Goal: Task Accomplishment & Management: Use online tool/utility

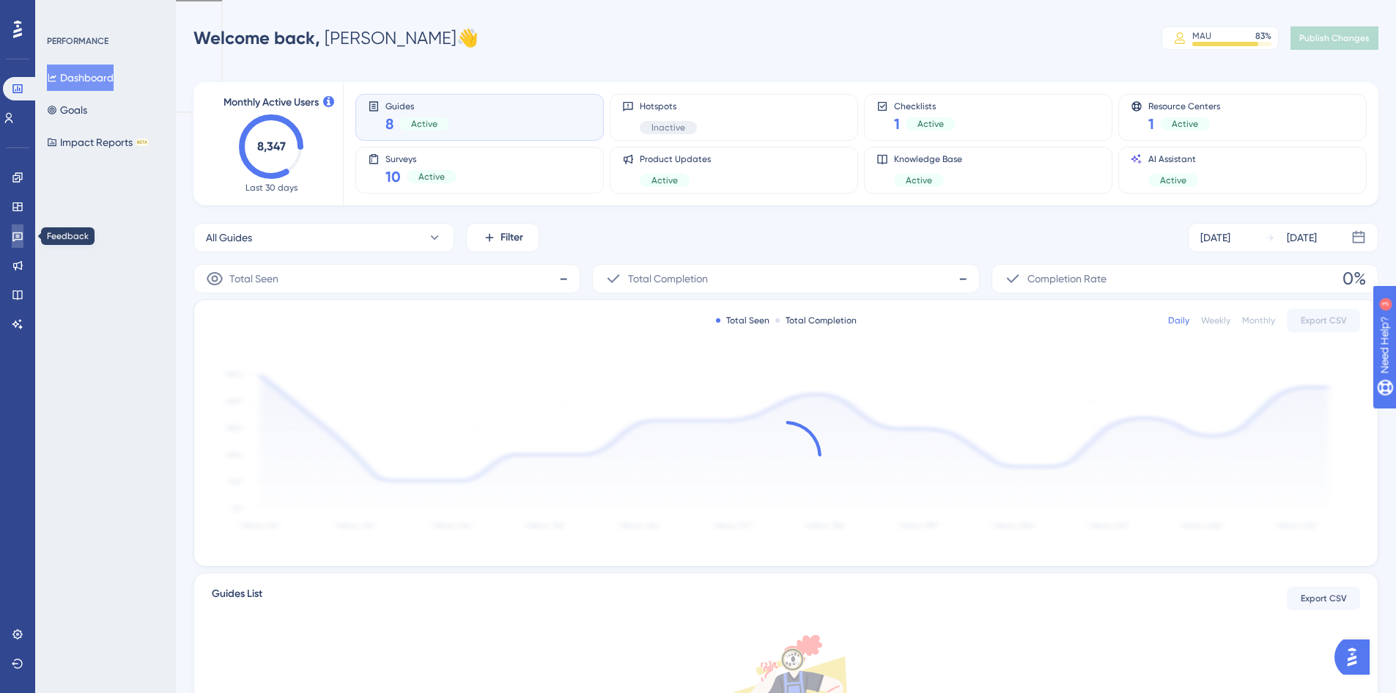
click at [23, 238] on link at bounding box center [18, 235] width 12 height 23
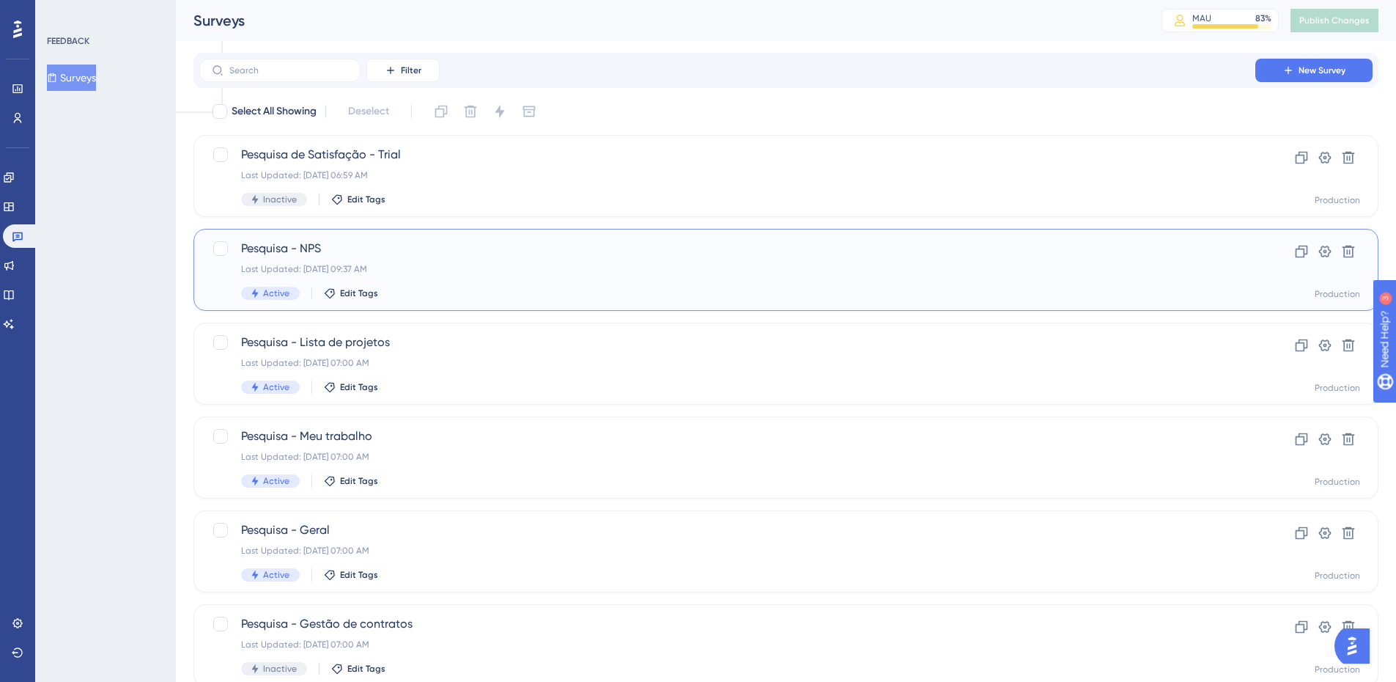
click at [351, 257] on div "Pesquisa - NPS Last Updated: 11 de ago. de 2025 09:37 AM Active Edit Tags" at bounding box center [727, 270] width 973 height 60
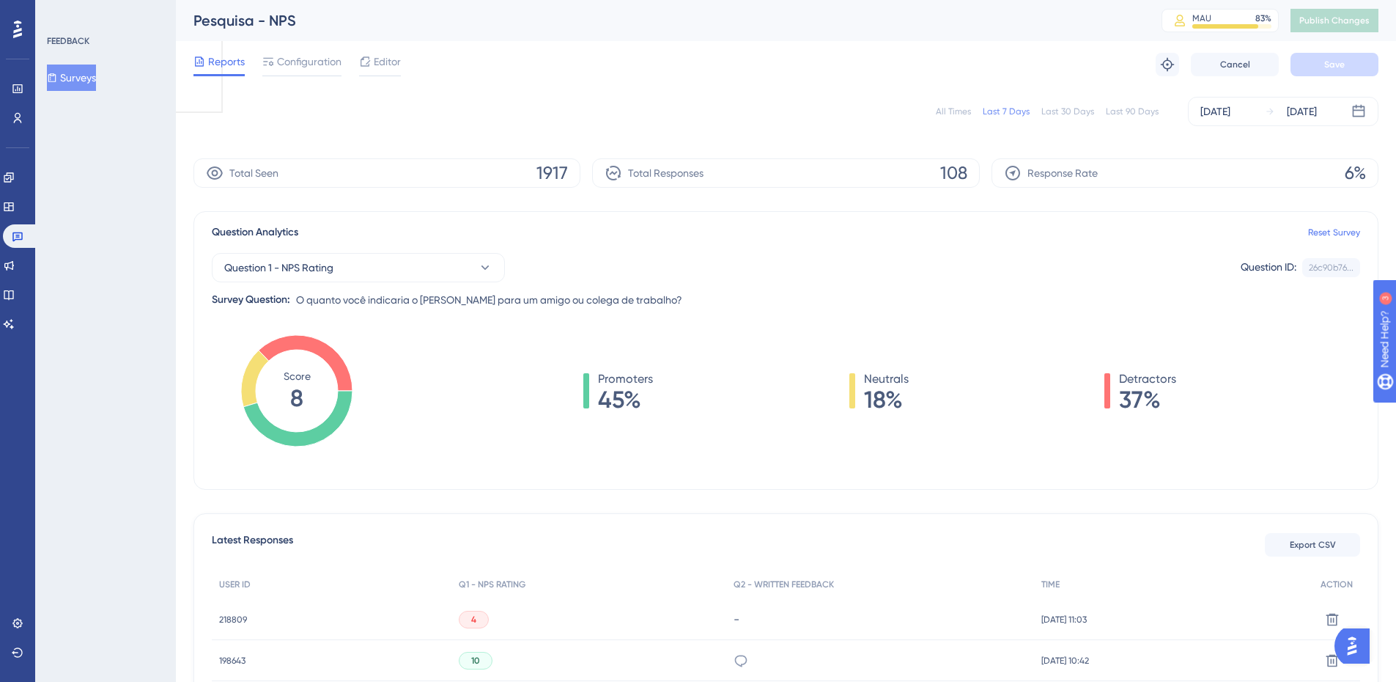
click at [94, 79] on button "Surveys" at bounding box center [71, 77] width 49 height 26
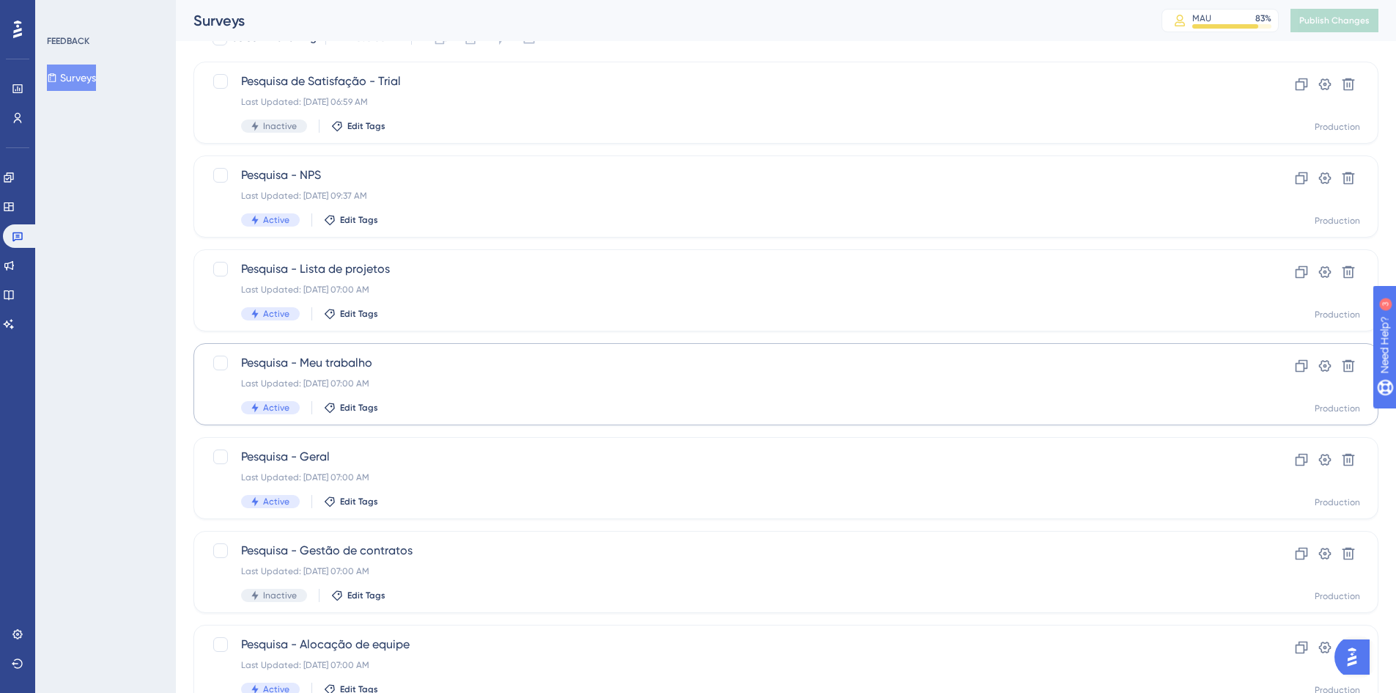
scroll to position [220, 0]
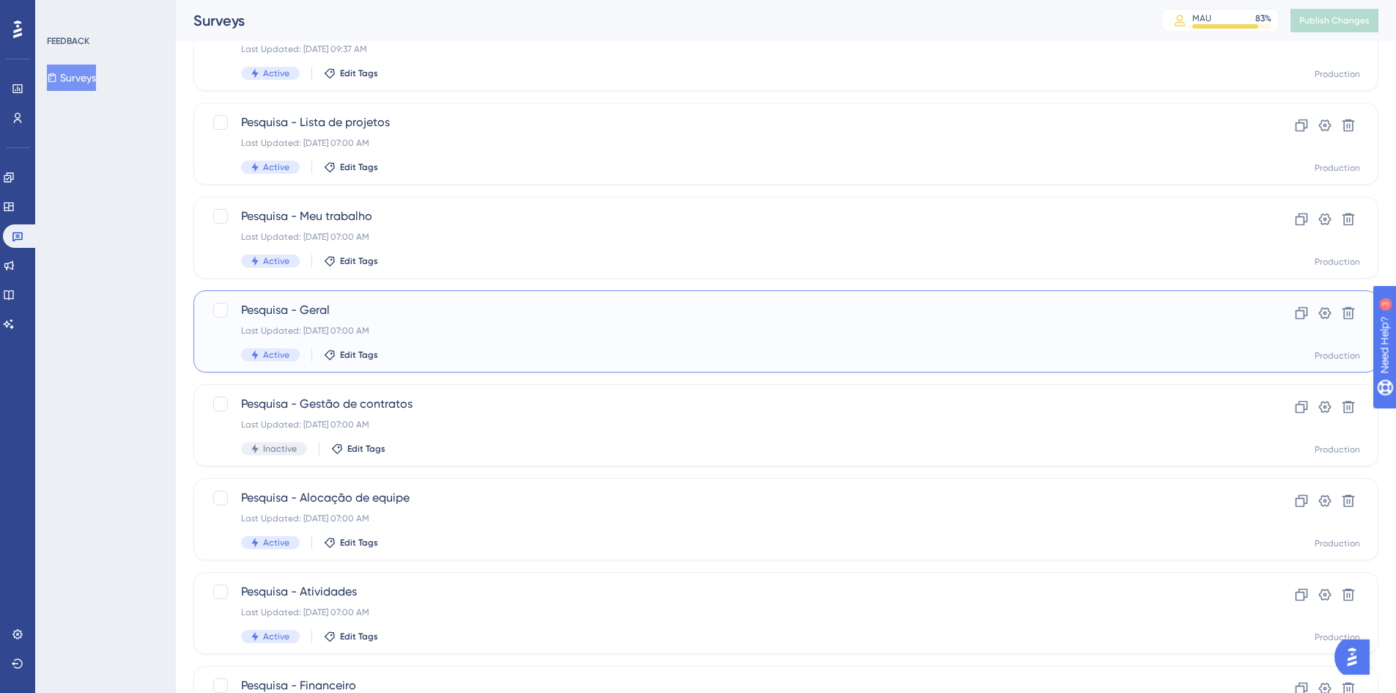
click at [407, 321] on div "Pesquisa - Geral Last Updated: 22 de jul. de 2025 07:00 AM Active Edit Tags" at bounding box center [727, 331] width 973 height 60
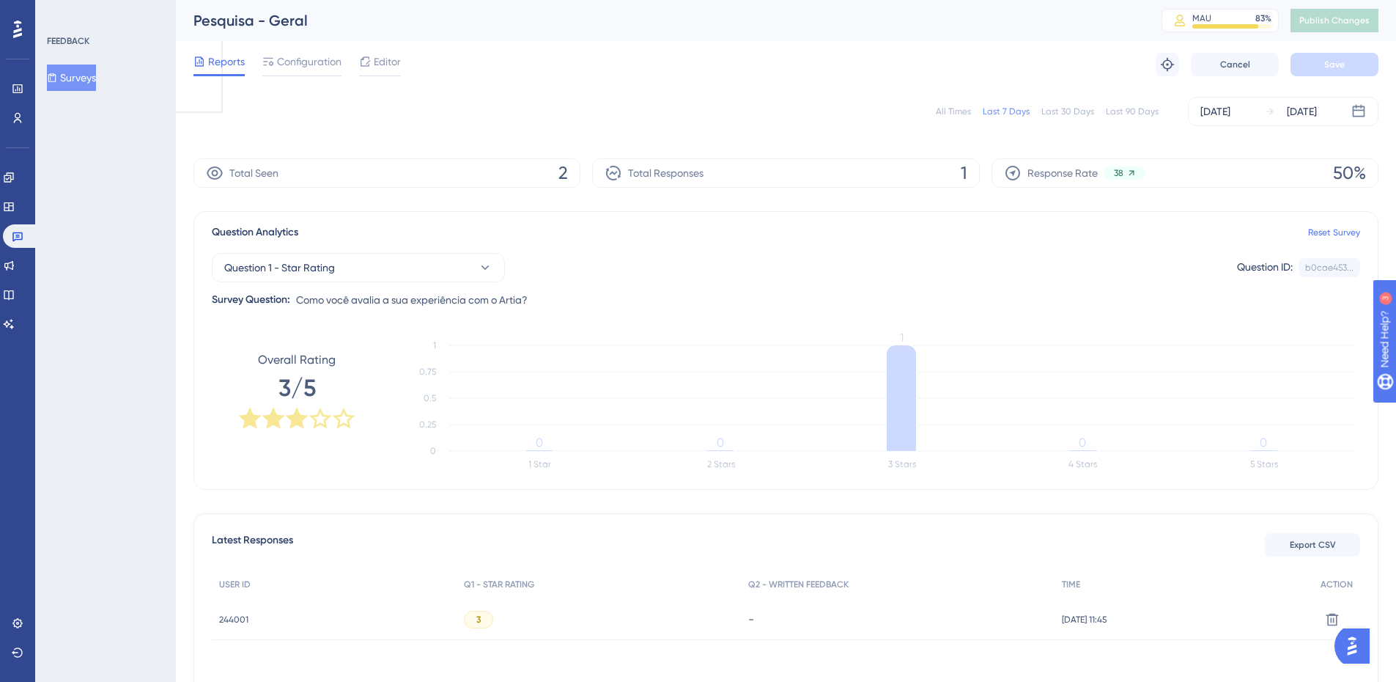
click at [96, 78] on button "Surveys" at bounding box center [71, 77] width 49 height 26
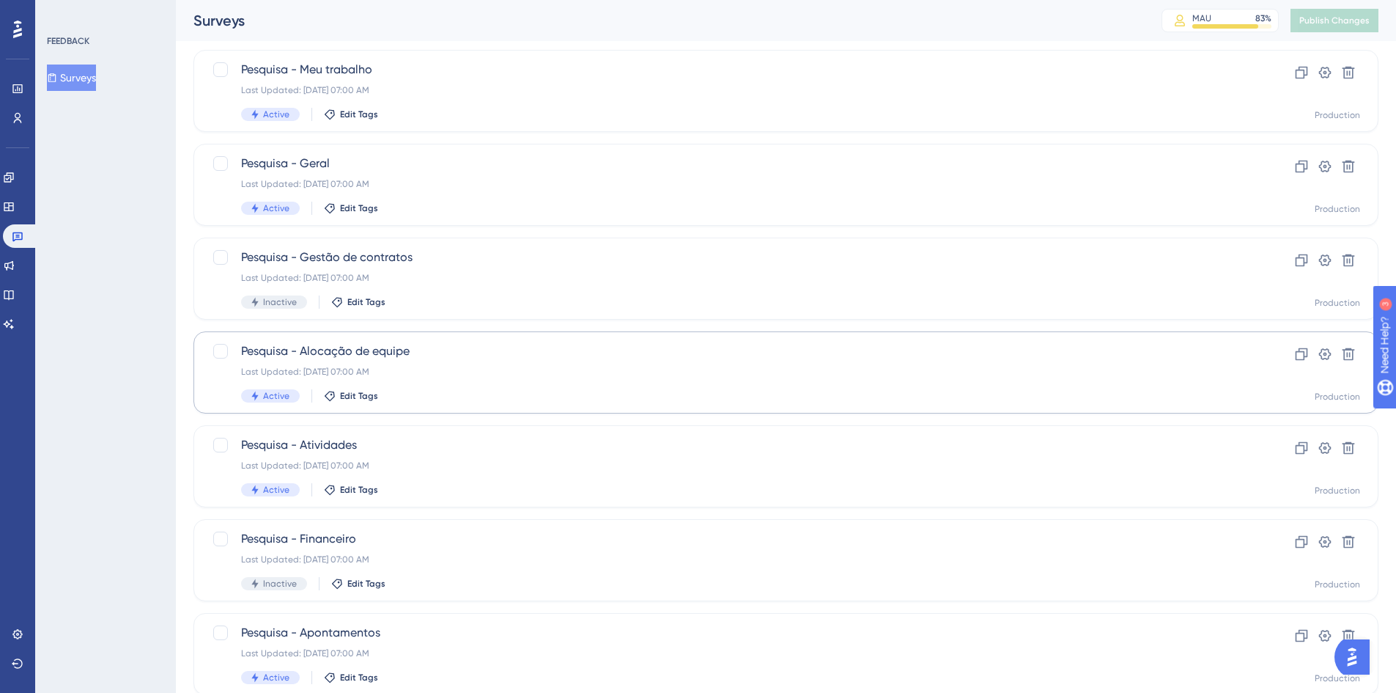
scroll to position [445, 0]
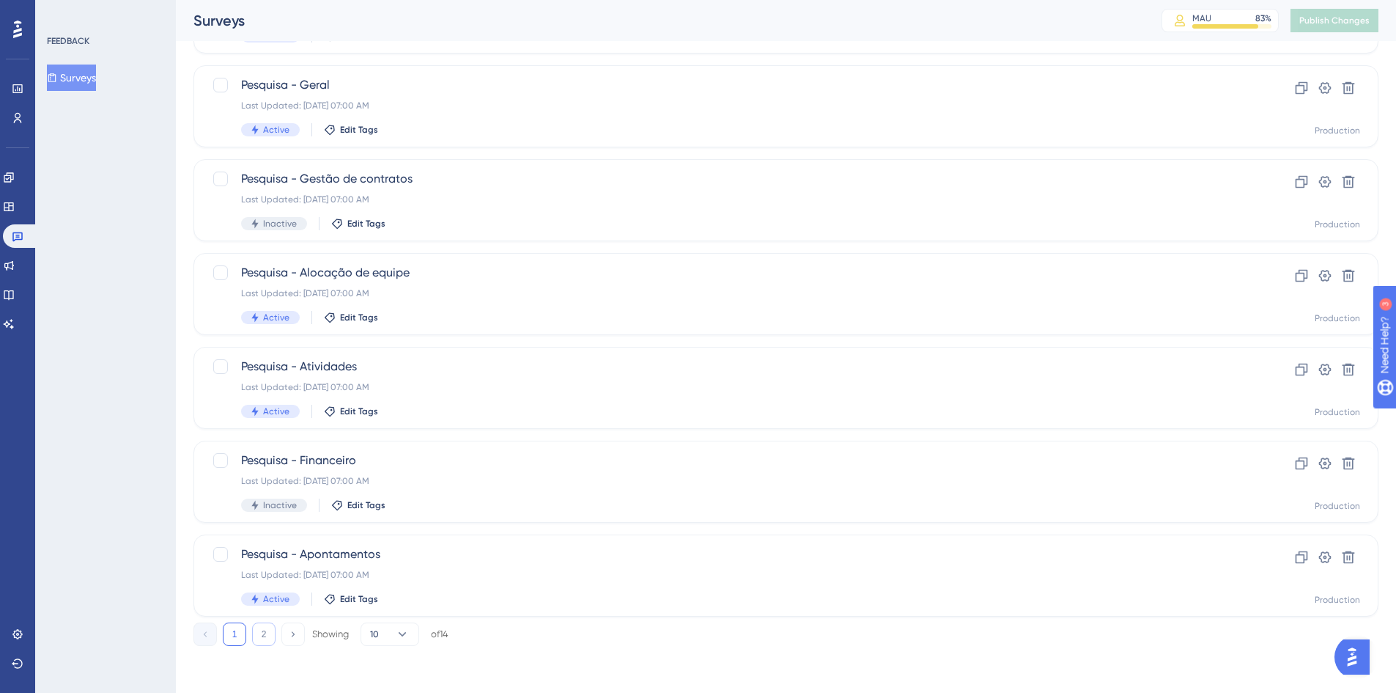
click at [263, 639] on button "2" at bounding box center [263, 633] width 23 height 23
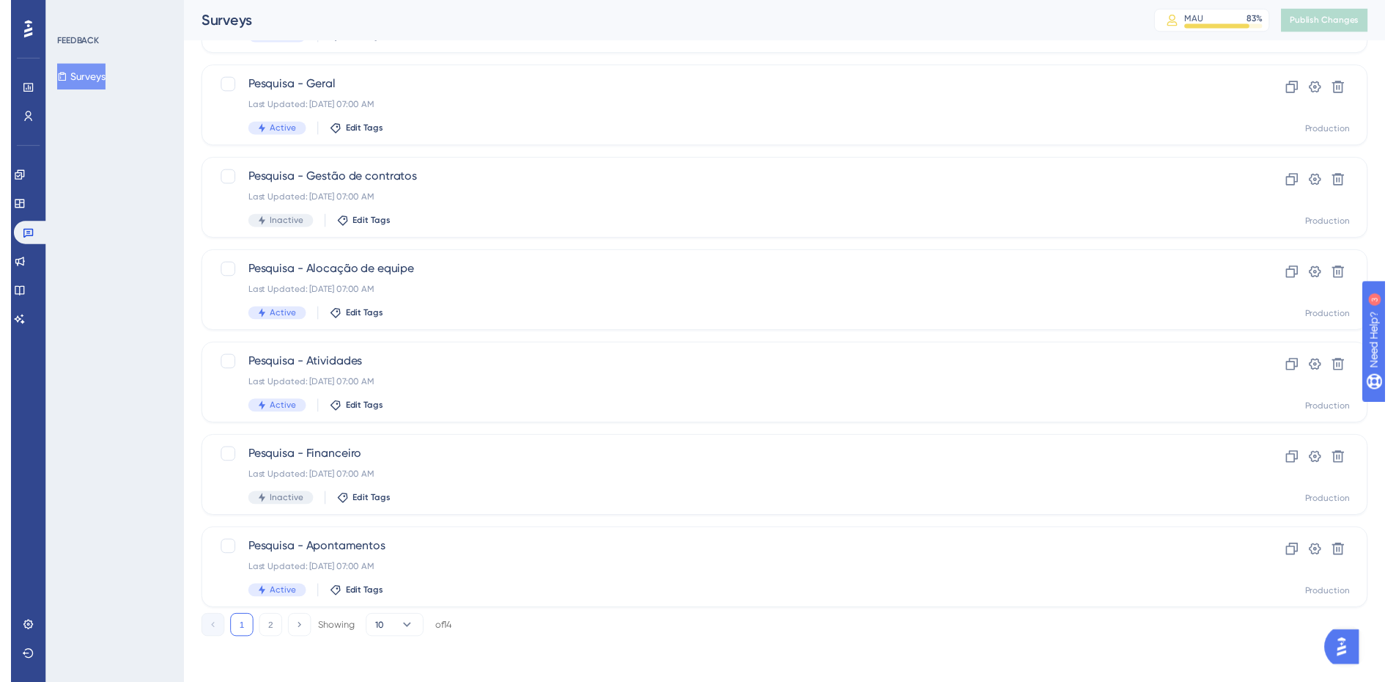
scroll to position [0, 0]
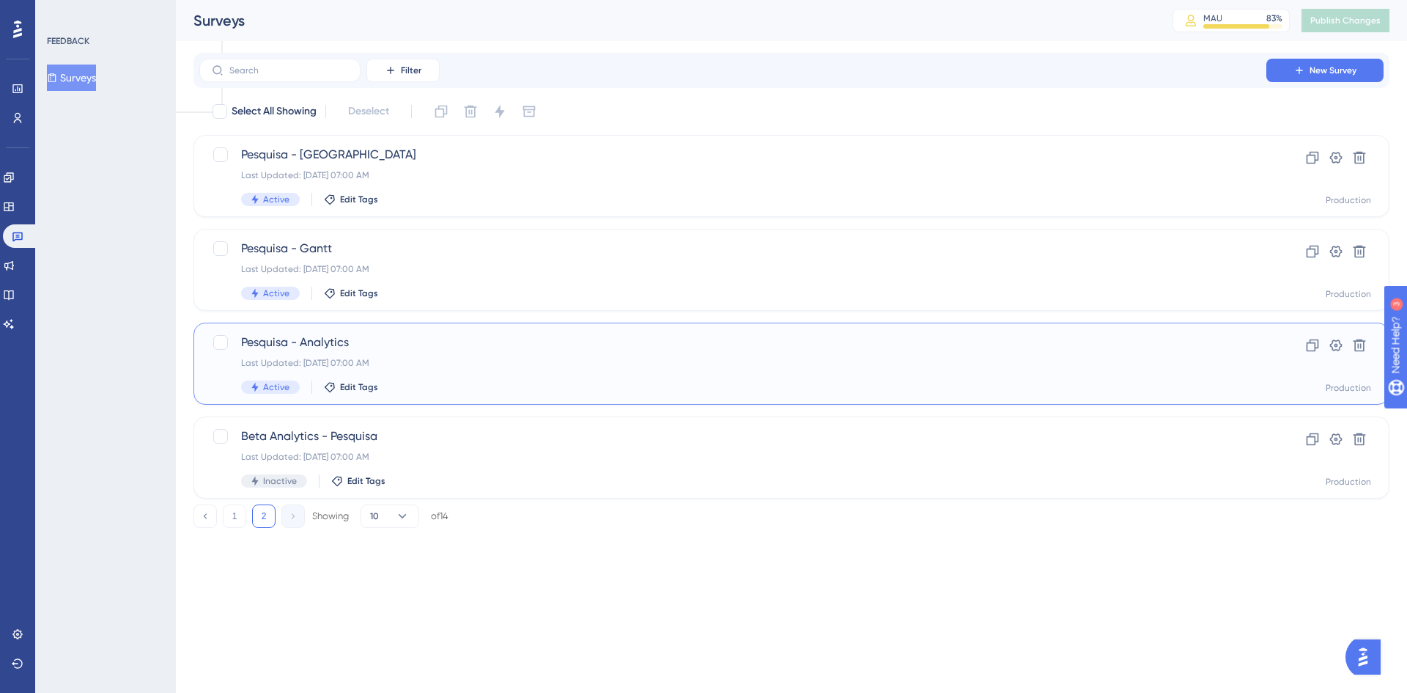
click at [346, 348] on span "Pesquisa - Analytics" at bounding box center [733, 342] width 984 height 18
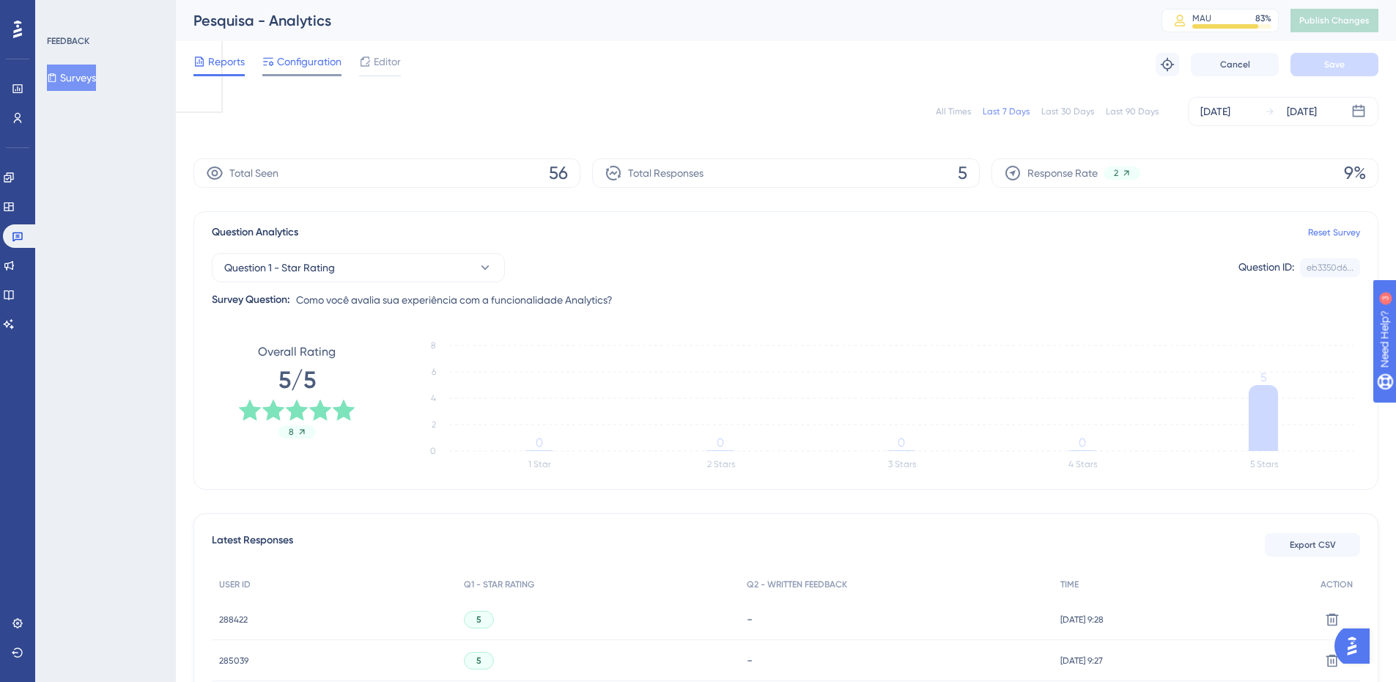
click at [315, 56] on span "Configuration" at bounding box center [309, 62] width 64 height 18
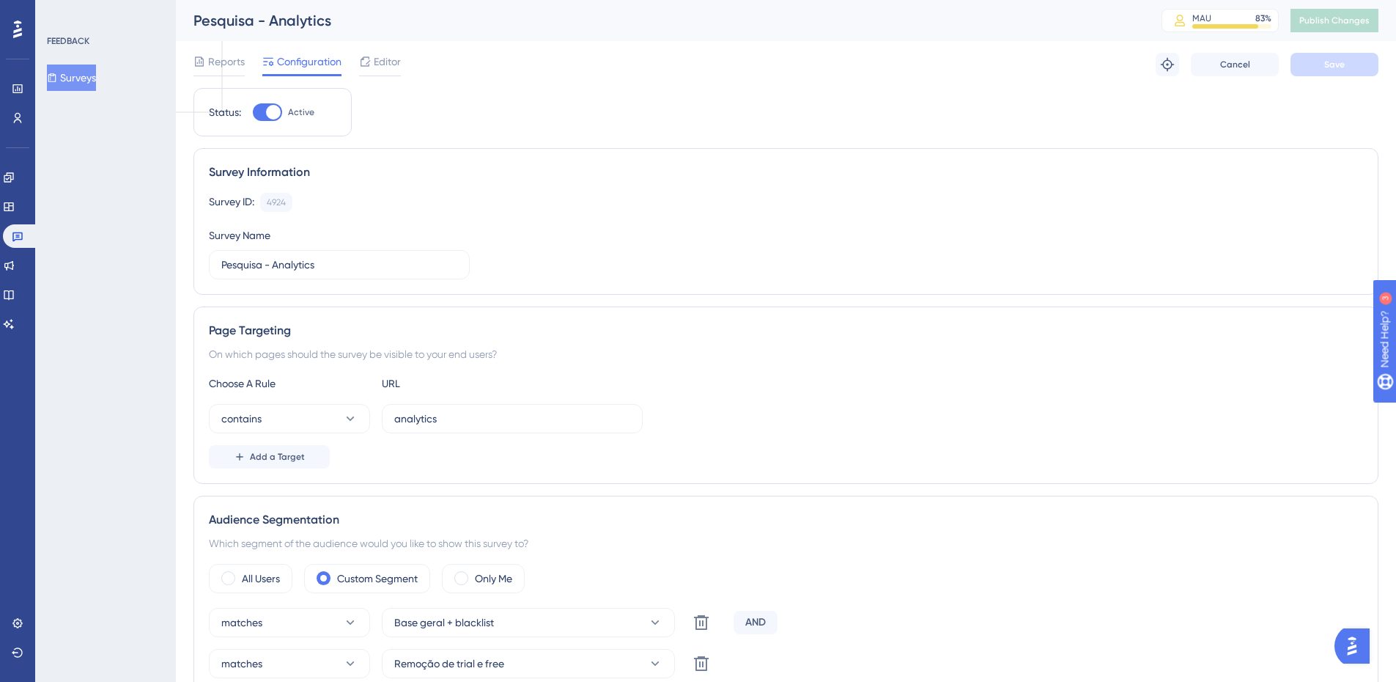
click at [96, 79] on button "Surveys" at bounding box center [71, 77] width 49 height 26
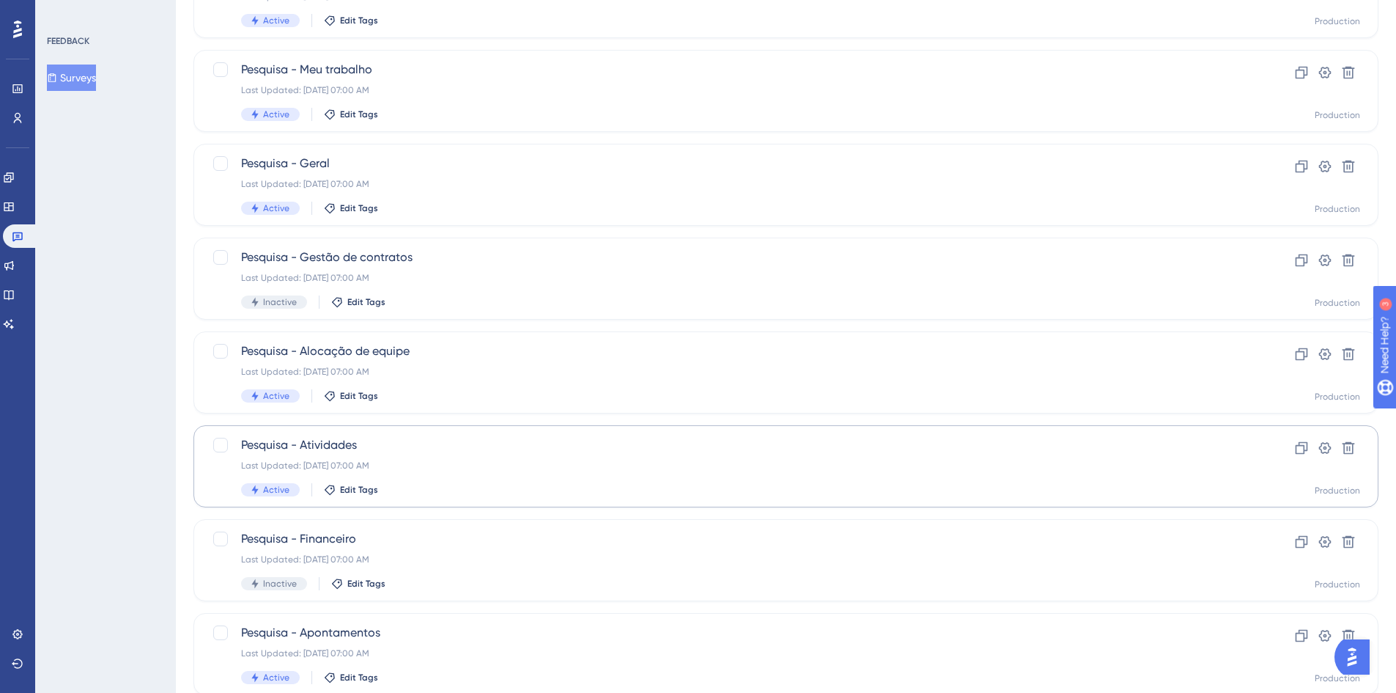
scroll to position [445, 0]
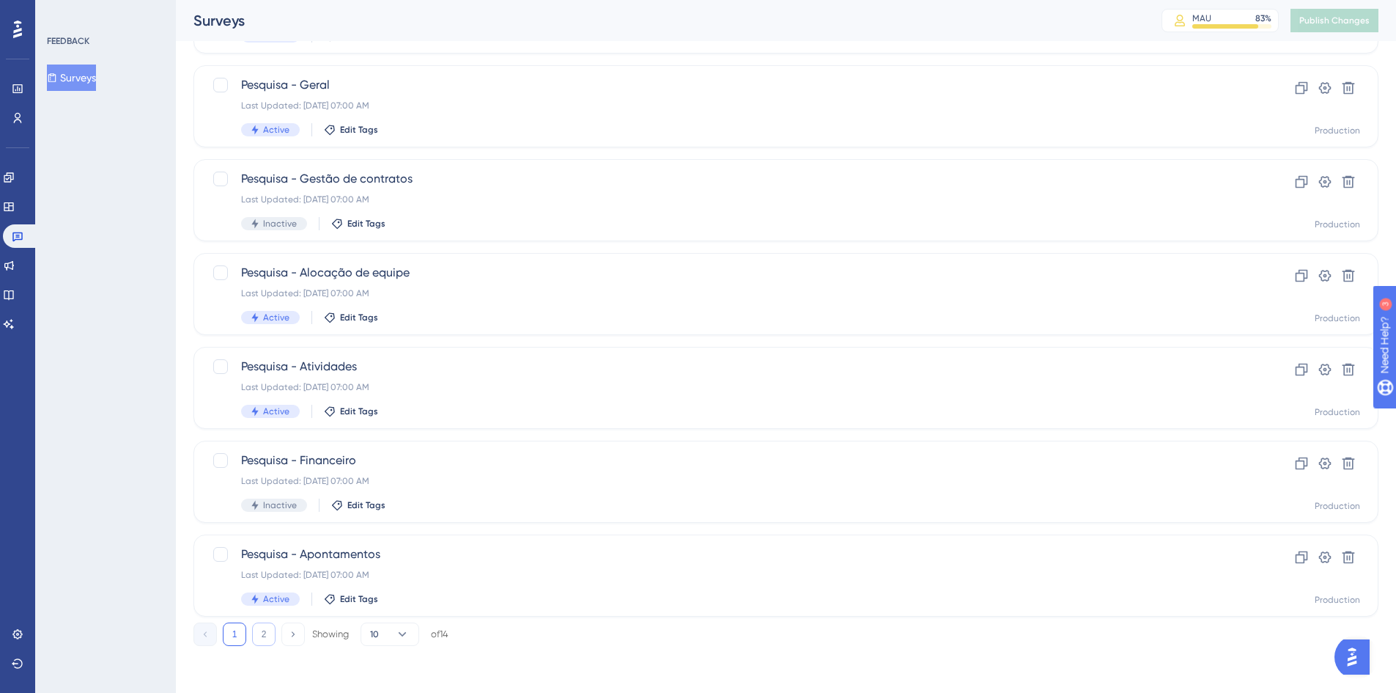
click at [268, 645] on button "2" at bounding box center [263, 633] width 23 height 23
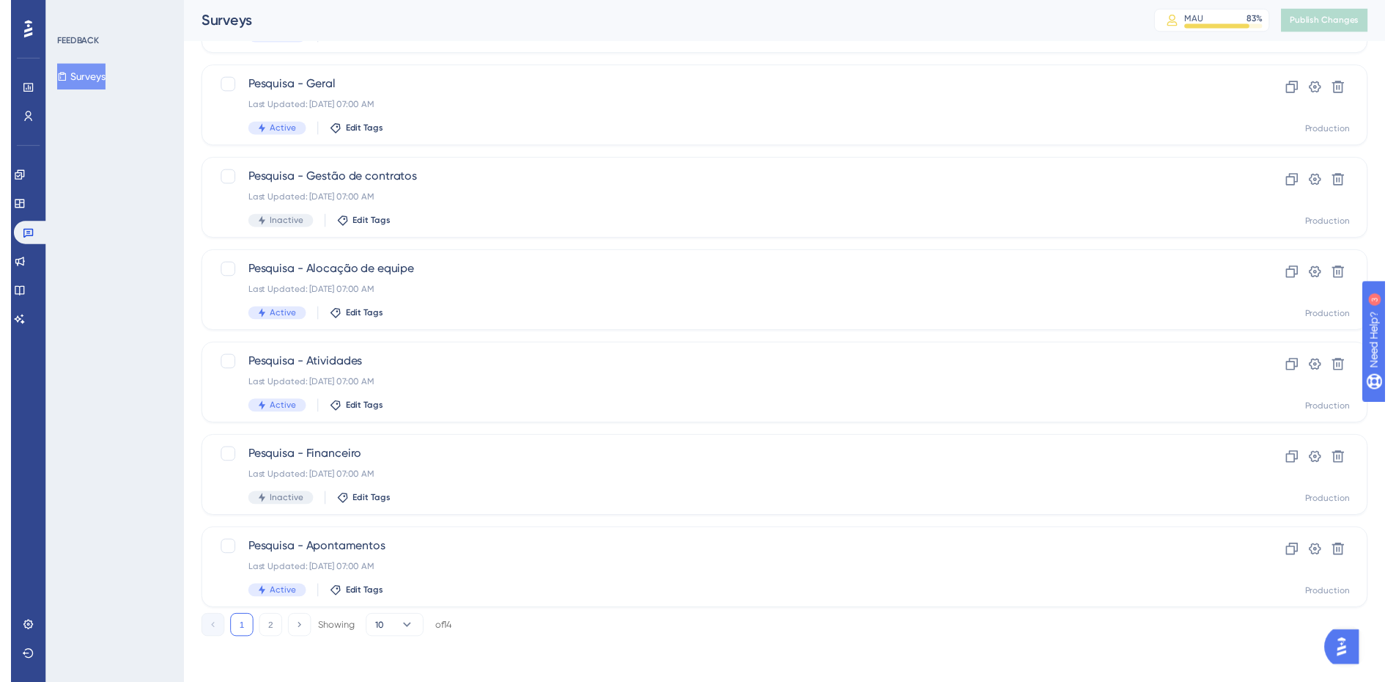
scroll to position [0, 0]
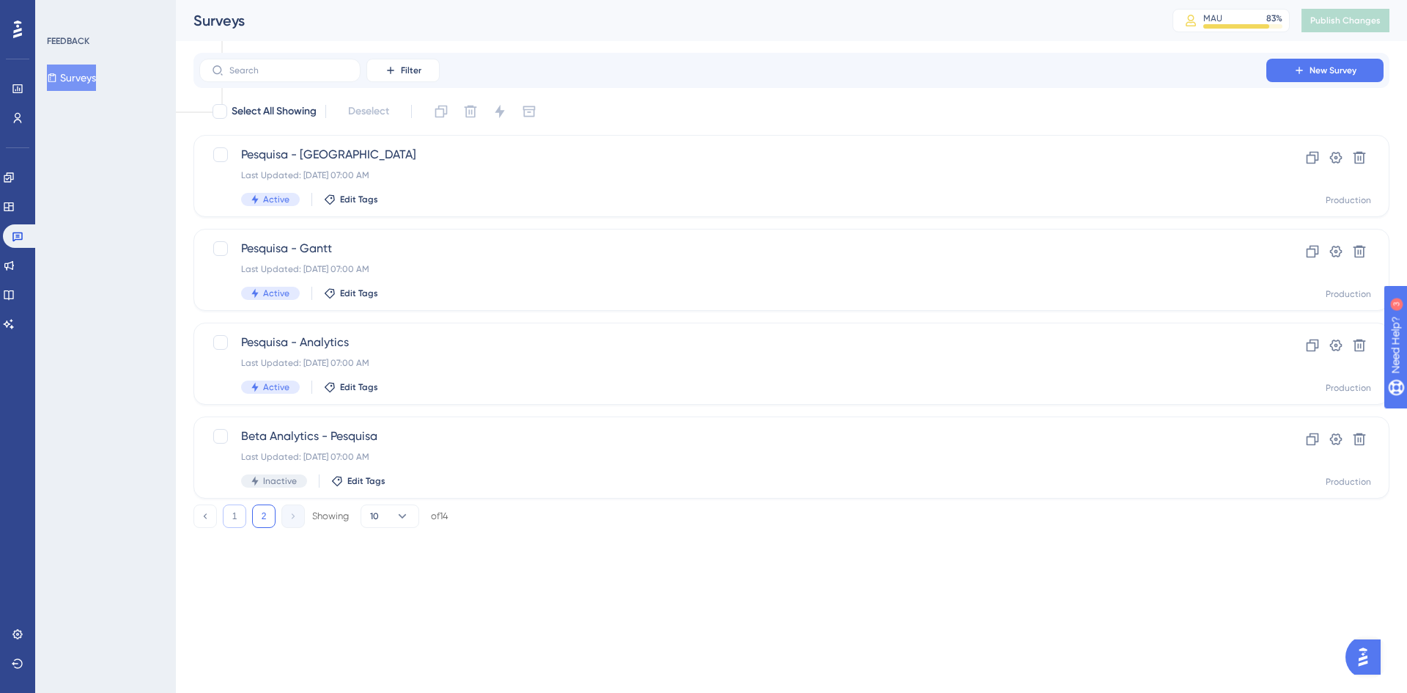
click at [245, 520] on button "1" at bounding box center [234, 515] width 23 height 23
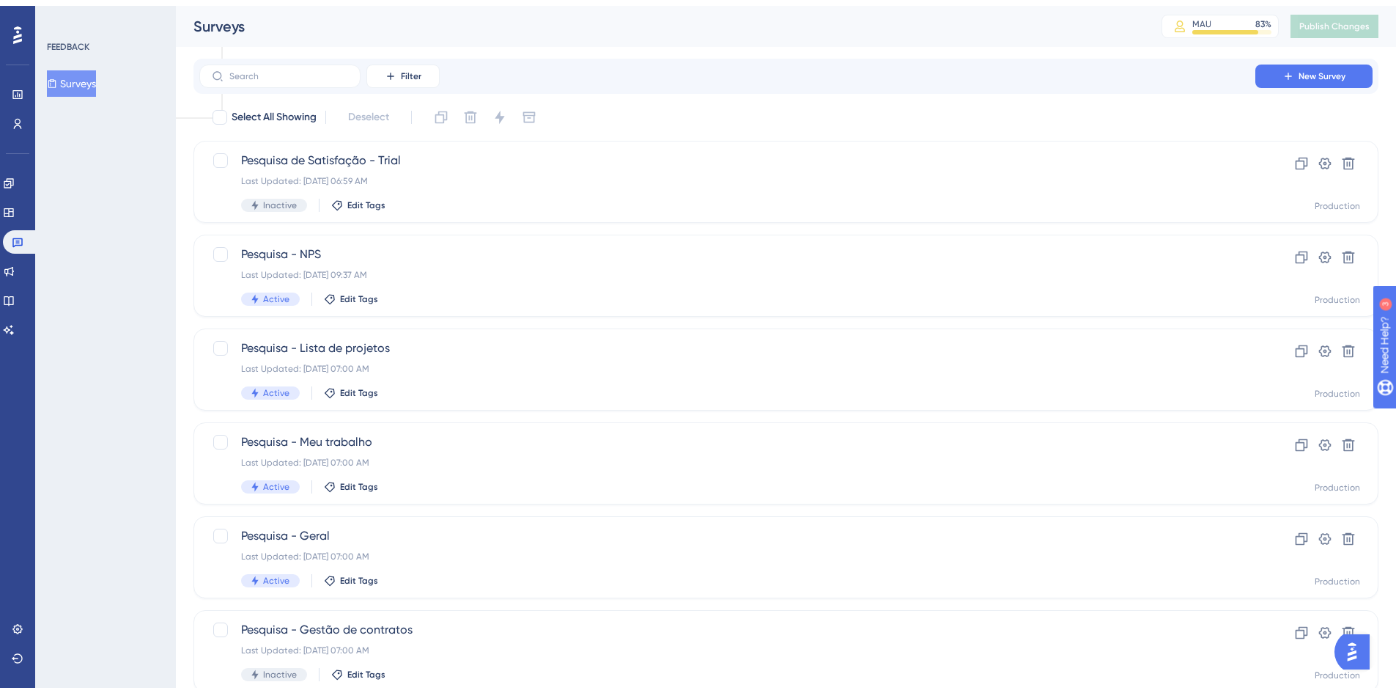
scroll to position [440, 0]
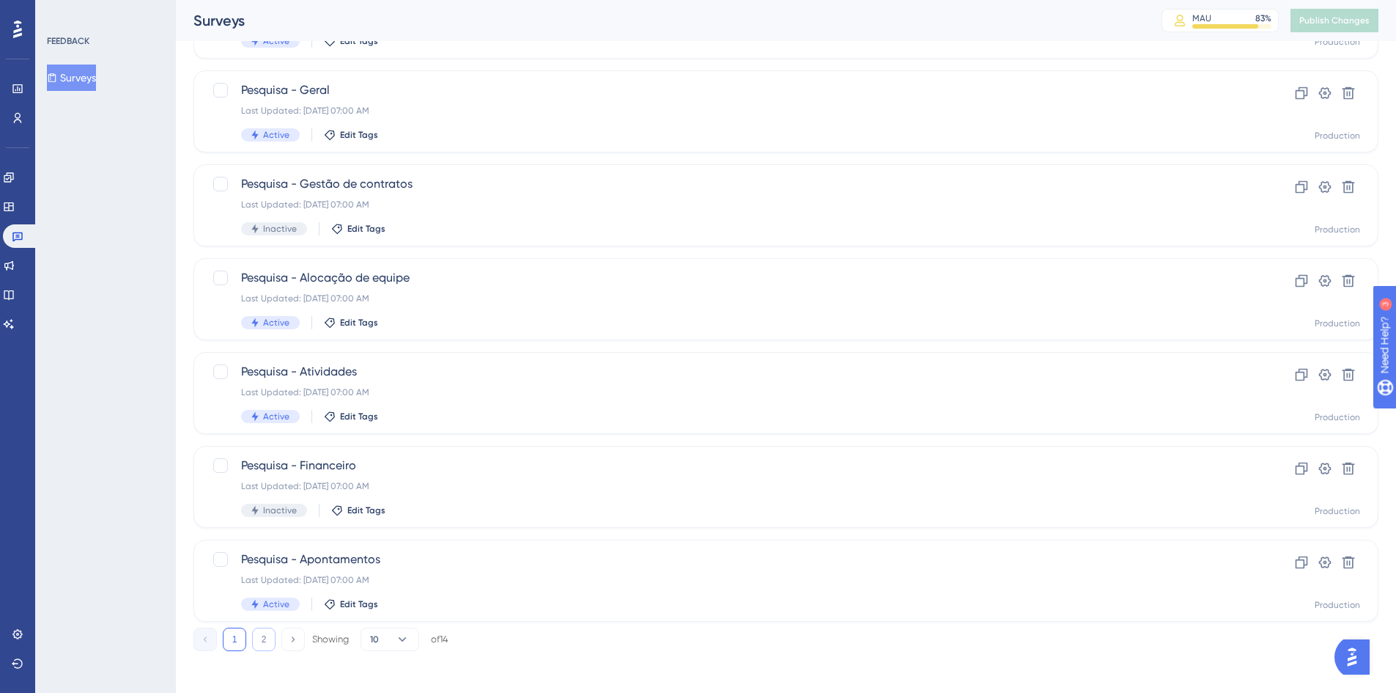
click at [260, 635] on button "2" at bounding box center [263, 638] width 23 height 23
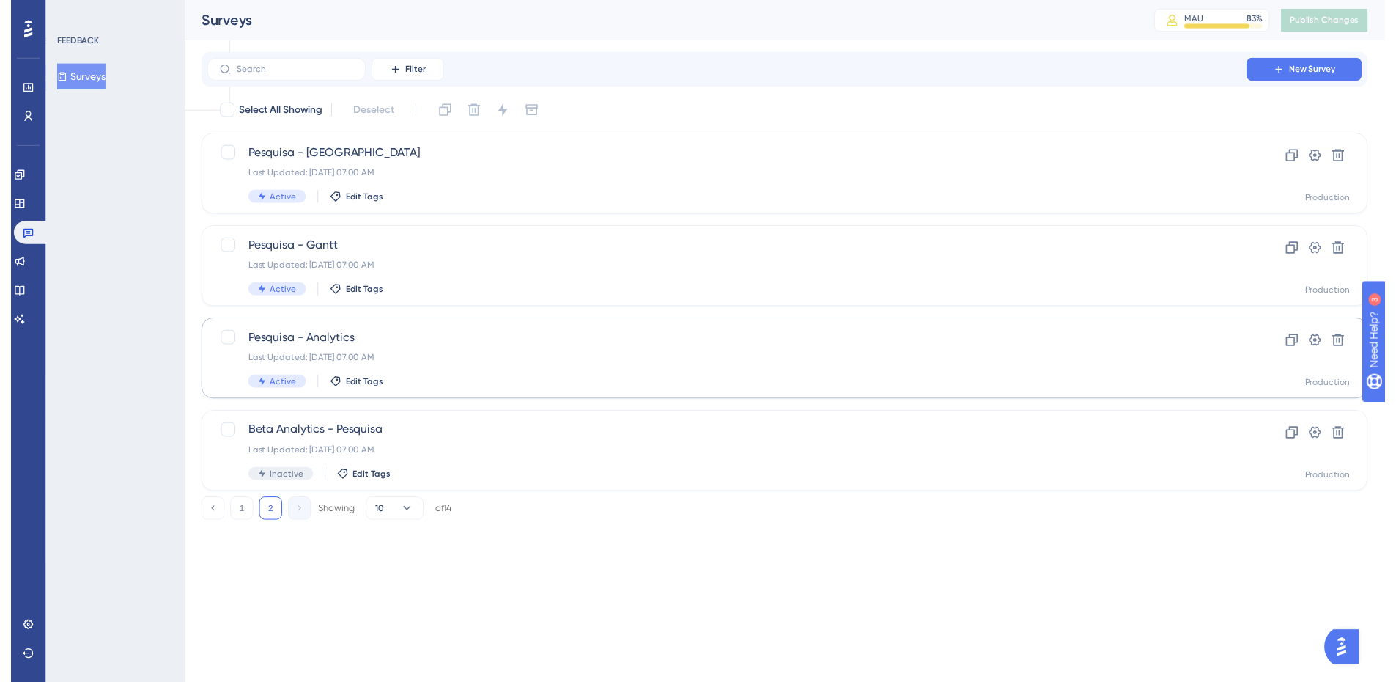
scroll to position [0, 0]
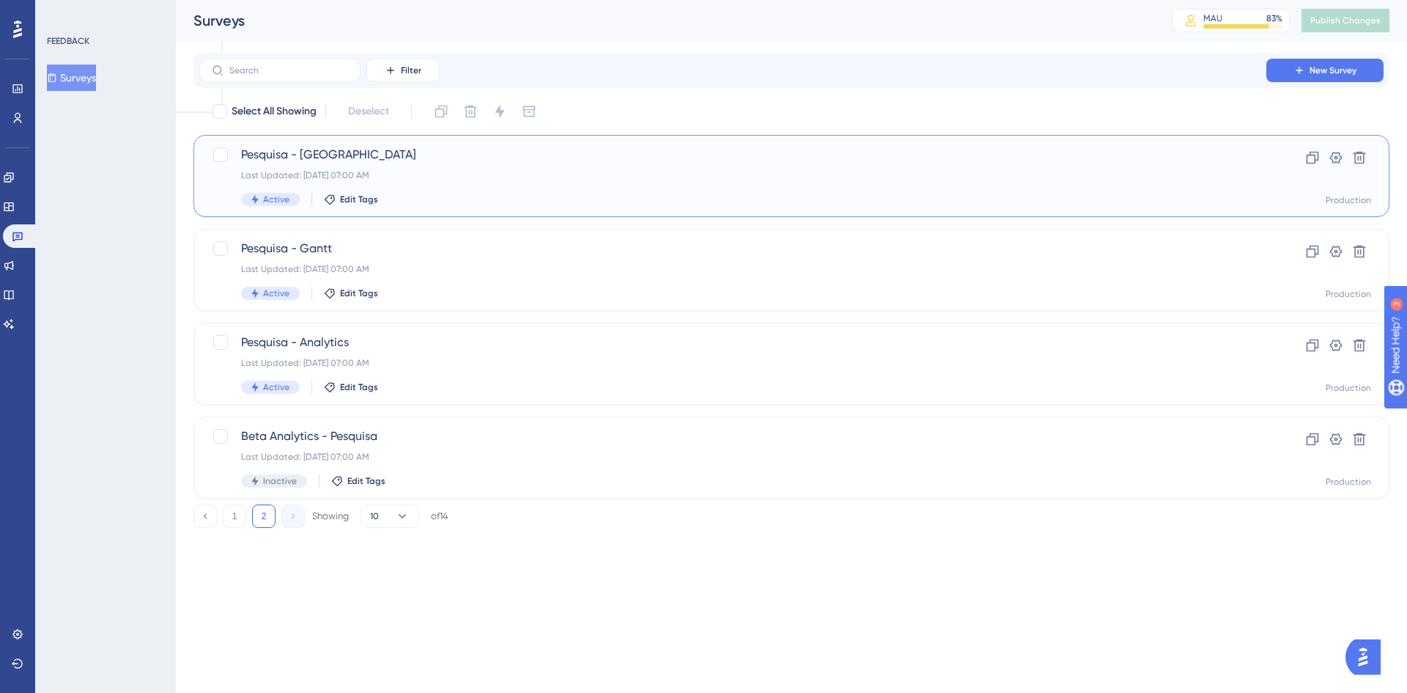
click at [273, 150] on span "Pesquisa - Kanban" at bounding box center [733, 155] width 984 height 18
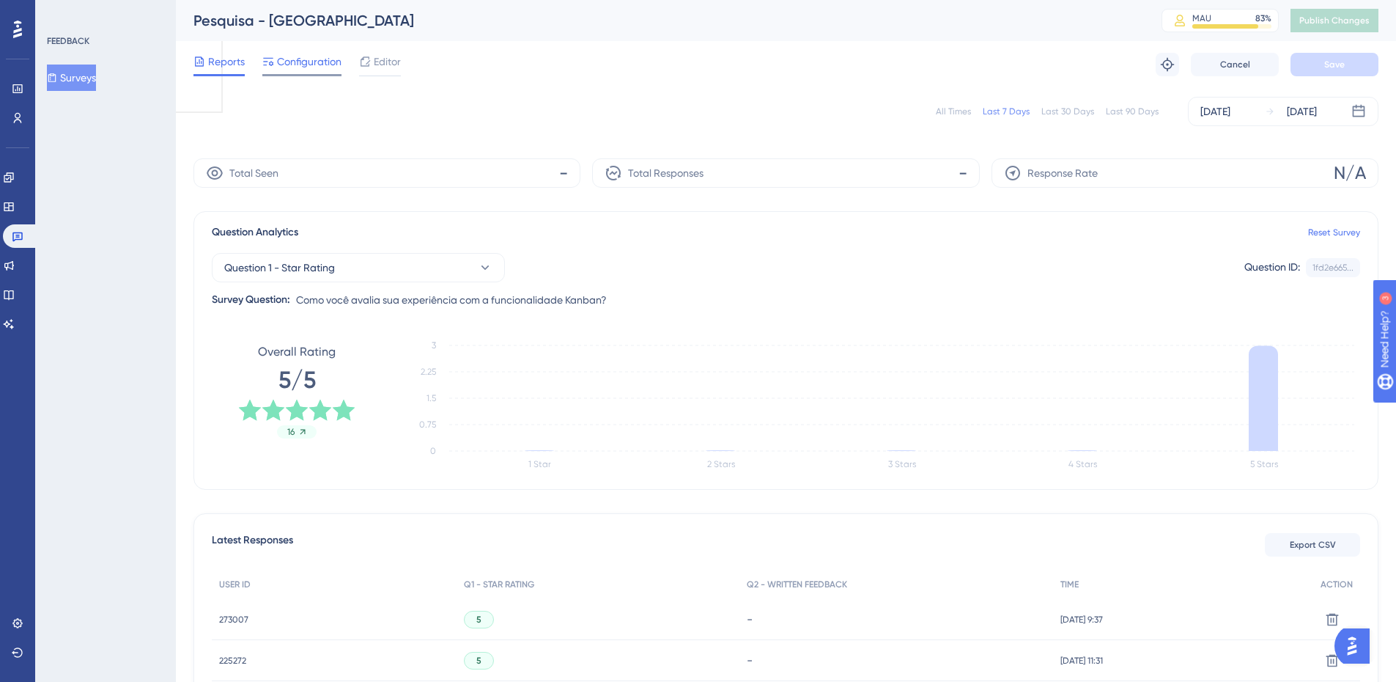
click at [319, 66] on span "Configuration" at bounding box center [309, 62] width 64 height 18
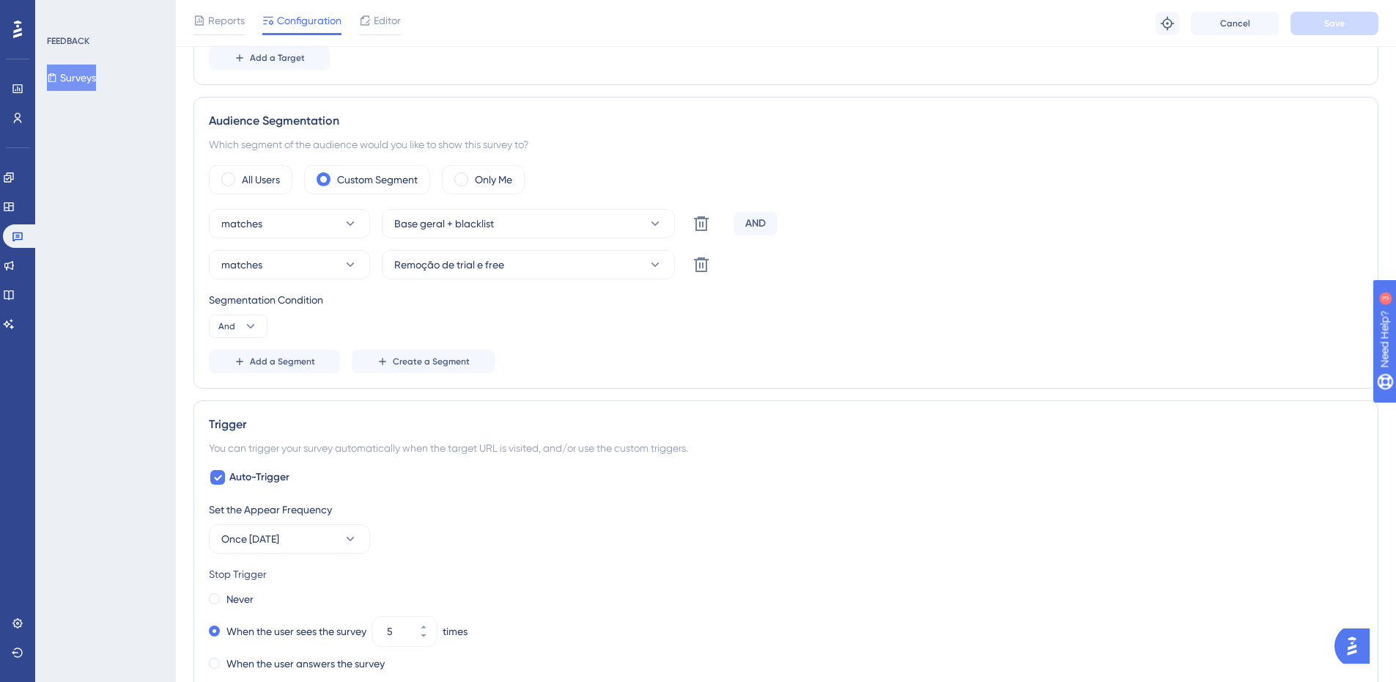
scroll to position [733, 0]
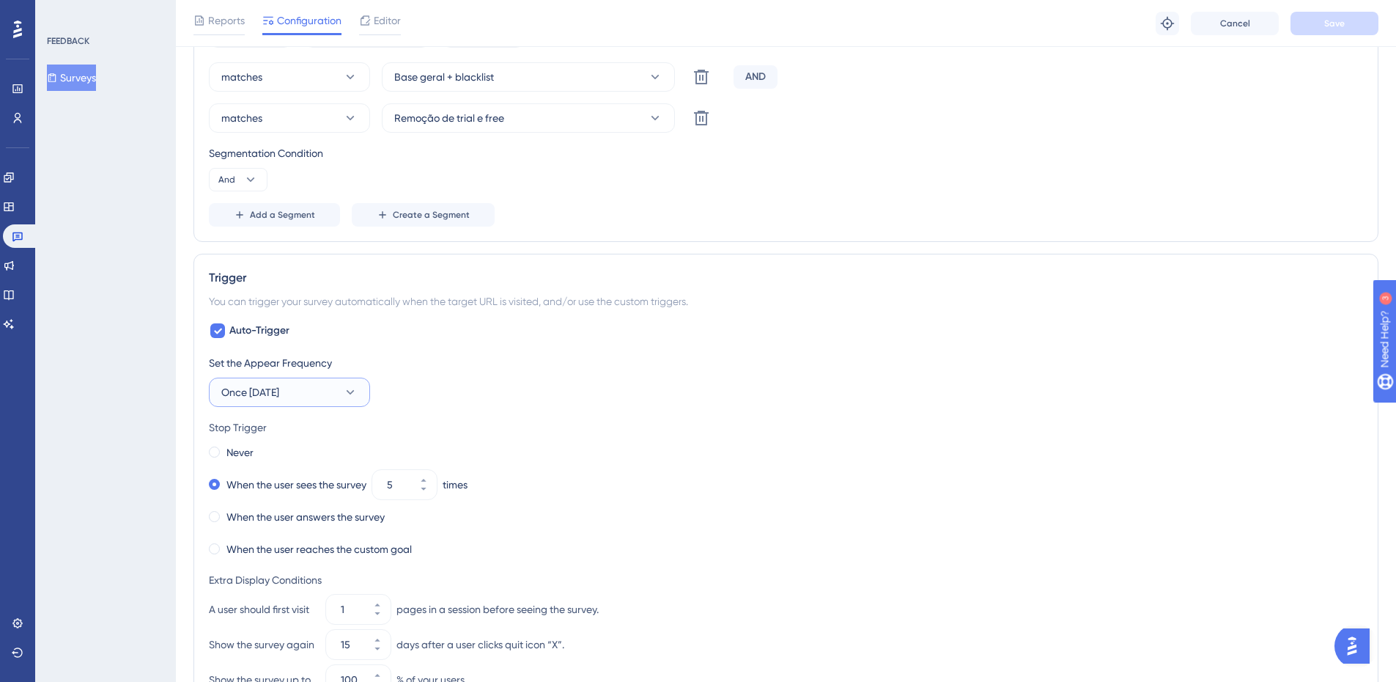
click at [332, 391] on button "Once [DATE]" at bounding box center [289, 391] width 161 height 29
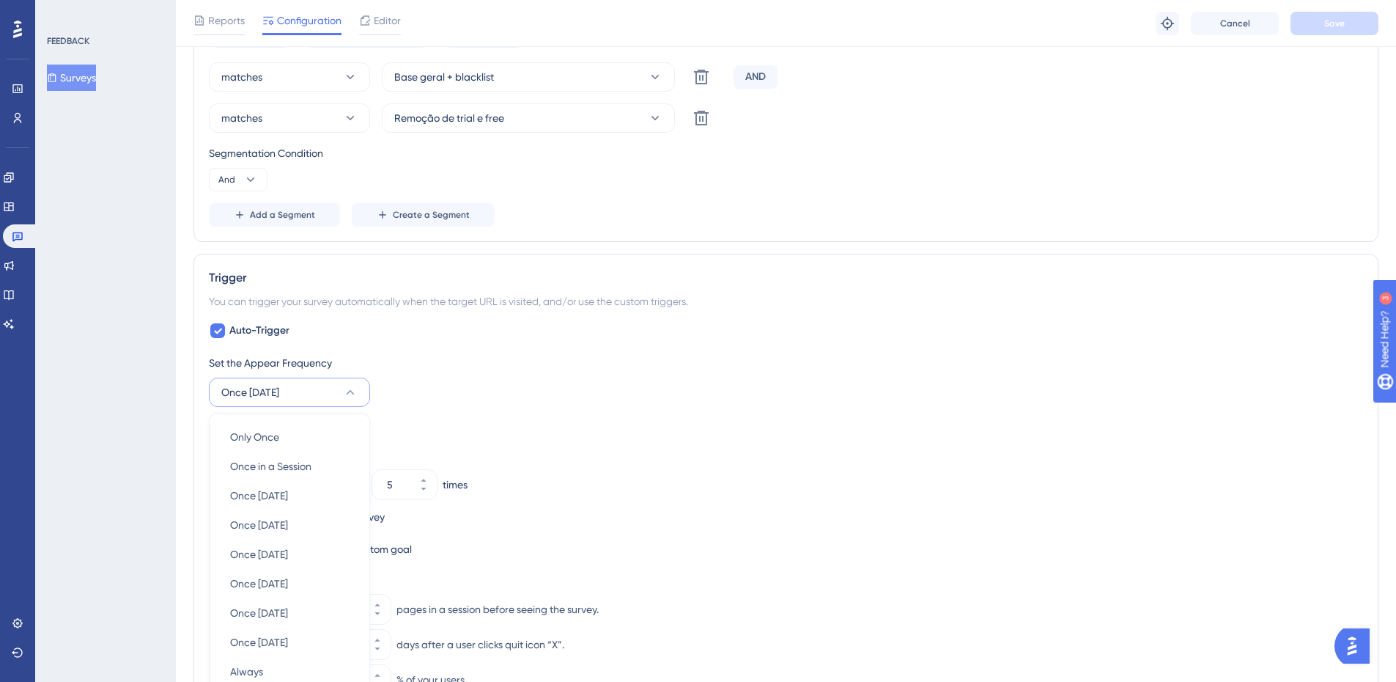
scroll to position [946, 0]
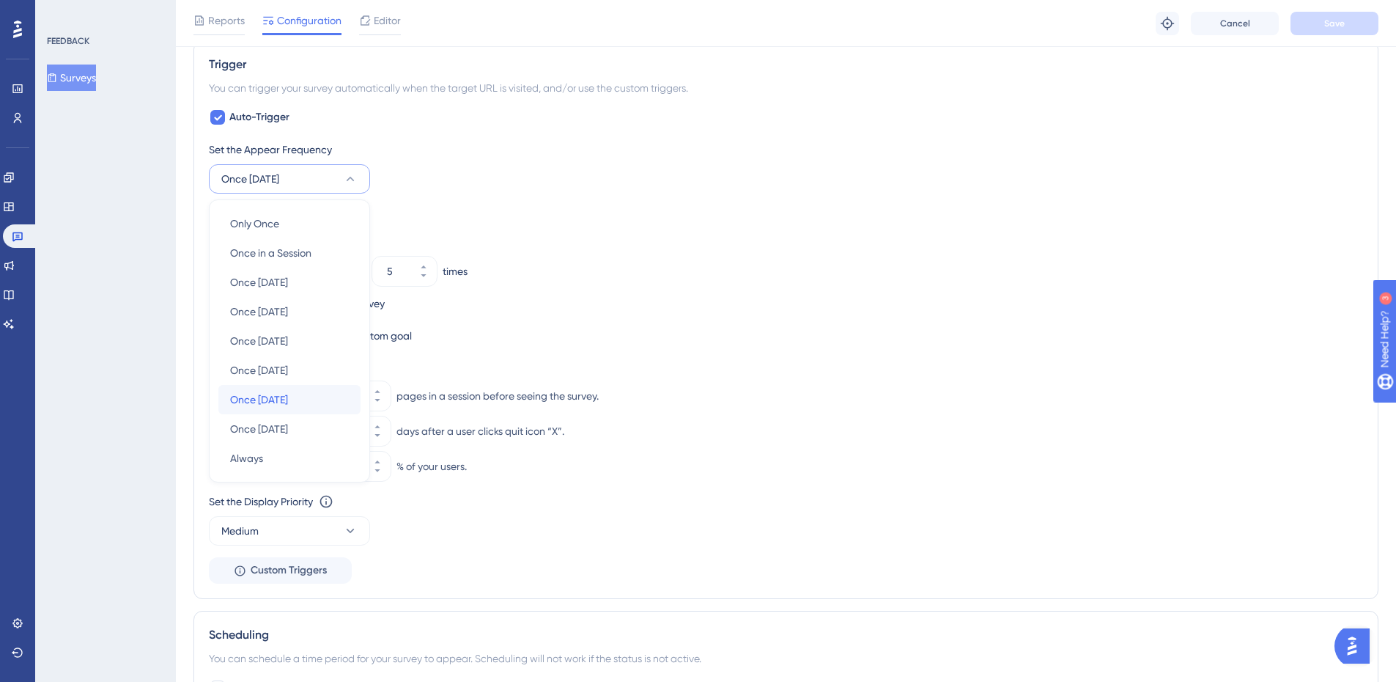
click at [288, 393] on span "Once [DATE]" at bounding box center [259, 400] width 58 height 18
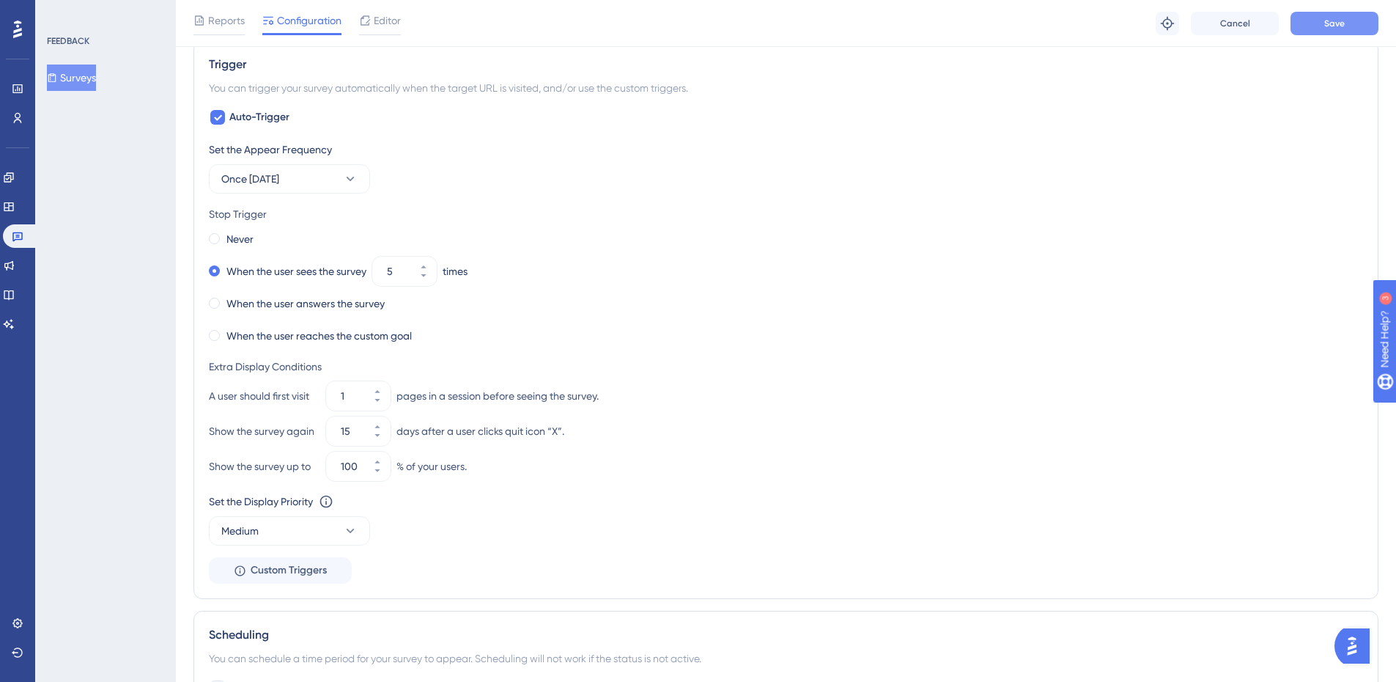
click at [1362, 30] on button "Save" at bounding box center [1335, 23] width 88 height 23
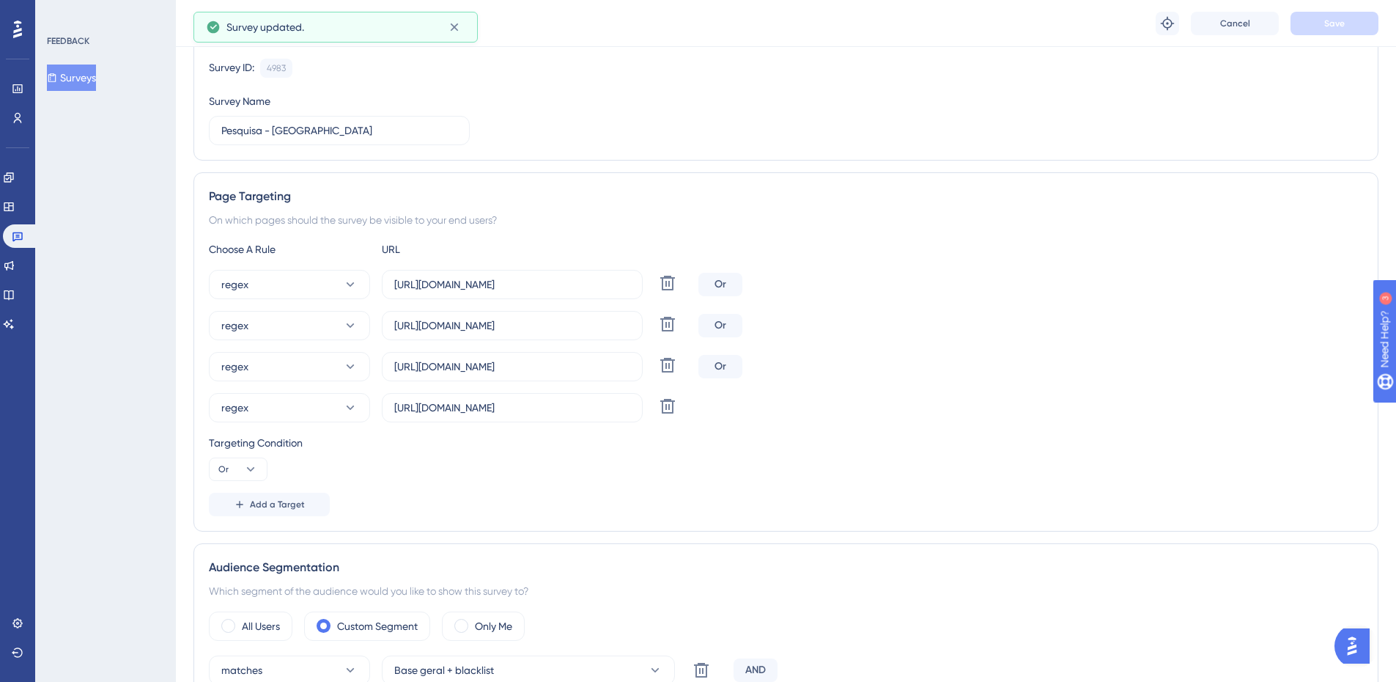
scroll to position [0, 0]
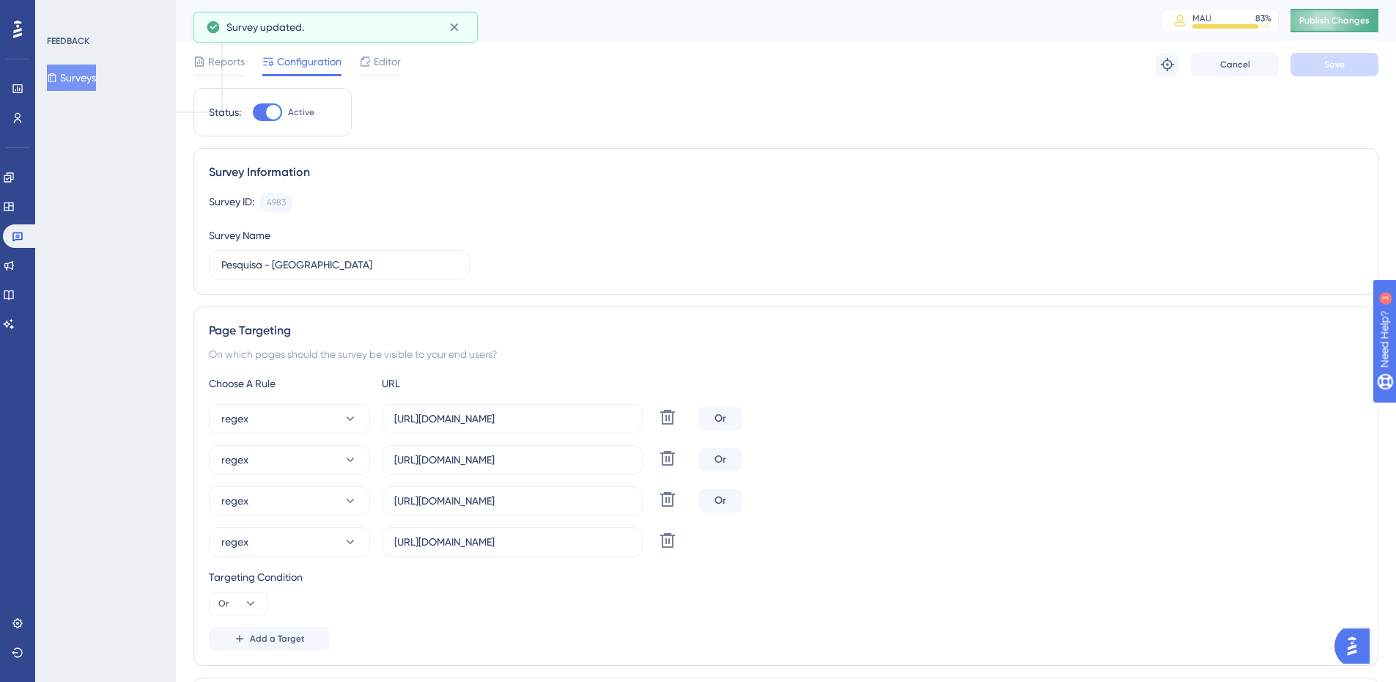
click at [1360, 31] on button "Publish Changes" at bounding box center [1335, 20] width 88 height 23
click at [69, 64] on div "FEEDBACK Surveys" at bounding box center [106, 63] width 119 height 56
click at [78, 74] on button "Surveys" at bounding box center [71, 77] width 49 height 26
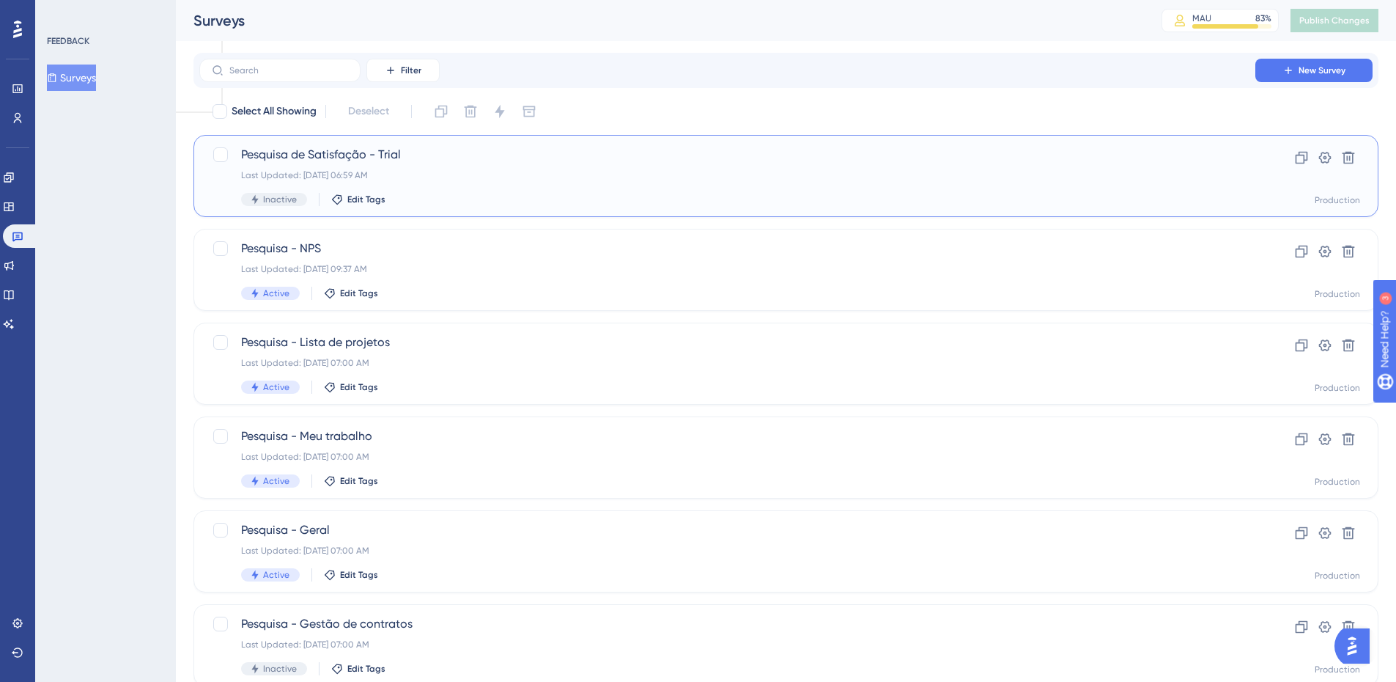
click at [393, 151] on span "Pesquisa de Satisfação - Trial" at bounding box center [727, 155] width 973 height 18
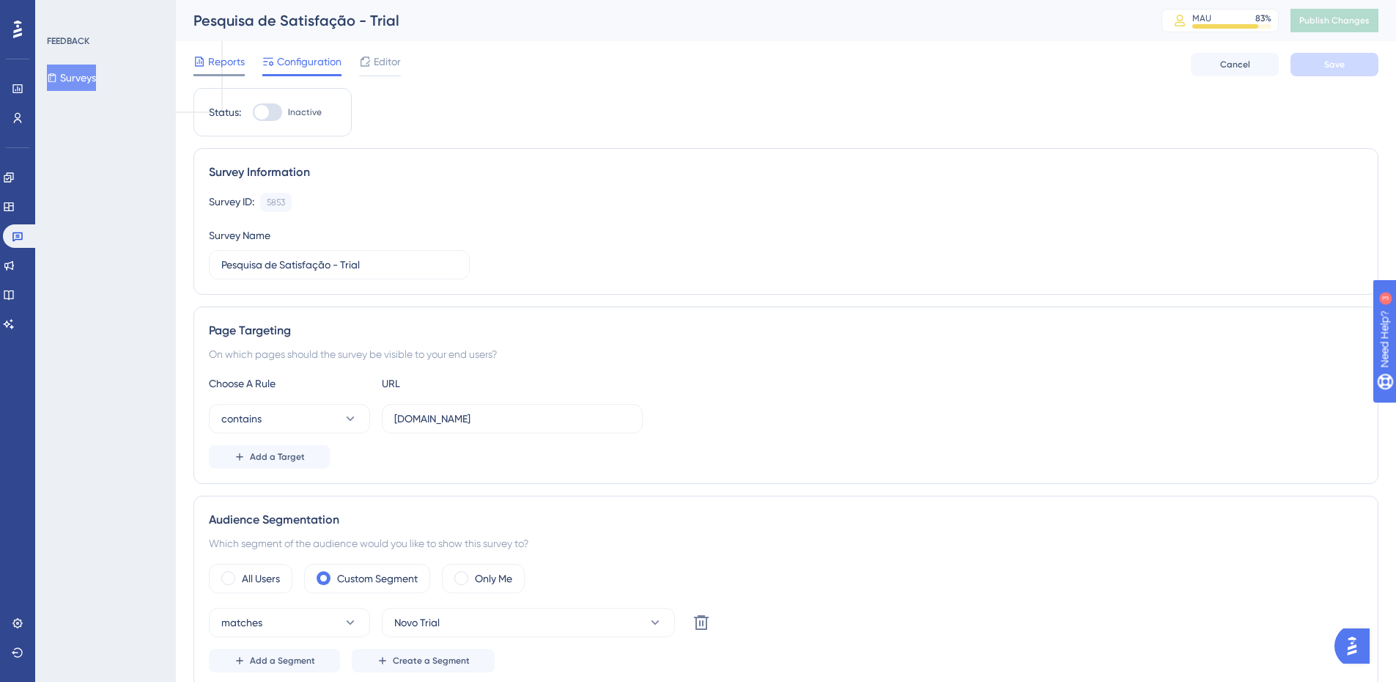
click at [241, 64] on span "Reports" at bounding box center [226, 62] width 37 height 18
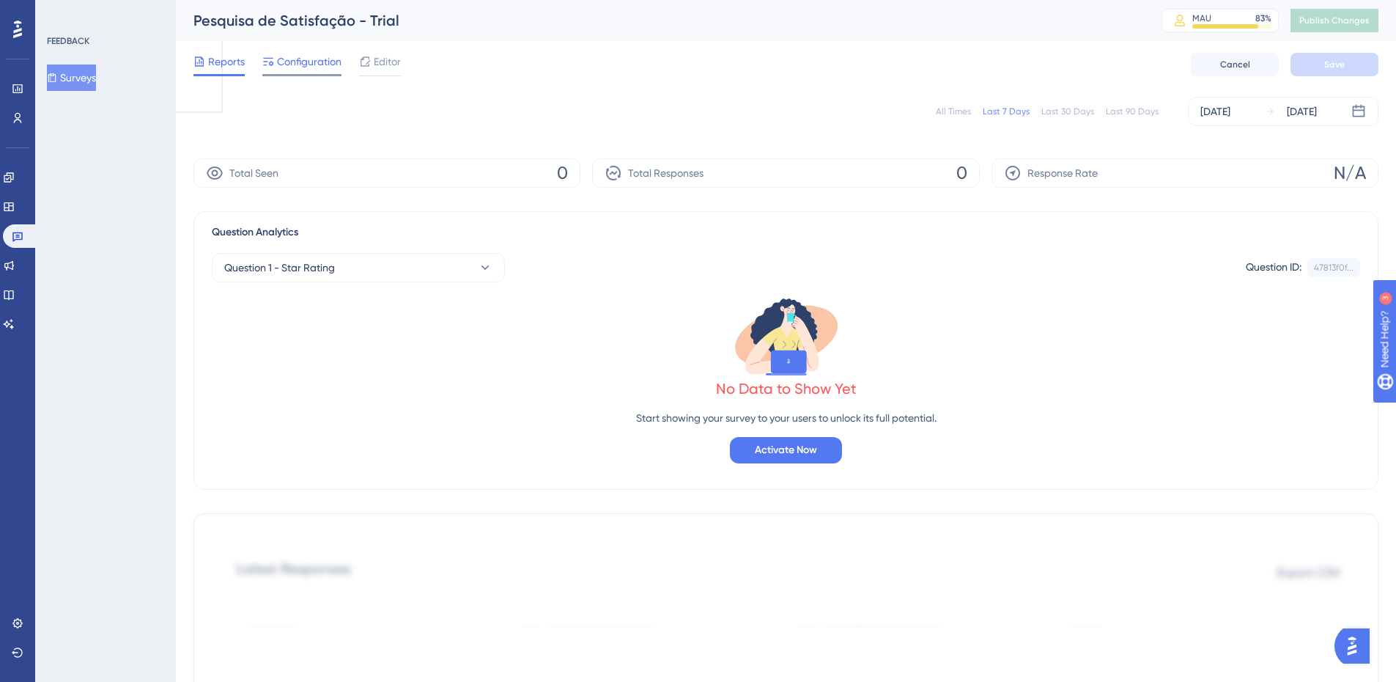
click at [288, 54] on span "Configuration" at bounding box center [309, 62] width 64 height 18
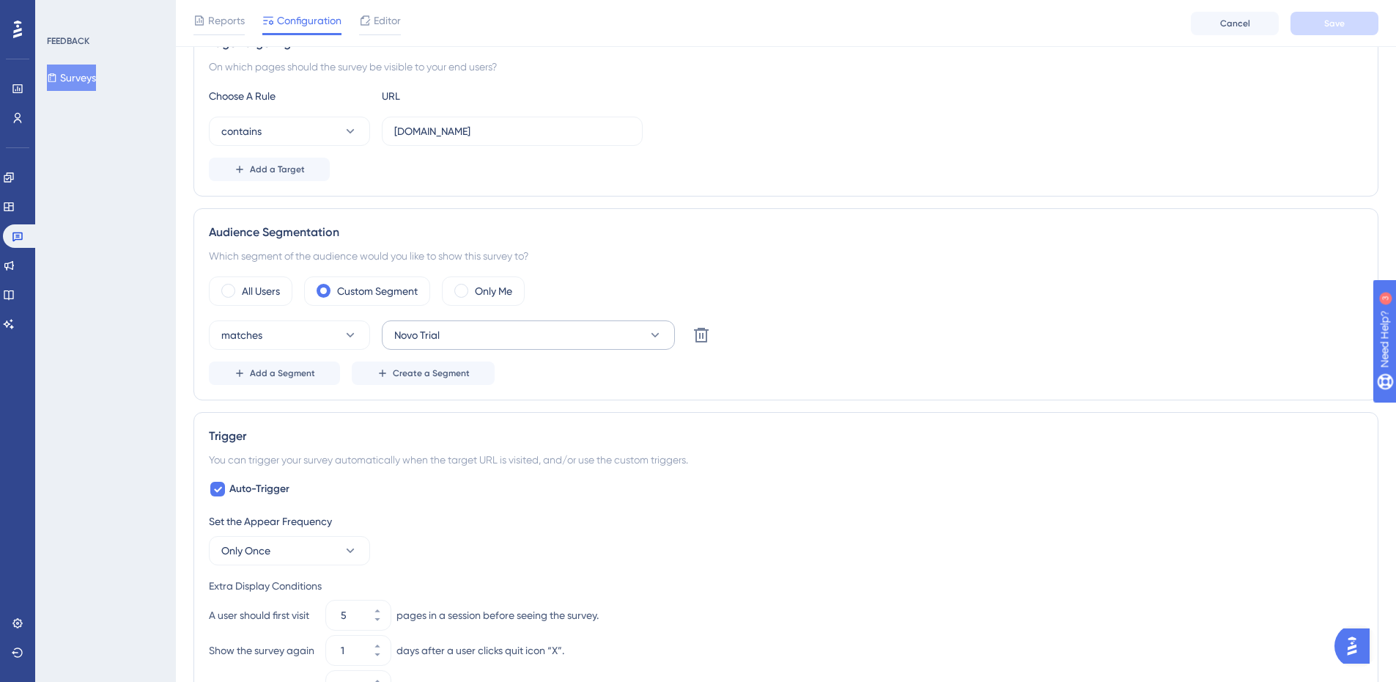
scroll to position [366, 0]
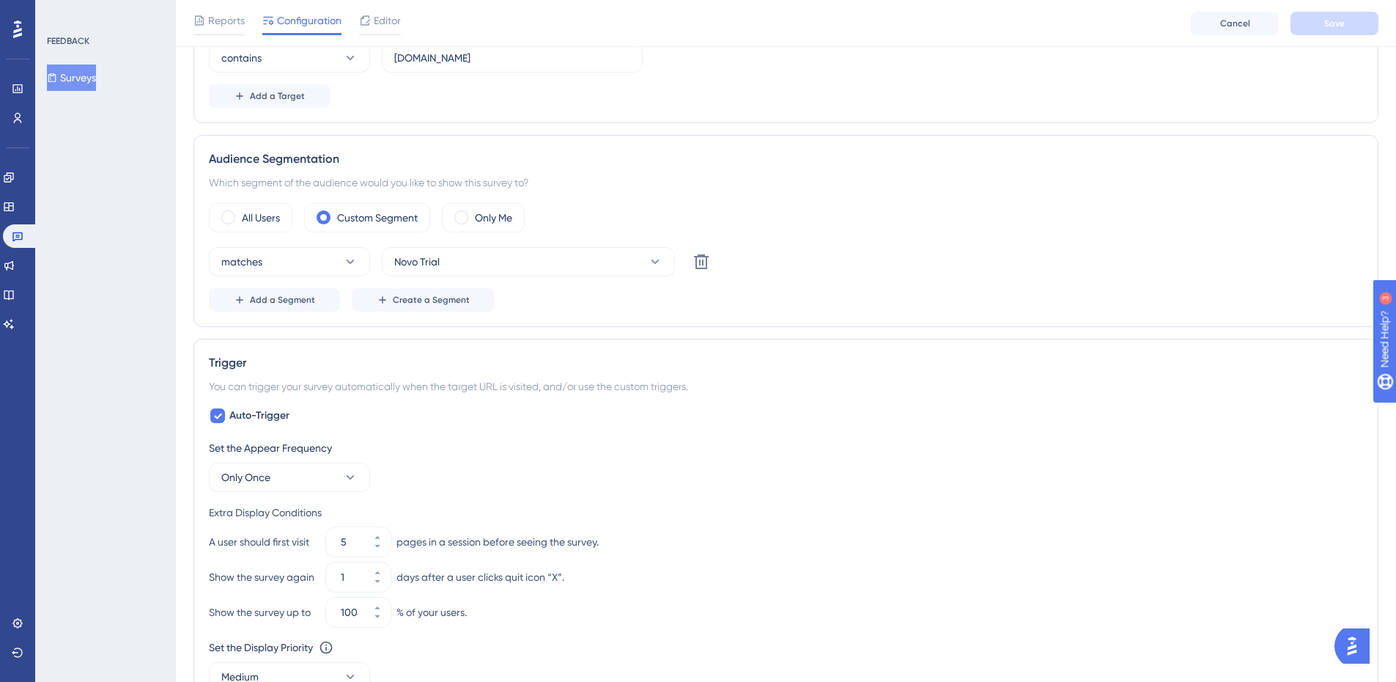
click at [92, 75] on button "Surveys" at bounding box center [71, 77] width 49 height 26
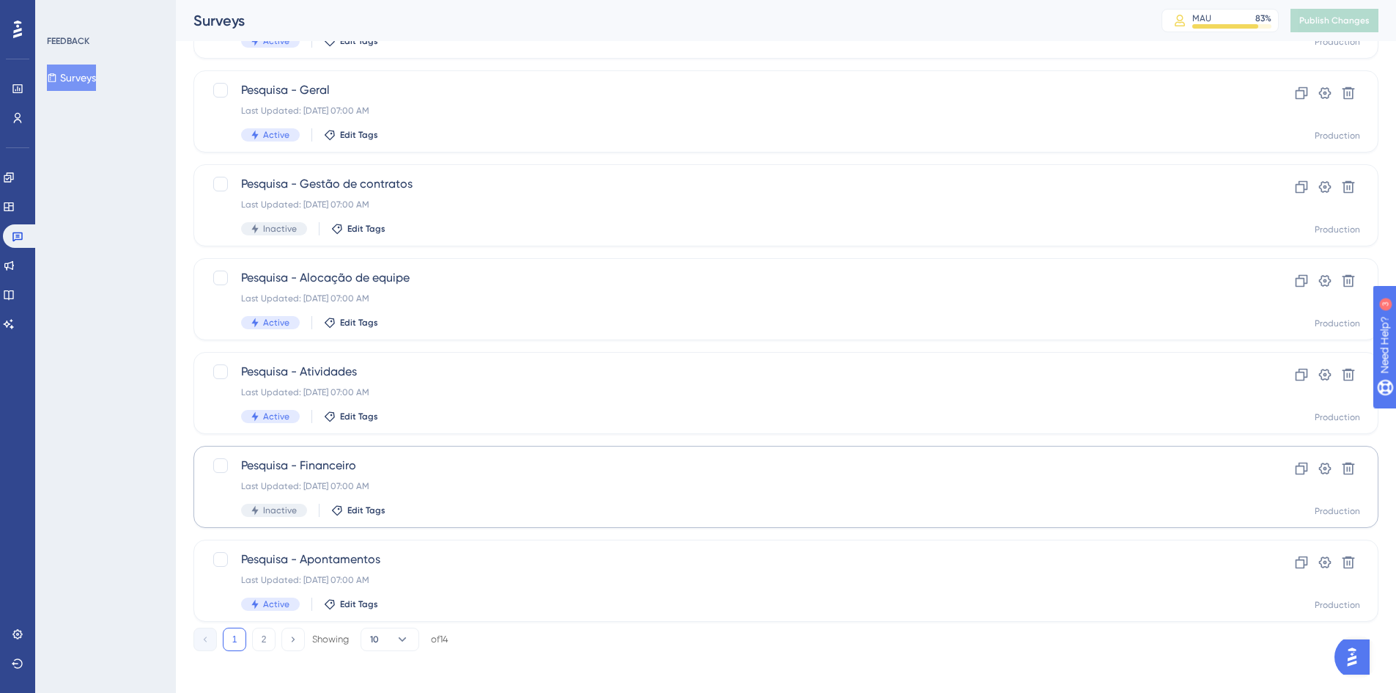
scroll to position [445, 0]
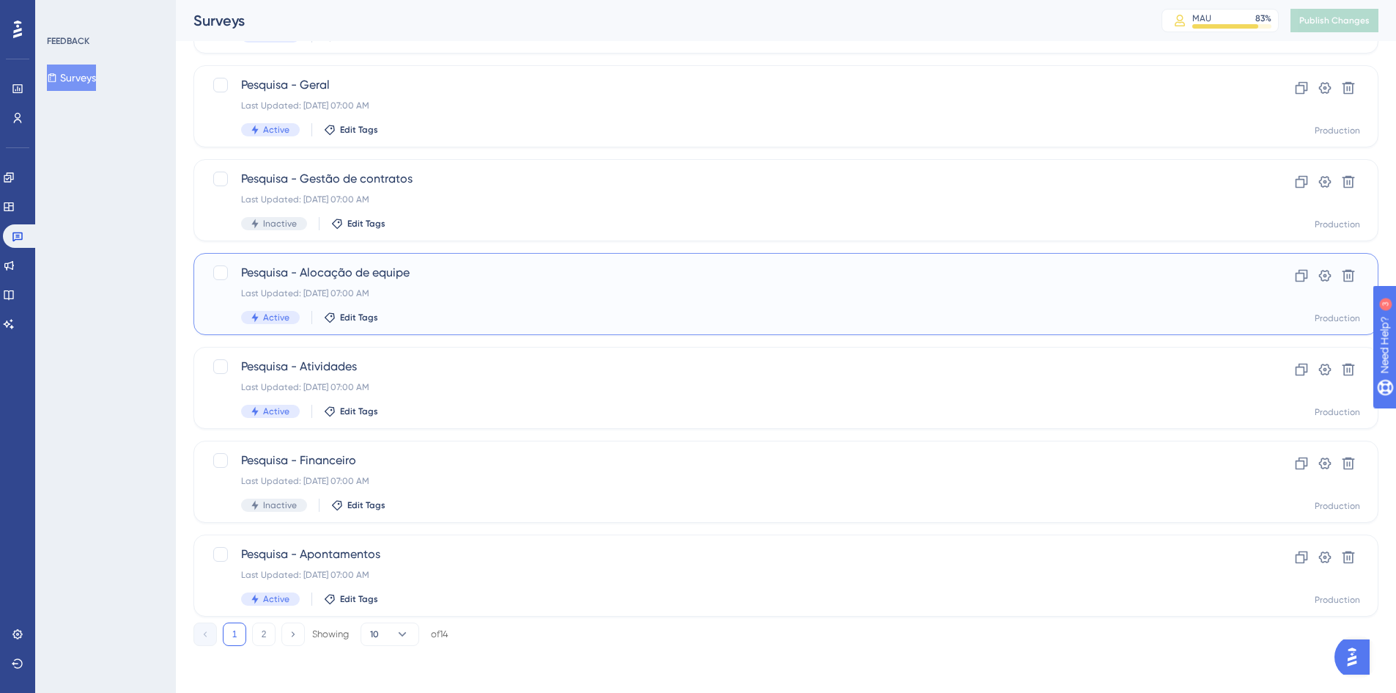
click at [373, 285] on div "Pesquisa - Alocação de equipe Last Updated: 22 de jul. de 2025 07:00 AM Active …" at bounding box center [727, 294] width 973 height 60
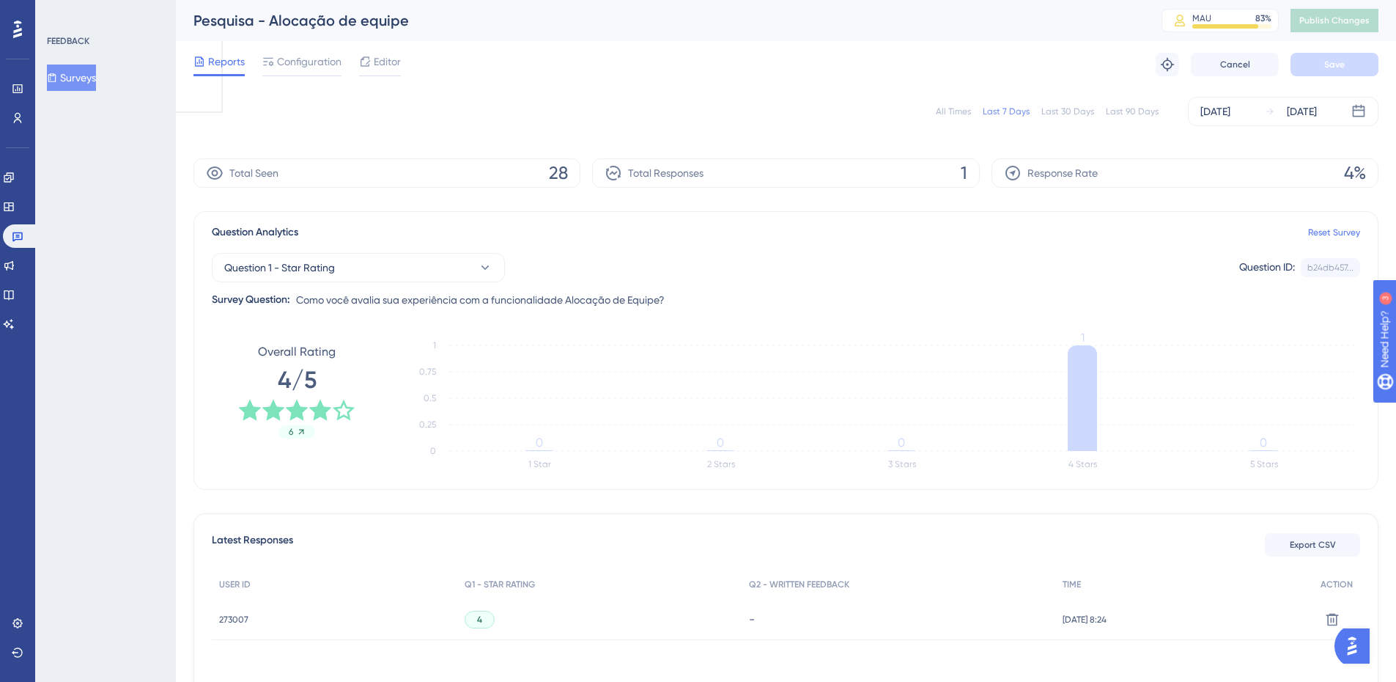
click at [971, 117] on div "All Times" at bounding box center [953, 112] width 35 height 12
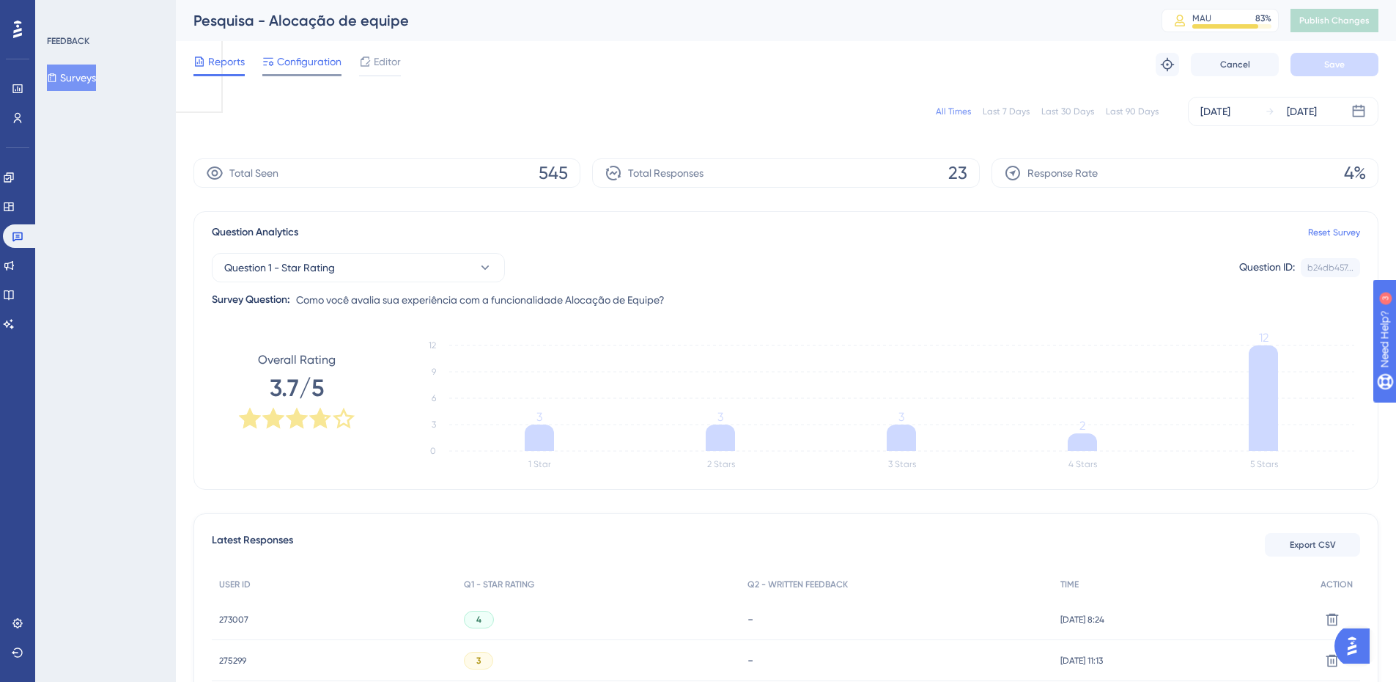
click at [264, 56] on icon at bounding box center [268, 62] width 12 height 12
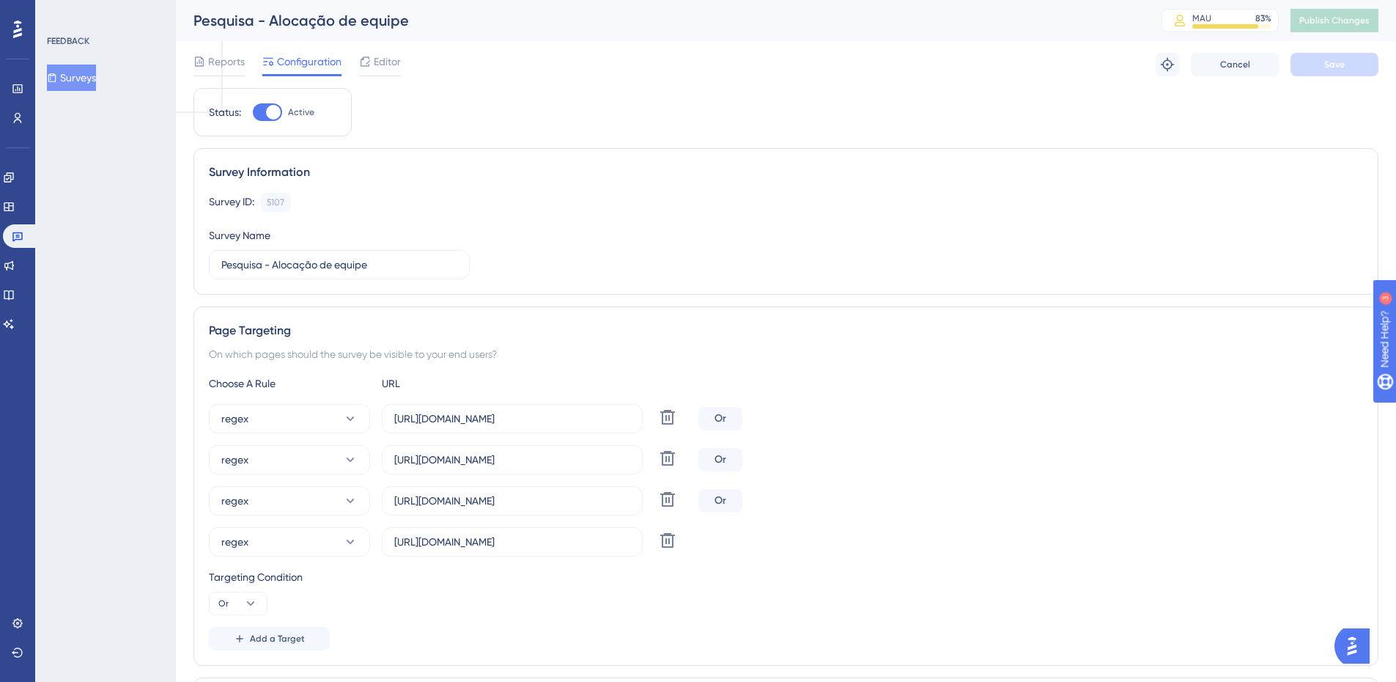
click at [273, 117] on div at bounding box center [273, 112] width 15 height 15
click at [253, 113] on input "Active" at bounding box center [252, 112] width 1 height 1
checkbox input "false"
click at [1373, 67] on button "Save" at bounding box center [1335, 64] width 88 height 23
click at [1357, 25] on span "Publish Changes" at bounding box center [1334, 21] width 70 height 12
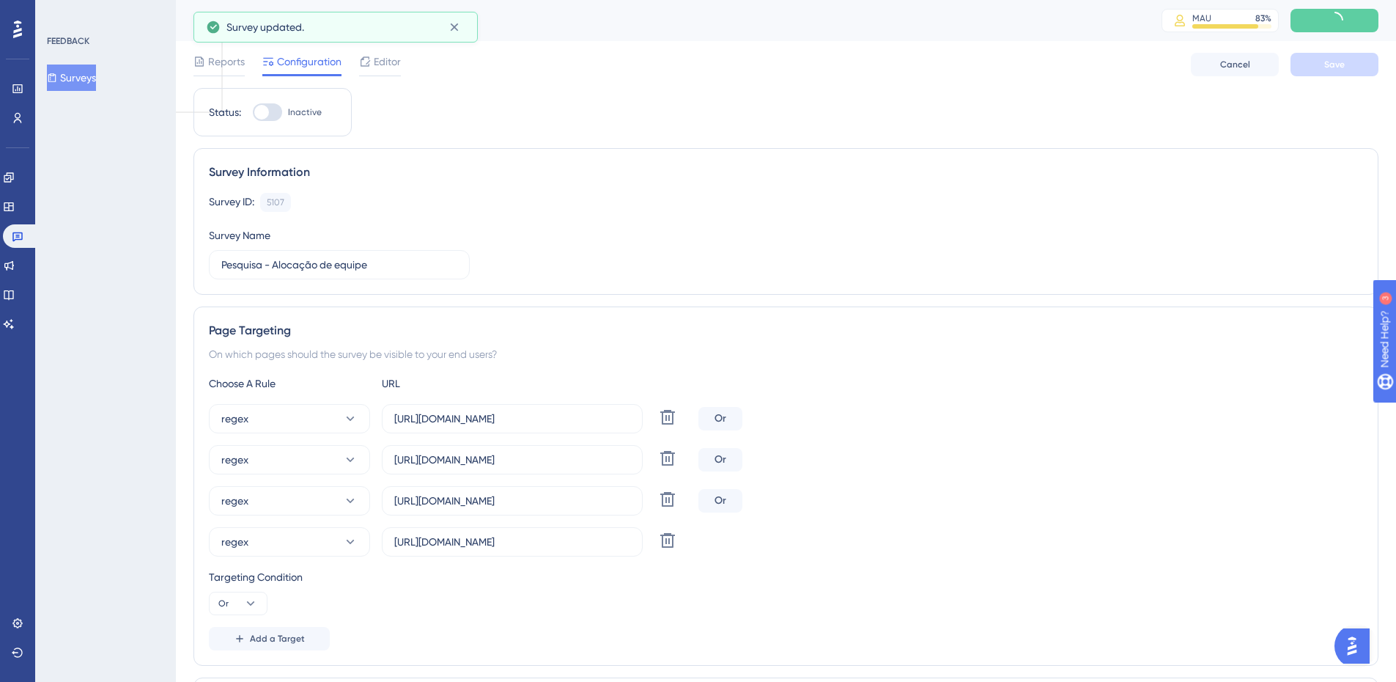
click at [75, 86] on button "Surveys" at bounding box center [71, 77] width 49 height 26
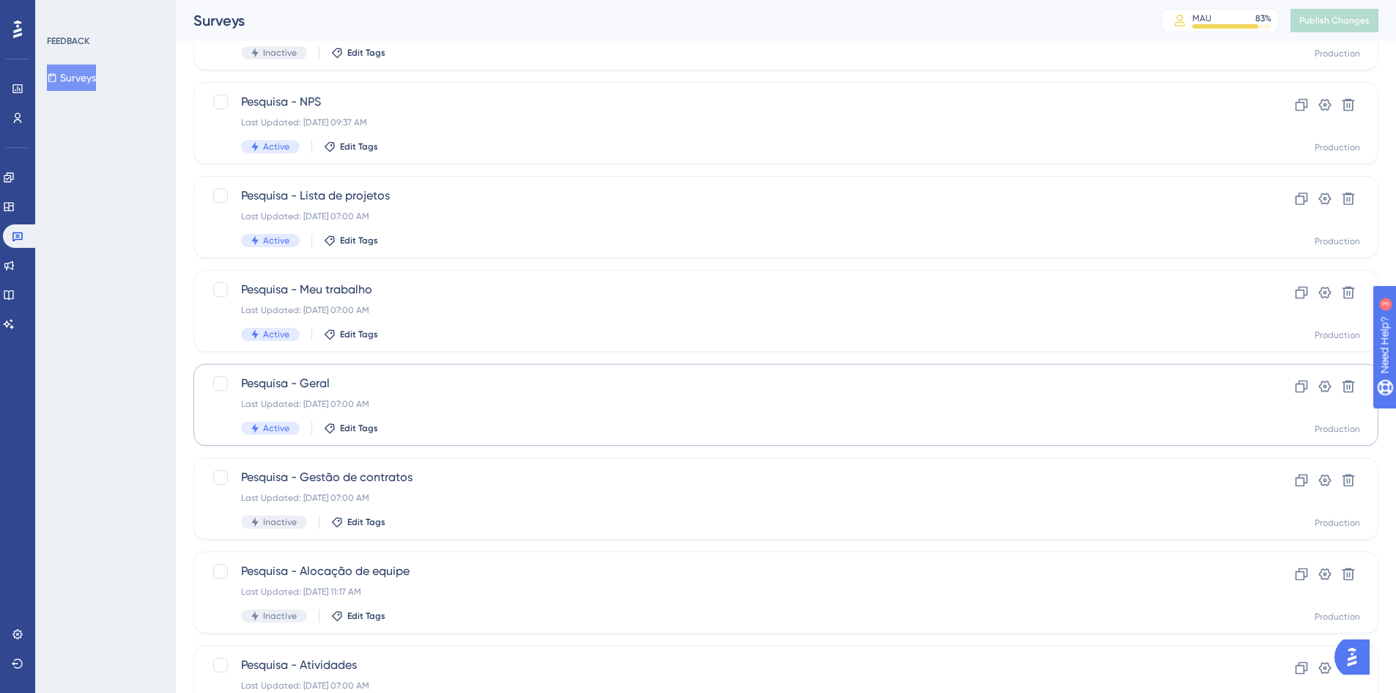
scroll to position [220, 0]
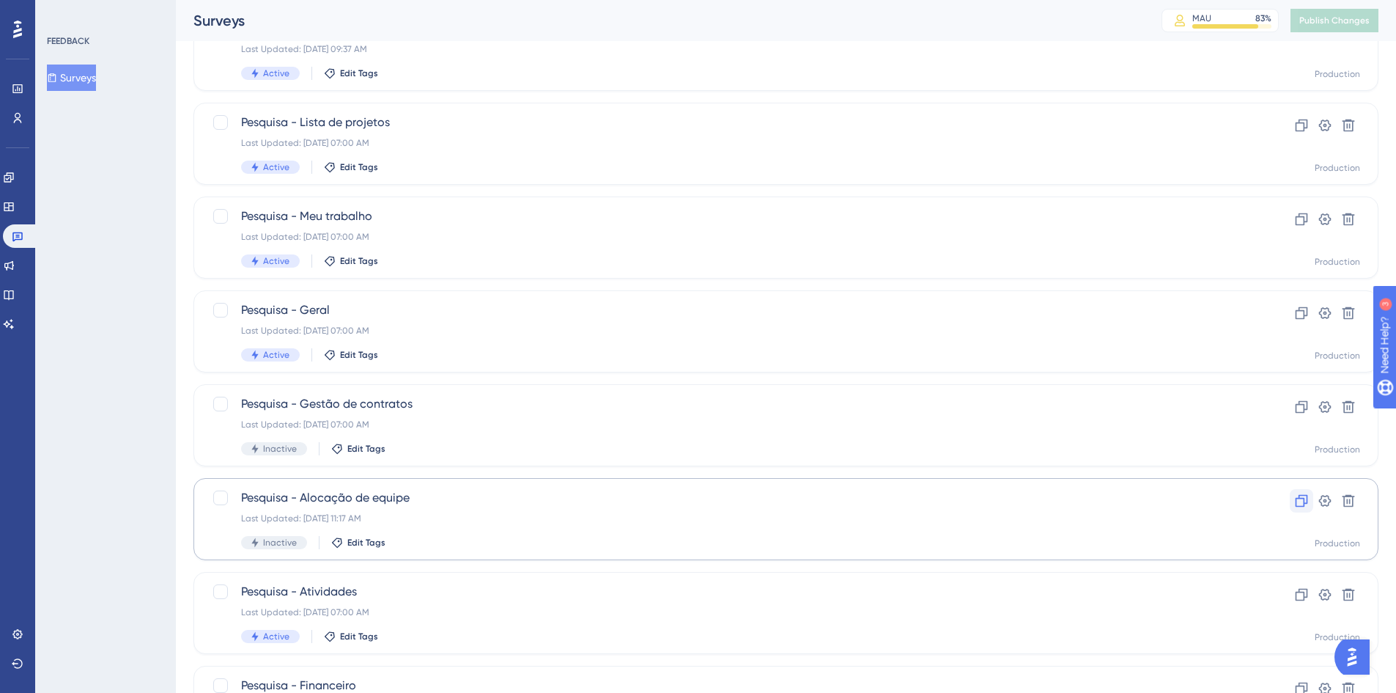
click at [1295, 494] on icon at bounding box center [1301, 500] width 15 height 15
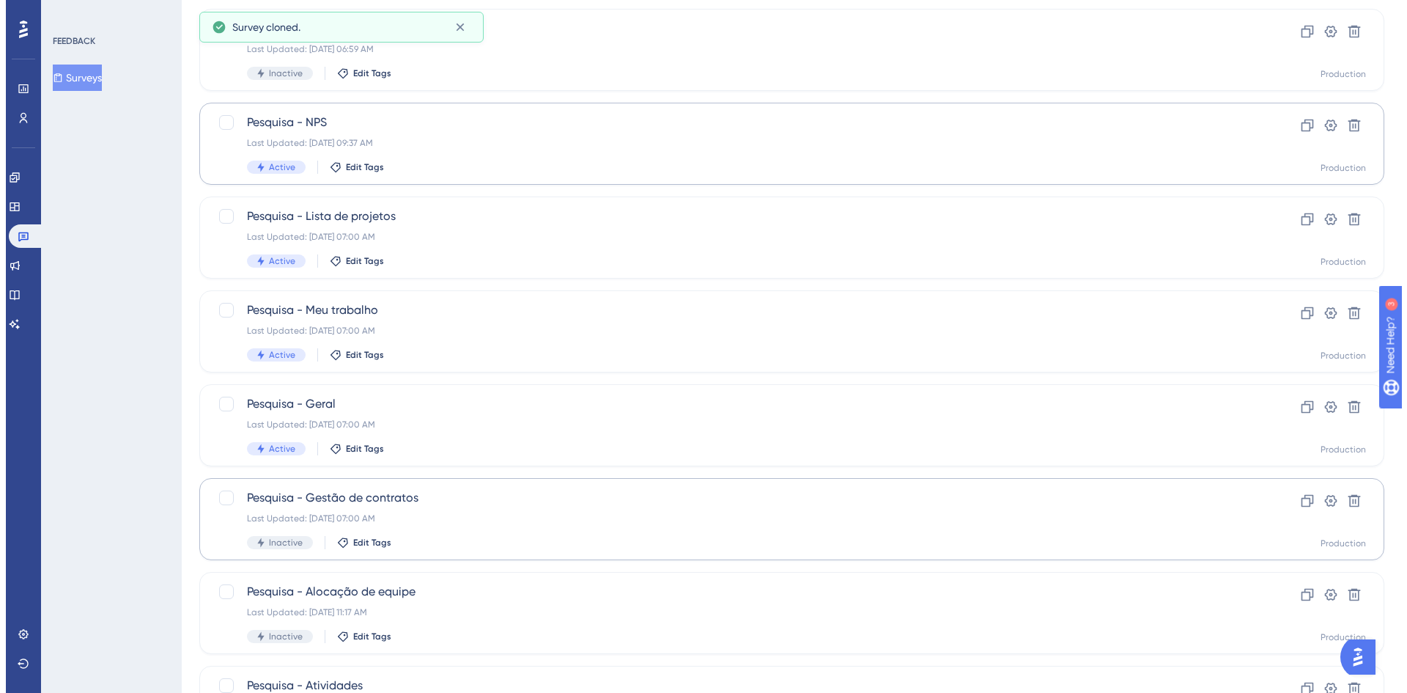
scroll to position [0, 0]
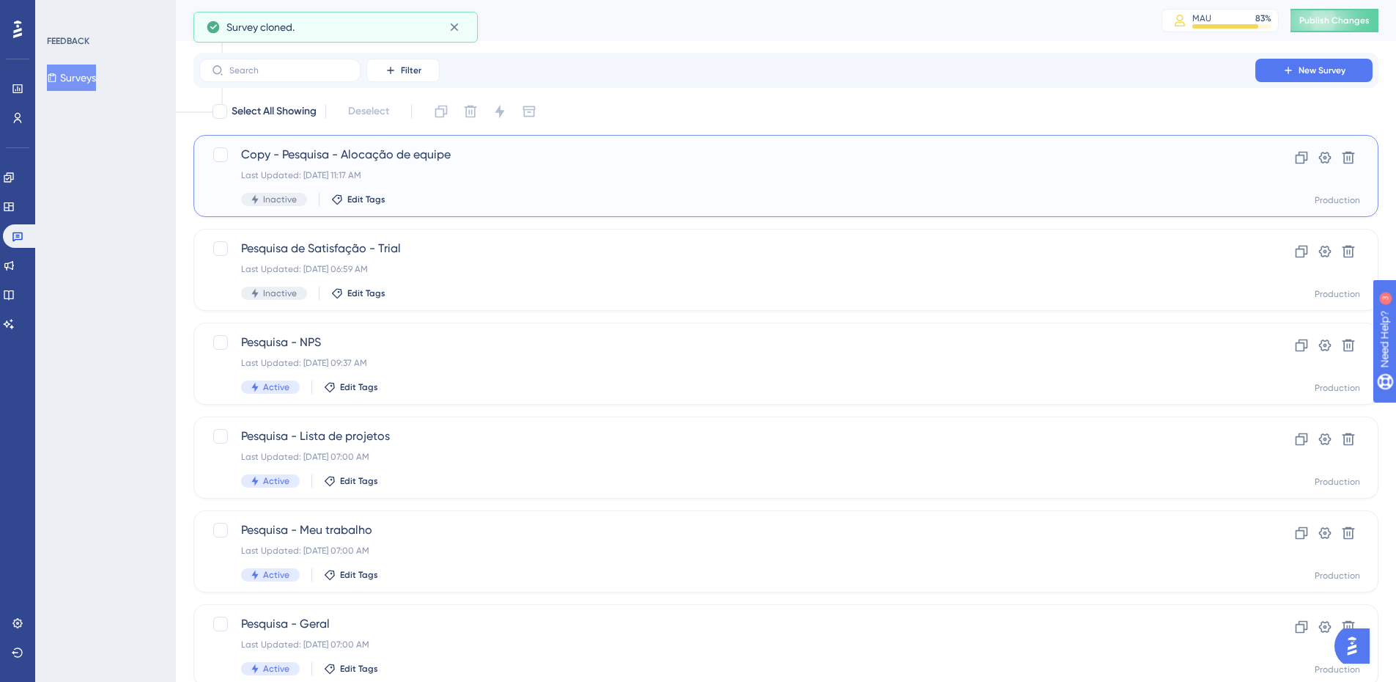
click at [429, 159] on span "Copy - Pesquisa - Alocação de equipe" at bounding box center [727, 155] width 973 height 18
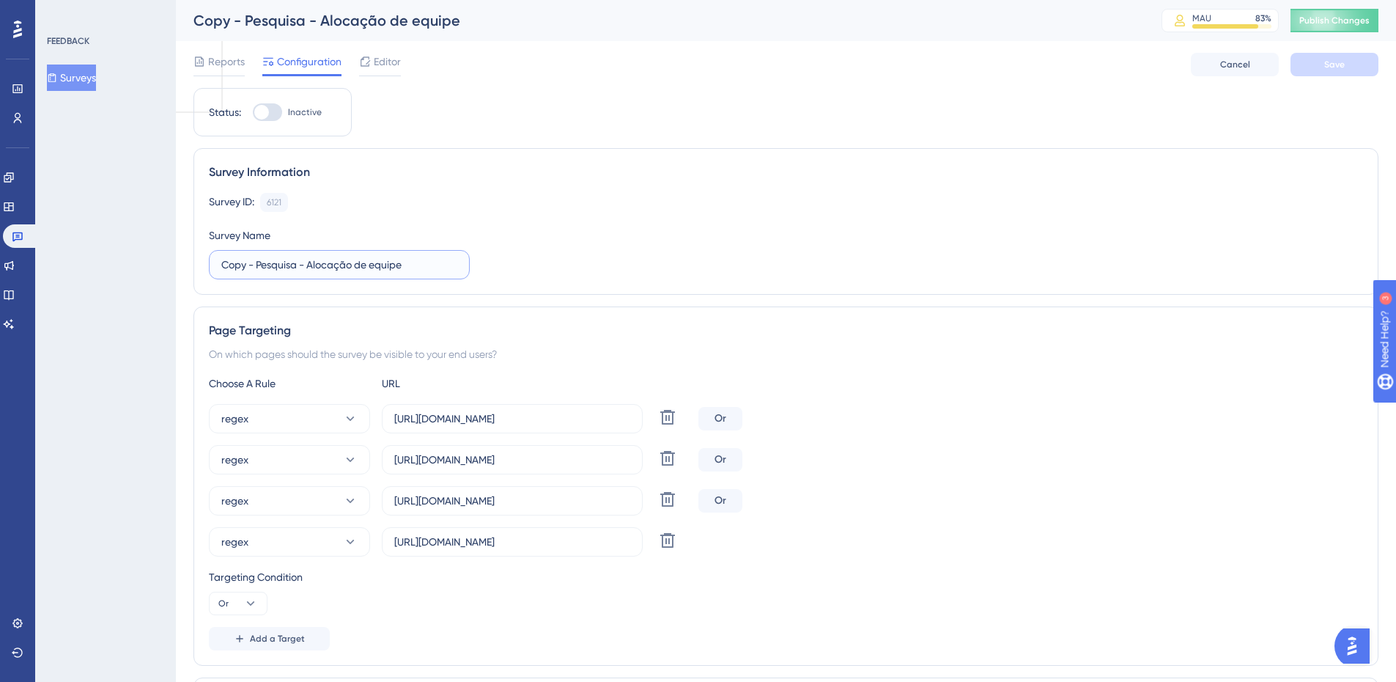
drag, startPoint x: 259, startPoint y: 265, endPoint x: 207, endPoint y: 259, distance: 52.3
click at [209, 261] on label "Copy - Pesquisa - Alocação de equipe" at bounding box center [339, 264] width 261 height 29
type input "Pesquisa - Desenvolvimento de software"
click at [1350, 67] on button "Save" at bounding box center [1335, 64] width 88 height 23
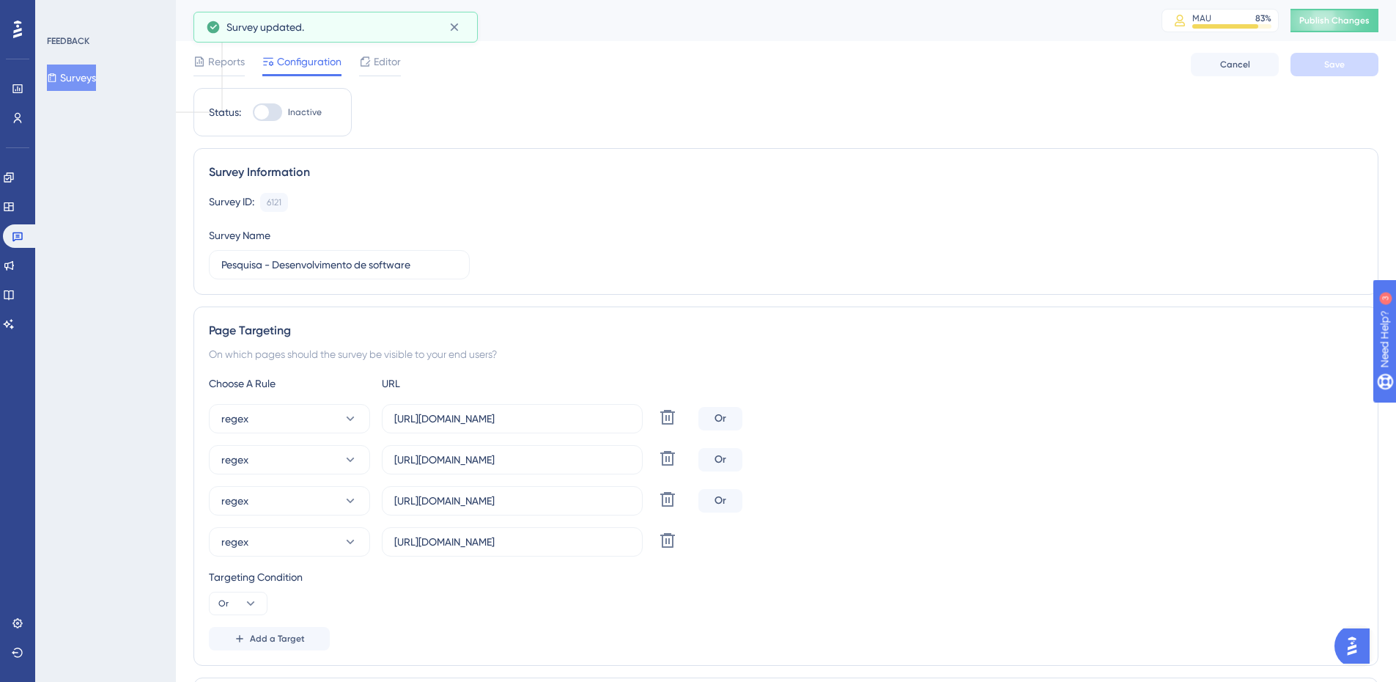
click at [406, 64] on div "Reports Configuration Editor Cancel Save" at bounding box center [785, 64] width 1185 height 47
click at [398, 63] on span "Editor" at bounding box center [387, 62] width 27 height 18
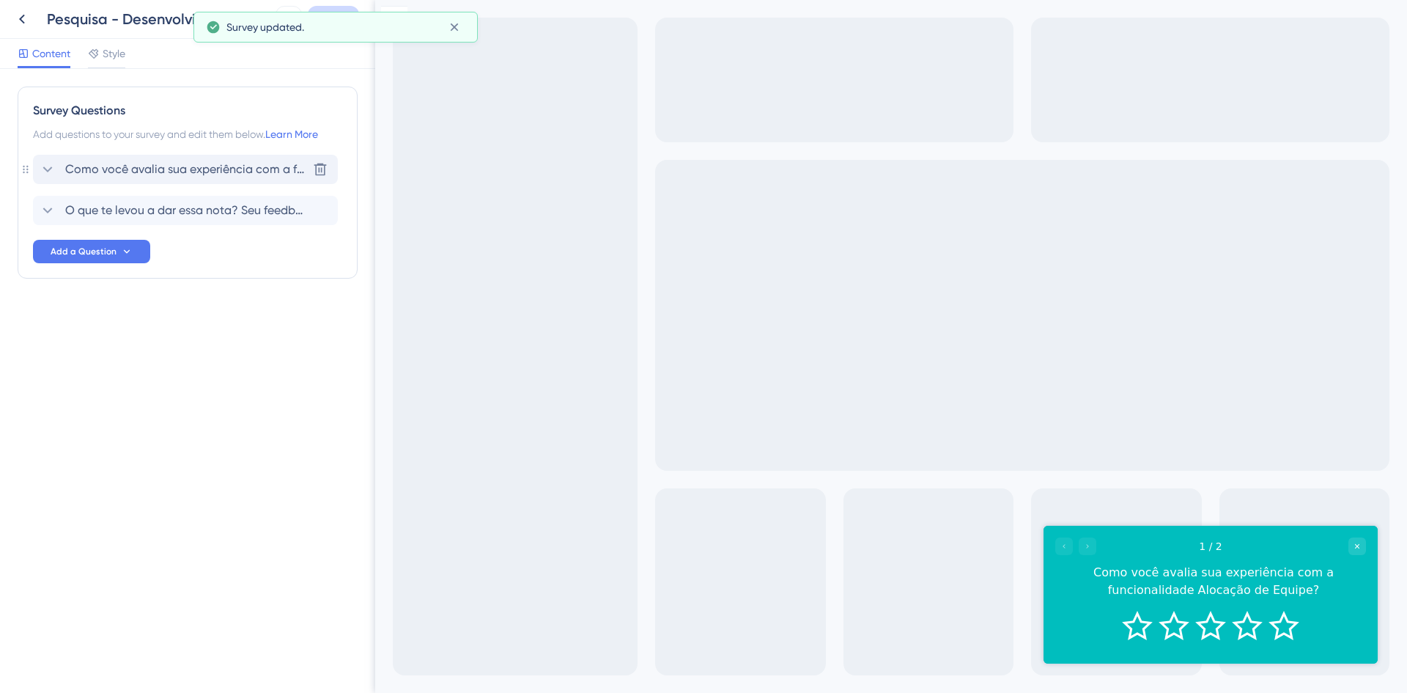
click at [128, 166] on span "Como você avalia sua experiência com a funcionalidade Alocação de Equipe?" at bounding box center [186, 170] width 242 height 18
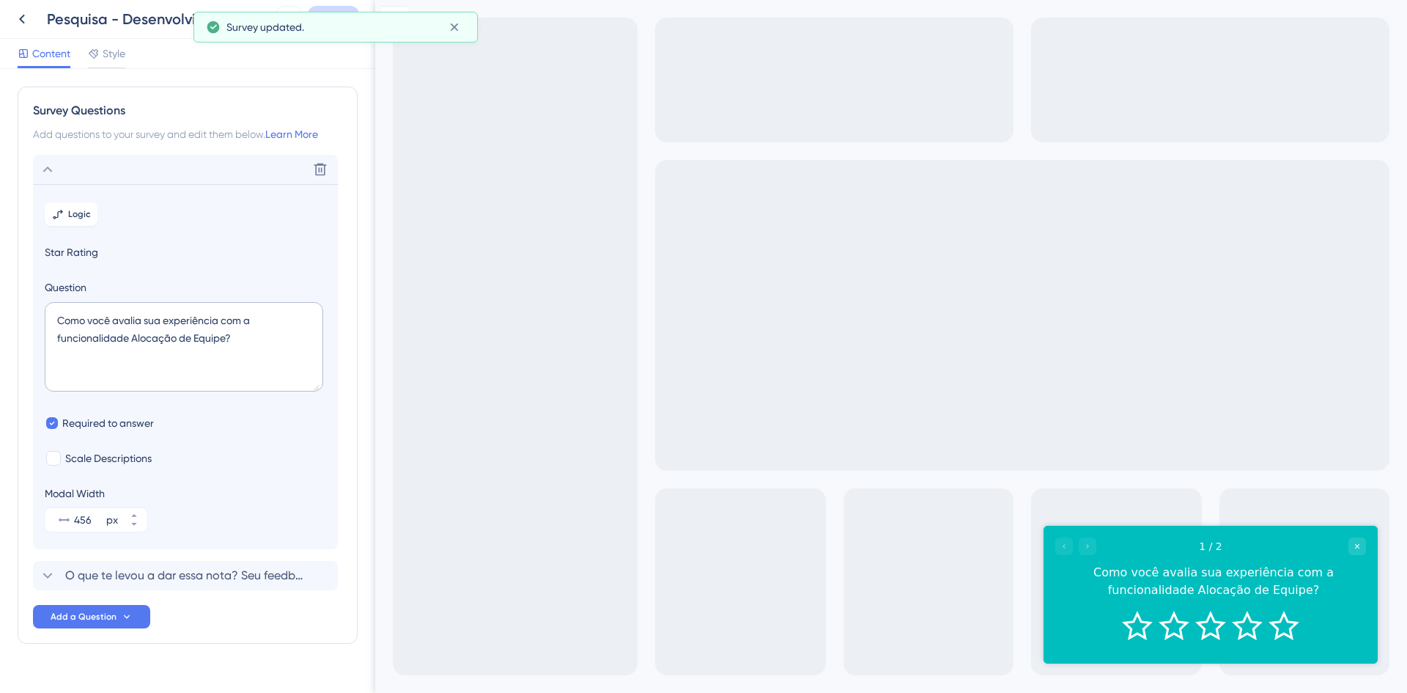
scroll to position [27, 0]
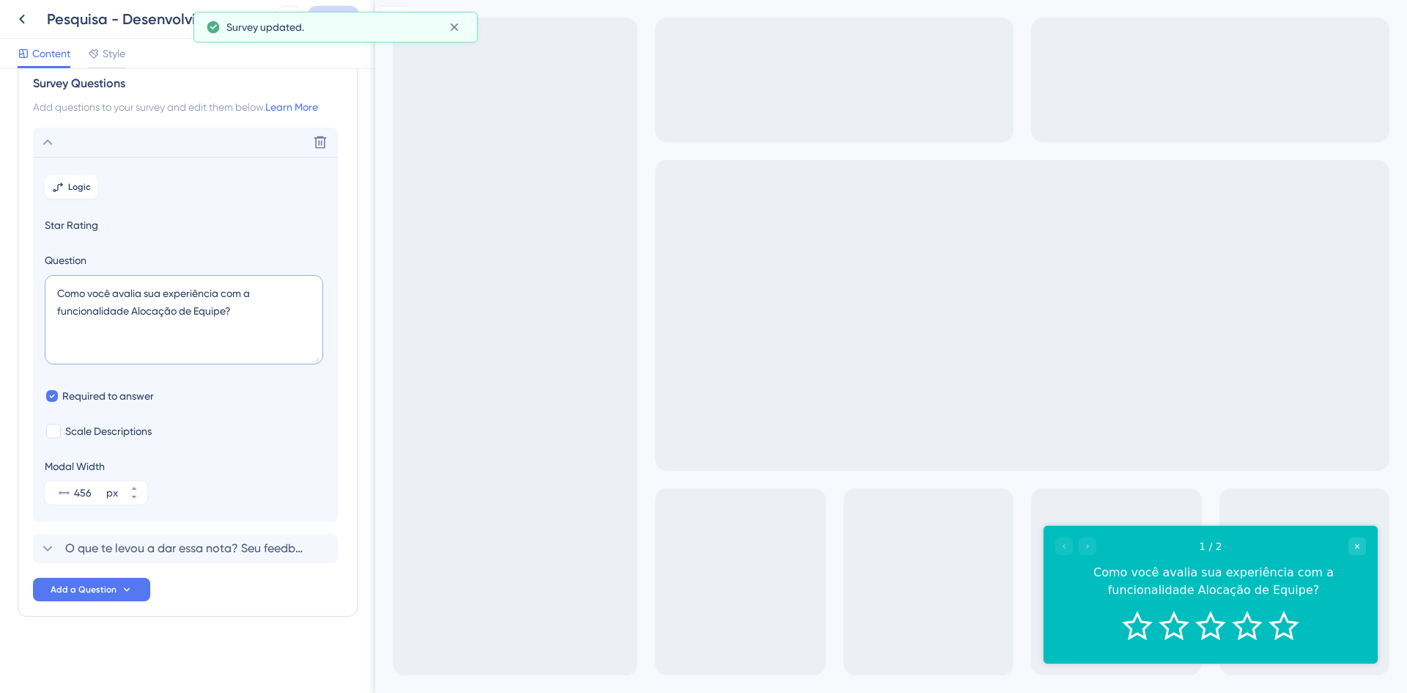
drag, startPoint x: 224, startPoint y: 303, endPoint x: 19, endPoint y: 244, distance: 213.4
click at [15, 246] on div "Survey Questions Add questions to your survey and edit them below. Learn More D…" at bounding box center [187, 381] width 375 height 624
click at [76, 187] on span "Logic" at bounding box center [79, 187] width 23 height 12
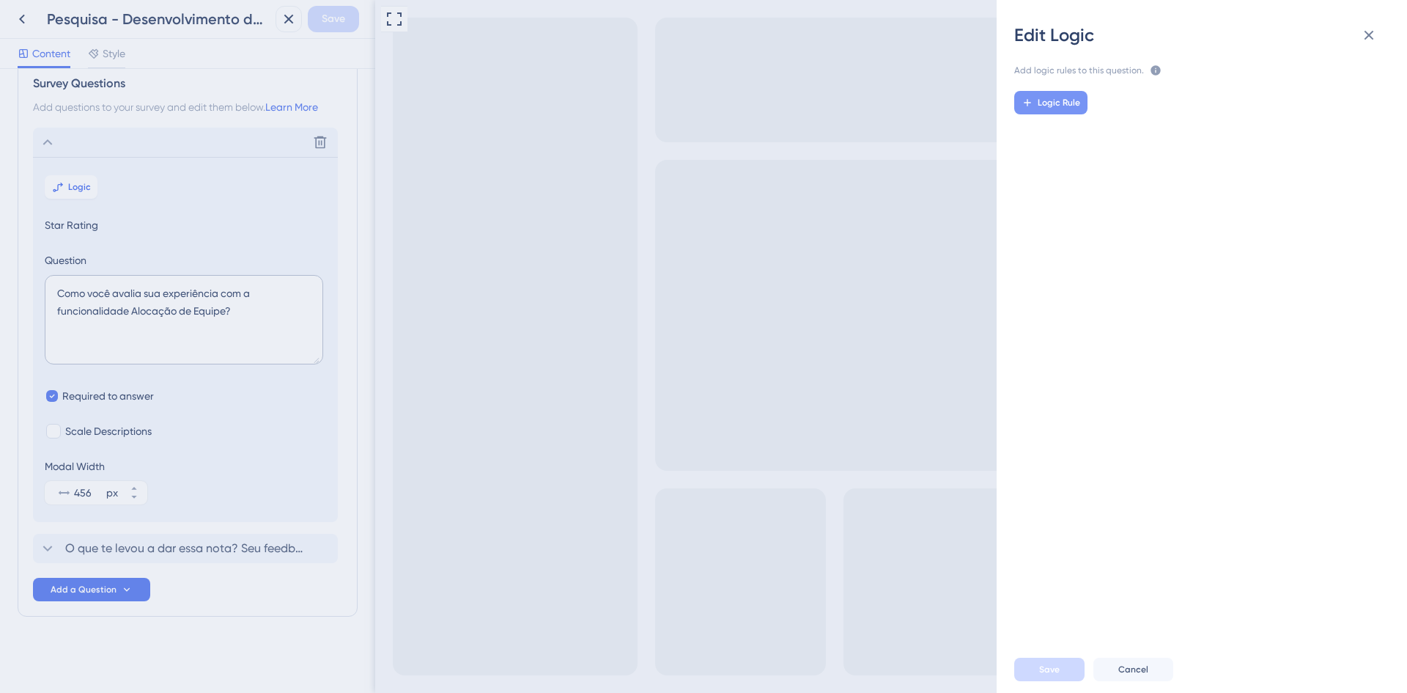
click at [1047, 96] on button "Logic Rule" at bounding box center [1050, 102] width 73 height 23
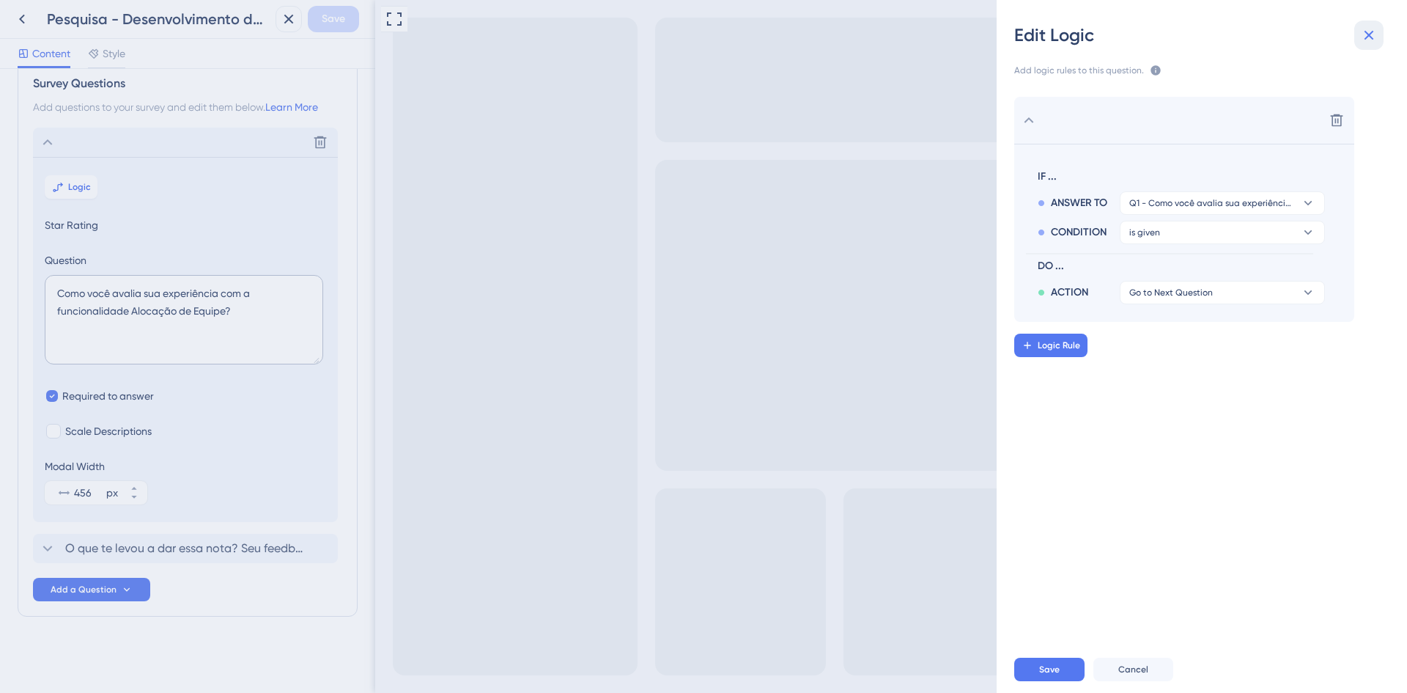
click at [1362, 29] on icon at bounding box center [1369, 35] width 18 height 18
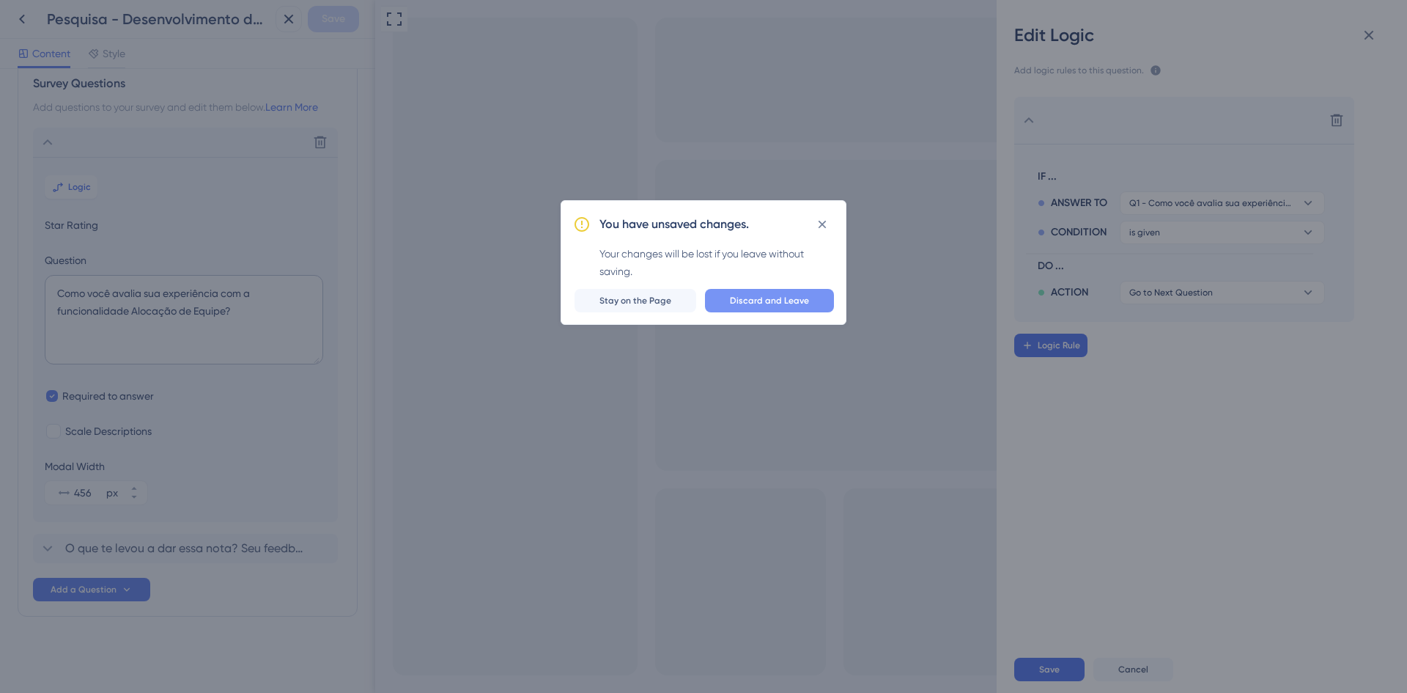
click at [813, 303] on button "Discard and Leave" at bounding box center [769, 300] width 129 height 23
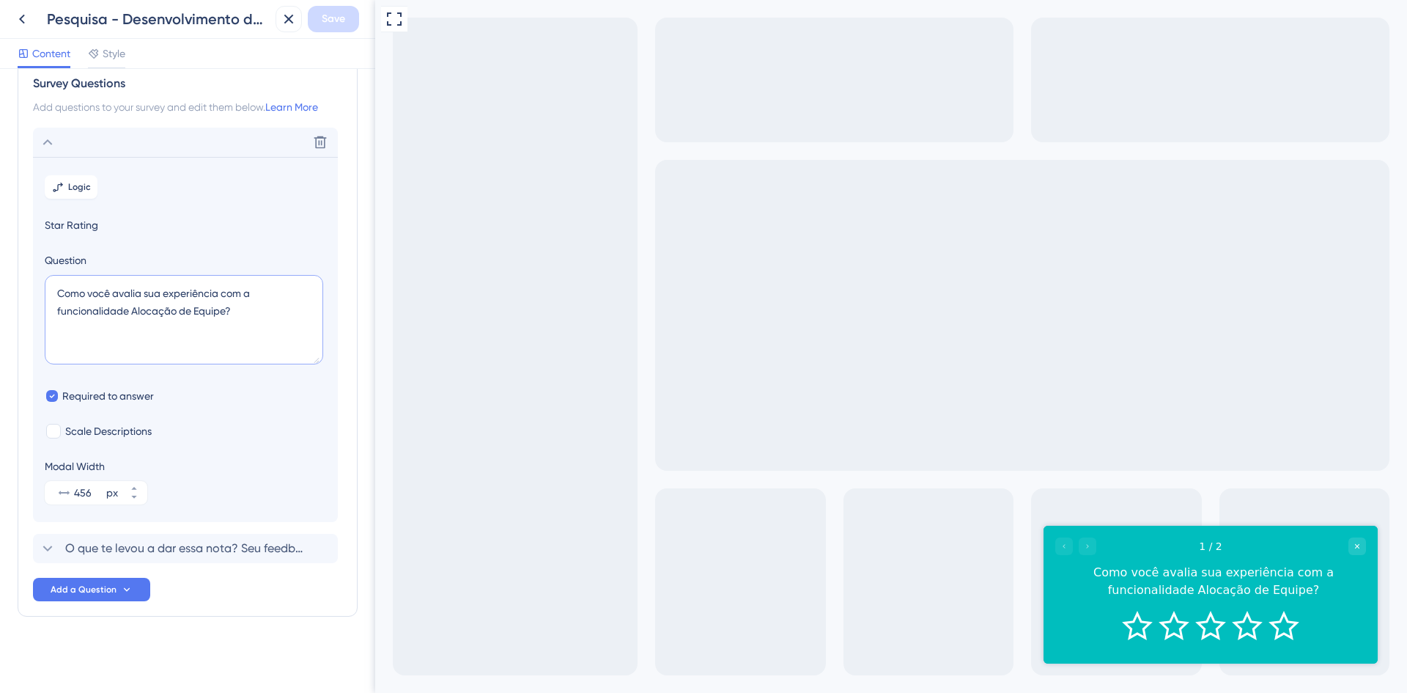
click at [174, 314] on textarea "Como você avalia sua experiência com a funcionalidade Alocação de Equipe?" at bounding box center [184, 319] width 278 height 89
click at [298, 326] on textarea "Como você avalia sua experiência com a funcionalidade Alocação de Equipe?" at bounding box center [184, 319] width 278 height 89
drag, startPoint x: 195, startPoint y: 306, endPoint x: 28, endPoint y: 287, distance: 168.3
click at [28, 287] on div "Survey Questions Add questions to your survey and edit them below. Learn More D…" at bounding box center [188, 337] width 340 height 557
click at [225, 316] on textarea "Como você avalia sua experiência com a funcionalidade Alocação de Equipe?" at bounding box center [184, 319] width 278 height 89
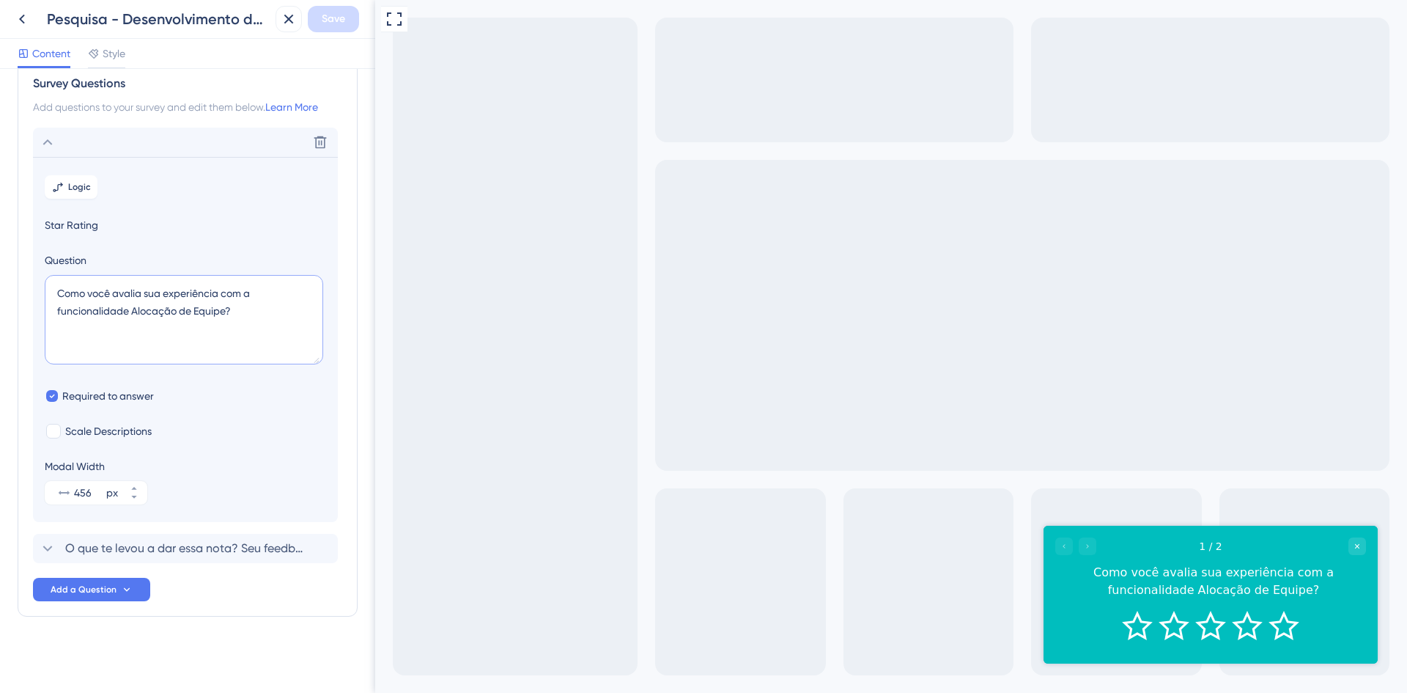
drag, startPoint x: 225, startPoint y: 312, endPoint x: 50, endPoint y: 281, distance: 178.0
click at [49, 281] on textarea "Como você avalia sua experiência com a funcionalidade Alocação de Equipe?" at bounding box center [184, 319] width 278 height 89
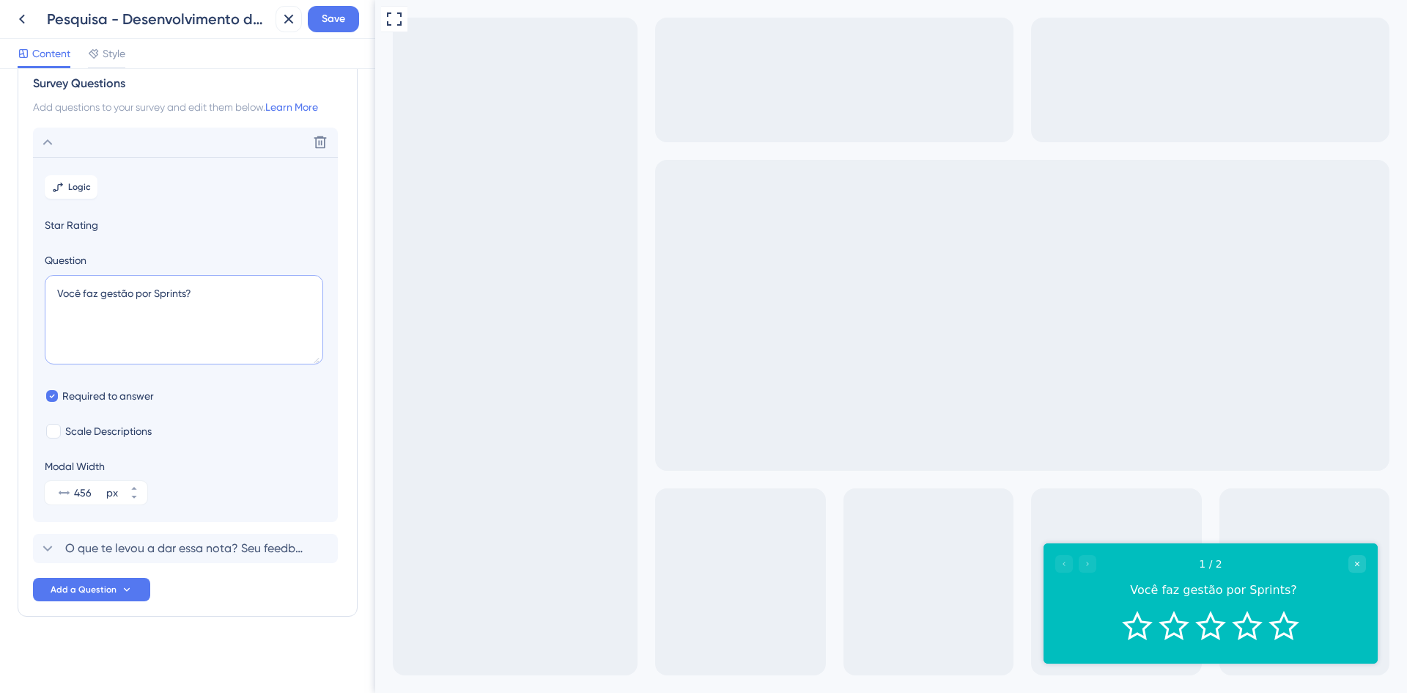
click at [229, 287] on textarea "Você faz gestão por Sprints?" at bounding box center [184, 319] width 278 height 89
type textarea "Você faz gestão por Sprints?"
click at [96, 534] on div "O que te levou a dar essa nota? Seu feedback nos ajuda a evoluir! Delete" at bounding box center [185, 548] width 305 height 29
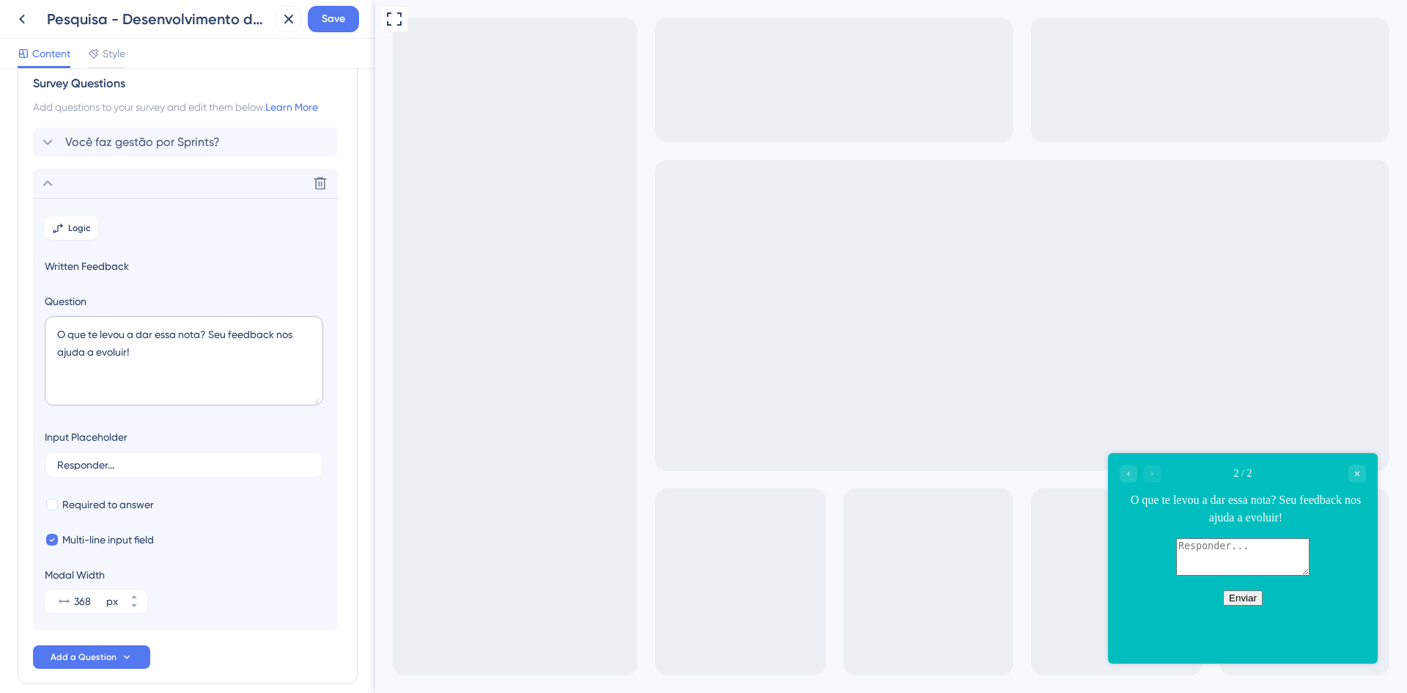
scroll to position [95, 0]
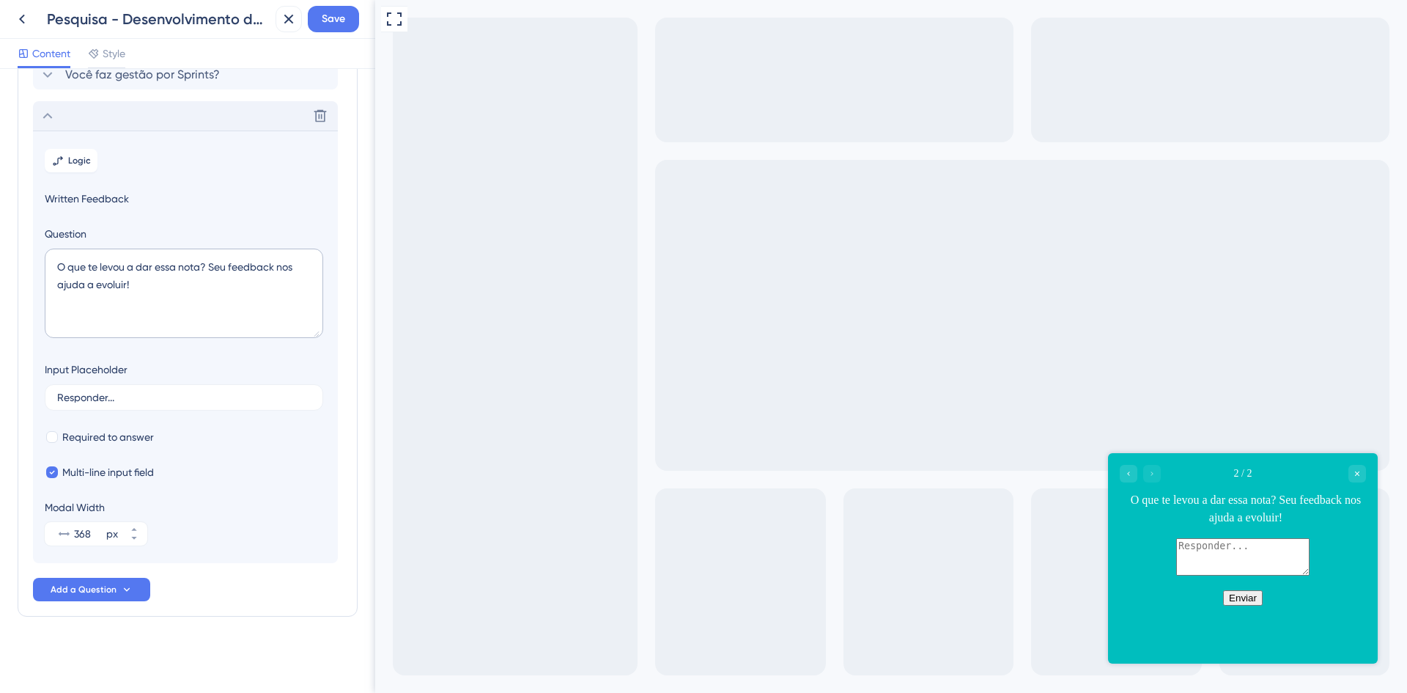
click at [46, 113] on icon at bounding box center [48, 116] width 18 height 18
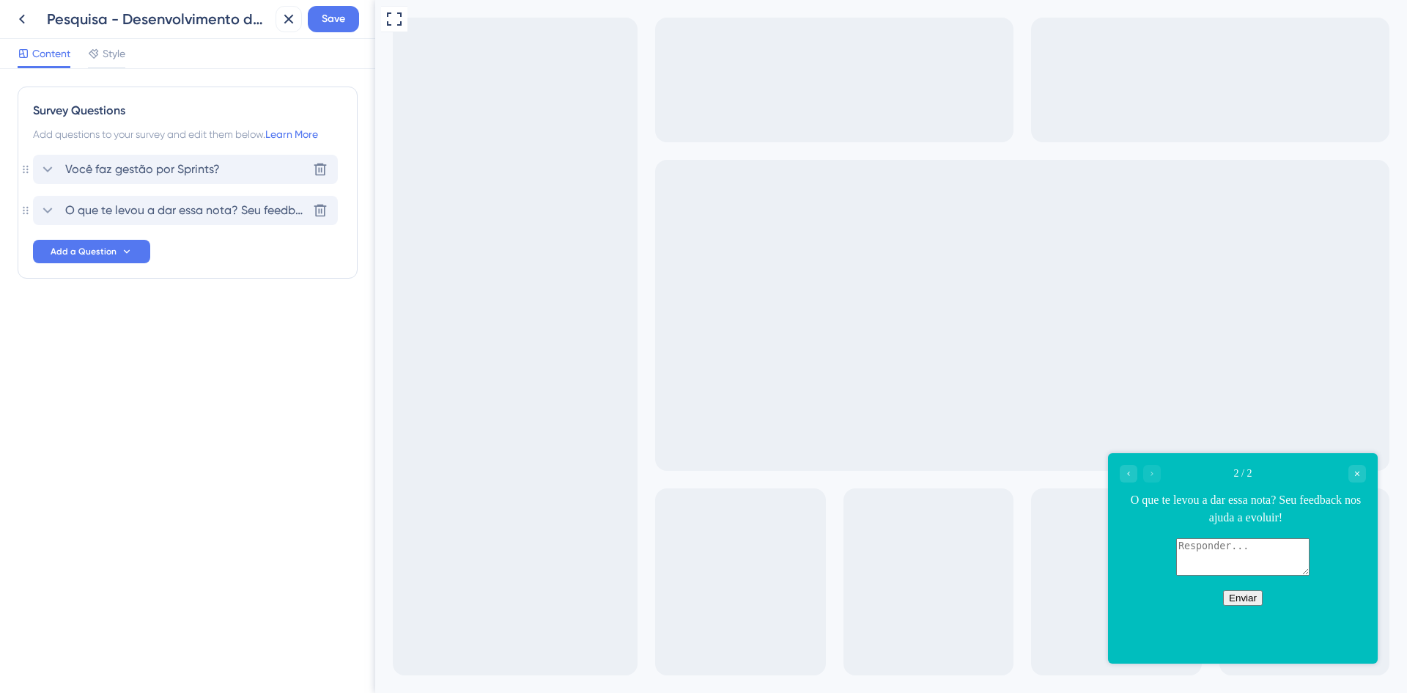
click at [81, 162] on span "Você faz gestão por Sprints?" at bounding box center [142, 170] width 155 height 18
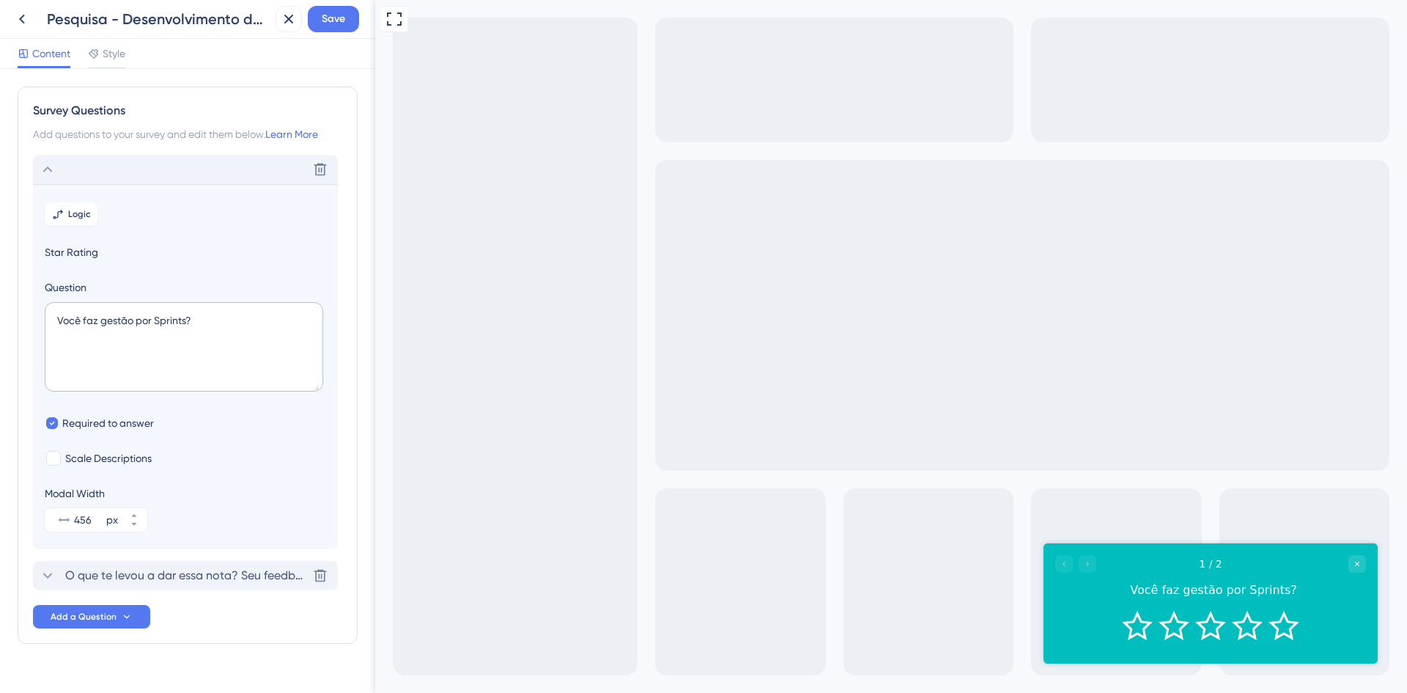
scroll to position [27, 0]
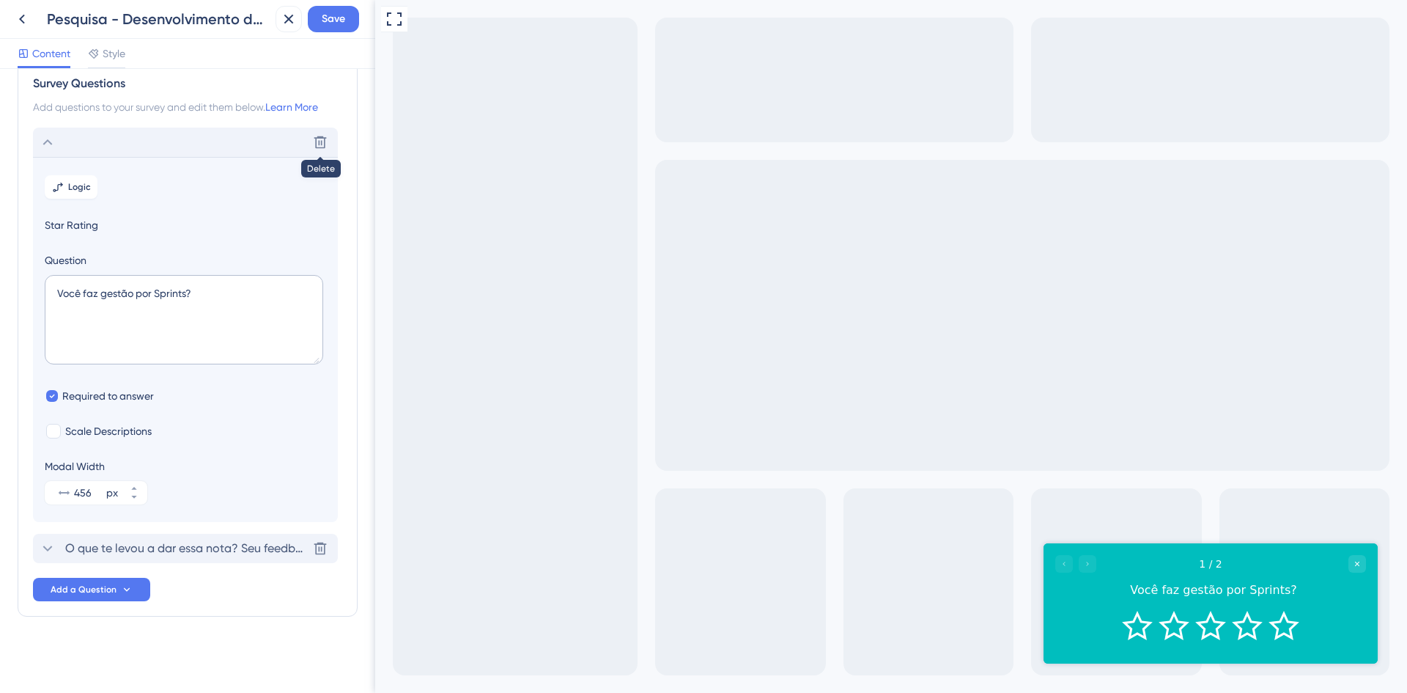
click at [337, 138] on div "Delete" at bounding box center [185, 142] width 305 height 29
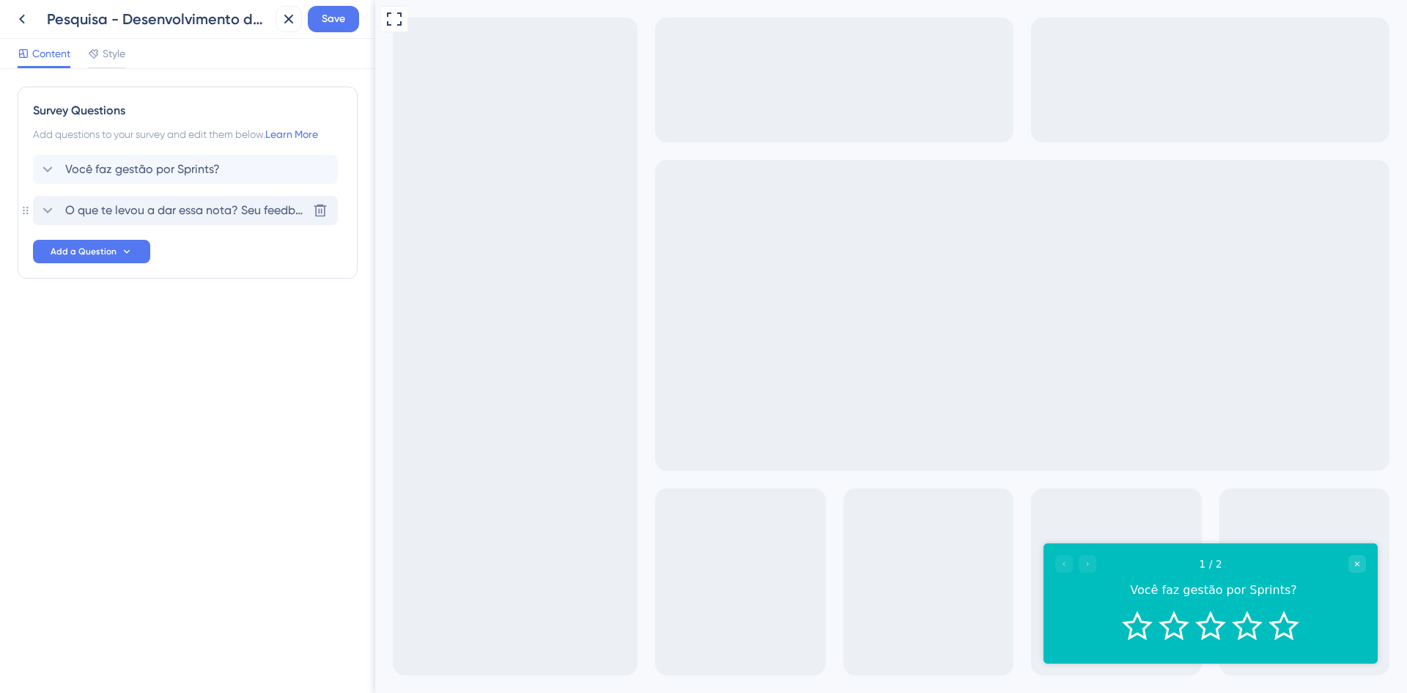
scroll to position [0, 0]
click at [328, 139] on div "Add questions to your survey and edit them below. Learn More" at bounding box center [187, 134] width 309 height 18
click at [323, 168] on icon at bounding box center [320, 169] width 15 height 15
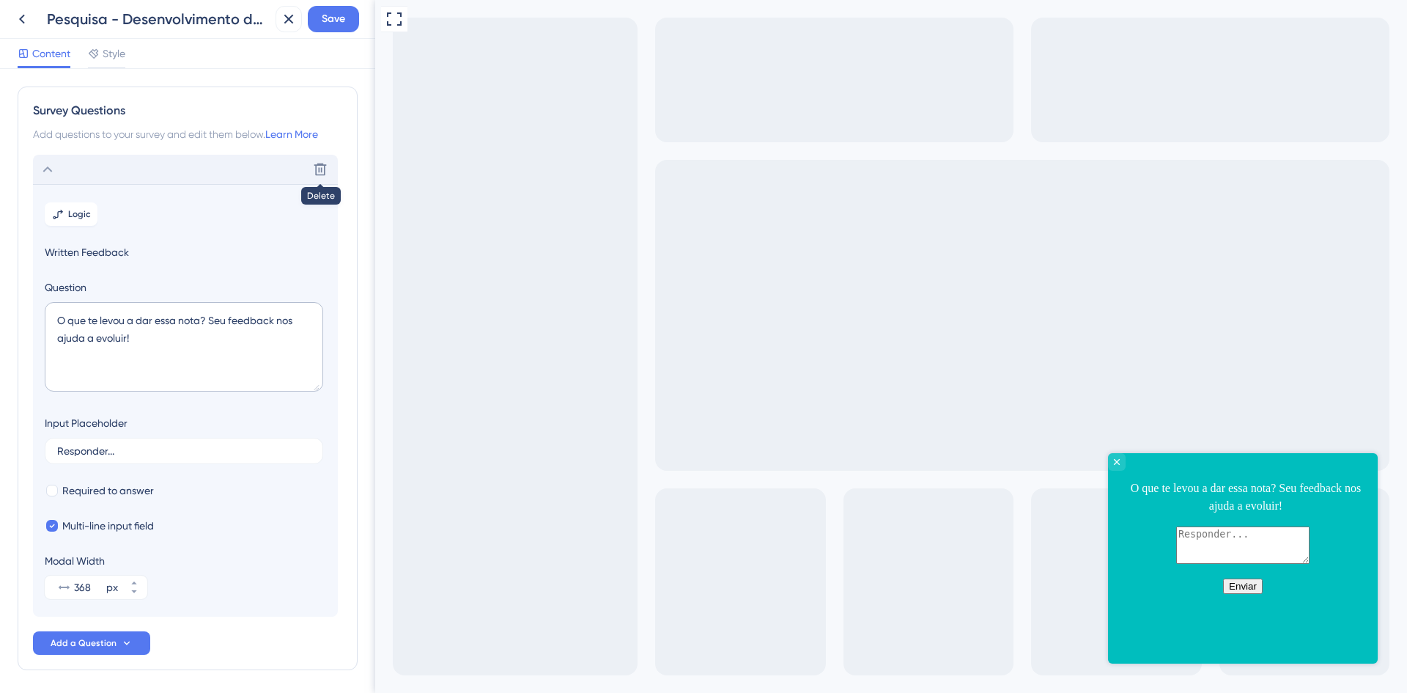
scroll to position [54, 0]
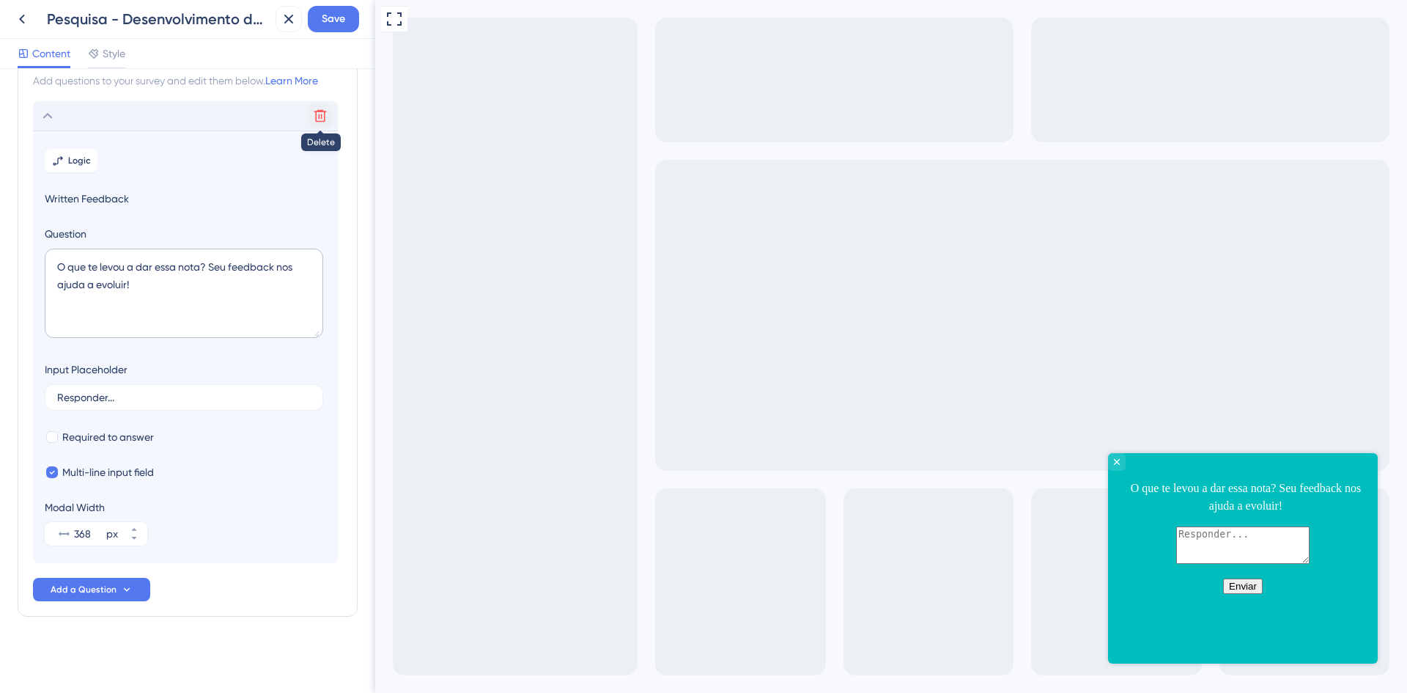
click at [311, 116] on button at bounding box center [320, 115] width 23 height 23
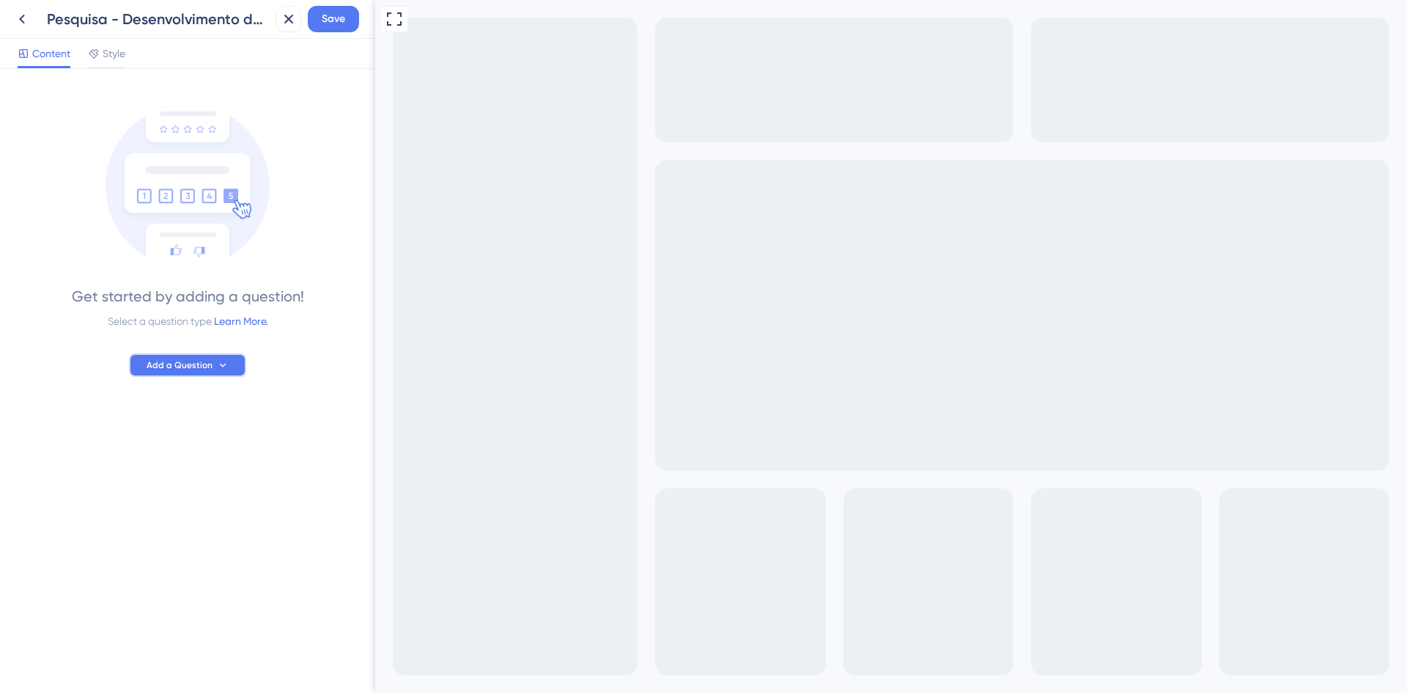
click at [191, 366] on span "Add a Question" at bounding box center [180, 365] width 66 height 12
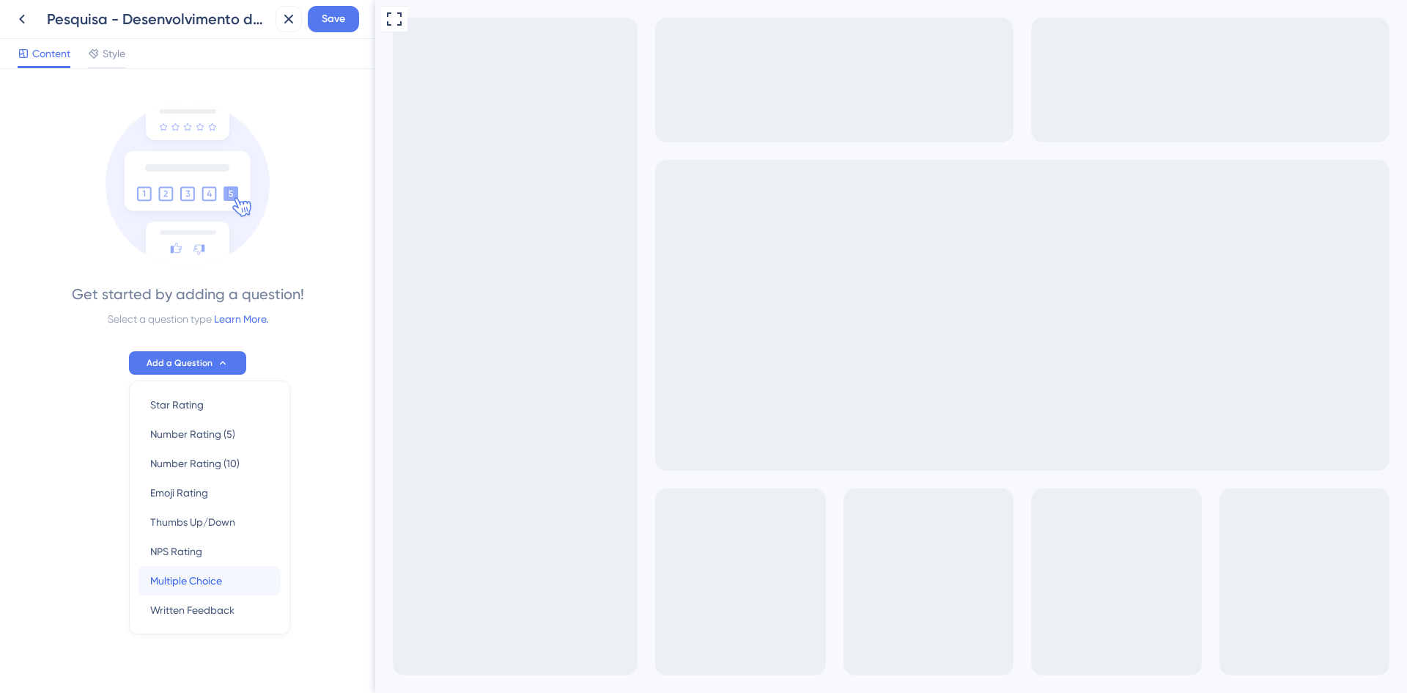
click at [225, 577] on div "Multiple Choice Multiple Choice" at bounding box center [209, 580] width 119 height 29
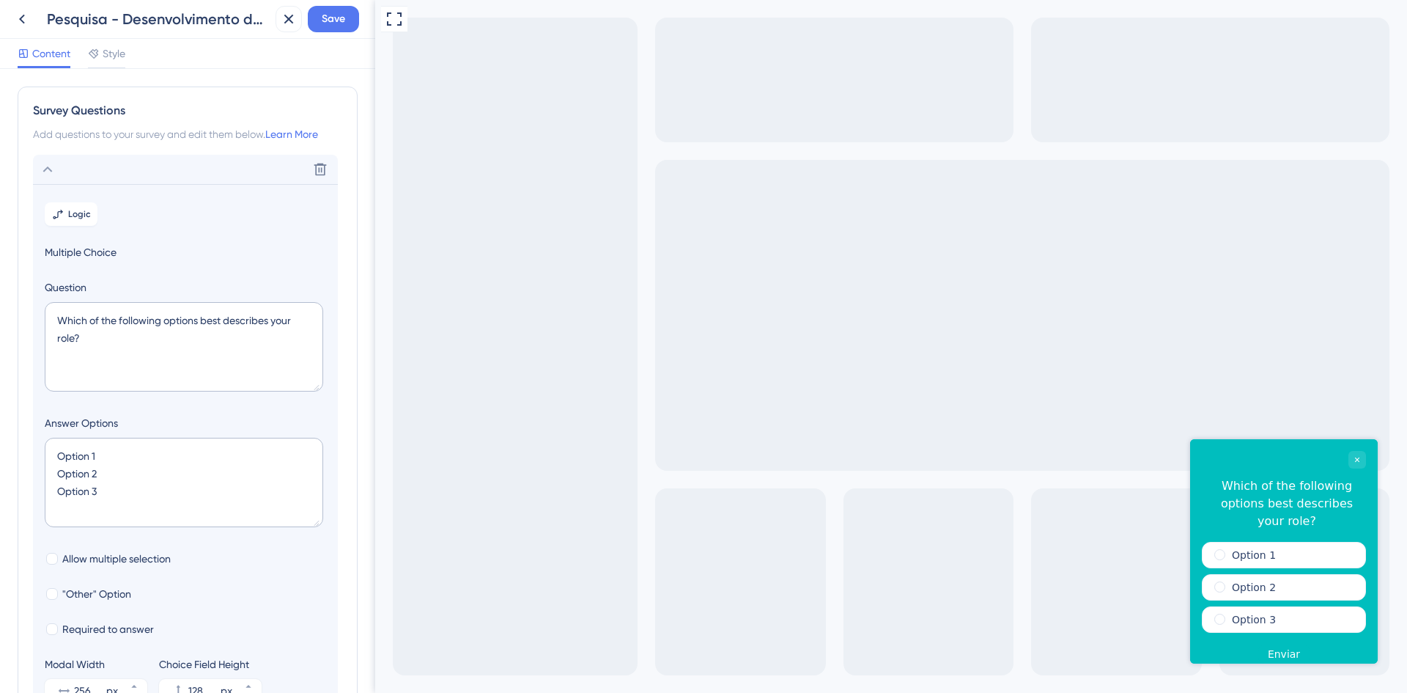
scroll to position [86, 0]
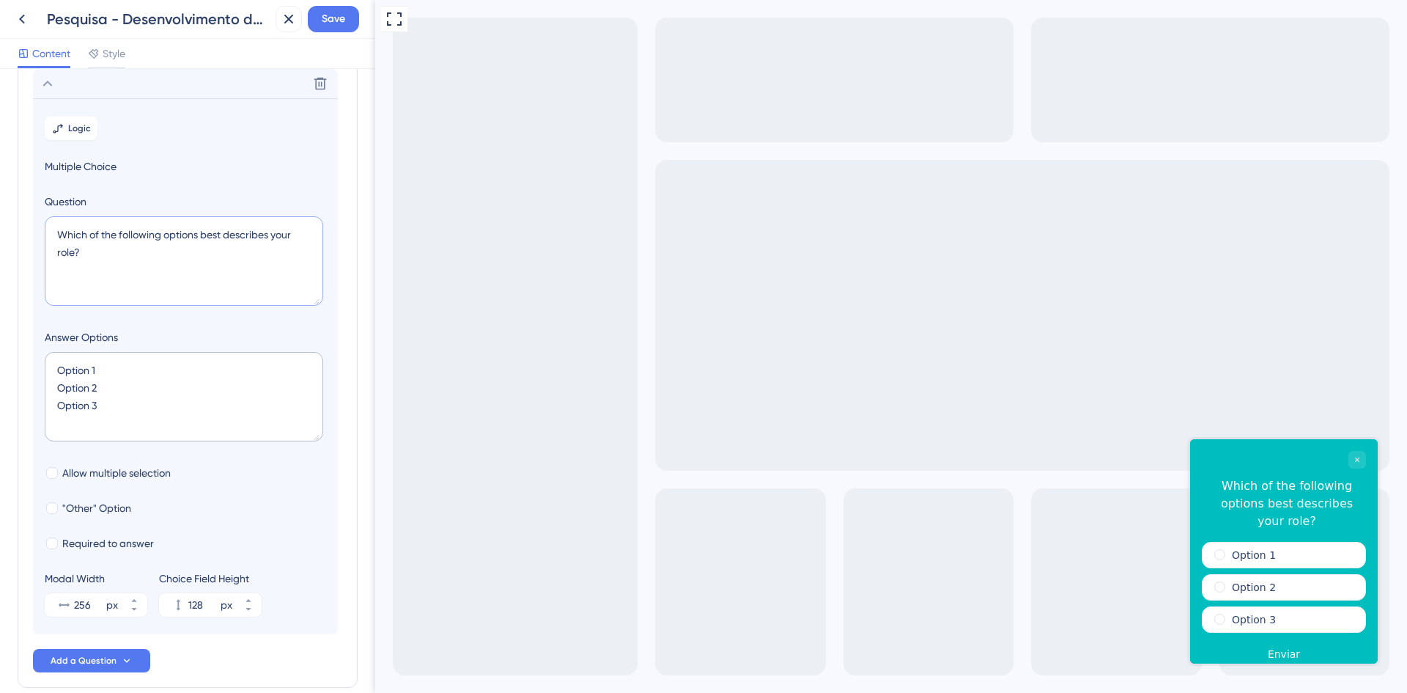
drag, startPoint x: 95, startPoint y: 252, endPoint x: 15, endPoint y: 199, distance: 95.7
click at [15, 199] on div "Survey Questions Add questions to your survey and edit them below. Learn More D…" at bounding box center [187, 381] width 375 height 624
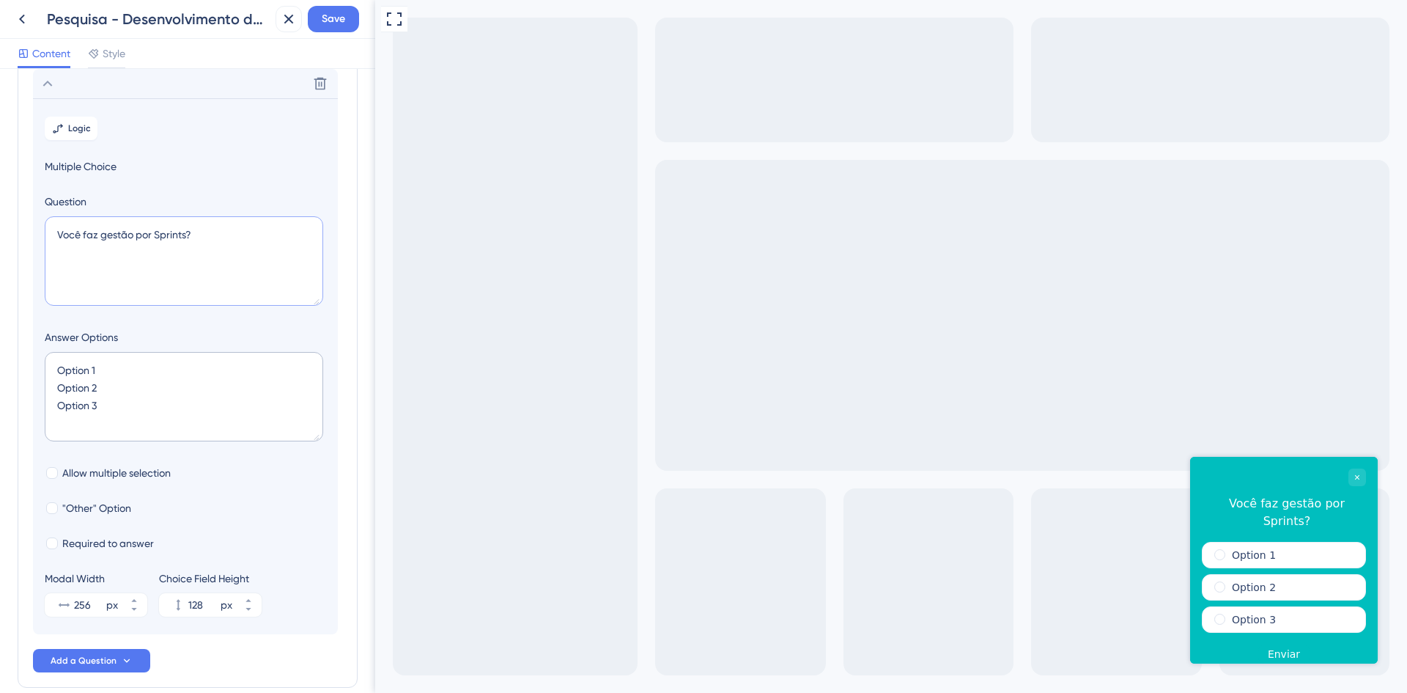
type textarea "Você faz gestão por Sprints?"
drag, startPoint x: 106, startPoint y: 373, endPoint x: 43, endPoint y: 369, distance: 62.4
click at [43, 369] on section "Logic Multiple Choice Question Você faz gestão por Sprints? Answer Options Opti…" at bounding box center [185, 366] width 305 height 536
drag, startPoint x: 81, startPoint y: 380, endPoint x: -37, endPoint y: 364, distance: 119.2
click at [0, 116] on html "Pesquisa - Desenvolvimento de software Save Content Style Survey Questions Add …" at bounding box center [703, 58] width 1407 height 116
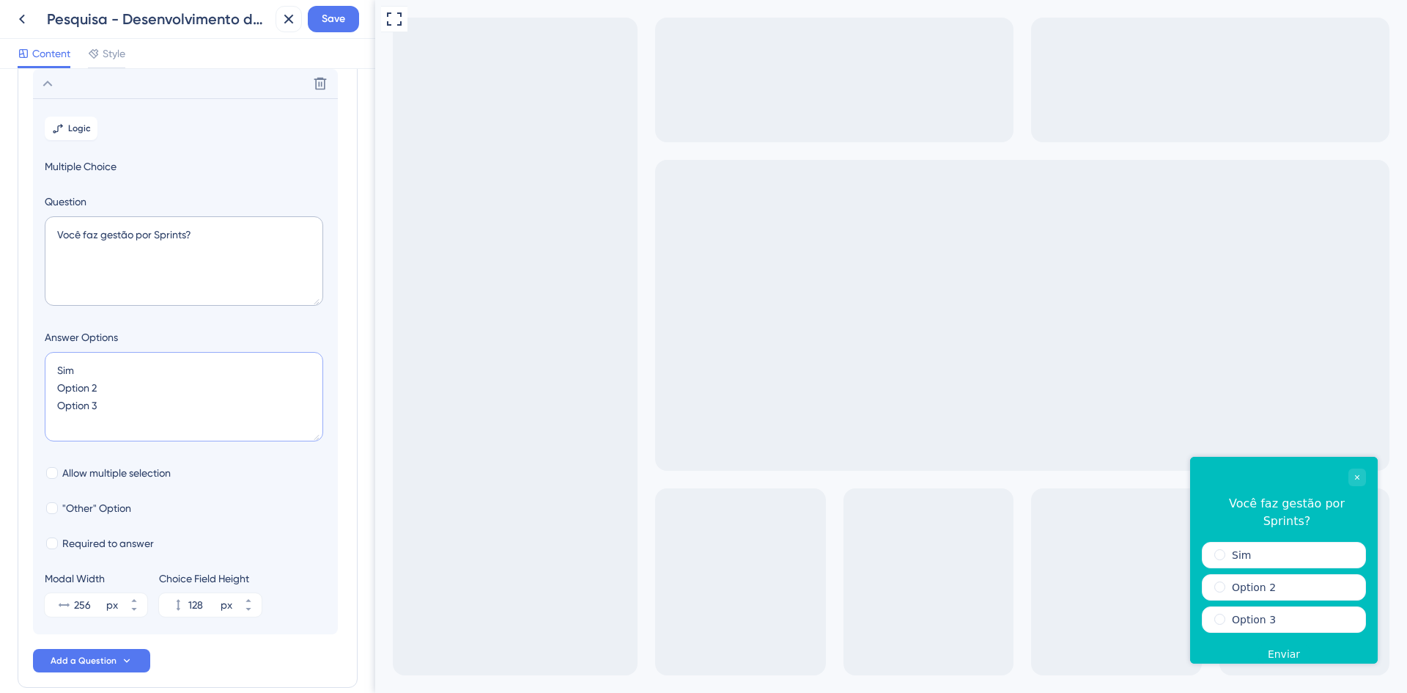
type textarea "Sim NOption 3"
type input "84"
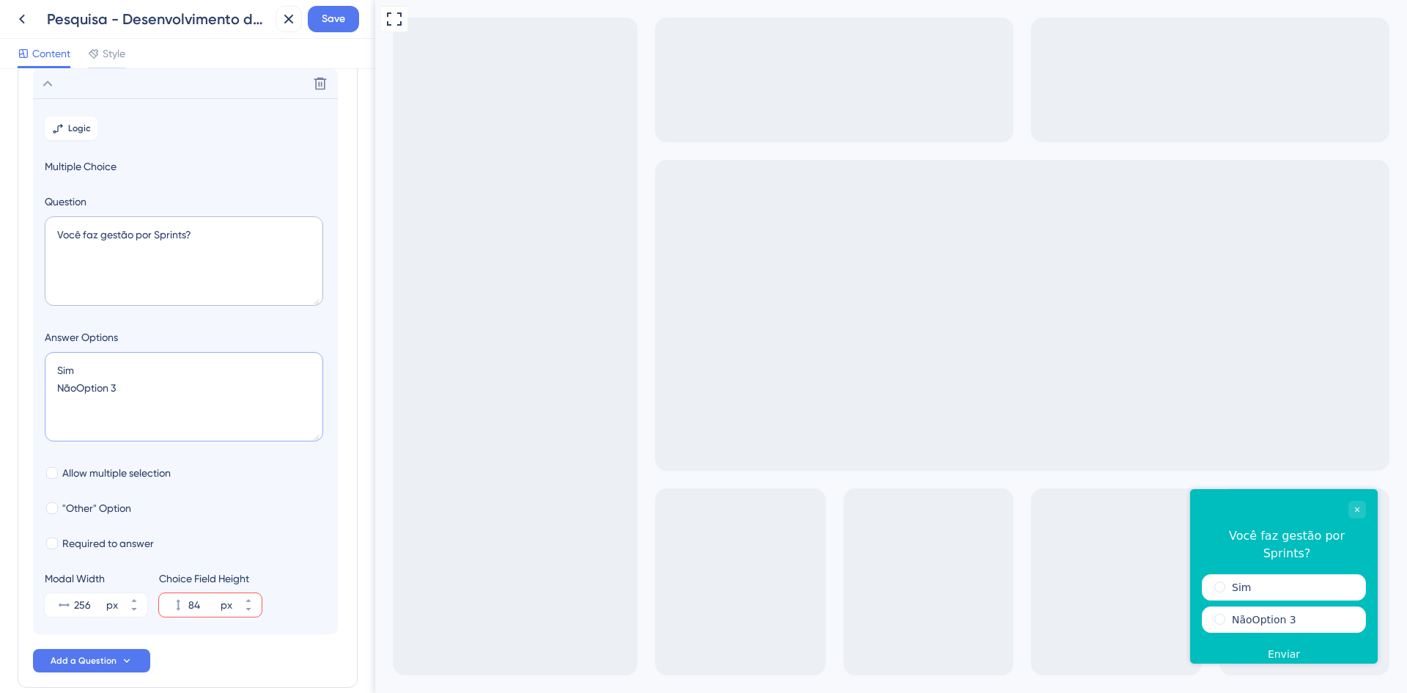
type textarea "Sim Não Option 3"
type input "128"
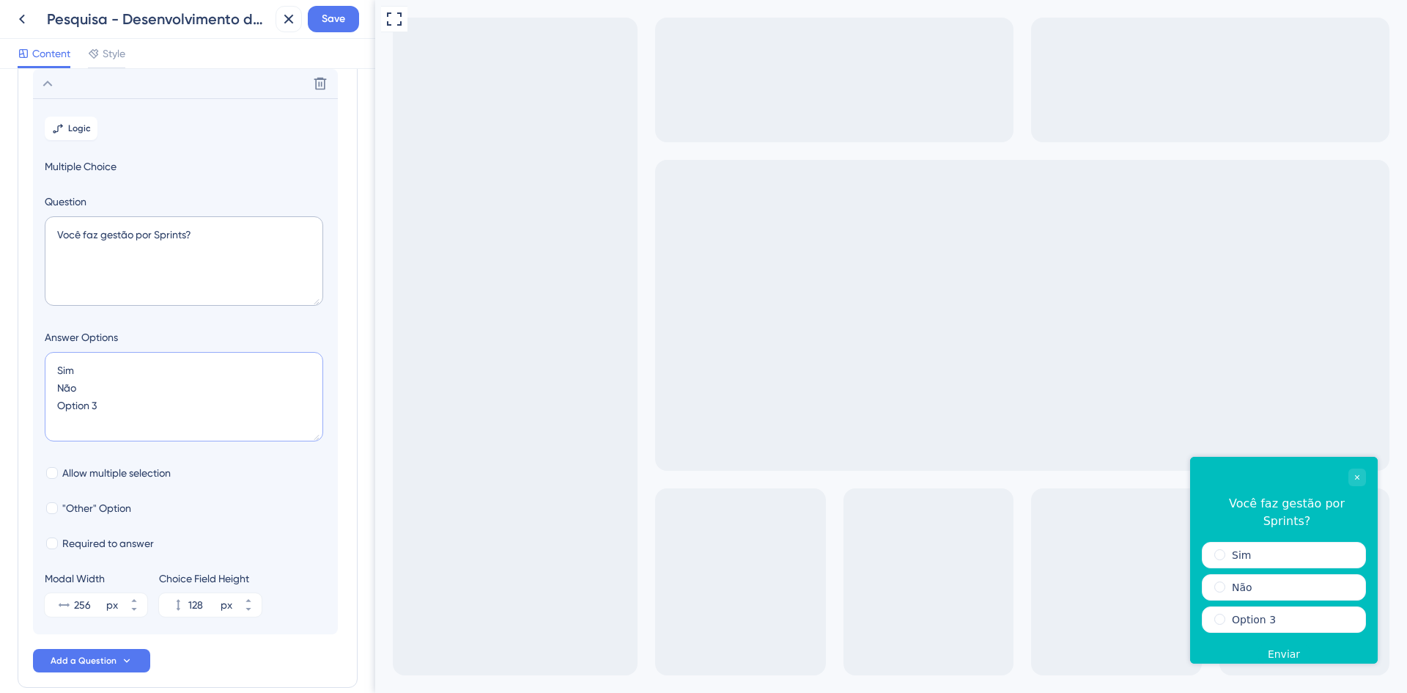
drag, startPoint x: 86, startPoint y: 408, endPoint x: 29, endPoint y: 400, distance: 57.0
click at [29, 400] on div "Survey Questions Add questions to your survey and edit them below. Learn More D…" at bounding box center [188, 344] width 340 height 687
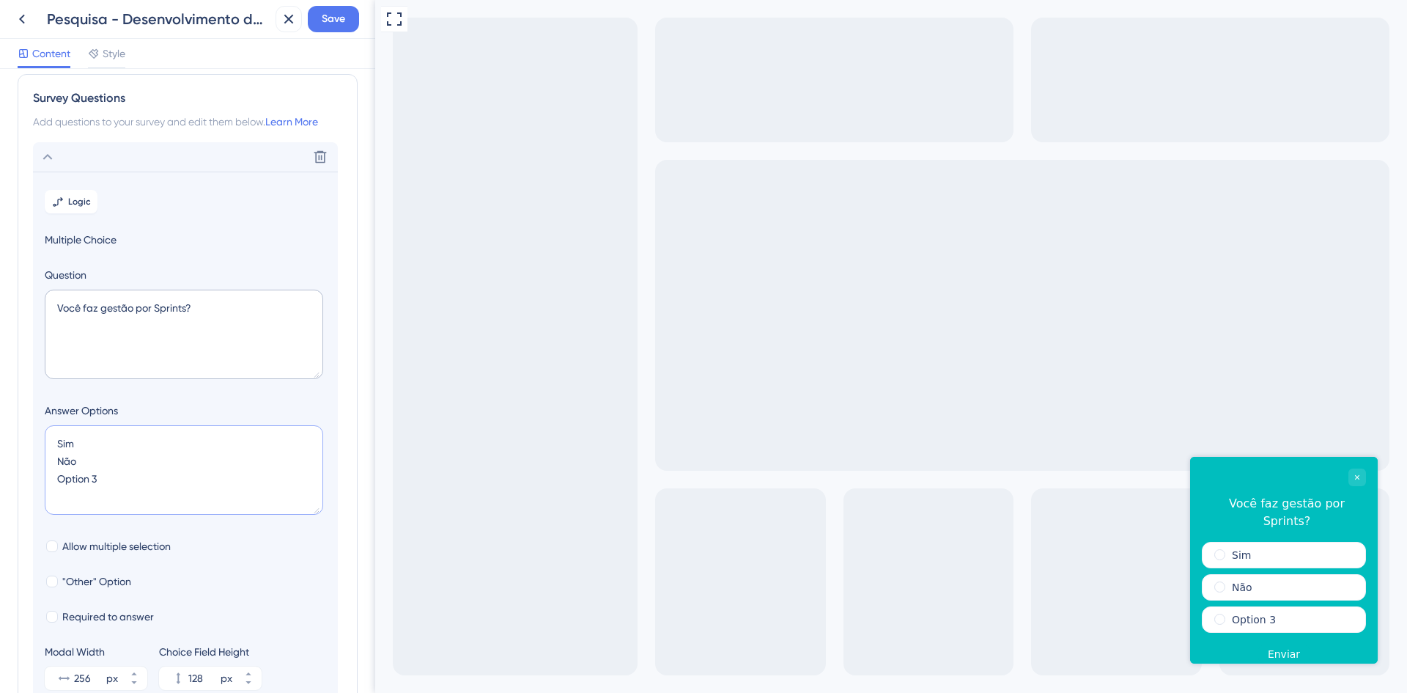
type textarea "Sim Não"
type input "84"
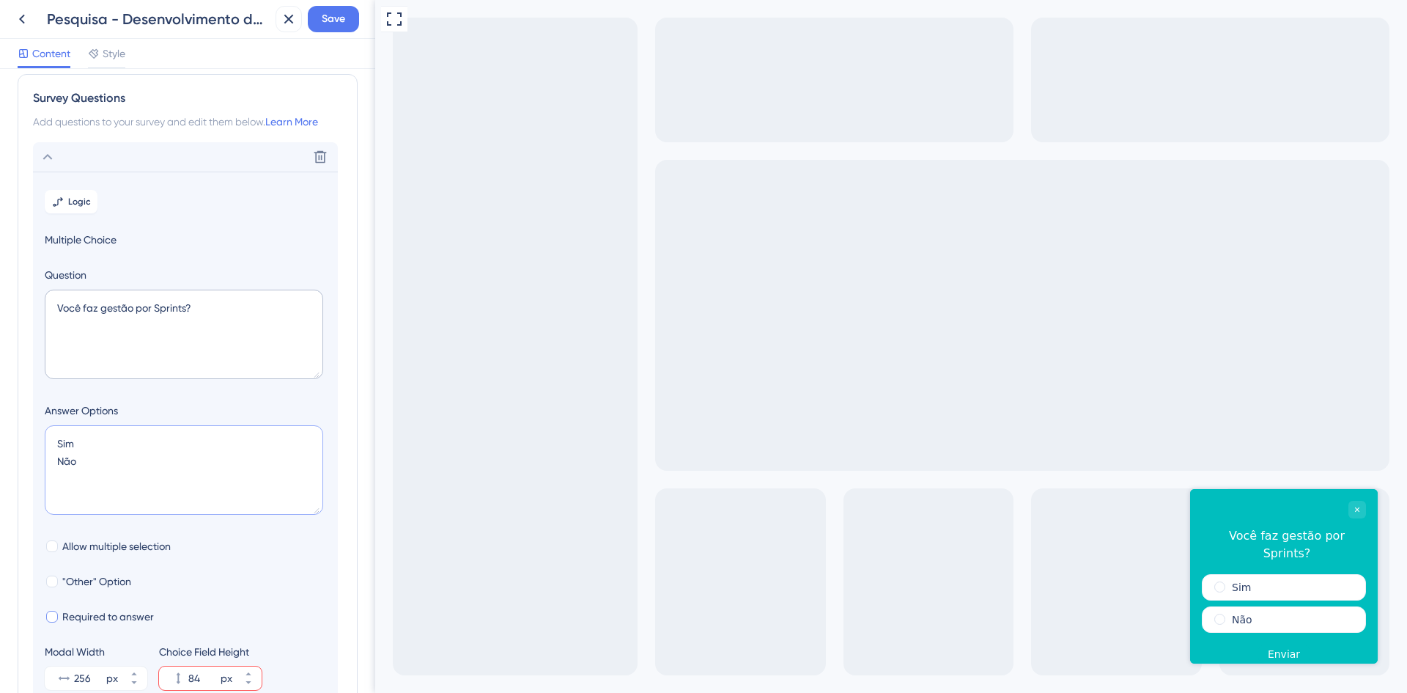
scroll to position [157, 0]
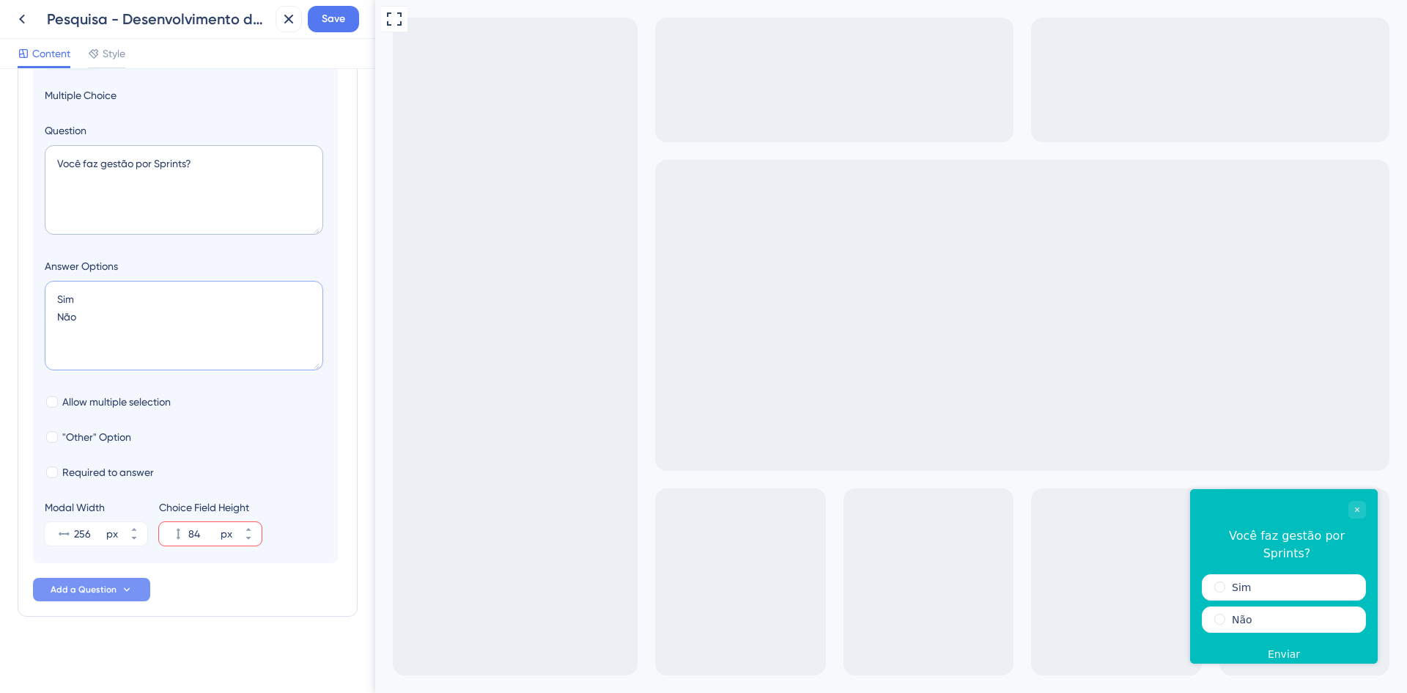
type textarea "Sim Não"
click at [136, 586] on button "Add a Question" at bounding box center [91, 589] width 117 height 23
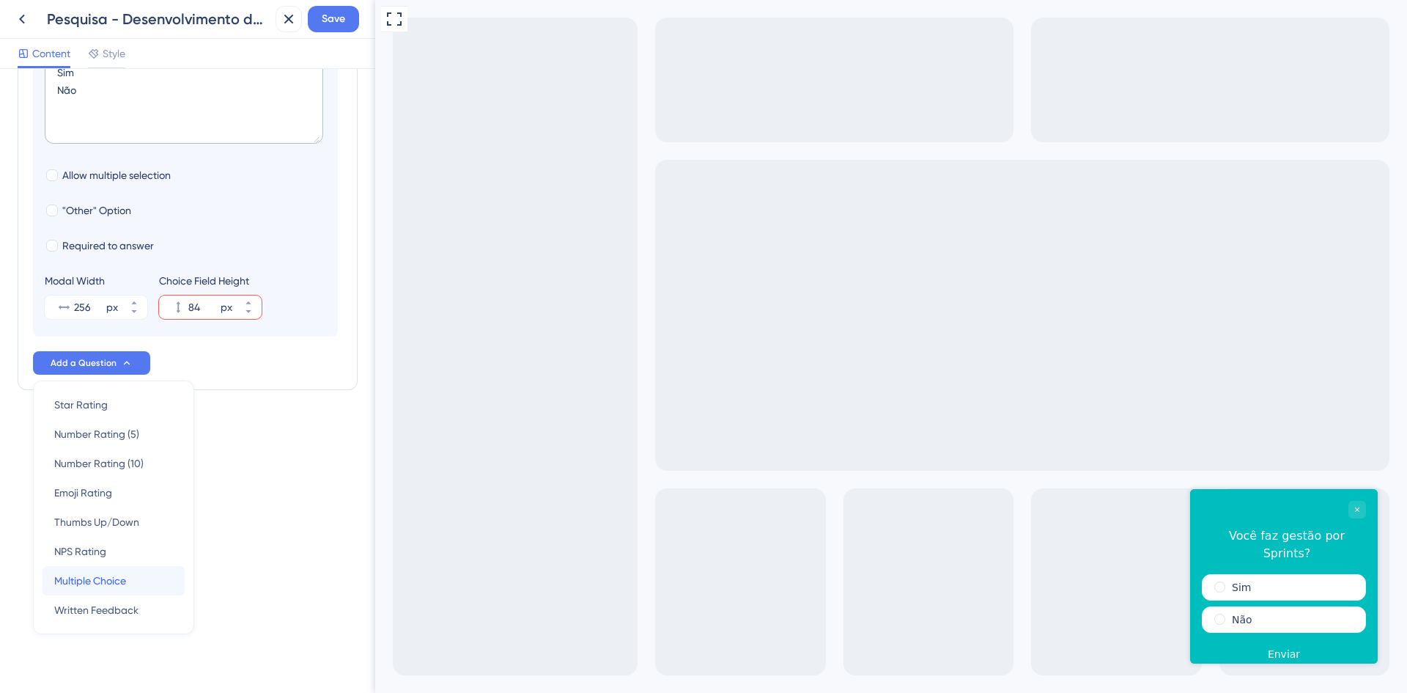
click at [134, 582] on div "Multiple Choice Multiple Choice" at bounding box center [113, 580] width 119 height 29
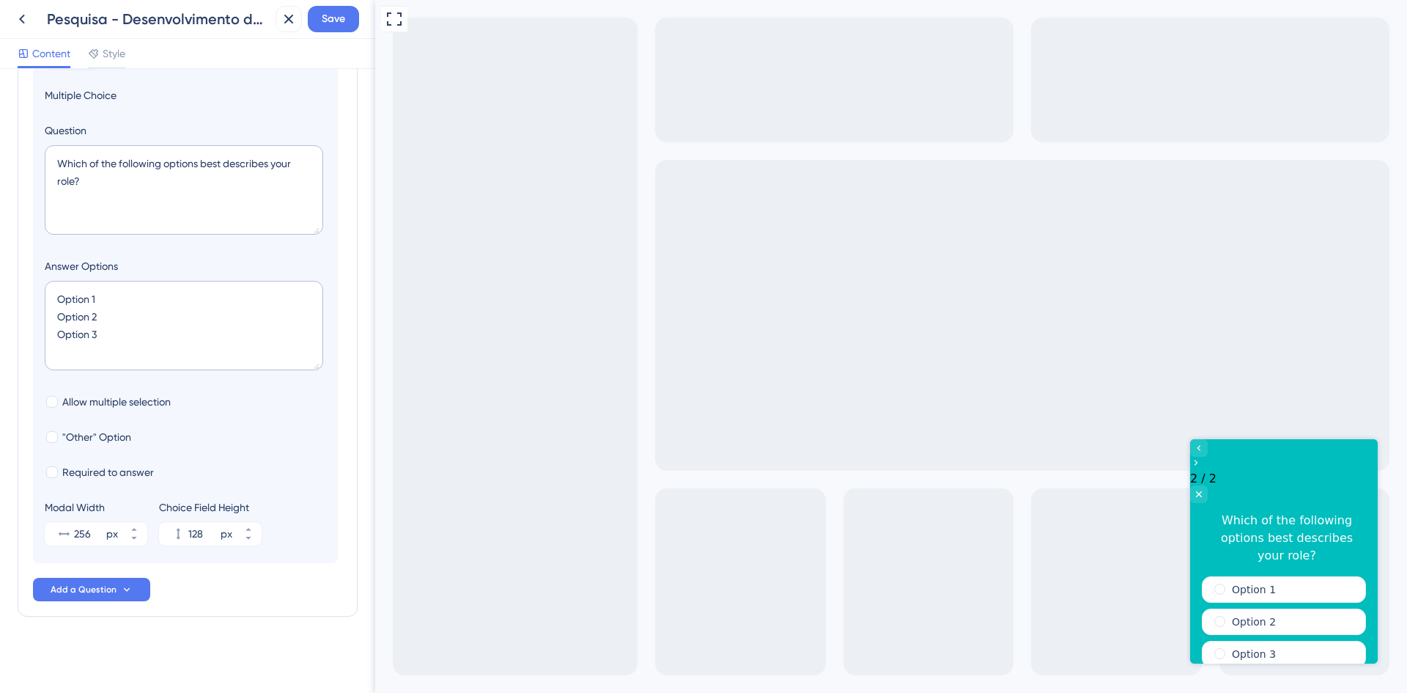
scroll to position [127, 0]
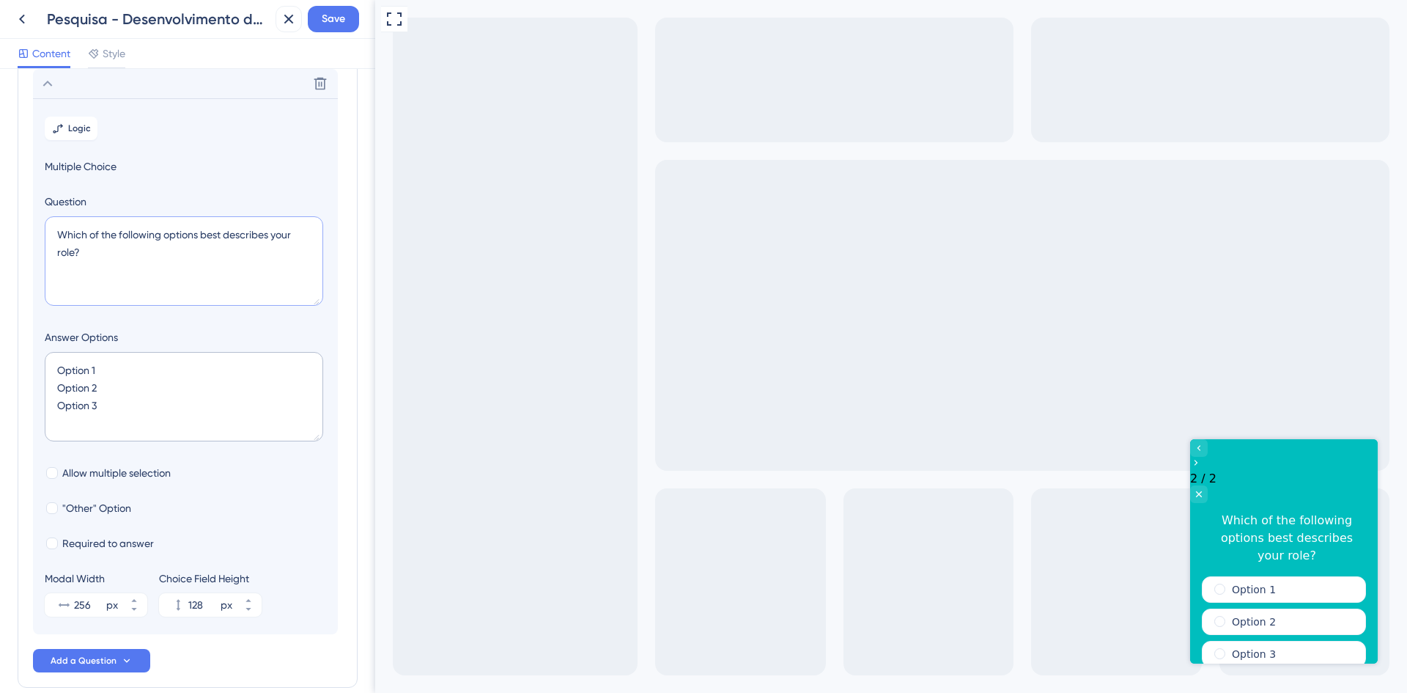
drag, startPoint x: -2, startPoint y: 219, endPoint x: -42, endPoint y: 210, distance: 40.5
click at [0, 116] on html "Pesquisa - Desenvolvimento de software Save Content Style Survey Questions Add …" at bounding box center [703, 58] width 1407 height 116
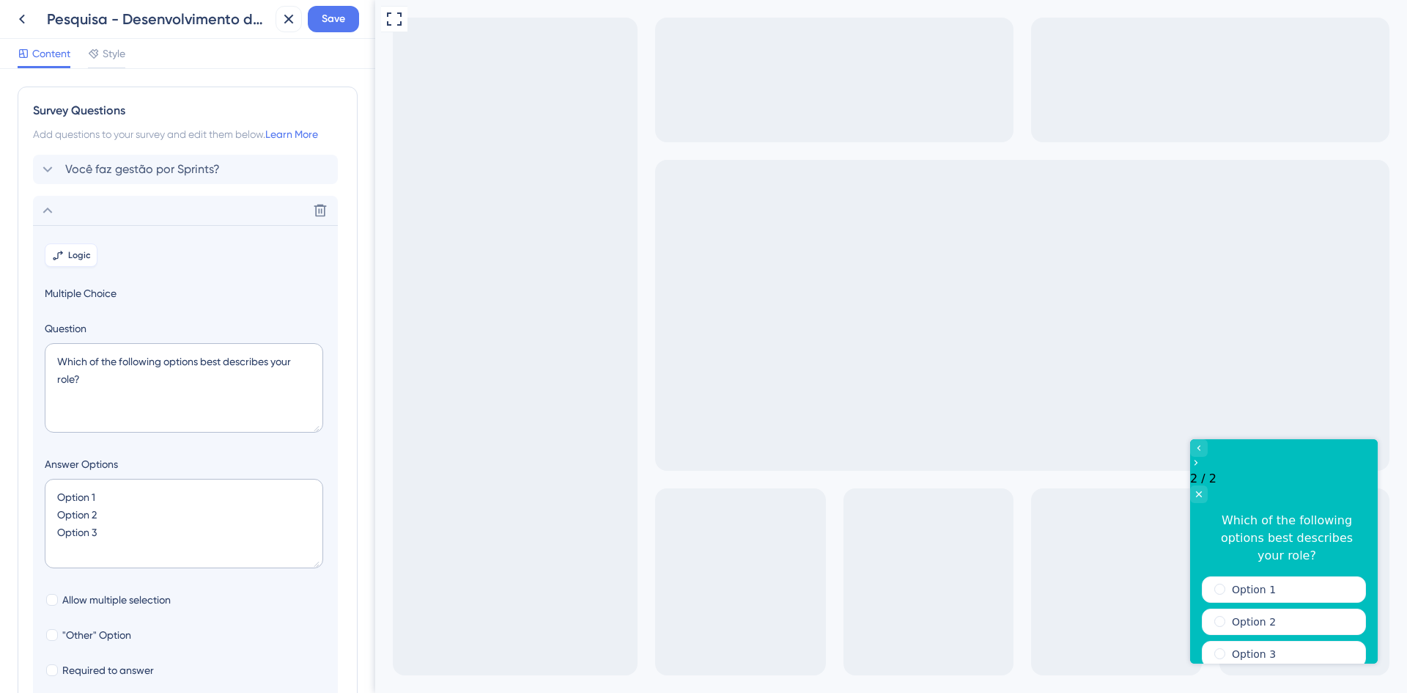
click at [68, 265] on button "Logic" at bounding box center [71, 254] width 53 height 23
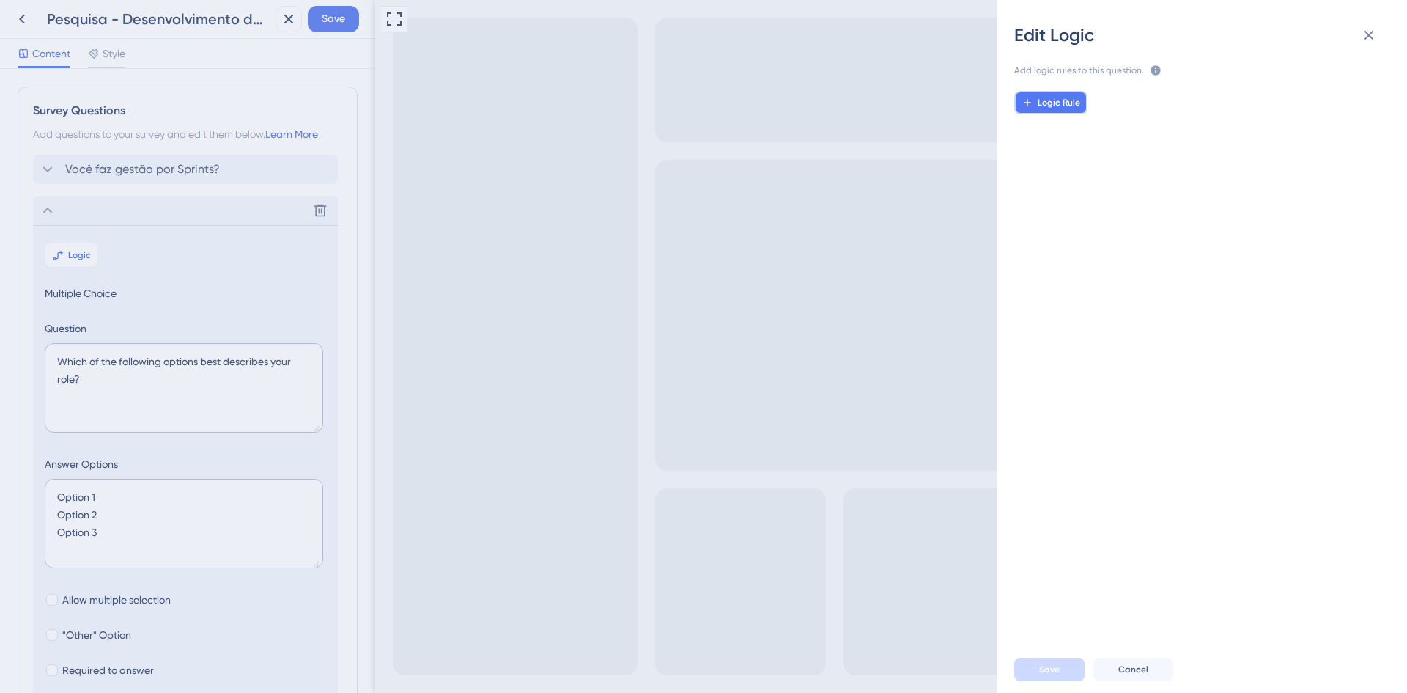
click at [1063, 106] on span "Logic Rule" at bounding box center [1059, 103] width 43 height 12
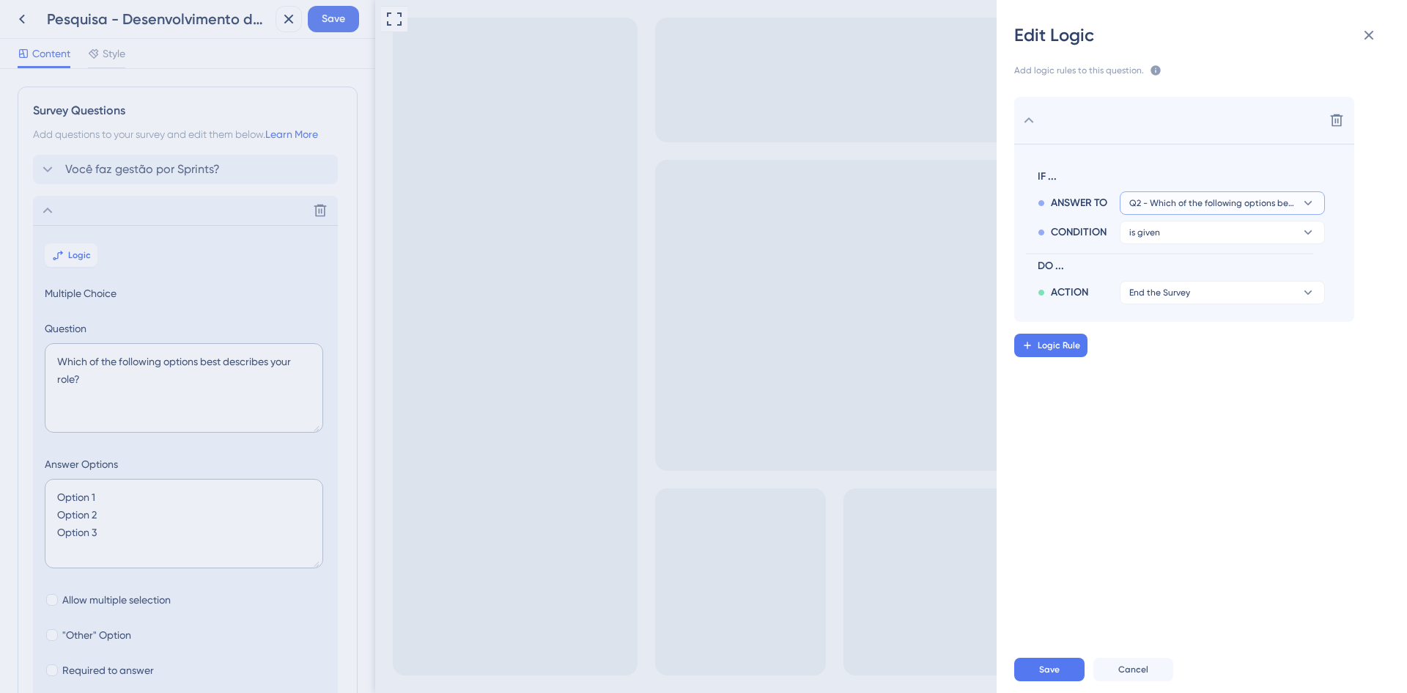
click at [1183, 202] on span "Q2 - Which of the following options best describes your role?" at bounding box center [1212, 203] width 166 height 12
click at [1178, 243] on span "Q1 - Você faz gestão por Sprints?" at bounding box center [1212, 245] width 155 height 18
click at [1180, 215] on button "is given" at bounding box center [1222, 202] width 205 height 23
click at [1171, 279] on div "is given is given" at bounding box center [1222, 273] width 174 height 29
click at [1172, 297] on span "End the Survey" at bounding box center [1159, 293] width 61 height 12
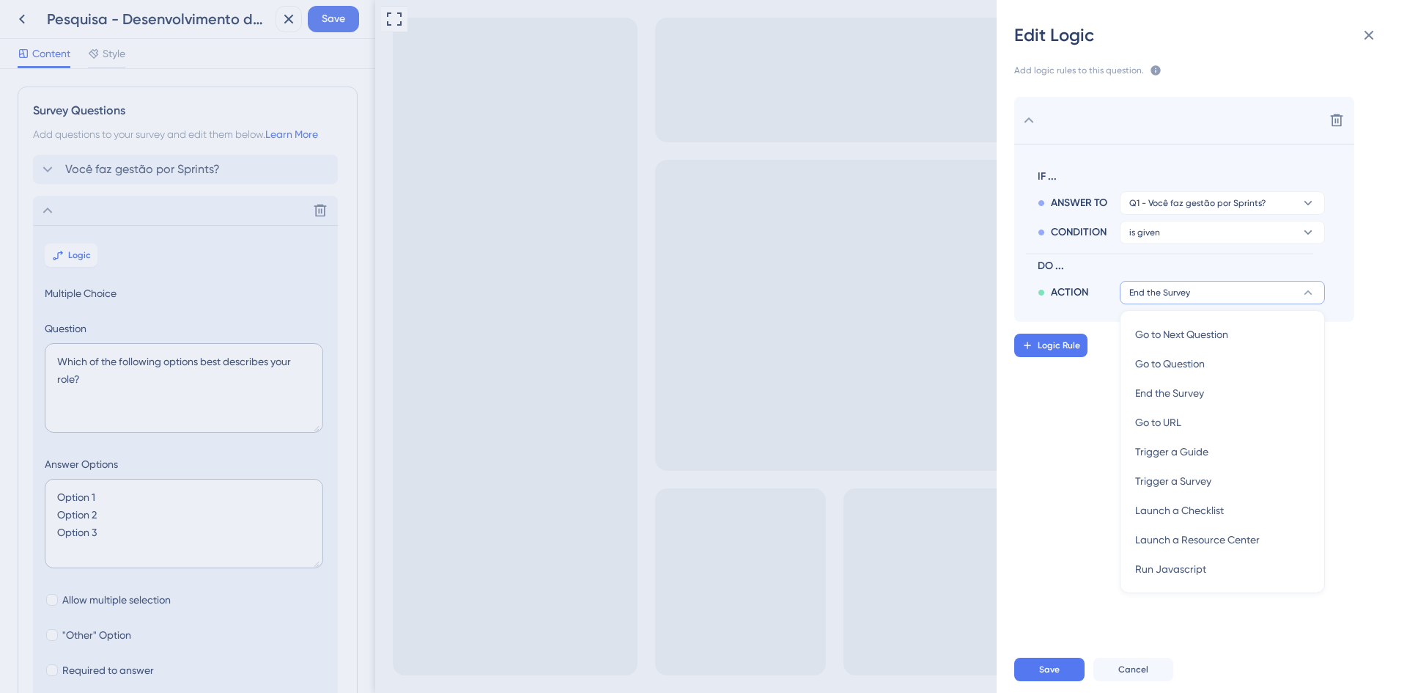
drag, startPoint x: 1175, startPoint y: 292, endPoint x: 1177, endPoint y: 262, distance: 29.4
click at [1175, 291] on span "End the Survey" at bounding box center [1159, 293] width 61 height 12
drag, startPoint x: 1178, startPoint y: 229, endPoint x: 1188, endPoint y: 201, distance: 29.7
click at [1178, 215] on button "is given" at bounding box center [1222, 202] width 205 height 23
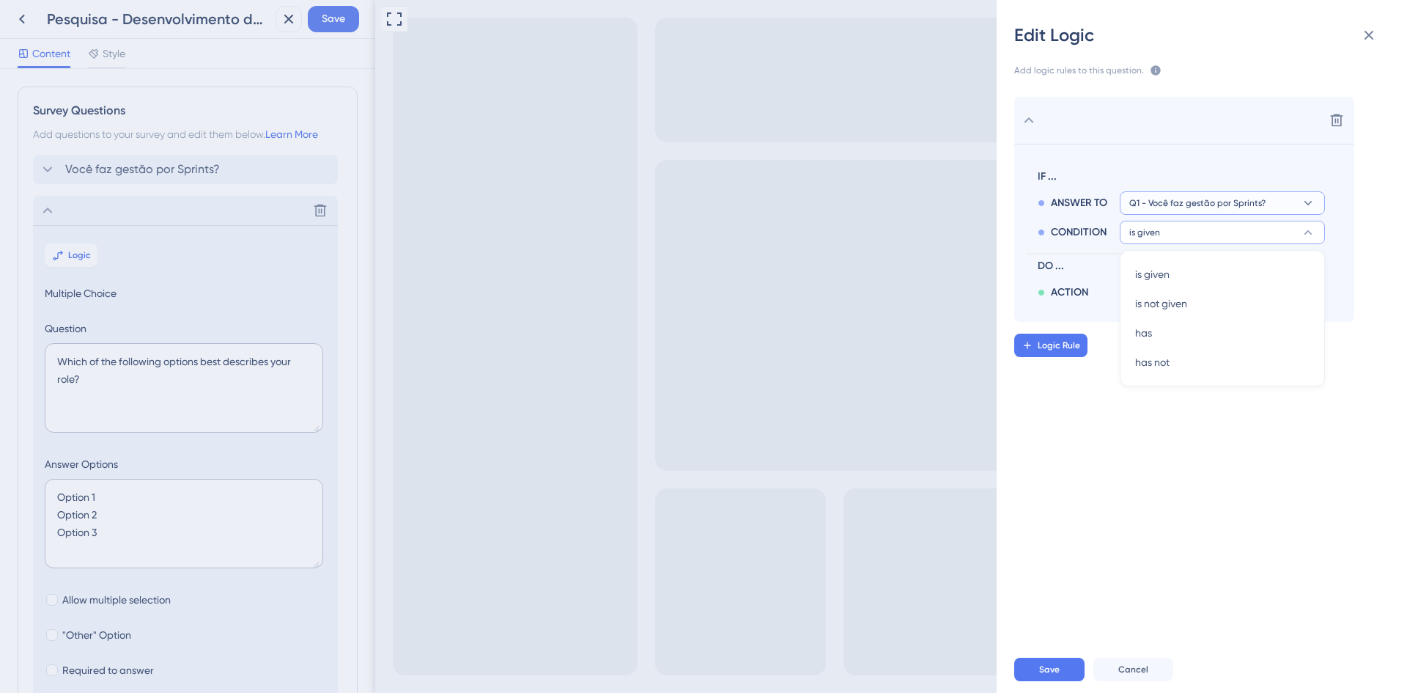
click at [1188, 201] on span "Q1 - Você faz gestão por Sprints?" at bounding box center [1197, 203] width 136 height 12
click at [1188, 200] on span "Q1 - Você faz gestão por Sprints?" at bounding box center [1197, 203] width 136 height 12
click at [1189, 200] on span "Q1 - Você faz gestão por Sprints?" at bounding box center [1197, 203] width 136 height 12
click at [1154, 176] on span "IF ..." at bounding box center [1178, 177] width 281 height 18
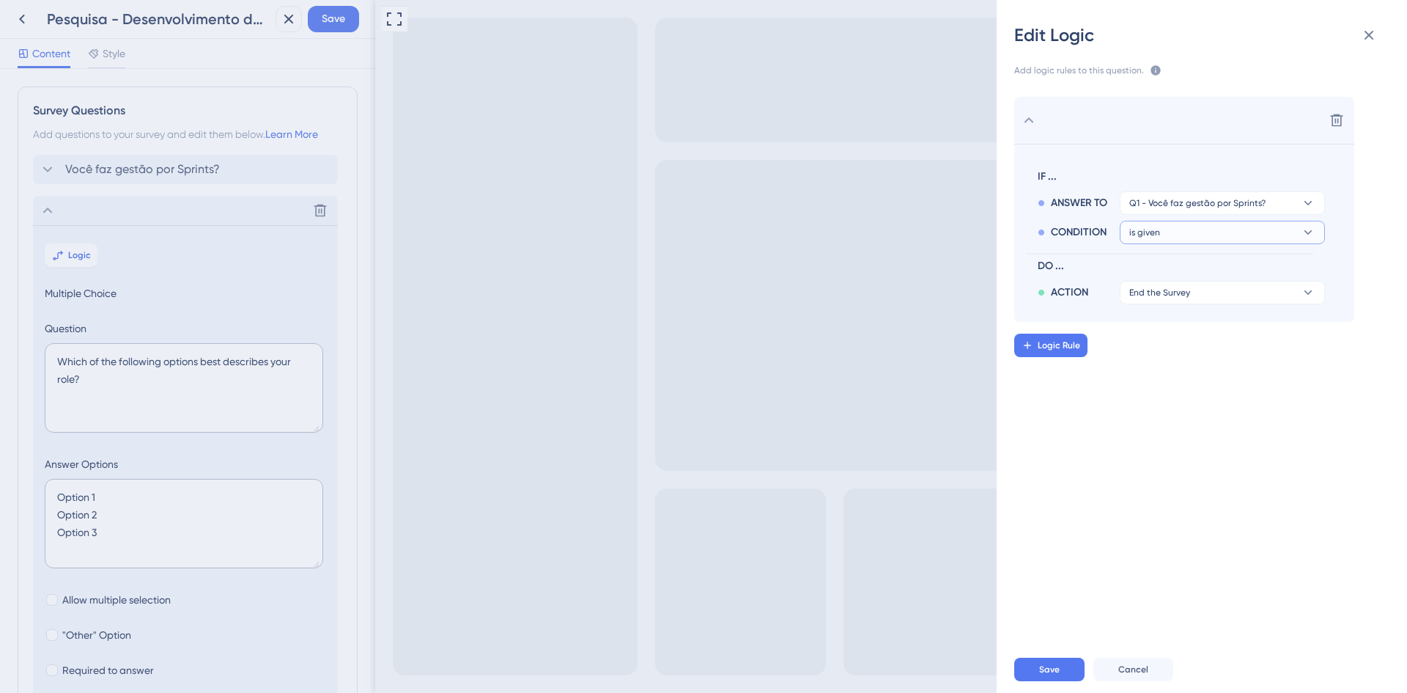
click at [1156, 209] on span "is given" at bounding box center [1197, 203] width 136 height 12
click at [1160, 326] on div "has has" at bounding box center [1222, 332] width 174 height 29
click at [1163, 215] on button "Sim" at bounding box center [1222, 202] width 205 height 23
click at [1165, 264] on button "Sim" at bounding box center [1222, 261] width 205 height 23
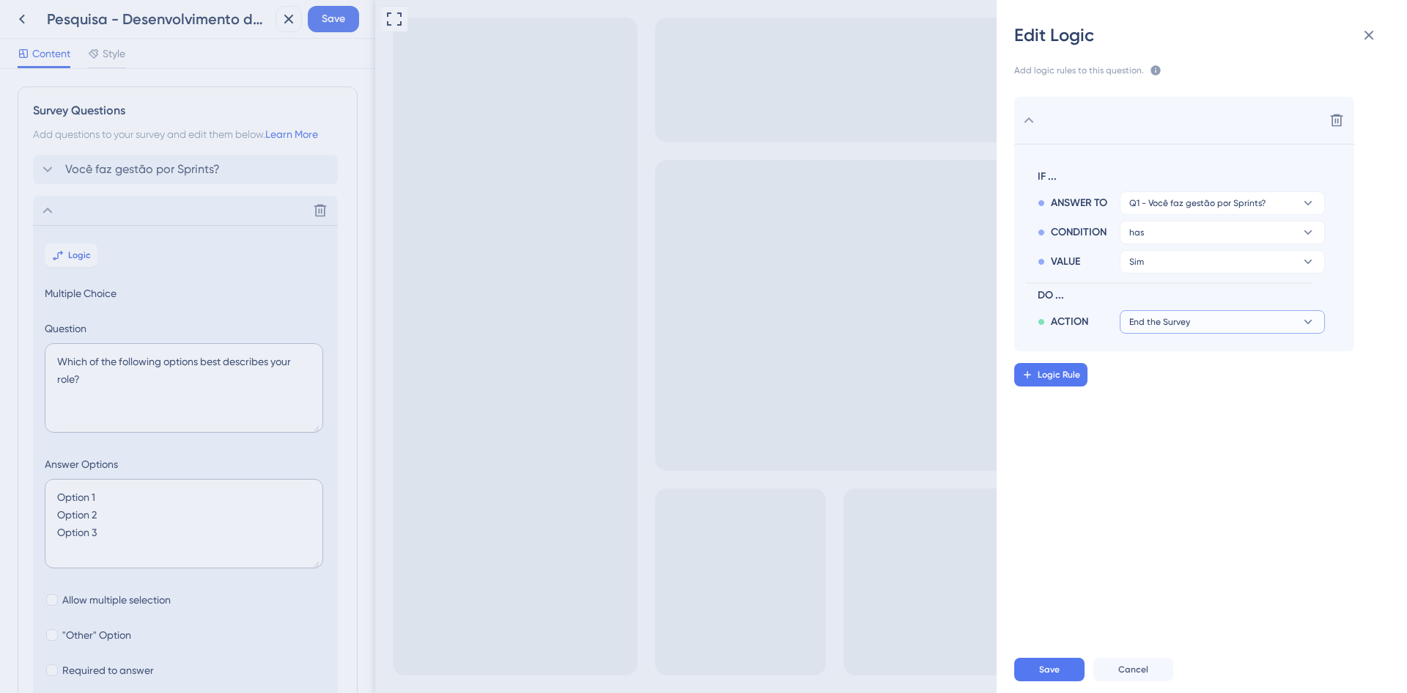
click at [1224, 315] on button "End the Survey" at bounding box center [1222, 321] width 205 height 23
click at [1225, 357] on span "Go to Next Question" at bounding box center [1181, 364] width 93 height 18
click at [1124, 682] on div "Save Cancel" at bounding box center [1219, 669] width 410 height 47
drag, startPoint x: 1059, startPoint y: 665, endPoint x: 674, endPoint y: 657, distance: 385.6
click at [1059, 665] on span "Save" at bounding box center [1049, 669] width 21 height 12
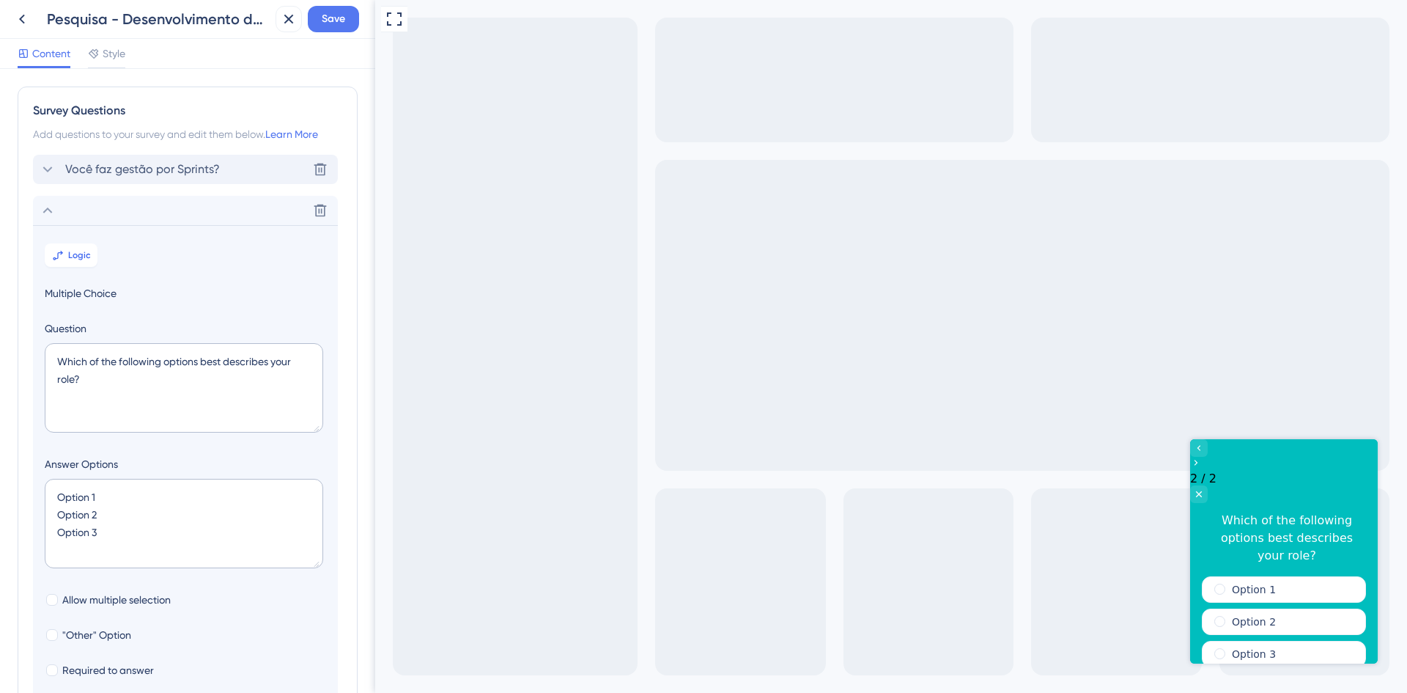
click at [173, 163] on span "Você faz gestão por Sprints?" at bounding box center [142, 170] width 155 height 18
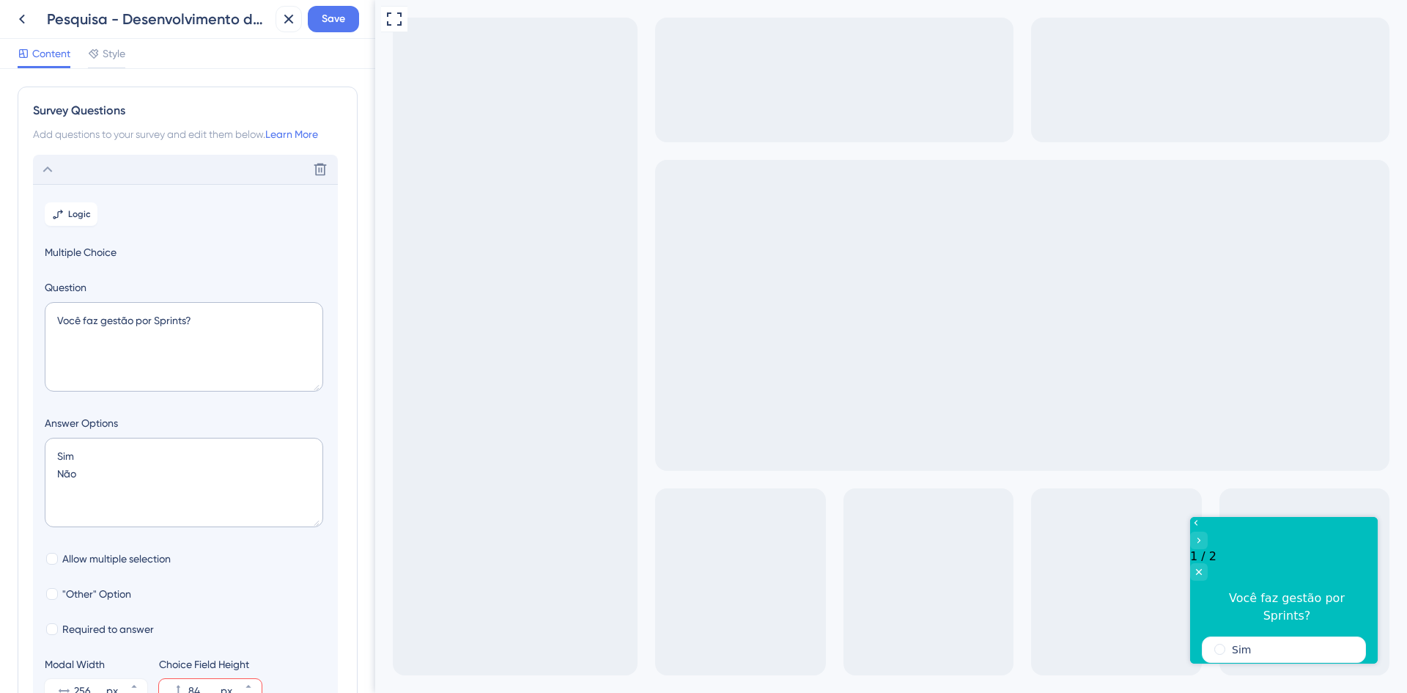
scroll to position [86, 0]
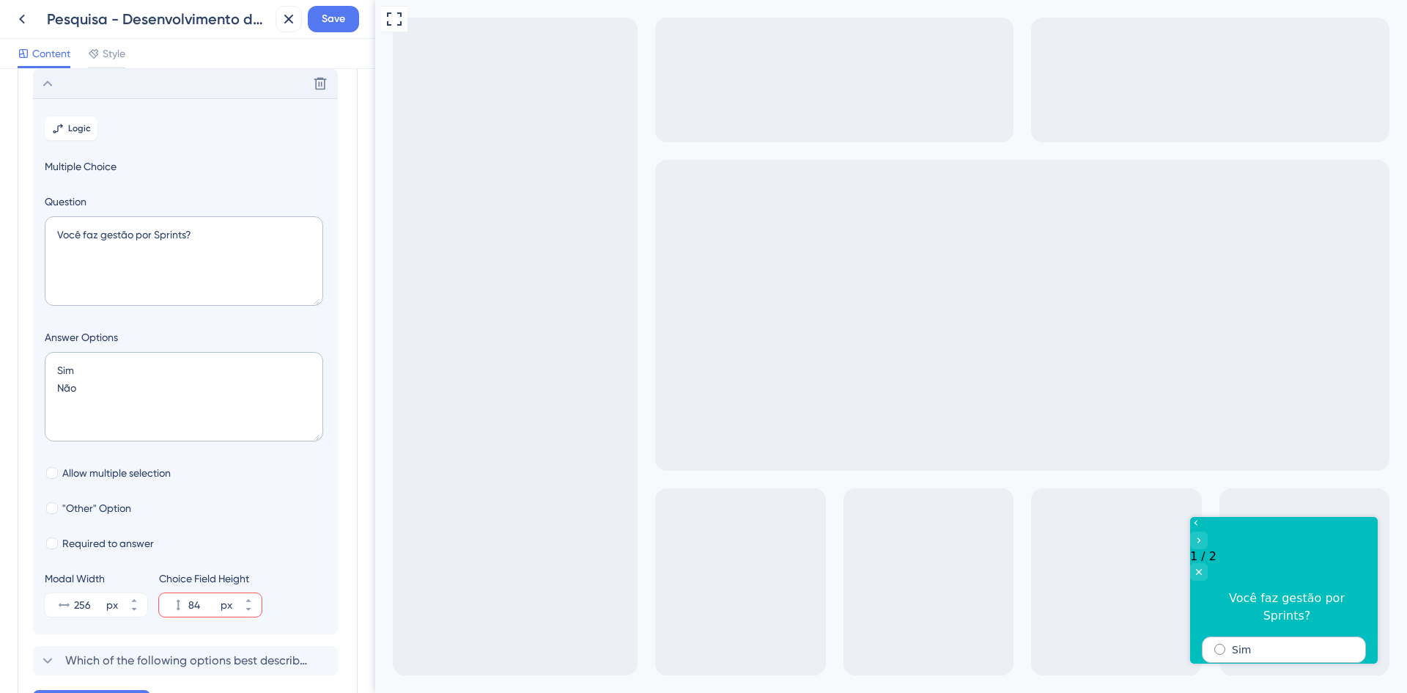
click at [1275, 636] on div "Sim" at bounding box center [1284, 649] width 164 height 26
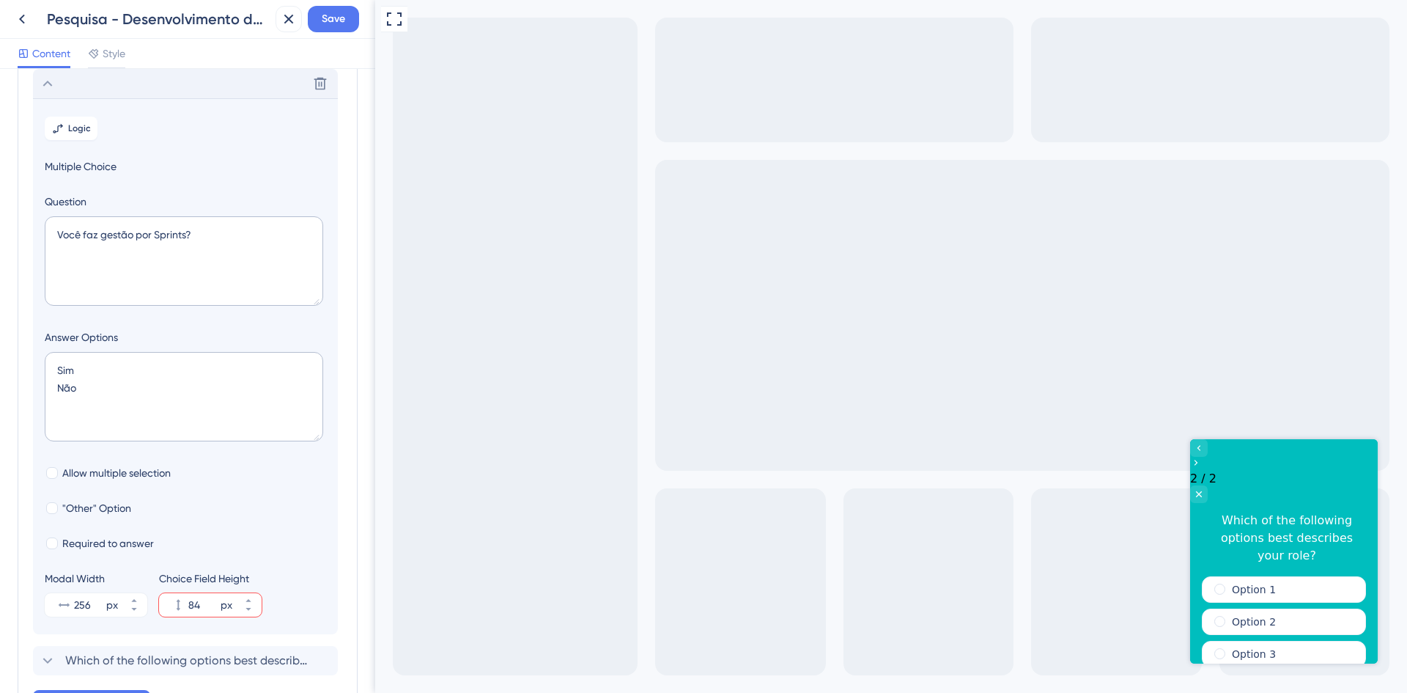
scroll to position [0, 0]
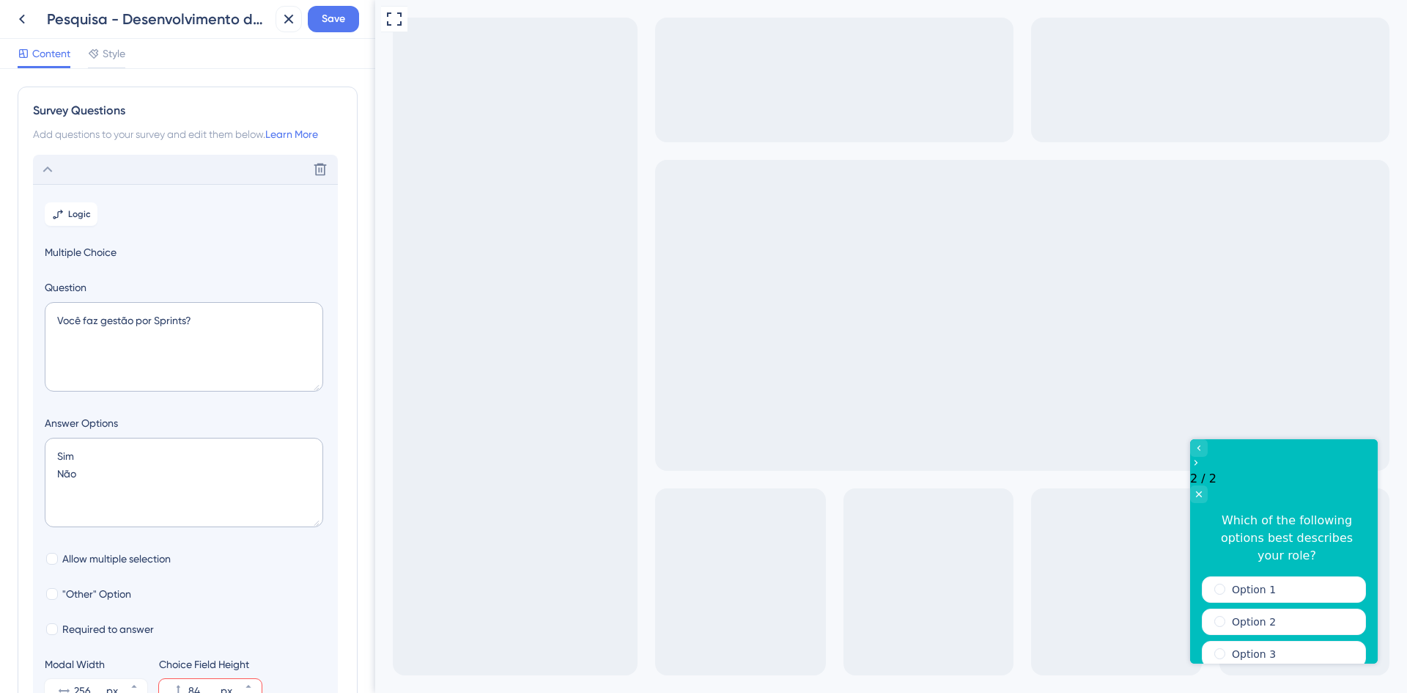
click at [106, 159] on div "Delete" at bounding box center [185, 169] width 305 height 29
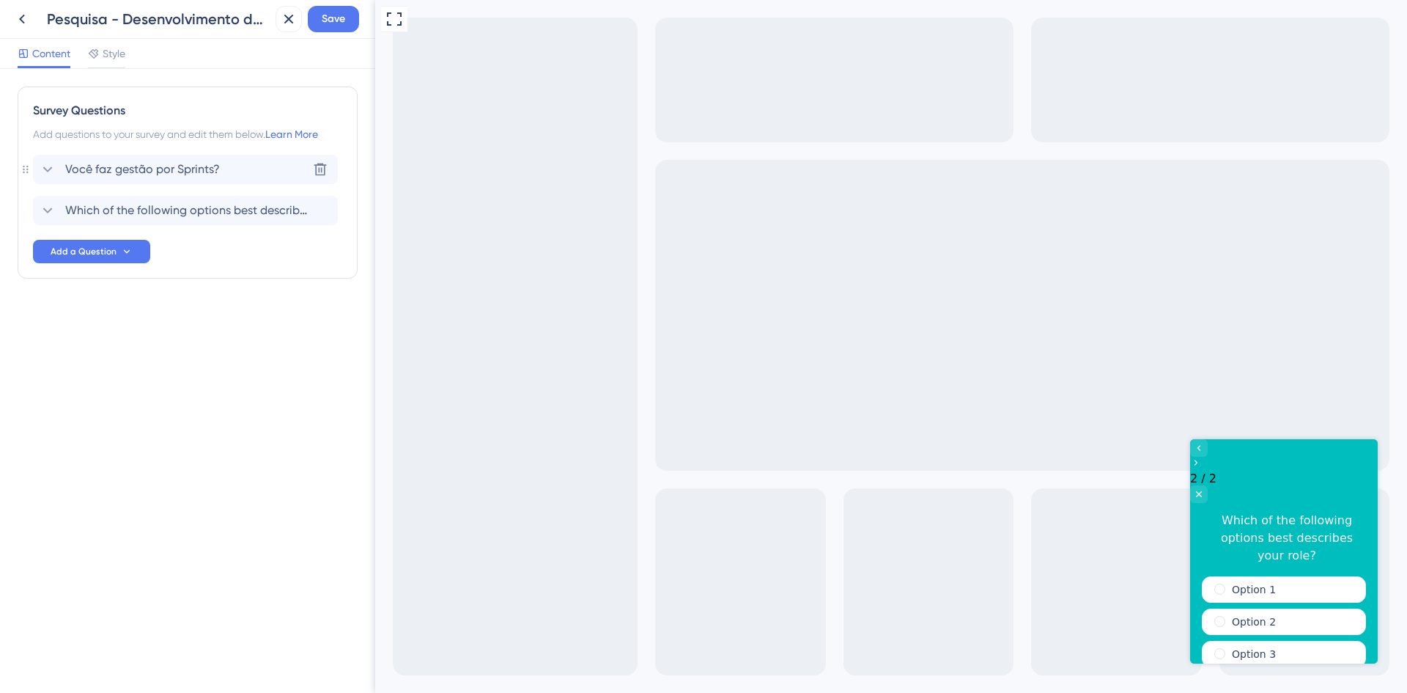
click at [186, 165] on span "Você faz gestão por Sprints?" at bounding box center [142, 170] width 155 height 18
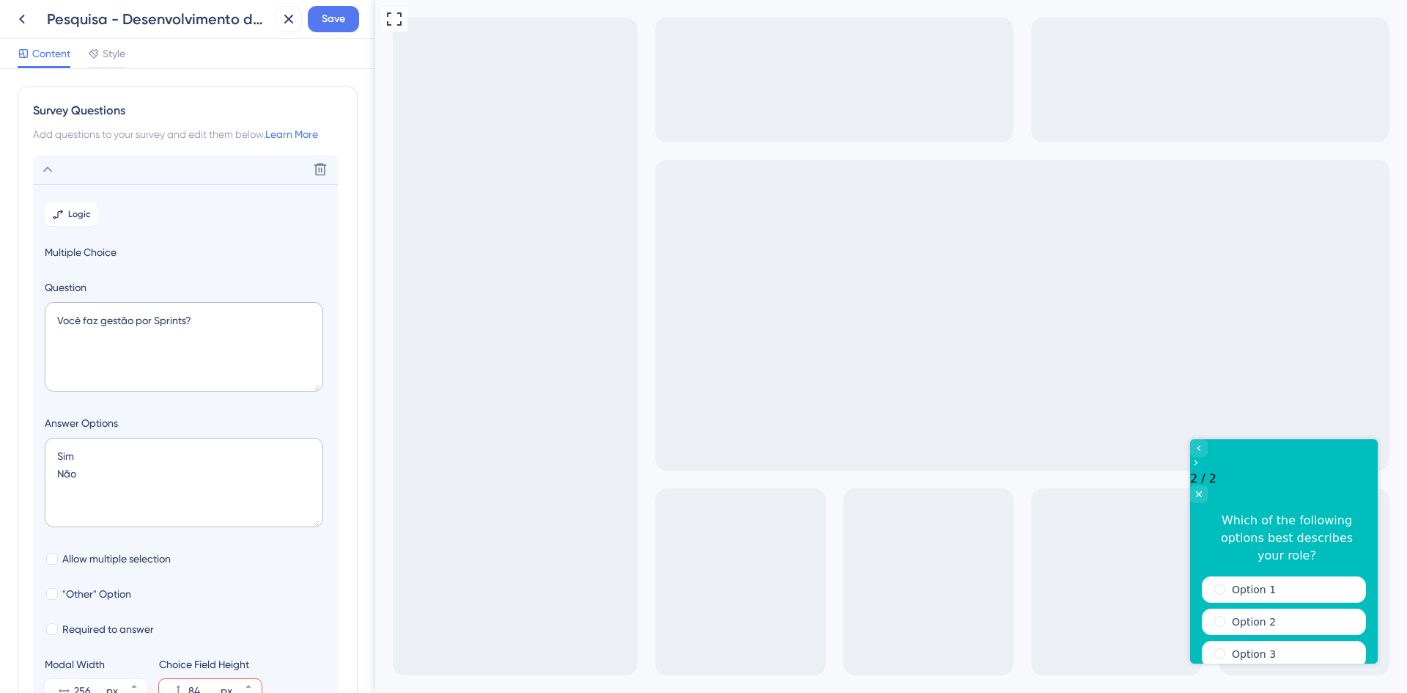
scroll to position [86, 0]
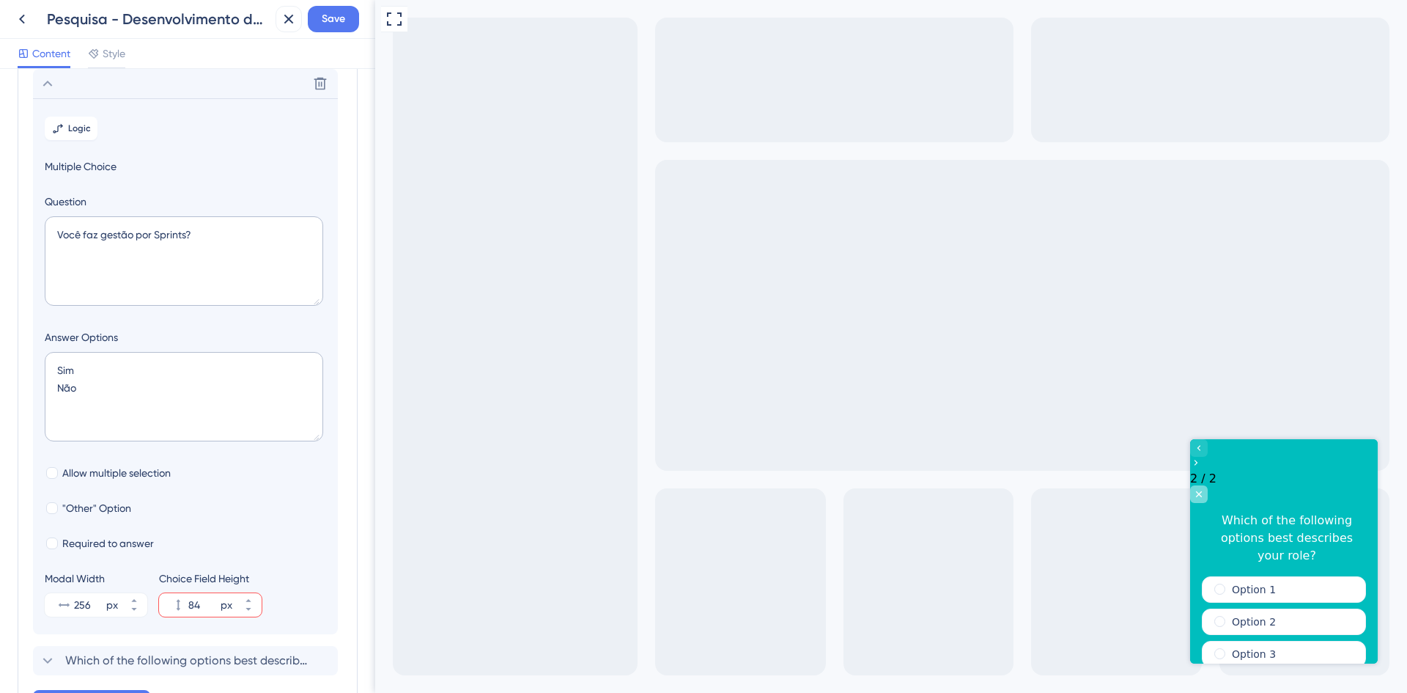
click at [1205, 488] on icon "Close survey" at bounding box center [1199, 494] width 12 height 12
click at [1381, 463] on div "Full Screen Preview" at bounding box center [891, 346] width 1032 height 693
click at [1208, 485] on div "Close survey" at bounding box center [1199, 494] width 18 height 18
click at [1205, 454] on icon "Go to Question 1" at bounding box center [1199, 448] width 12 height 12
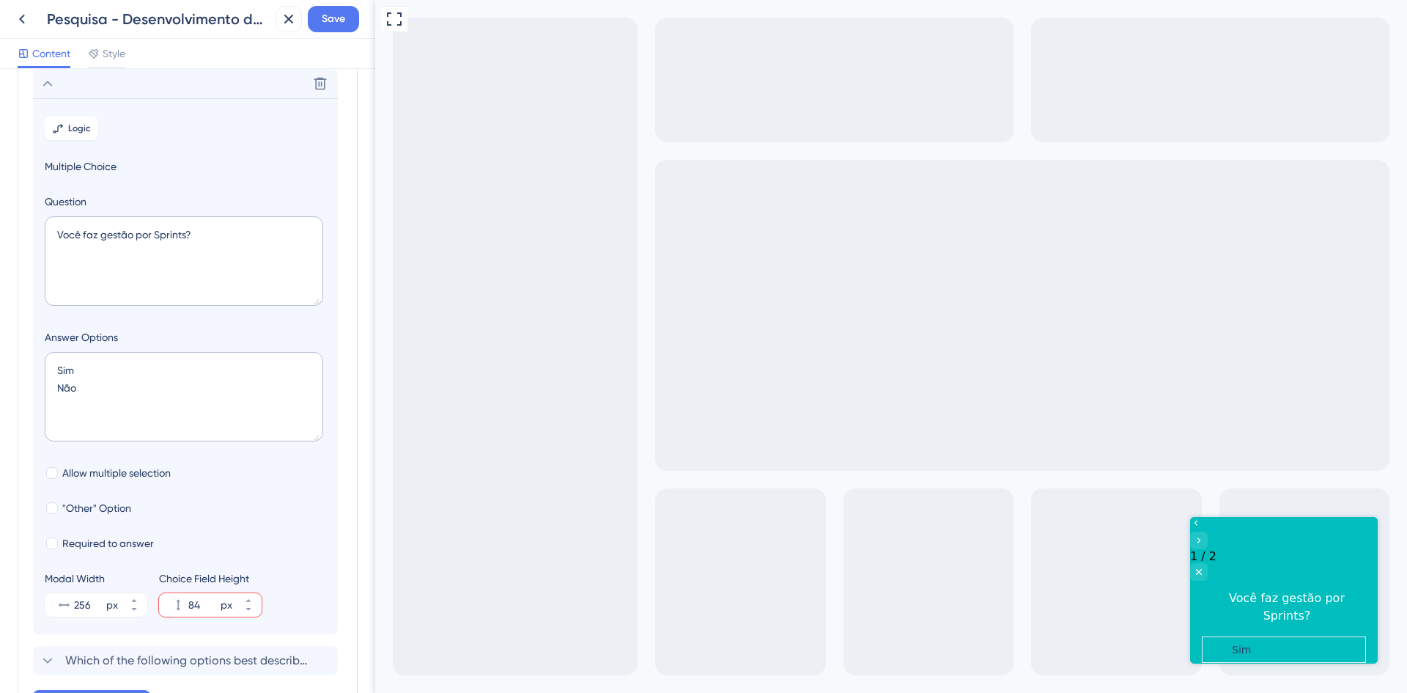
click at [1287, 668] on div "Não" at bounding box center [1284, 681] width 164 height 26
click at [1235, 668] on div "Não" at bounding box center [1284, 681] width 164 height 26
click at [1238, 674] on label "Não" at bounding box center [1242, 681] width 21 height 15
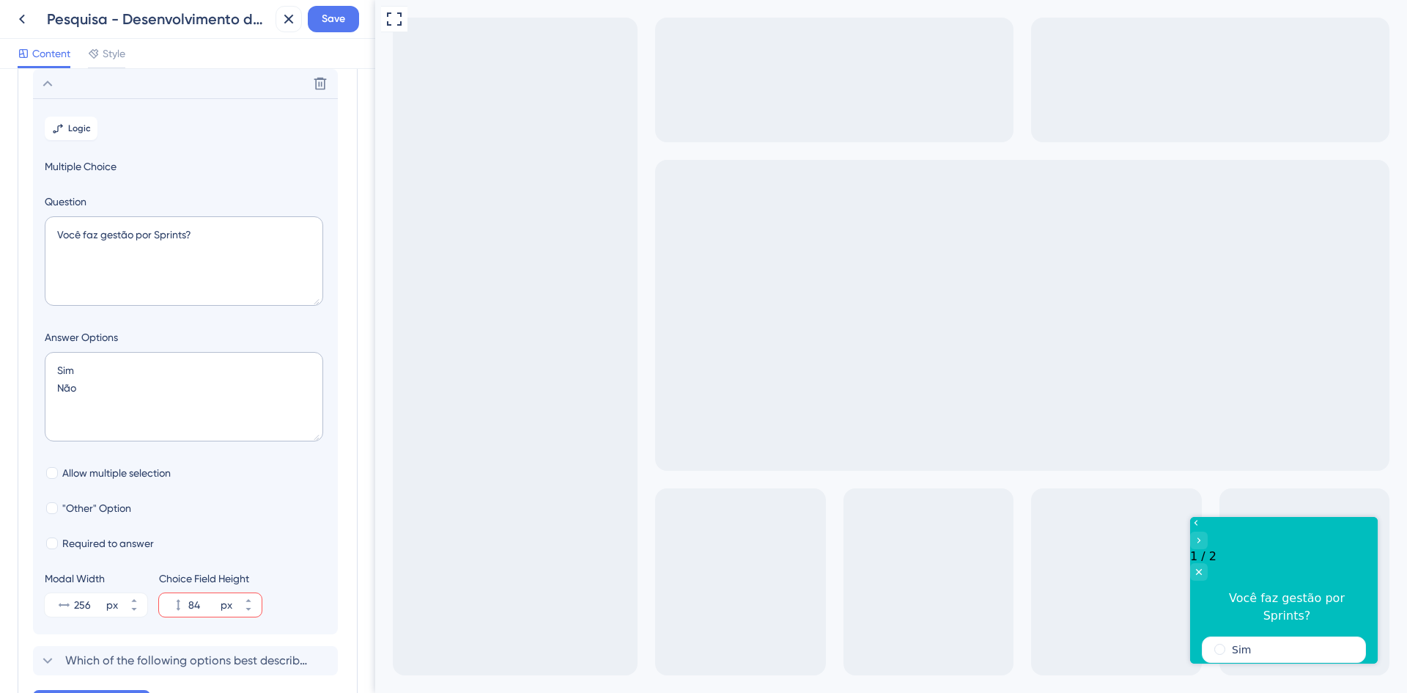
scroll to position [12, 0]
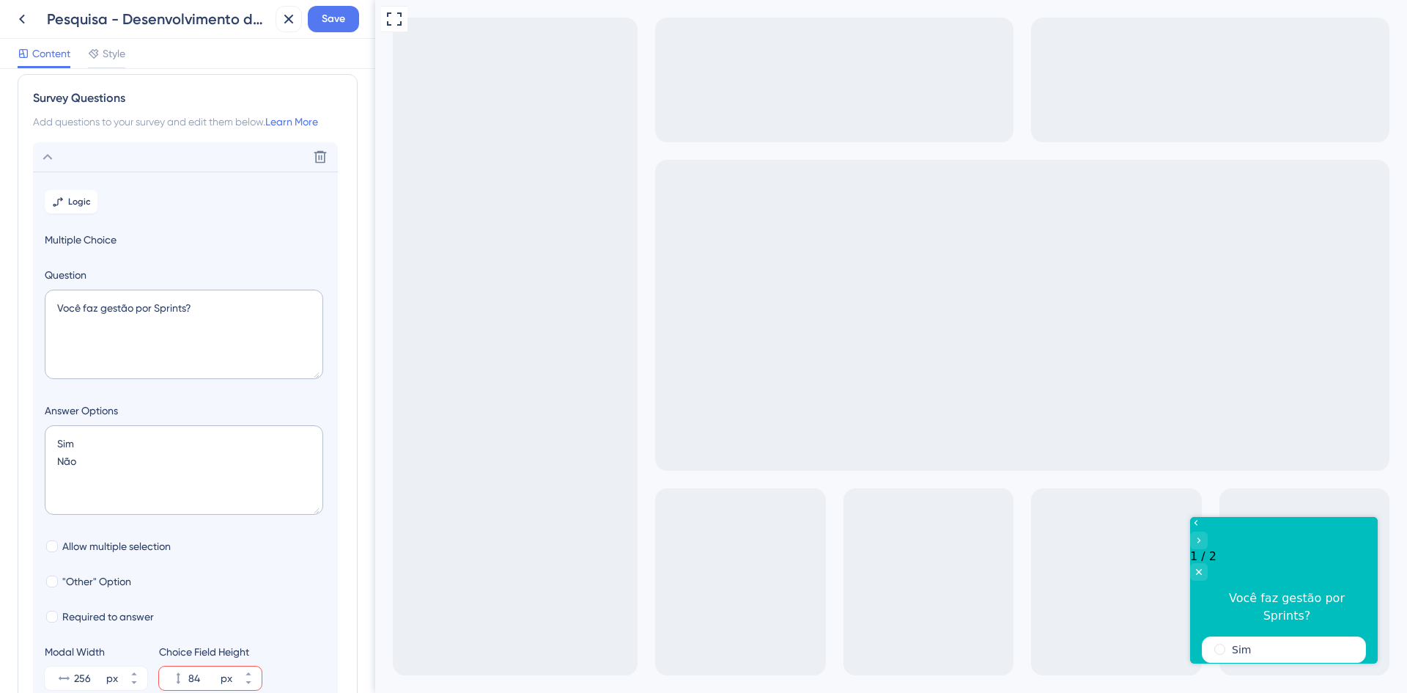
click at [47, 153] on icon at bounding box center [48, 157] width 18 height 18
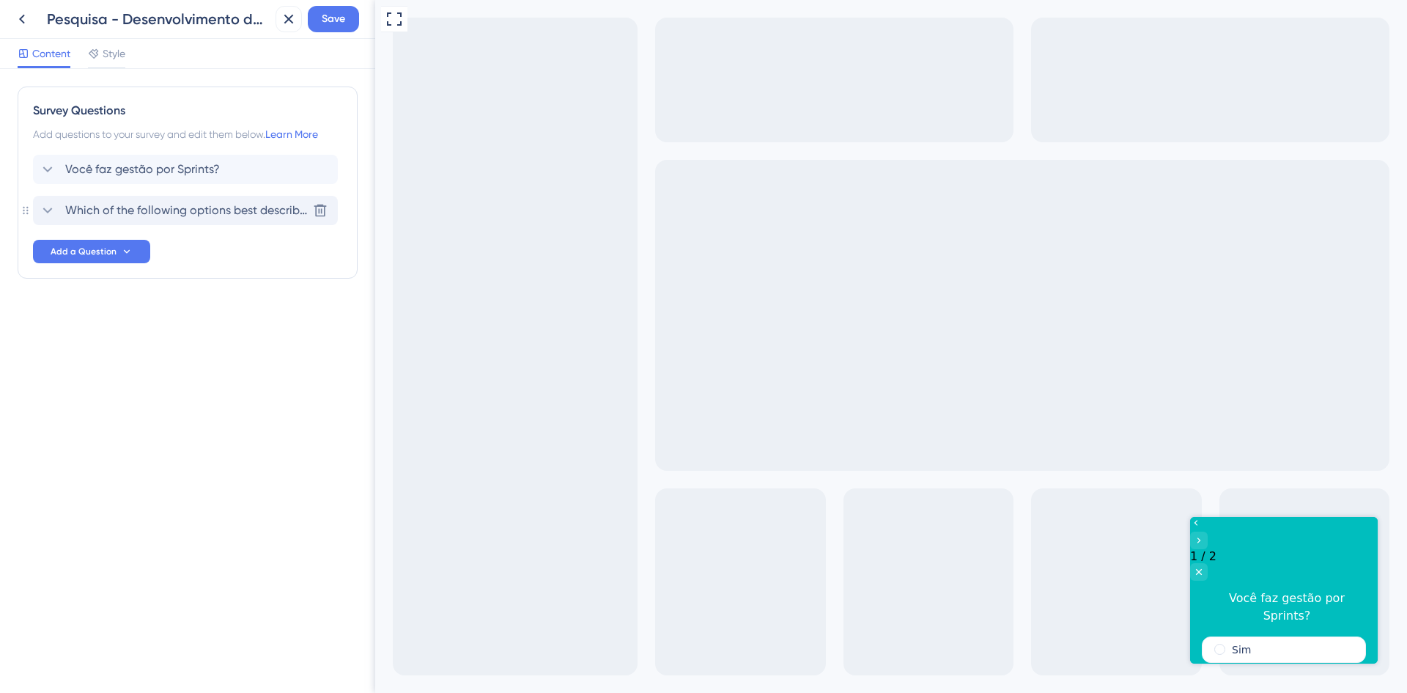
click at [102, 202] on span "Which of the following options best describes your role?" at bounding box center [186, 211] width 242 height 18
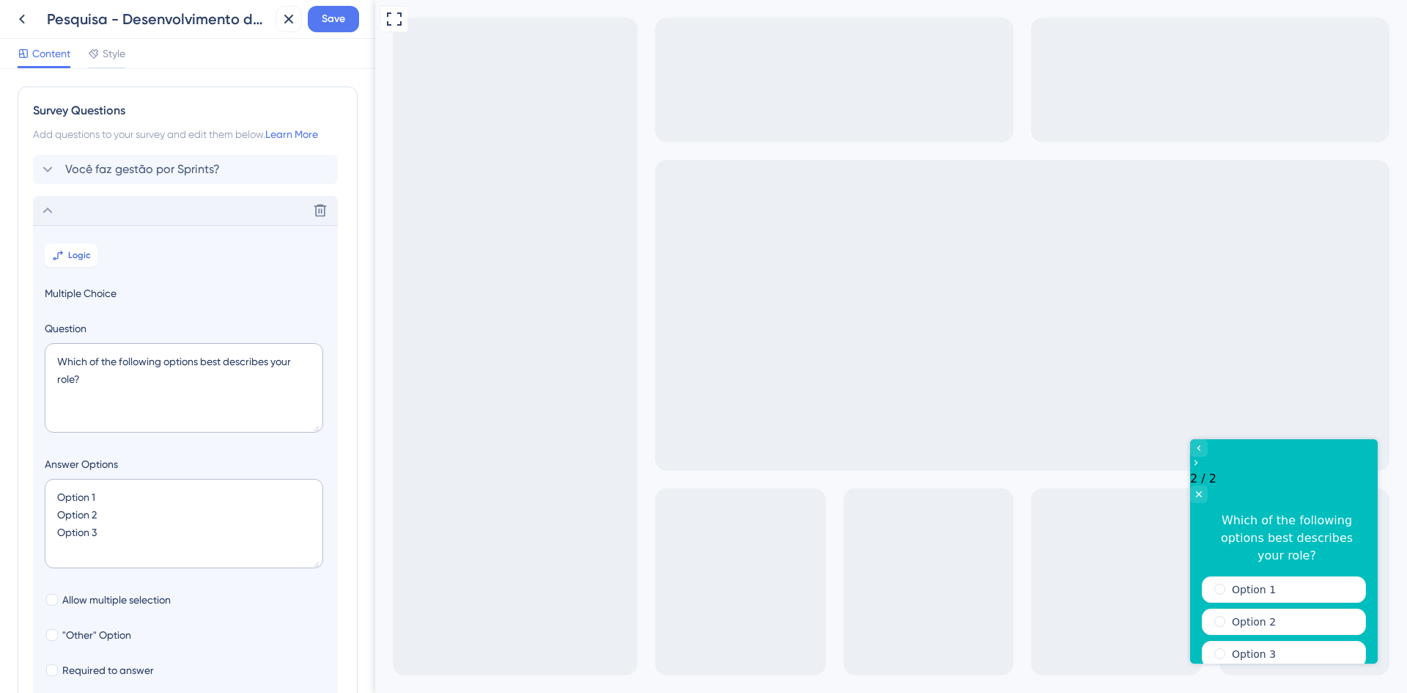
scroll to position [127, 0]
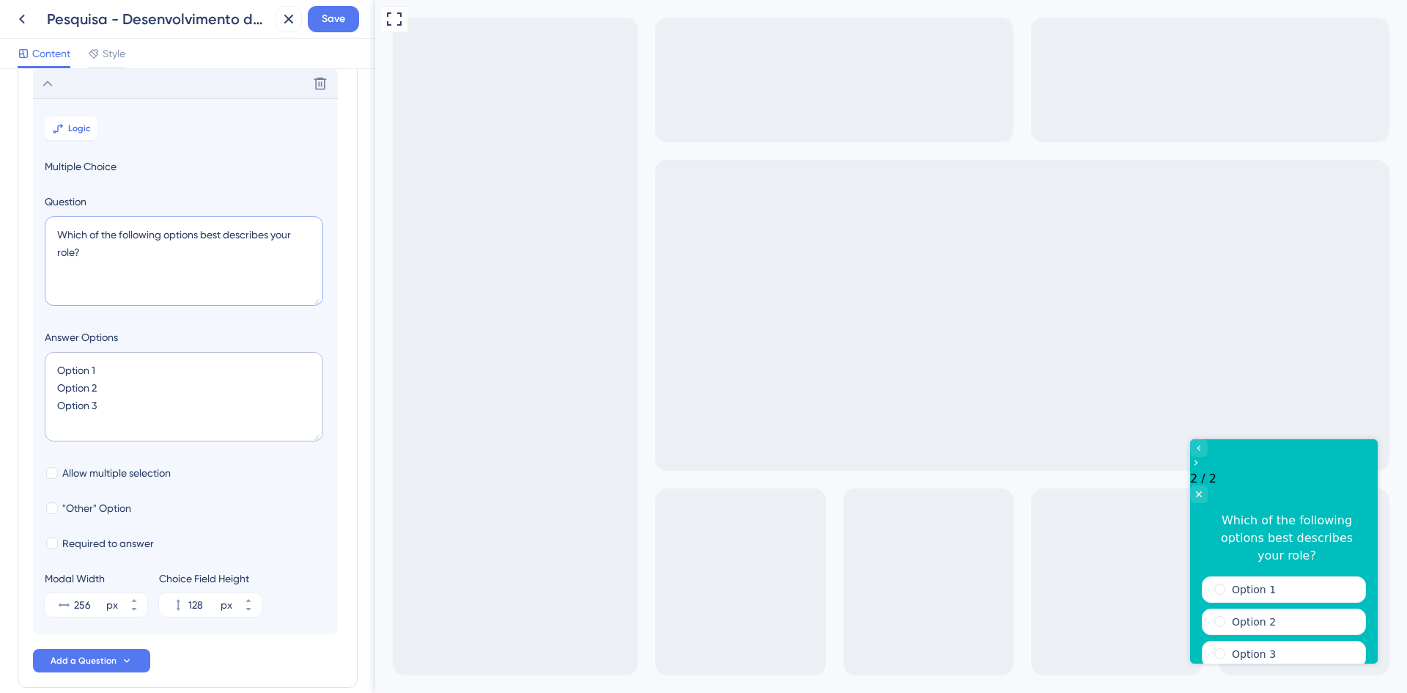
drag, startPoint x: 43, startPoint y: 235, endPoint x: -16, endPoint y: 216, distance: 61.4
click at [0, 116] on html "Pesquisa - Desenvolvimento de software Save Content Style Survey Questions Add …" at bounding box center [703, 58] width 1407 height 116
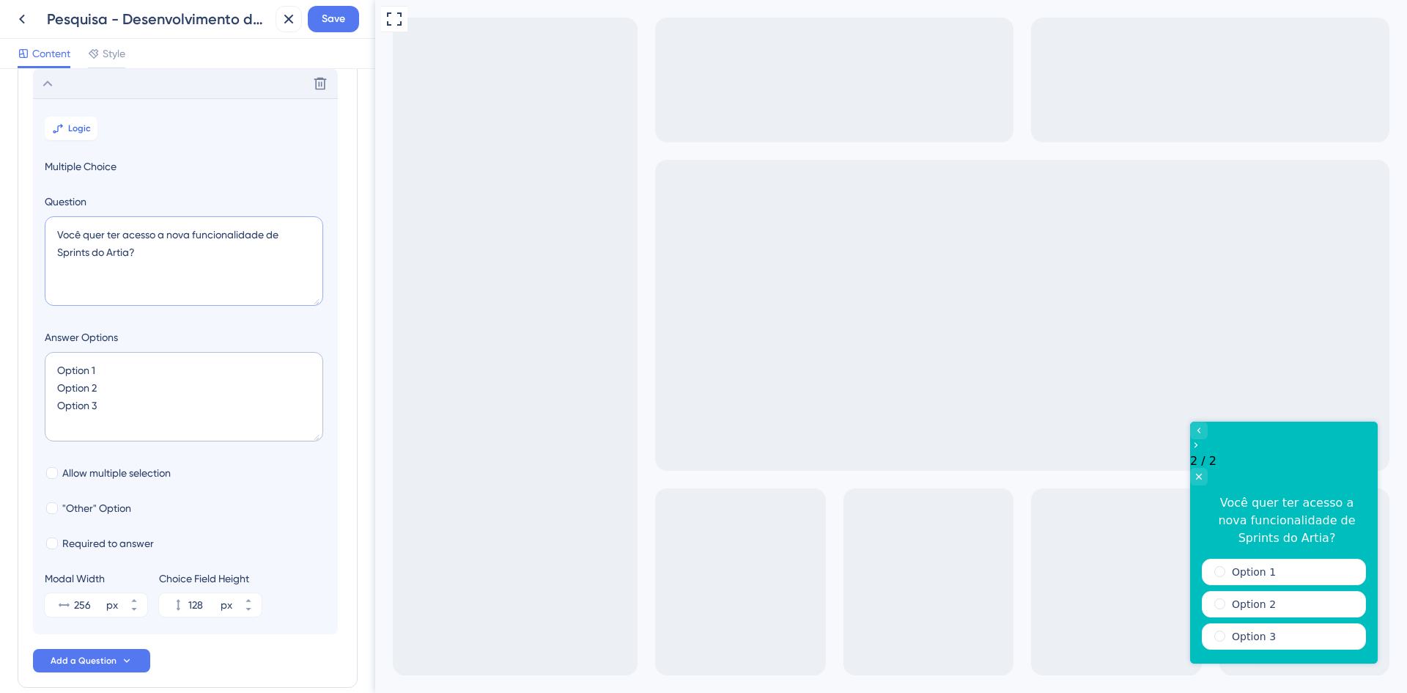
type textarea "Você quer ter acesso a nova funcionalidade de Sprints do Artia?"
drag, startPoint x: 125, startPoint y: 406, endPoint x: 33, endPoint y: 317, distance: 127.5
click at [25, 323] on div "Survey Questions Add questions to your survey and edit them below. Learn More V…" at bounding box center [188, 324] width 340 height 728
type textarea "S"
type input "40"
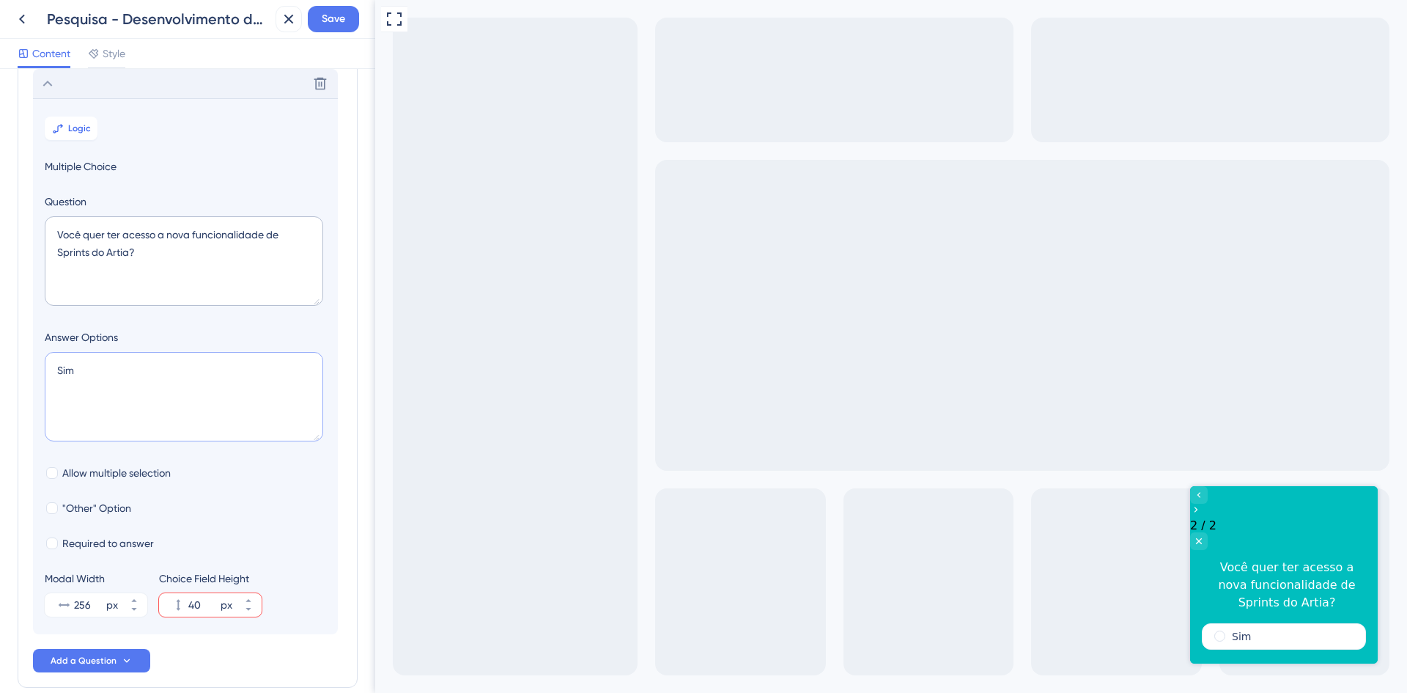
type textarea "Sim N"
type input "84"
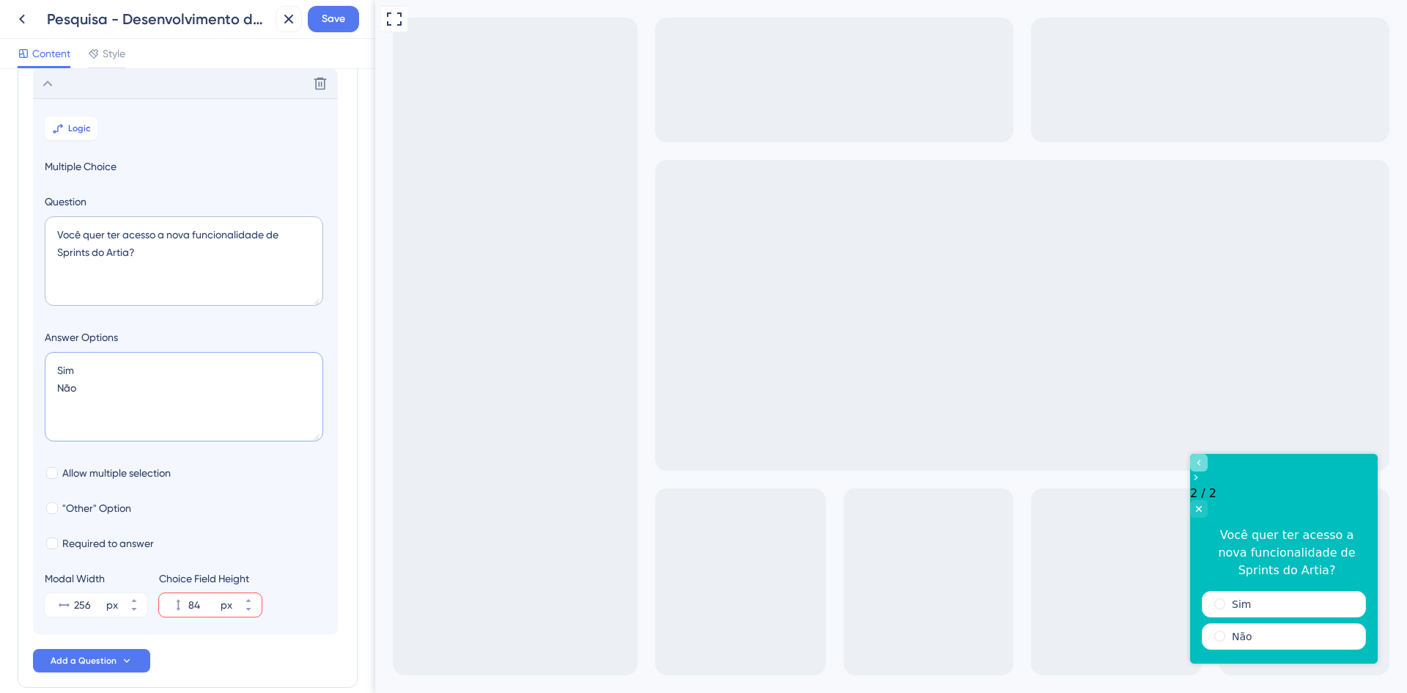
type textarea "Sim Não"
click at [1208, 471] on div "Go to Question 1" at bounding box center [1199, 463] width 18 height 18
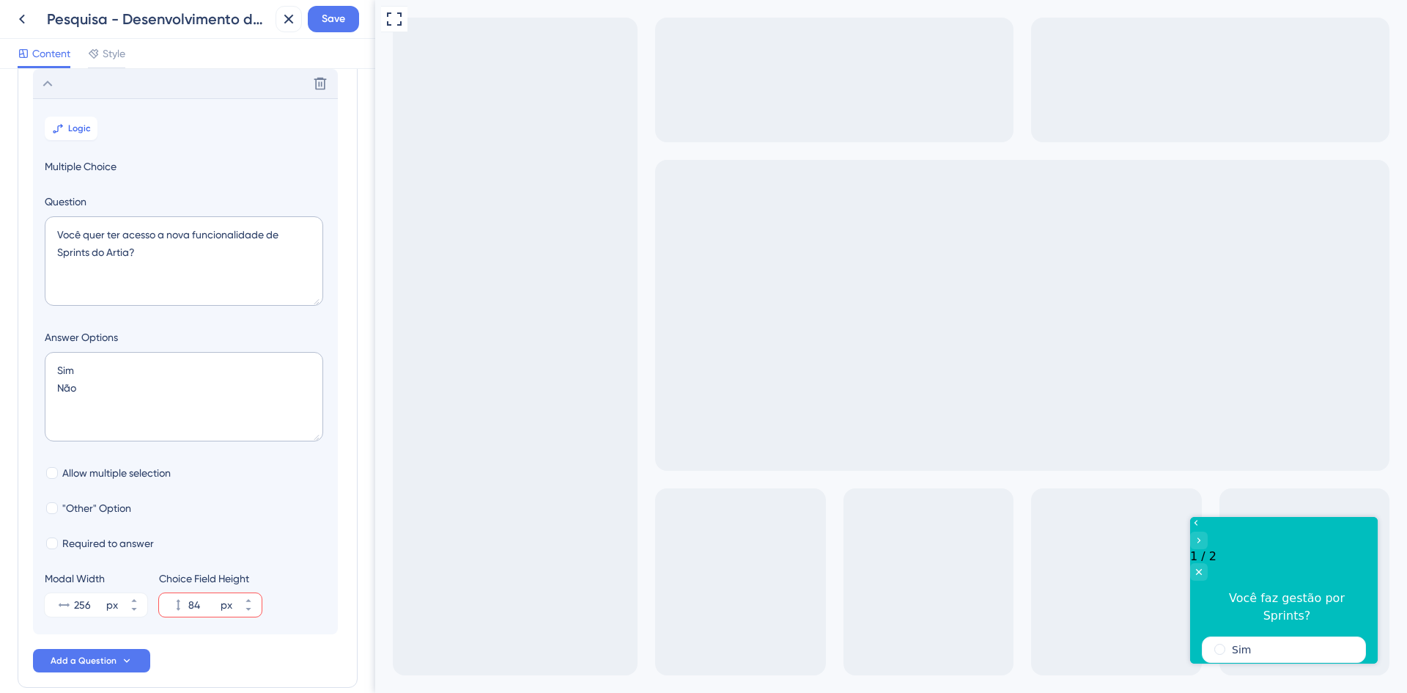
click at [1269, 643] on div "1 / 2 Você faz gestão por Sprints? Sim Não" at bounding box center [1284, 616] width 188 height 199
click at [1267, 668] on div "Não" at bounding box center [1284, 681] width 164 height 26
click at [1261, 636] on div "Sim" at bounding box center [1284, 649] width 164 height 26
click at [1316, 636] on div "Sim" at bounding box center [1284, 649] width 164 height 26
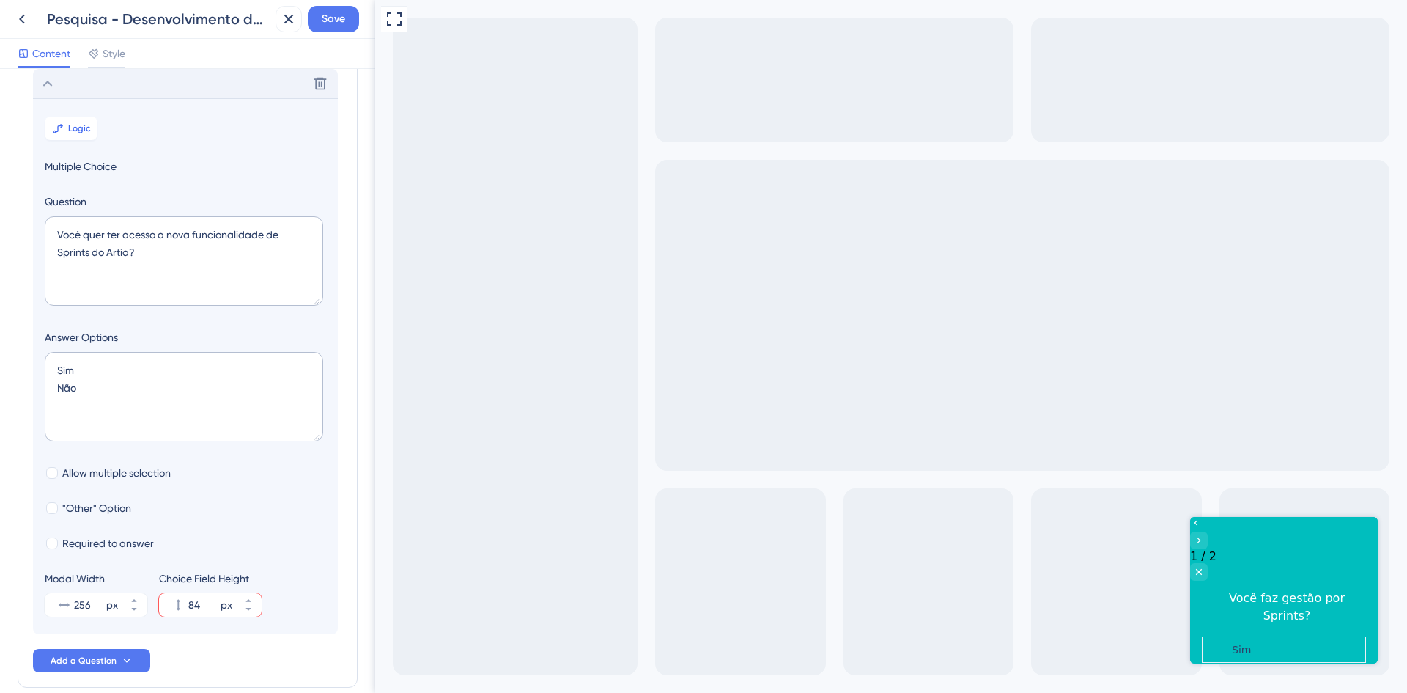
click at [1273, 668] on div "Não" at bounding box center [1284, 681] width 164 height 26
drag, startPoint x: 1252, startPoint y: 621, endPoint x: 1247, endPoint y: 584, distance: 37.0
click at [1250, 636] on div "Sim Não" at bounding box center [1284, 665] width 164 height 59
click at [1247, 636] on div "Sim" at bounding box center [1284, 649] width 164 height 26
click at [1248, 636] on div "Sim" at bounding box center [1284, 649] width 164 height 26
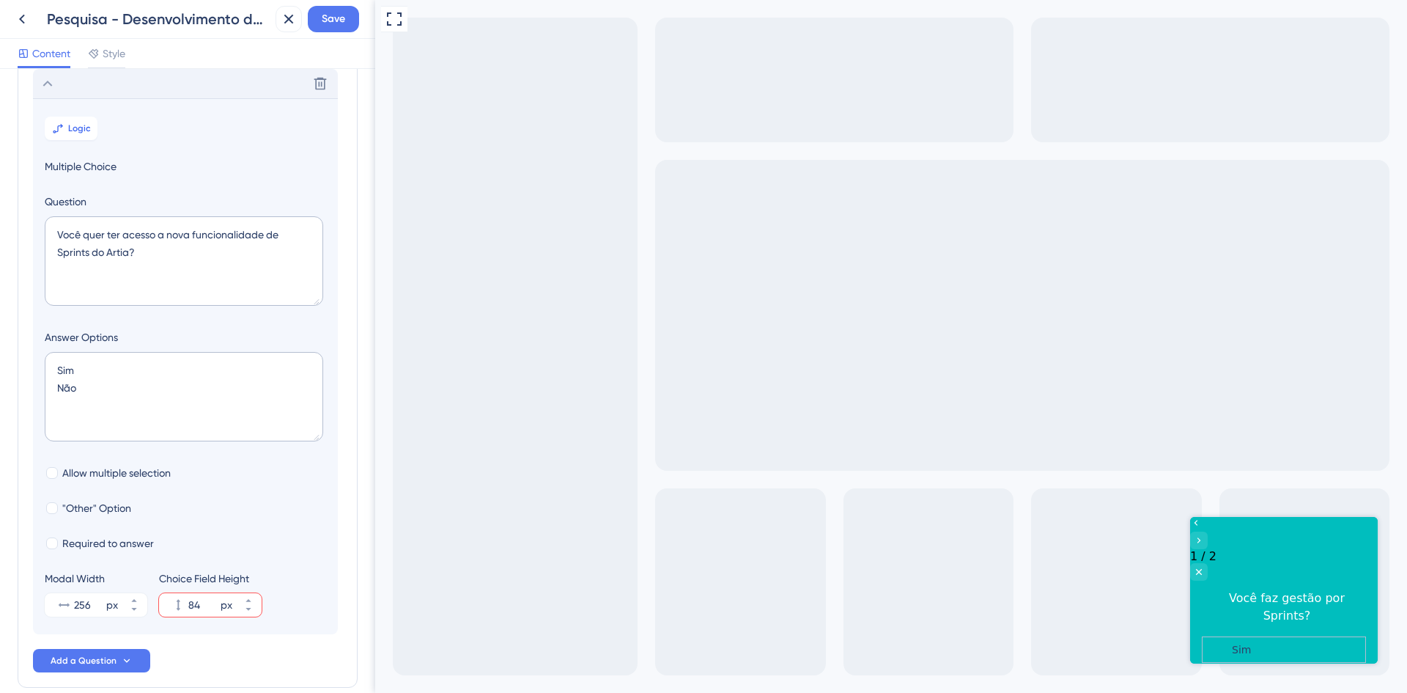
click at [1248, 636] on div "Sim" at bounding box center [1284, 649] width 164 height 26
click at [1205, 566] on icon "Close survey" at bounding box center [1199, 572] width 12 height 12
click at [1229, 668] on div "Não" at bounding box center [1284, 681] width 164 height 26
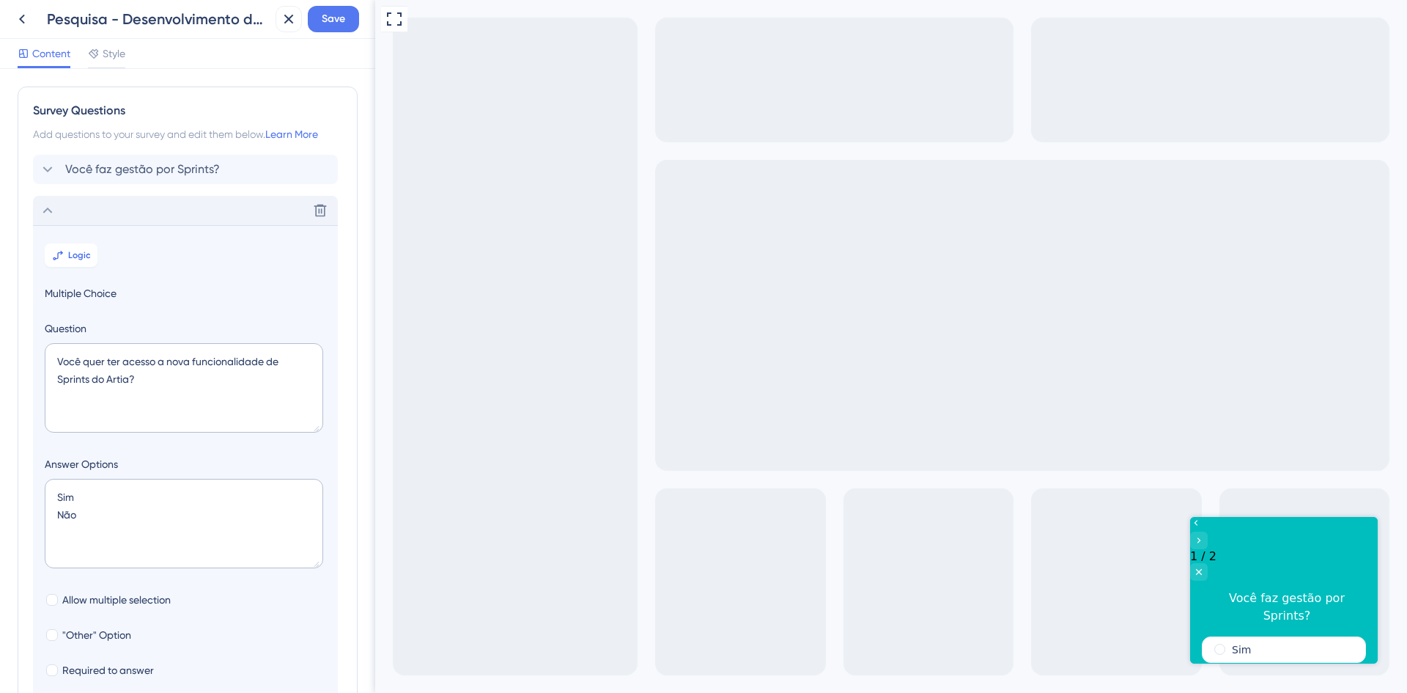
click at [125, 202] on div "Delete" at bounding box center [185, 210] width 305 height 29
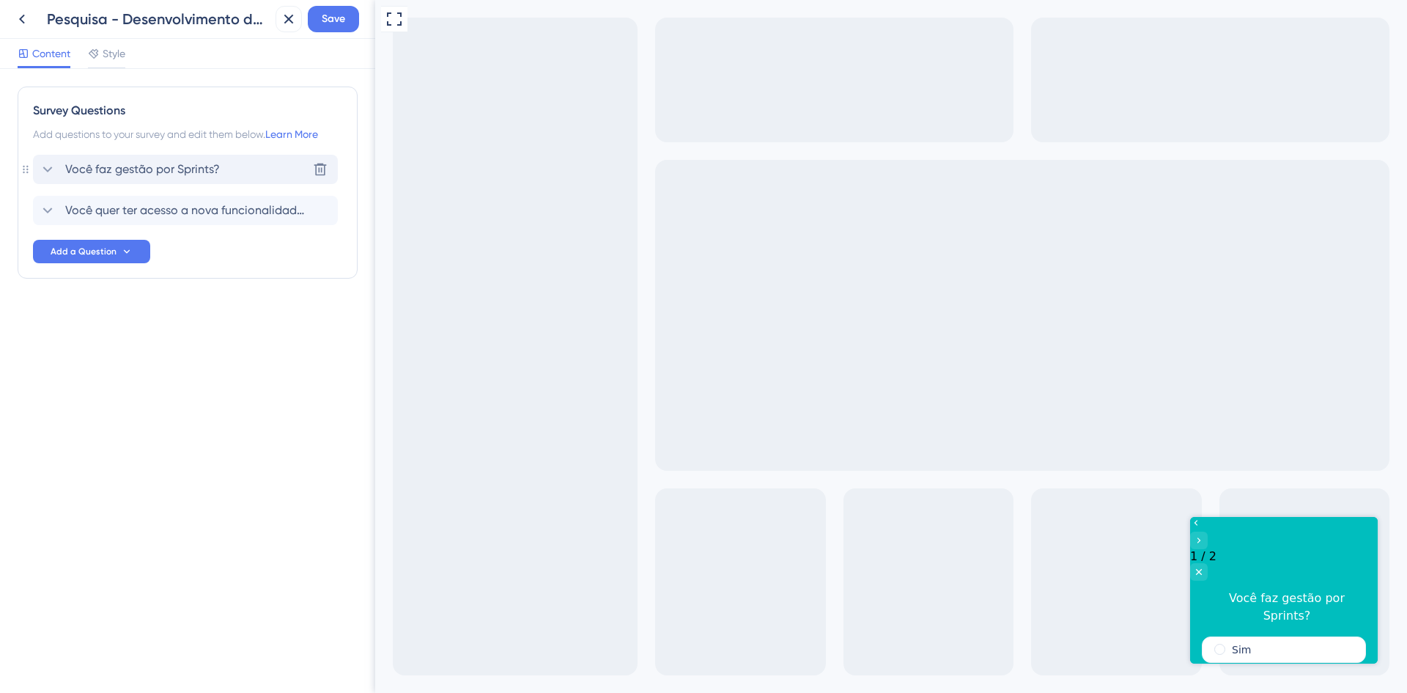
click at [136, 167] on span "Você faz gestão por Sprints?" at bounding box center [142, 170] width 155 height 18
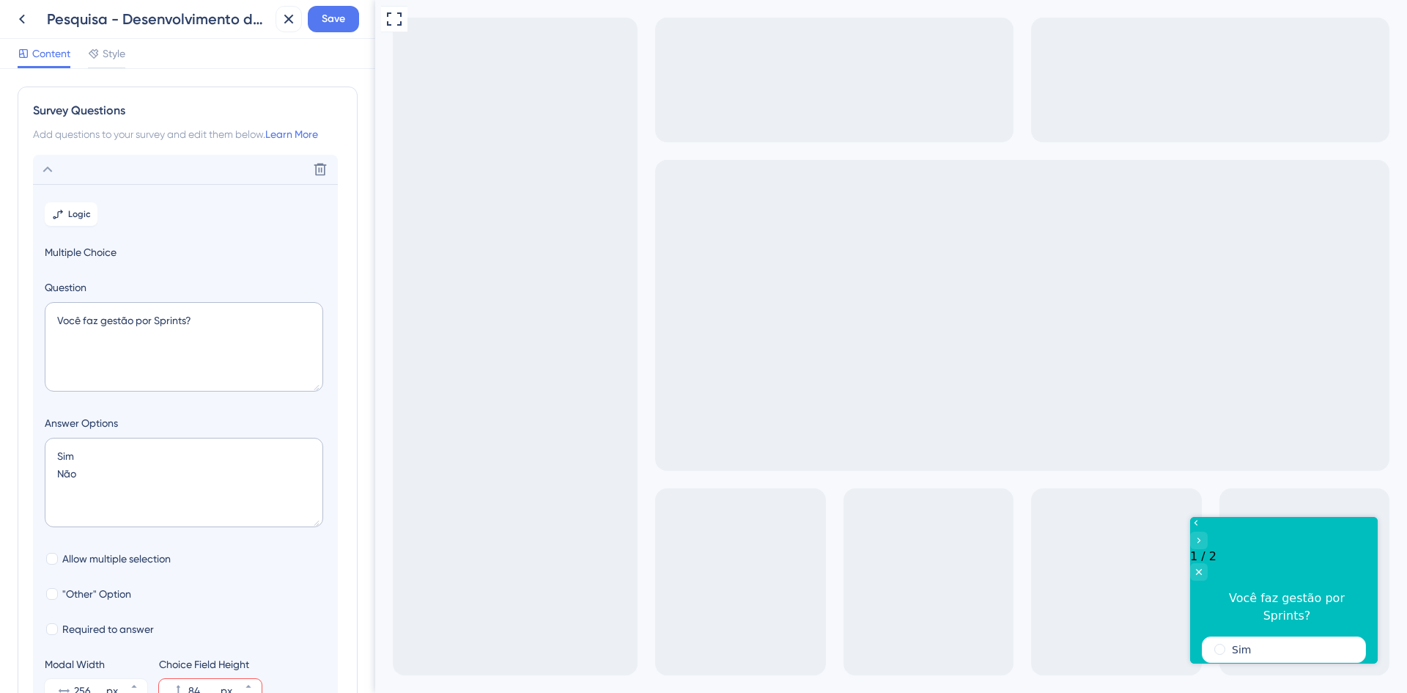
scroll to position [86, 0]
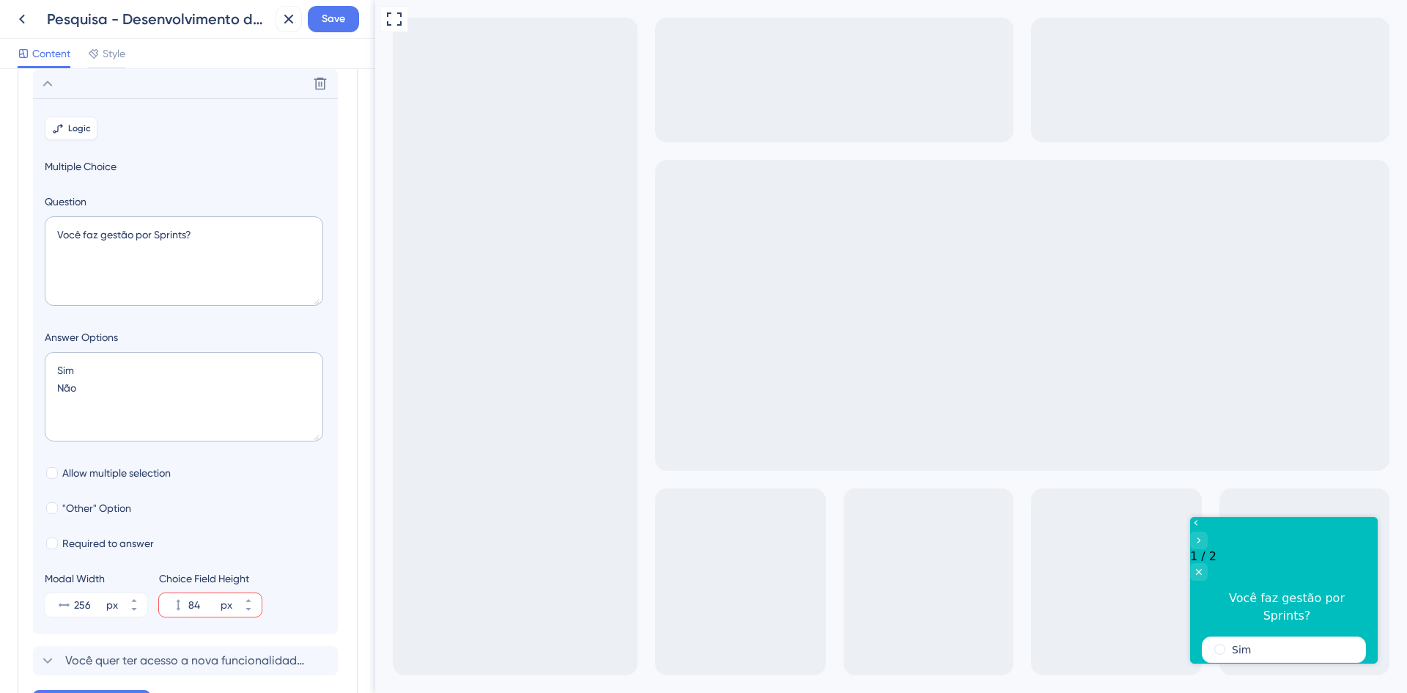
click at [74, 128] on span "Logic" at bounding box center [79, 128] width 23 height 12
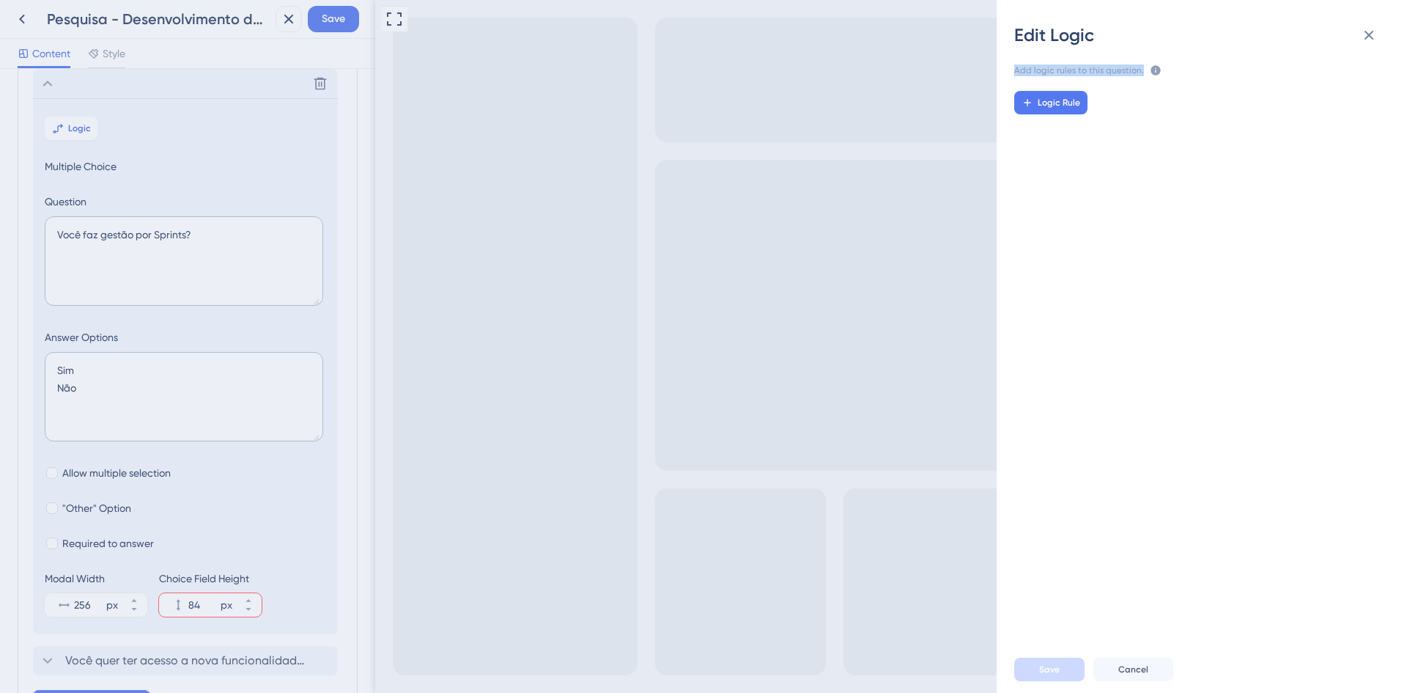
drag, startPoint x: 1141, startPoint y: 68, endPoint x: 1014, endPoint y: 71, distance: 126.8
click at [1014, 71] on div "Add logic rules to this question. The rules will apply after this question is a…" at bounding box center [1207, 71] width 387 height 15
copy span "Add logic rules to this question."
click at [1088, 97] on div "Logic Rule" at bounding box center [1219, 102] width 410 height 23
click at [1082, 97] on button "Logic Rule" at bounding box center [1050, 102] width 73 height 23
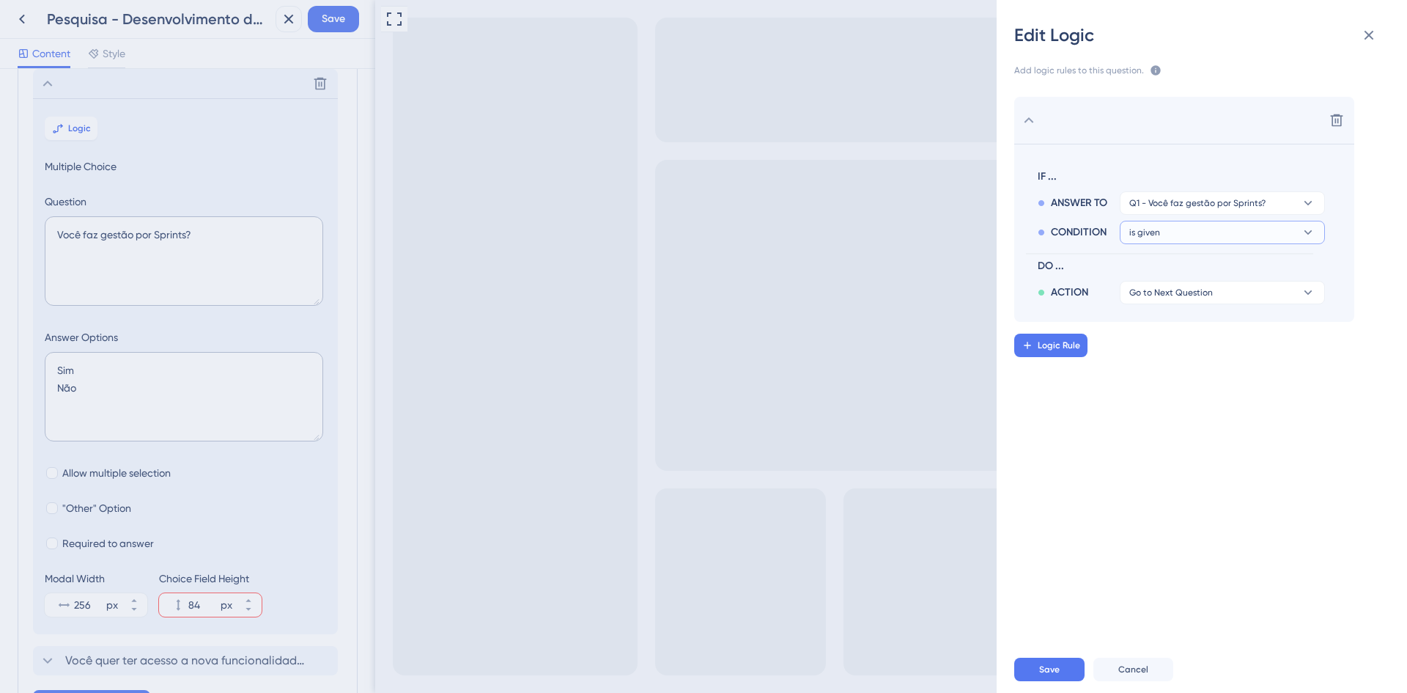
click at [1239, 215] on button "is given" at bounding box center [1222, 202] width 205 height 23
click at [1166, 333] on div "has has" at bounding box center [1222, 332] width 174 height 29
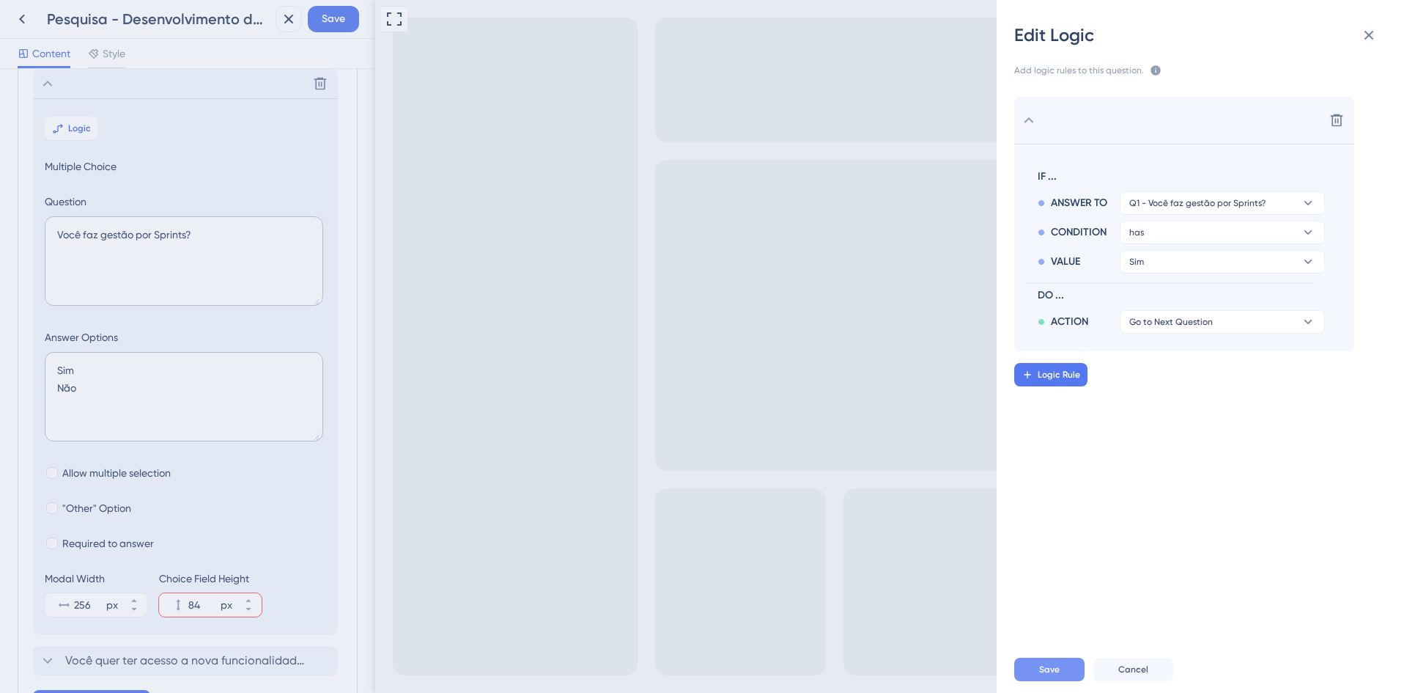
click at [1054, 669] on span "Save" at bounding box center [1049, 669] width 21 height 12
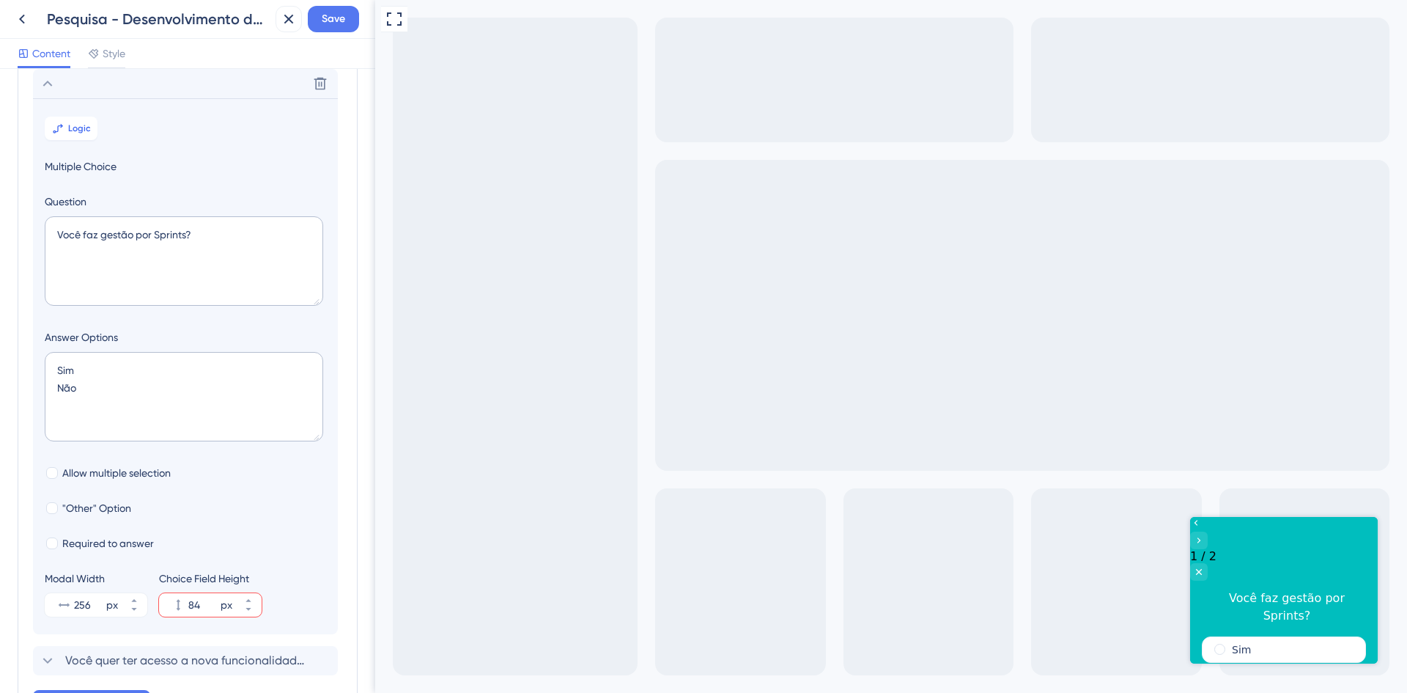
scroll to position [198, 0]
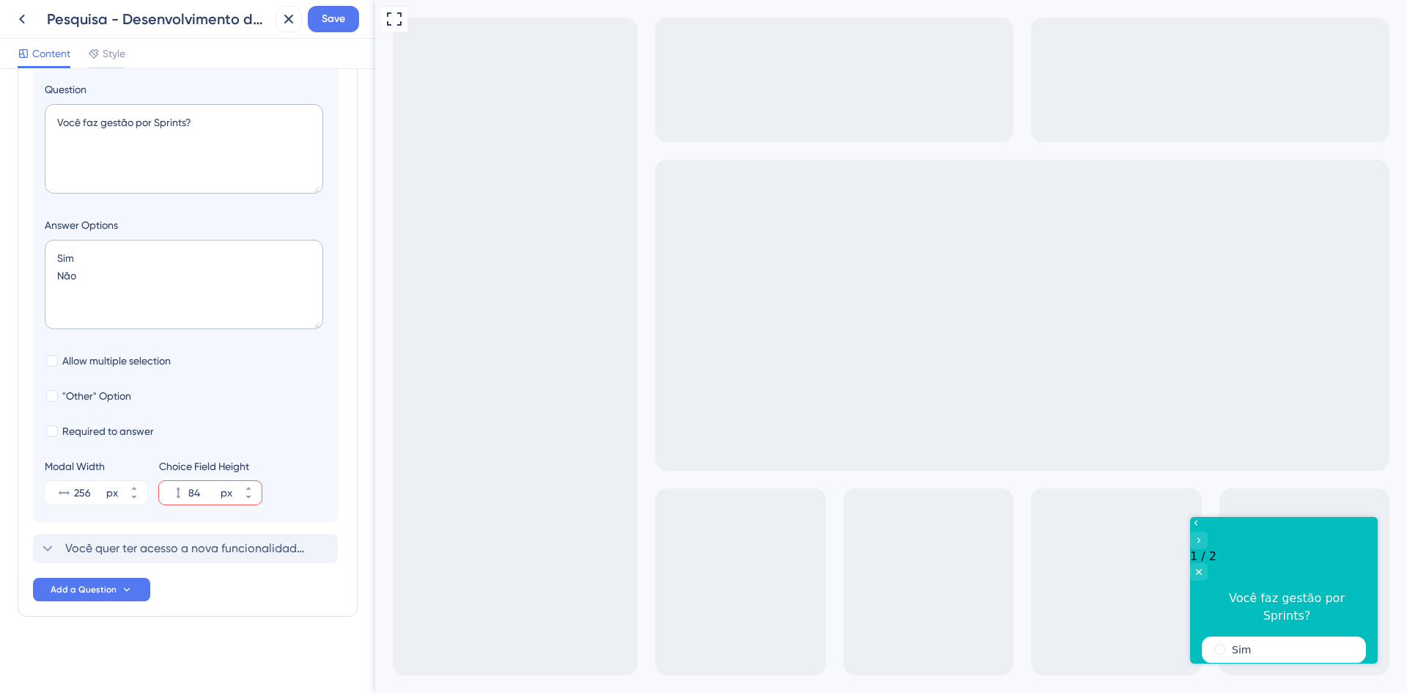
click at [158, 535] on div "Você quer ter acesso a nova funcionalidade de Sprints do Artia?" at bounding box center [185, 548] width 305 height 29
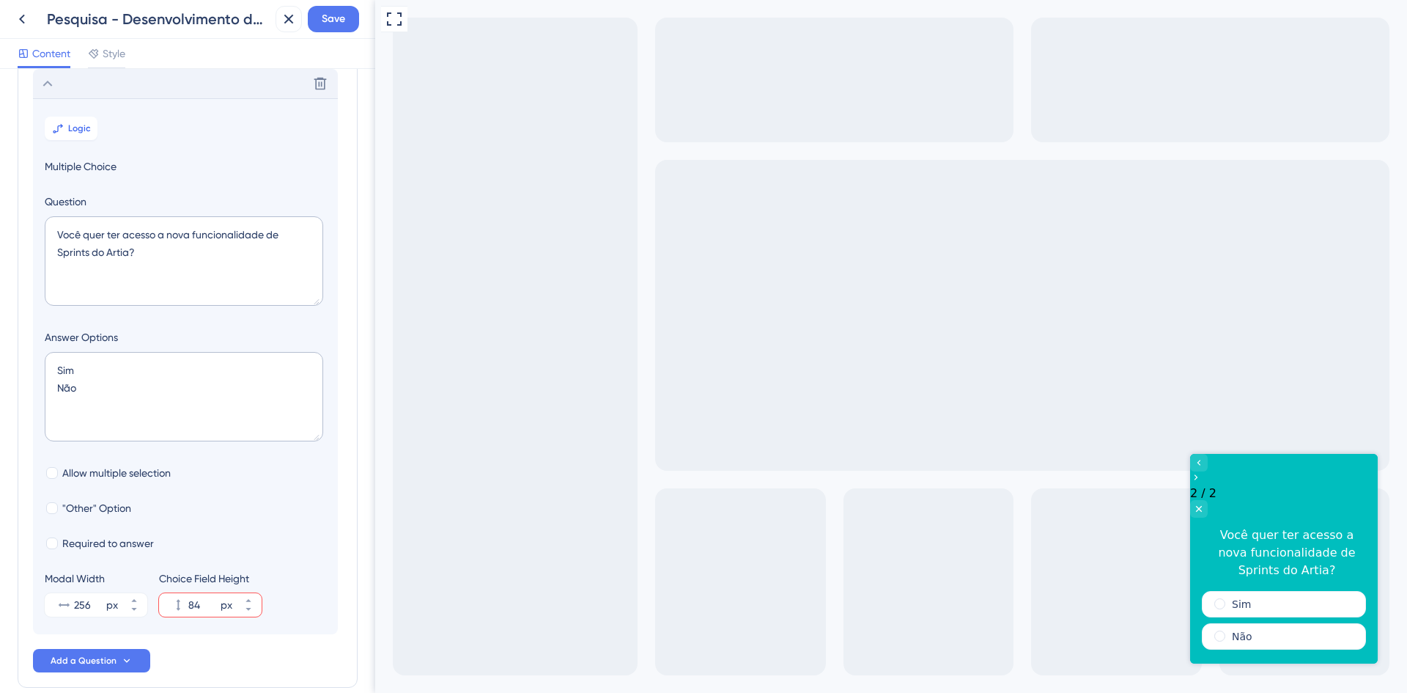
scroll to position [54, 0]
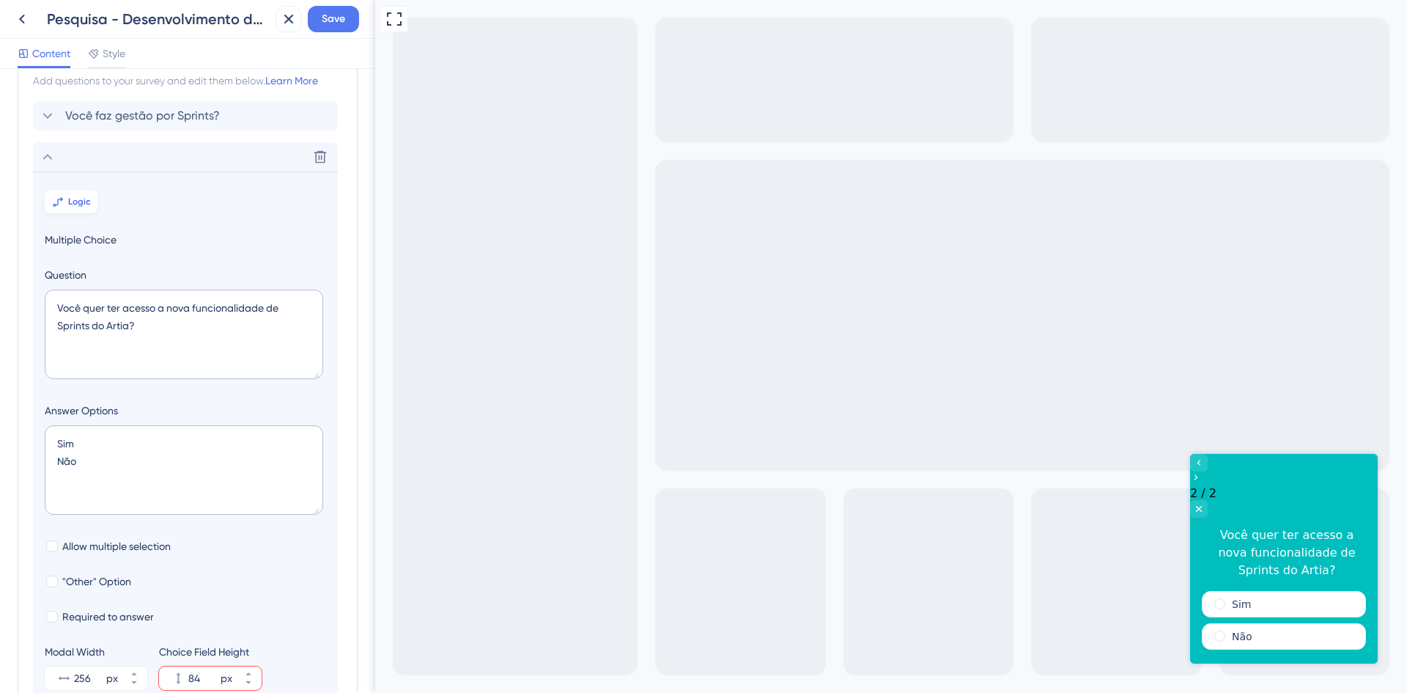
click at [78, 208] on button "Logic" at bounding box center [71, 201] width 53 height 23
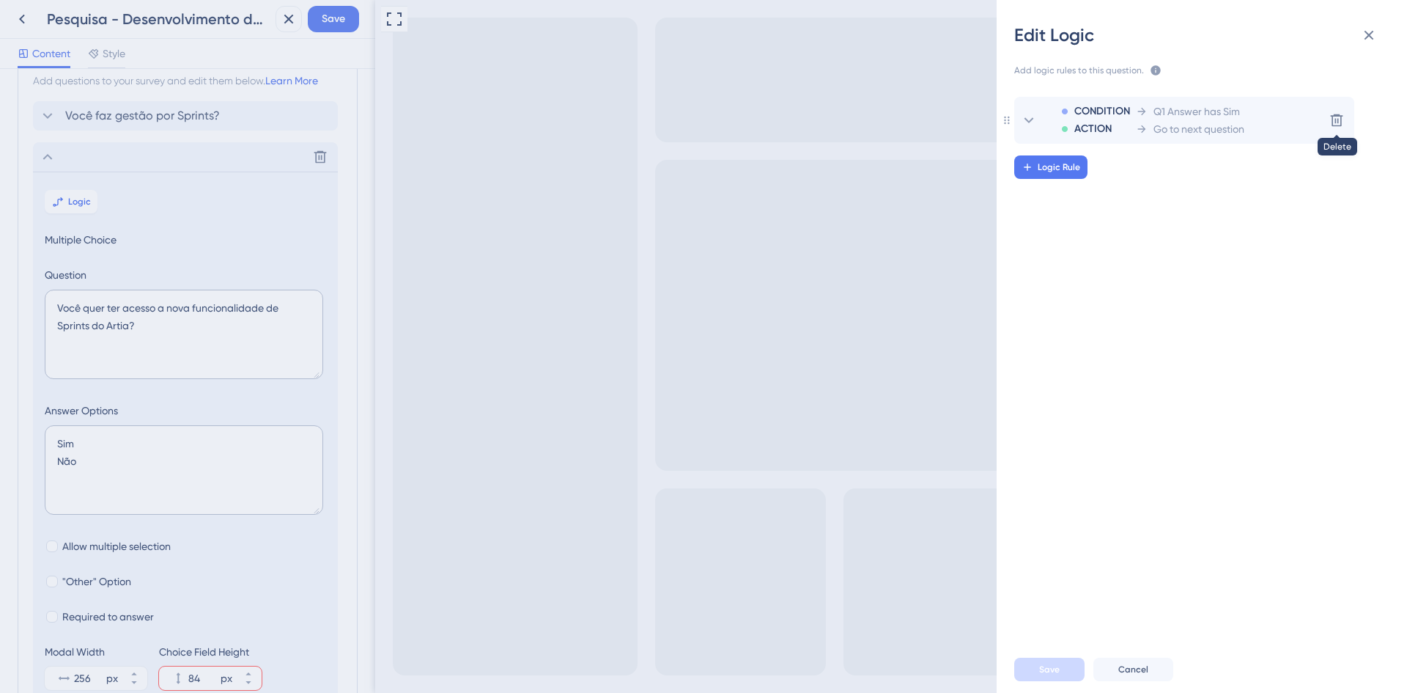
click at [1337, 118] on icon at bounding box center [1336, 120] width 15 height 15
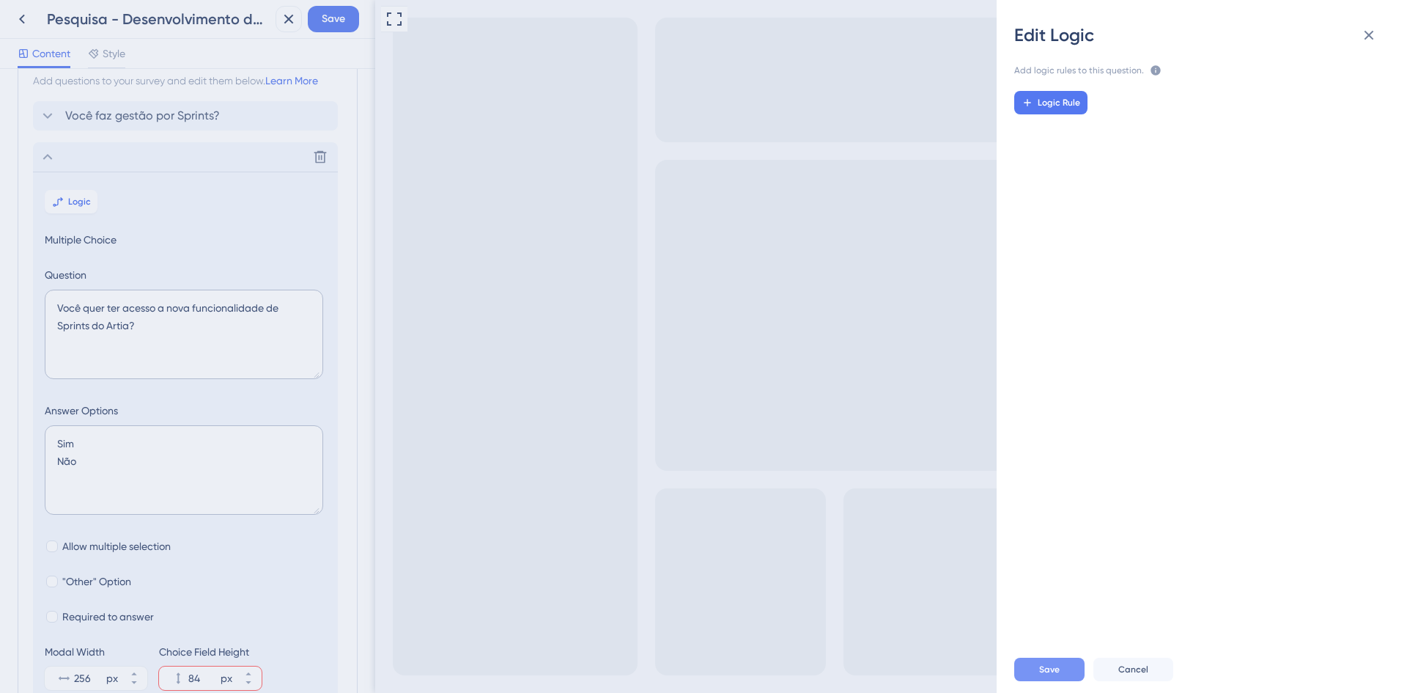
click at [1060, 668] on button "Save" at bounding box center [1049, 668] width 70 height 23
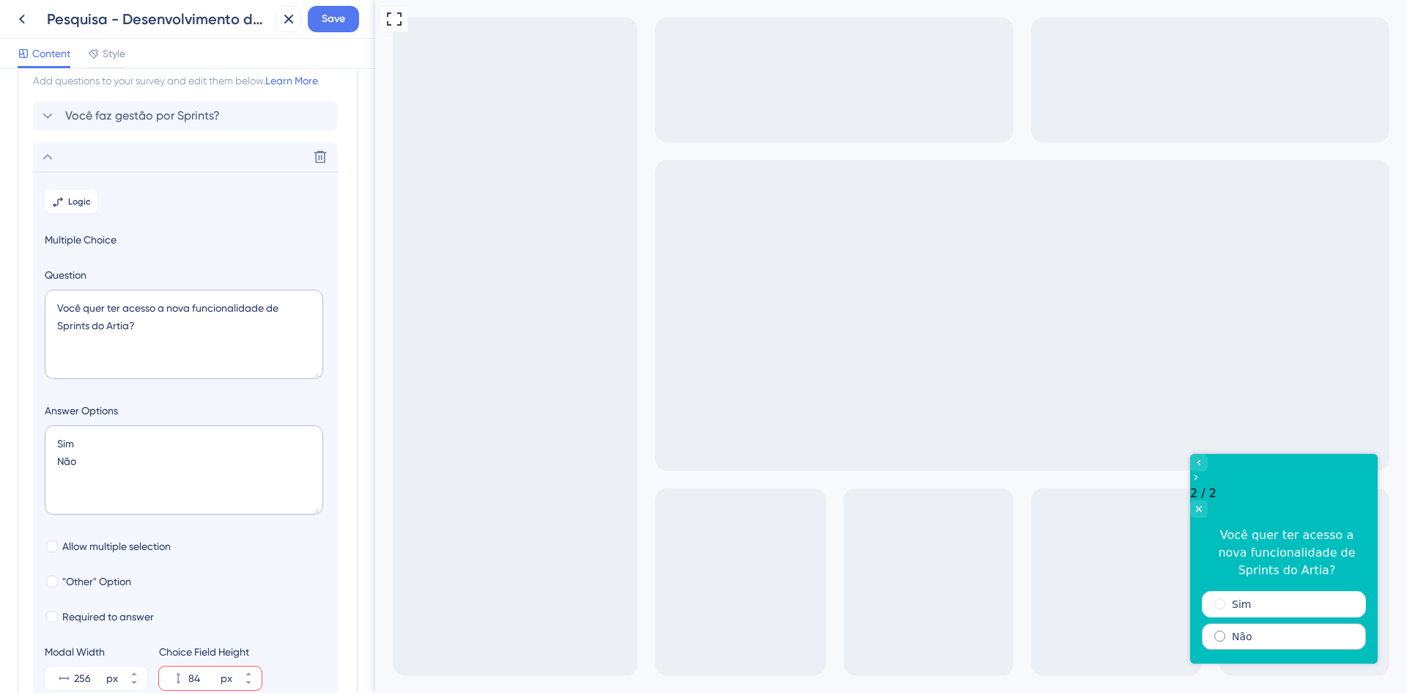
click at [1284, 623] on div "Não" at bounding box center [1284, 636] width 164 height 26
click at [1246, 597] on label "Sim" at bounding box center [1241, 604] width 19 height 15
click at [1293, 661] on button "Enviar" at bounding box center [1283, 670] width 51 height 19
drag, startPoint x: 2077, startPoint y: 926, endPoint x: 1217, endPoint y: 469, distance: 974.4
click at [1208, 469] on div "Go to Question 1" at bounding box center [1199, 463] width 18 height 18
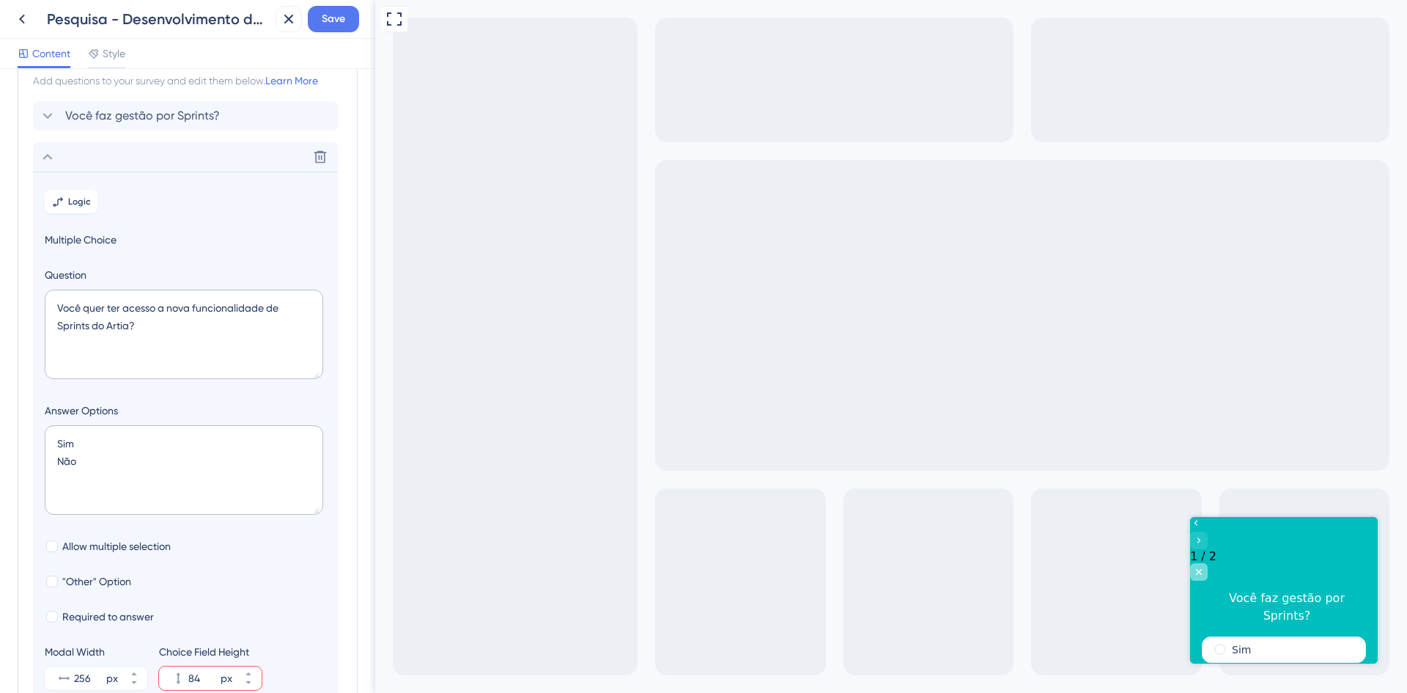
click at [1208, 563] on div "Close survey" at bounding box center [1199, 572] width 18 height 18
click at [138, 105] on div "Você faz gestão por Sprints? [GEOGRAPHIC_DATA]" at bounding box center [185, 115] width 305 height 29
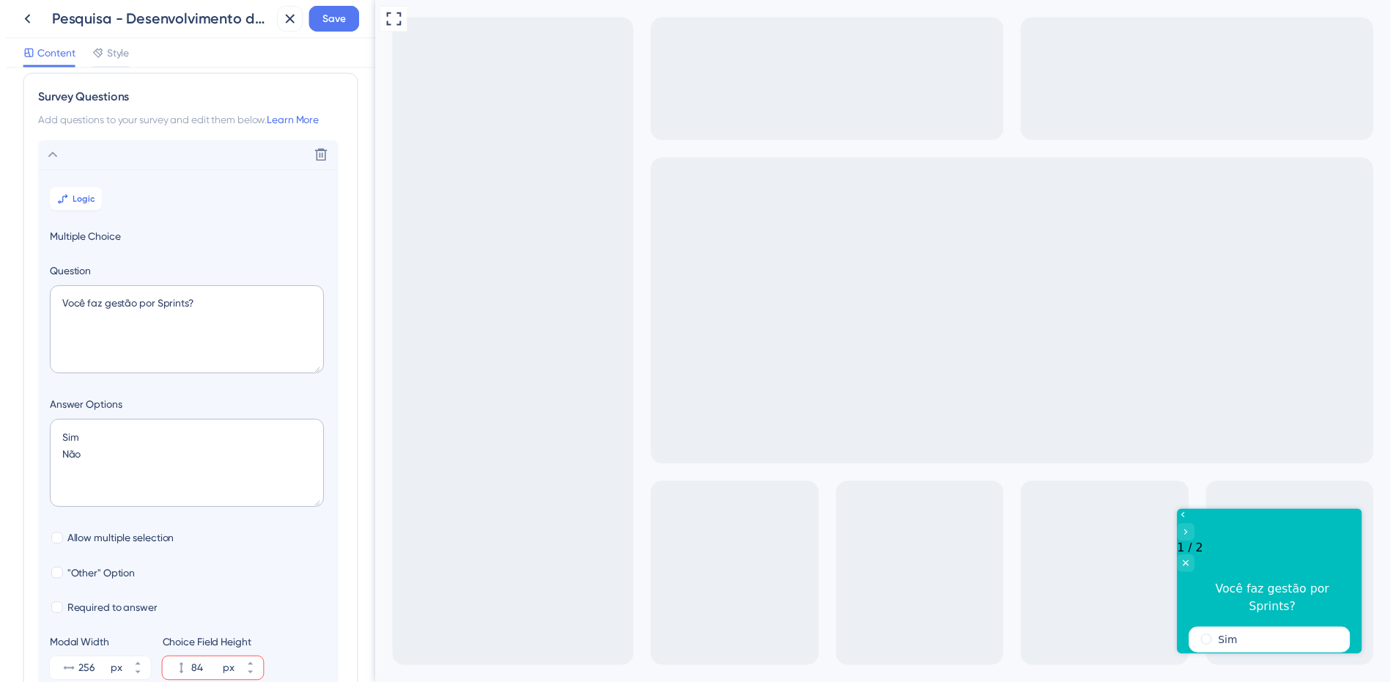
scroll to position [0, 0]
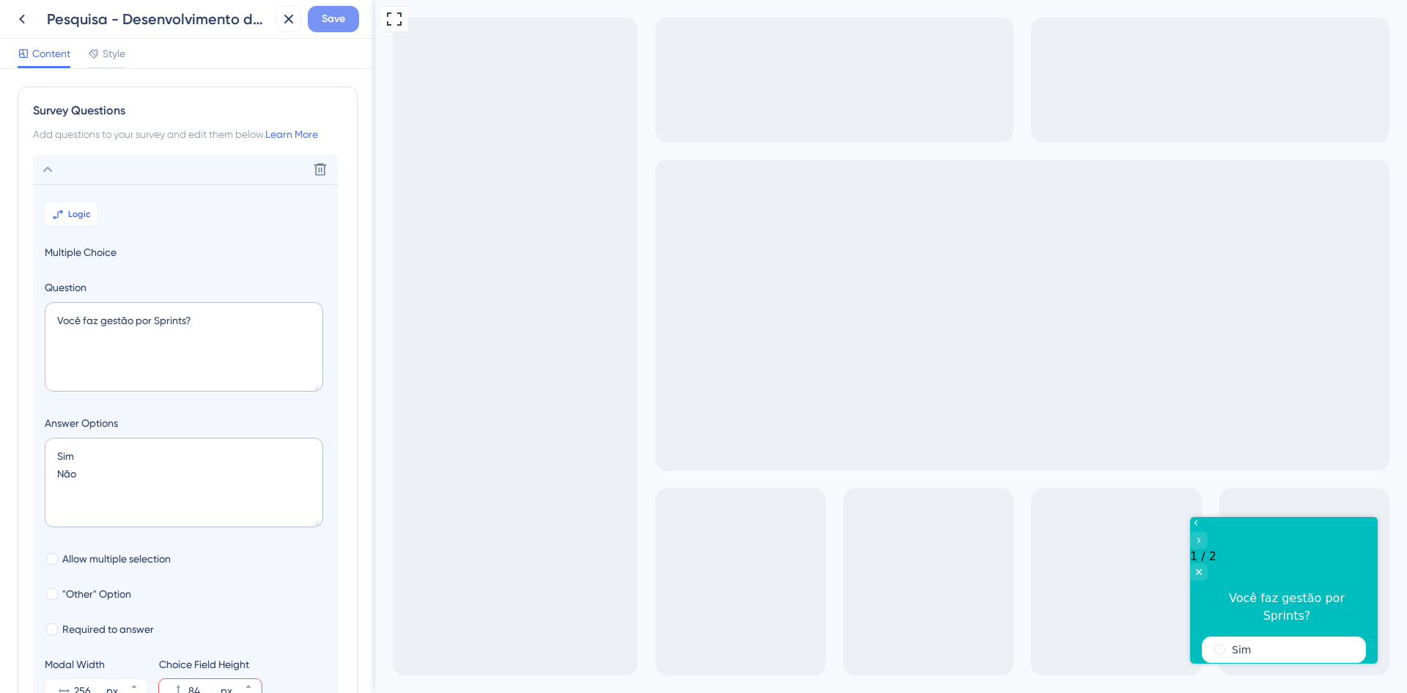
click at [328, 21] on span "Save" at bounding box center [333, 19] width 23 height 18
click at [281, 31] on icon at bounding box center [278, 27] width 15 height 15
click at [26, 23] on icon at bounding box center [22, 19] width 18 height 18
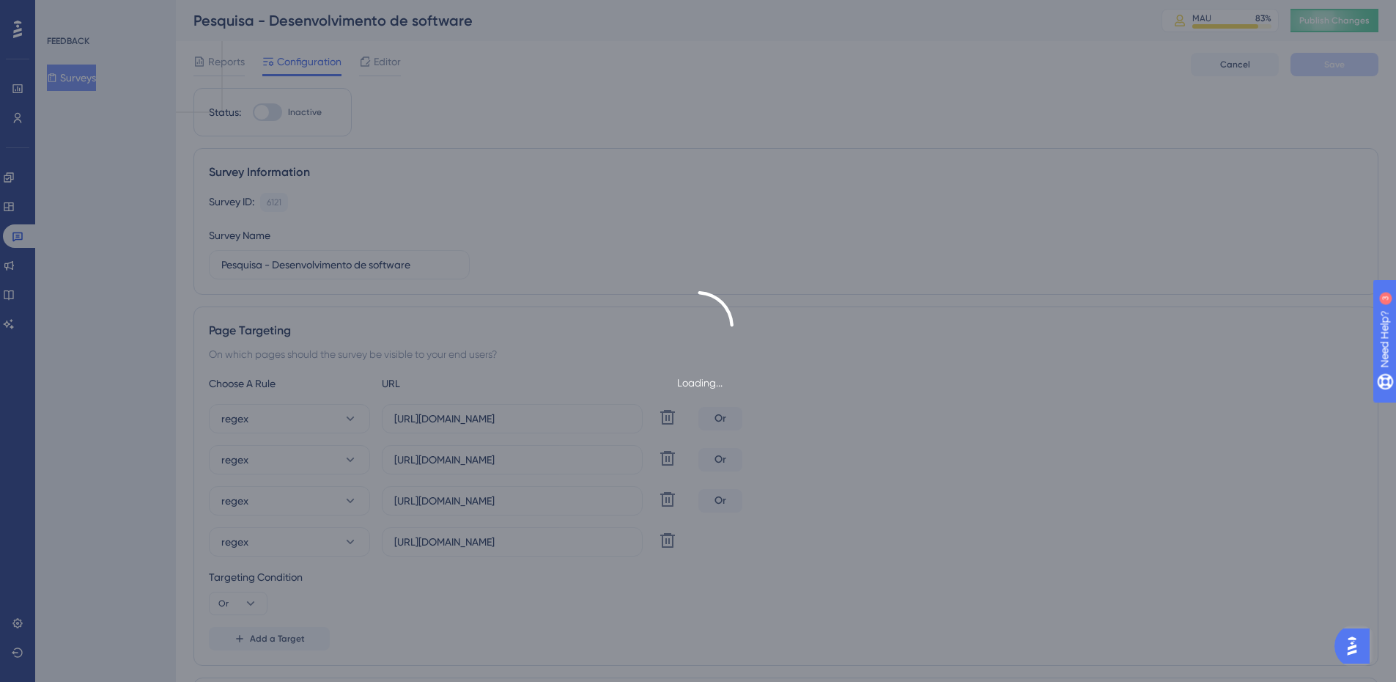
drag, startPoint x: 400, startPoint y: 54, endPoint x: 382, endPoint y: 59, distance: 19.2
click at [399, 54] on div "Loading..." at bounding box center [698, 341] width 1396 height 682
click at [381, 59] on div "Loading..." at bounding box center [698, 341] width 1396 height 682
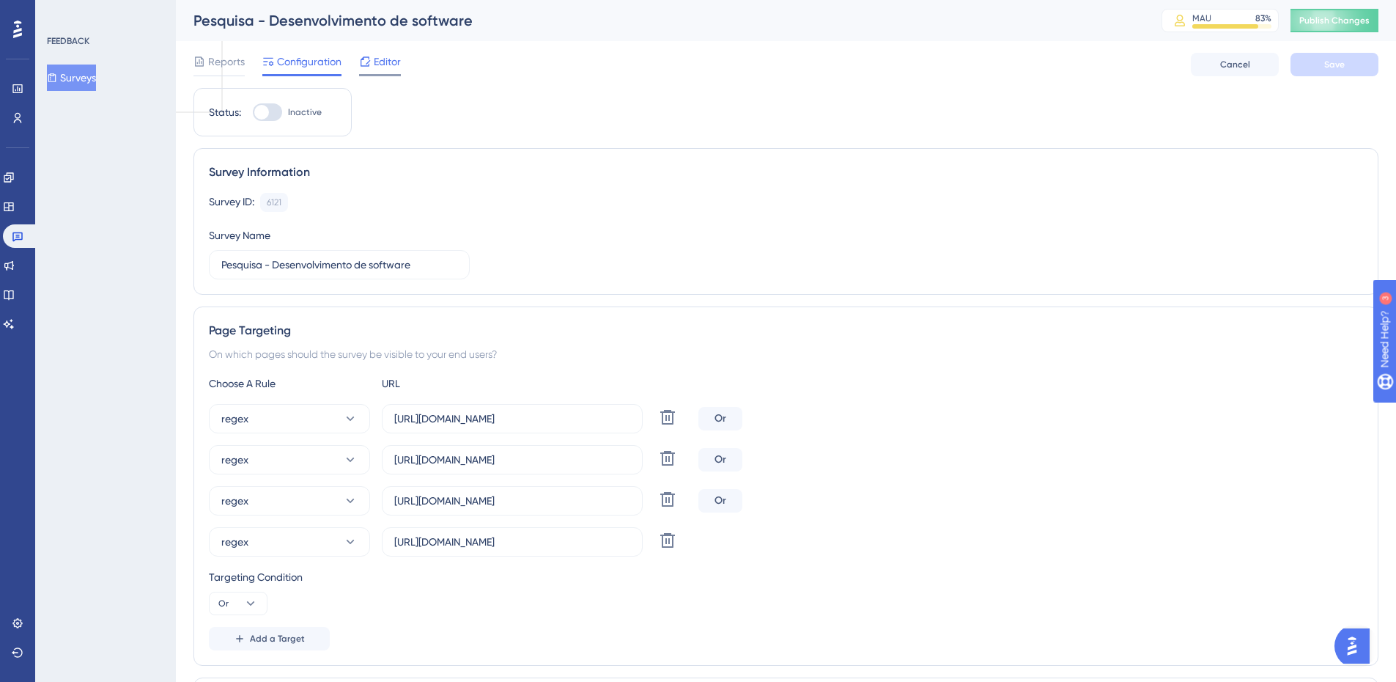
click at [379, 67] on span "Editor" at bounding box center [387, 62] width 27 height 18
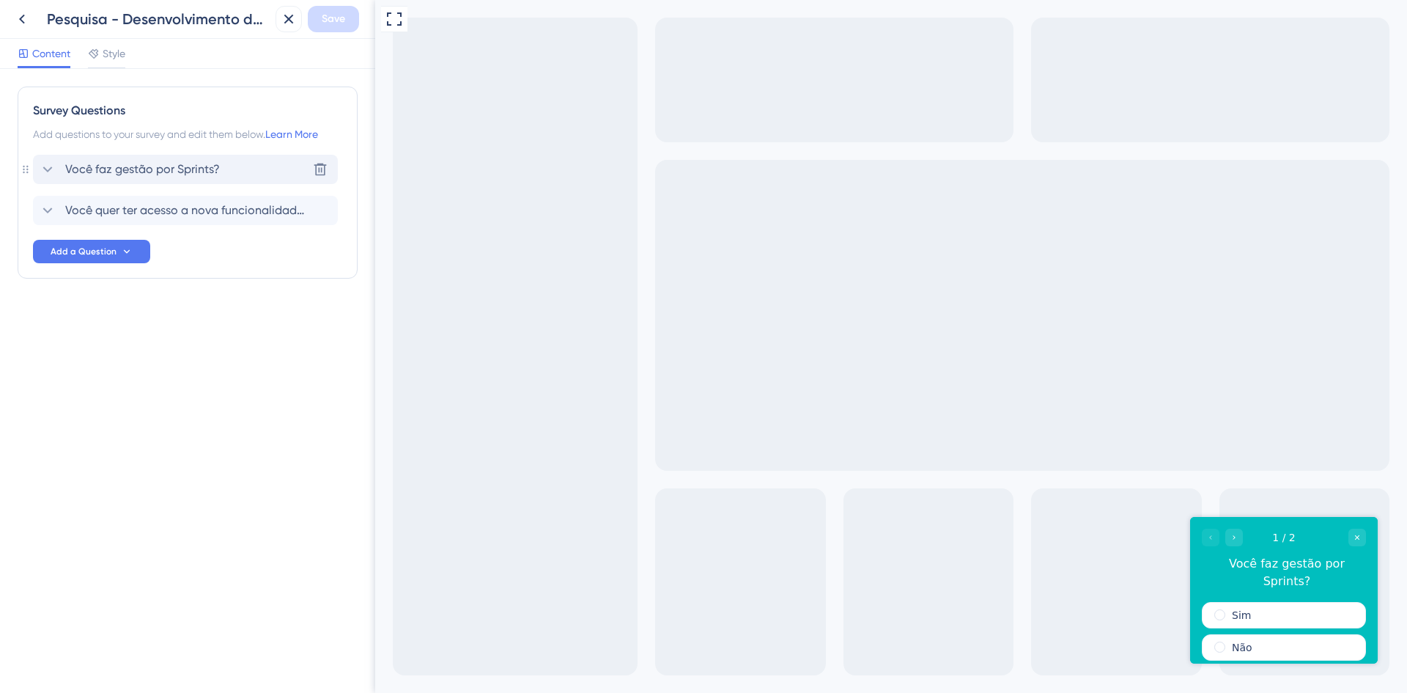
click at [165, 166] on span "Você faz gestão por Sprints?" at bounding box center [142, 170] width 155 height 18
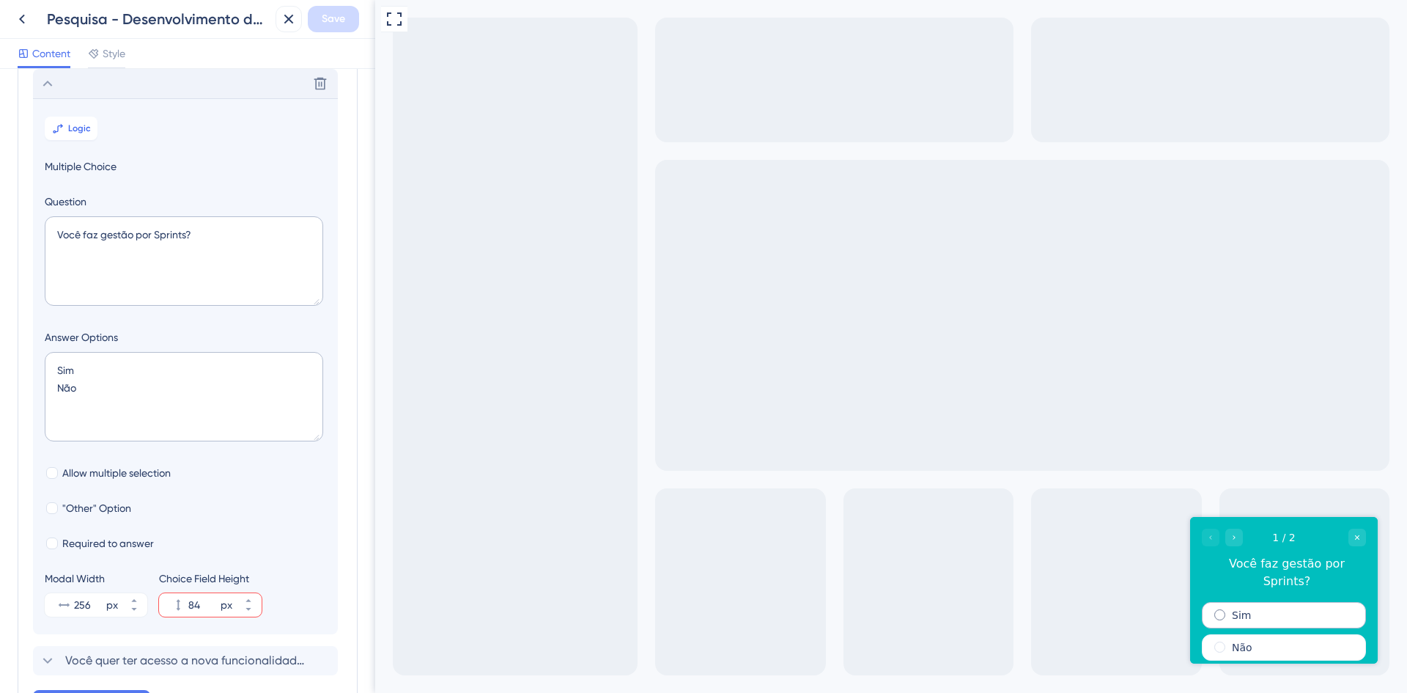
click at [1296, 605] on div "Sim" at bounding box center [1284, 615] width 164 height 26
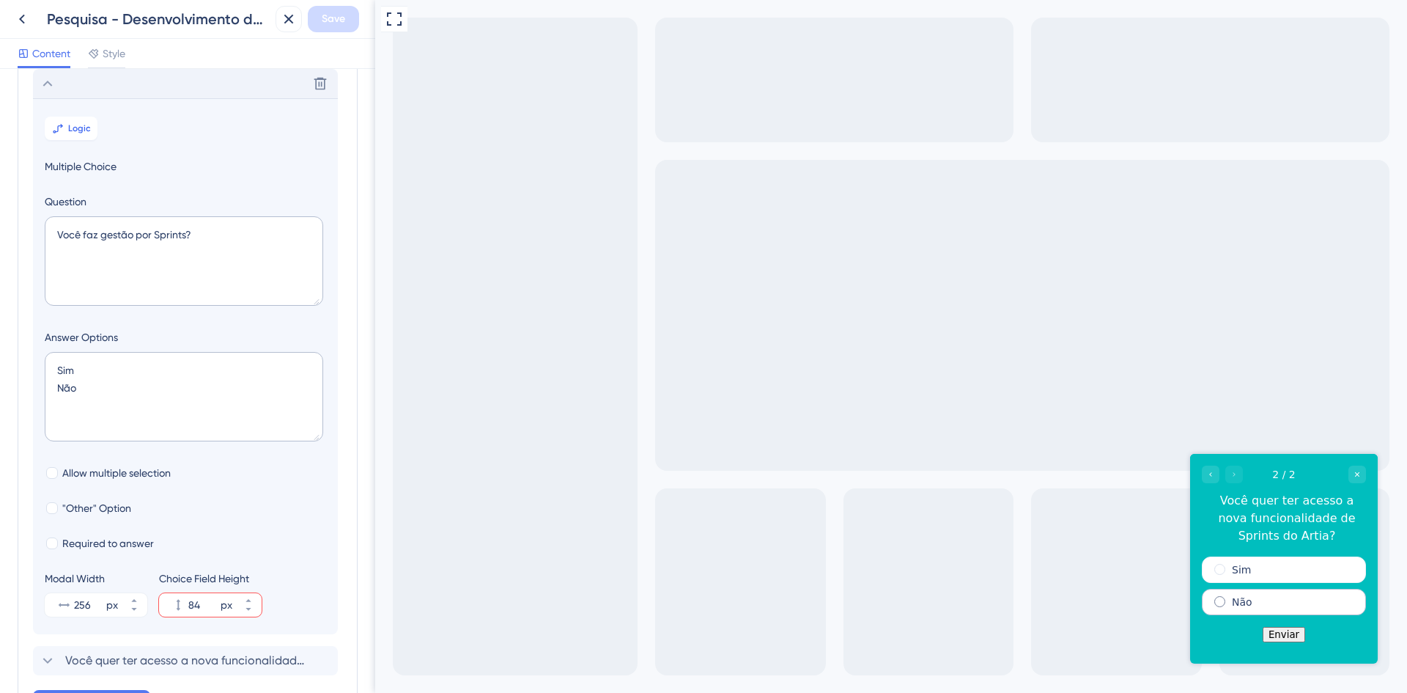
drag, startPoint x: 1299, startPoint y: 596, endPoint x: 1294, endPoint y: 608, distance: 13.8
click at [1300, 596] on div "Não" at bounding box center [1284, 602] width 164 height 26
click at [1271, 571] on div "Sim" at bounding box center [1284, 569] width 164 height 26
click at [1354, 471] on icon "Close survey" at bounding box center [1357, 474] width 9 height 9
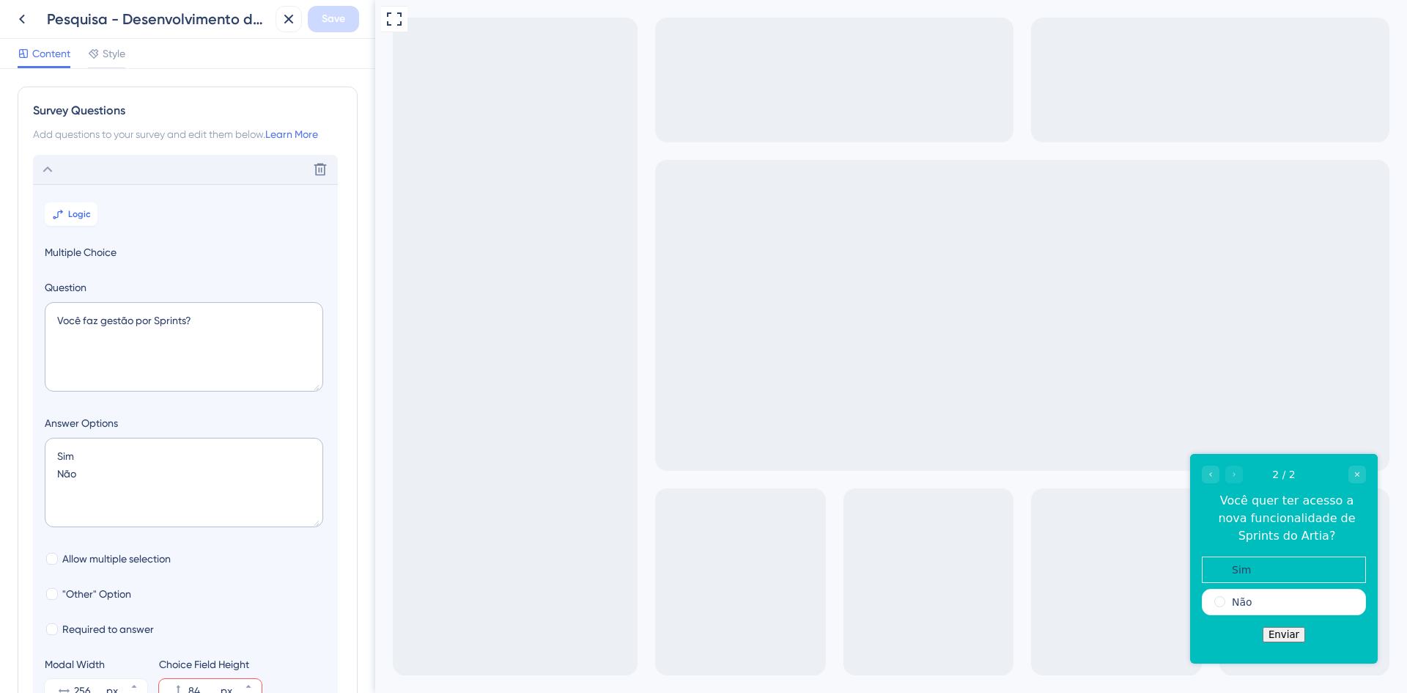
click at [46, 168] on icon at bounding box center [48, 170] width 18 height 18
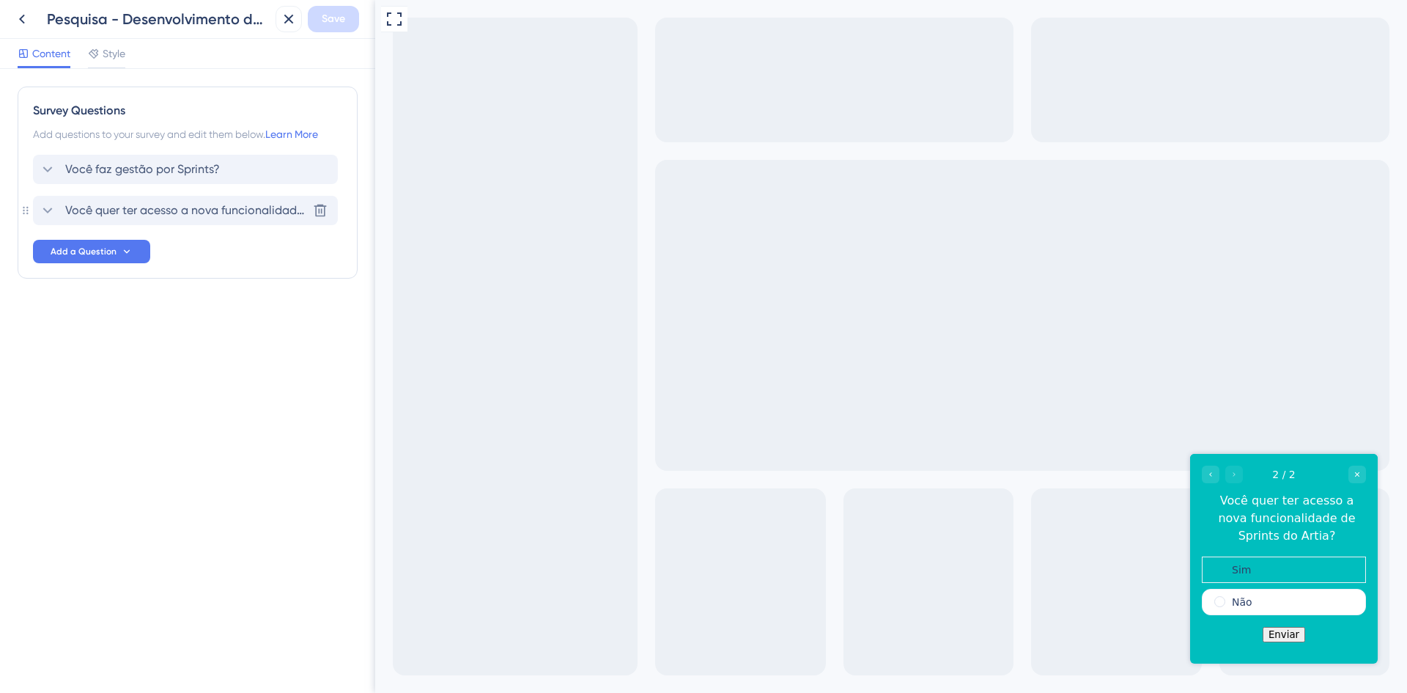
click at [75, 211] on span "Você quer ter acesso a nova funcionalidade de Sprints do Artia?" at bounding box center [186, 211] width 242 height 18
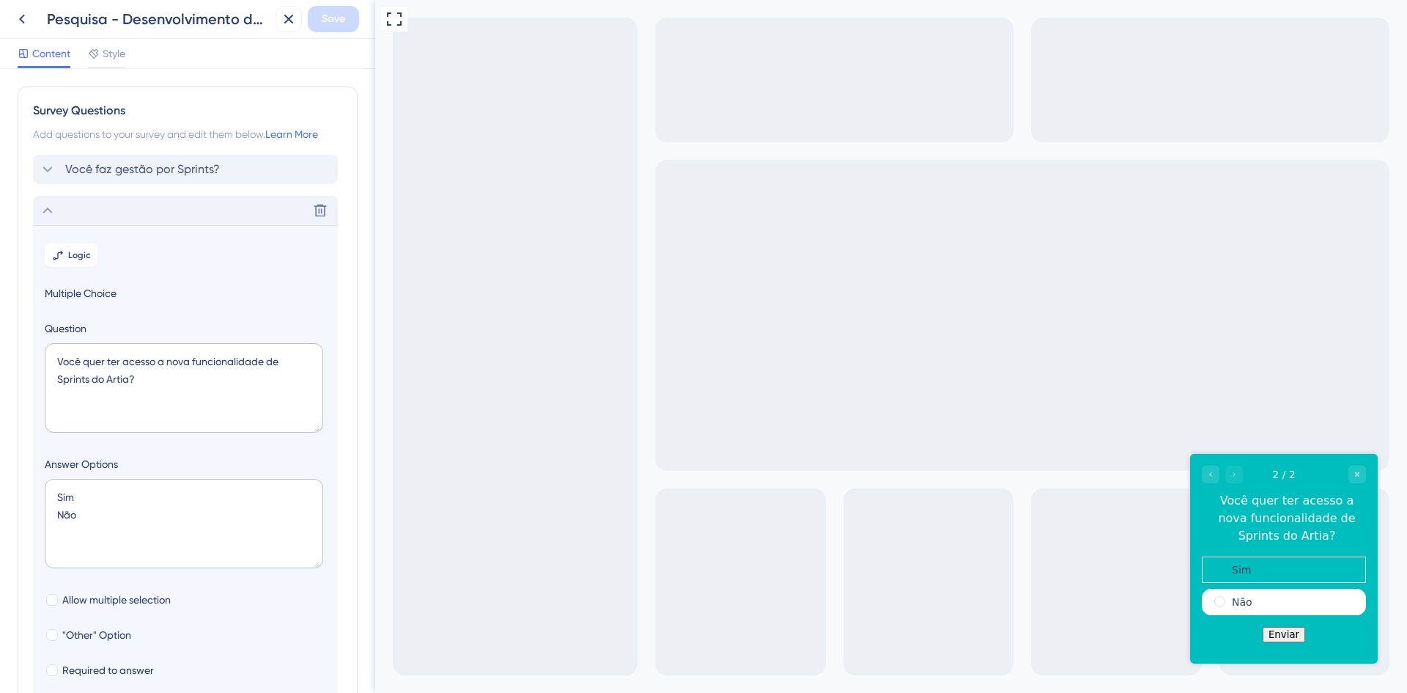
scroll to position [127, 0]
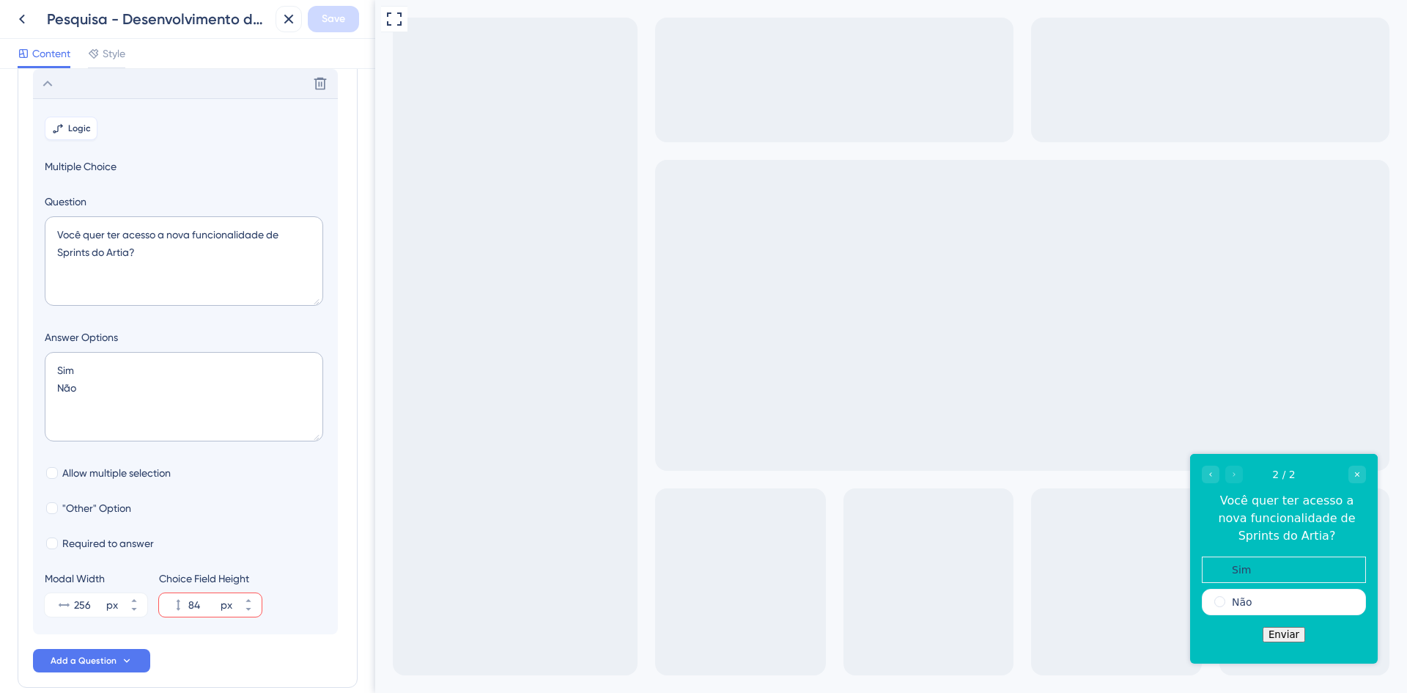
click at [68, 124] on span "Logic" at bounding box center [79, 128] width 23 height 12
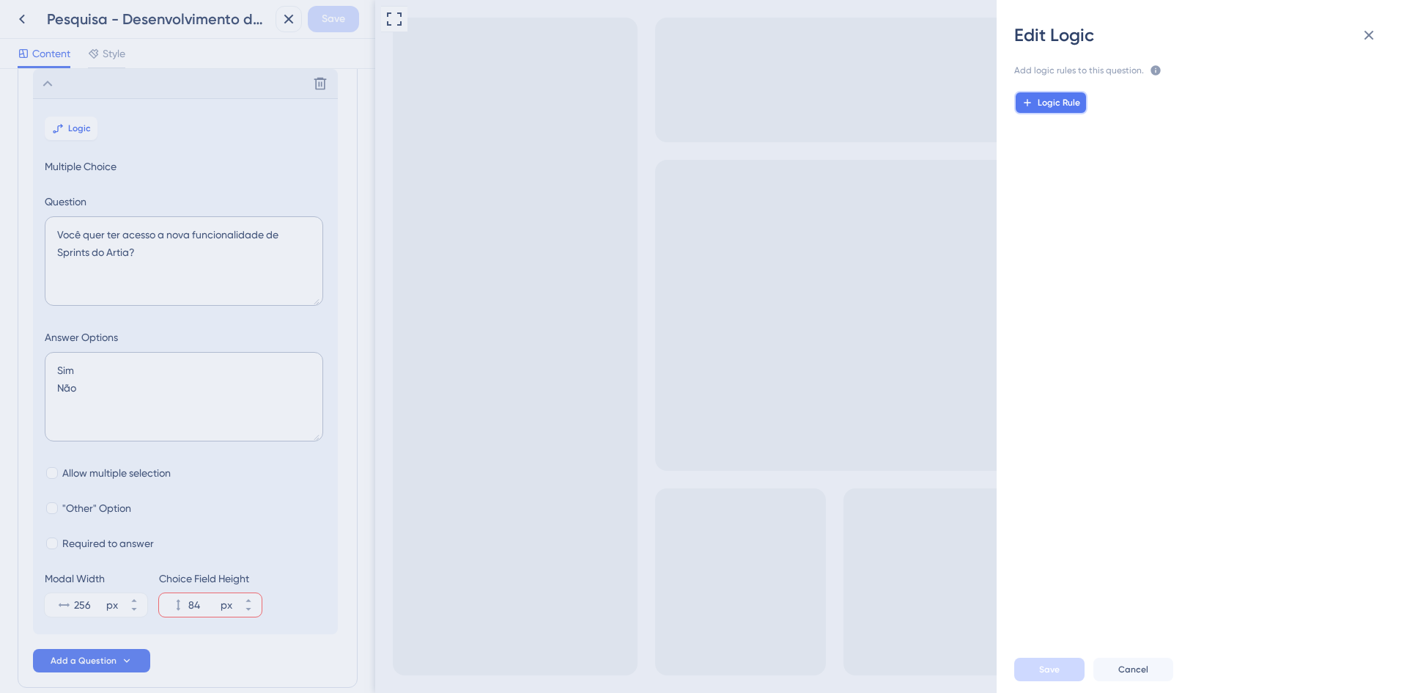
click at [1063, 100] on span "Logic Rule" at bounding box center [1059, 103] width 43 height 12
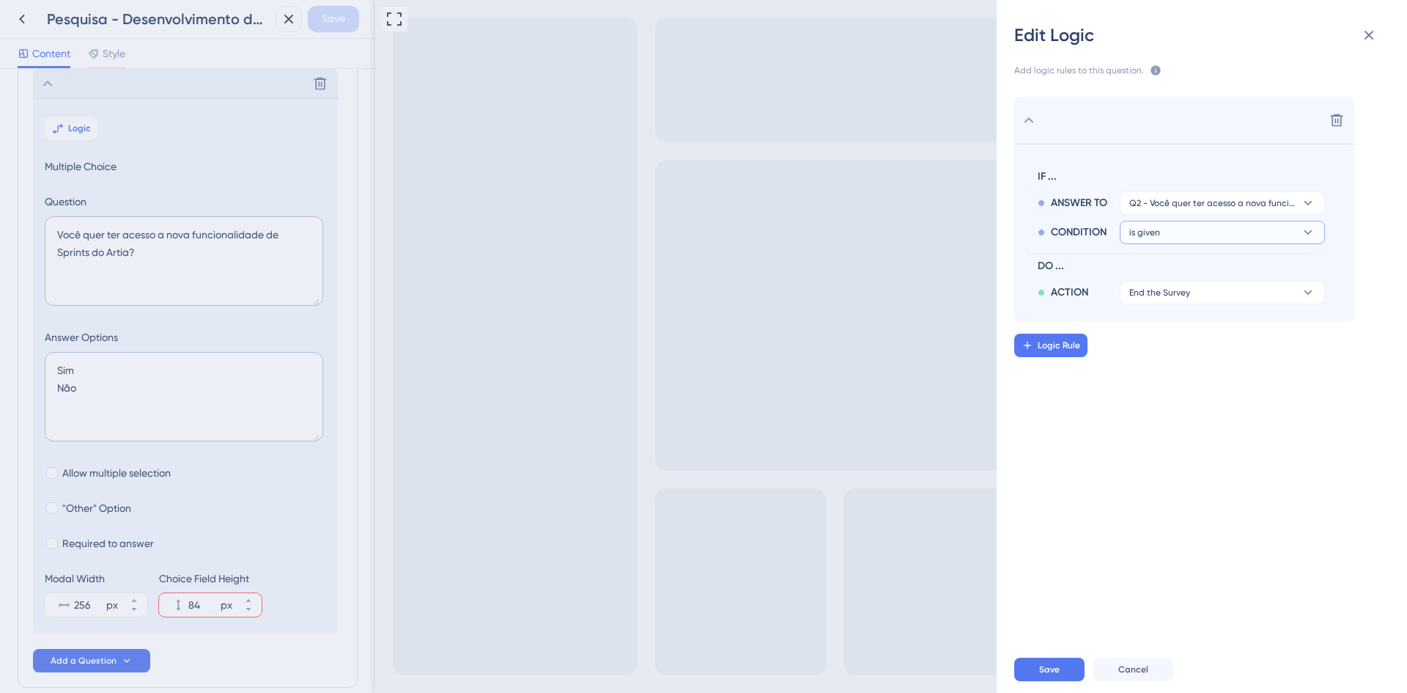
click at [1187, 215] on button "is given" at bounding box center [1222, 202] width 205 height 23
click at [1200, 327] on div "has has" at bounding box center [1222, 332] width 174 height 29
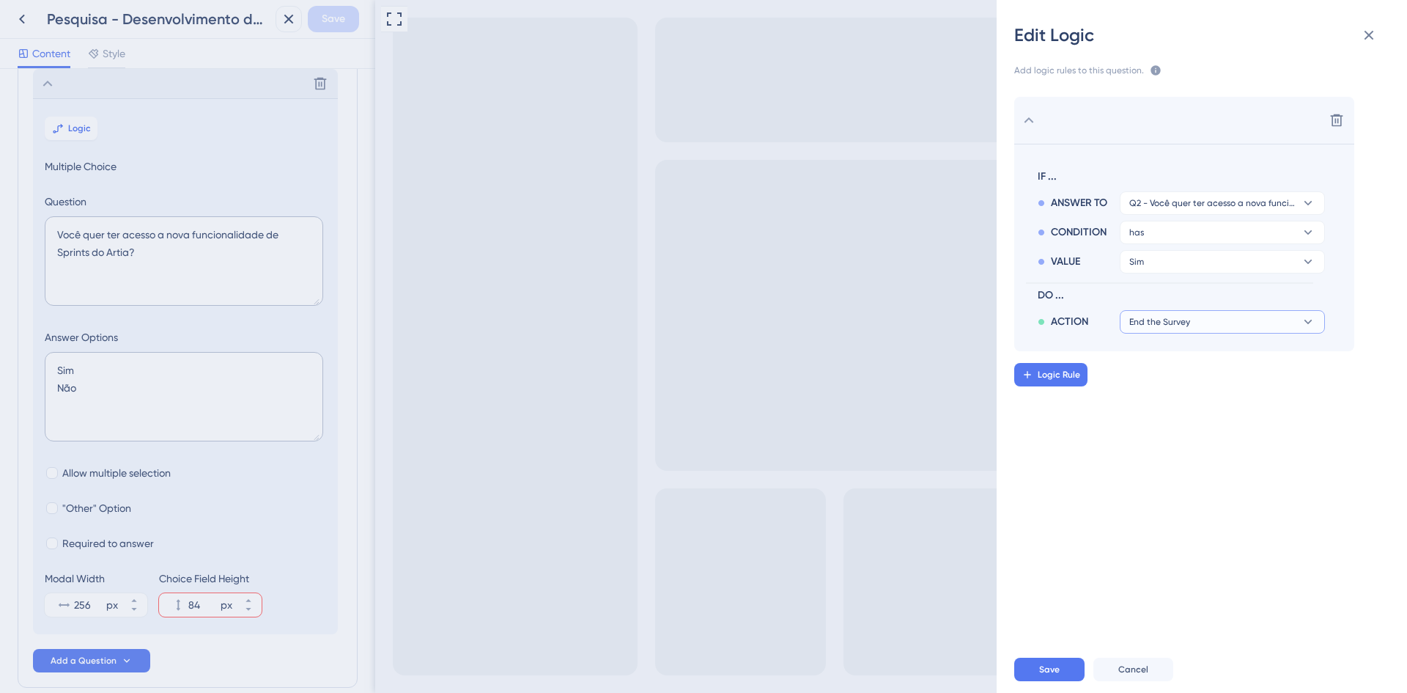
click at [1212, 317] on button "End the Survey" at bounding box center [1222, 321] width 205 height 23
click at [731, 424] on div "Edit Logic Add logic rules to this question. The rules will apply after this qu…" at bounding box center [703, 346] width 1407 height 693
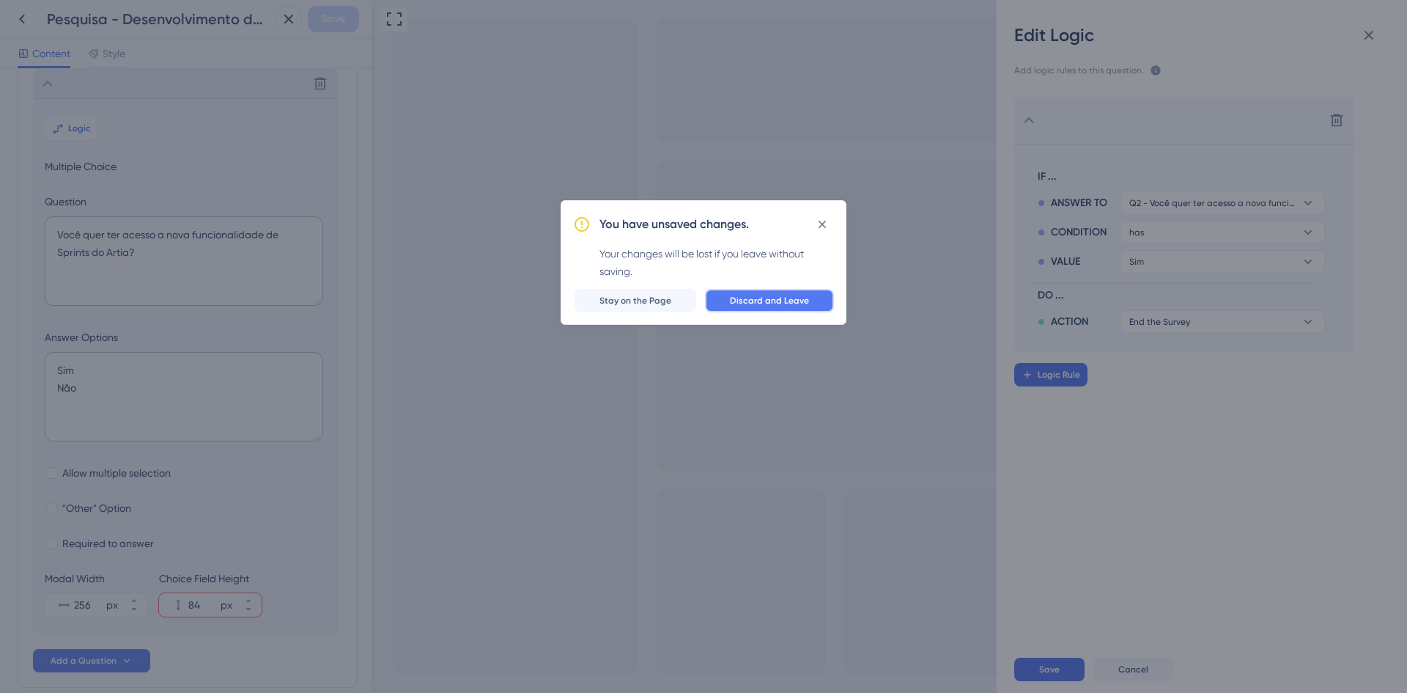
drag, startPoint x: 750, startPoint y: 298, endPoint x: 92, endPoint y: 370, distance: 662.1
click at [750, 298] on span "Discard and Leave" at bounding box center [769, 301] width 79 height 12
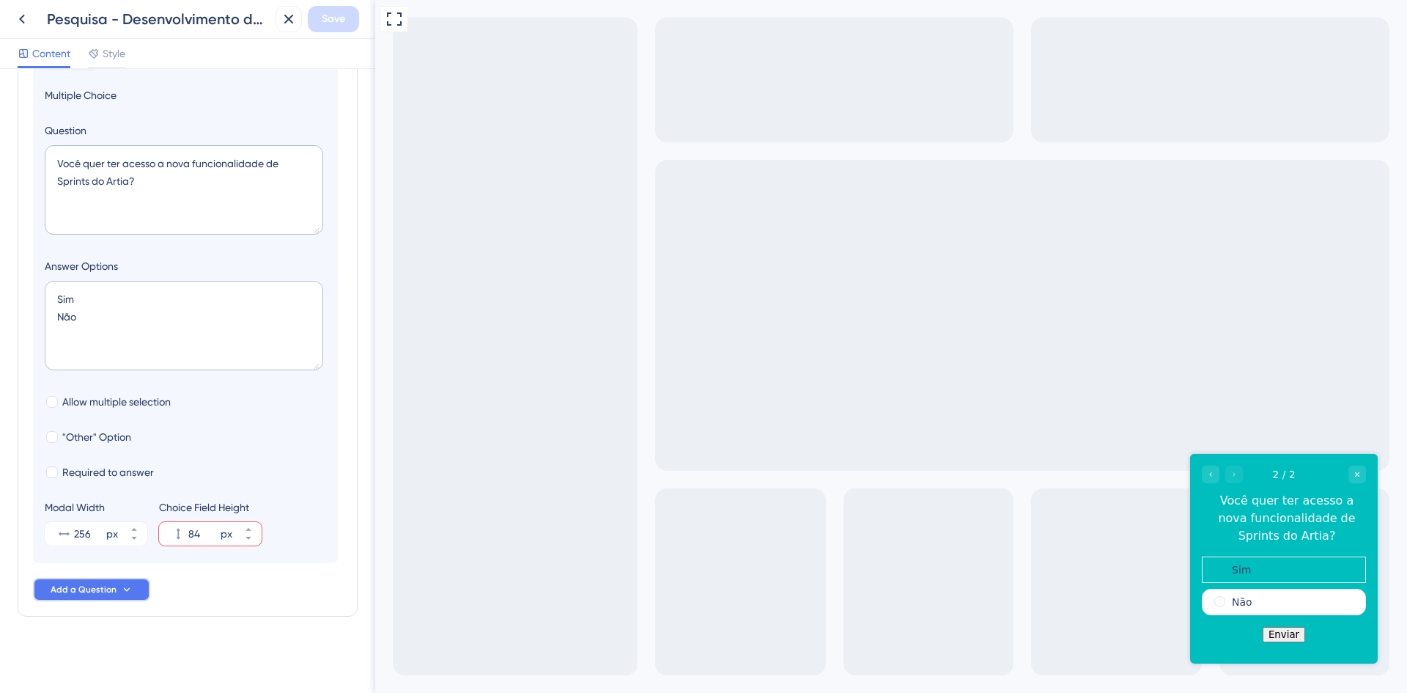
click at [128, 591] on icon at bounding box center [127, 589] width 12 height 12
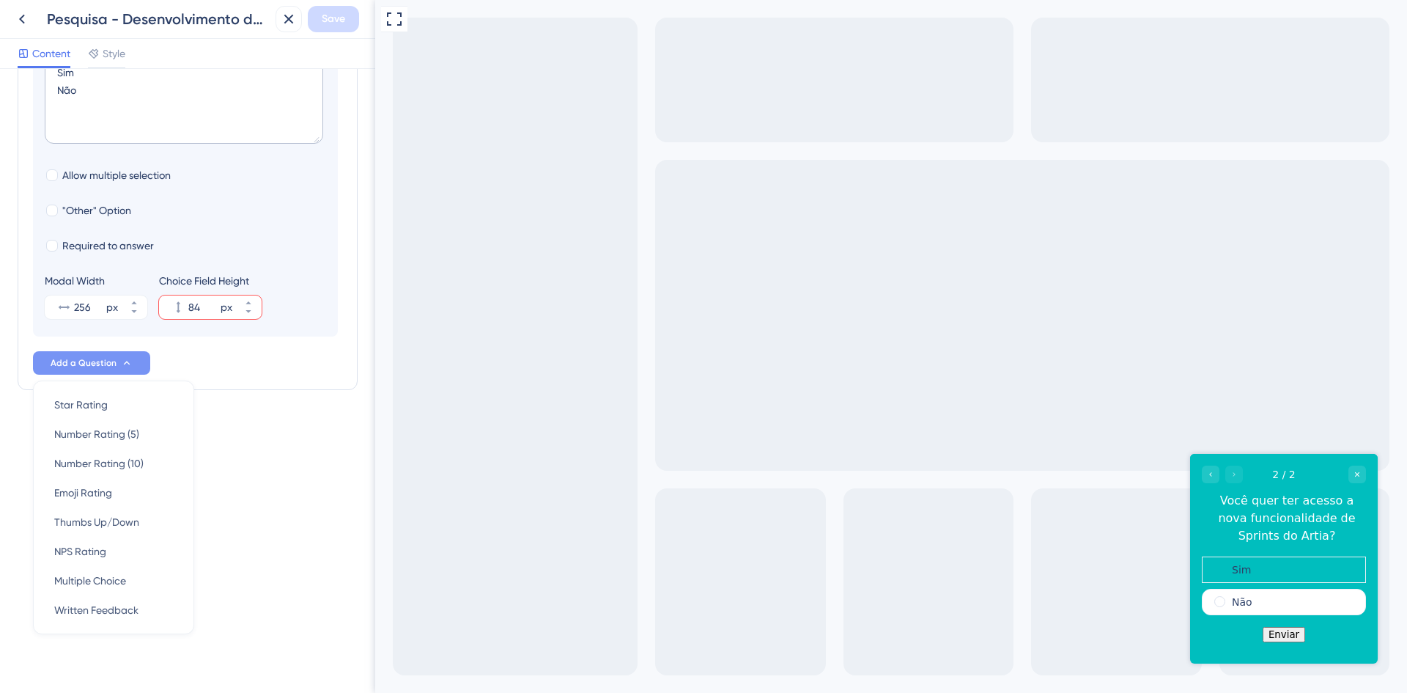
click at [308, 417] on div "Survey Questions Add questions to your survey and edit them below. Learn More V…" at bounding box center [188, 55] width 340 height 786
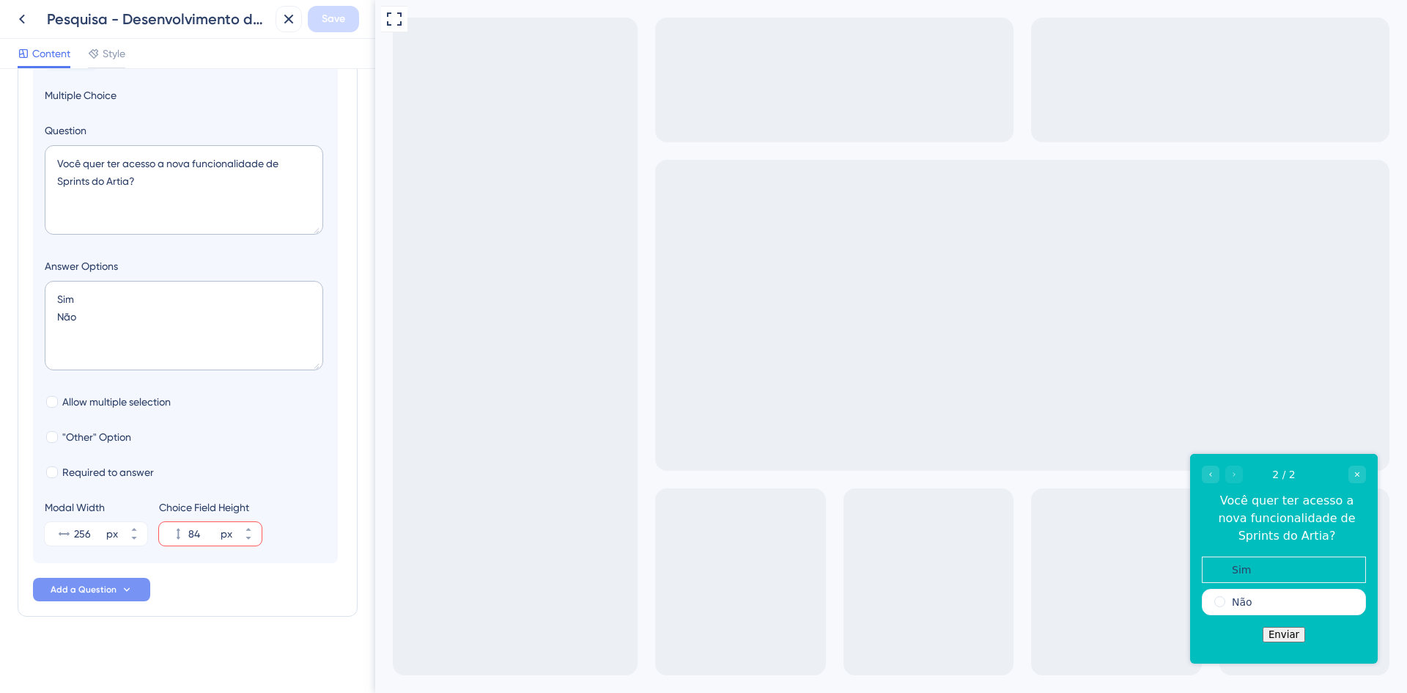
click at [95, 586] on span "Add a Question" at bounding box center [84, 589] width 66 height 12
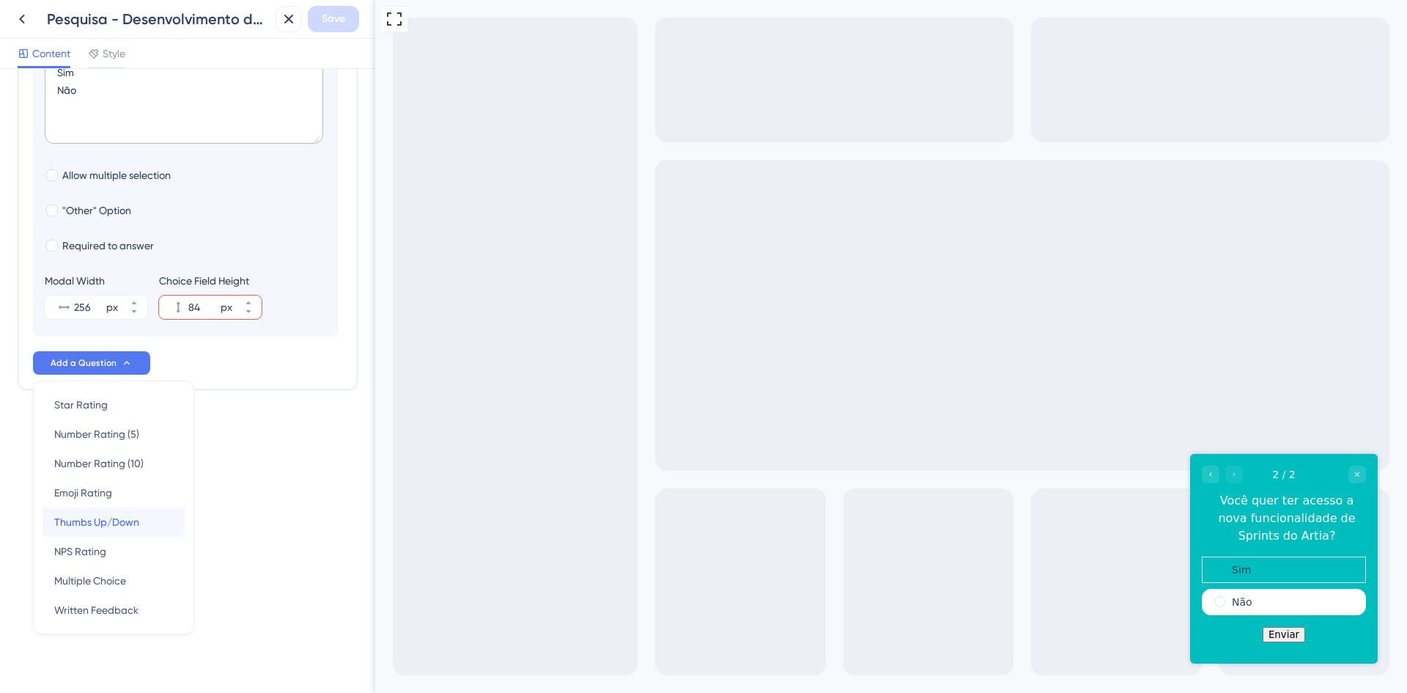
click at [118, 531] on div "Thumbs Up/Down Thumbs Up/Down" at bounding box center [113, 521] width 119 height 29
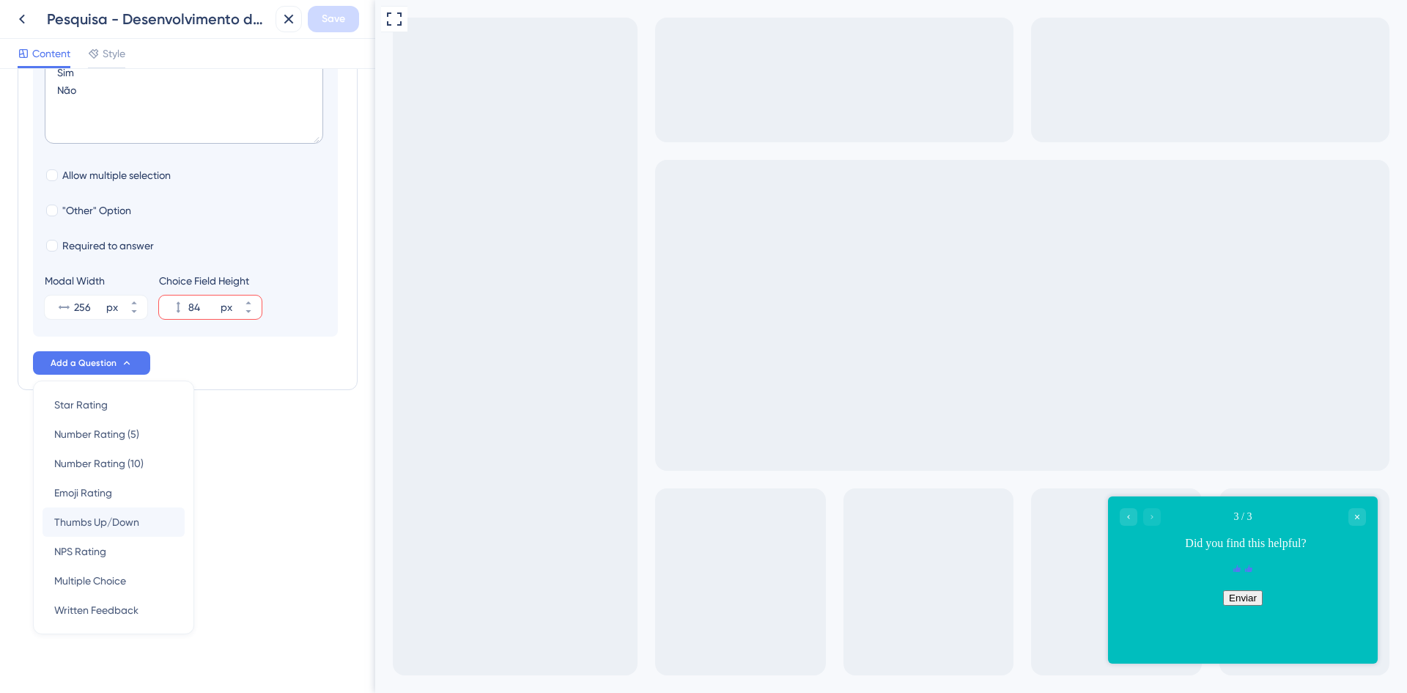
scroll to position [33, 0]
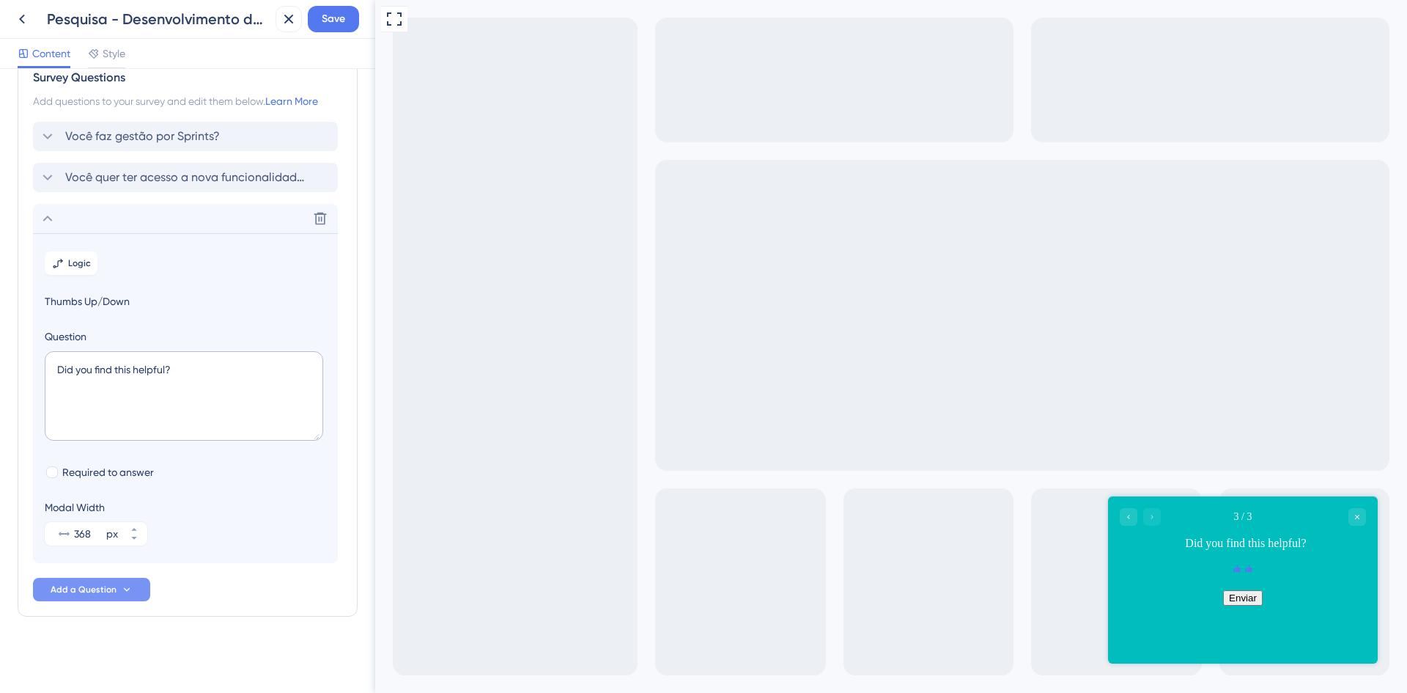
click at [126, 588] on icon at bounding box center [127, 589] width 12 height 12
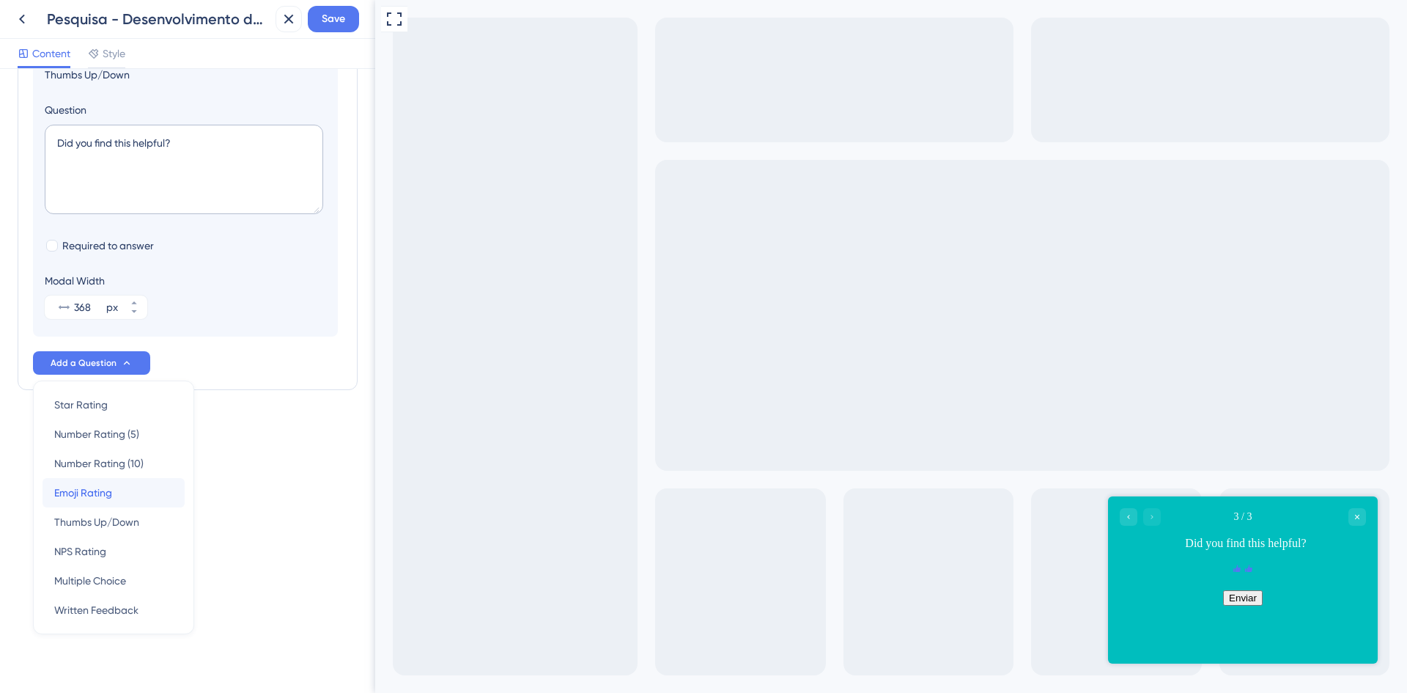
click at [144, 498] on div "Emoji Rating Emoji Rating" at bounding box center [113, 492] width 119 height 29
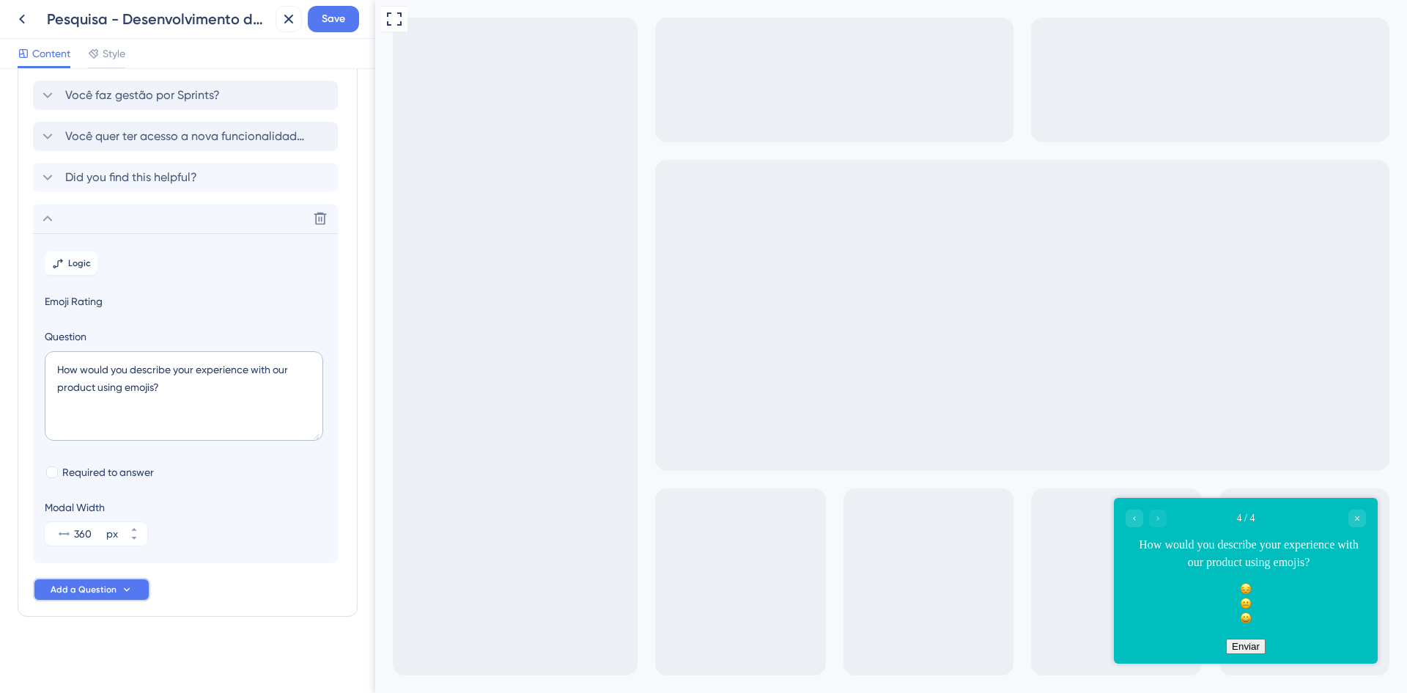
click at [133, 597] on button "Add a Question" at bounding box center [91, 589] width 117 height 23
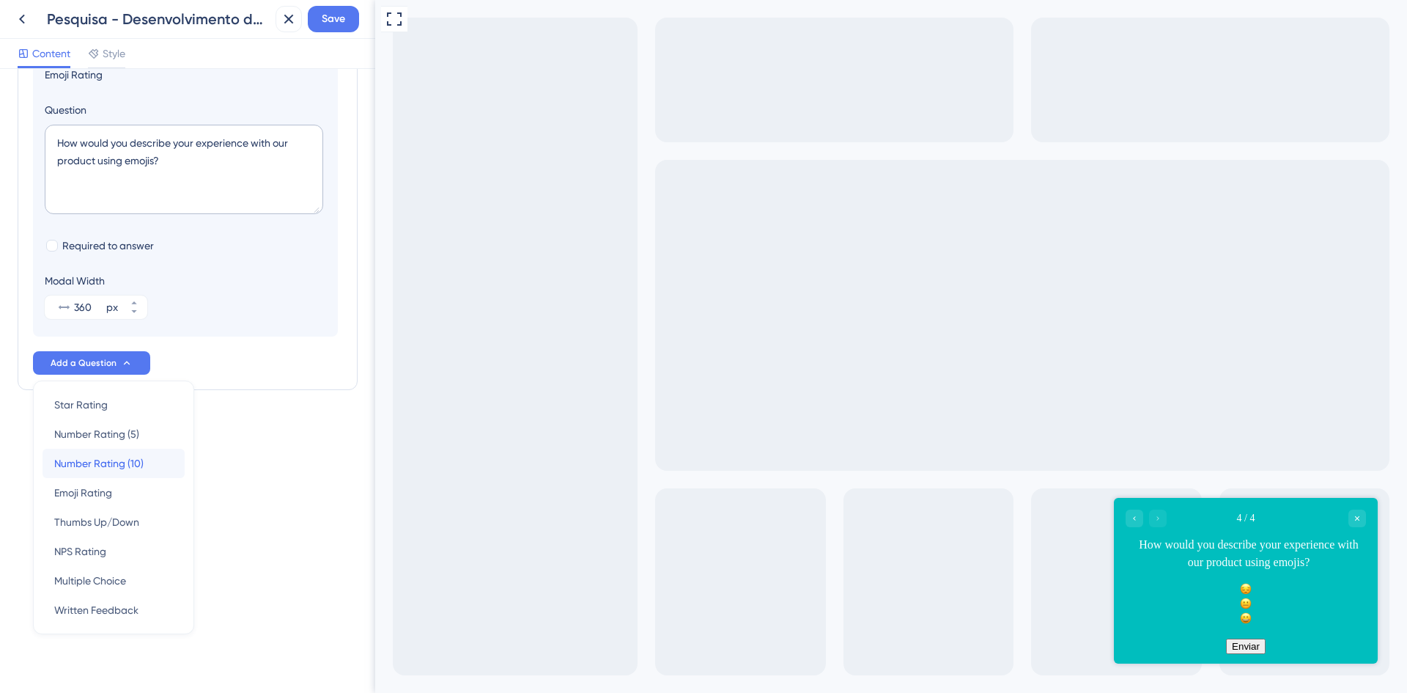
click at [146, 469] on div "Number Rating (10) Number Rating (10)" at bounding box center [113, 463] width 119 height 29
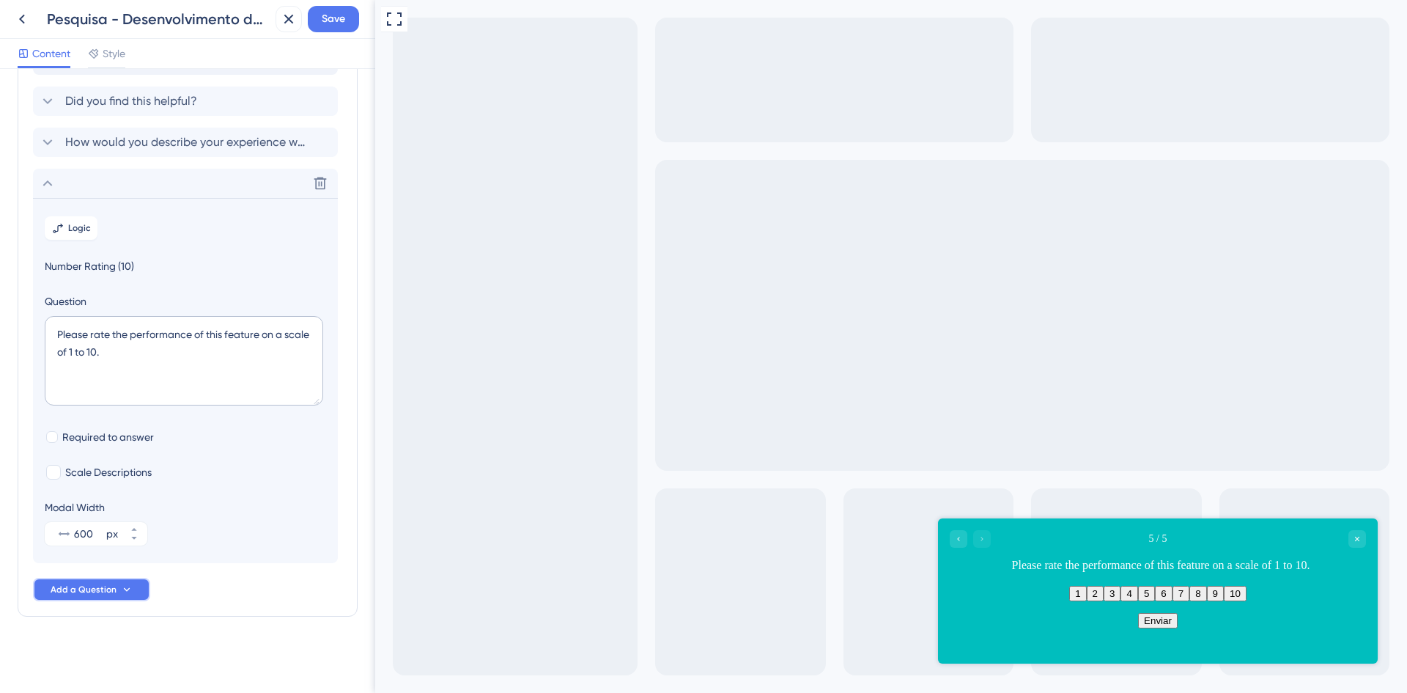
drag, startPoint x: 134, startPoint y: 594, endPoint x: 140, endPoint y: 582, distance: 13.8
click at [135, 594] on button "Add a Question" at bounding box center [91, 589] width 117 height 23
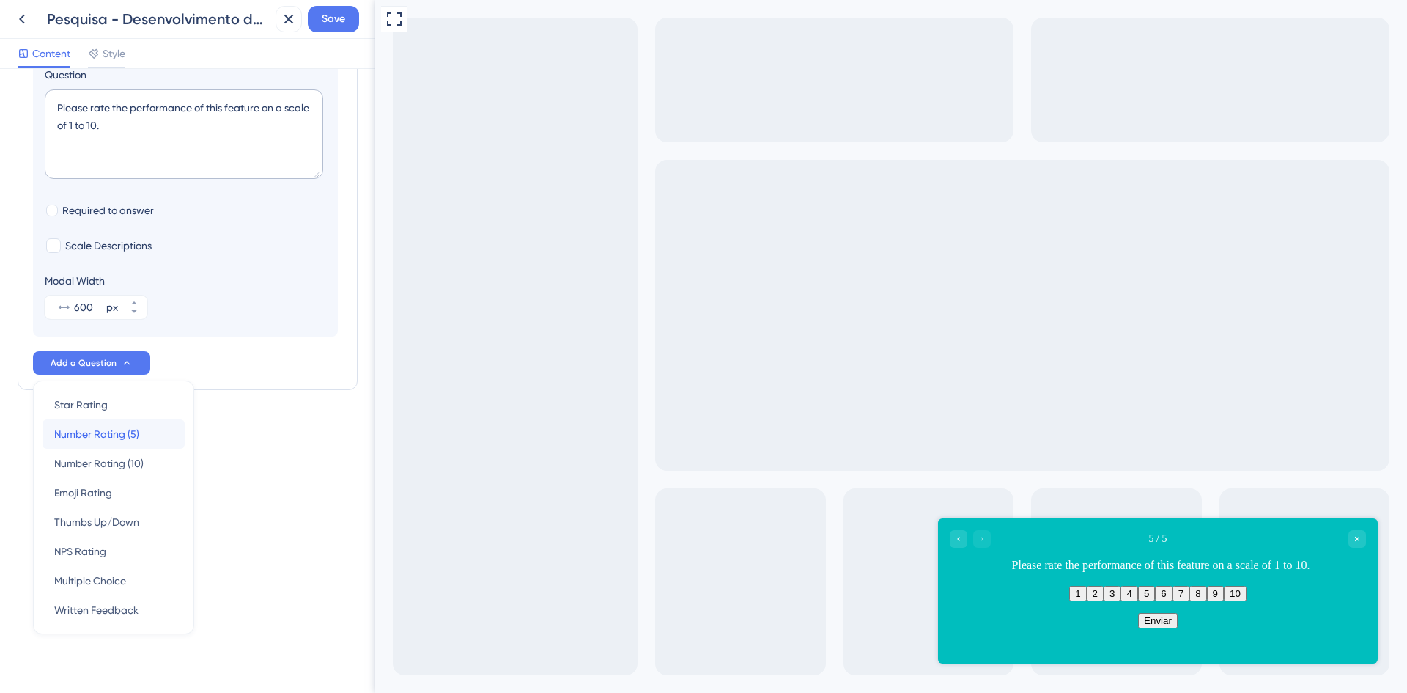
click at [132, 435] on span "Number Rating (5)" at bounding box center [96, 434] width 85 height 18
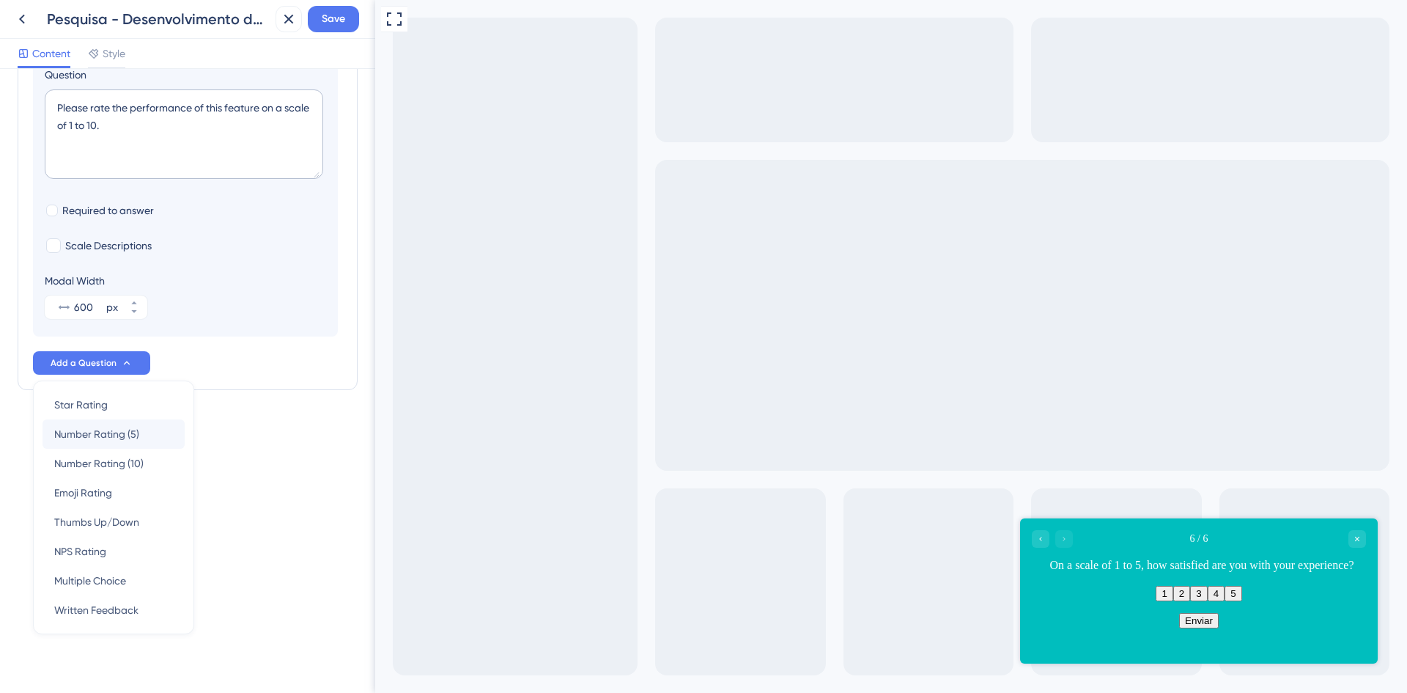
scroll to position [191, 0]
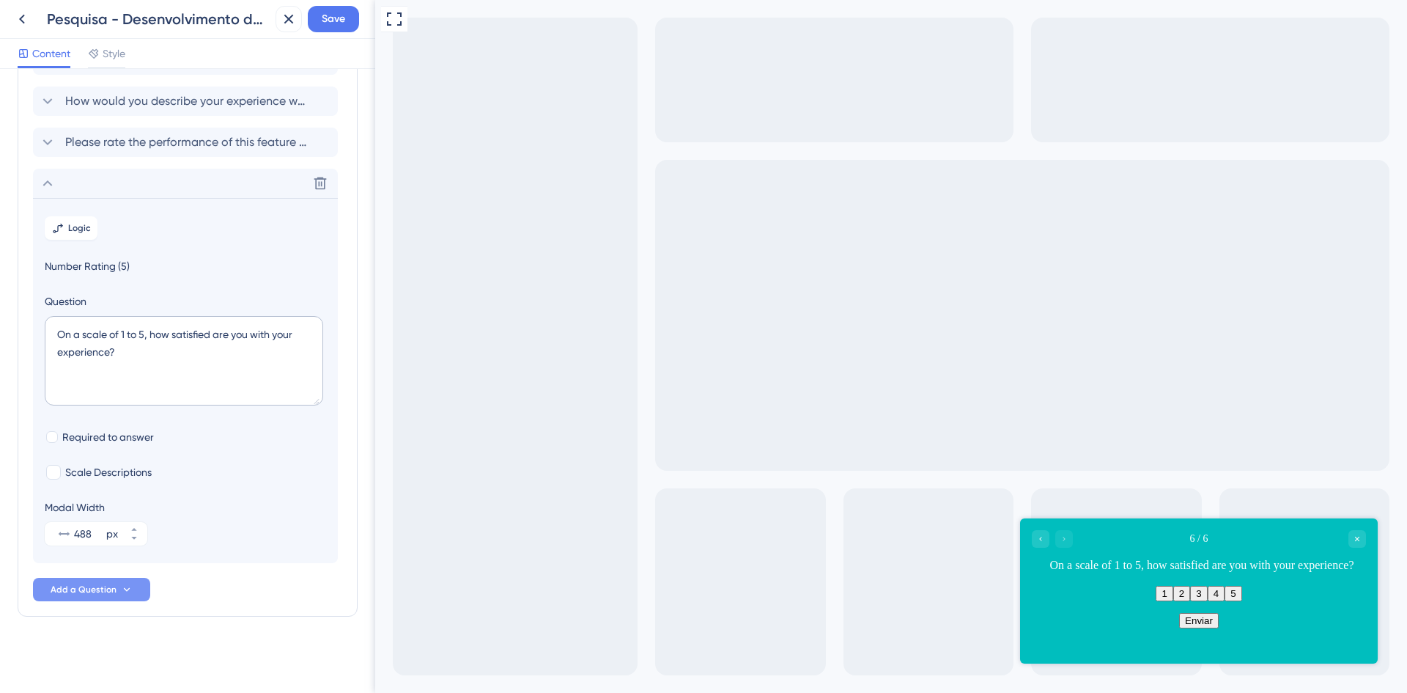
click at [128, 603] on div "Survey Questions Add questions to your survey and edit them below. Learn More V…" at bounding box center [188, 255] width 340 height 721
click at [125, 588] on icon at bounding box center [127, 589] width 12 height 12
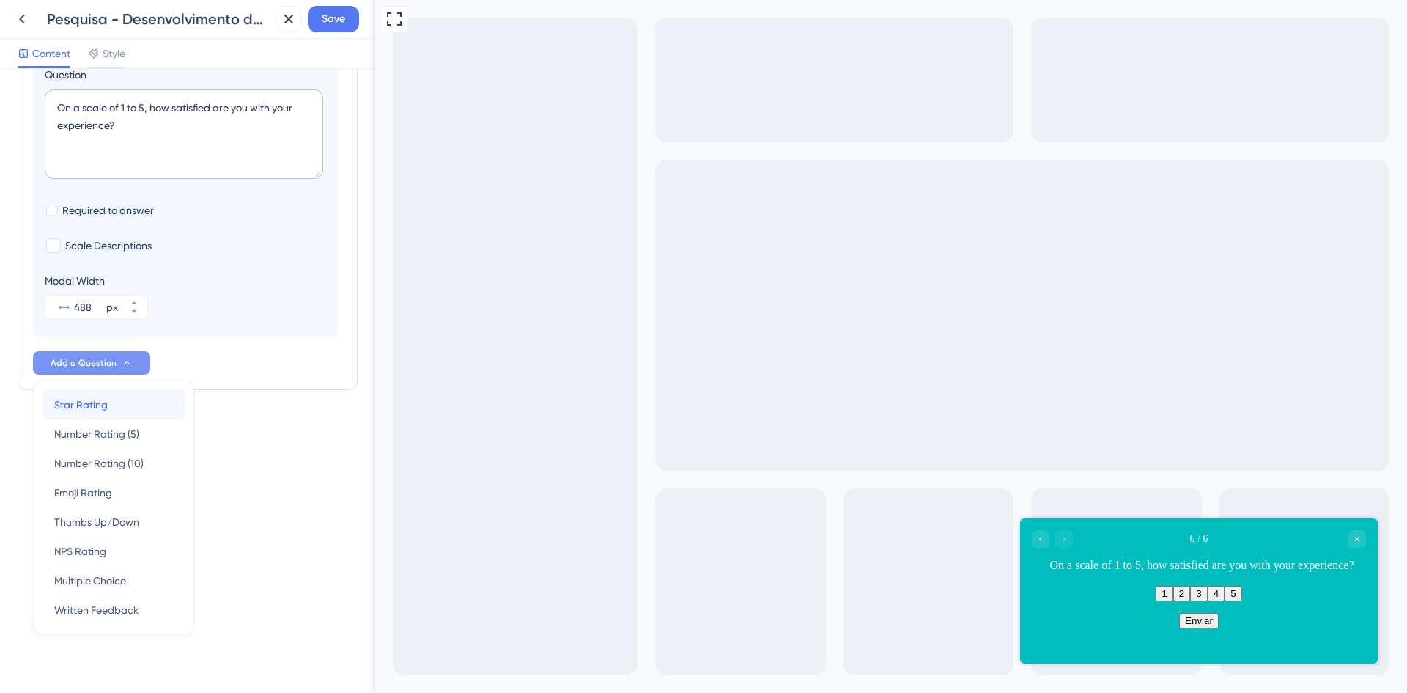
click at [116, 410] on div "Star Rating Star Rating" at bounding box center [113, 404] width 119 height 29
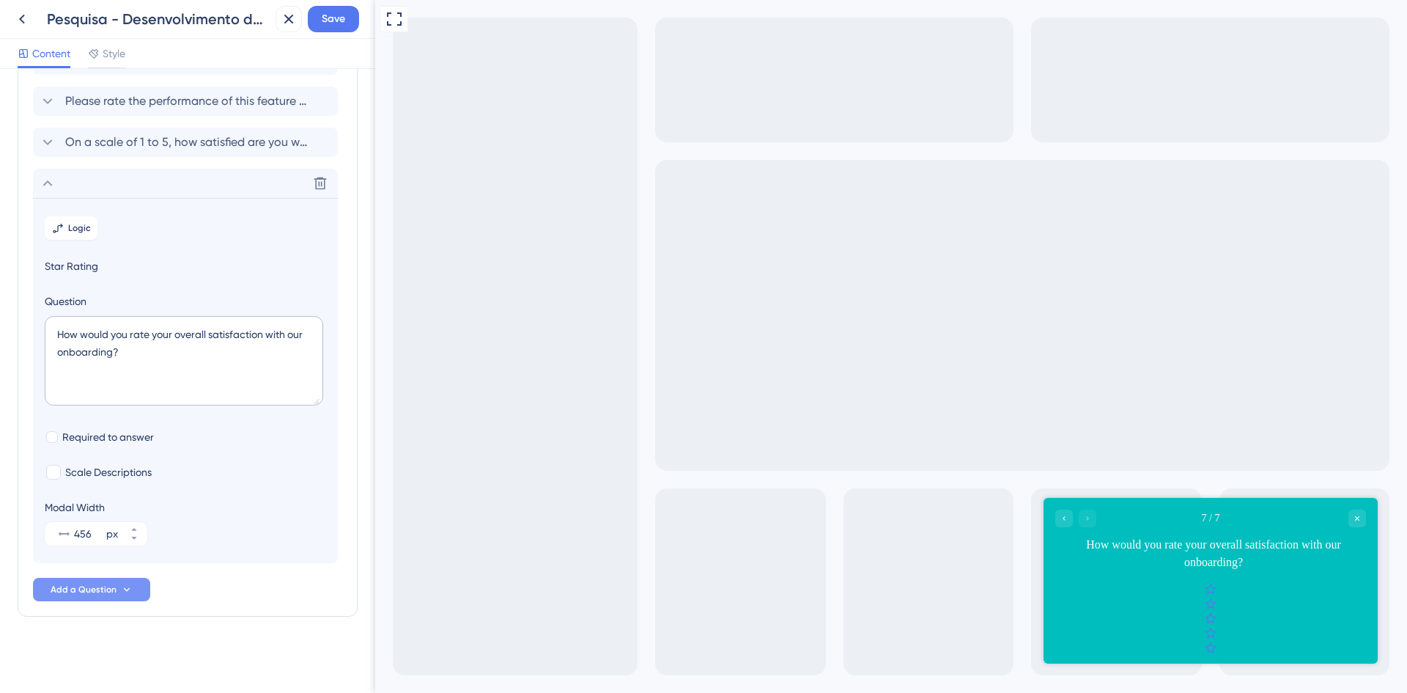
scroll to position [159, 0]
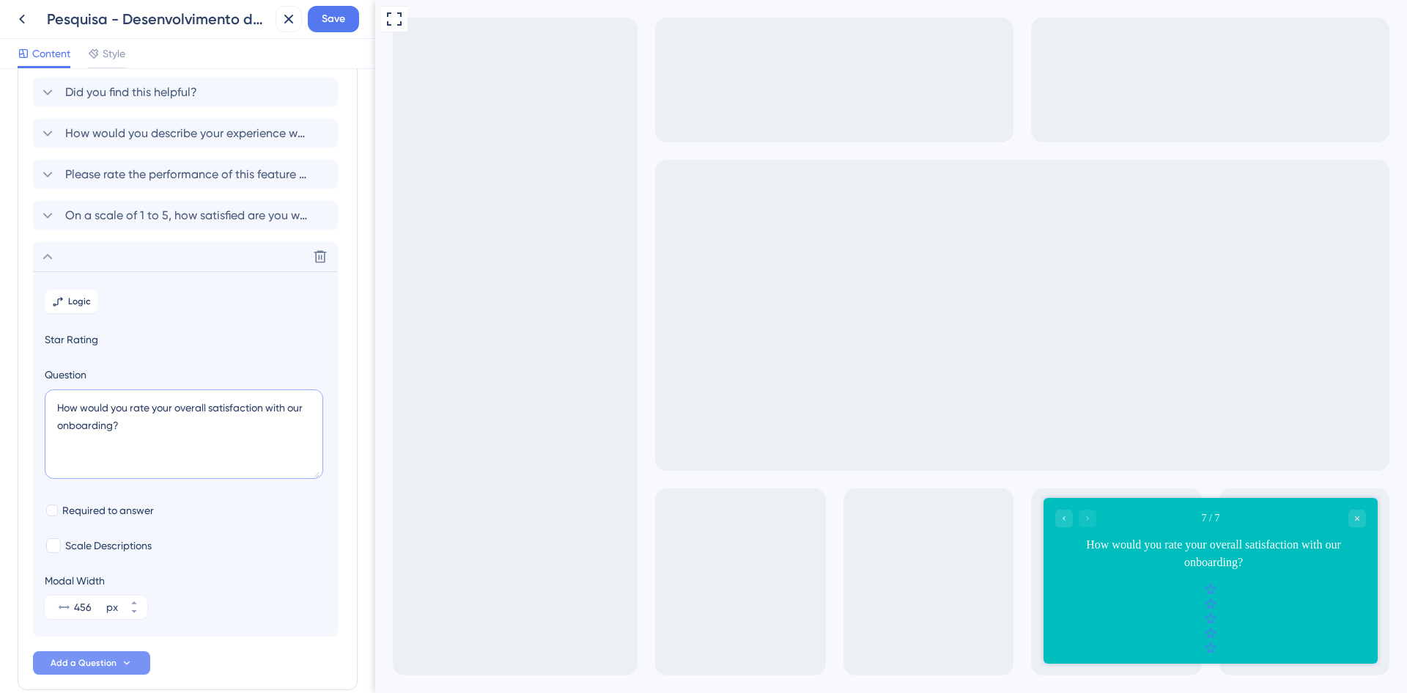
click at [141, 429] on textarea "How would you rate your overall satisfaction with our onboarding?" at bounding box center [184, 433] width 278 height 89
drag, startPoint x: 187, startPoint y: 437, endPoint x: -6, endPoint y: 386, distance: 199.3
click at [0, 116] on html "Pesquisa - Desenvolvimento de software Save Content Style Survey Questions Add …" at bounding box center [703, 58] width 1407 height 116
click at [240, 463] on textarea "How would you rate your overall satisfaction with our onboarding?" at bounding box center [184, 433] width 278 height 89
click at [325, 256] on icon at bounding box center [320, 256] width 15 height 15
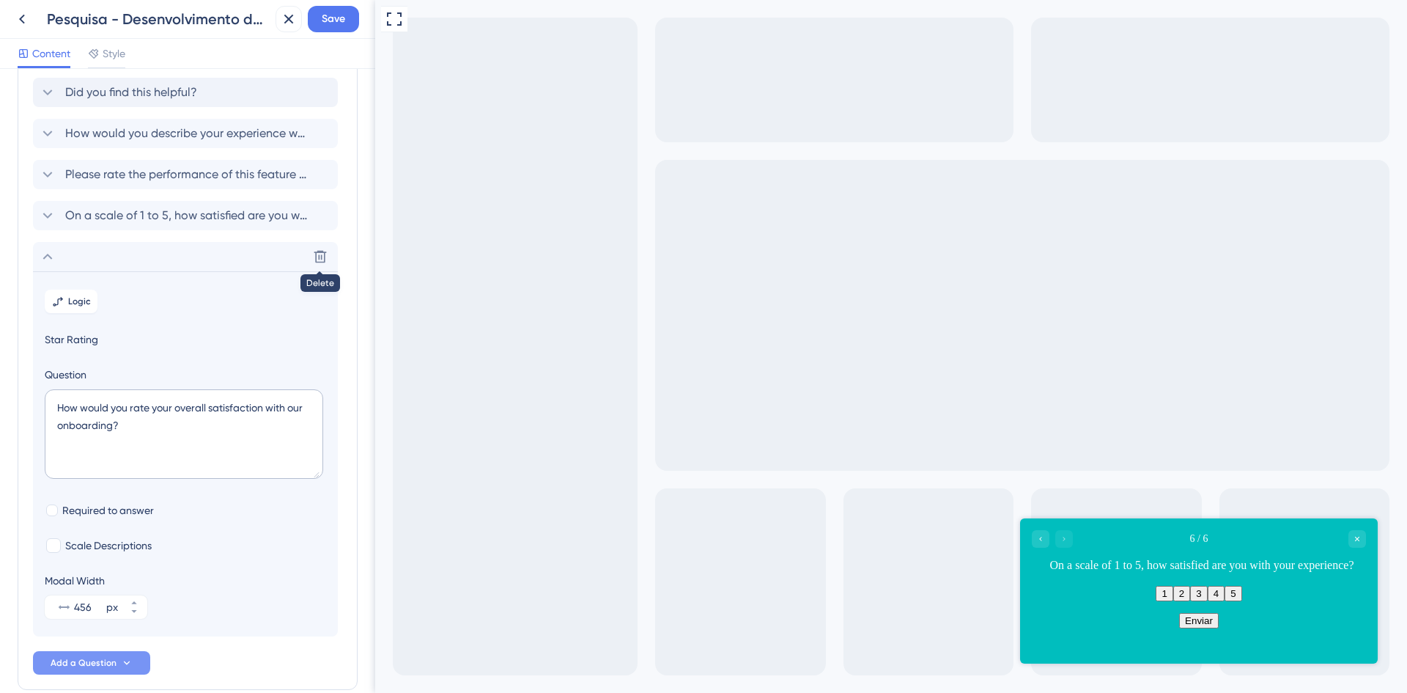
scroll to position [0, 0]
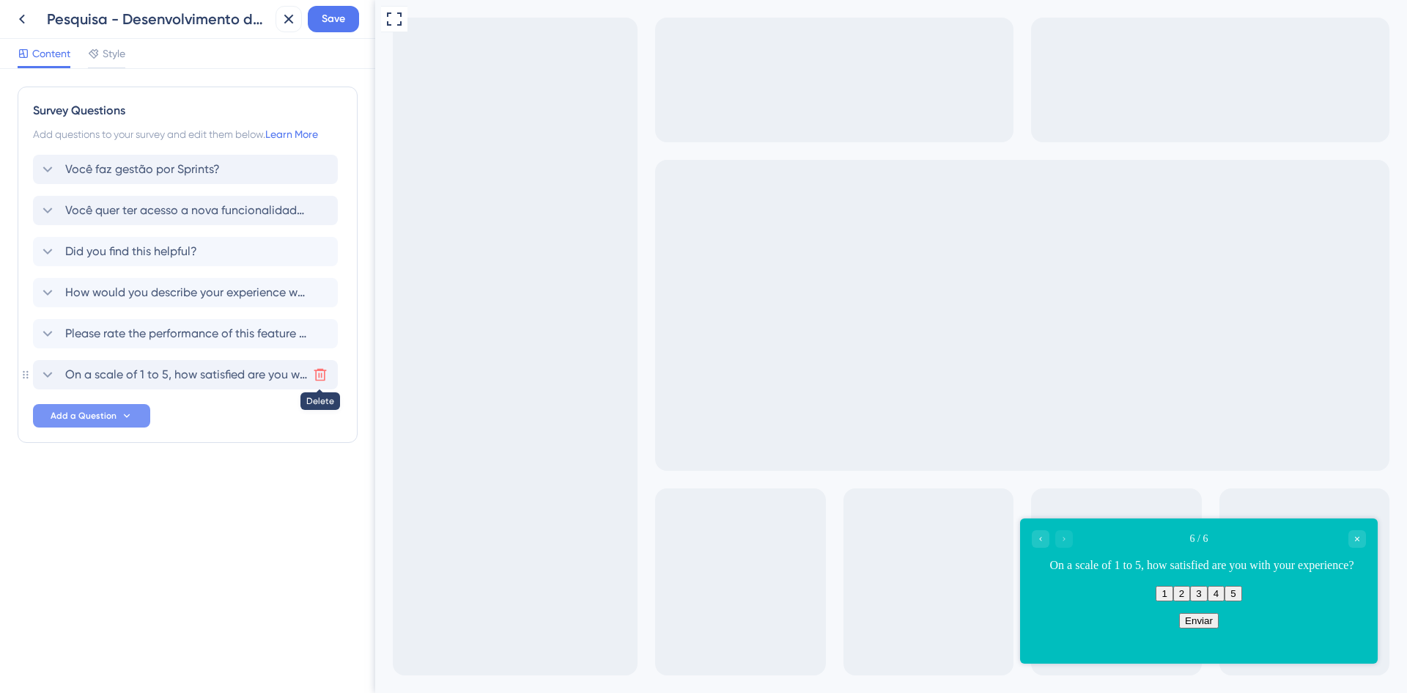
click at [319, 373] on icon at bounding box center [320, 375] width 12 height 12
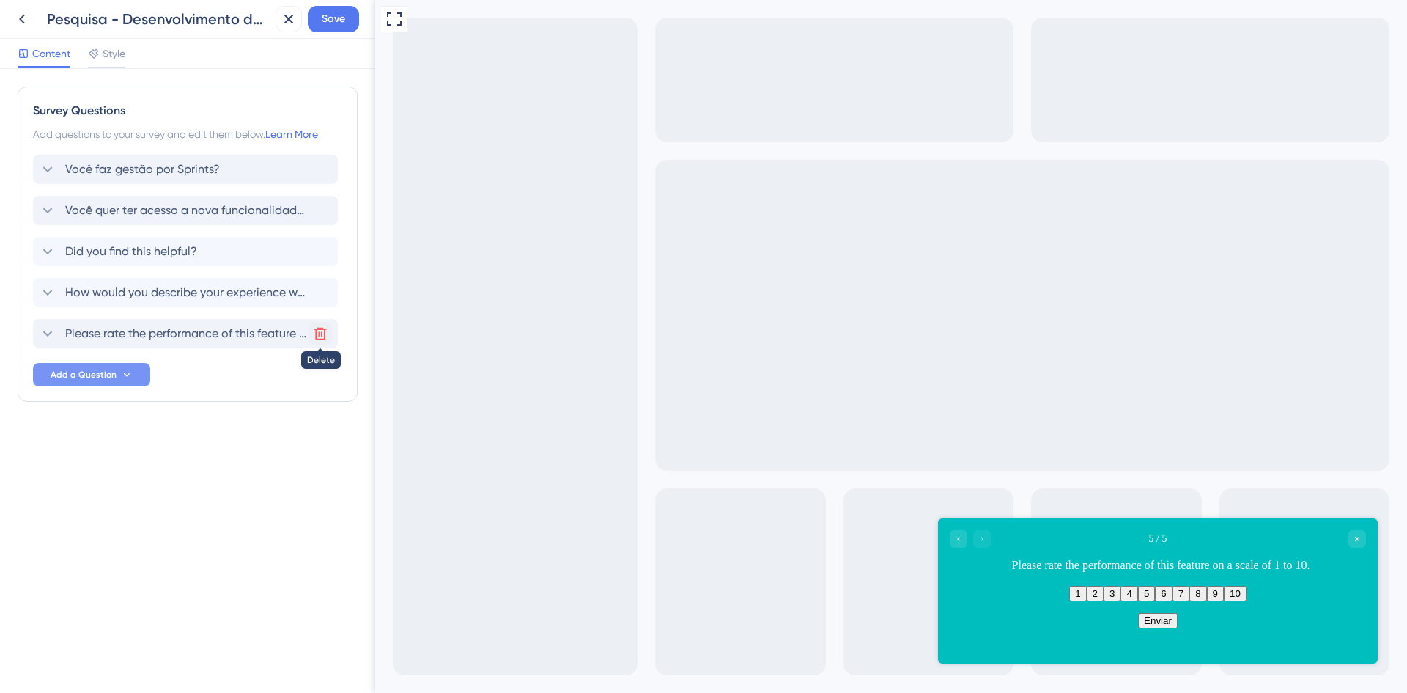
click at [319, 336] on icon at bounding box center [320, 334] width 12 height 12
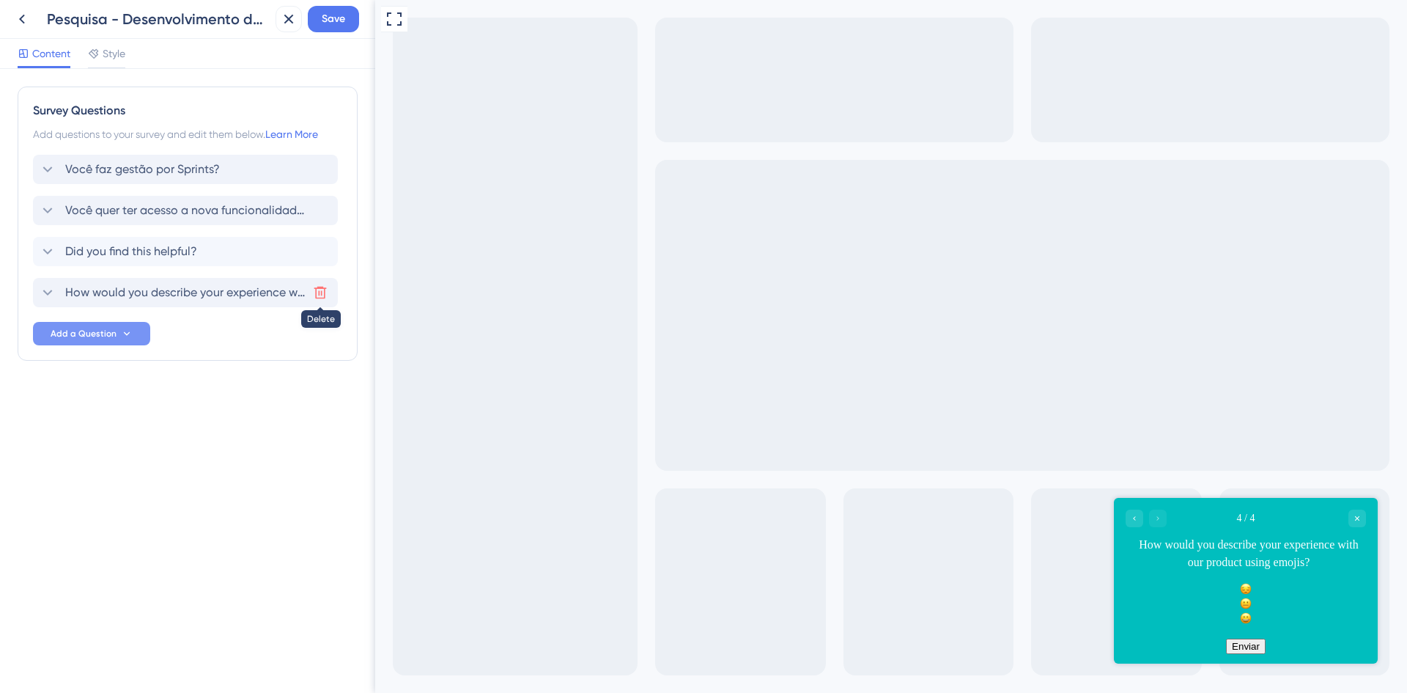
click at [318, 291] on icon at bounding box center [320, 292] width 15 height 15
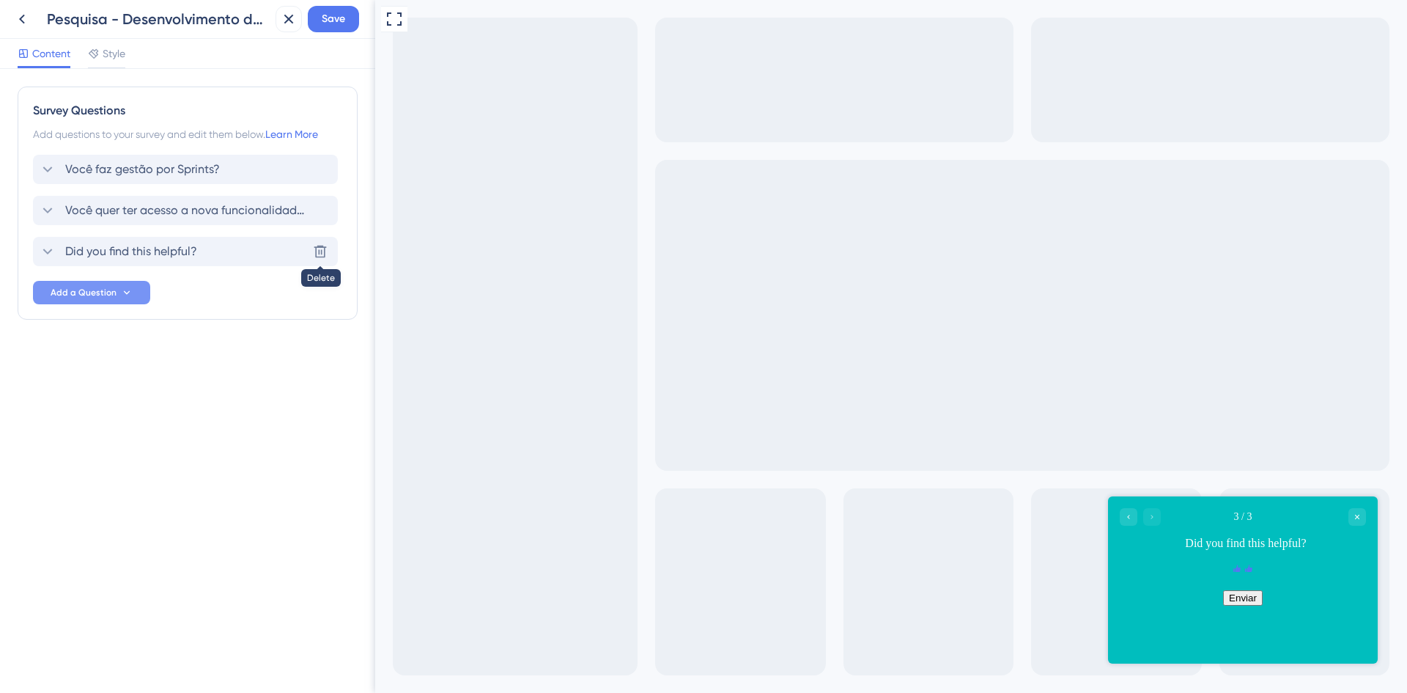
click at [313, 257] on icon at bounding box center [320, 251] width 15 height 15
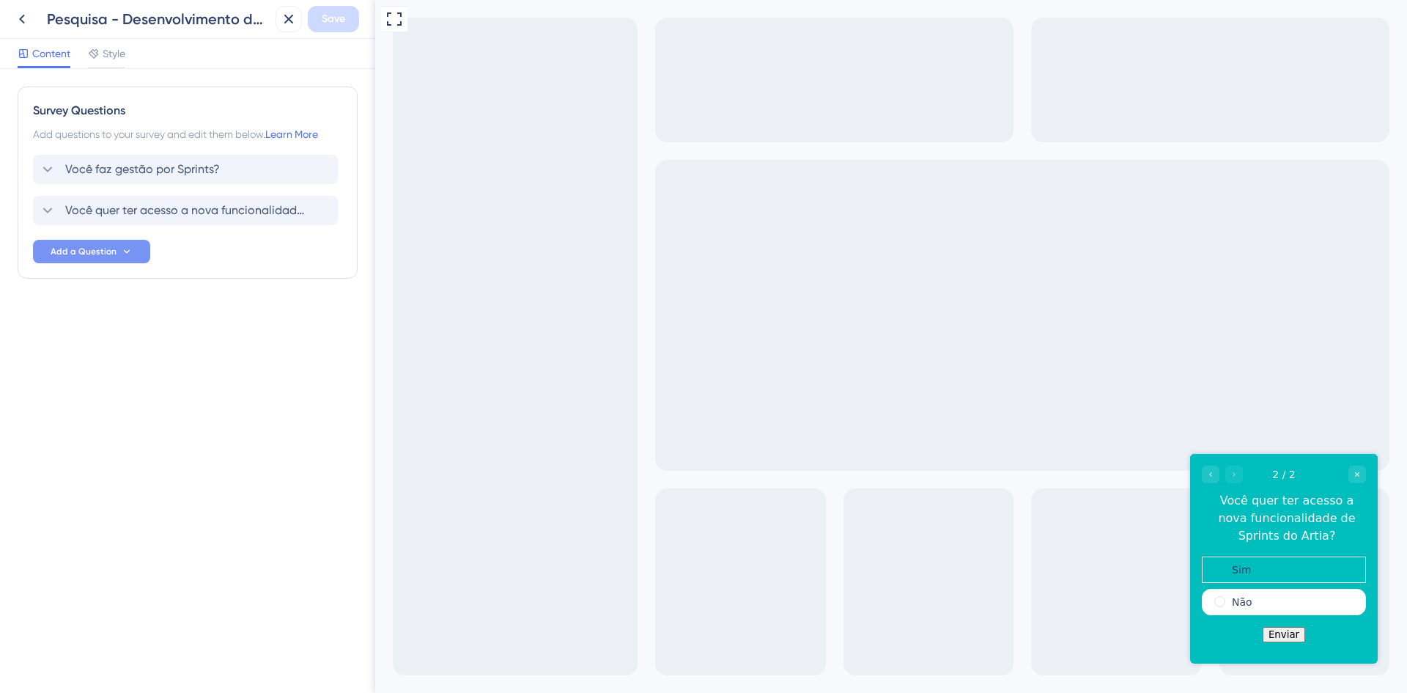
click at [202, 225] on div "Você faz gestão por Sprints? Você quer ter acesso a nova funcionalidade de Spri…" at bounding box center [187, 209] width 309 height 108
click at [202, 215] on span "Você quer ter acesso a nova funcionalidade de Sprints do Artia?" at bounding box center [186, 211] width 242 height 18
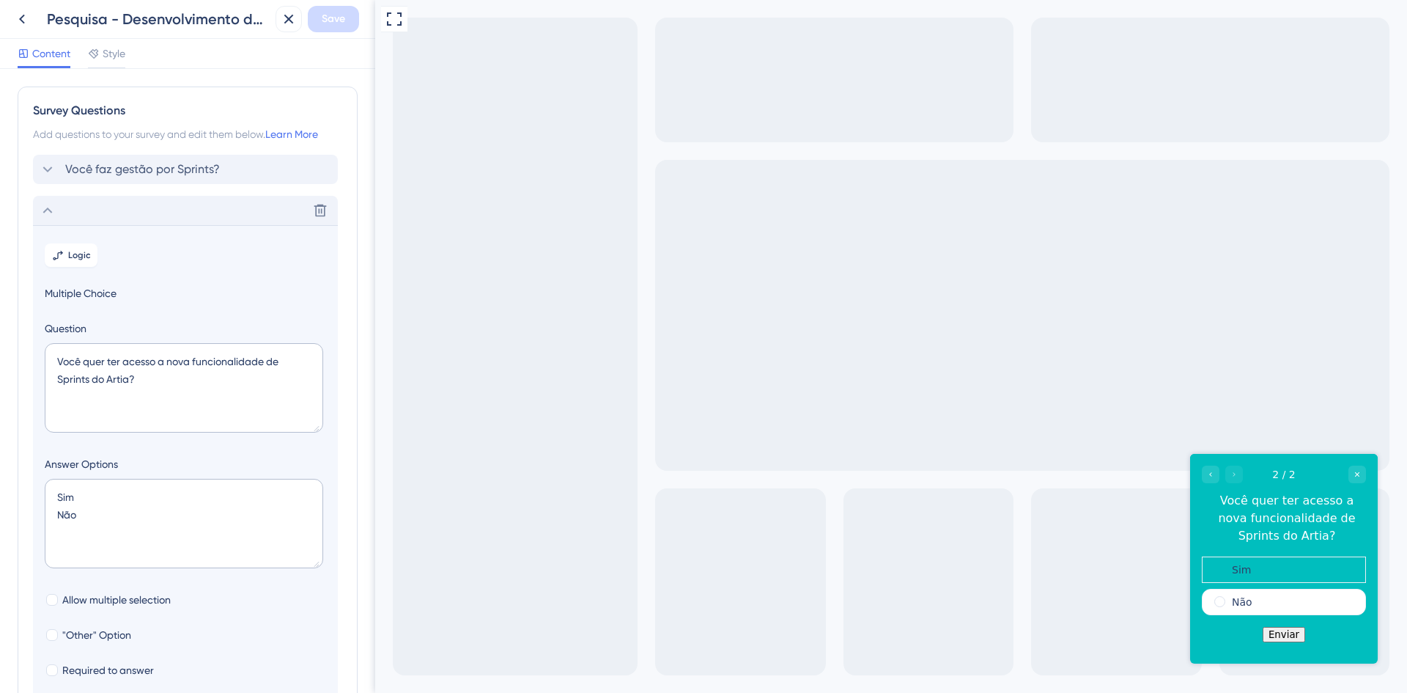
scroll to position [127, 0]
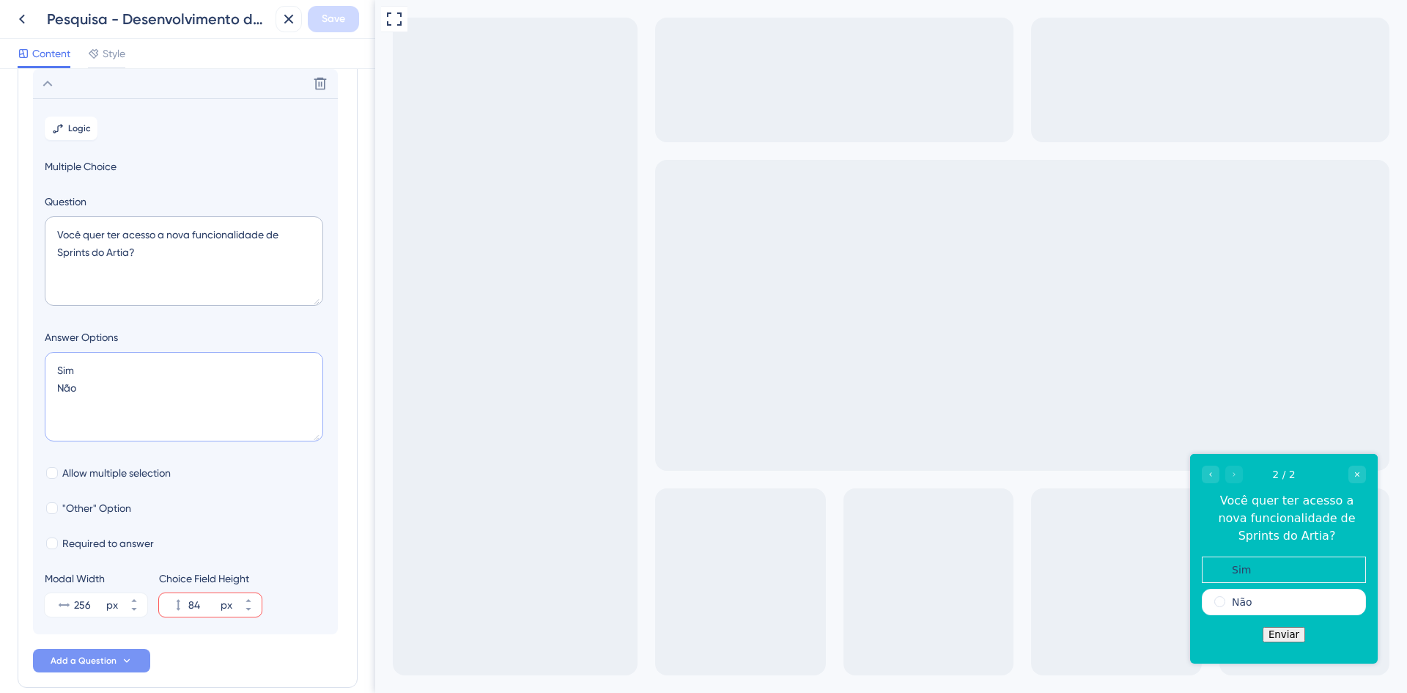
click at [129, 363] on textarea "Sim Não" at bounding box center [184, 396] width 278 height 89
click at [126, 536] on span "Required to answer" at bounding box center [108, 543] width 92 height 18
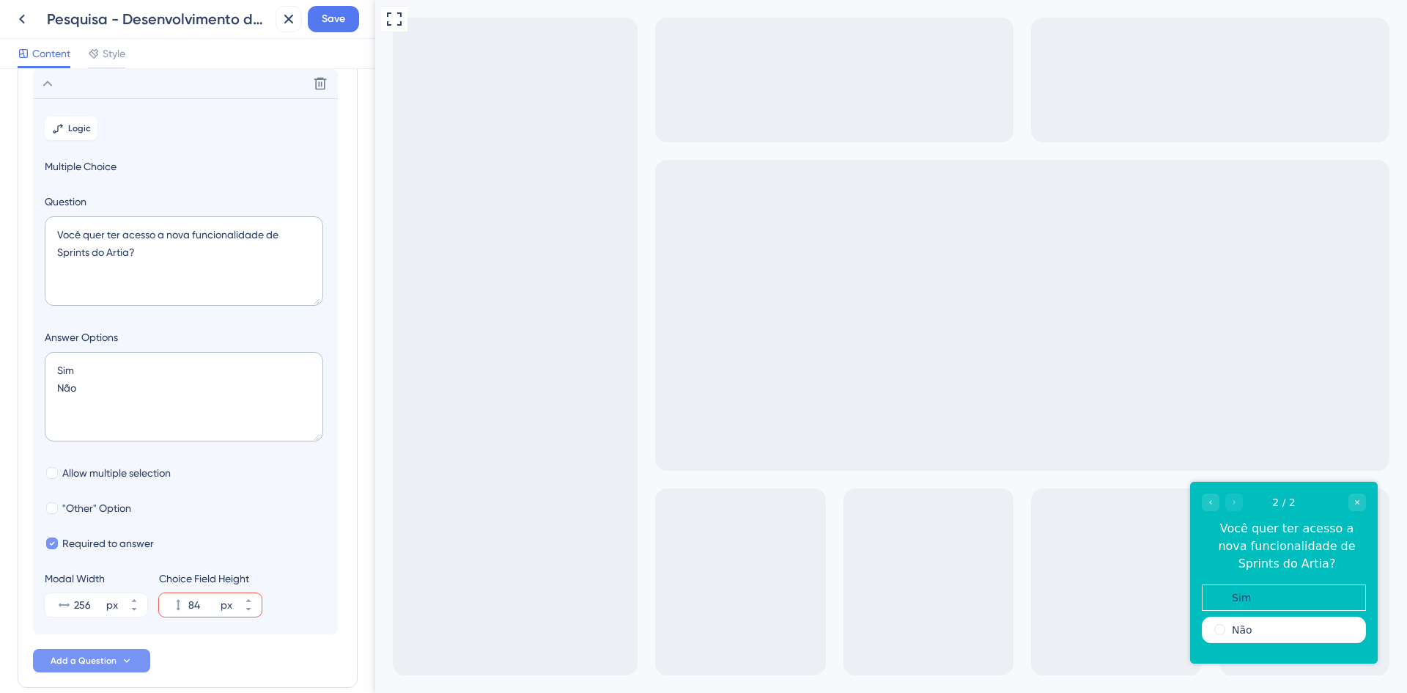
click at [124, 535] on span "Required to answer" at bounding box center [108, 543] width 92 height 18
checkbox input "false"
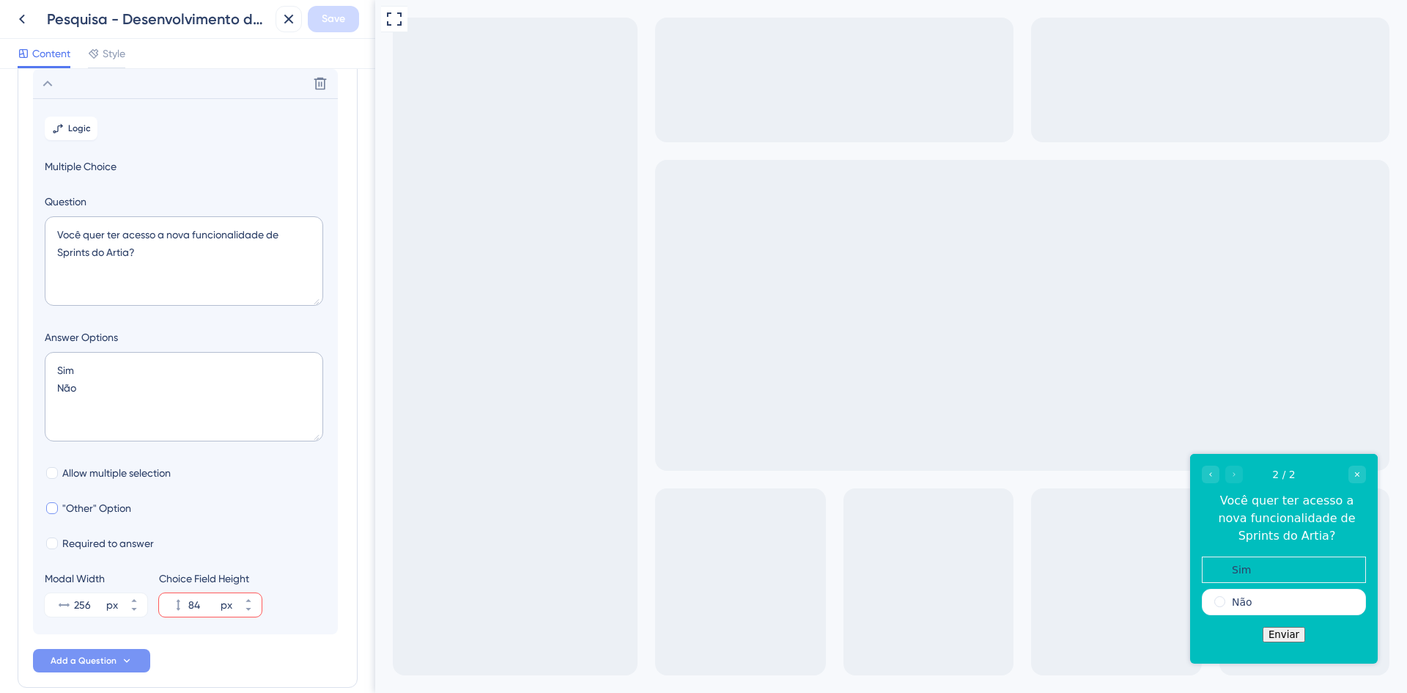
click at [120, 501] on span ""Other" Option" at bounding box center [96, 508] width 69 height 18
checkbox input "true"
type input "136"
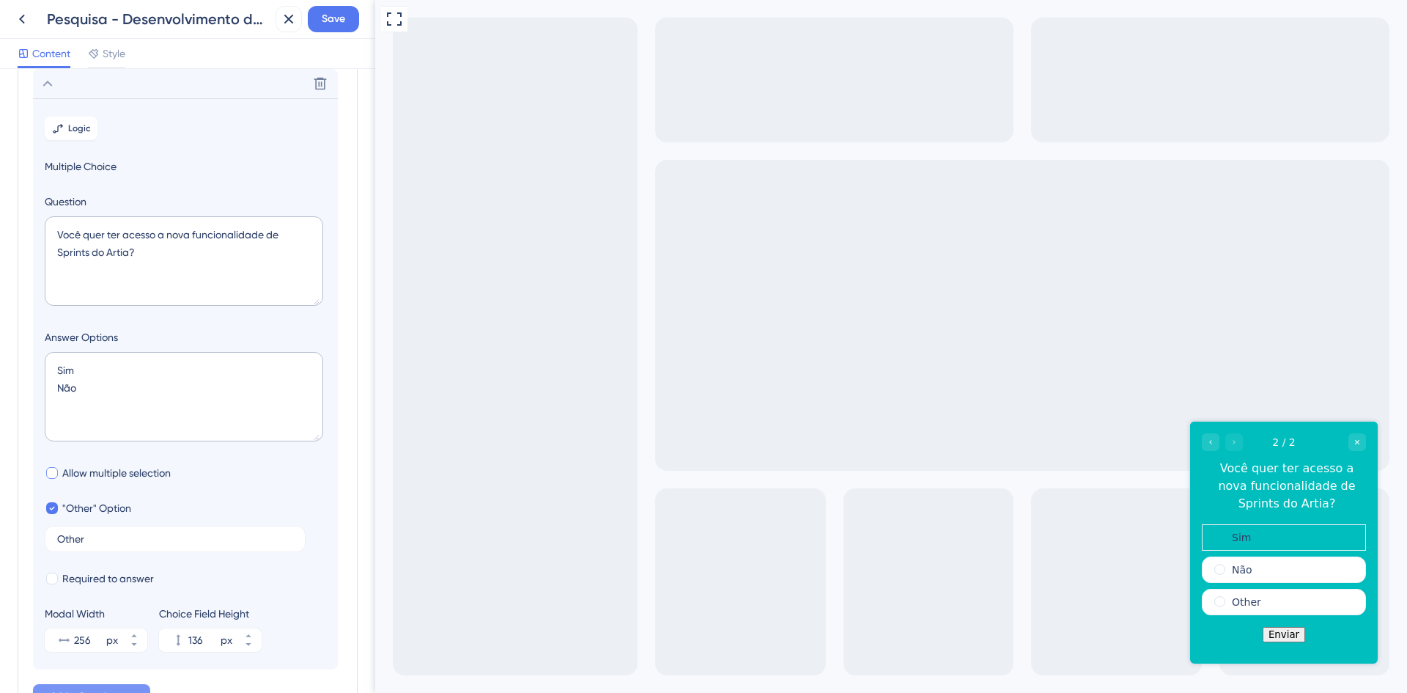
click at [126, 474] on span "Allow multiple selection" at bounding box center [116, 473] width 108 height 18
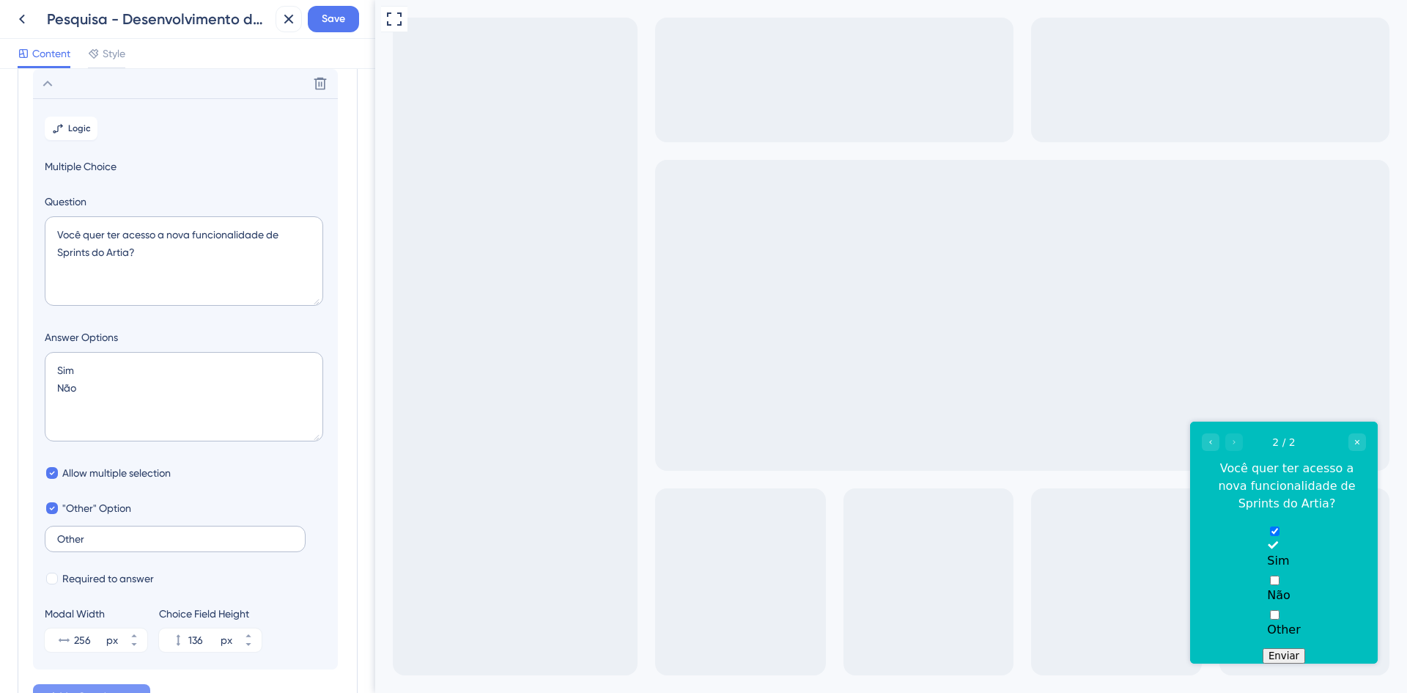
drag, startPoint x: 100, startPoint y: 467, endPoint x: 106, endPoint y: 526, distance: 59.6
click at [100, 468] on span "Allow multiple selection" at bounding box center [116, 473] width 108 height 18
checkbox input "false"
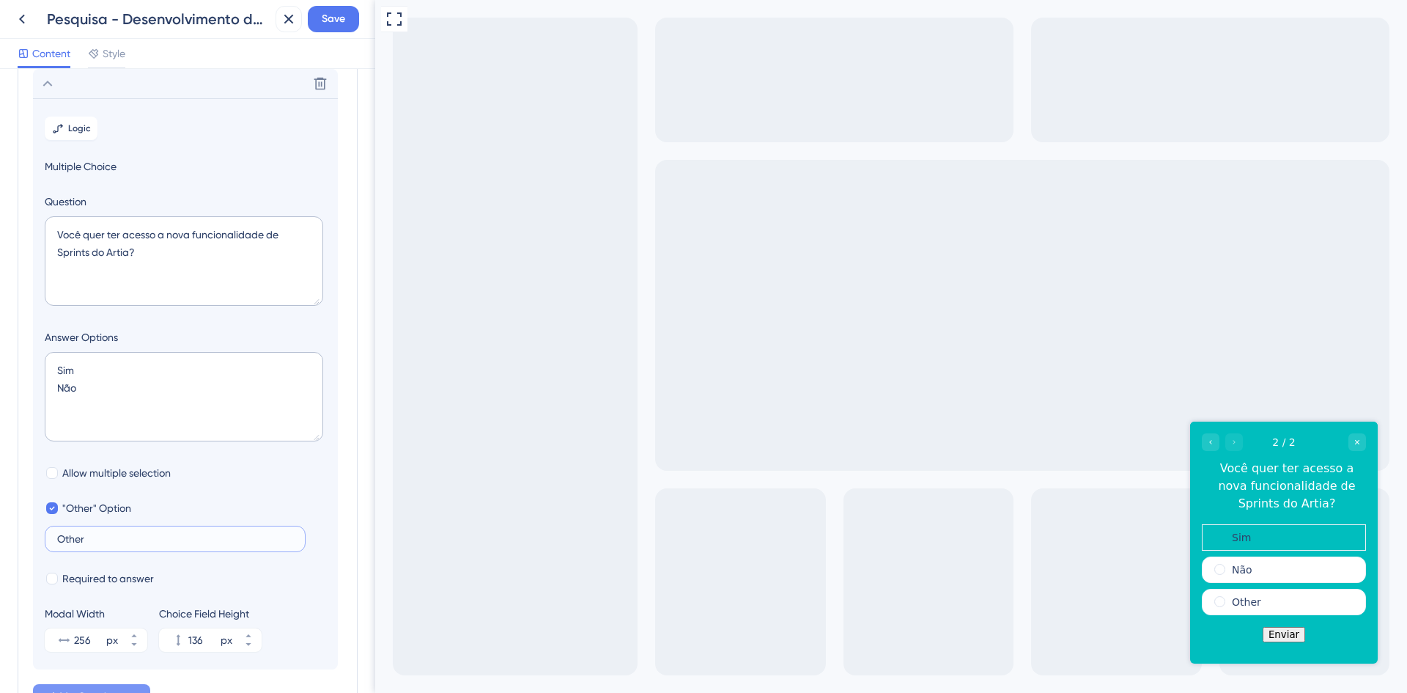
click at [117, 538] on input "Other" at bounding box center [175, 539] width 236 height 10
click at [119, 537] on input "Other" at bounding box center [175, 539] width 236 height 10
click at [103, 507] on span ""Other" Option" at bounding box center [96, 508] width 69 height 18
checkbox input "false"
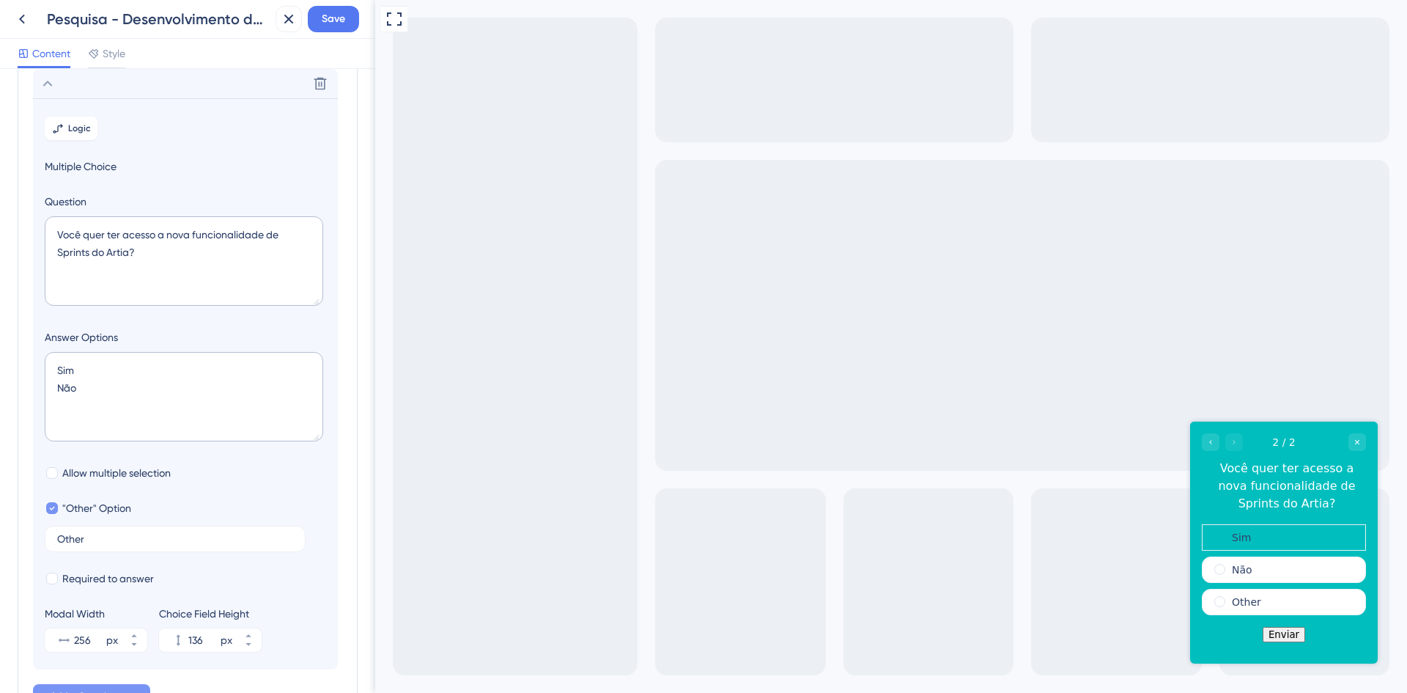
type input "84"
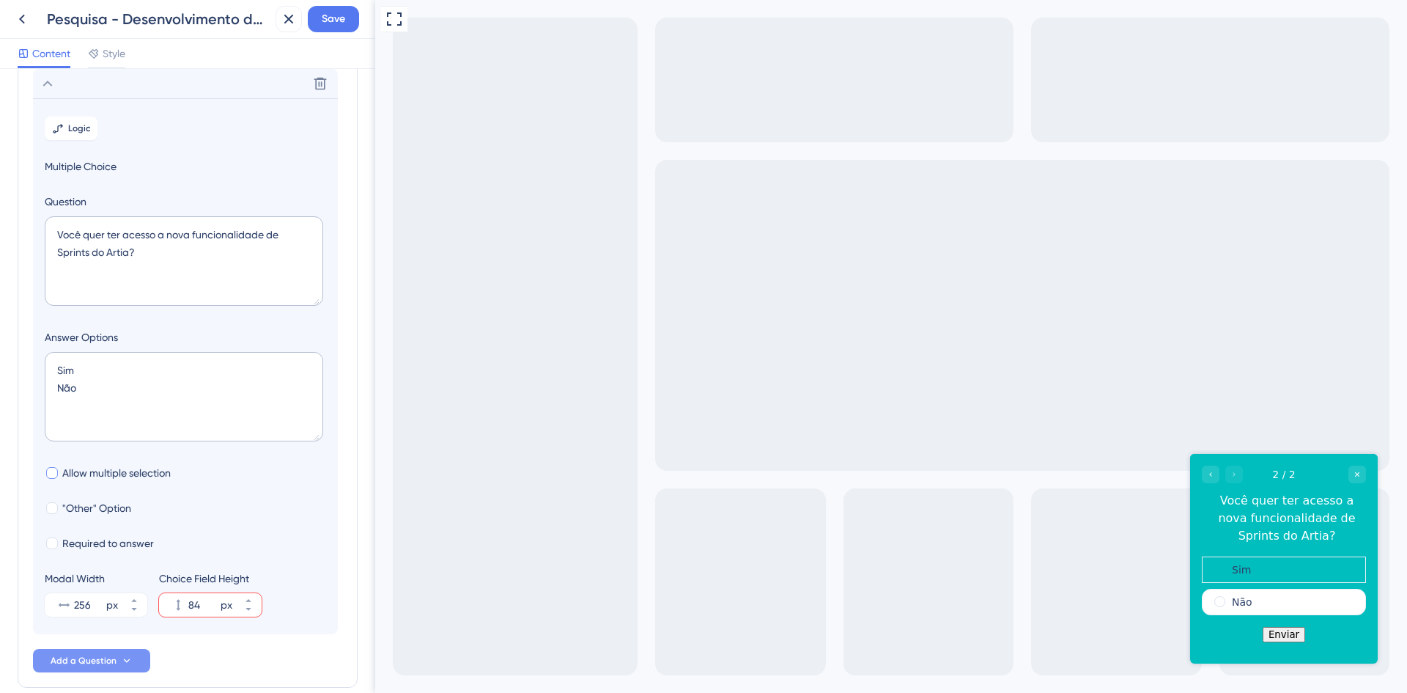
click at [109, 467] on span "Allow multiple selection" at bounding box center [116, 473] width 108 height 18
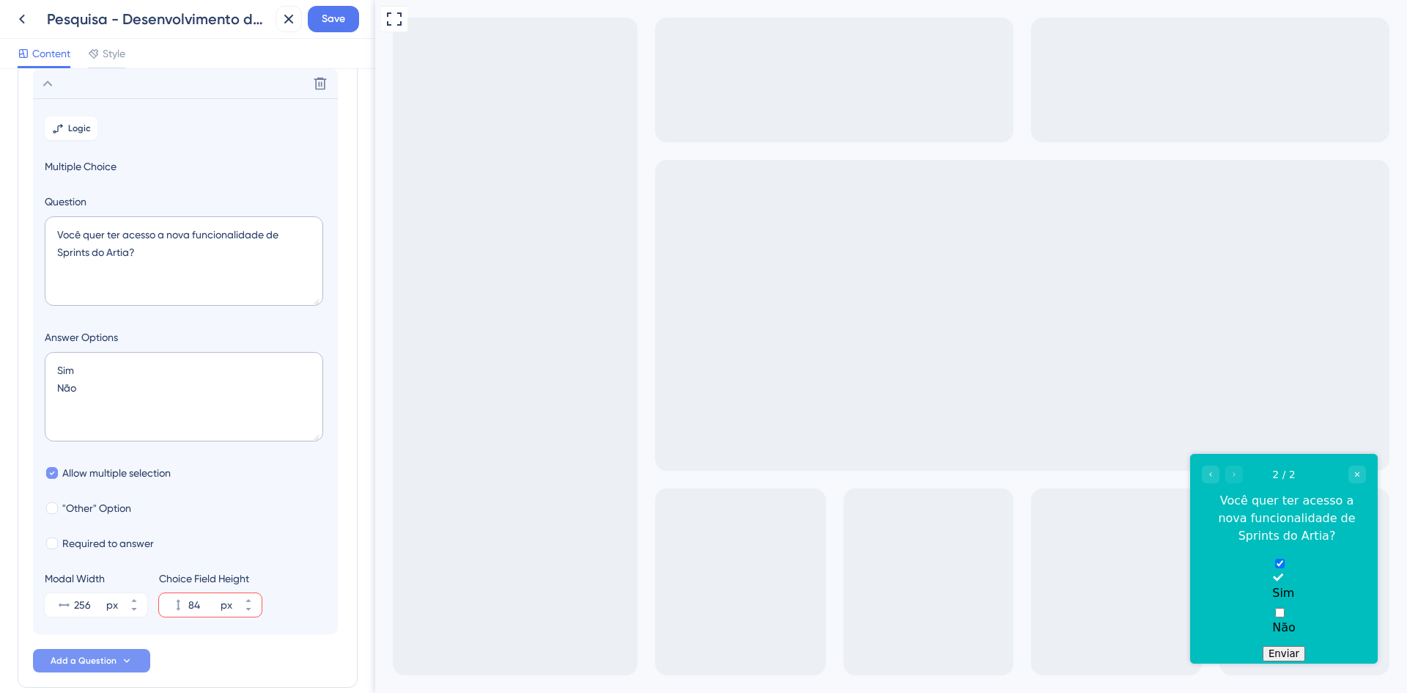
click at [109, 467] on span "Allow multiple selection" at bounding box center [116, 473] width 108 height 18
checkbox input "false"
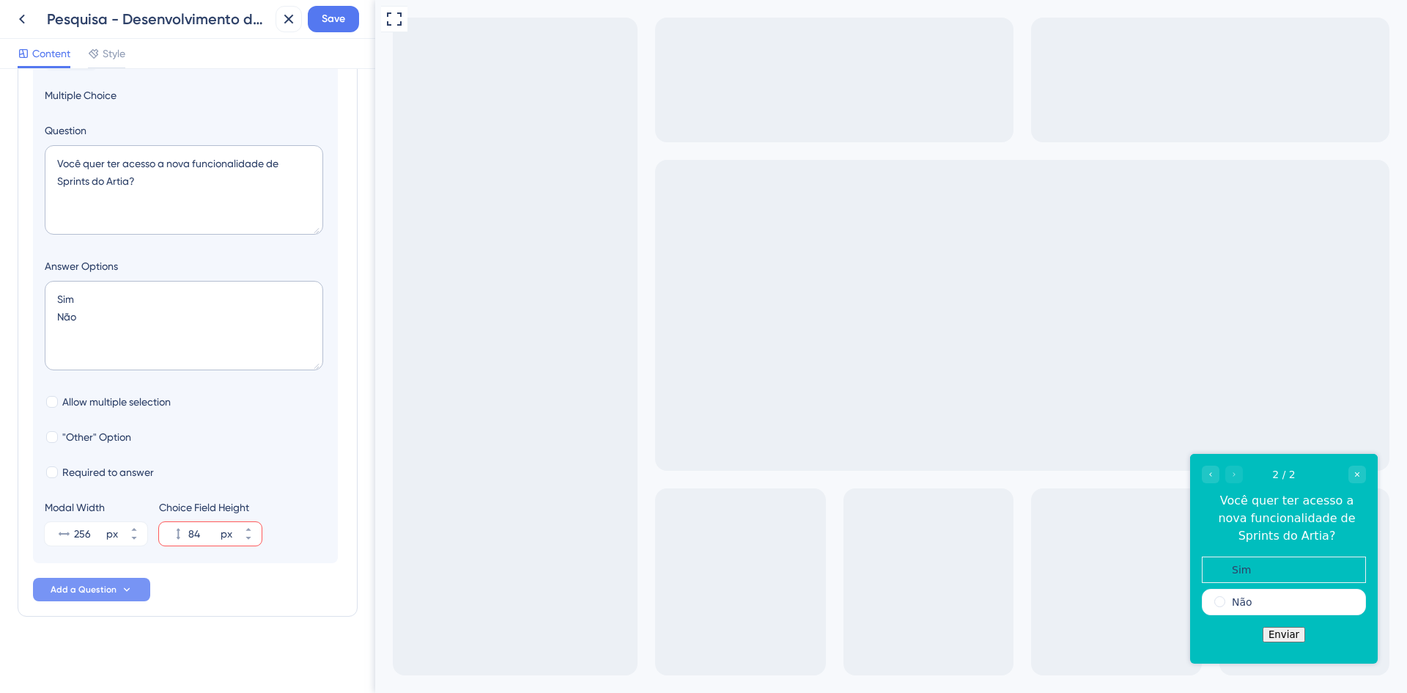
scroll to position [0, 0]
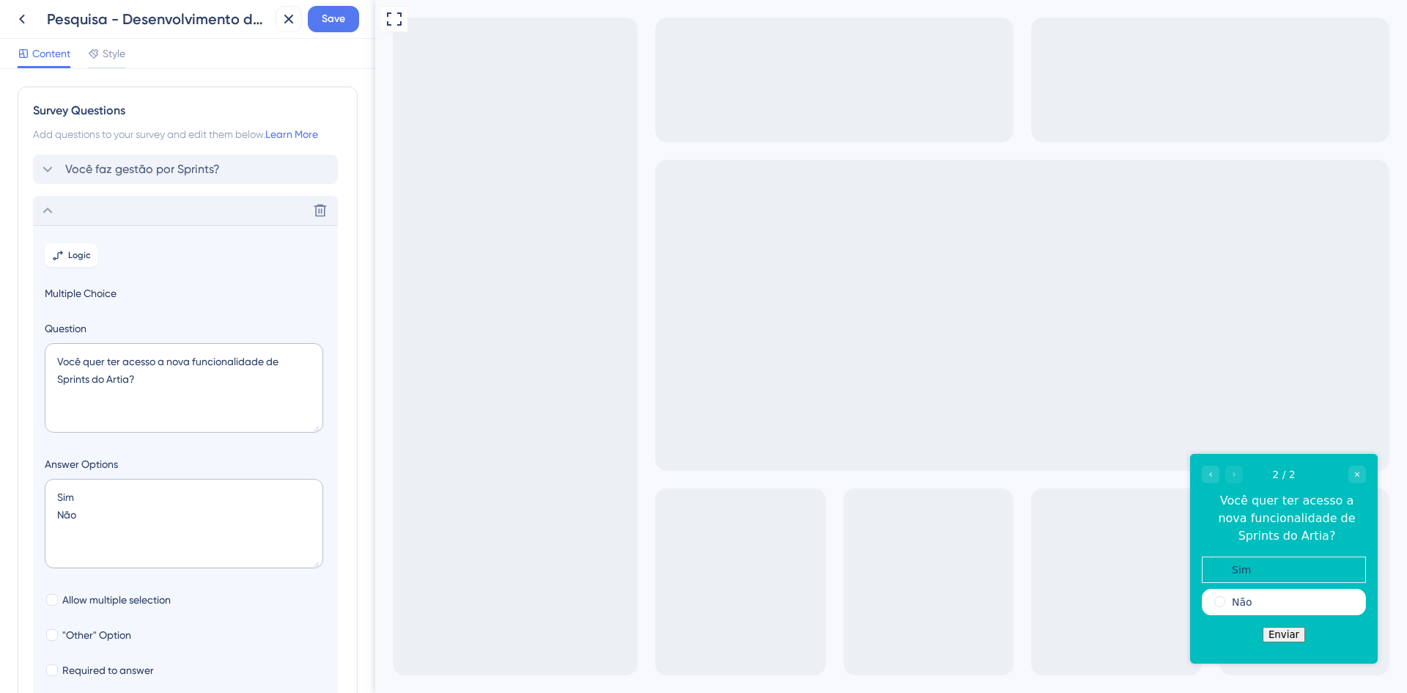
click at [146, 202] on div "Delete" at bounding box center [185, 210] width 305 height 29
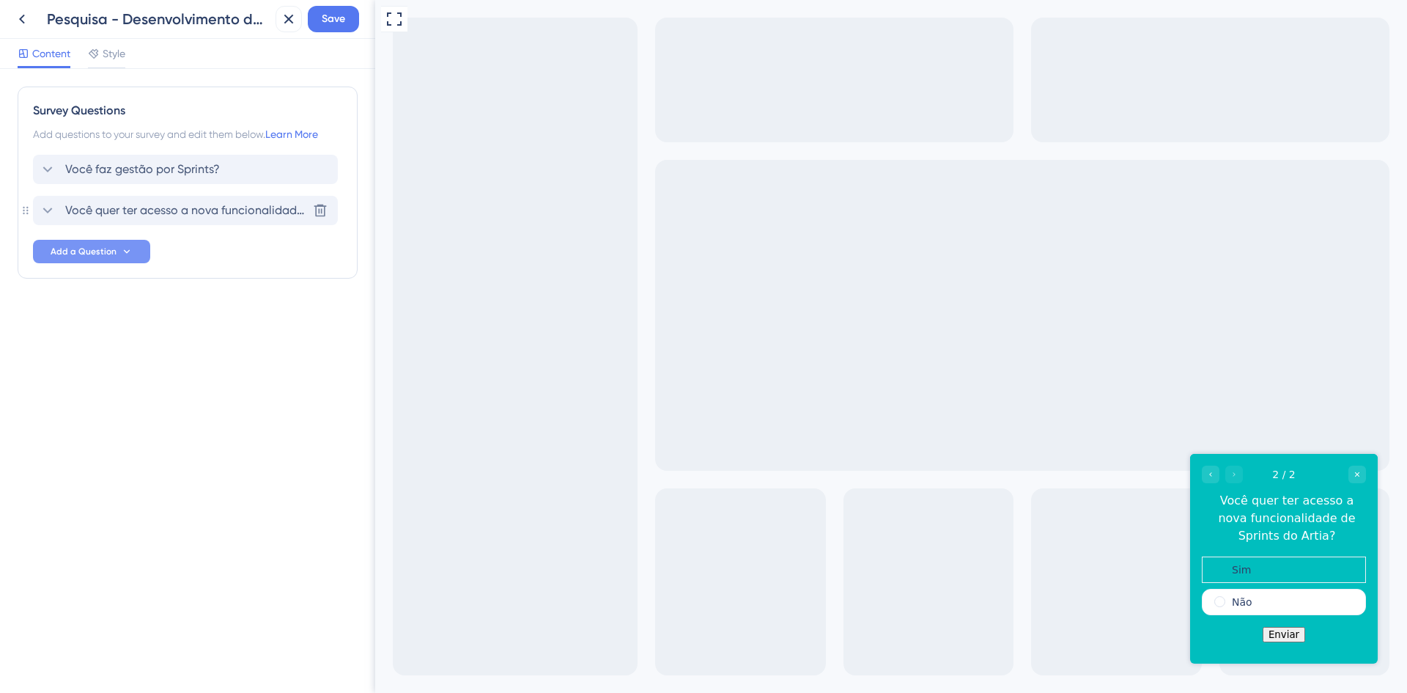
click at [150, 200] on div "Você quer ter acesso a nova funcionalidade de Sprints do Artia? Delete" at bounding box center [185, 210] width 305 height 29
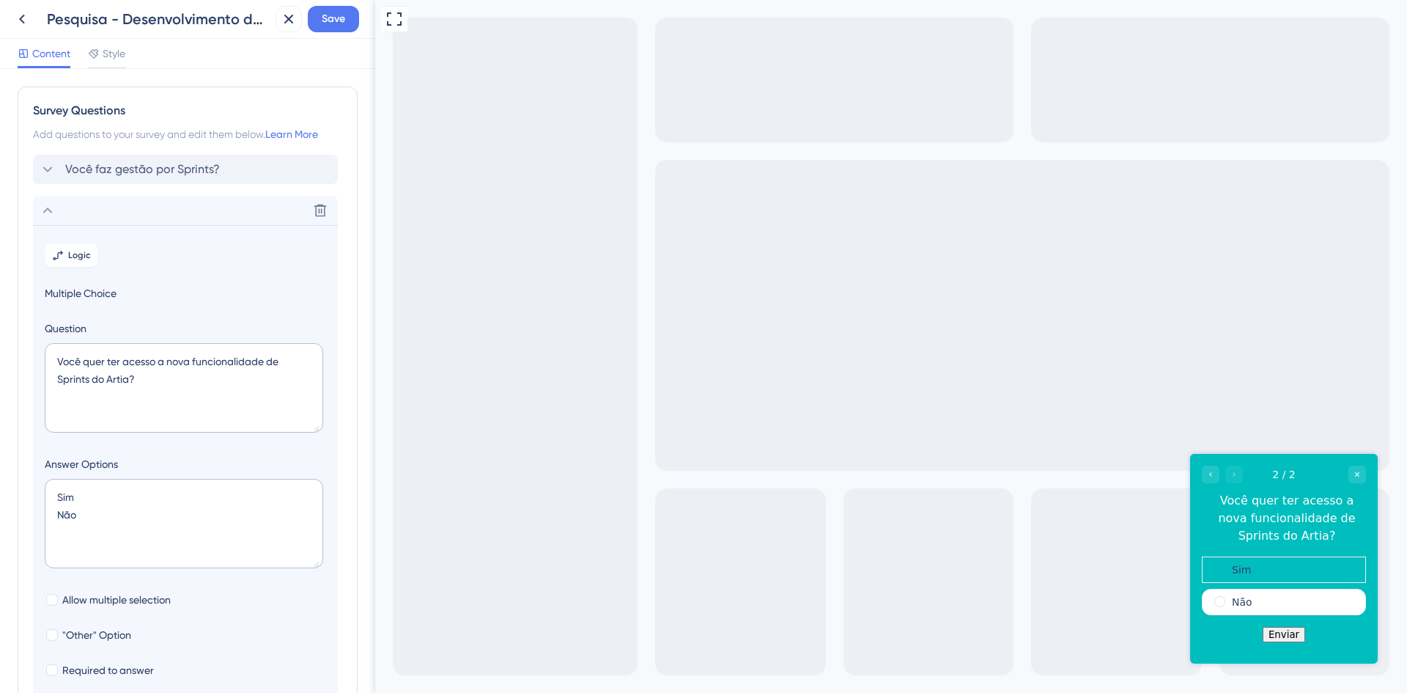
scroll to position [127, 0]
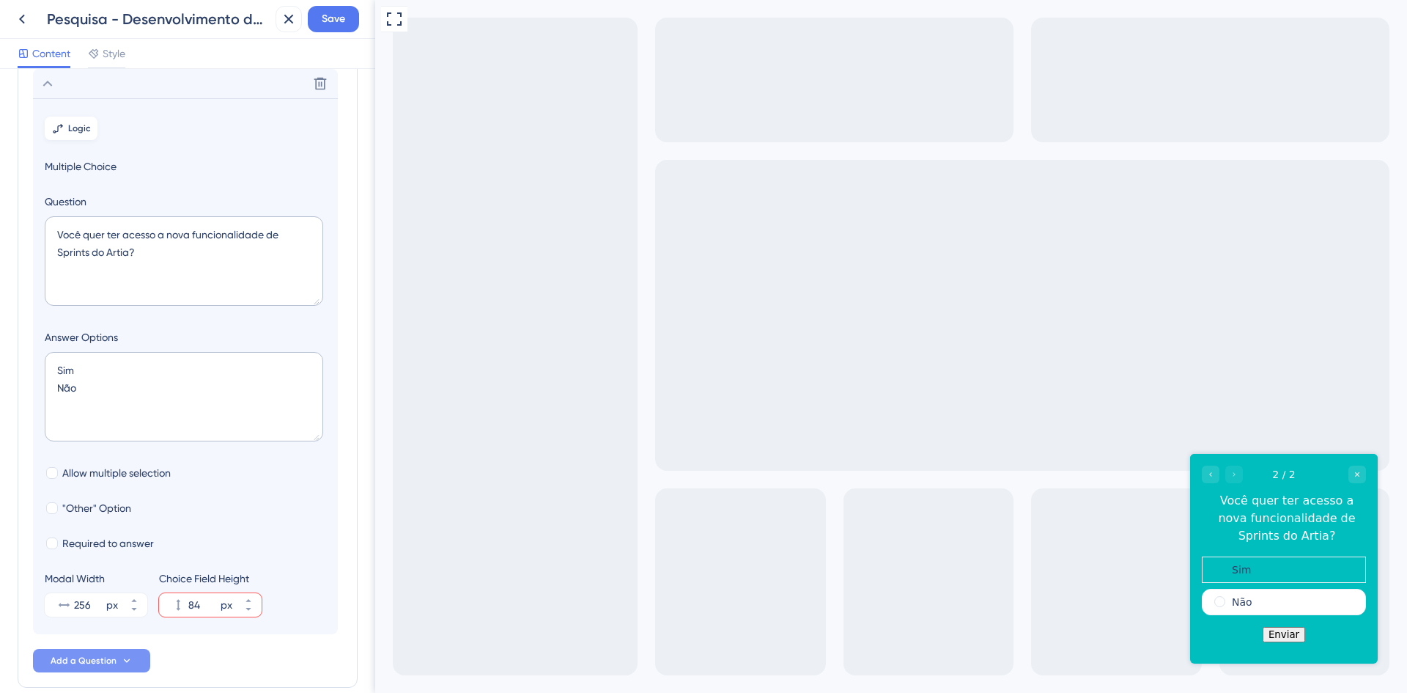
click at [81, 127] on span "Logic" at bounding box center [79, 128] width 23 height 12
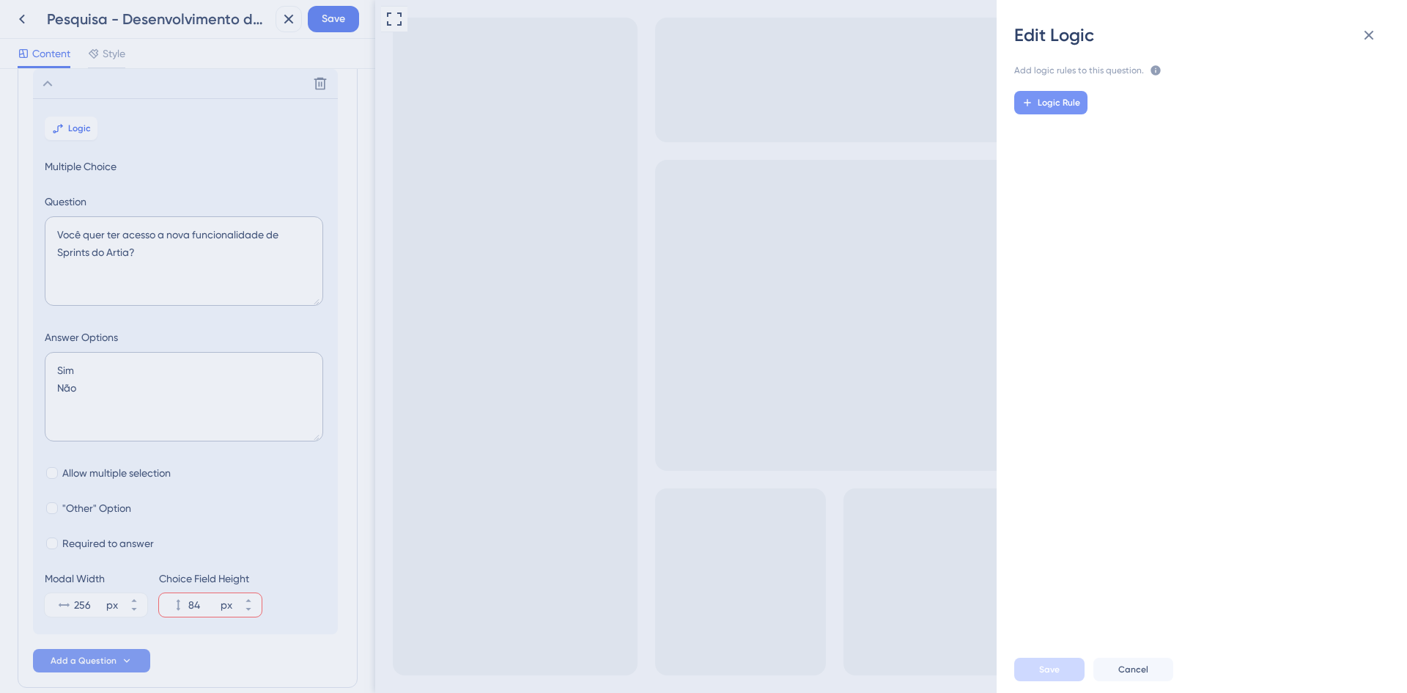
click at [1071, 105] on span "Logic Rule" at bounding box center [1059, 103] width 43 height 12
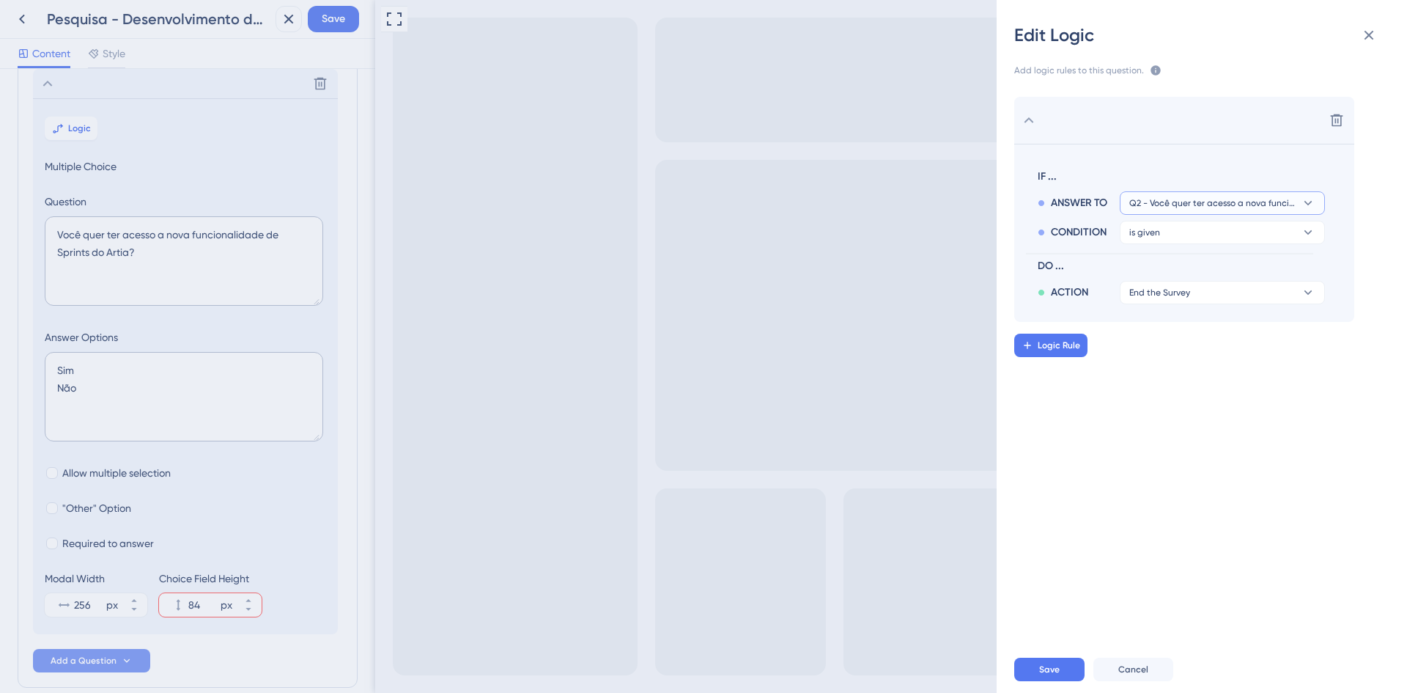
click at [1181, 204] on span "Q2 - Você quer ter acesso a nova funcionalidade de Sprints do Artia?" at bounding box center [1212, 203] width 166 height 12
click at [1181, 202] on span "Q2 - Você quer ter acesso a nova funcionalidade de Sprints do Artia?" at bounding box center [1212, 203] width 166 height 12
click at [1172, 215] on button "is given" at bounding box center [1222, 202] width 205 height 23
click at [1182, 328] on div "has has" at bounding box center [1222, 332] width 174 height 29
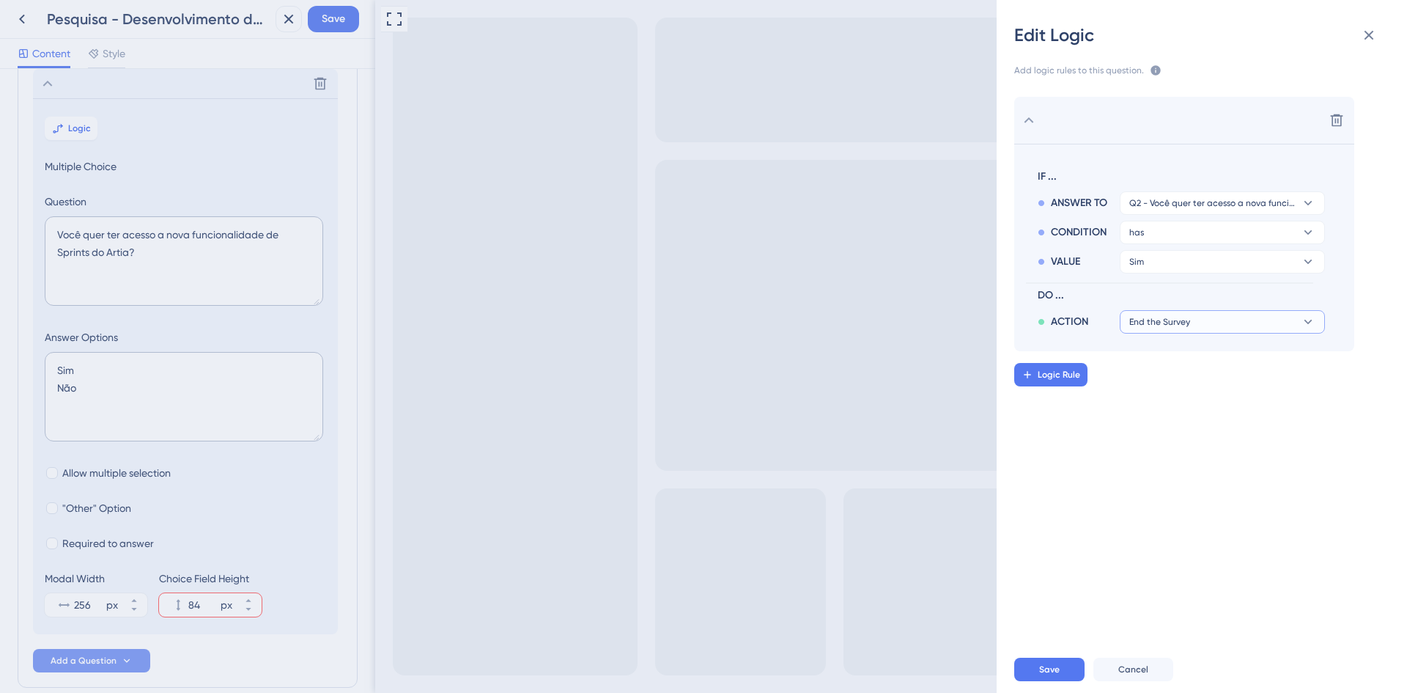
click at [1190, 320] on button "End the Survey" at bounding box center [1222, 321] width 205 height 23
click at [1232, 372] on div "End the Survey End the Survey" at bounding box center [1222, 363] width 174 height 29
click at [1203, 322] on button "End the Survey" at bounding box center [1222, 321] width 205 height 23
click at [1060, 455] on div "Delete IF ... ANSWER TO Q2 - Você quer ter acesso a nova funcionalidade de Spri…" at bounding box center [1208, 356] width 434 height 555
drag, startPoint x: 1059, startPoint y: 663, endPoint x: 685, endPoint y: 665, distance: 374.5
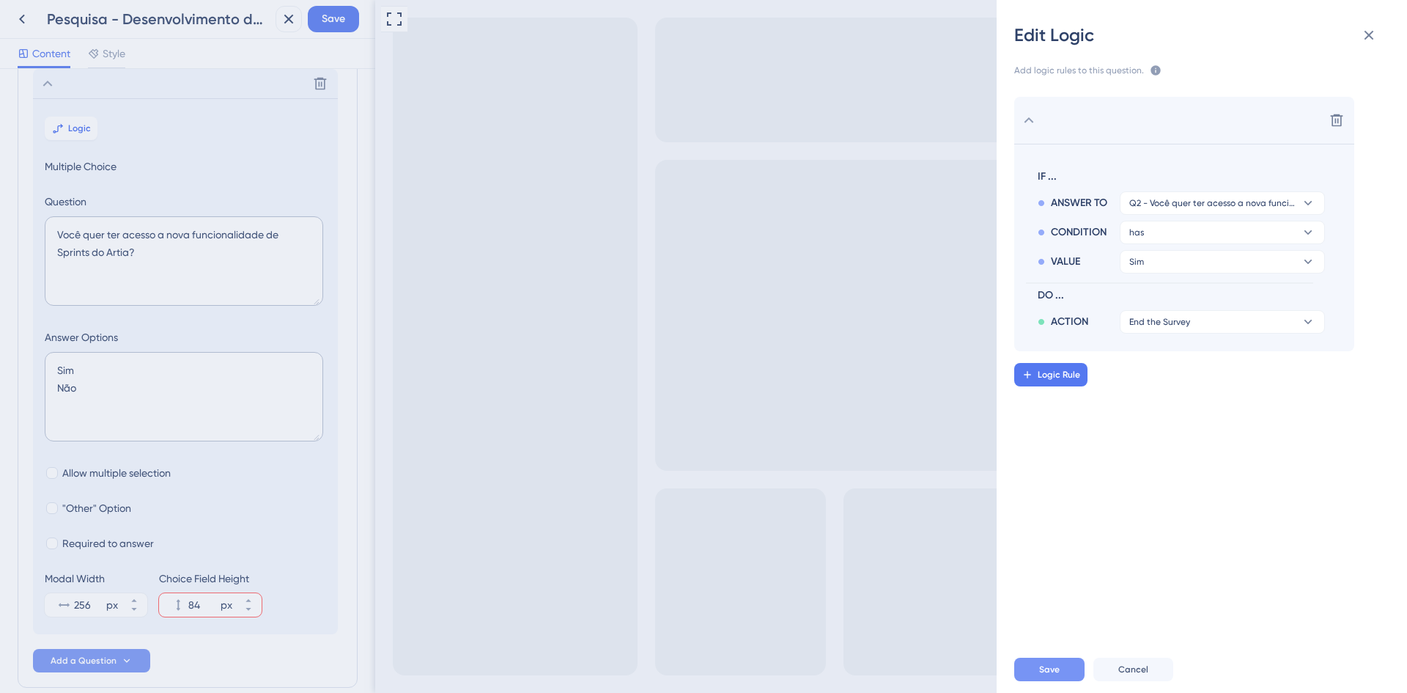
click at [1060, 664] on button "Save" at bounding box center [1049, 668] width 70 height 23
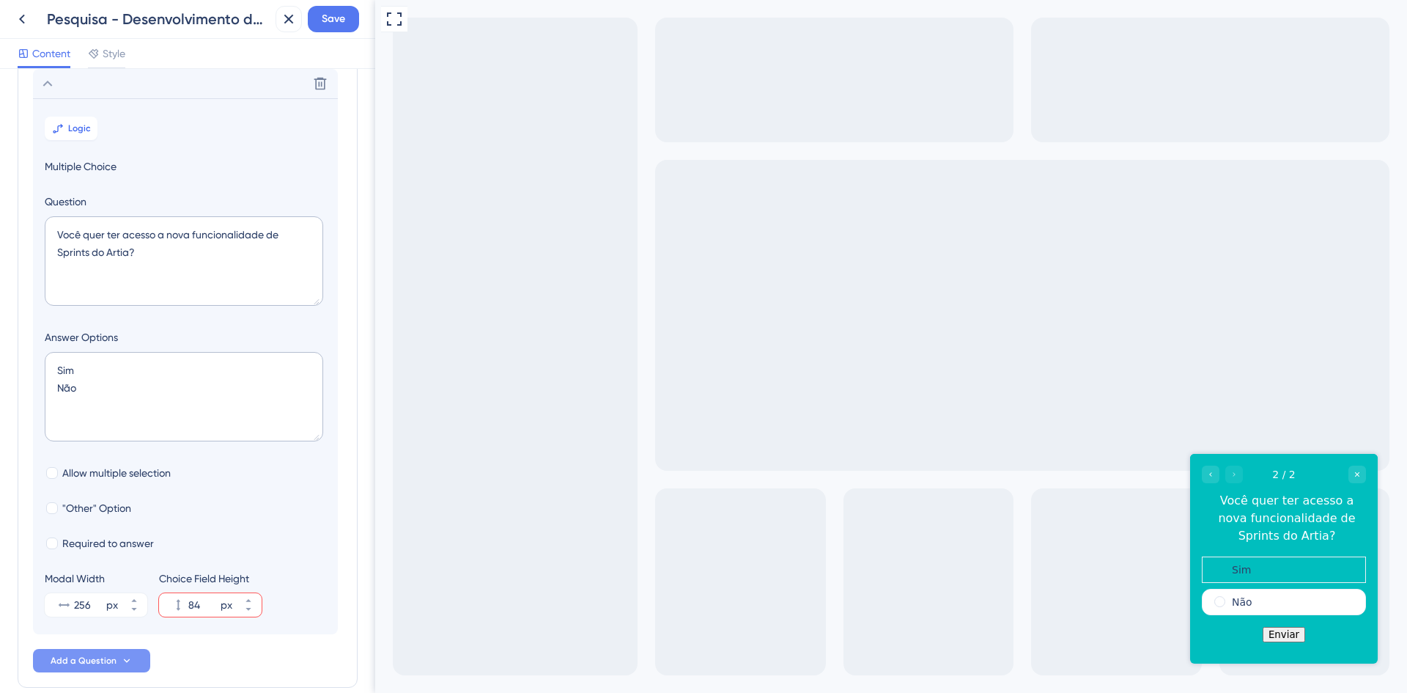
scroll to position [0, 0]
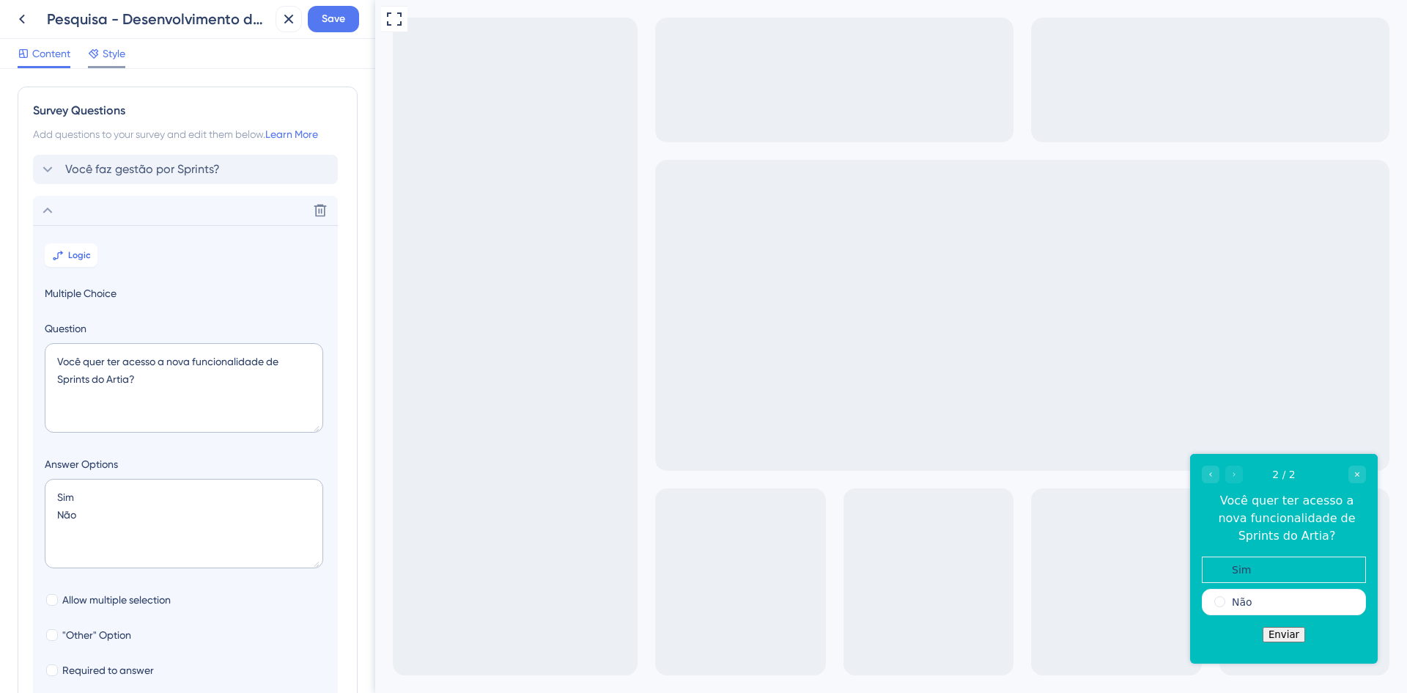
click at [94, 51] on icon at bounding box center [94, 54] width 12 height 12
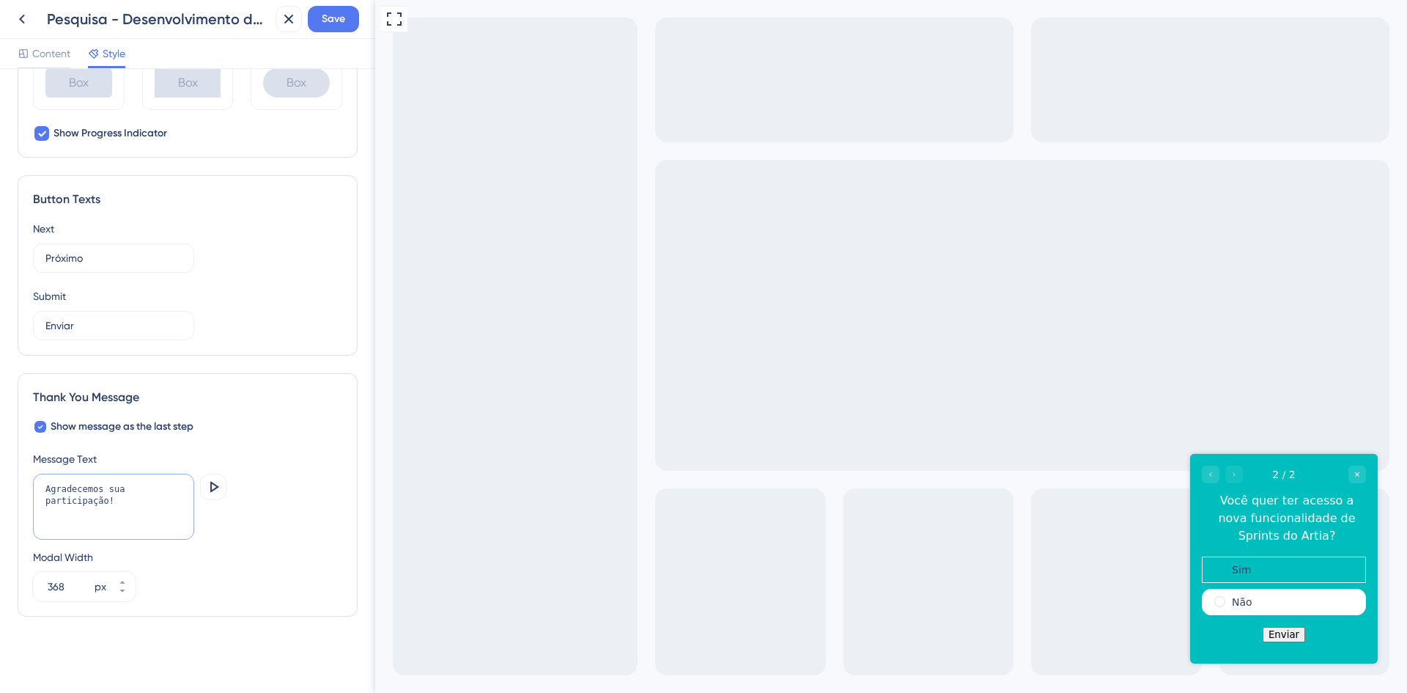
drag, startPoint x: 131, startPoint y: 503, endPoint x: -36, endPoint y: 467, distance: 170.9
click at [0, 116] on html "Pesquisa - Desenvolvimento de software Save Content Style Color & Typography Ba…" at bounding box center [703, 58] width 1407 height 116
click at [1263, 597] on div "Não" at bounding box center [1284, 602] width 164 height 26
click at [1252, 574] on div "Sim" at bounding box center [1284, 569] width 164 height 26
click at [1214, 466] on div "Go to Question 1" at bounding box center [1211, 474] width 18 height 18
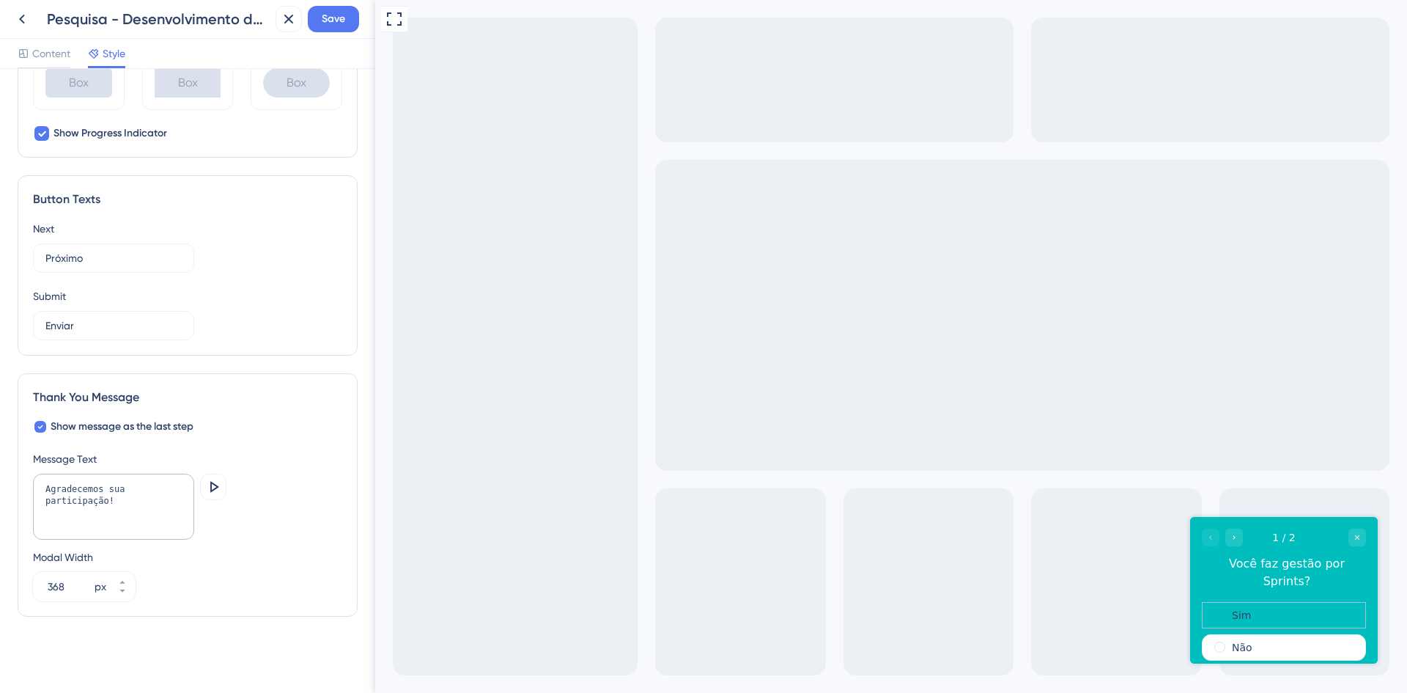
click at [1267, 602] on div "Sim" at bounding box center [1284, 615] width 164 height 26
click at [1280, 602] on div "Sim" at bounding box center [1284, 615] width 164 height 26
click at [1270, 634] on div "Não" at bounding box center [1284, 647] width 164 height 26
click at [1262, 605] on div "Sim" at bounding box center [1284, 615] width 164 height 26
click at [1359, 533] on icon "Close survey" at bounding box center [1357, 537] width 9 height 9
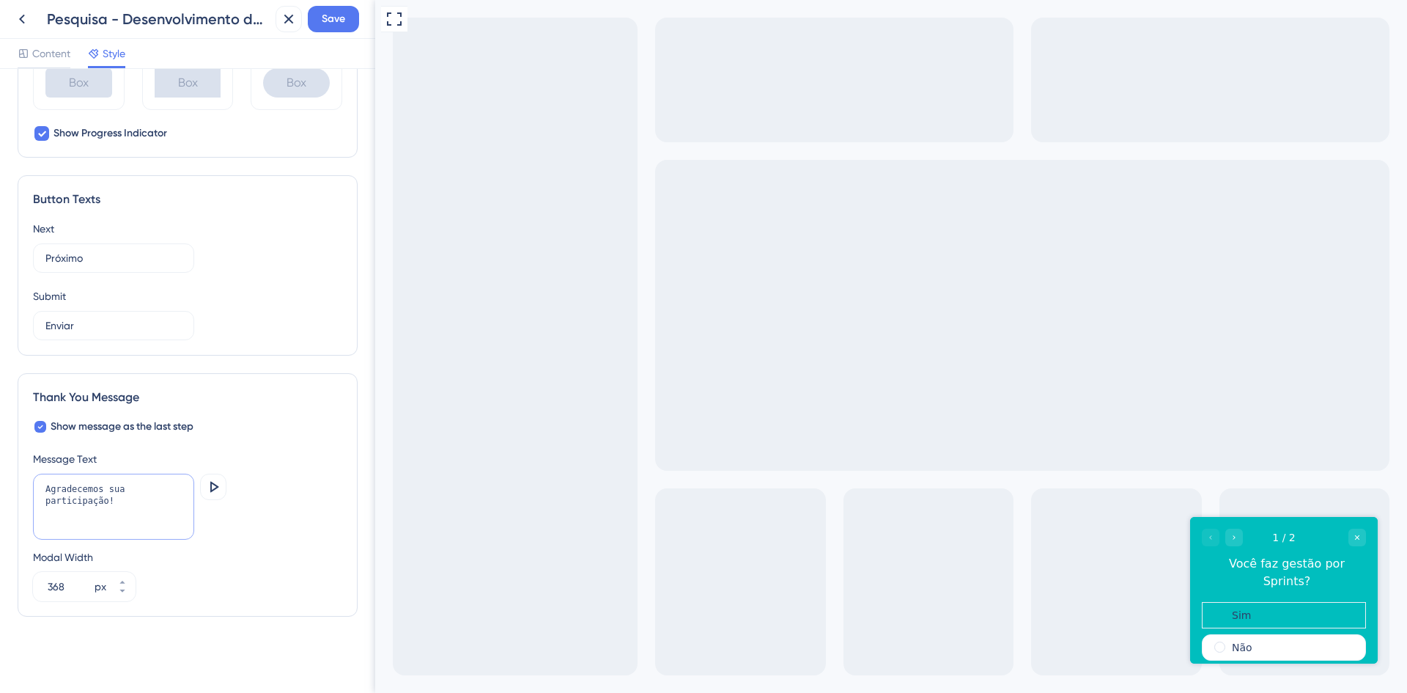
click at [142, 505] on textarea "Agradecemos sua participação!" at bounding box center [113, 506] width 161 height 66
click at [155, 507] on textarea "Agradecemos sua participação!" at bounding box center [113, 506] width 161 height 66
drag, startPoint x: -19, startPoint y: 465, endPoint x: -103, endPoint y: 442, distance: 86.6
click at [0, 116] on html "Pesquisa - Desenvolvimento de software Save Content Style Color & Typography Ba…" at bounding box center [703, 58] width 1407 height 116
type textarea "Nosso"
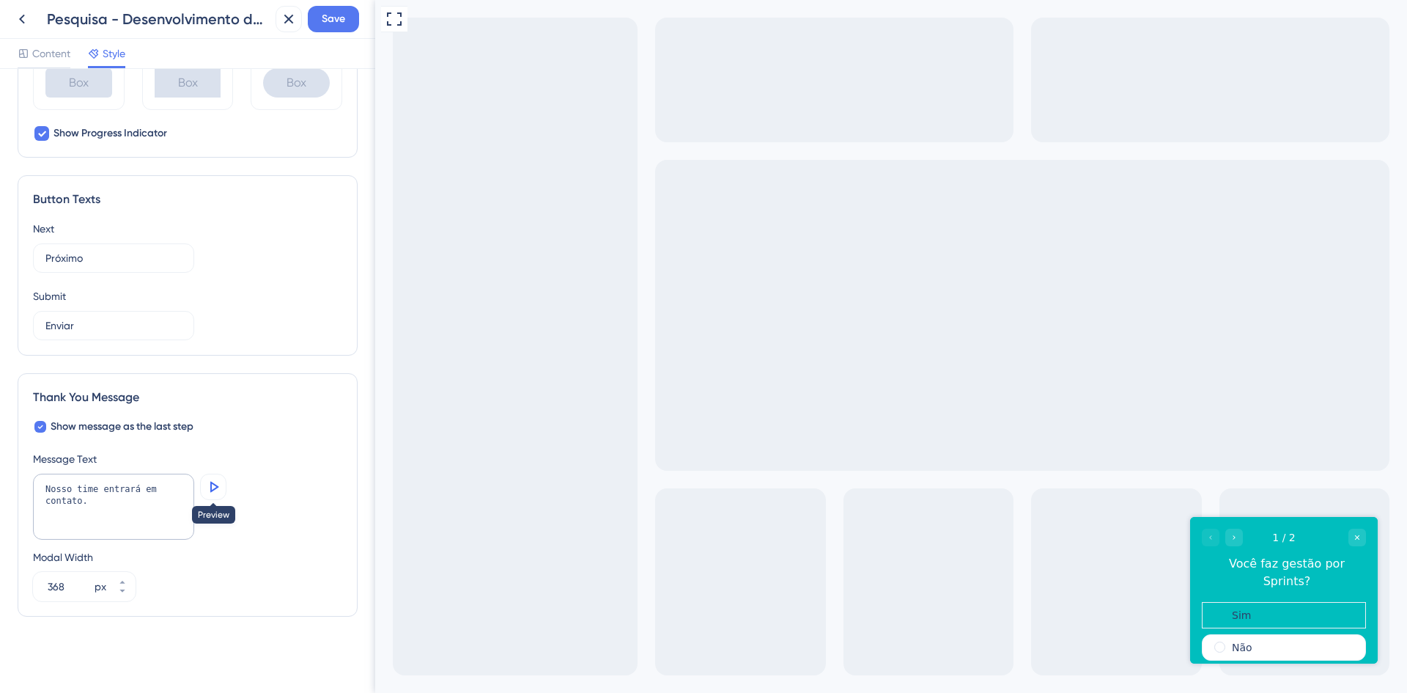
click at [218, 483] on icon at bounding box center [213, 487] width 18 height 18
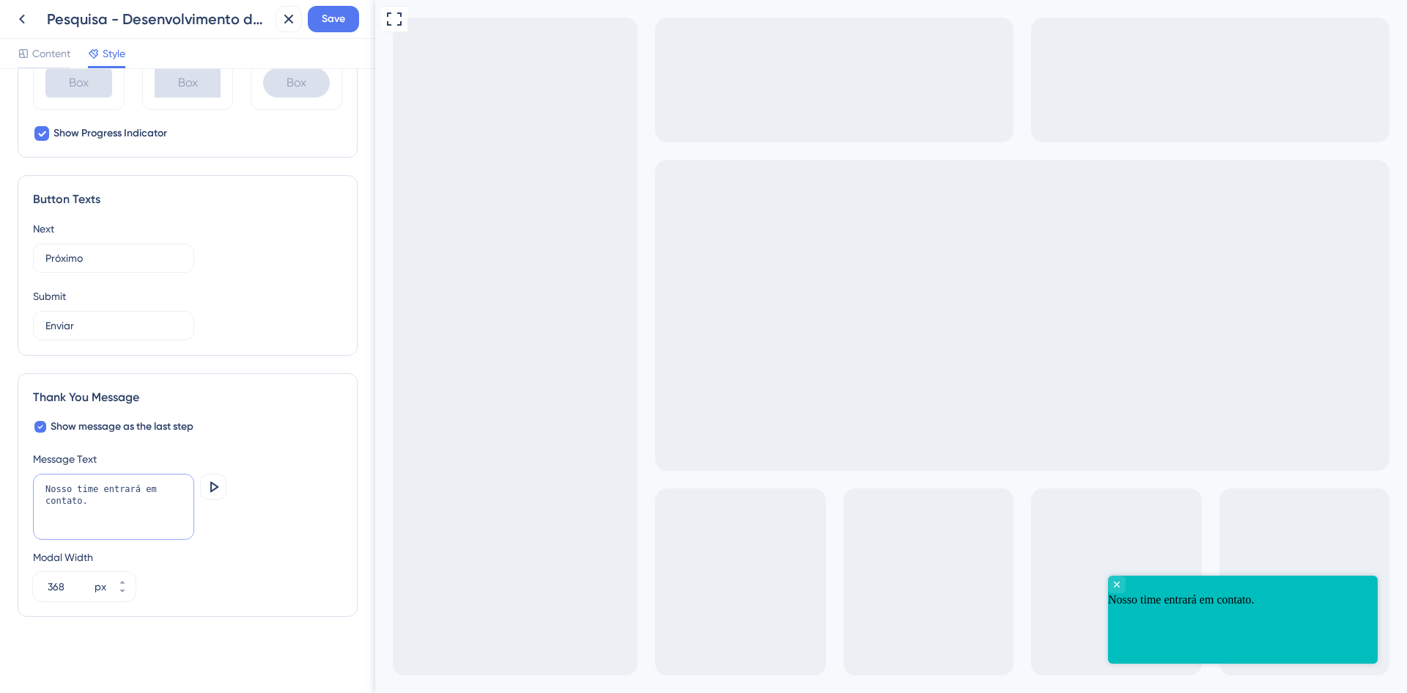
click at [95, 503] on textarea "Nosso time entrará em contato." at bounding box center [113, 506] width 161 height 66
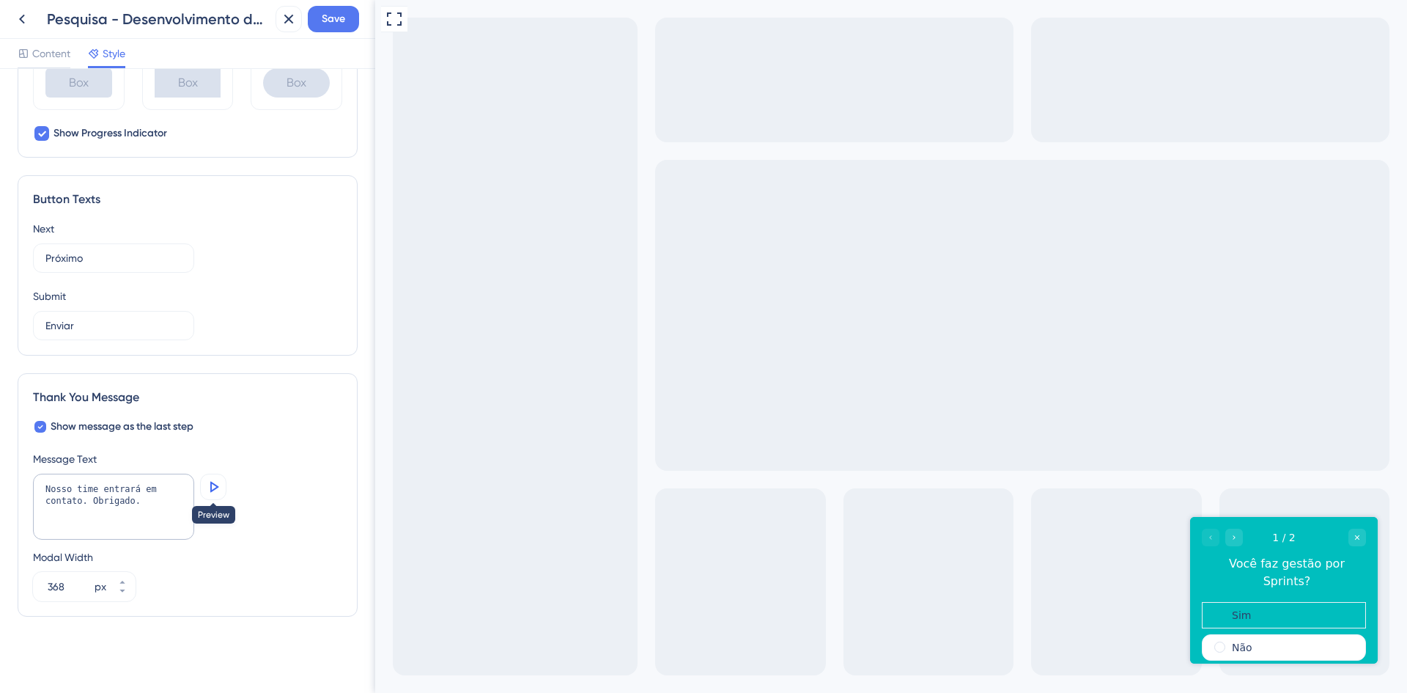
click at [203, 488] on button at bounding box center [213, 486] width 26 height 26
click at [86, 486] on textarea "Nosso time entrará em contato. Obrigado." at bounding box center [113, 506] width 161 height 66
click at [64, 487] on textarea "Nosso time entrará em contato. Obrigado." at bounding box center [113, 506] width 161 height 66
click at [215, 487] on icon at bounding box center [213, 487] width 18 height 18
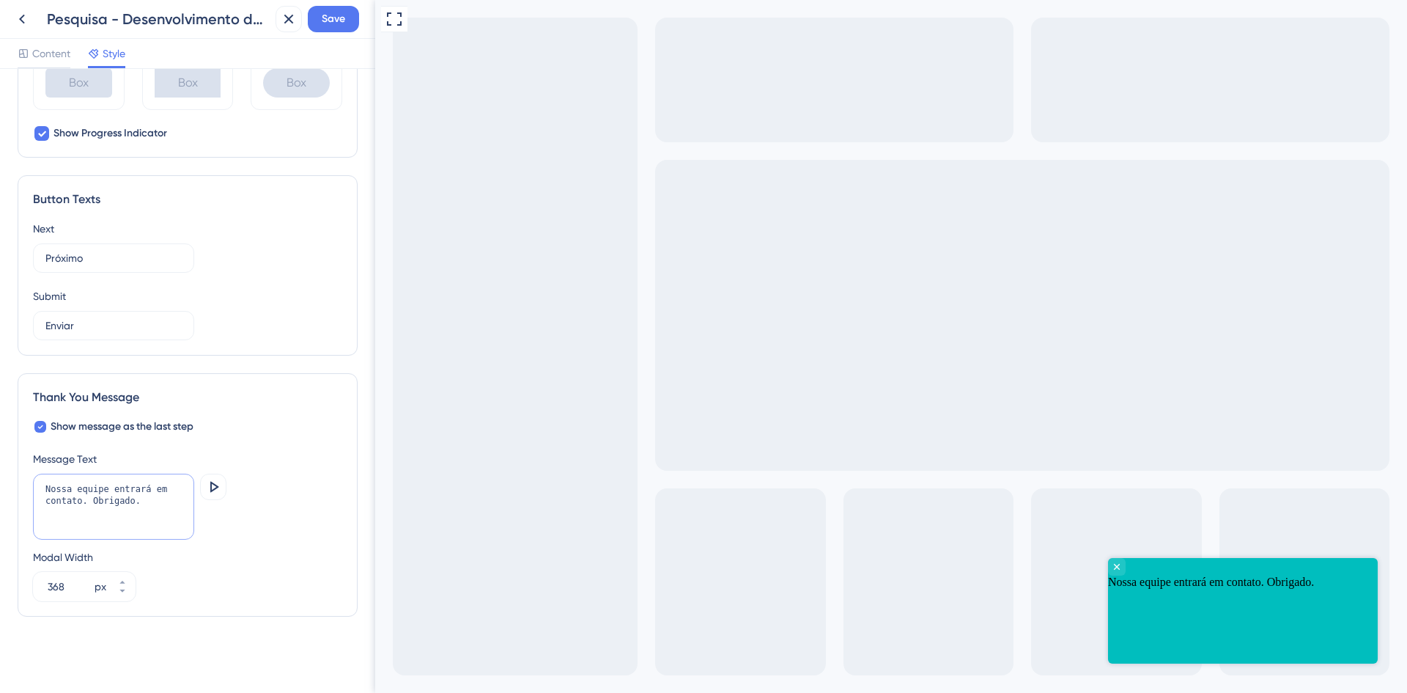
click at [155, 500] on textarea "Nossa equipe entrará em contato. Obrigado." at bounding box center [113, 506] width 161 height 66
click at [90, 498] on textarea "Nossa equipe entrará em contato. Obrigado!" at bounding box center [113, 506] width 161 height 66
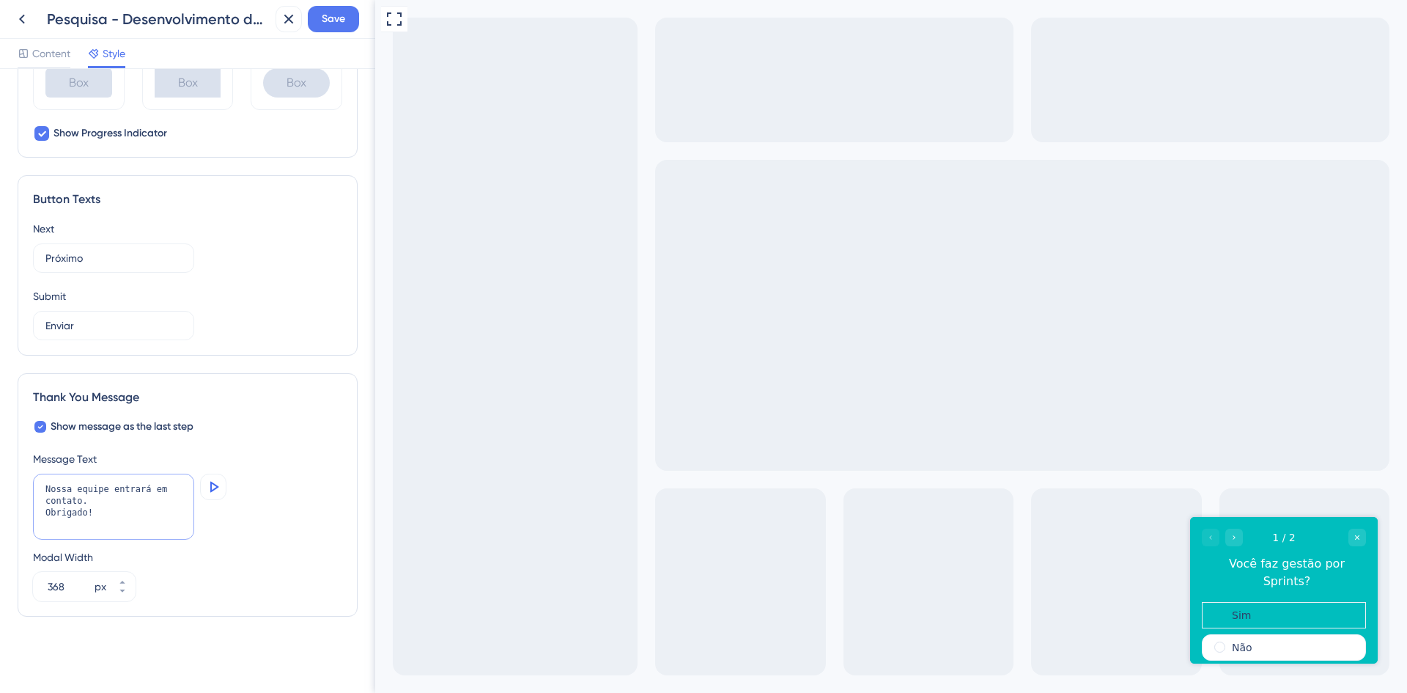
type textarea "Nossa equipe entrará em contato. Obrigado!"
click at [208, 487] on icon at bounding box center [213, 487] width 18 height 18
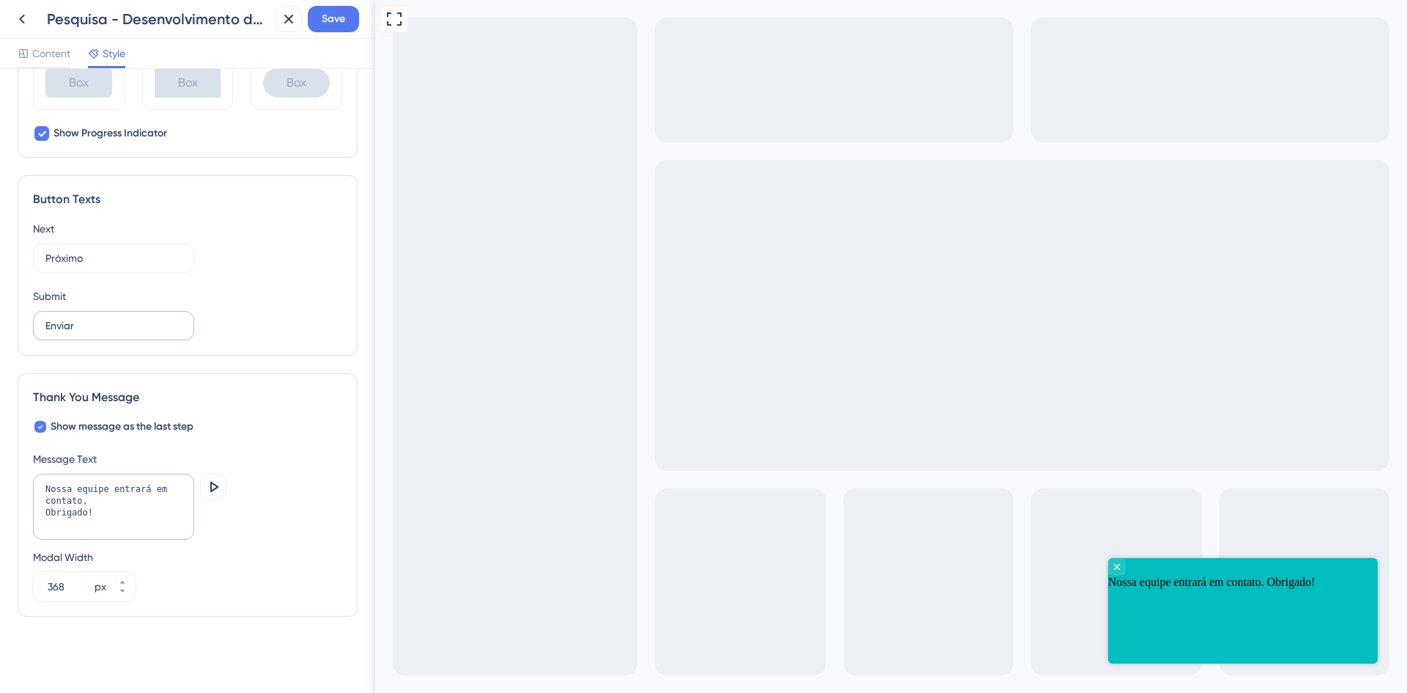
scroll to position [629, 0]
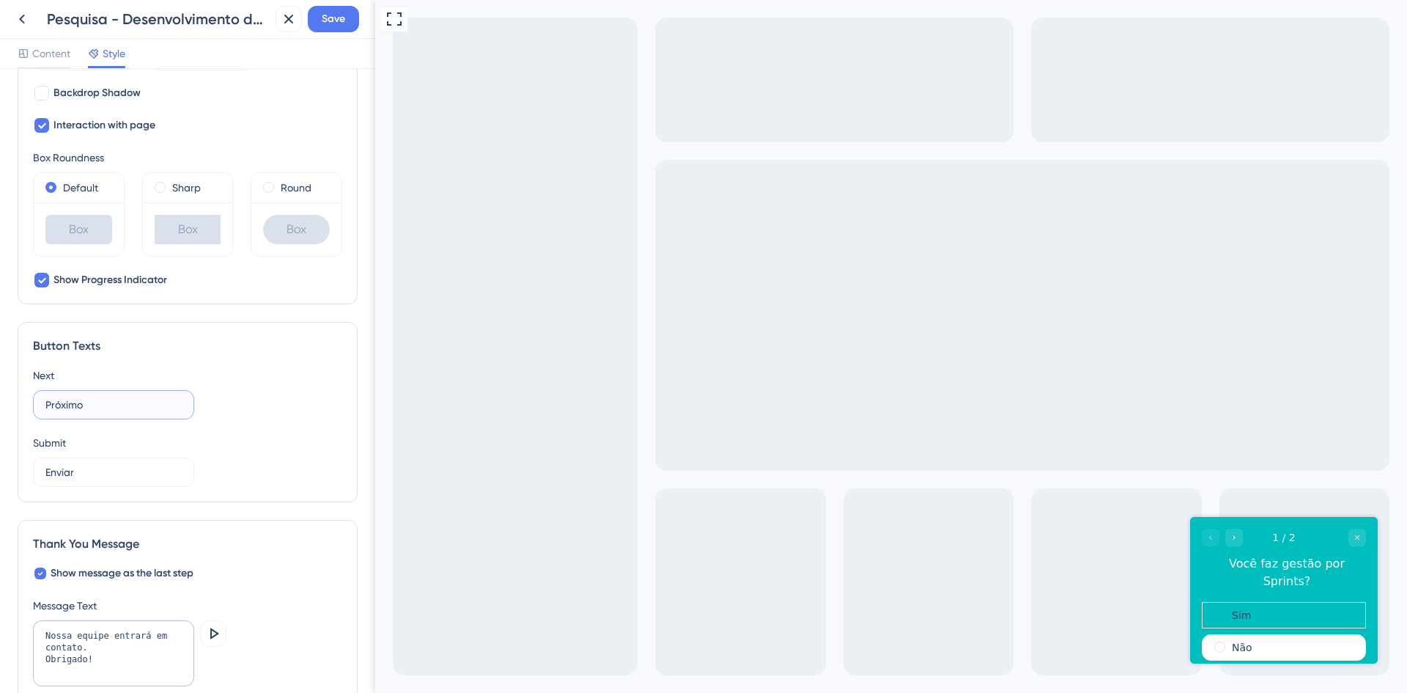
click at [125, 410] on input "Próximo" at bounding box center [113, 404] width 136 height 16
click at [1266, 602] on div "Sim" at bounding box center [1284, 615] width 164 height 26
click at [1262, 634] on div "Não" at bounding box center [1284, 647] width 164 height 26
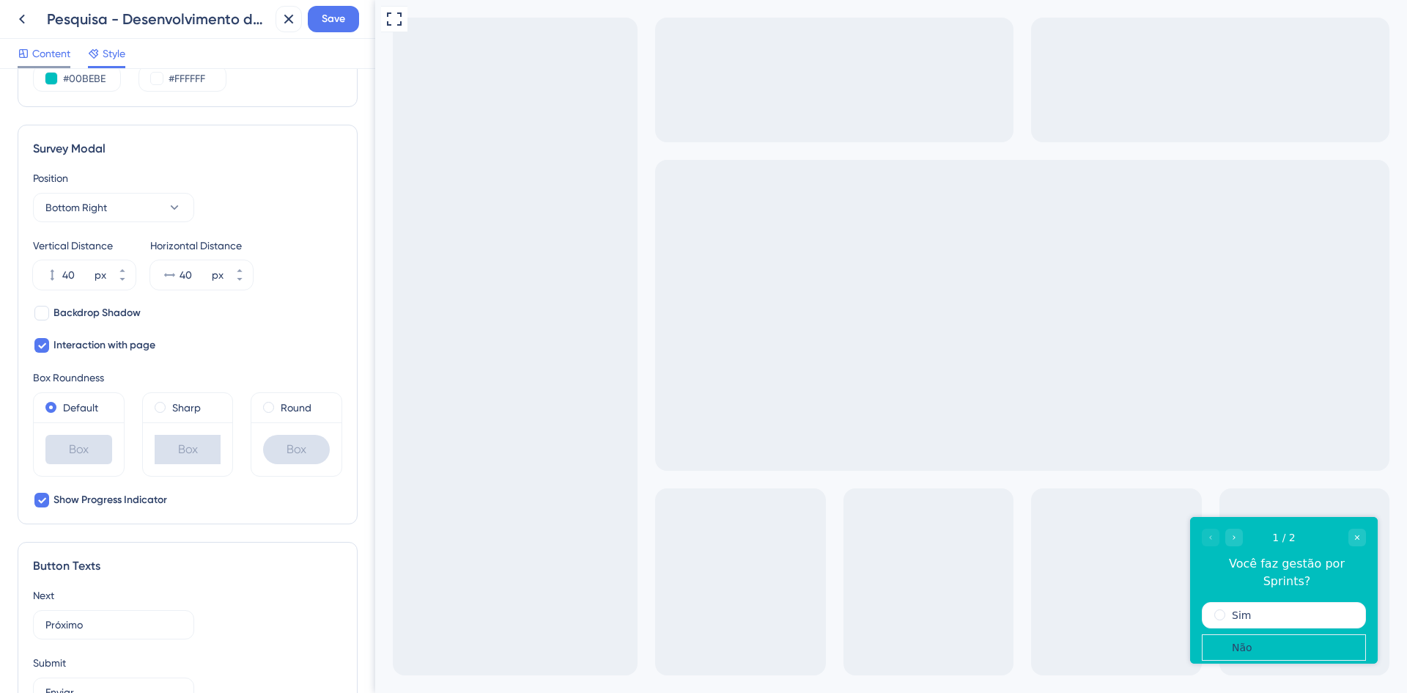
click at [49, 50] on span "Content" at bounding box center [51, 54] width 38 height 18
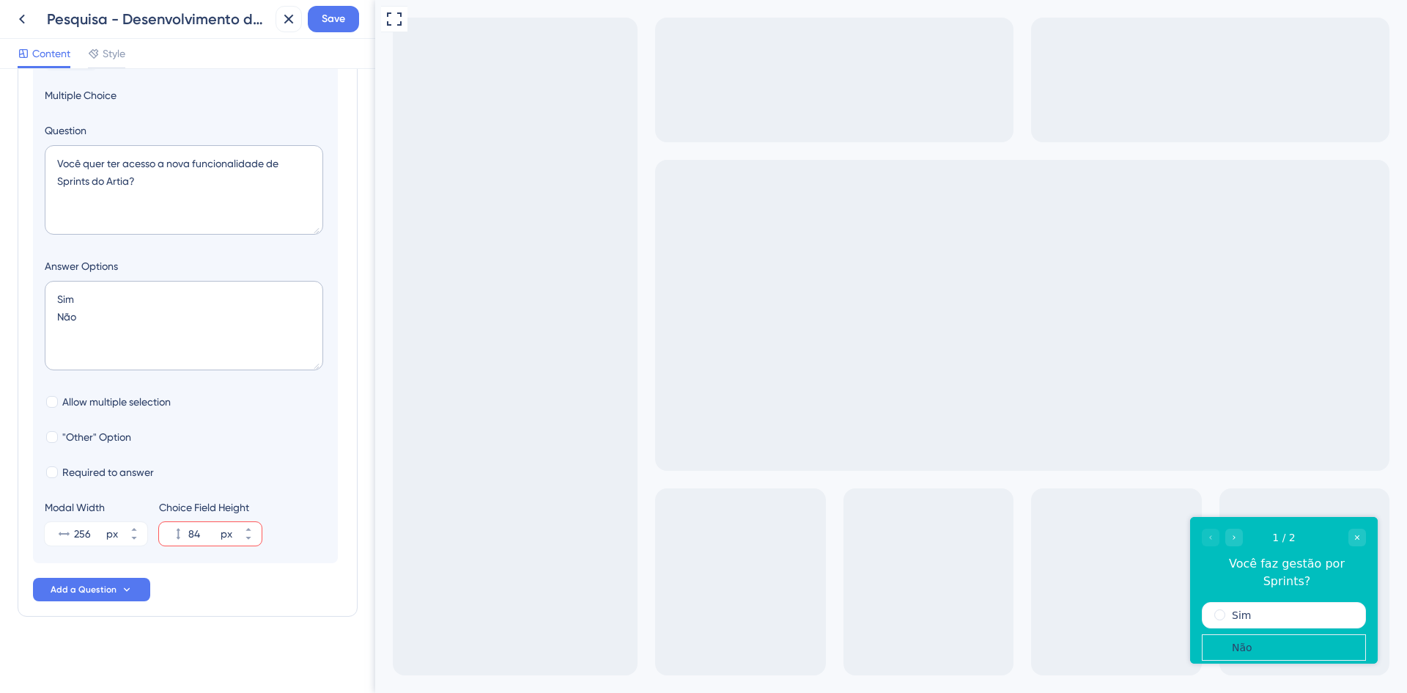
scroll to position [127, 0]
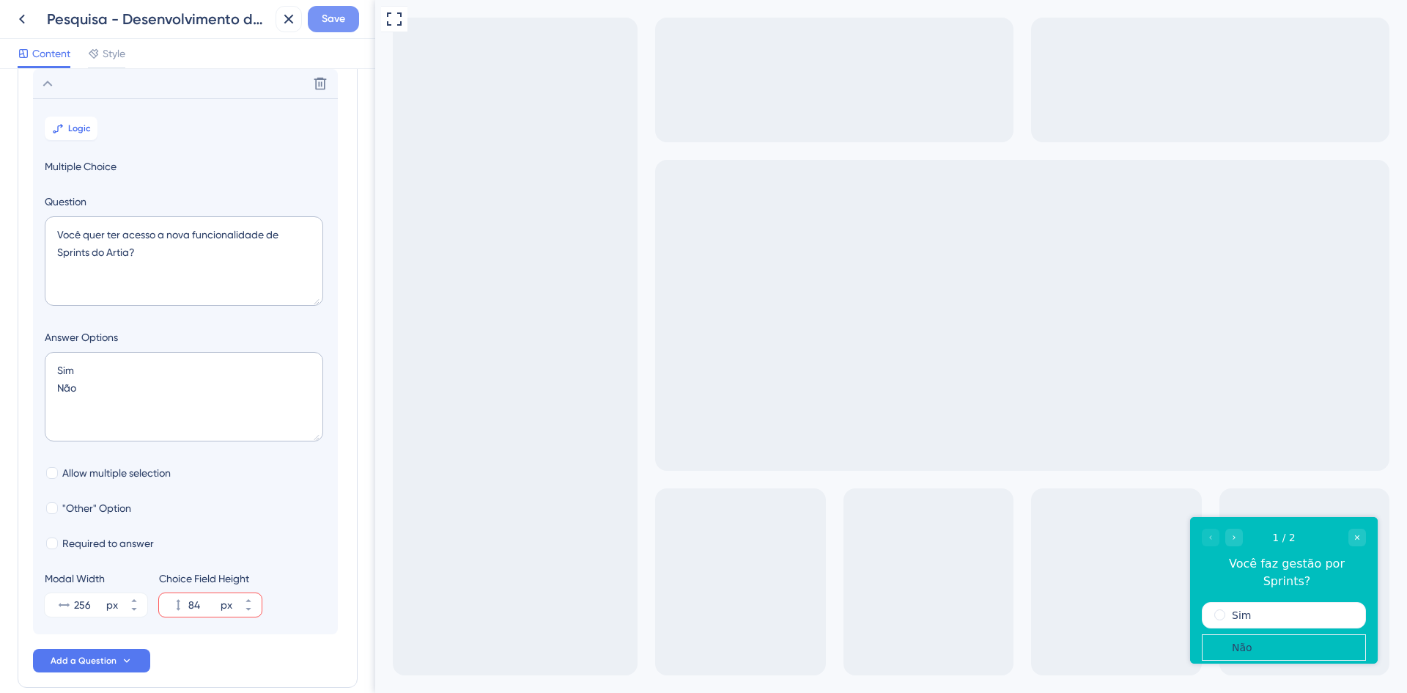
click at [320, 10] on button "Save" at bounding box center [333, 19] width 51 height 26
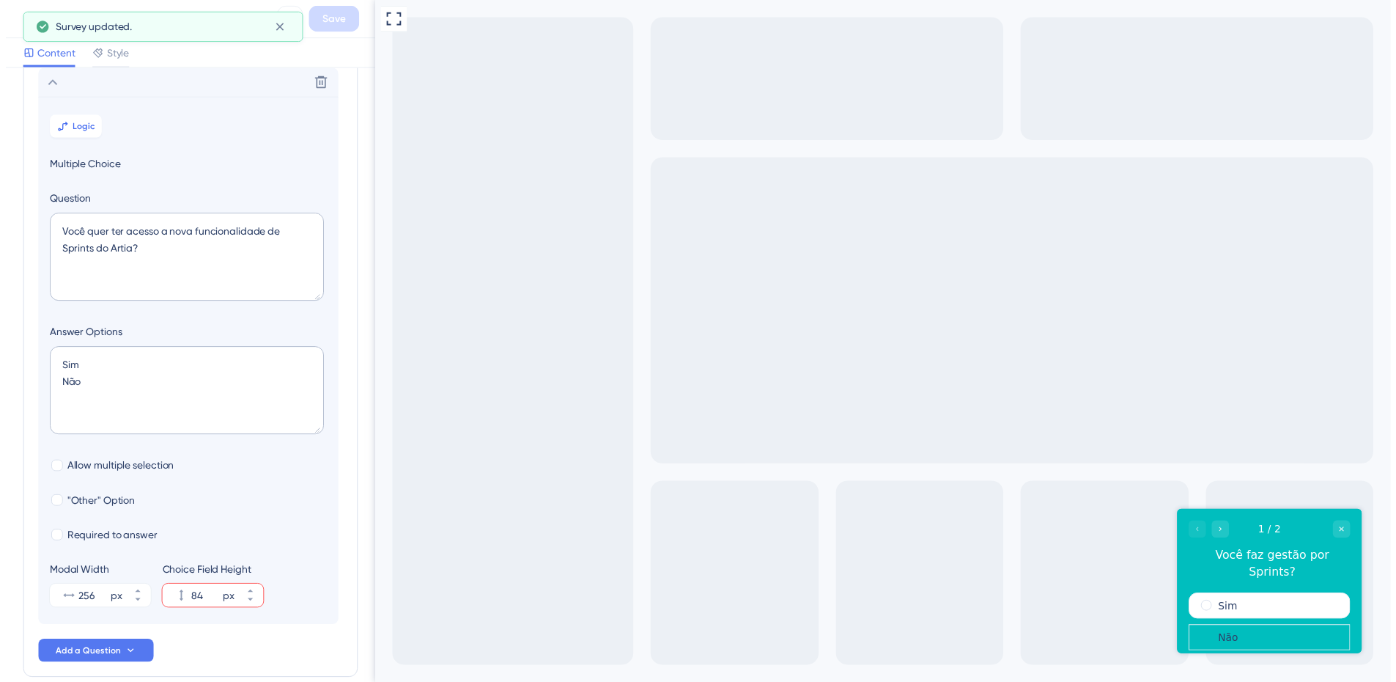
scroll to position [0, 0]
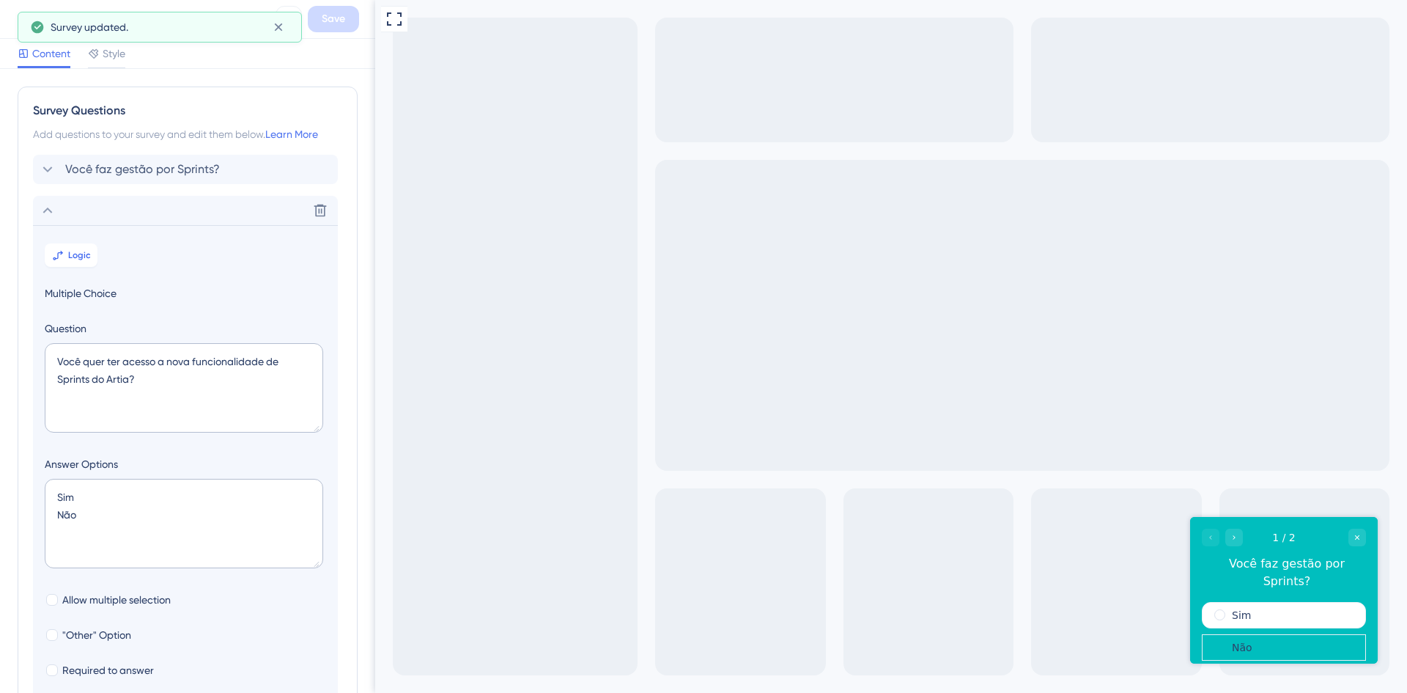
click at [29, 22] on div "Survey updated." at bounding box center [160, 27] width 284 height 31
click at [26, 12] on div "Survey updated." at bounding box center [160, 27] width 284 height 31
drag, startPoint x: 286, startPoint y: 24, endPoint x: 262, endPoint y: 26, distance: 23.6
click at [284, 24] on button at bounding box center [278, 26] width 23 height 23
click at [18, 23] on icon at bounding box center [22, 19] width 18 height 18
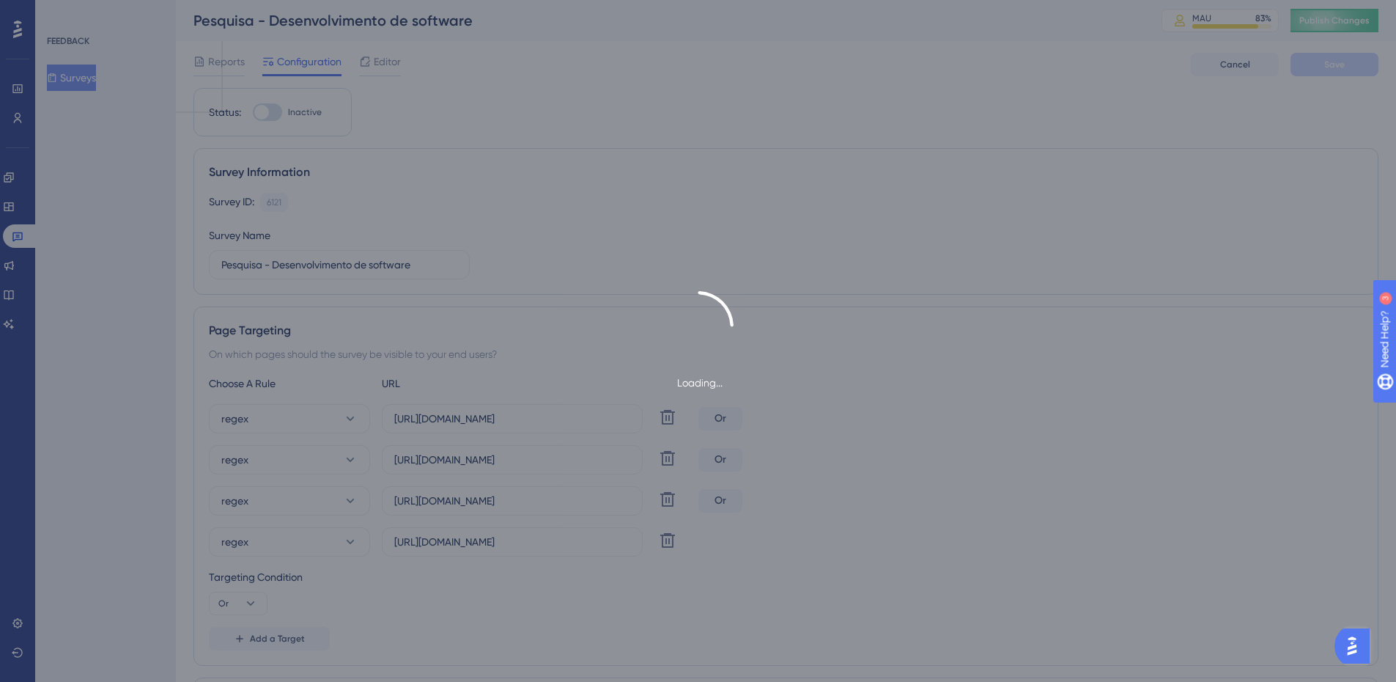
click at [387, 73] on div "Loading..." at bounding box center [698, 341] width 1396 height 682
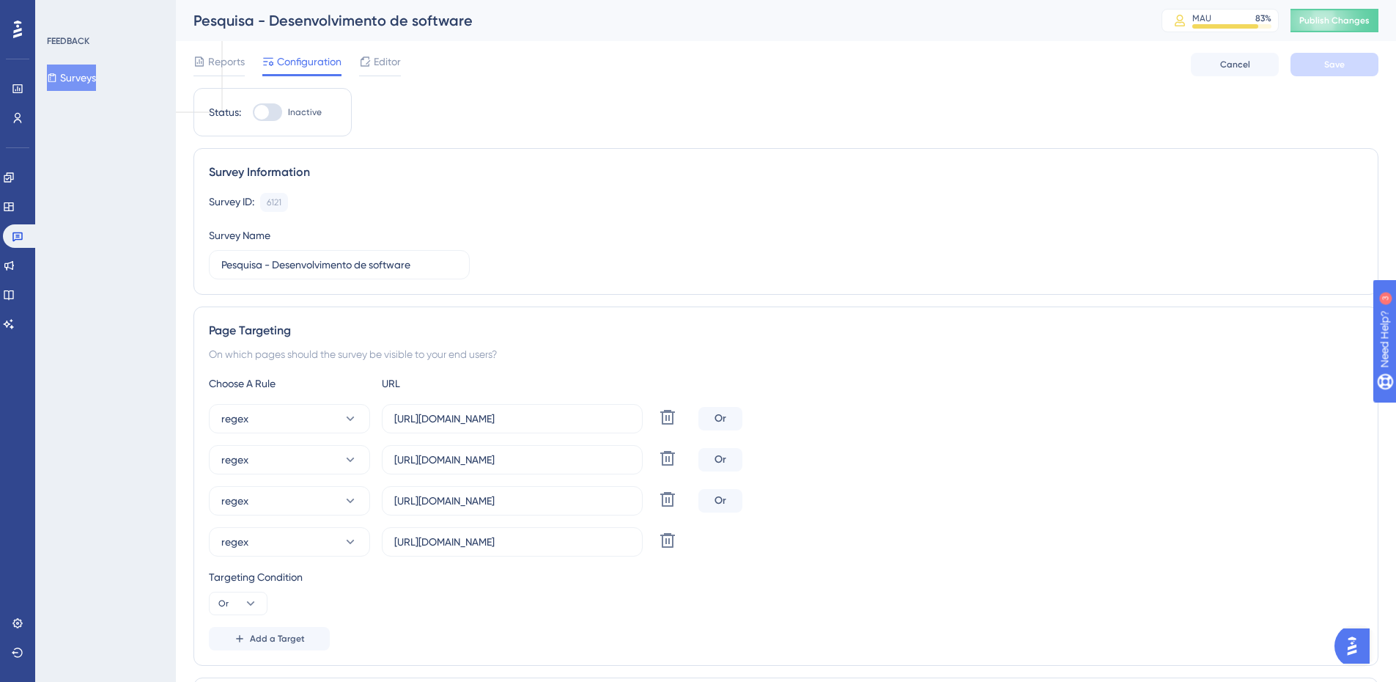
click at [406, 57] on div "Reports Configuration Editor Cancel Save" at bounding box center [785, 64] width 1185 height 47
click at [396, 56] on span "Editor" at bounding box center [387, 62] width 27 height 18
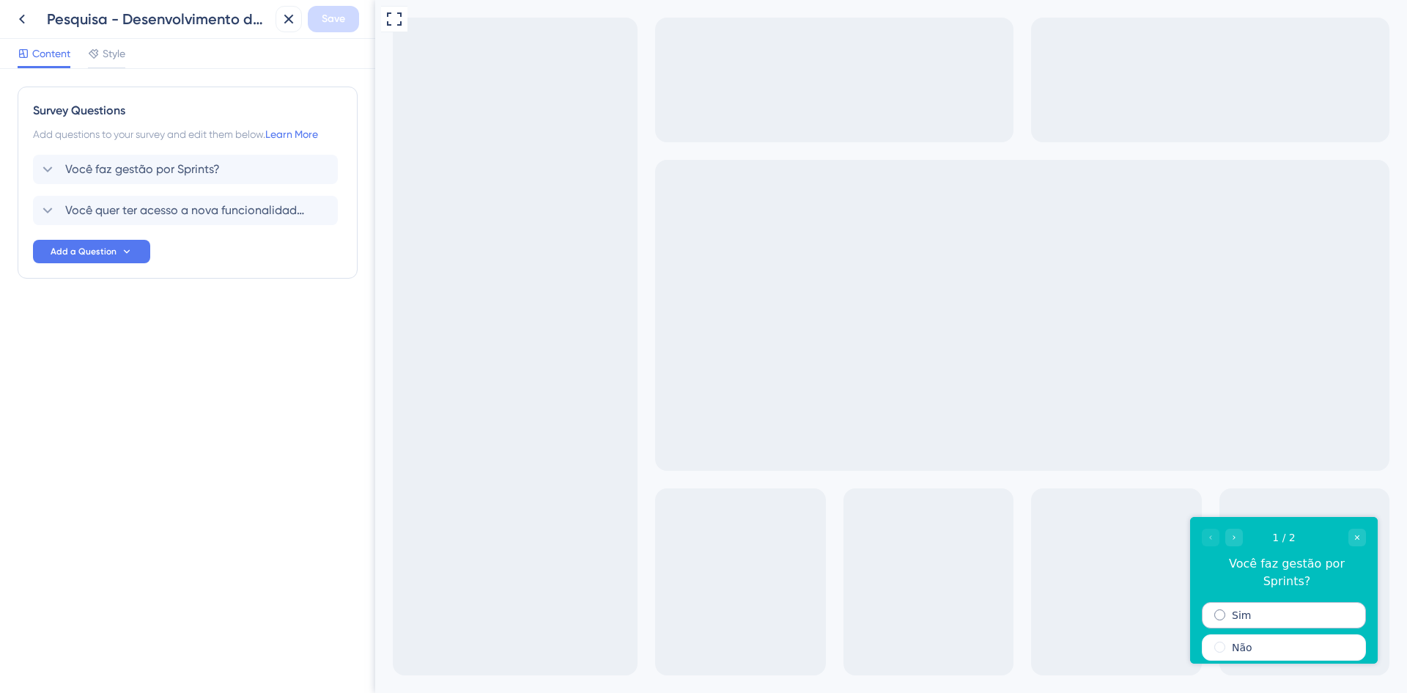
click at [1273, 602] on div "Sim" at bounding box center [1284, 615] width 164 height 26
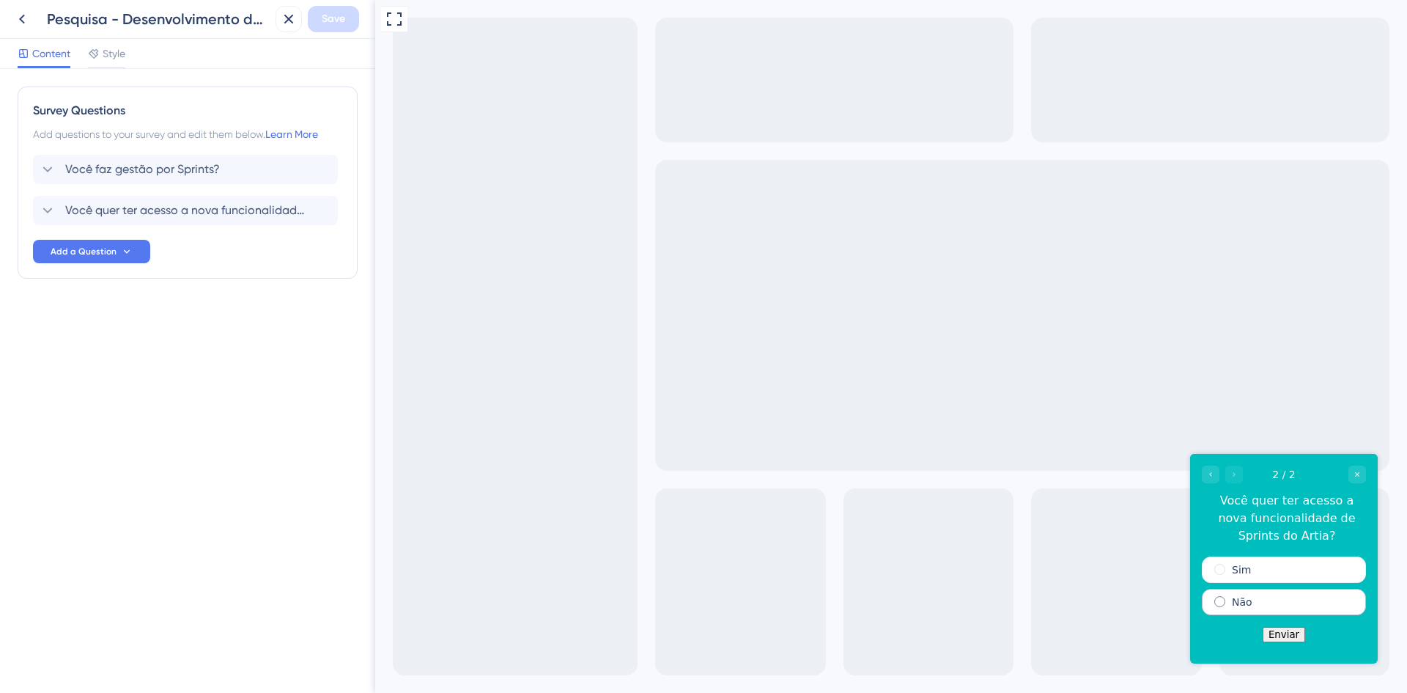
click at [1333, 599] on div "Não" at bounding box center [1284, 602] width 164 height 26
click at [1243, 578] on div "Sim" at bounding box center [1284, 569] width 164 height 26
click at [1279, 635] on button "Enviar" at bounding box center [1284, 634] width 43 height 15
click at [1357, 478] on icon "Close survey" at bounding box center [1357, 474] width 9 height 9
click at [165, 170] on span "Você faz gestão por Sprints?" at bounding box center [142, 170] width 155 height 18
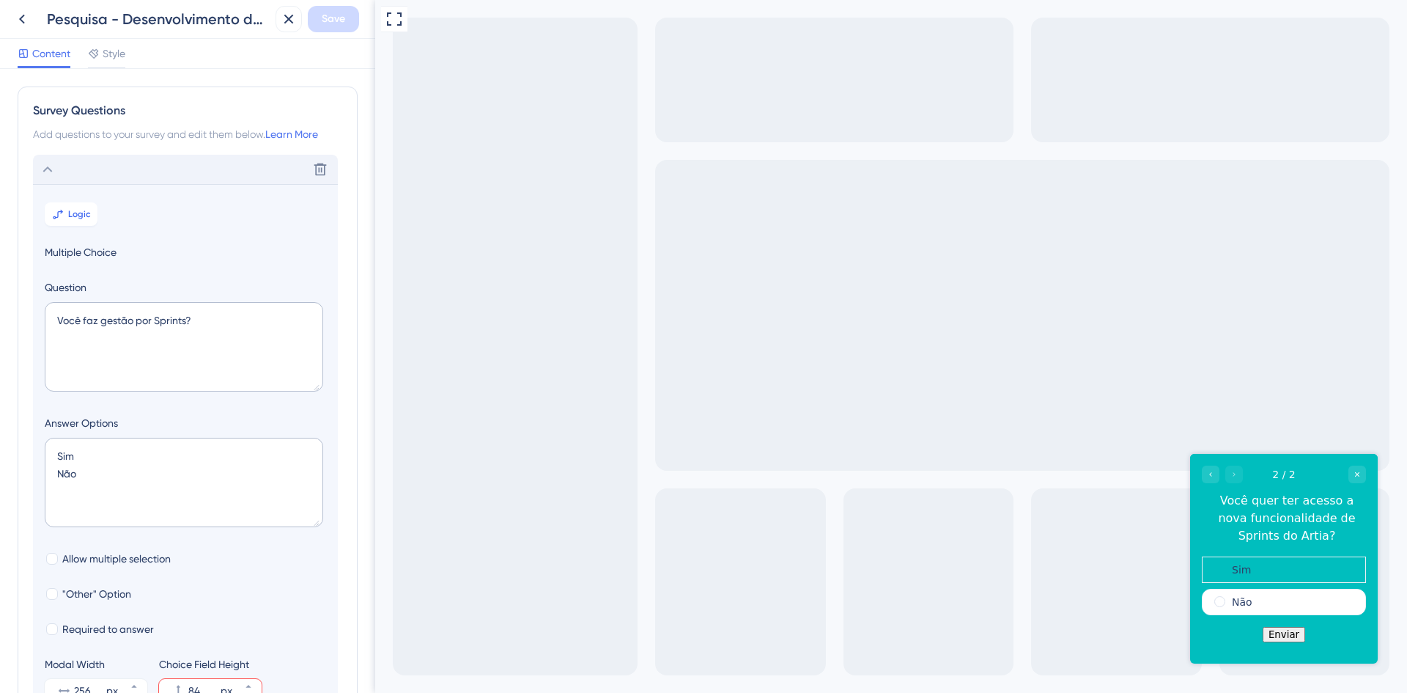
click at [85, 40] on div "Content Style" at bounding box center [187, 54] width 375 height 30
click at [113, 59] on span "Style" at bounding box center [114, 54] width 23 height 18
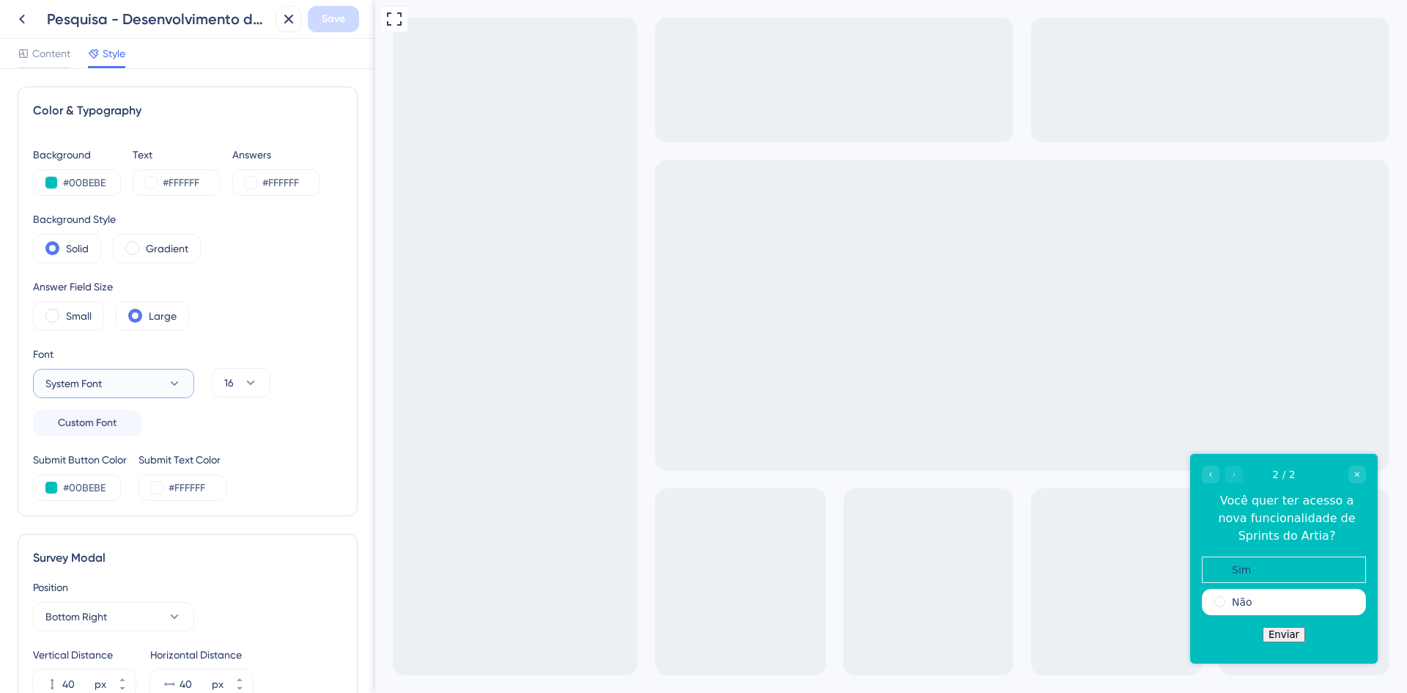
click at [161, 382] on button "System Font" at bounding box center [113, 383] width 161 height 29
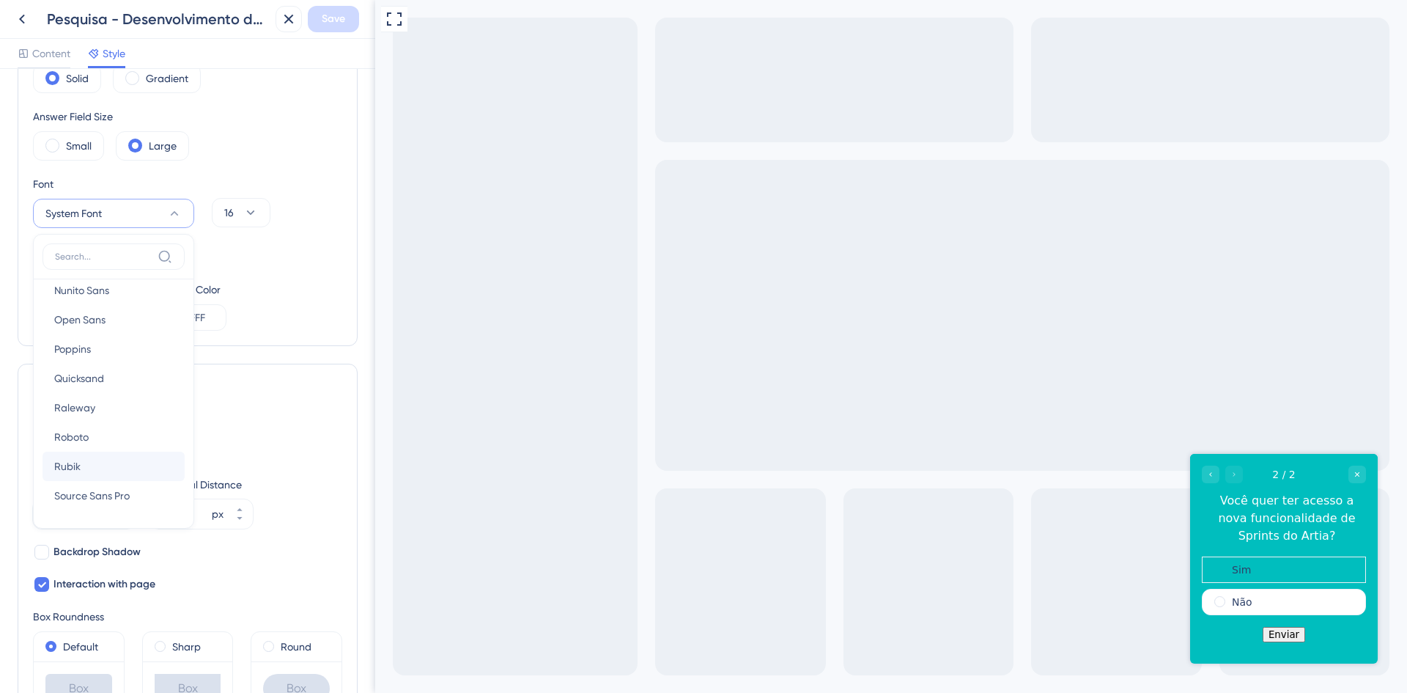
scroll to position [243, 0]
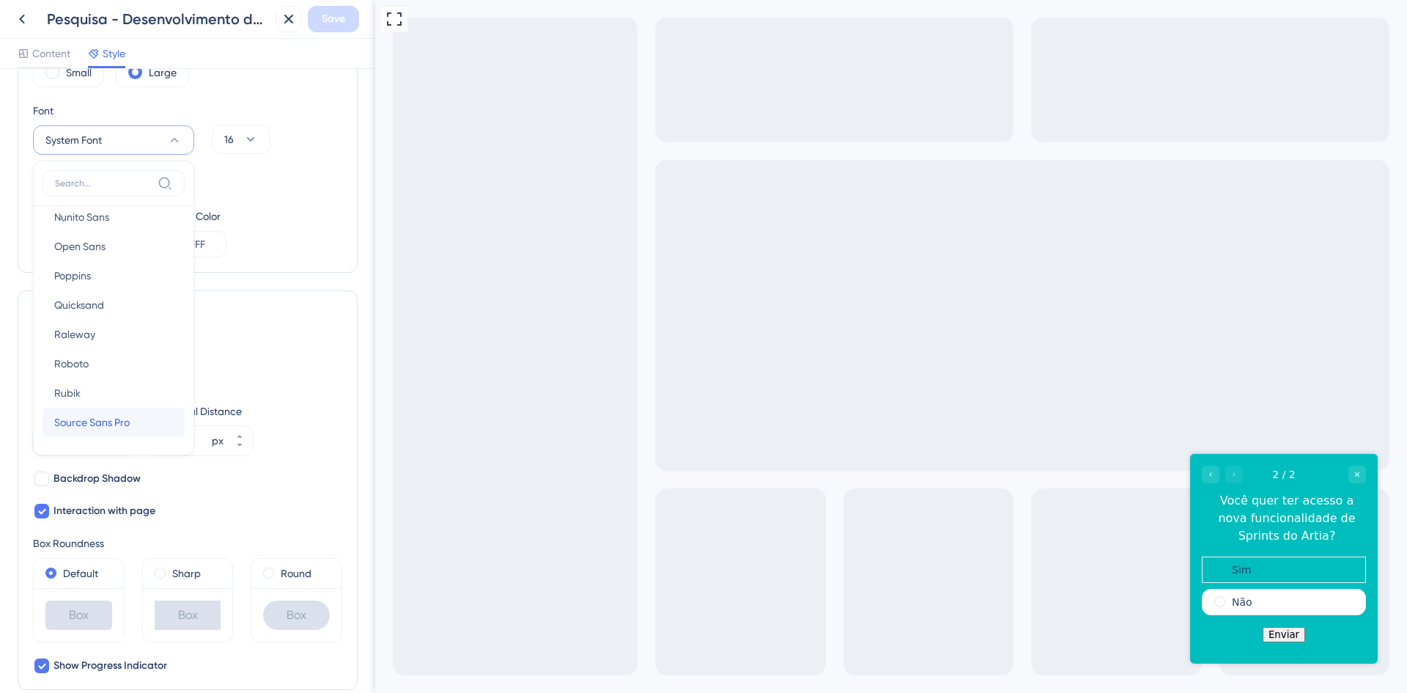
click at [129, 413] on button "Source Sans Pro Source Sans Pro" at bounding box center [114, 421] width 142 height 29
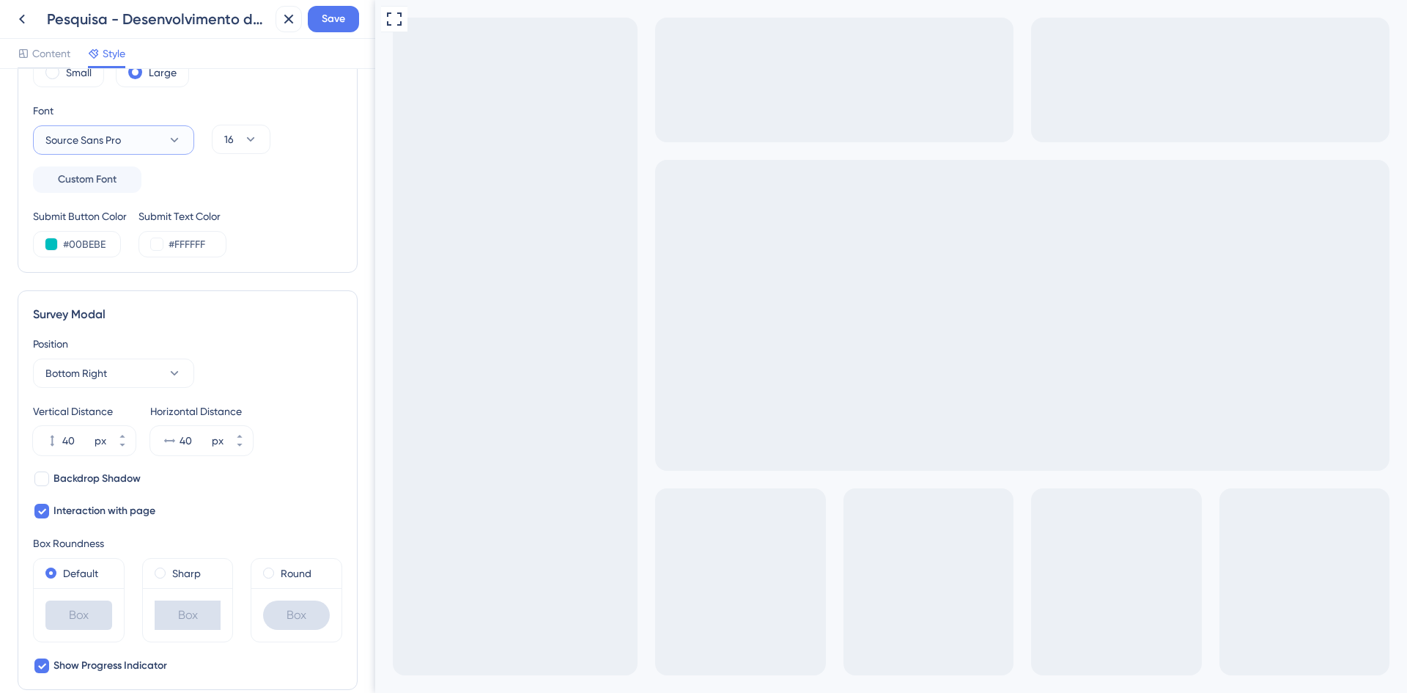
click at [117, 134] on span "Source Sans Pro" at bounding box center [82, 140] width 75 height 18
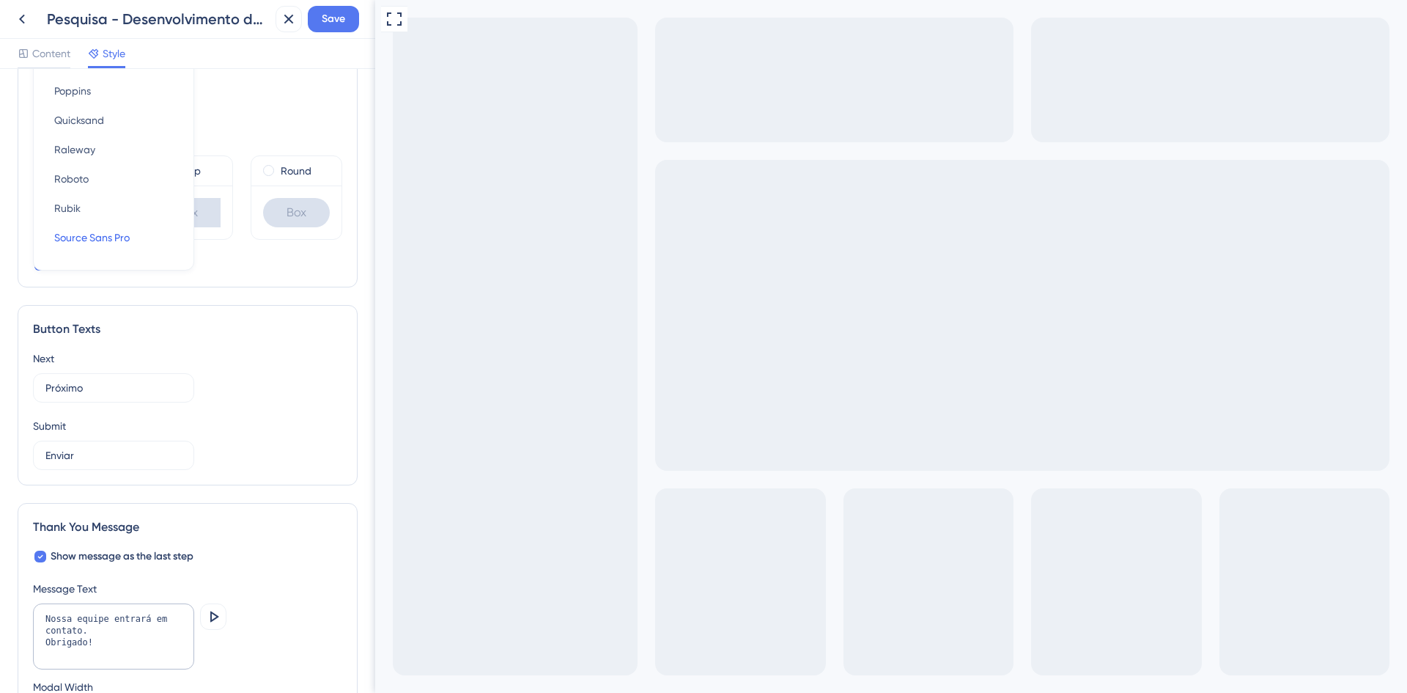
scroll to position [719, 0]
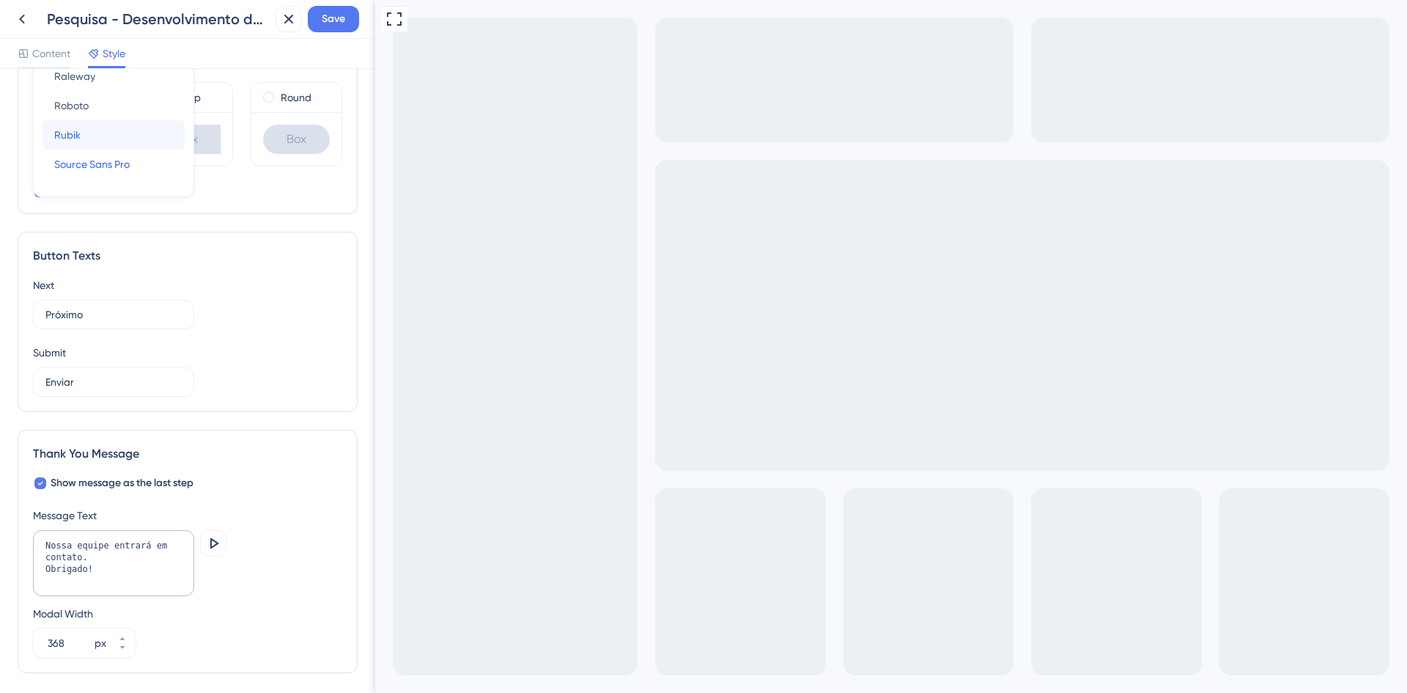
click at [86, 137] on button "Rubik Rubik" at bounding box center [114, 134] width 142 height 29
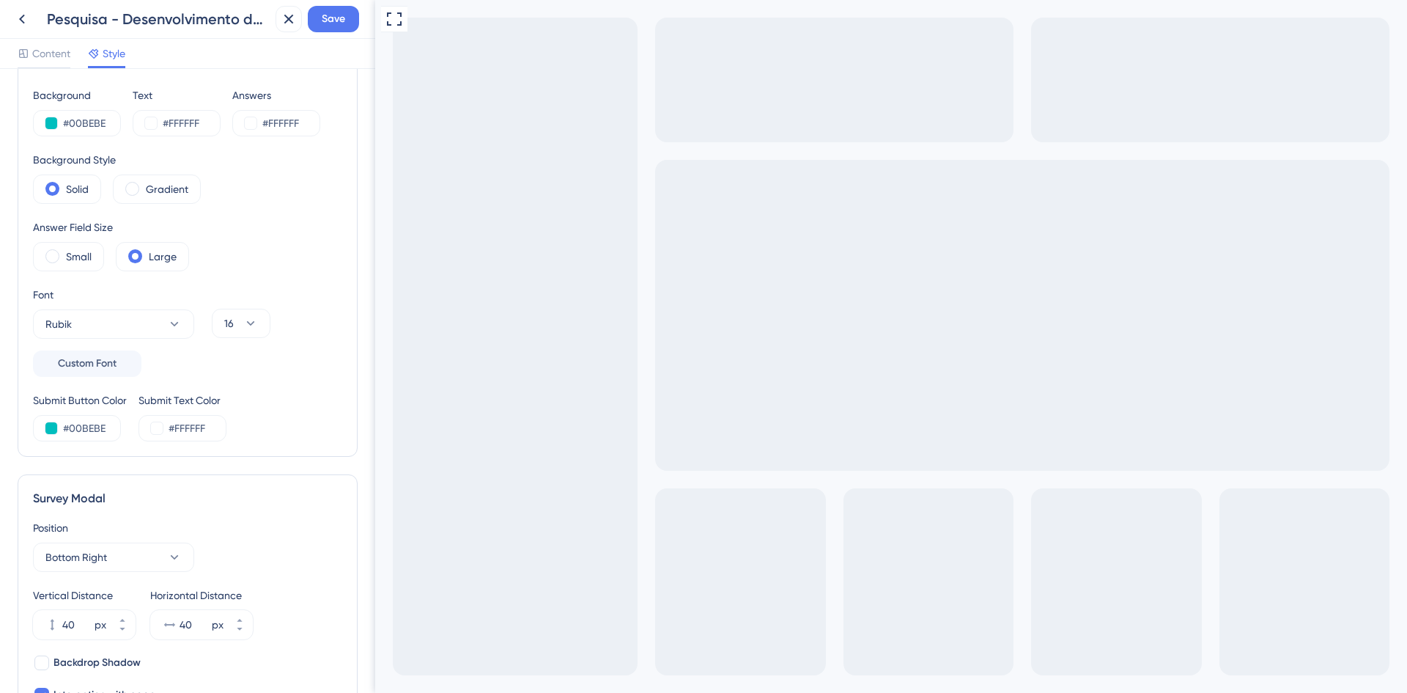
scroll to position [0, 0]
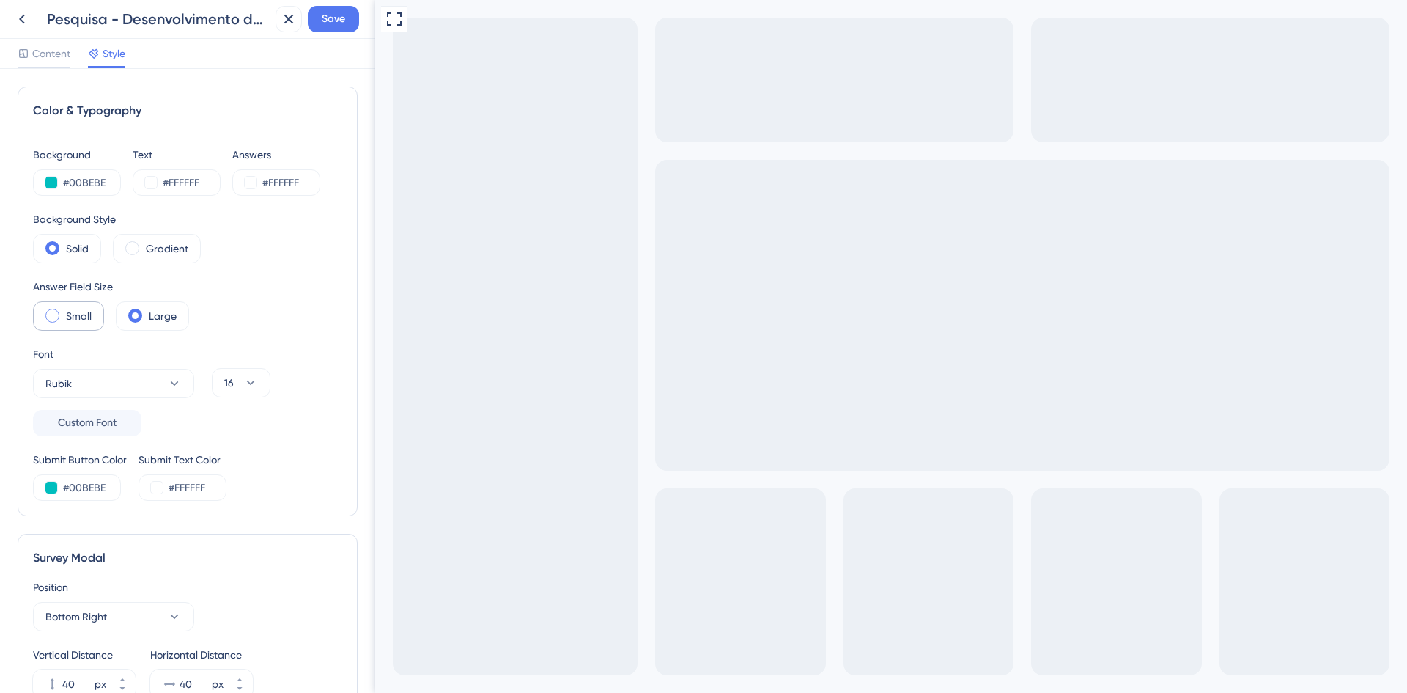
click at [84, 317] on label "Small" at bounding box center [79, 316] width 26 height 18
click at [170, 323] on label "Large" at bounding box center [163, 316] width 28 height 18
click at [170, 246] on label "Gradient" at bounding box center [167, 249] width 43 height 18
click at [70, 247] on label "Solid" at bounding box center [77, 249] width 23 height 18
click at [284, 279] on div "Answer Field Size Small Large" at bounding box center [187, 304] width 309 height 53
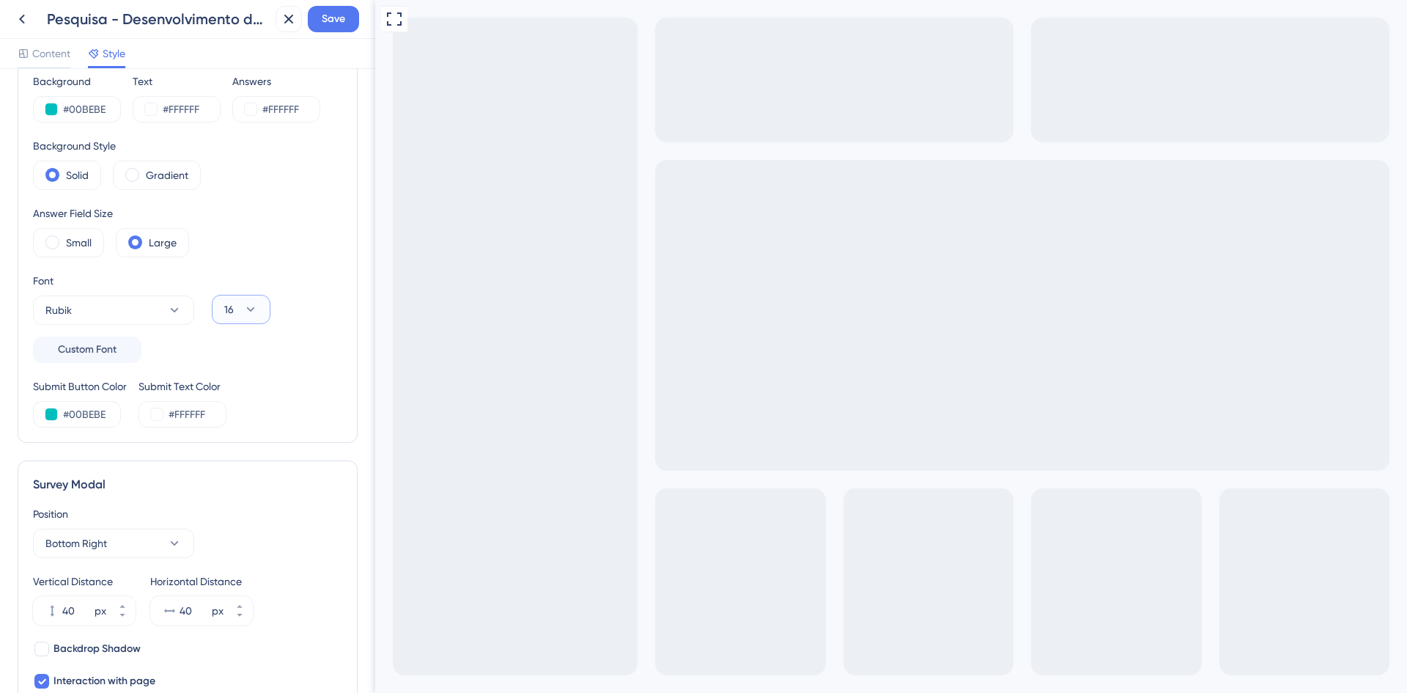
click at [250, 316] on icon at bounding box center [250, 309] width 15 height 15
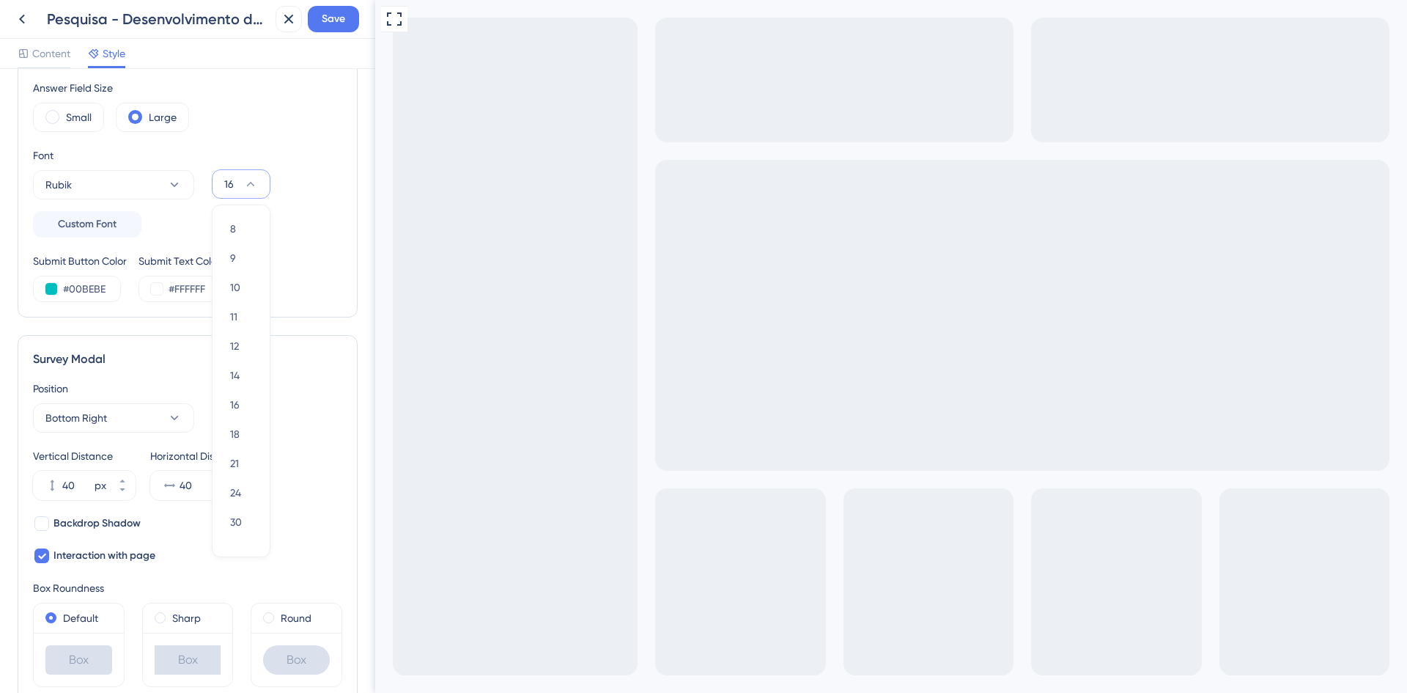
click at [317, 207] on div "Font Rubik Custom Font 16 8 8 9 9 10 10 11 11 12 12 14 14 16 16 18 18 21 21 24 …" at bounding box center [187, 192] width 309 height 91
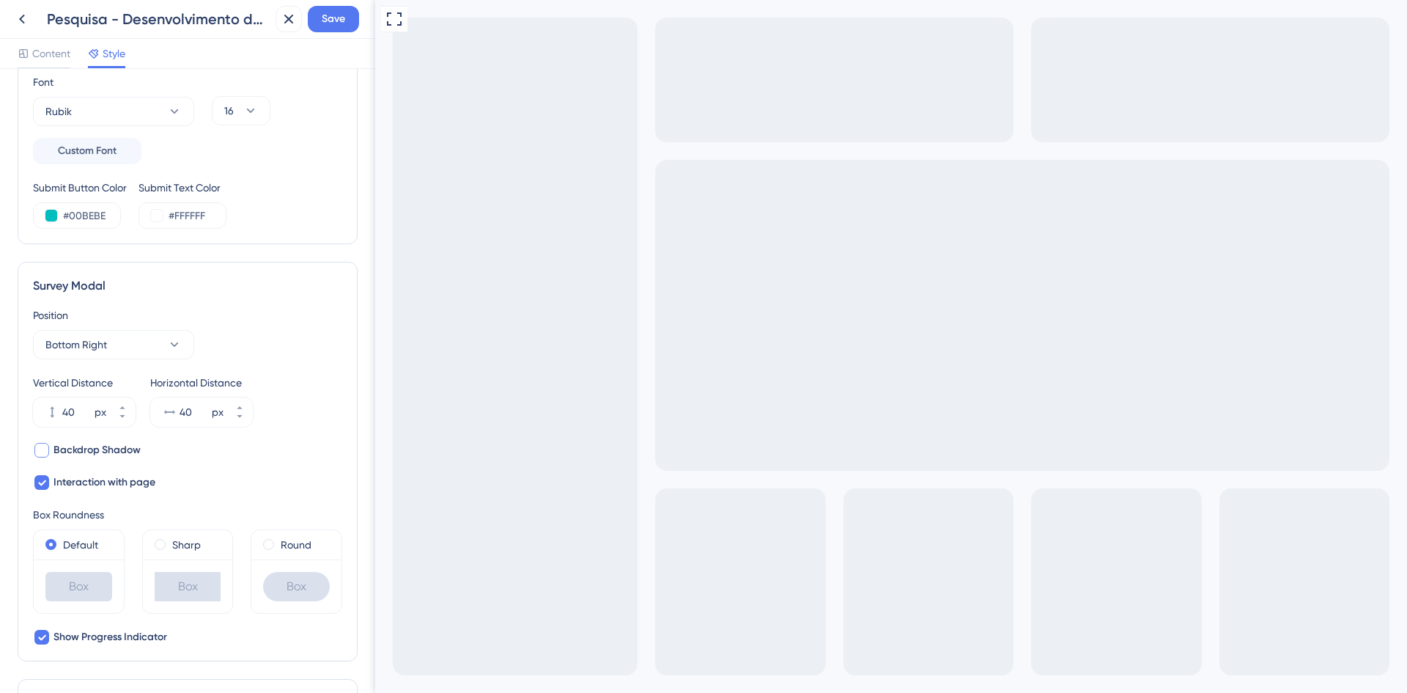
click at [84, 451] on span "Backdrop Shadow" at bounding box center [97, 450] width 87 height 18
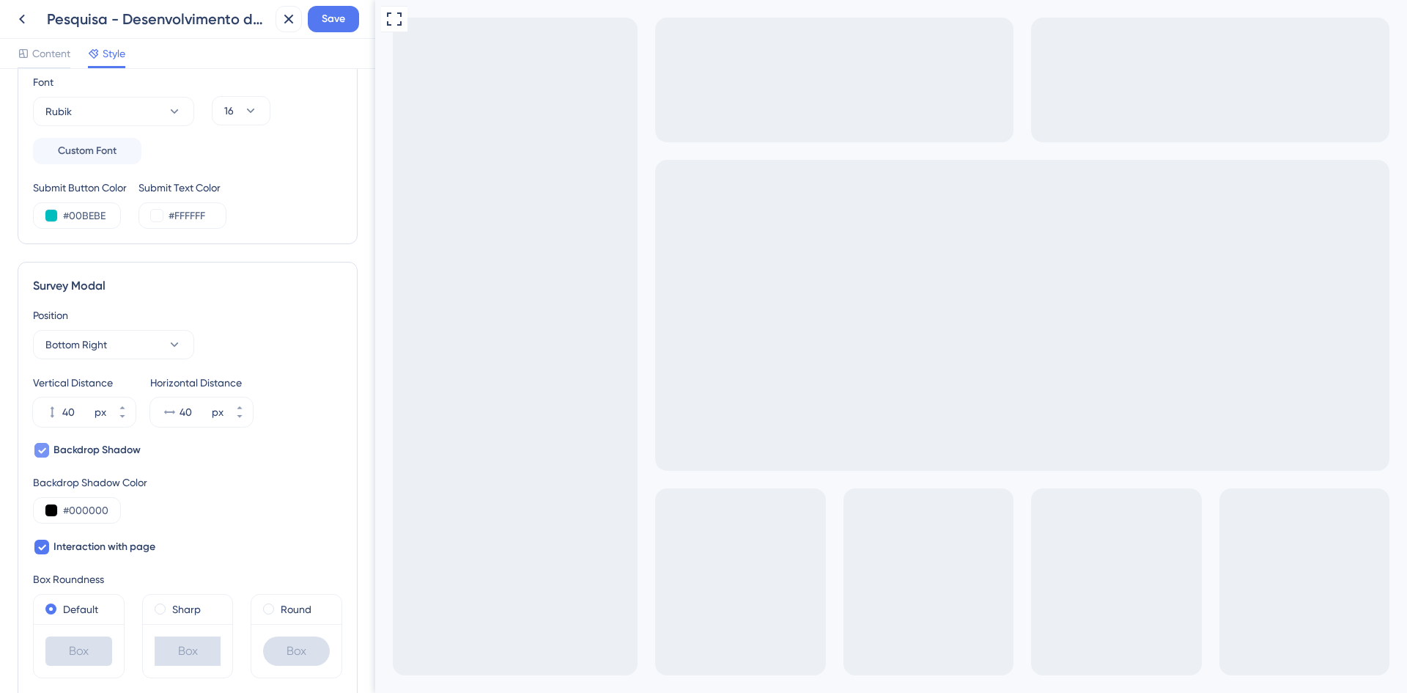
click at [84, 450] on span "Backdrop Shadow" at bounding box center [97, 450] width 87 height 18
checkbox input "false"
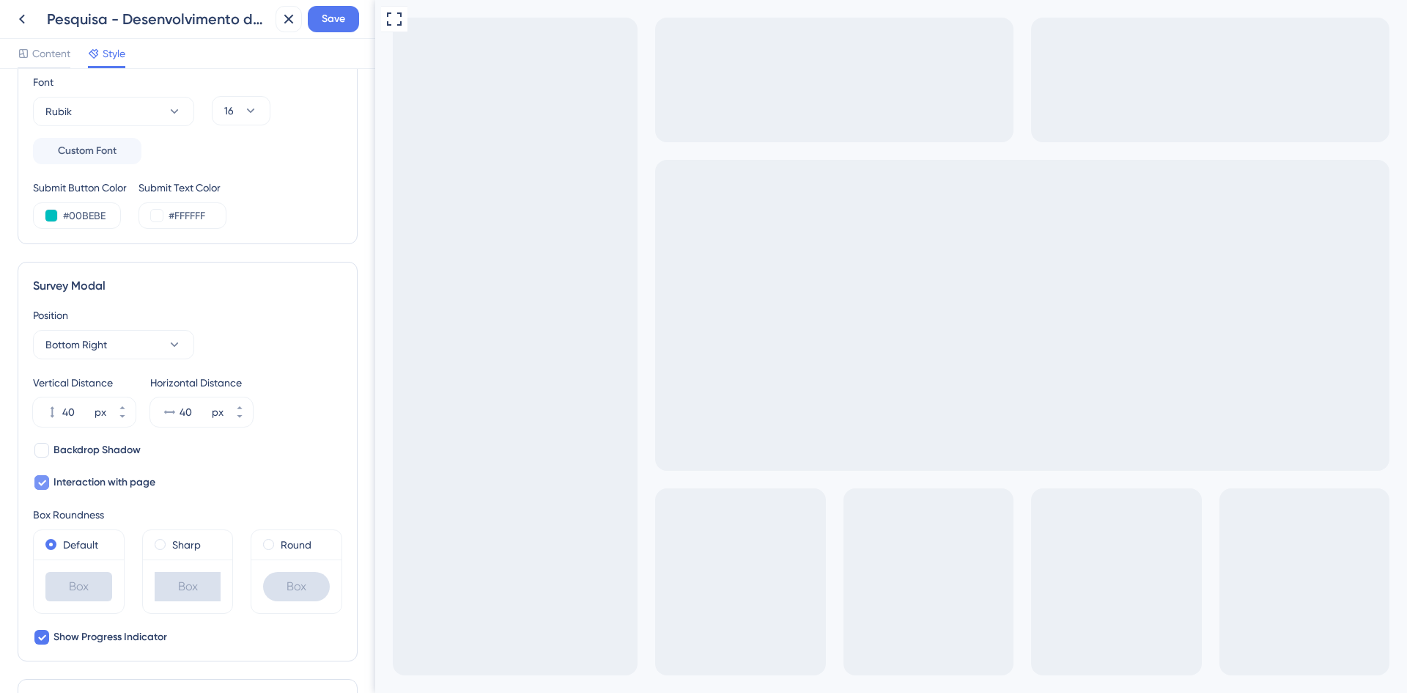
click at [102, 482] on span "Interaction with page" at bounding box center [105, 482] width 102 height 18
click at [103, 481] on span "Interaction with page" at bounding box center [105, 482] width 102 height 18
checkbox input "true"
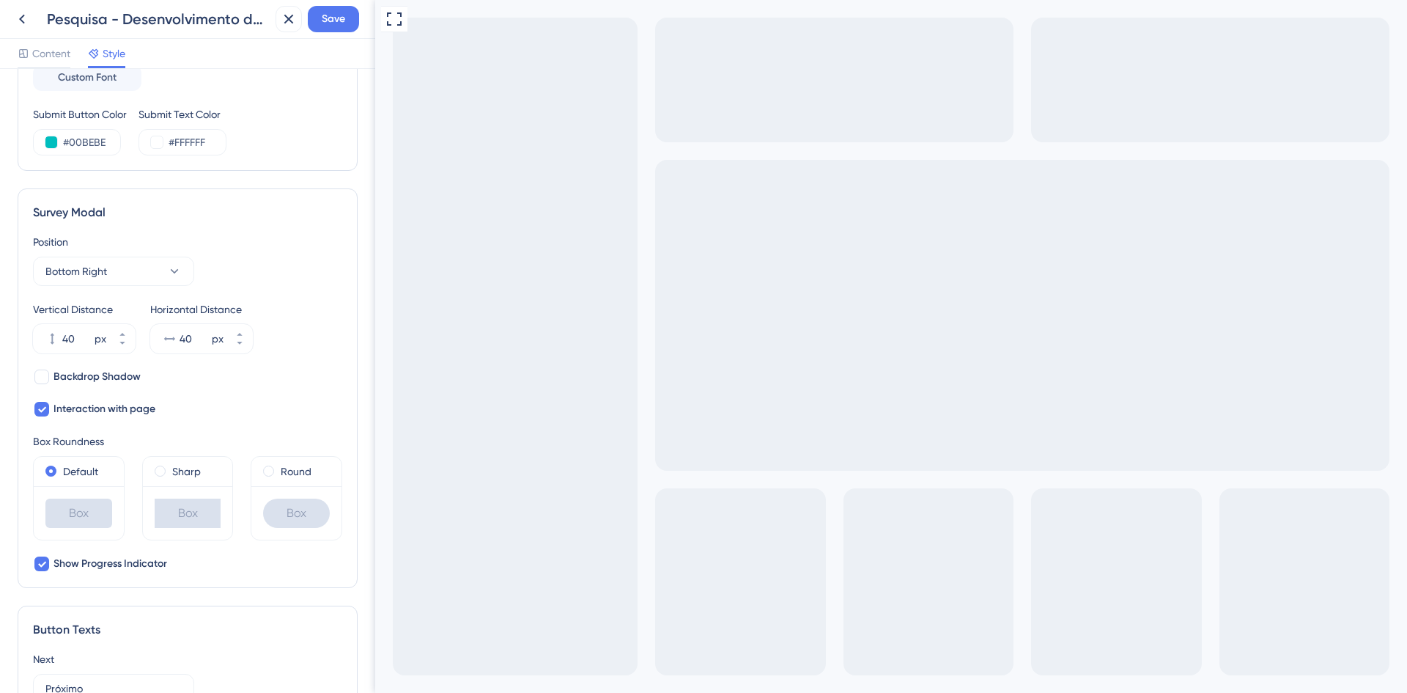
scroll to position [492, 0]
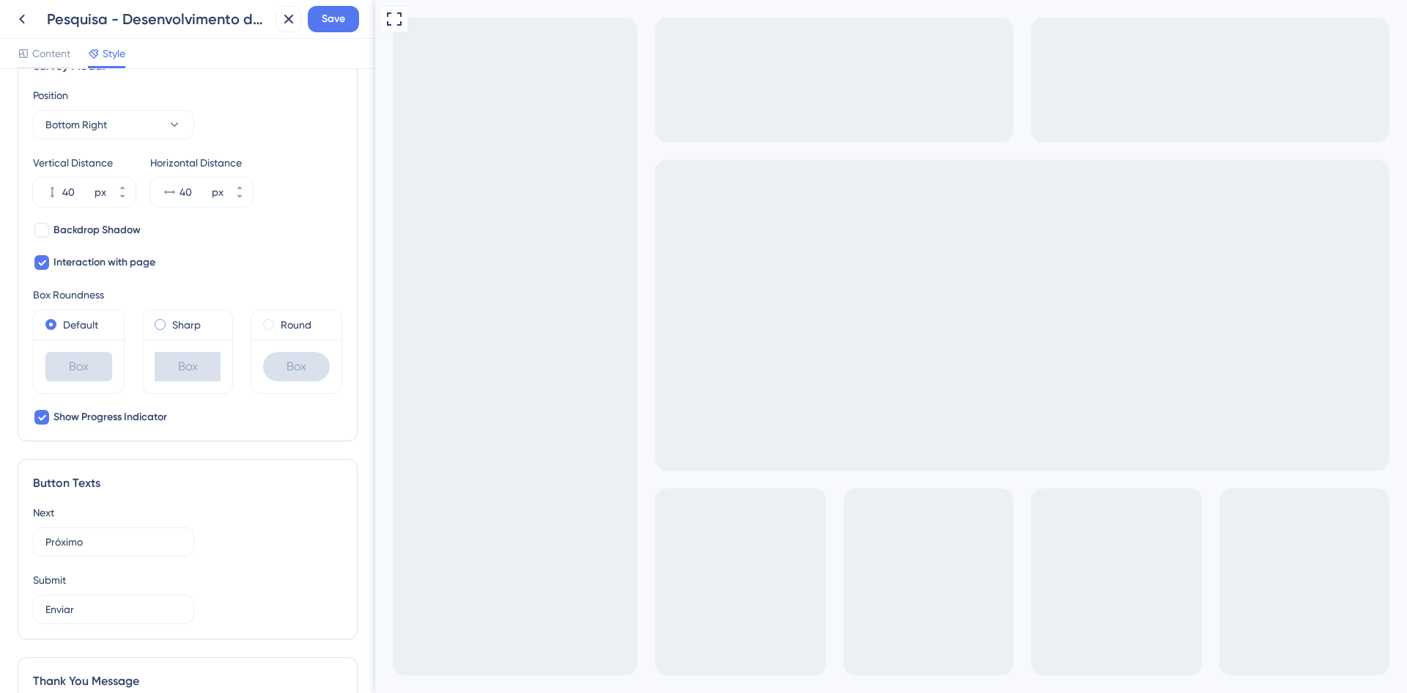
click at [189, 325] on label "Sharp" at bounding box center [186, 325] width 29 height 18
click at [281, 322] on label "Round" at bounding box center [296, 325] width 31 height 18
click at [67, 331] on label "Default" at bounding box center [80, 325] width 35 height 18
click at [281, 324] on label "Round" at bounding box center [296, 325] width 31 height 18
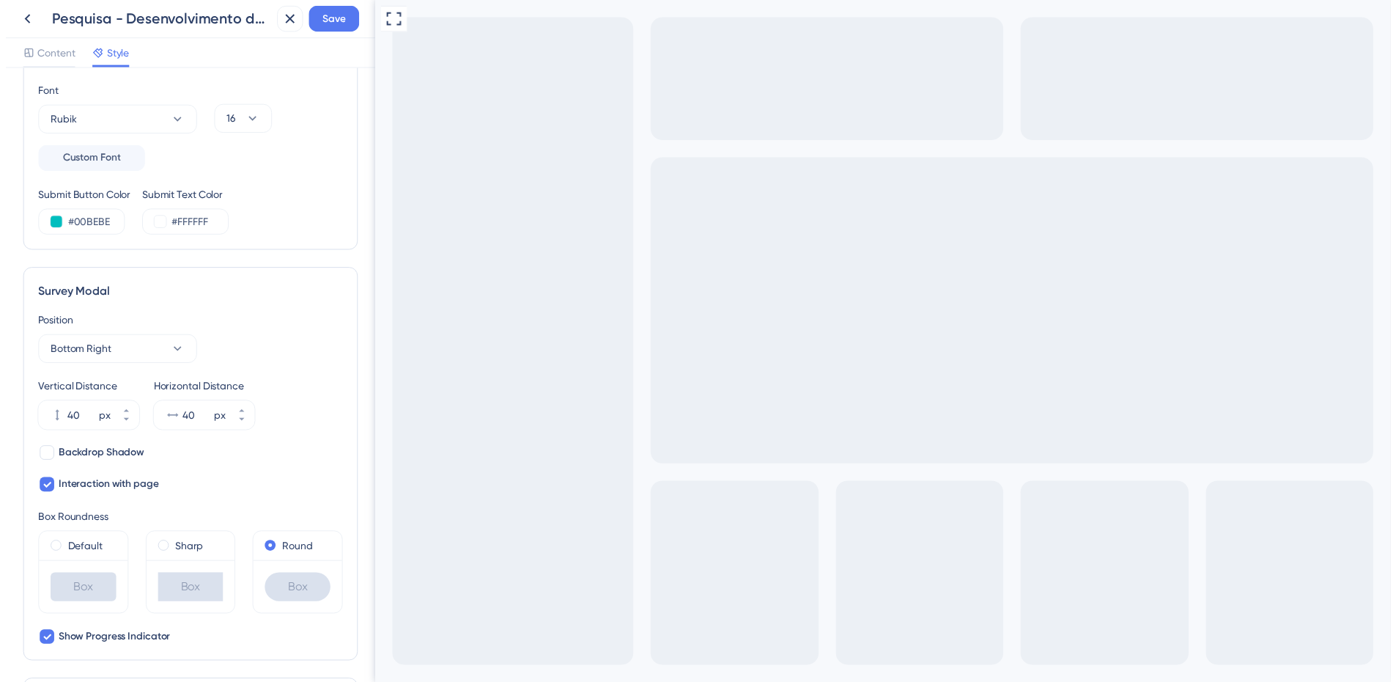
scroll to position [0, 0]
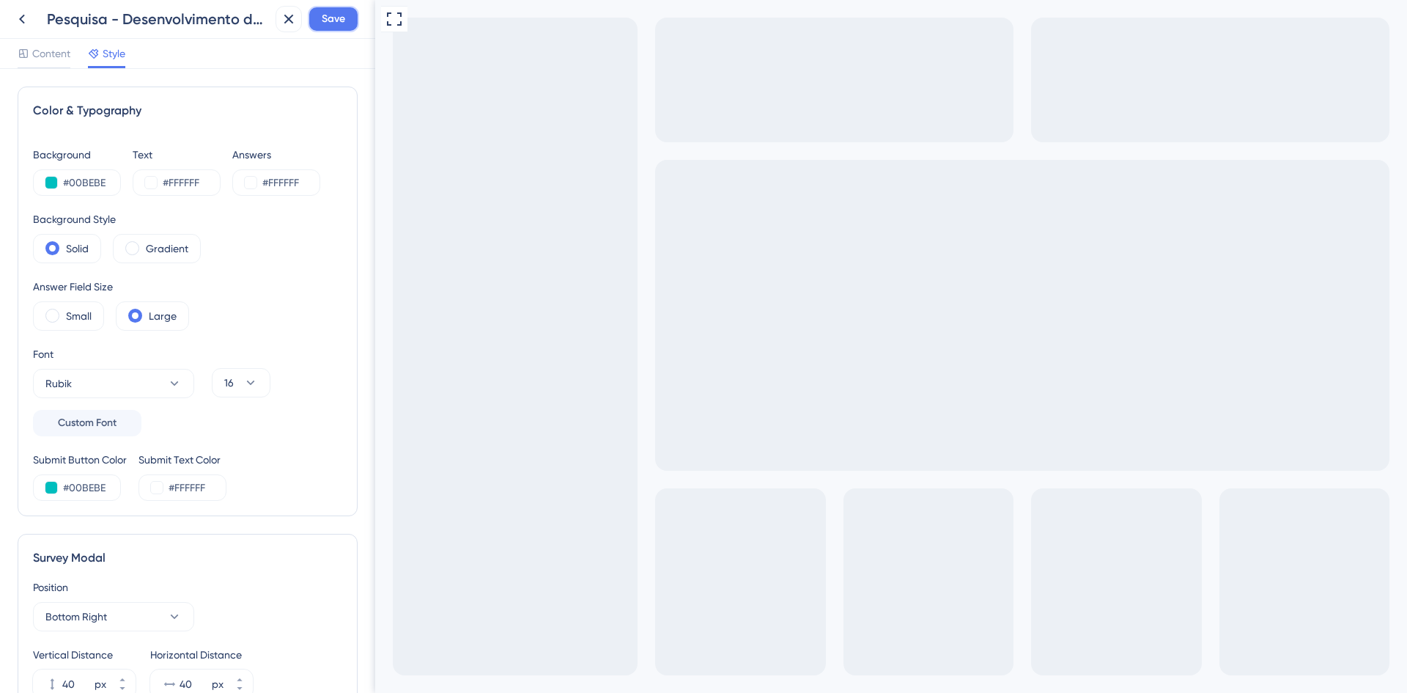
click at [344, 18] on span "Save" at bounding box center [333, 19] width 23 height 18
click at [28, 21] on icon at bounding box center [22, 19] width 18 height 18
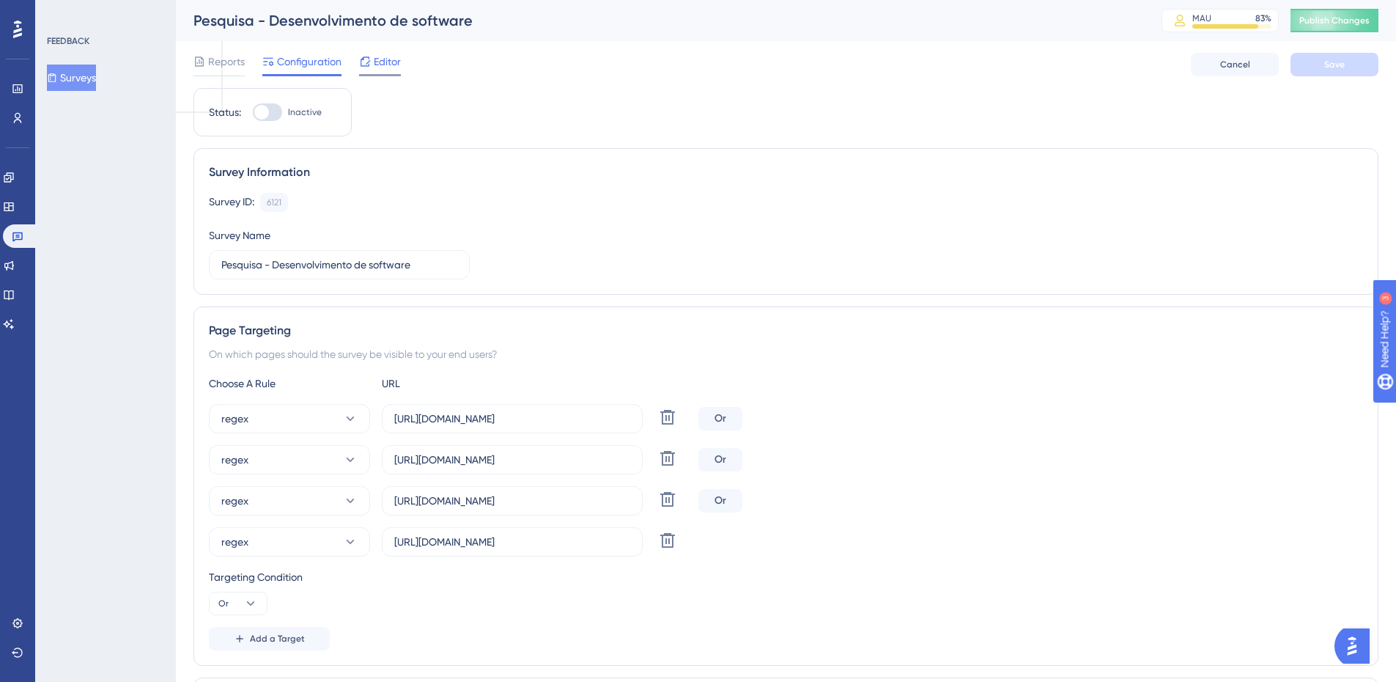
click at [395, 61] on span "Editor" at bounding box center [387, 62] width 27 height 18
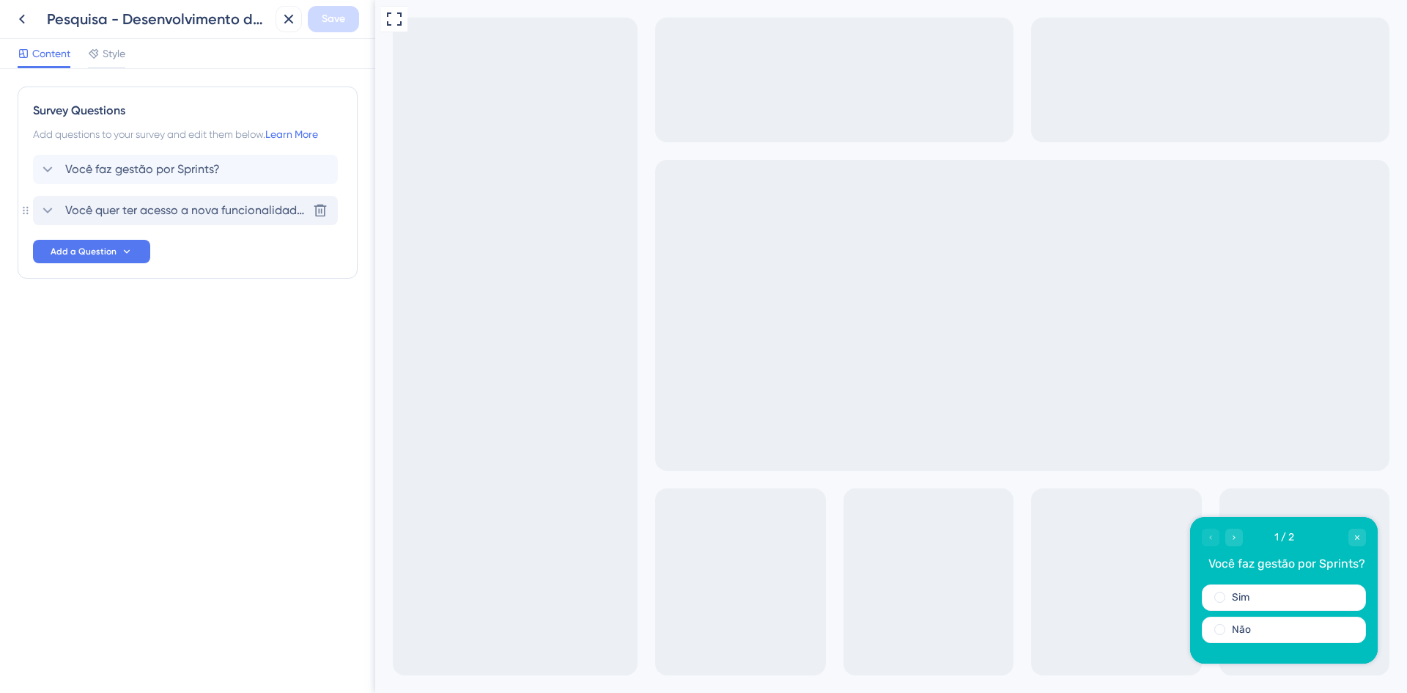
click at [183, 211] on span "Você quer ter acesso a nova funcionalidade de Sprints do Artia?" at bounding box center [186, 211] width 242 height 18
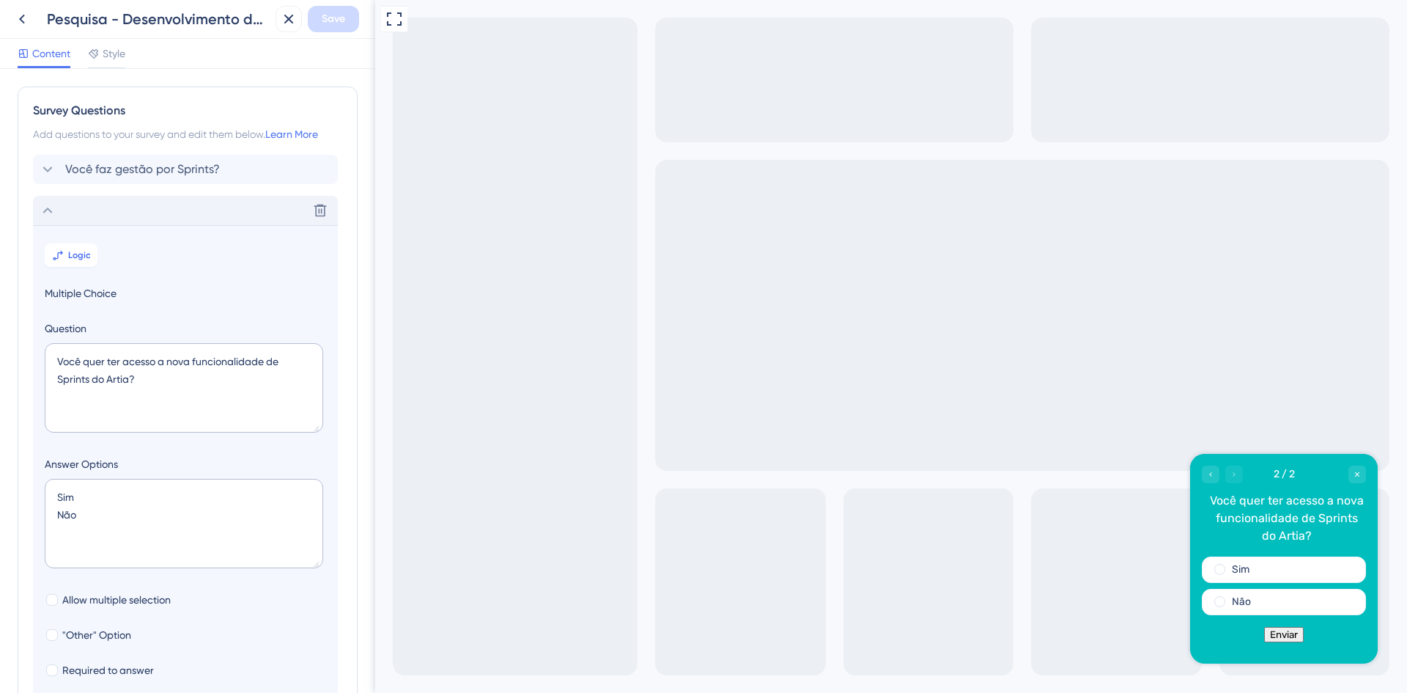
scroll to position [127, 0]
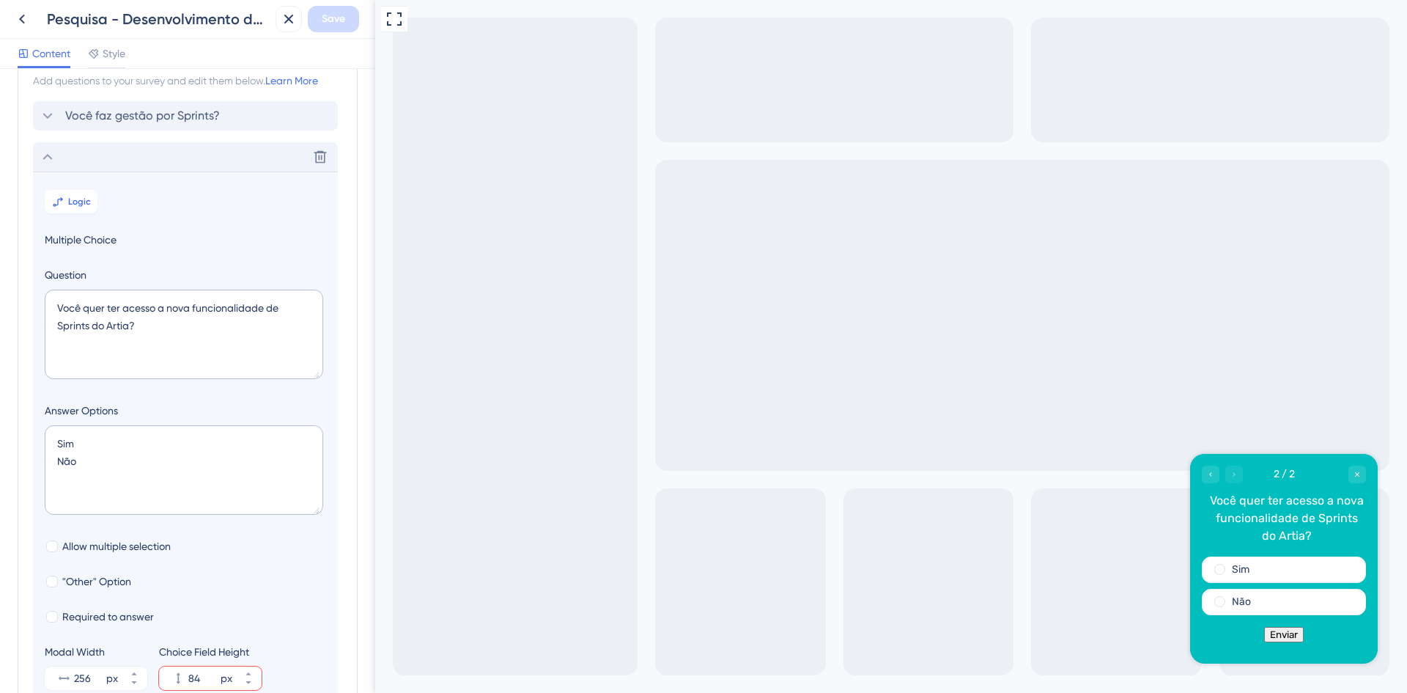
click at [146, 118] on span "Você faz gestão por Sprints?" at bounding box center [142, 116] width 155 height 18
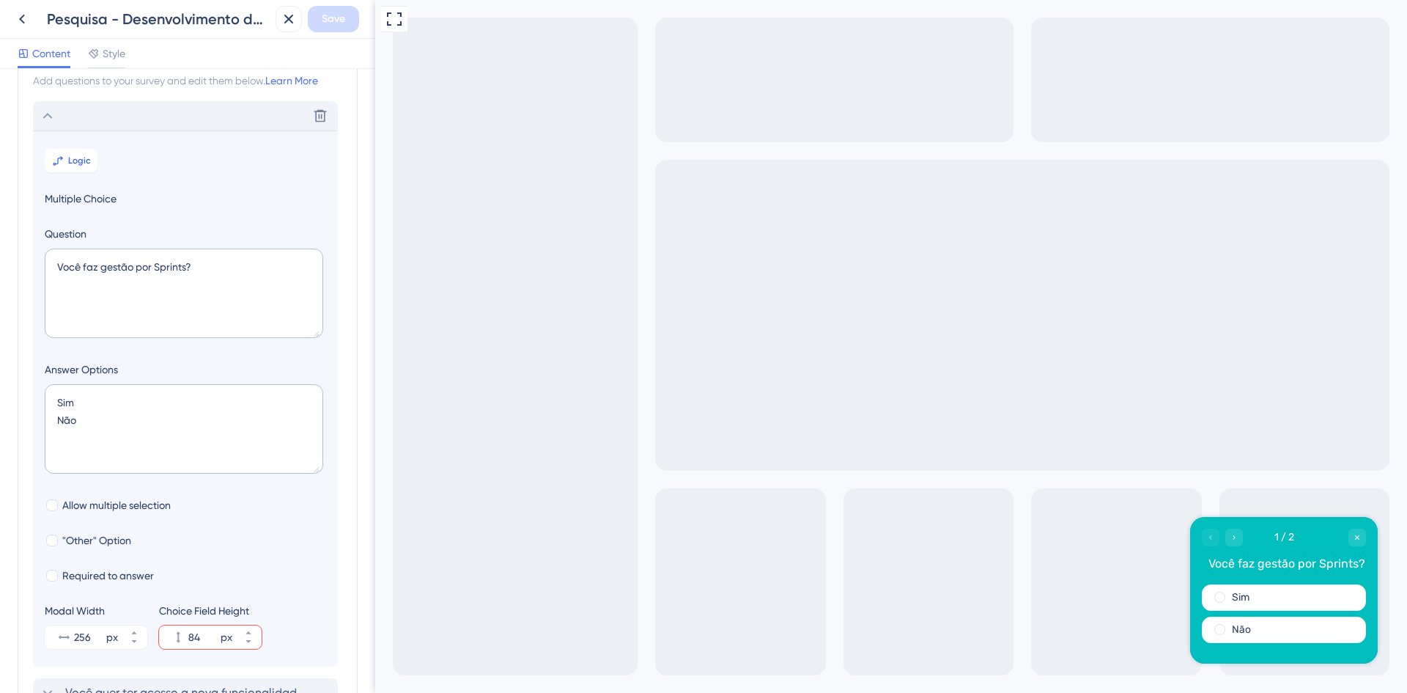
scroll to position [86, 0]
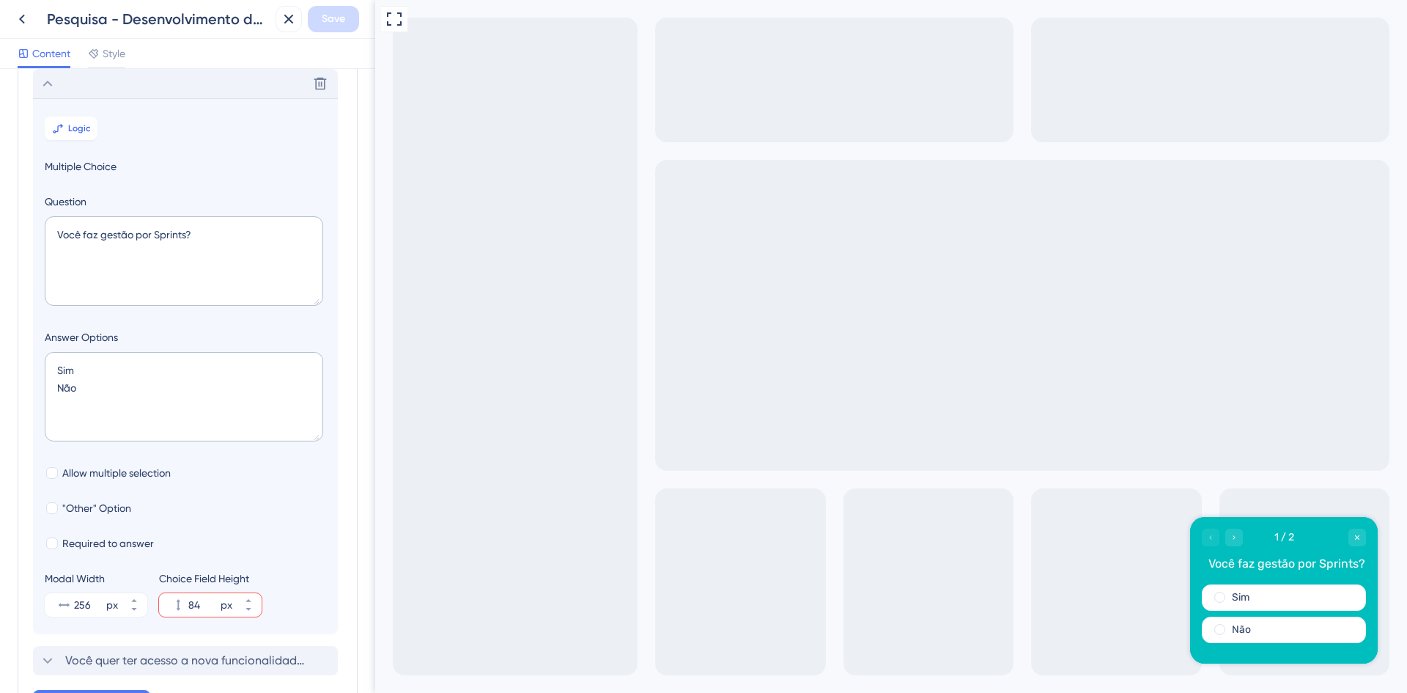
click at [99, 87] on div "Delete" at bounding box center [185, 83] width 305 height 29
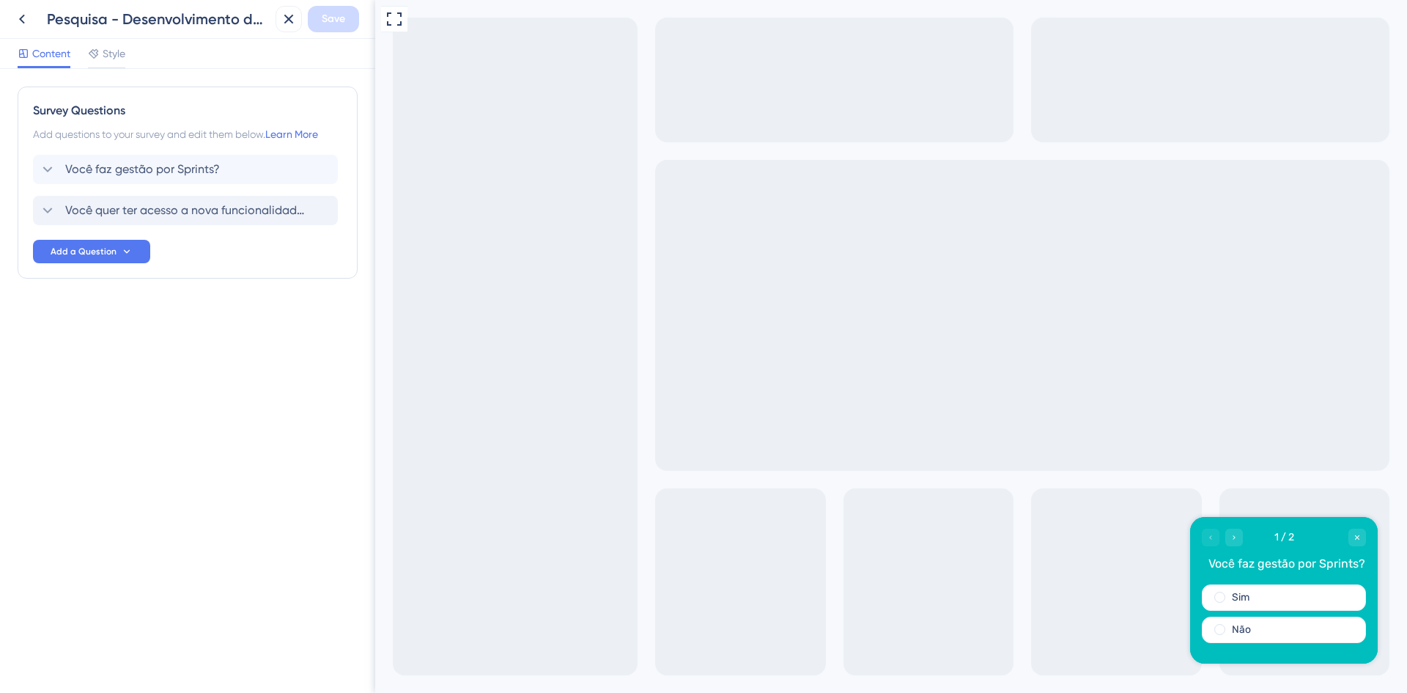
scroll to position [0, 0]
click at [146, 207] on span "Você quer ter acesso a nova funcionalidade de Sprints do Artia?" at bounding box center [186, 211] width 242 height 18
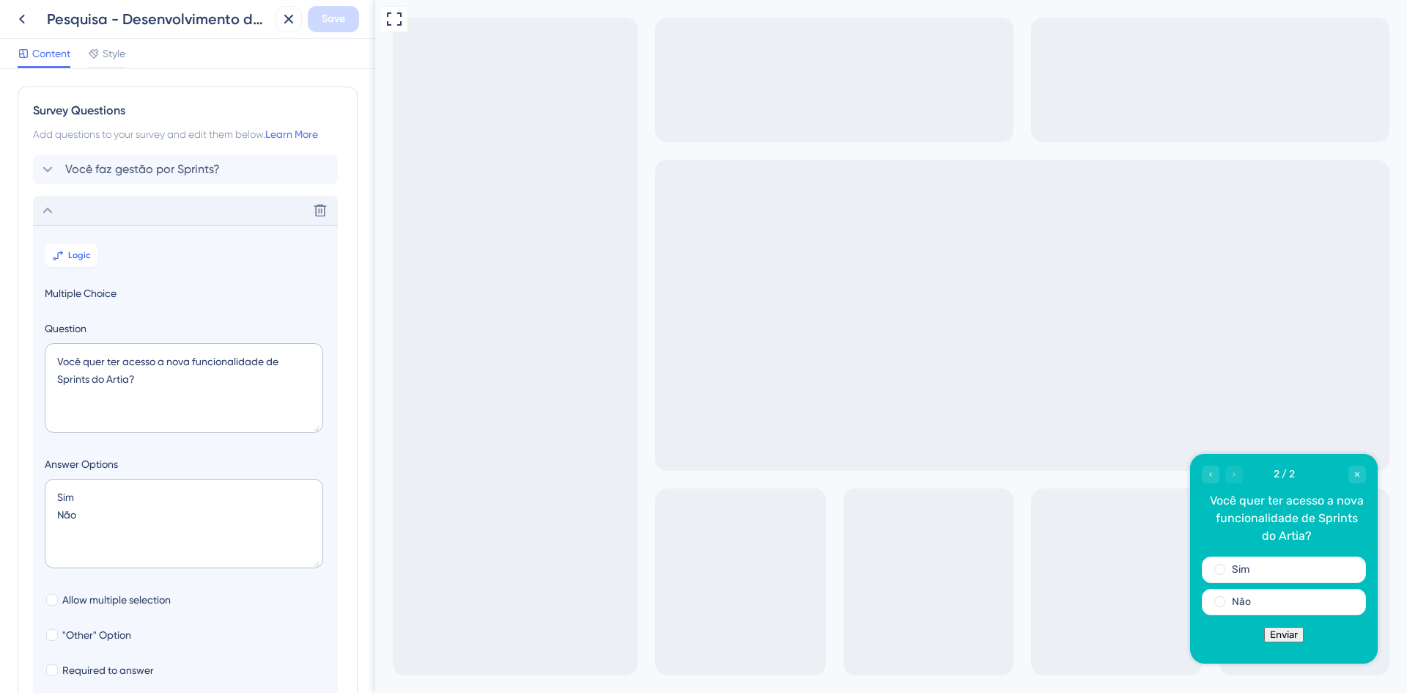
scroll to position [127, 0]
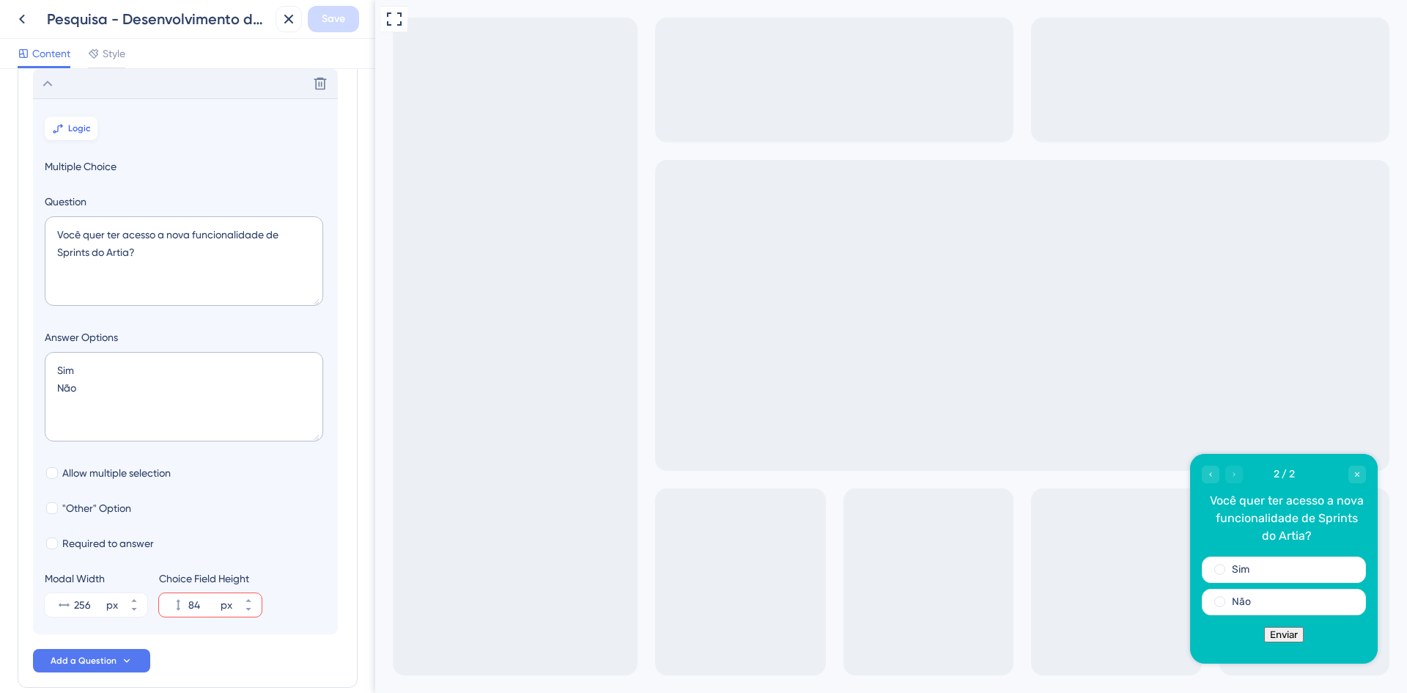
click at [74, 130] on span "Logic" at bounding box center [79, 128] width 23 height 12
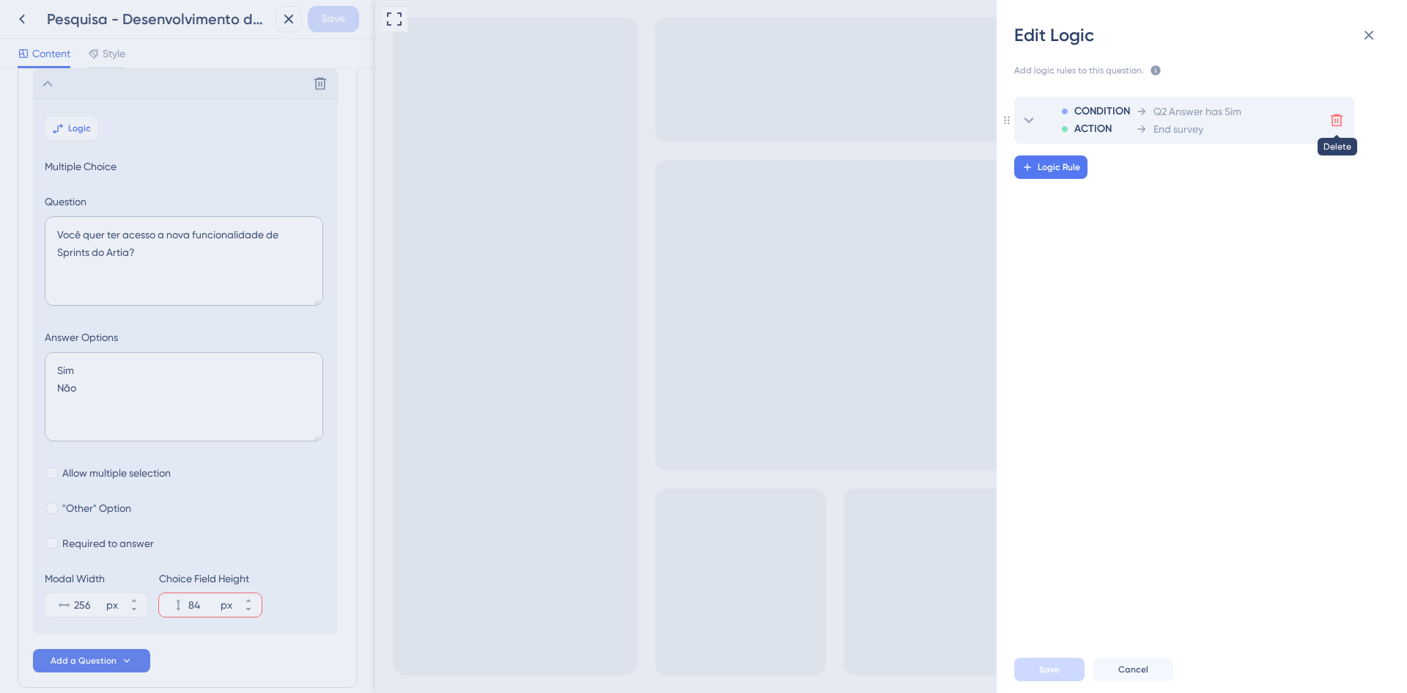
click at [1338, 120] on icon at bounding box center [1336, 120] width 15 height 15
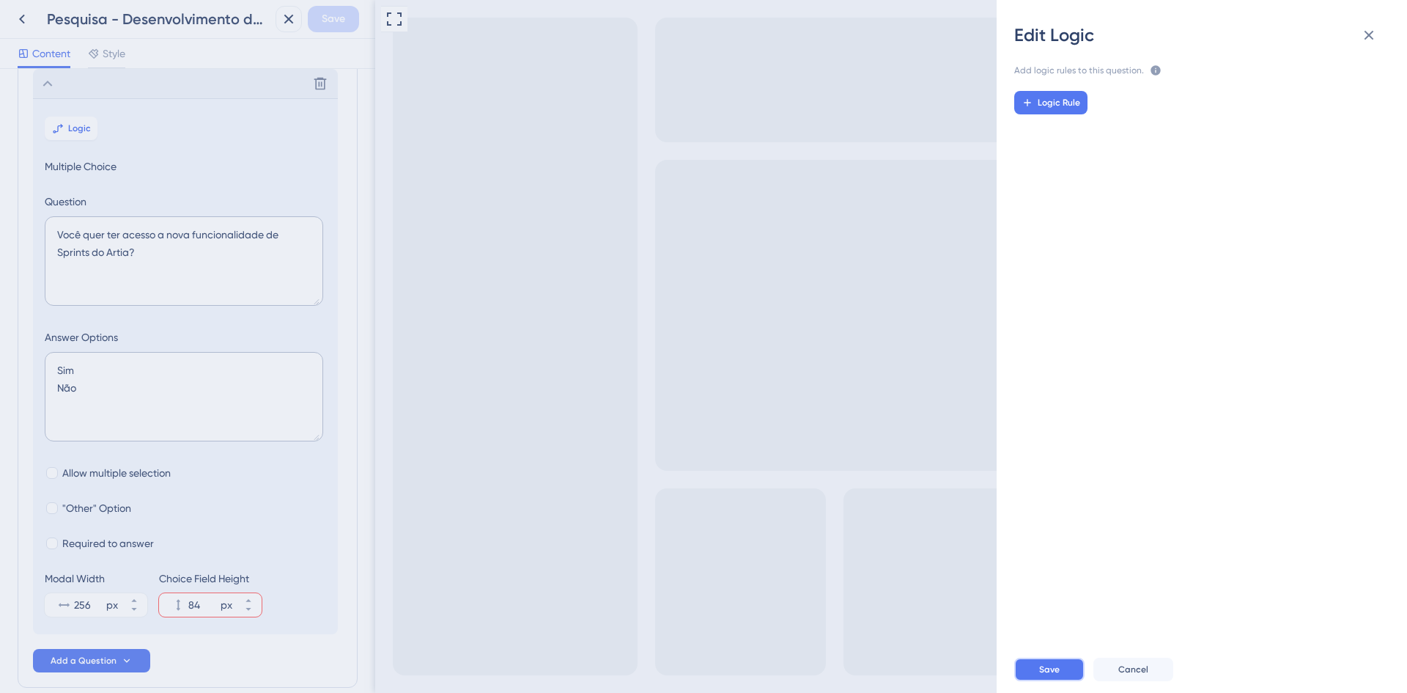
click at [1048, 663] on span "Save" at bounding box center [1049, 669] width 21 height 12
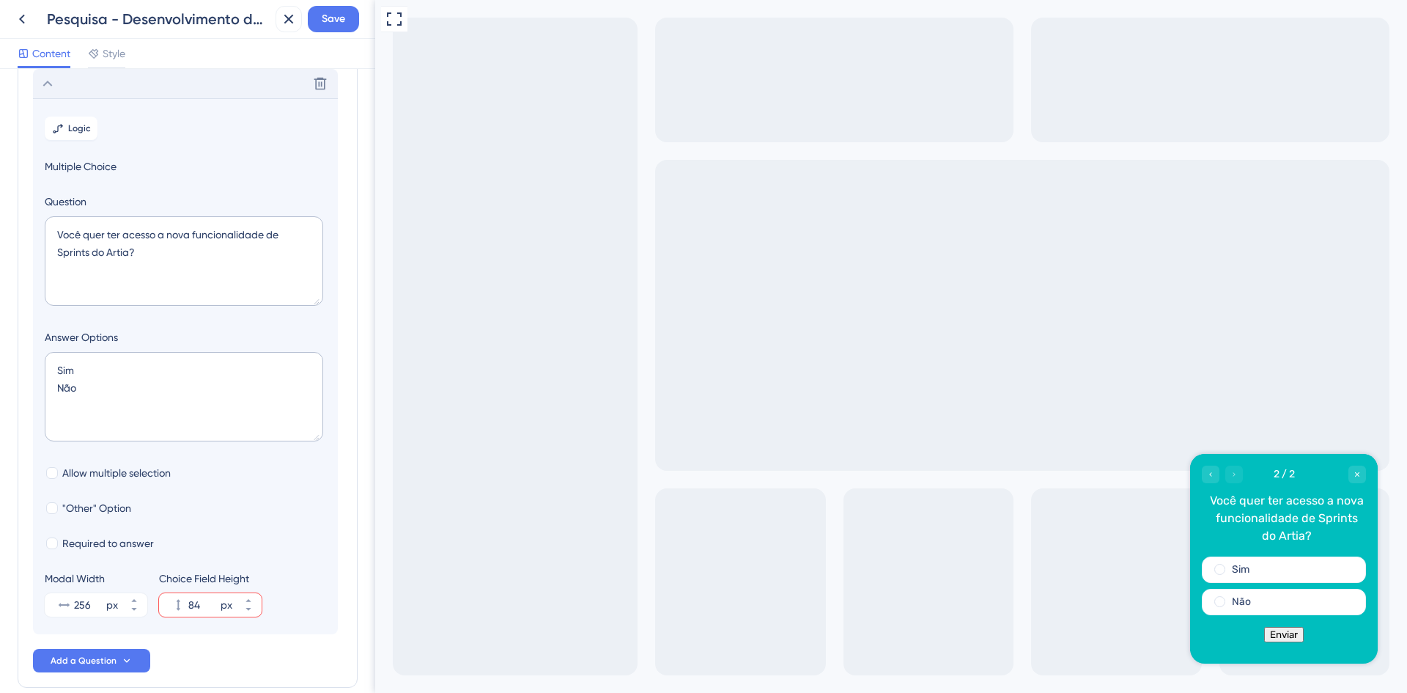
scroll to position [0, 0]
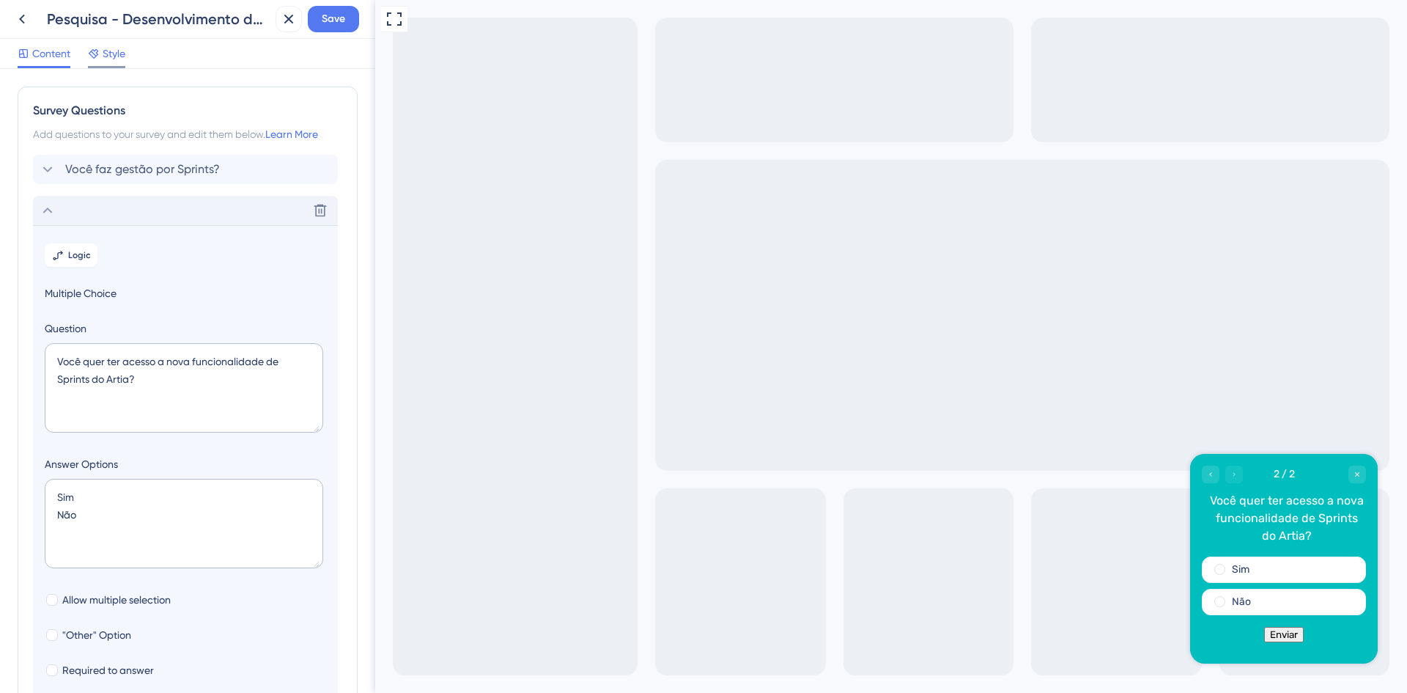
click at [106, 57] on span "Style" at bounding box center [114, 54] width 23 height 18
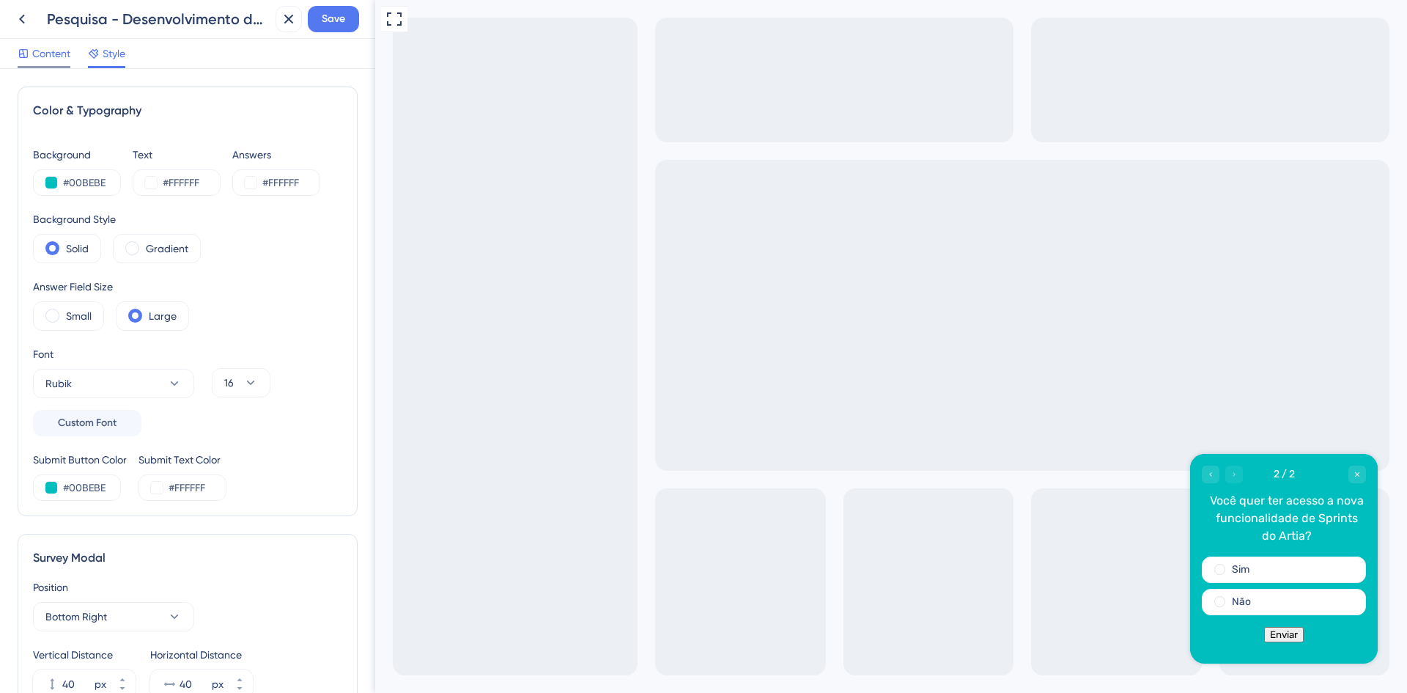
click at [55, 46] on span "Content" at bounding box center [51, 54] width 38 height 18
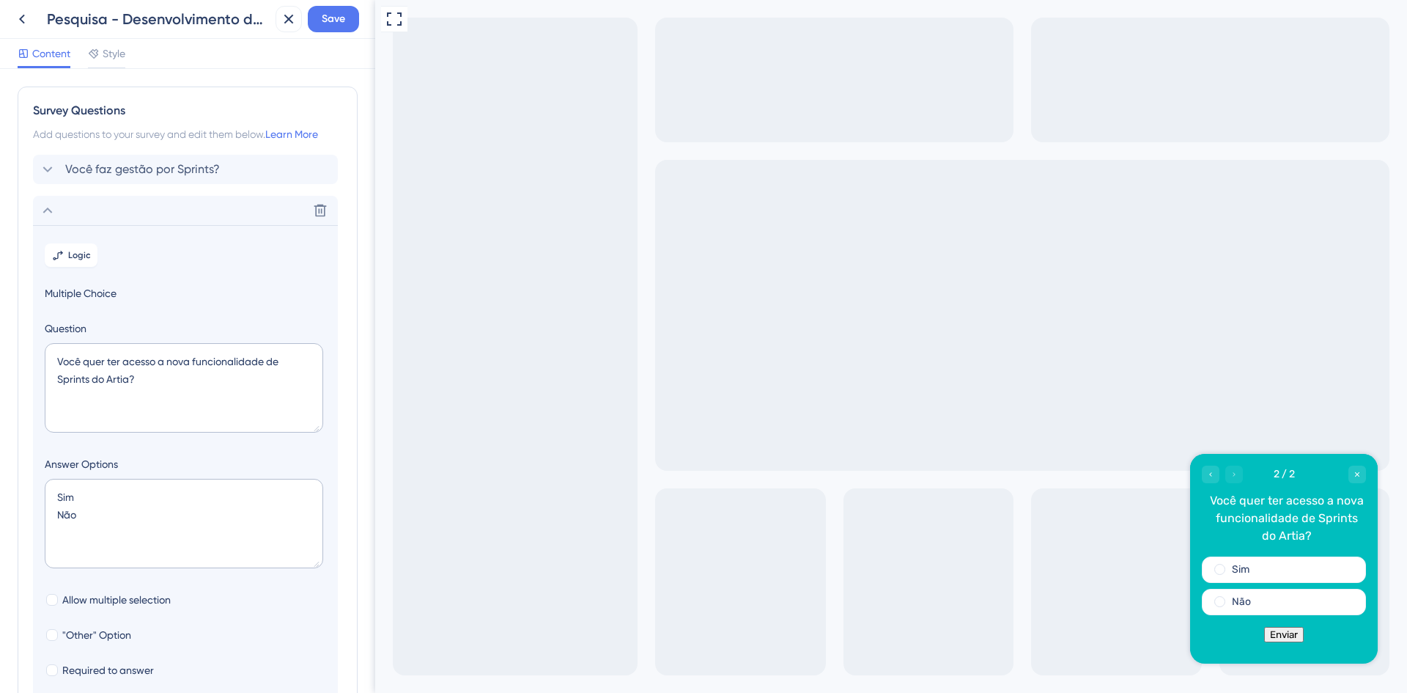
click at [86, 154] on div "Survey Questions Add questions to your survey and edit them below. Learn More V…" at bounding box center [188, 450] width 340 height 728
click at [86, 161] on span "Você faz gestão por Sprints?" at bounding box center [142, 170] width 155 height 18
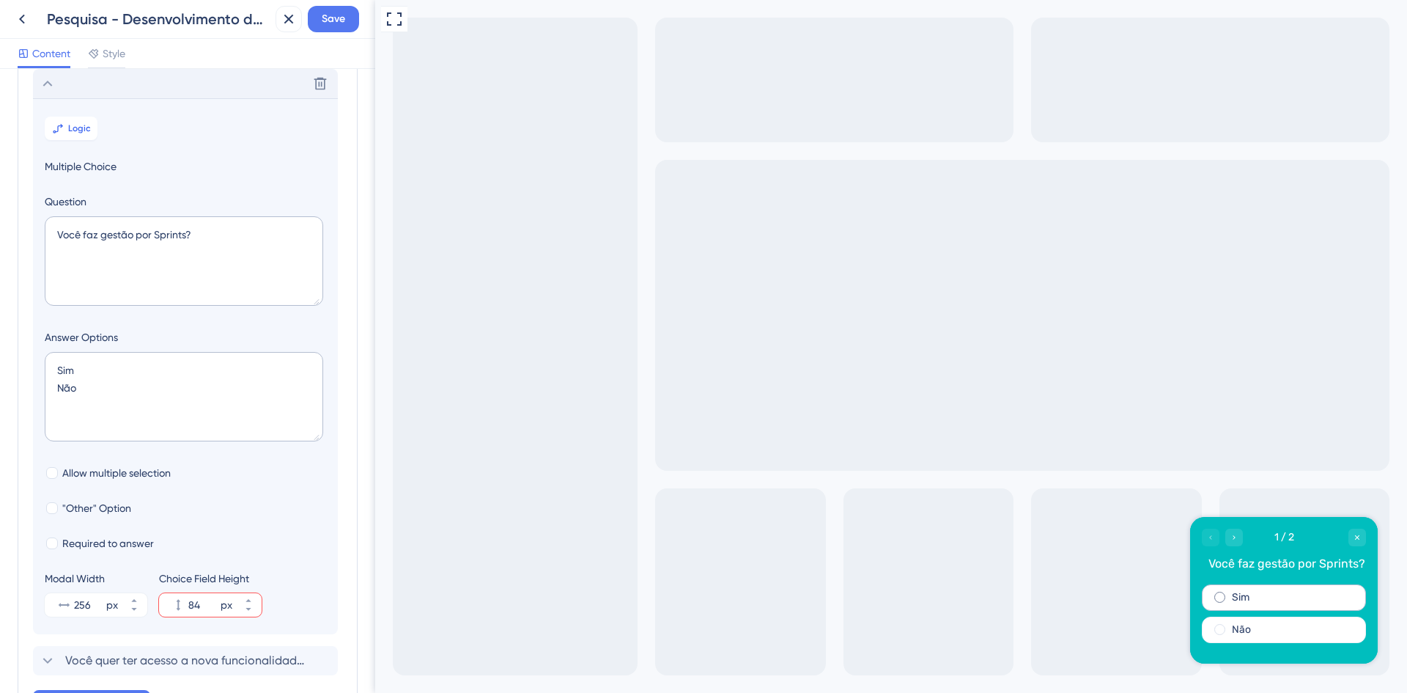
click at [1280, 601] on div "Sim" at bounding box center [1284, 597] width 164 height 26
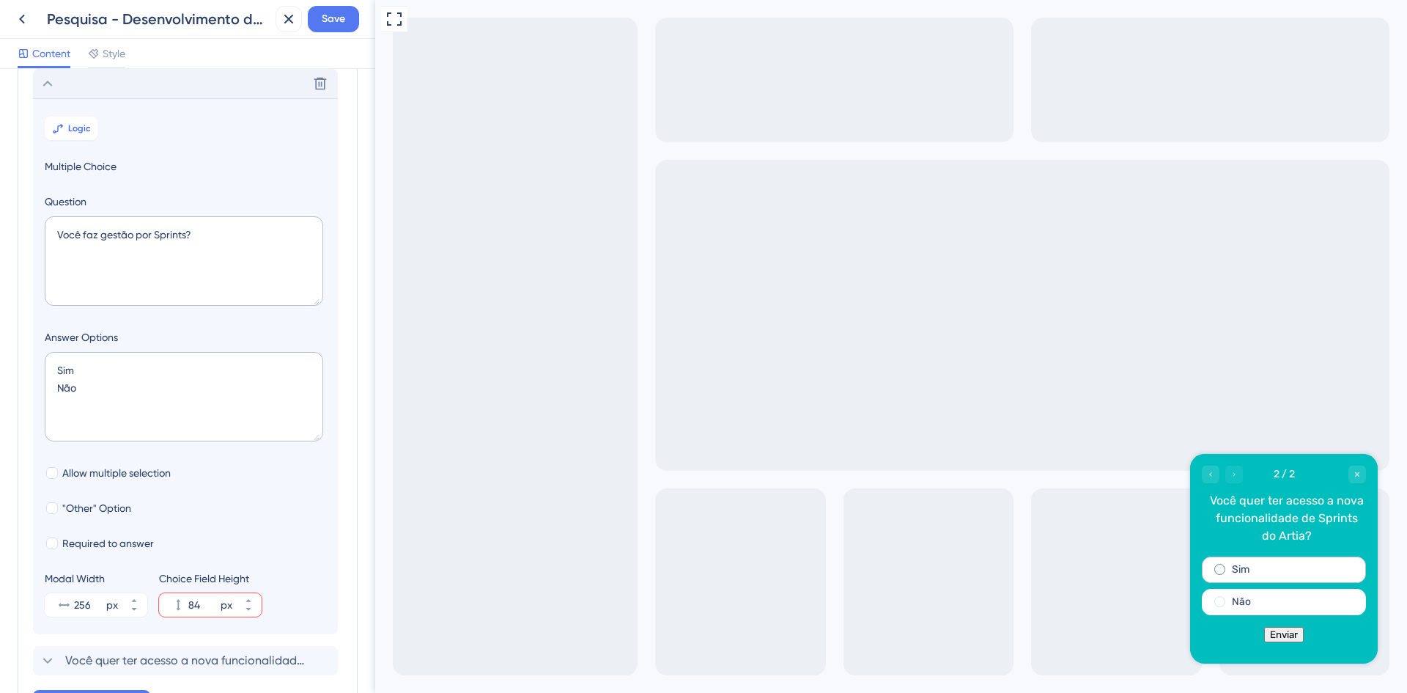
click at [1274, 572] on div "Sim" at bounding box center [1284, 569] width 164 height 26
click at [1300, 642] on button "Enviar" at bounding box center [1284, 634] width 40 height 15
click at [1250, 612] on div "Não" at bounding box center [1284, 602] width 164 height 26
click at [1298, 642] on div "Enviar" at bounding box center [1284, 634] width 188 height 15
click at [1293, 634] on button "Enviar" at bounding box center [1284, 634] width 40 height 15
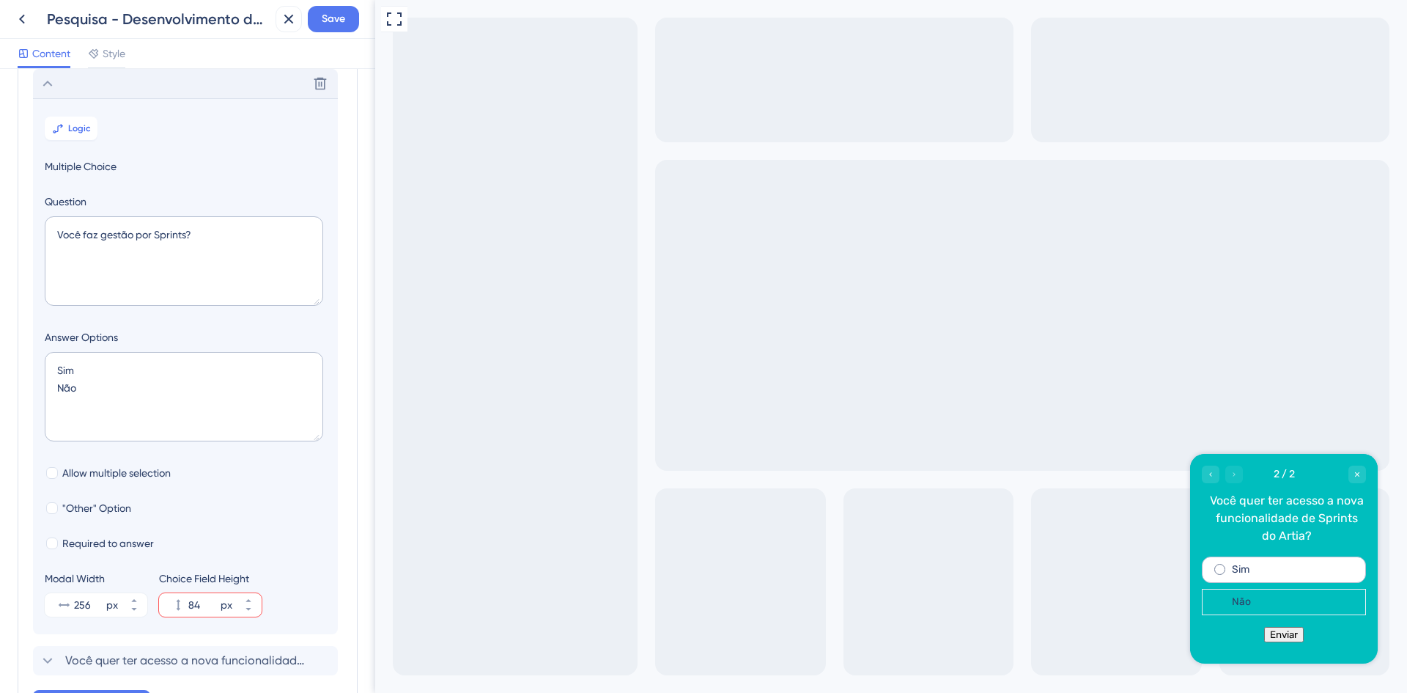
click at [1231, 569] on div "Sim" at bounding box center [1284, 569] width 164 height 26
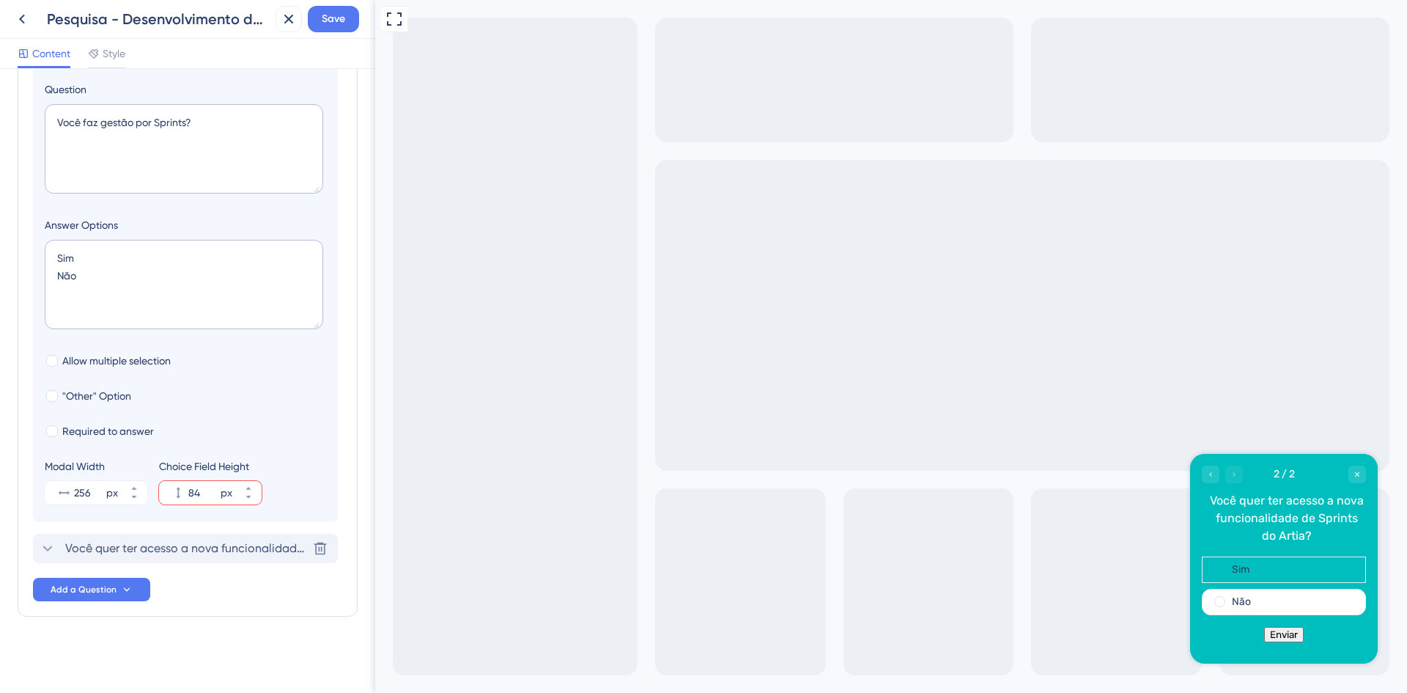
click at [213, 538] on div "Você quer ter acesso a nova funcionalidade de Sprints do Artia? Delete" at bounding box center [185, 548] width 305 height 29
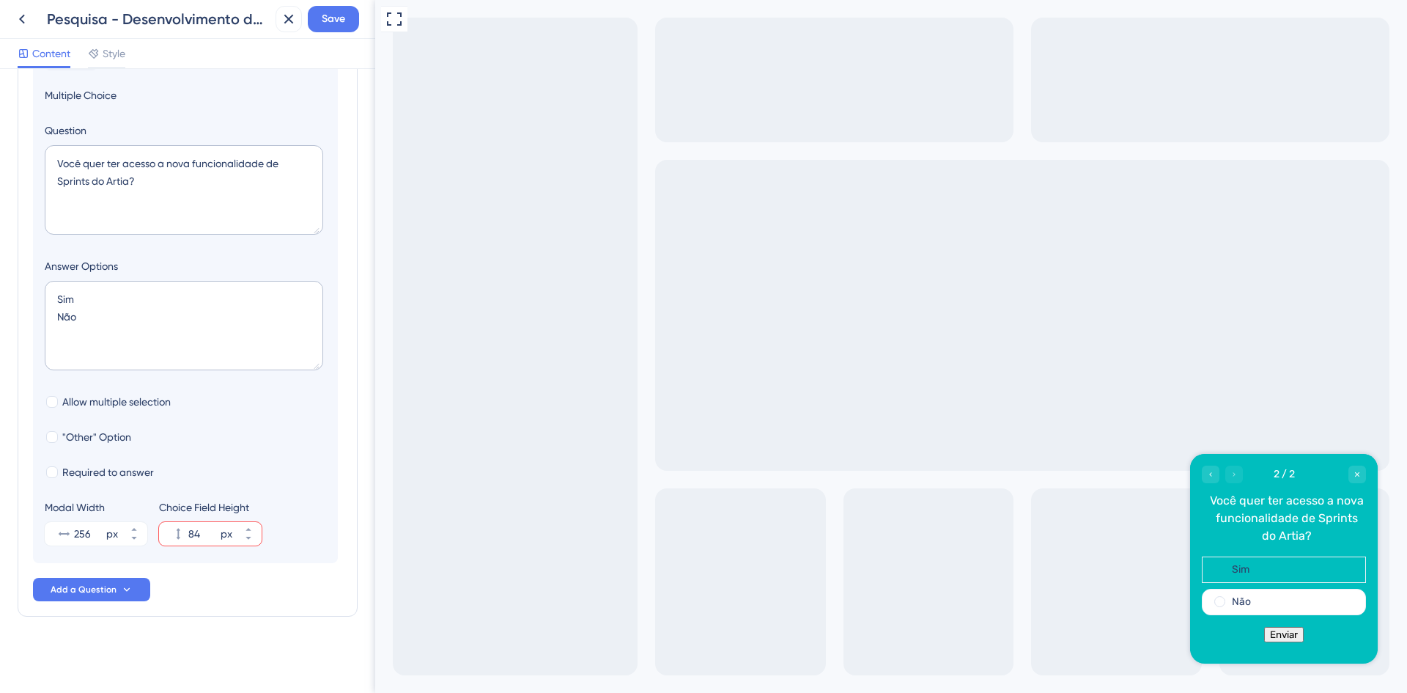
scroll to position [127, 0]
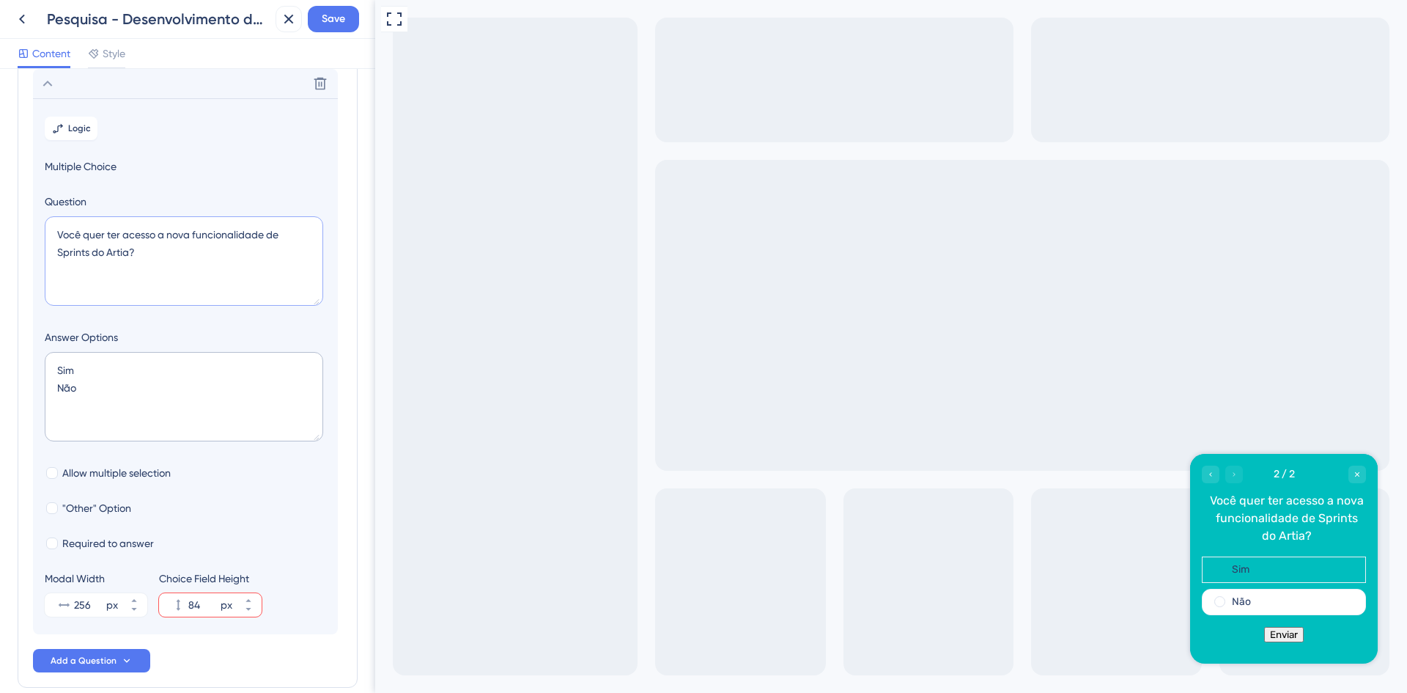
drag, startPoint x: 85, startPoint y: 233, endPoint x: 120, endPoint y: 235, distance: 35.2
click at [120, 235] on textarea "Você quer ter acesso a nova funcionalidade de Sprints do Artia?" at bounding box center [184, 260] width 278 height 89
click at [140, 258] on textarea "Você quer ter acesso a nova funcionalidade de Sprints do Artia?" at bounding box center [184, 260] width 278 height 89
drag, startPoint x: 295, startPoint y: 238, endPoint x: 56, endPoint y: 217, distance: 240.6
click at [55, 217] on textarea "Você quer ter acesso a nova funcionalidade de Sprints do Artia?" at bounding box center [184, 260] width 278 height 89
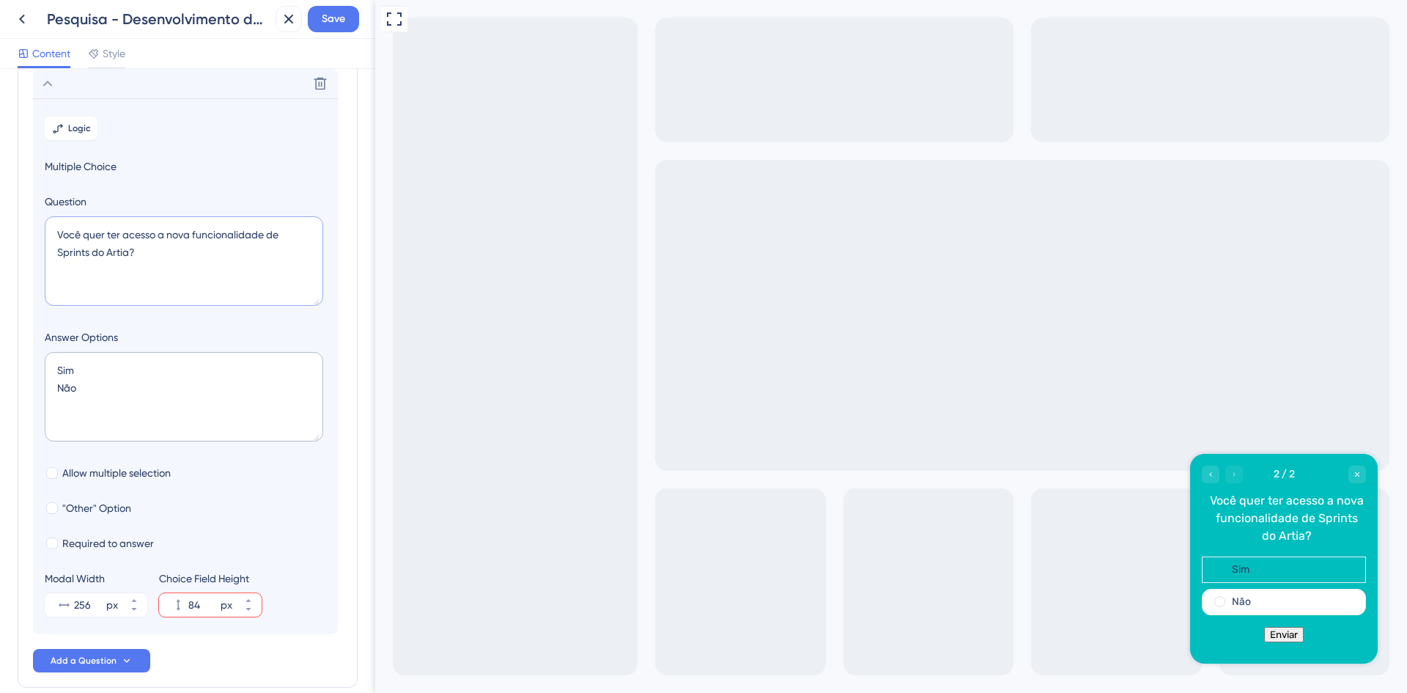
click at [209, 276] on textarea "Você quer ter acesso a nova funcionalidade de Sprints do Artia?" at bounding box center [184, 260] width 278 height 89
drag, startPoint x: 291, startPoint y: 232, endPoint x: -34, endPoint y: 209, distance: 325.5
click at [0, 116] on html "Pesquisa - Desenvolvimento de software Save Content Style Survey Questions Add …" at bounding box center [703, 58] width 1407 height 116
drag, startPoint x: 182, startPoint y: 253, endPoint x: 190, endPoint y: 260, distance: 10.4
click at [184, 253] on textarea "Você quer ter acesso a nova funcionalidade de Sprints do Artia?" at bounding box center [184, 260] width 278 height 89
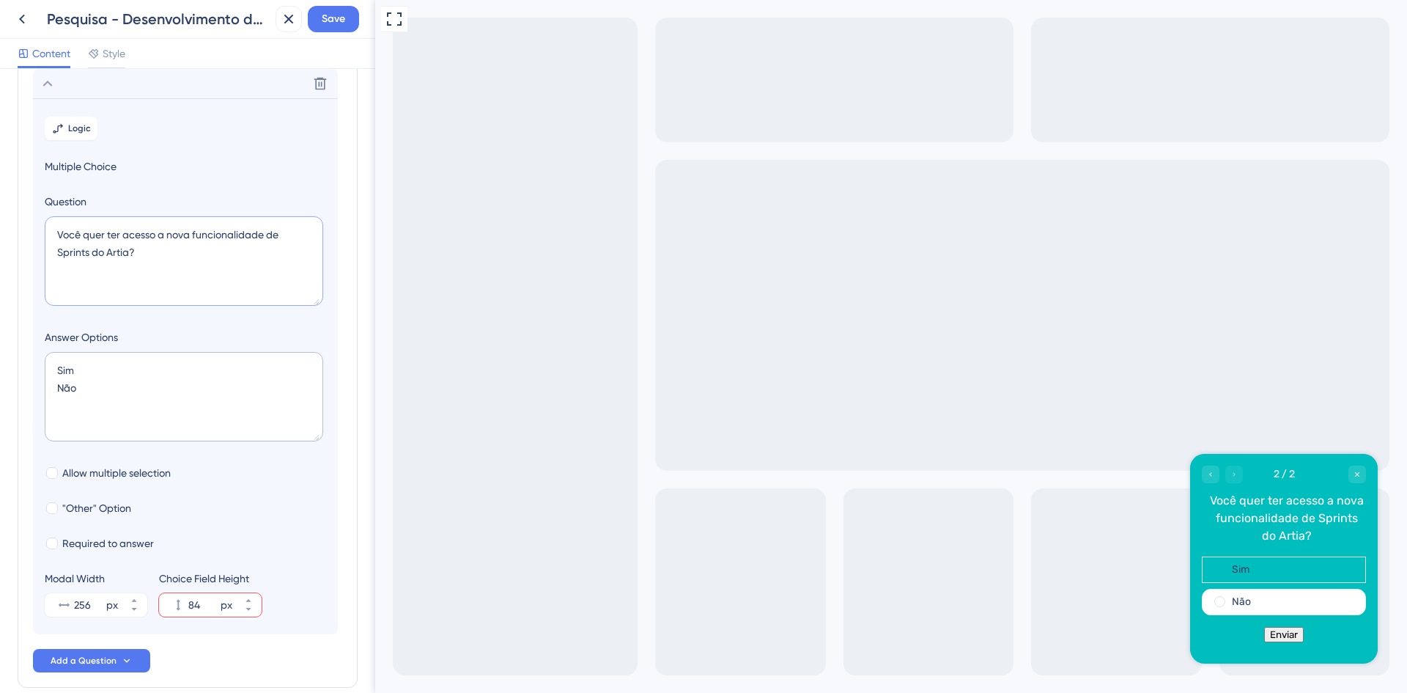
drag, startPoint x: 179, startPoint y: 259, endPoint x: 0, endPoint y: 206, distance: 186.4
click at [0, 206] on div "Survey Questions Add questions to your survey and edit them below. Learn More V…" at bounding box center [187, 381] width 375 height 624
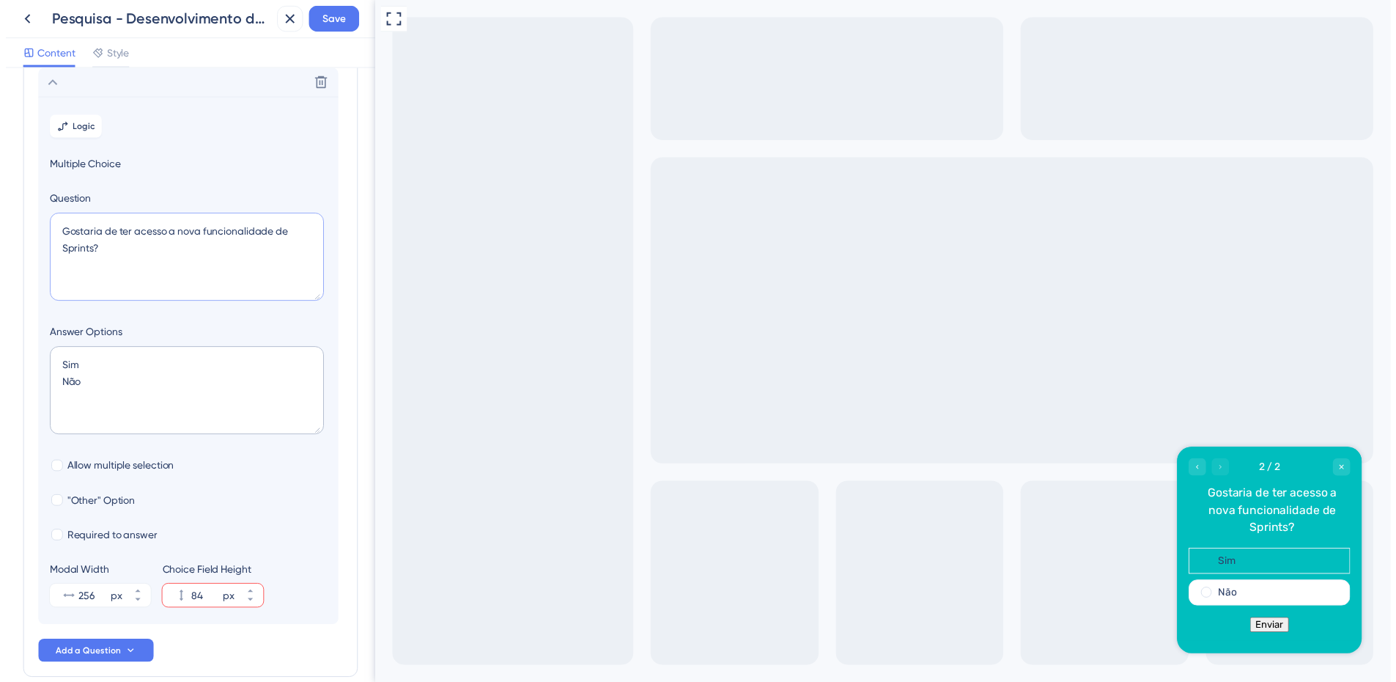
scroll to position [0, 0]
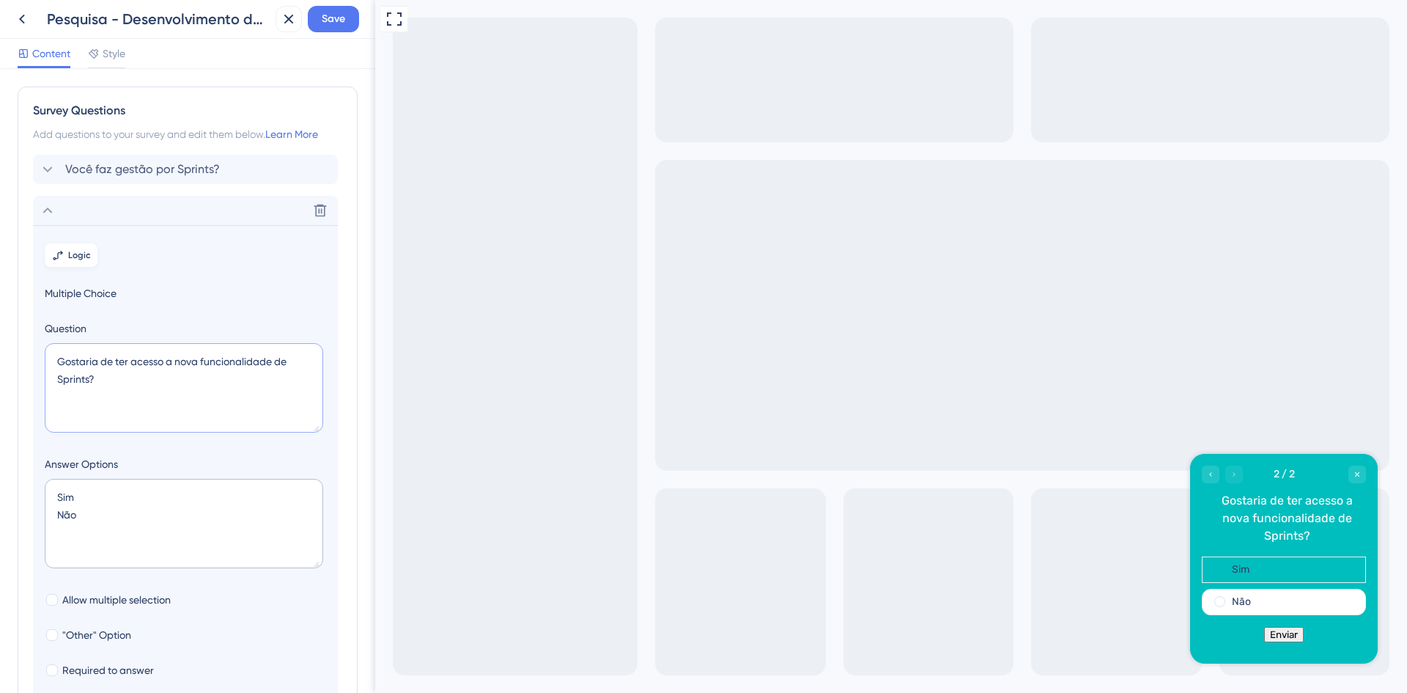
type textarea "Gostaria de ter acesso a nova funcionalidade de Sprints?"
click at [75, 255] on span "Logic" at bounding box center [79, 255] width 23 height 12
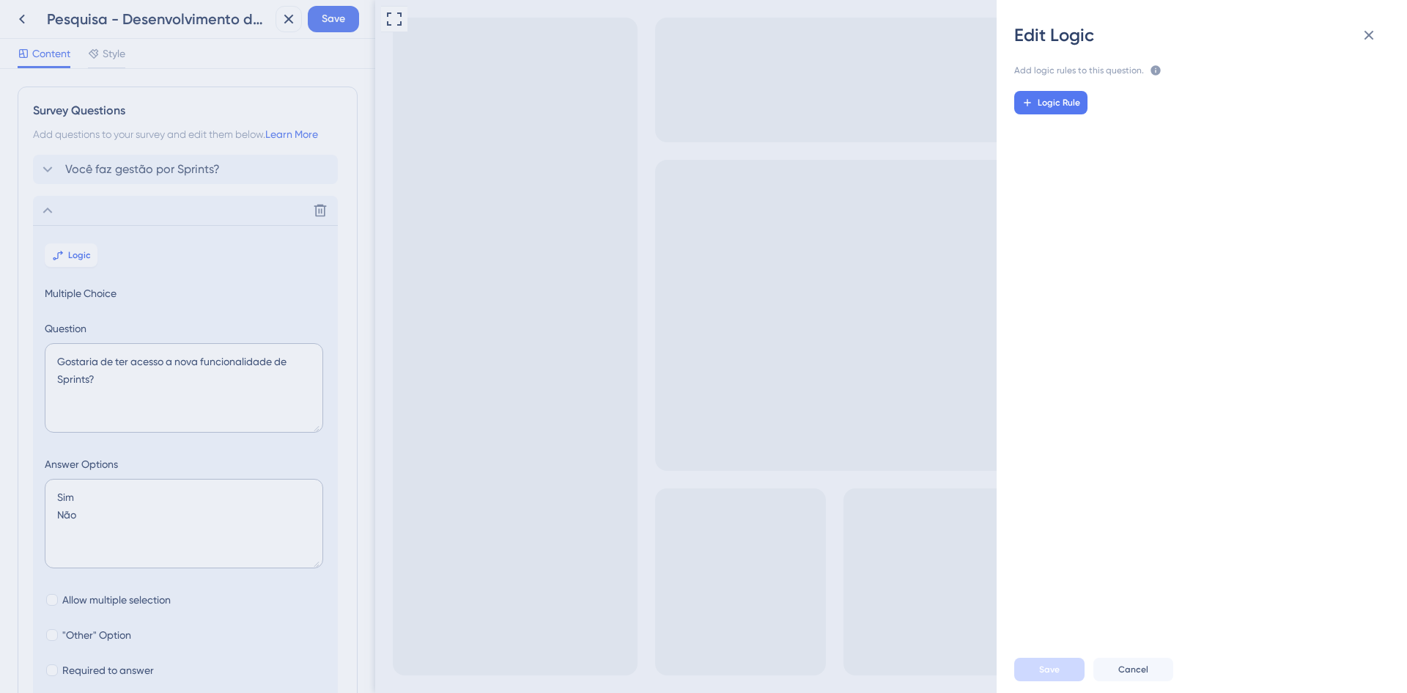
click at [1074, 114] on div "Logic Rule" at bounding box center [1208, 356] width 434 height 555
click at [1072, 106] on span "Logic Rule" at bounding box center [1059, 103] width 43 height 12
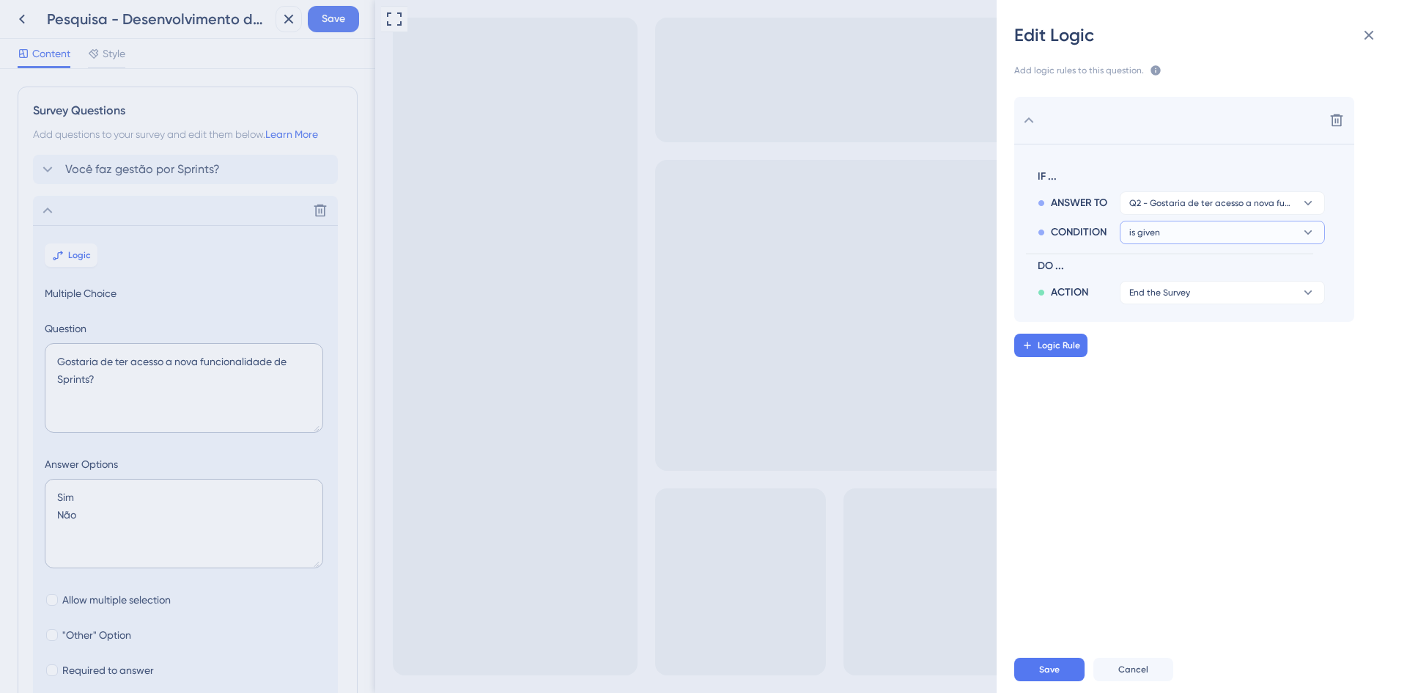
click at [1204, 215] on button "is given" at bounding box center [1222, 202] width 205 height 23
click at [1183, 326] on div "has has" at bounding box center [1222, 332] width 174 height 29
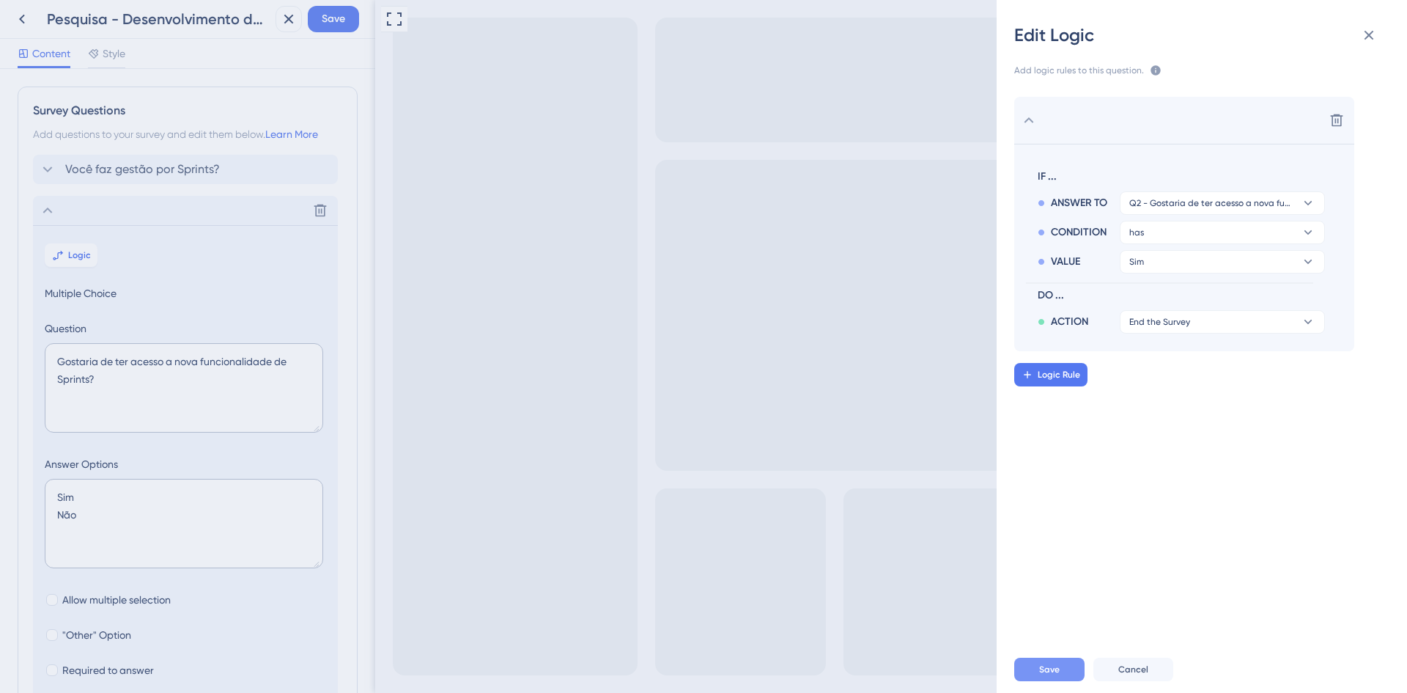
click at [1050, 671] on span "Save" at bounding box center [1049, 669] width 21 height 12
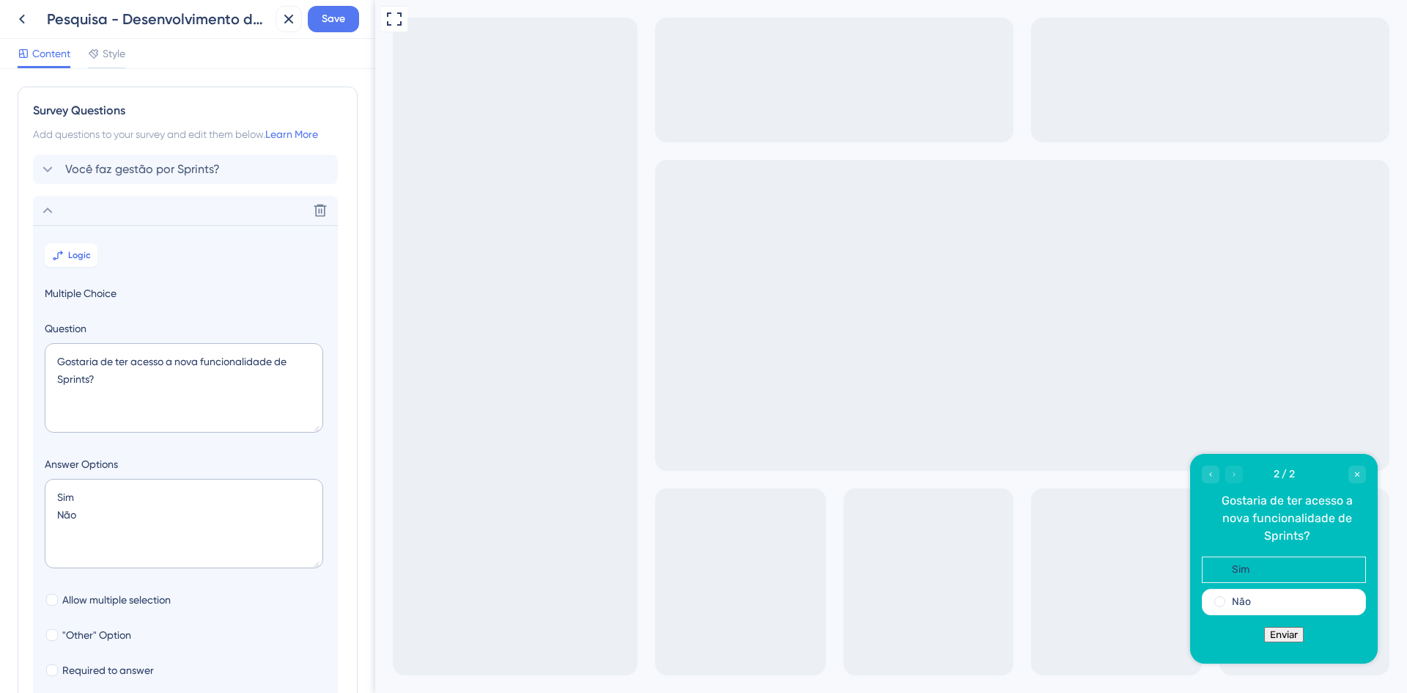
click at [343, 32] on div "Pesquisa - Desenvolvimento de software Save" at bounding box center [187, 19] width 375 height 39
click at [342, 23] on span "Save" at bounding box center [333, 19] width 23 height 18
click at [282, 27] on icon at bounding box center [278, 27] width 15 height 15
click at [27, 12] on icon at bounding box center [22, 19] width 18 height 18
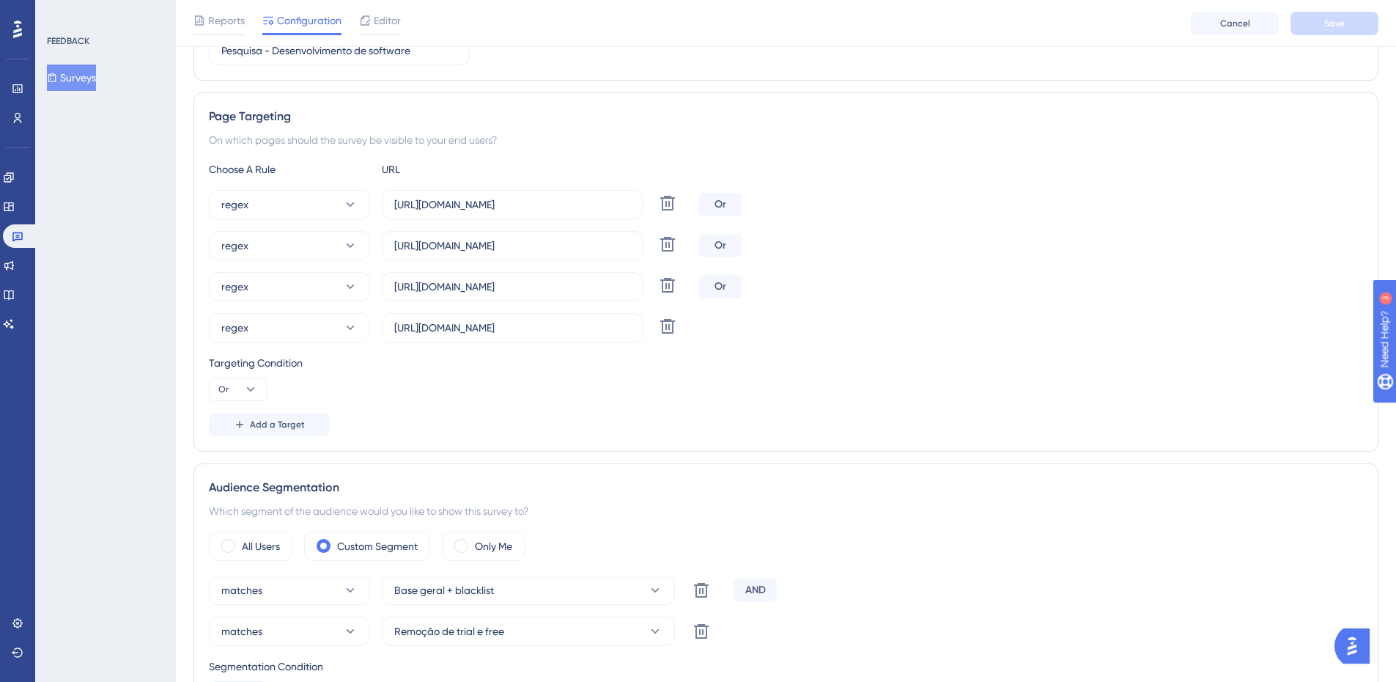
scroll to position [147, 0]
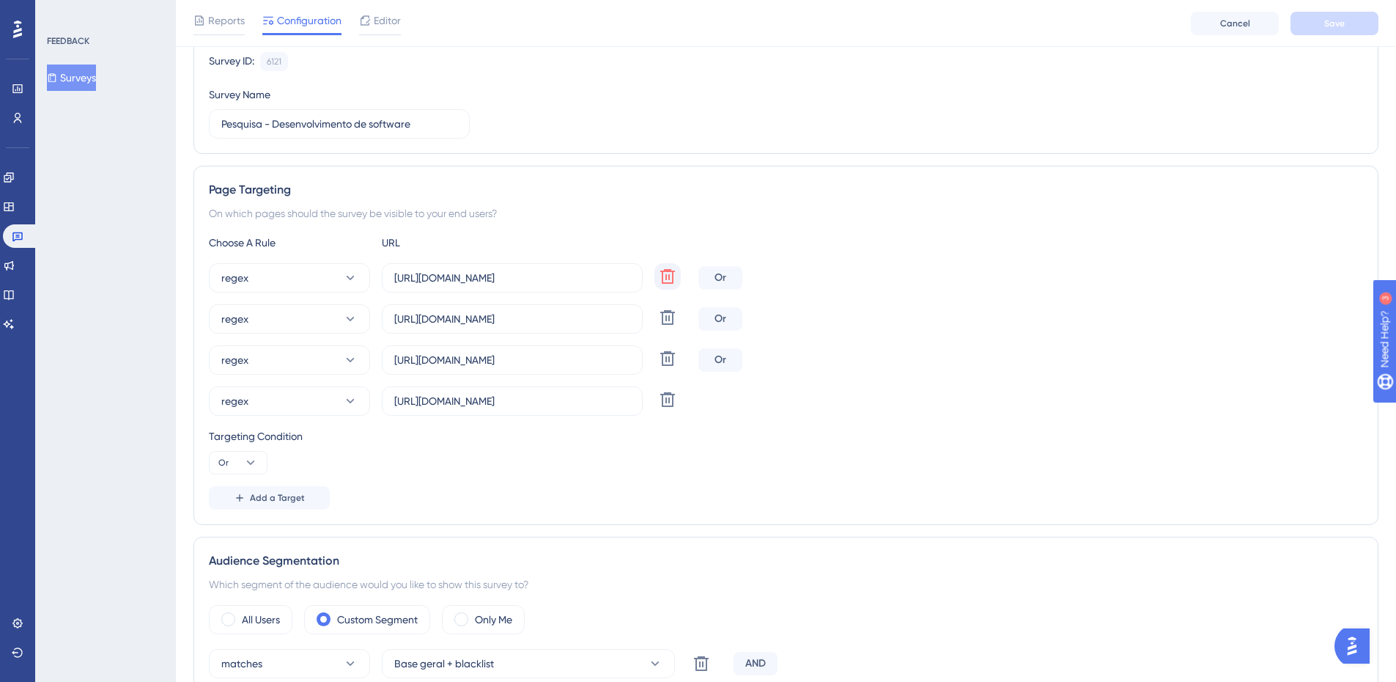
click at [668, 274] on icon at bounding box center [667, 276] width 15 height 15
type input "https://app2.artia.com/a/(.*)/f/(.*)/schedule/by_resource"
type input "https://app.artia.com/organizations/(.*)/schedule/by_resource"
type input "https://app.artia.com/a/(.*)/f/(.*)/schedule/by_resource"
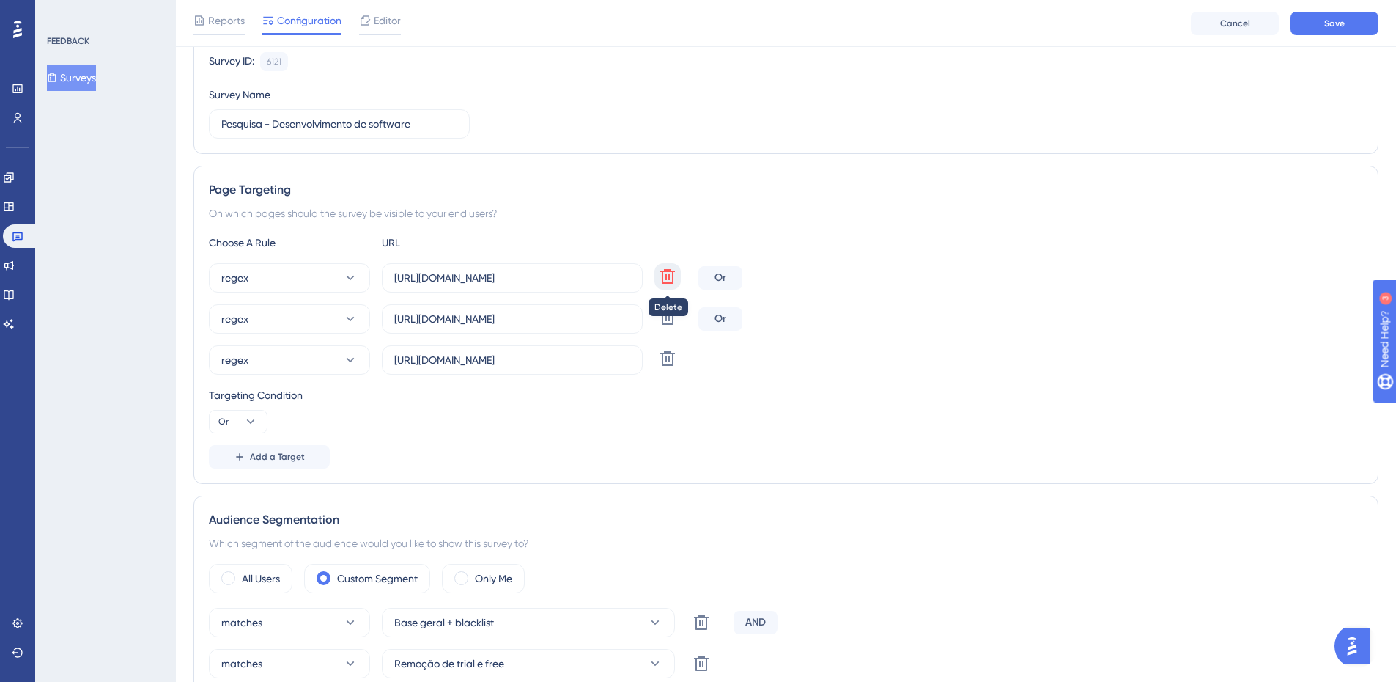
click at [668, 274] on icon at bounding box center [667, 276] width 15 height 15
type input "https://app.artia.com/organizations/(.*)/schedule/by_resource"
type input "https://app.artia.com/a/(.*)/f/(.*)/schedule/by_resource"
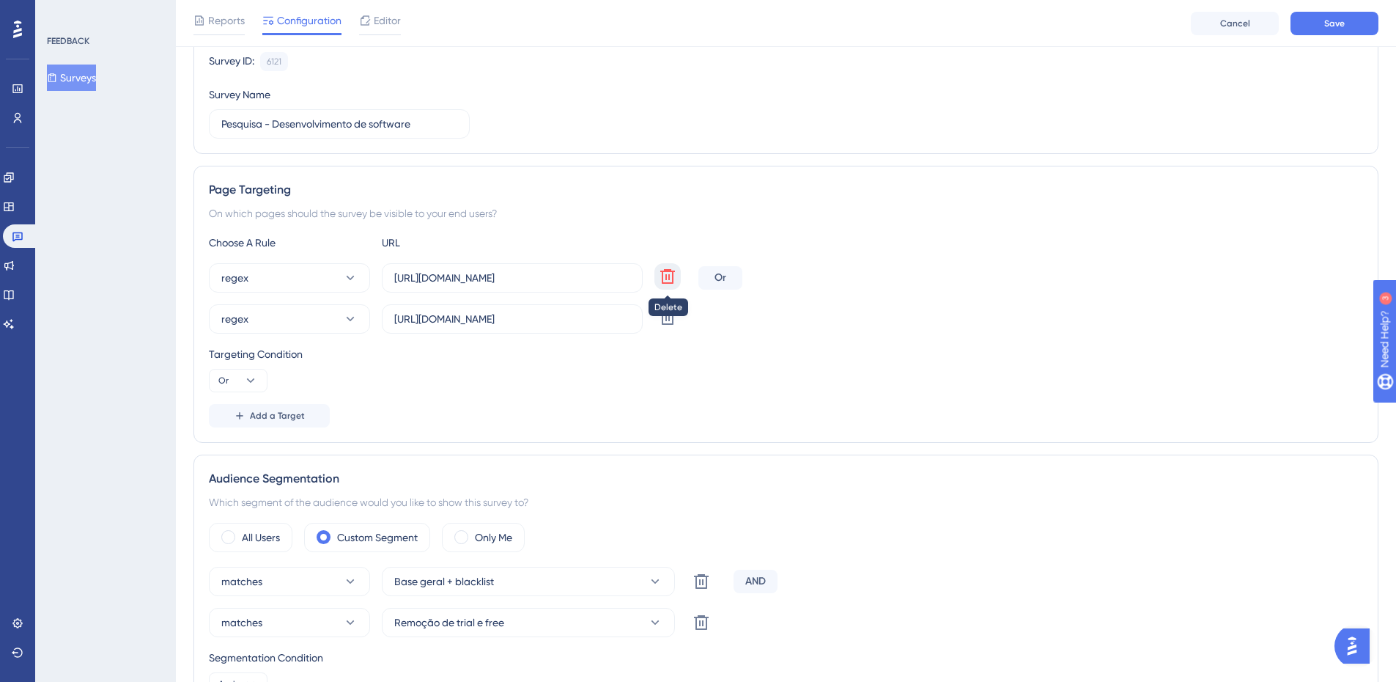
click at [668, 274] on icon at bounding box center [667, 276] width 15 height 15
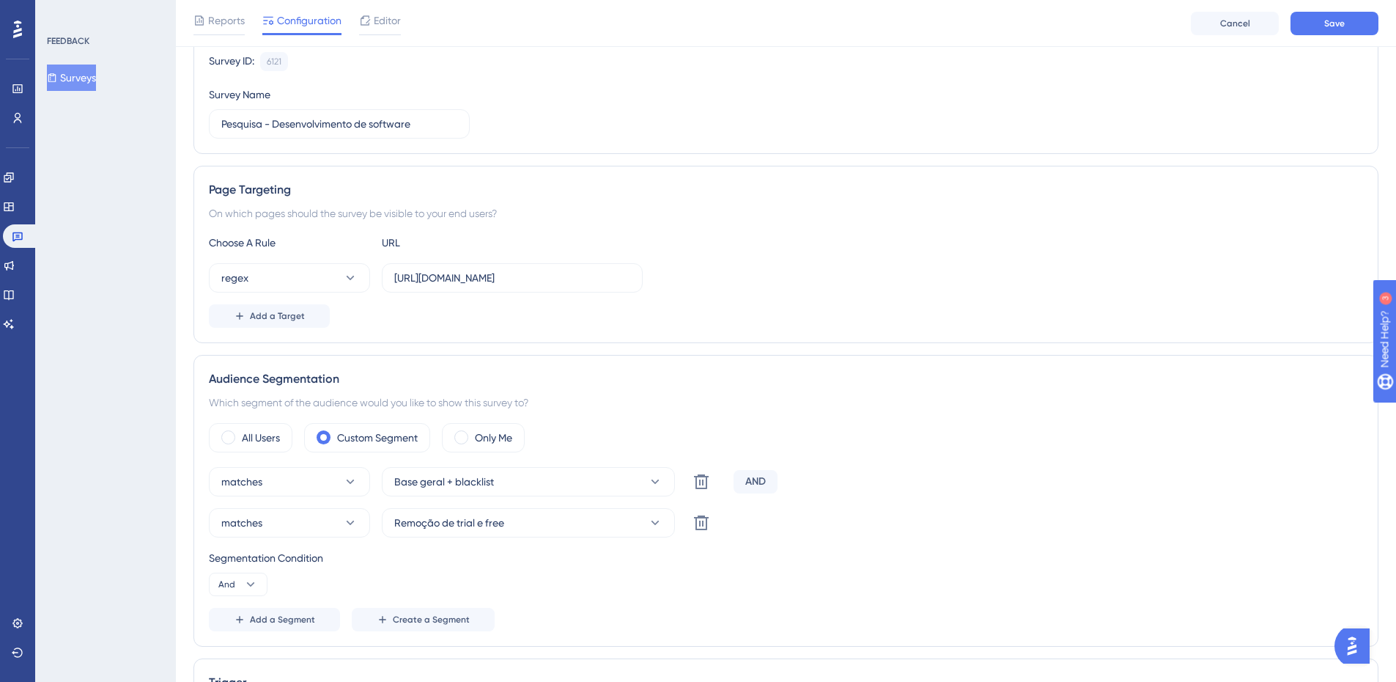
scroll to position [73, 0]
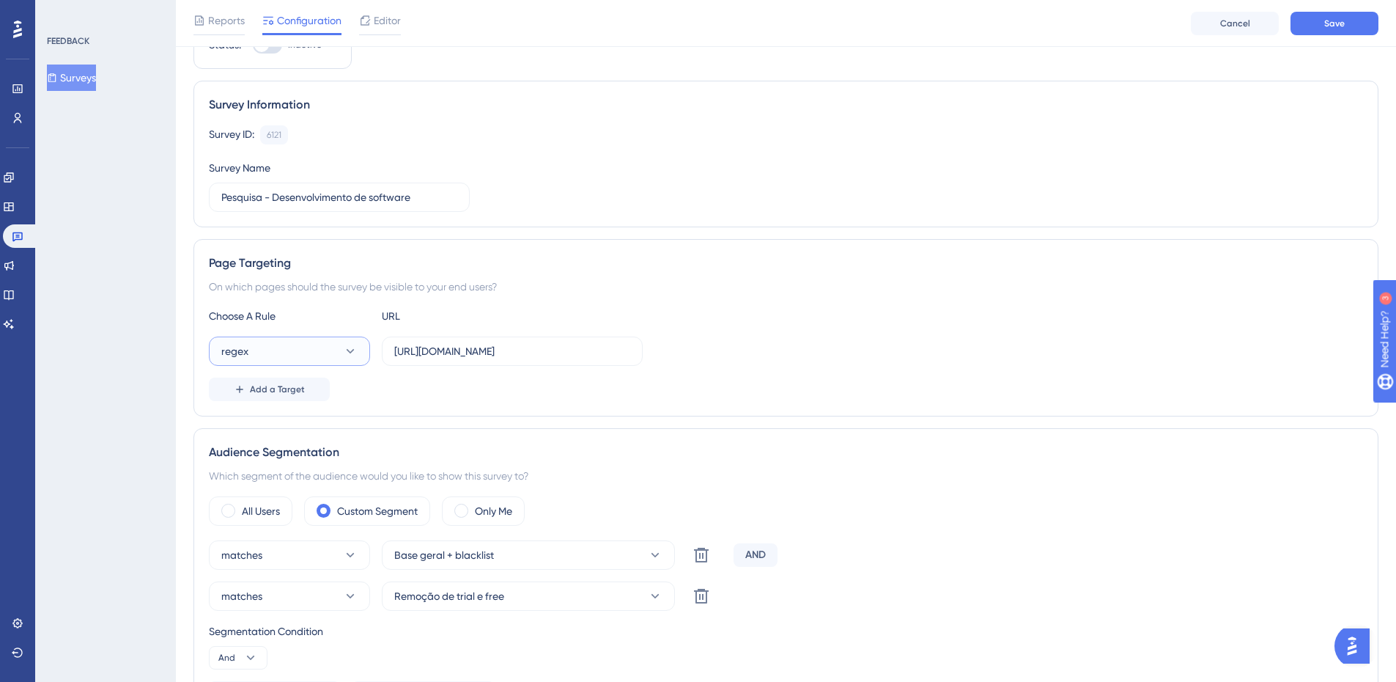
click at [295, 347] on button "regex" at bounding box center [289, 350] width 161 height 29
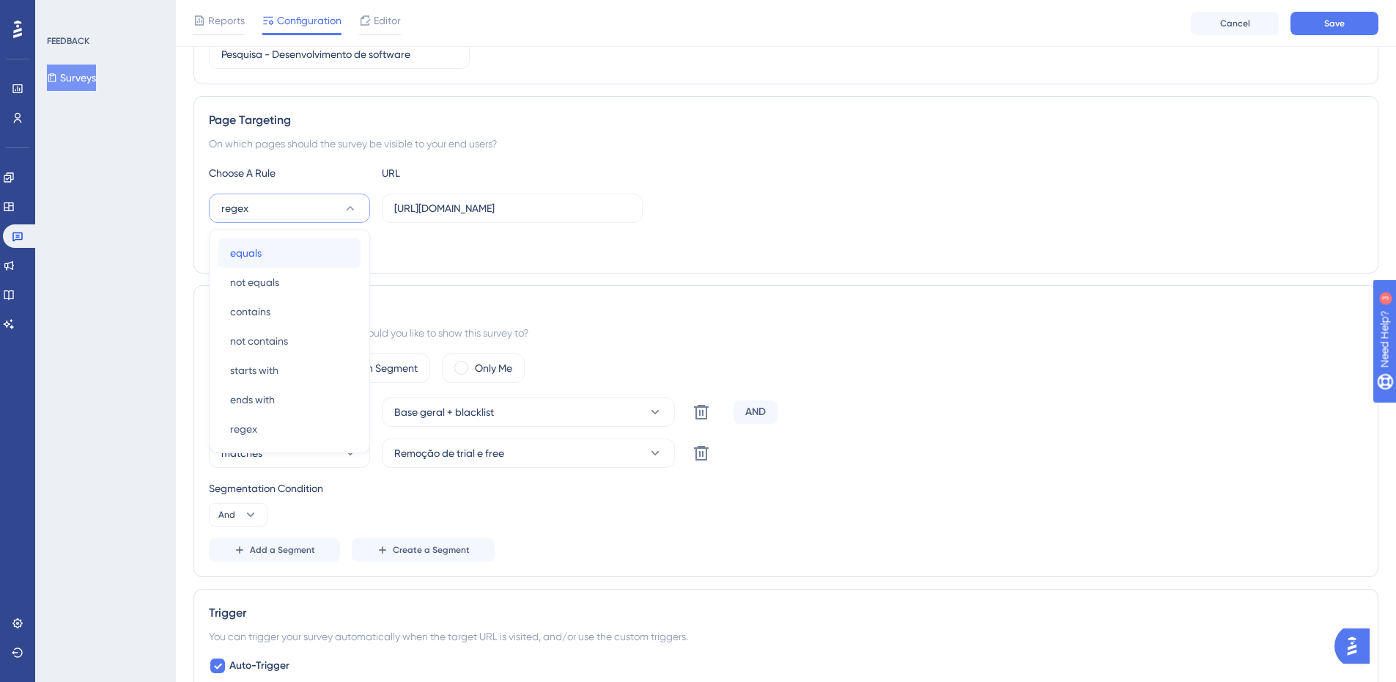
click at [309, 261] on div "equals equals" at bounding box center [289, 252] width 119 height 29
click at [273, 212] on button "equals" at bounding box center [289, 207] width 161 height 29
click at [292, 305] on div "contains contains" at bounding box center [289, 311] width 119 height 29
click at [454, 215] on input "https://app.artia.com/a/(.*)/f/(.*)/schedule/by_resource" at bounding box center [512, 208] width 236 height 16
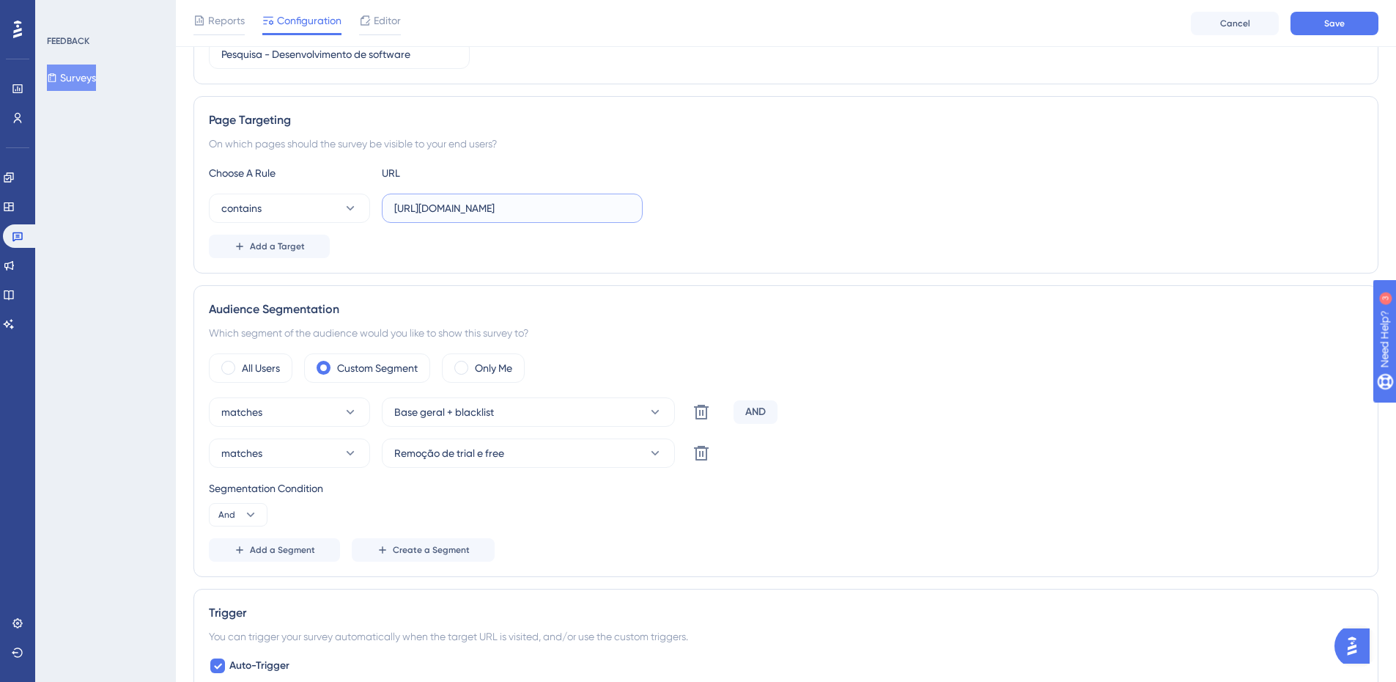
click at [454, 215] on input "https://app.artia.com/a/(.*)/f/(.*)/schedule/by_resource" at bounding box center [512, 208] width 236 height 16
type input "[DOMAIN_NAME]"
click at [839, 180] on div "Choose A Rule URL" at bounding box center [786, 173] width 1154 height 18
click at [1346, 35] on div "Reports Configuration Editor Cancel Save" at bounding box center [786, 23] width 1220 height 47
click at [1338, 29] on button "Save" at bounding box center [1335, 23] width 88 height 23
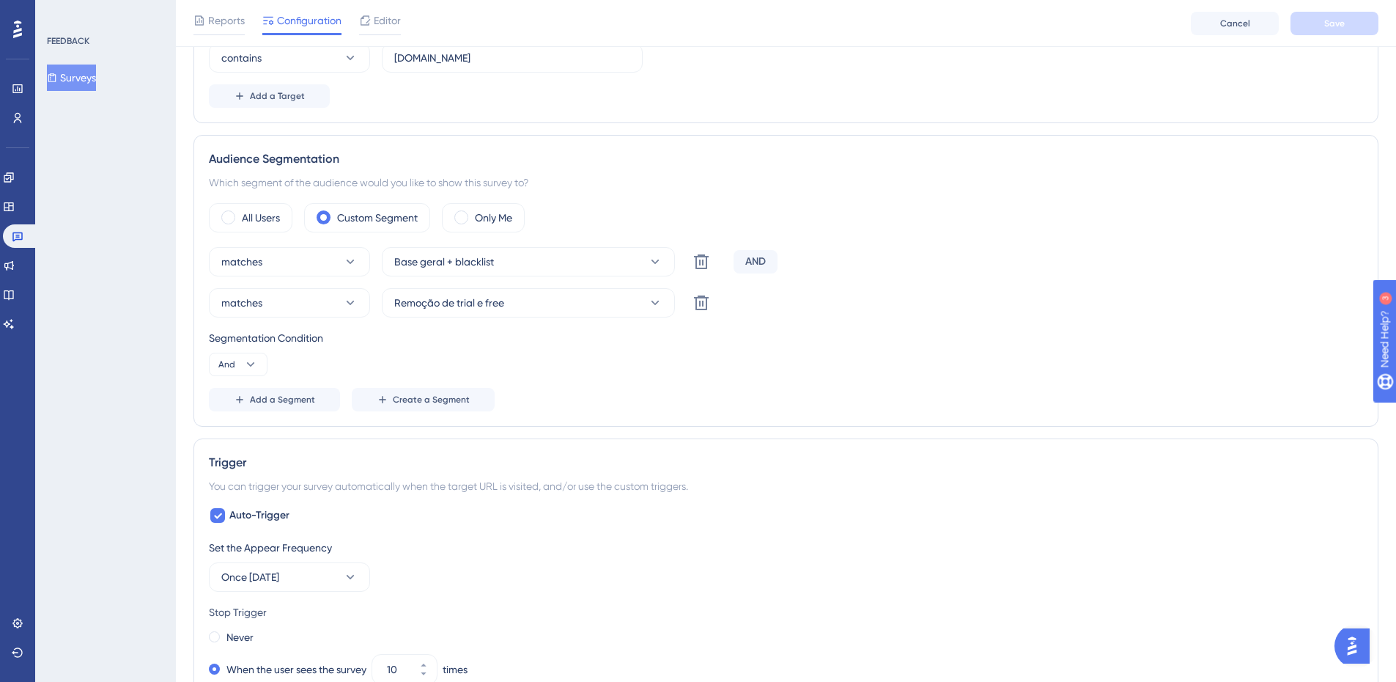
scroll to position [0, 0]
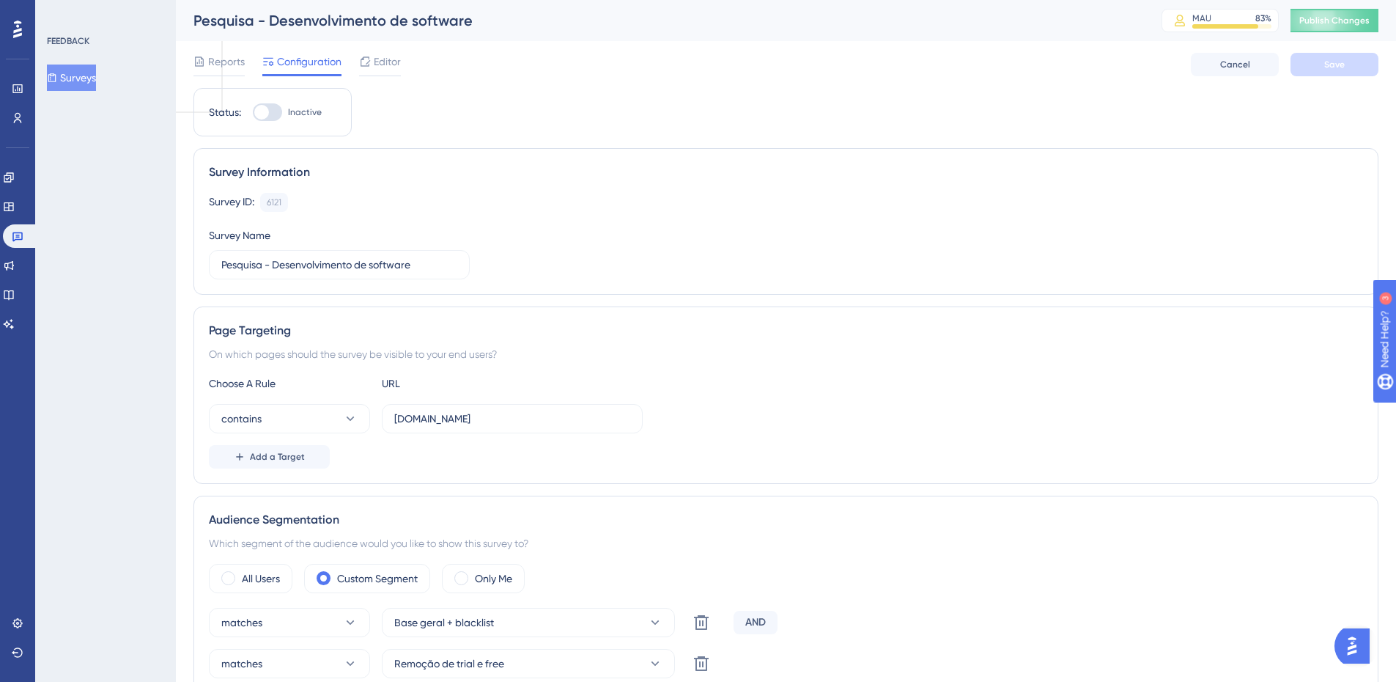
click at [15, 100] on div "Performance Users" at bounding box center [18, 103] width 12 height 53
click at [15, 115] on icon at bounding box center [18, 118] width 12 height 12
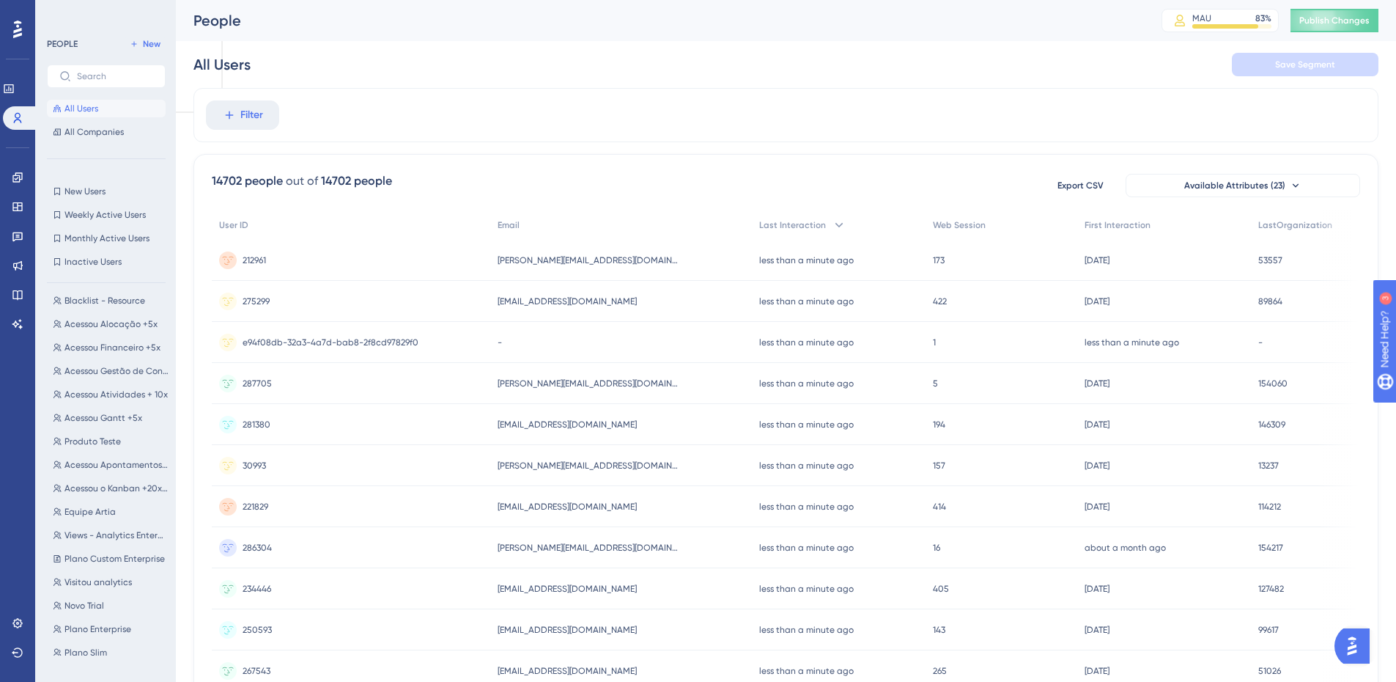
scroll to position [262, 0]
click at [98, 399] on span "Produto Teste" at bounding box center [92, 400] width 56 height 12
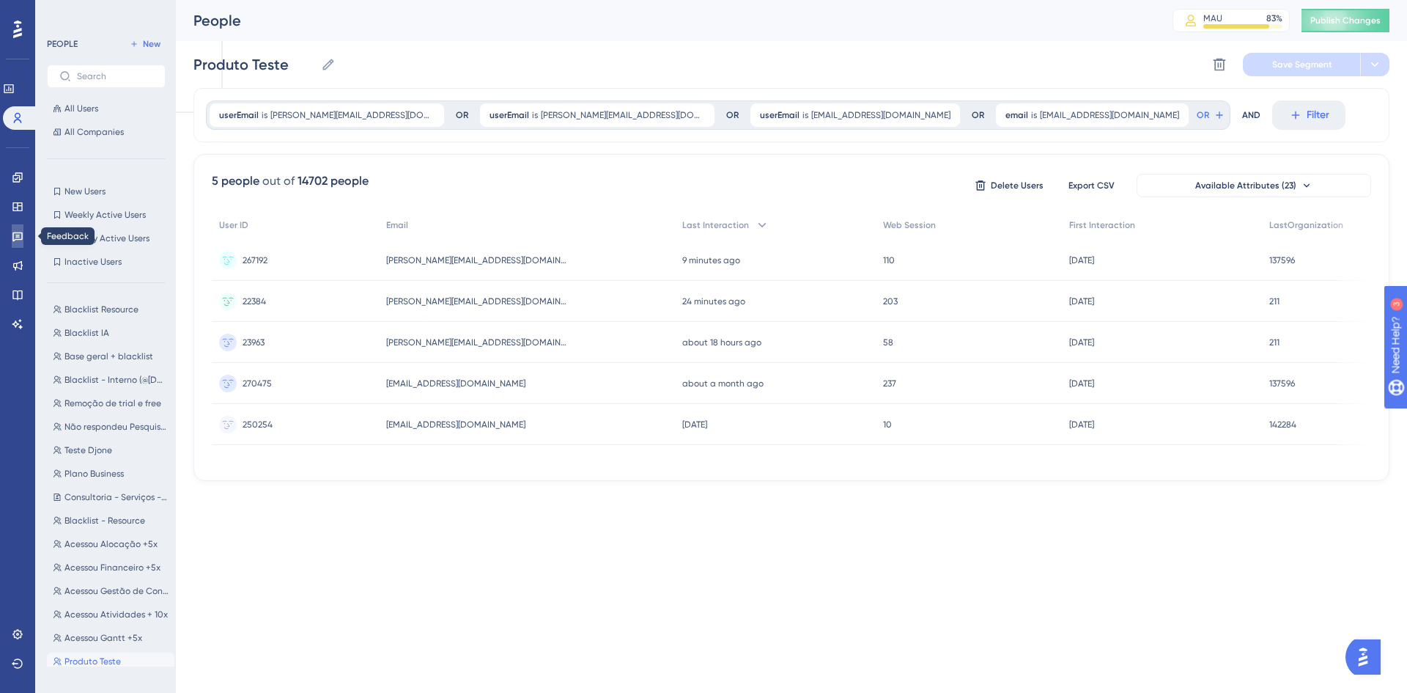
click at [15, 240] on icon at bounding box center [17, 237] width 10 height 10
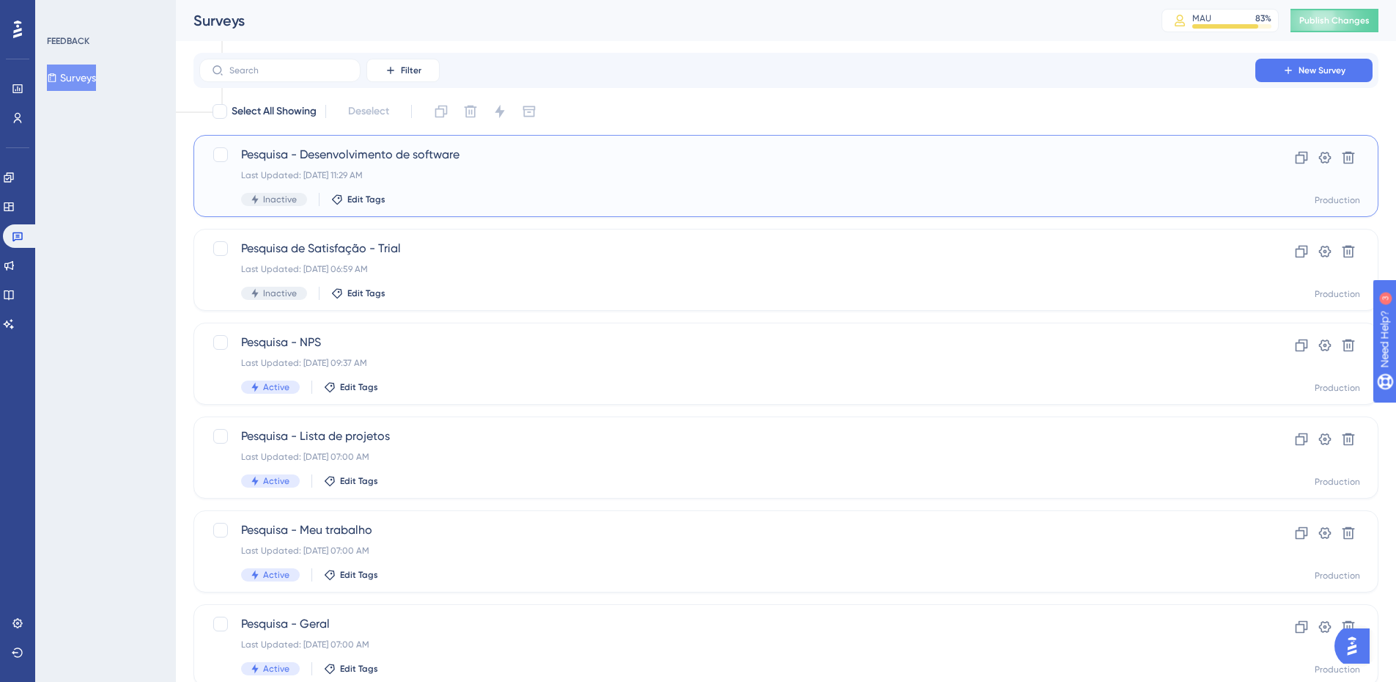
click at [406, 143] on div "Pesquisa - Desenvolvimento de software Last Updated: 12 de ago. de 2025 11:29 A…" at bounding box center [785, 176] width 1185 height 82
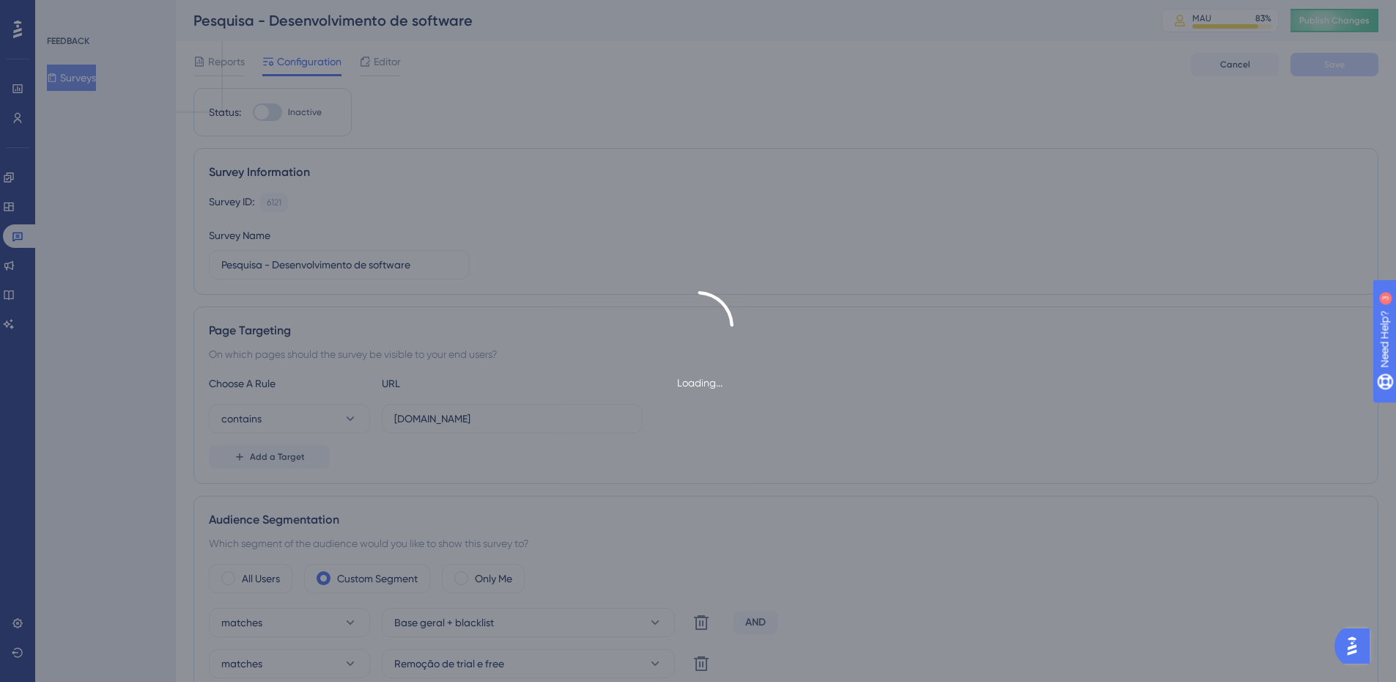
scroll to position [73, 0]
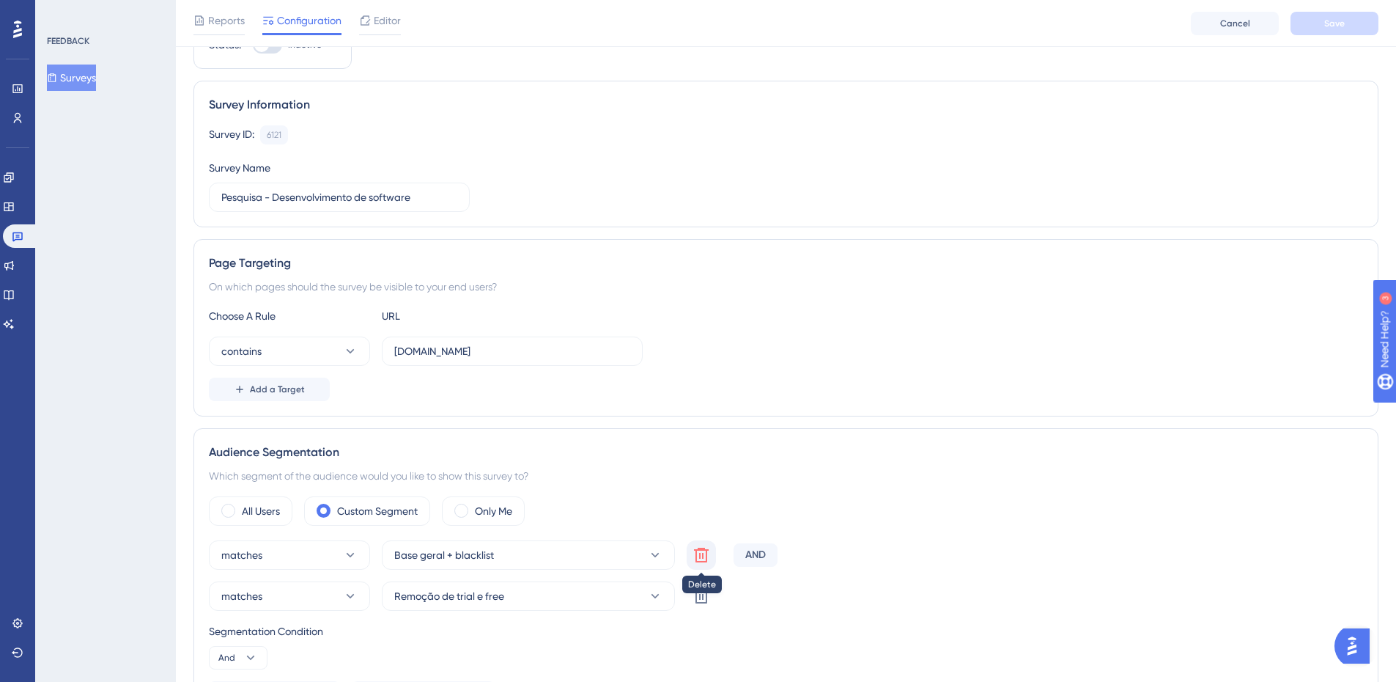
click at [701, 560] on icon at bounding box center [702, 555] width 18 height 18
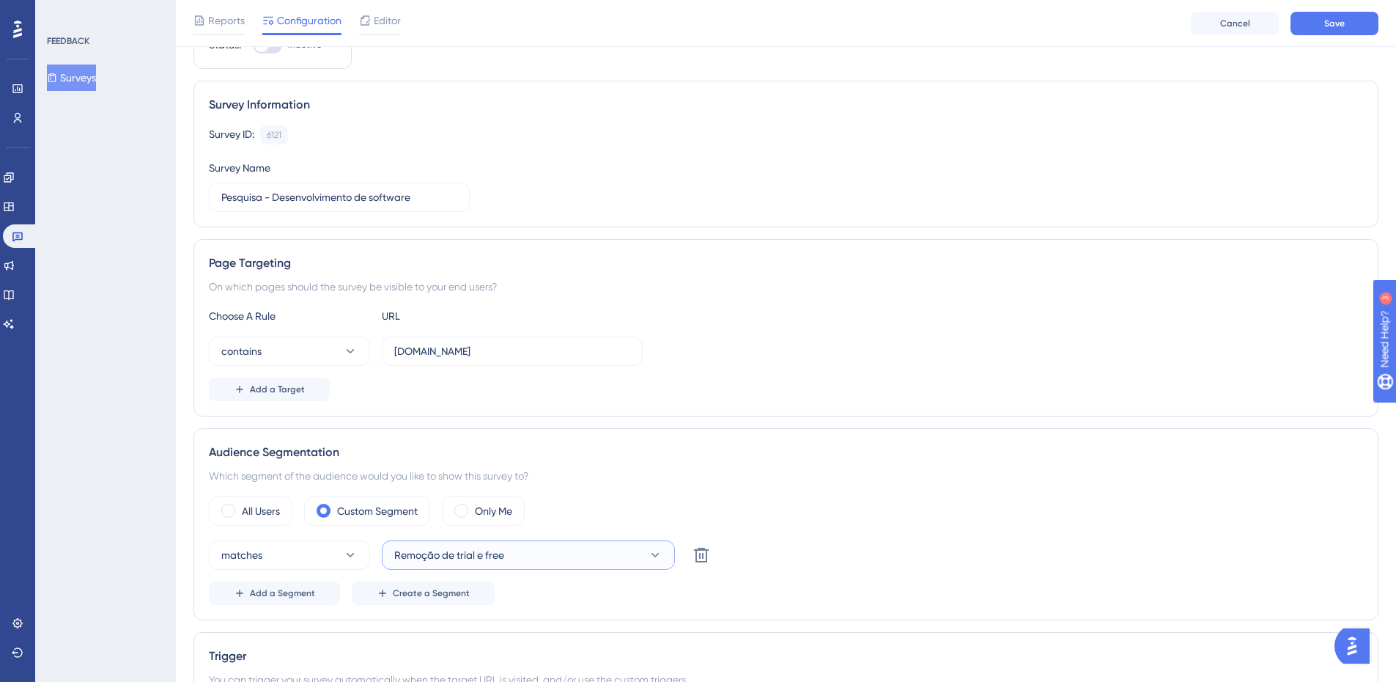
click at [564, 553] on button "Remoção de trial e free" at bounding box center [528, 554] width 293 height 29
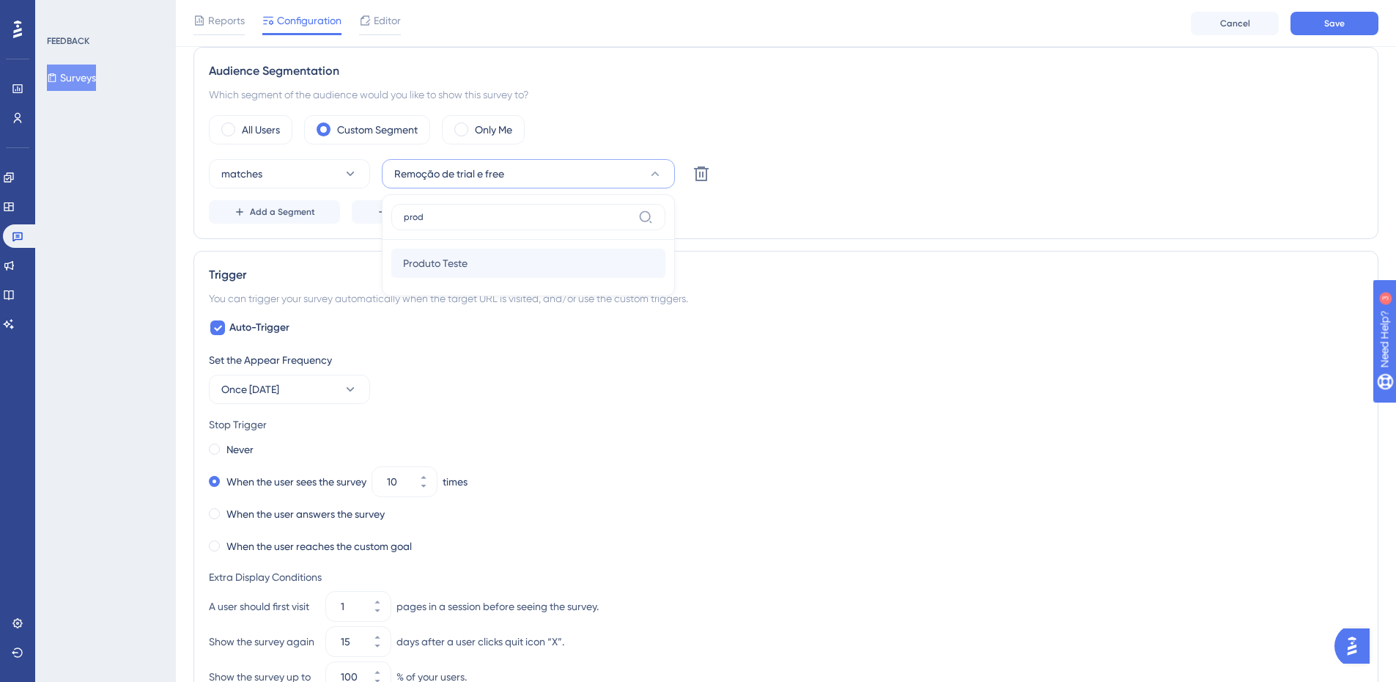
type input "prod"
click at [457, 256] on span "Produto Teste" at bounding box center [435, 263] width 64 height 18
drag, startPoint x: 889, startPoint y: 215, endPoint x: 612, endPoint y: 180, distance: 279.3
click at [886, 213] on div "Add a Segment Create a Segment" at bounding box center [786, 211] width 1154 height 23
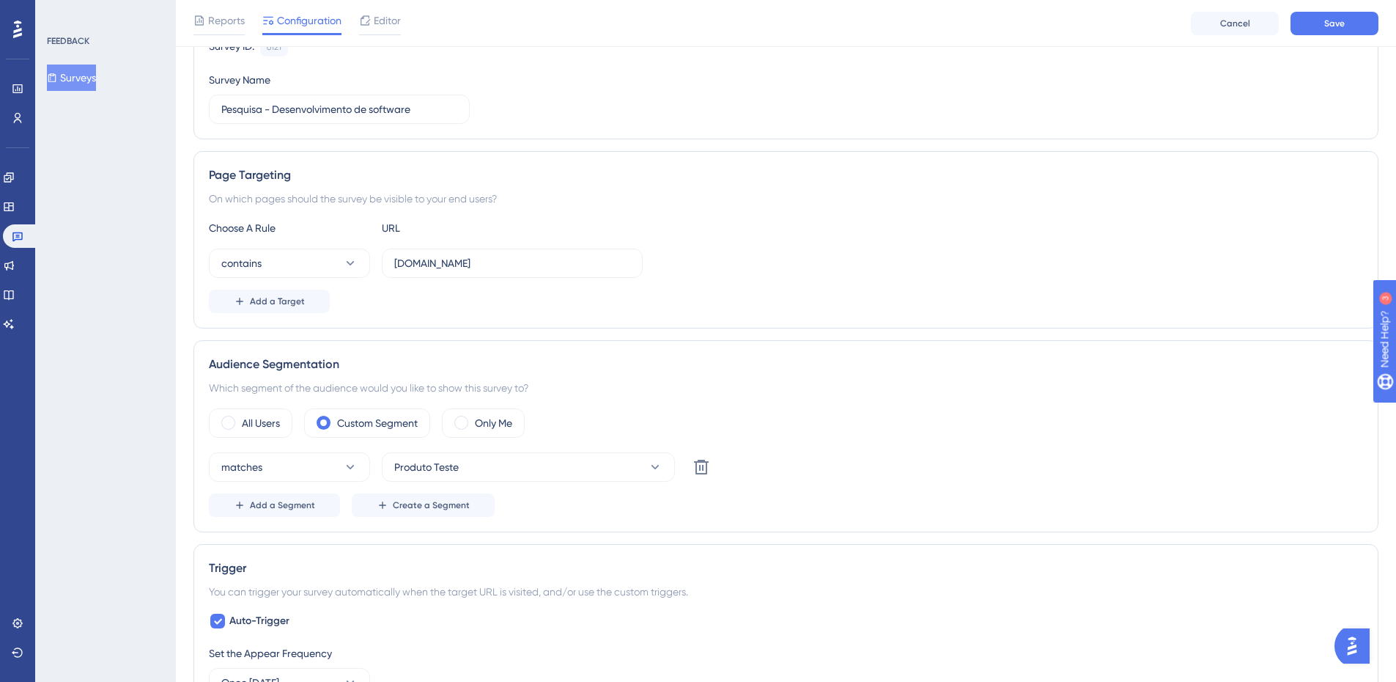
scroll to position [88, 0]
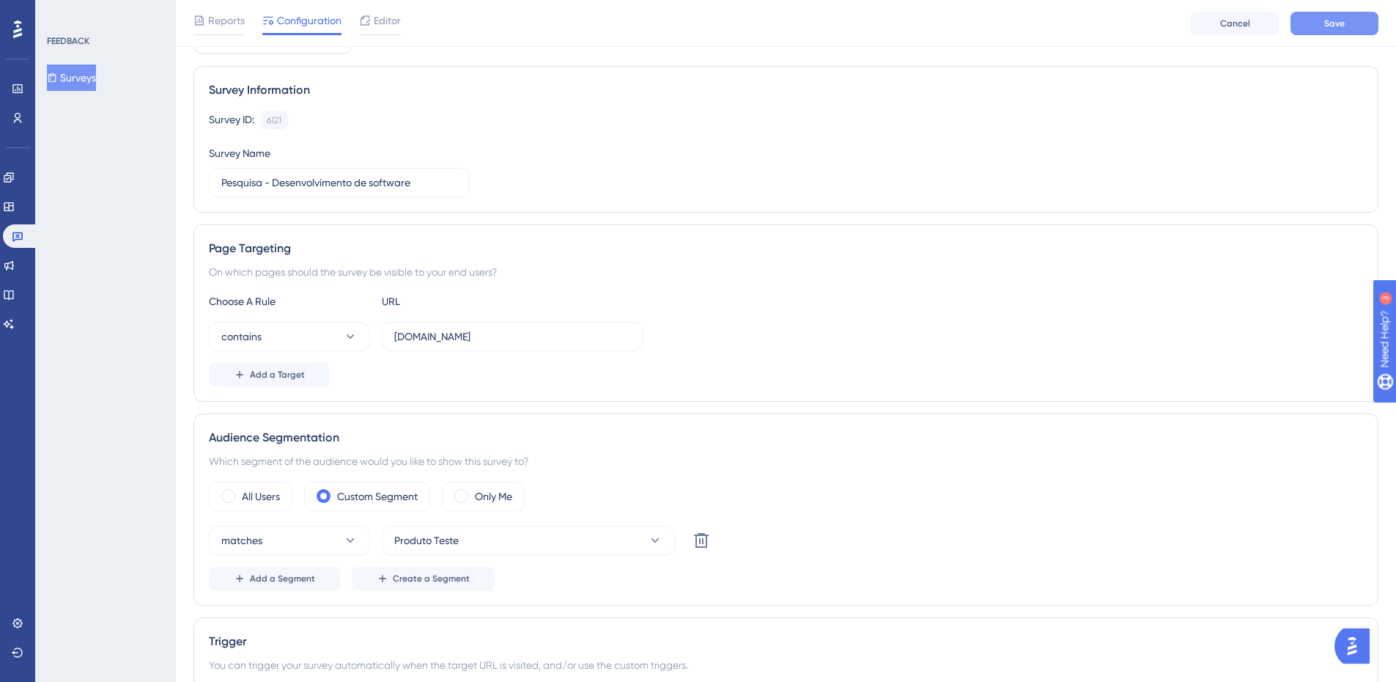
click at [1359, 17] on button "Save" at bounding box center [1335, 23] width 88 height 23
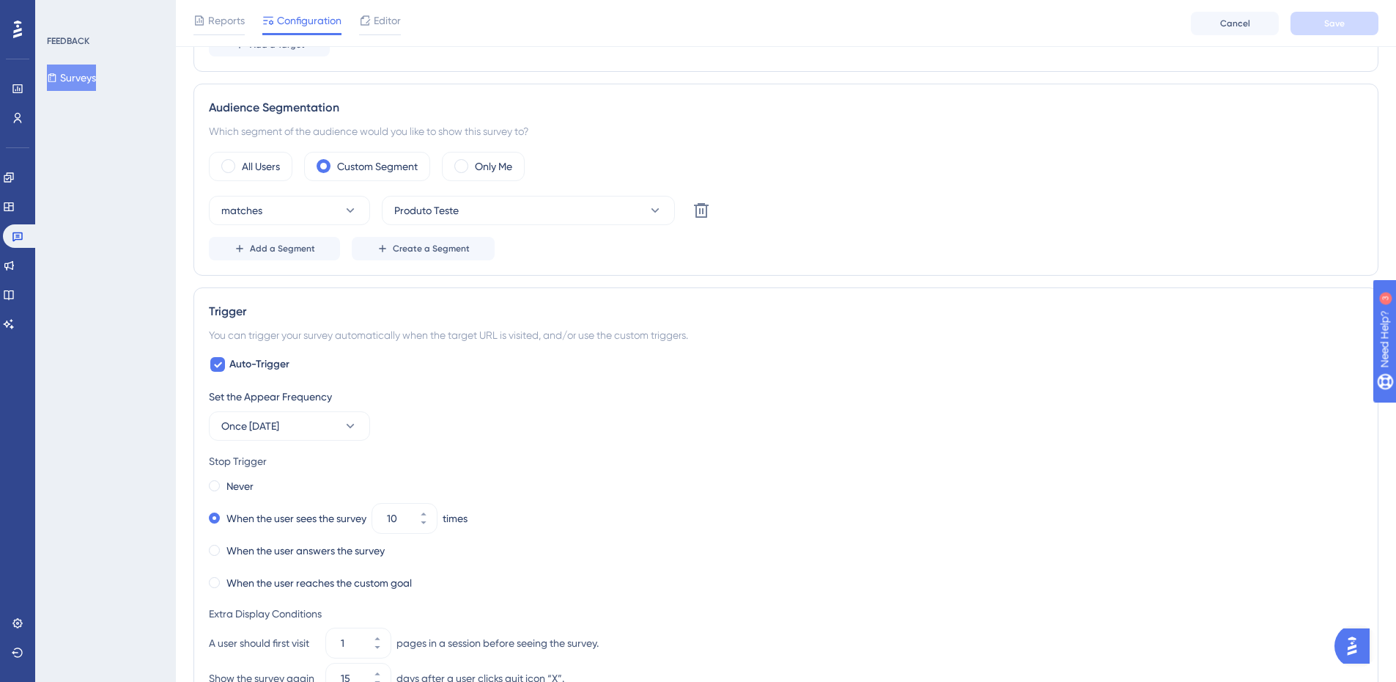
scroll to position [0, 0]
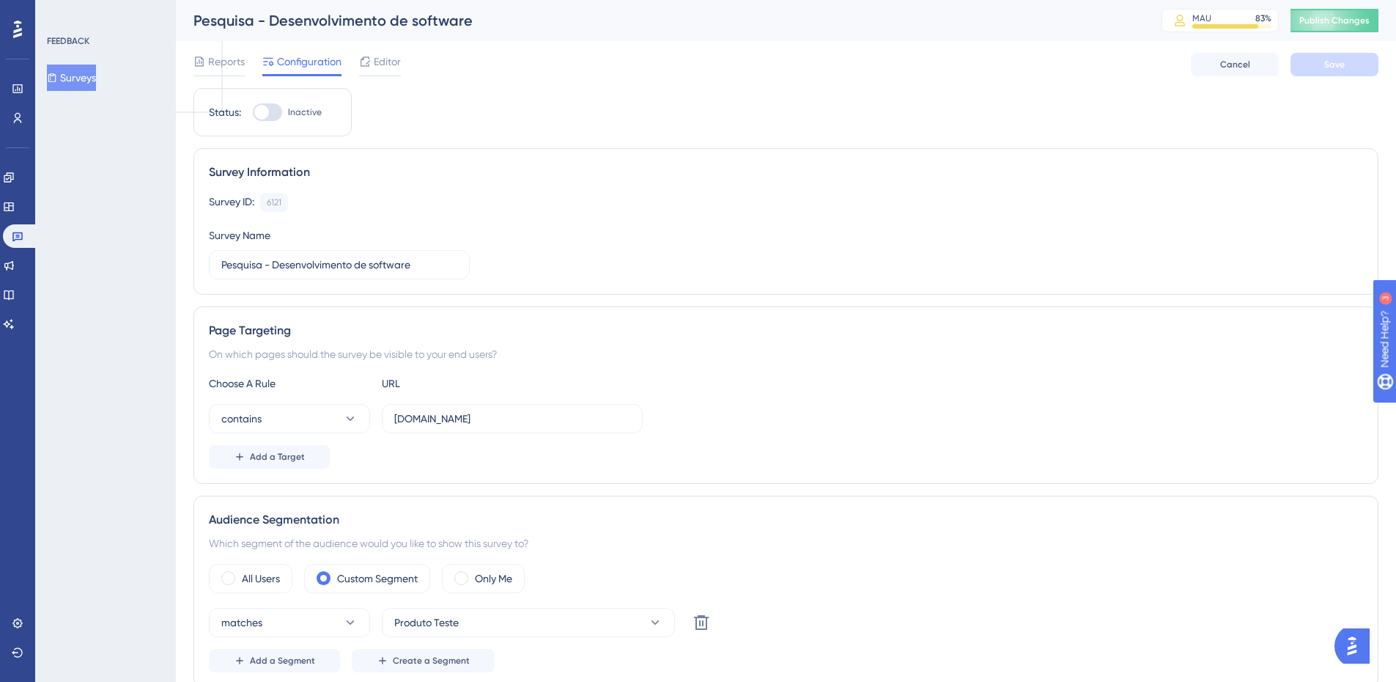
click at [268, 111] on div at bounding box center [261, 112] width 15 height 15
click at [253, 112] on input "Inactive" at bounding box center [252, 112] width 1 height 1
checkbox input "true"
click at [1342, 73] on button "Save" at bounding box center [1335, 64] width 88 height 23
click at [1351, 26] on span "Publish Changes" at bounding box center [1334, 21] width 70 height 12
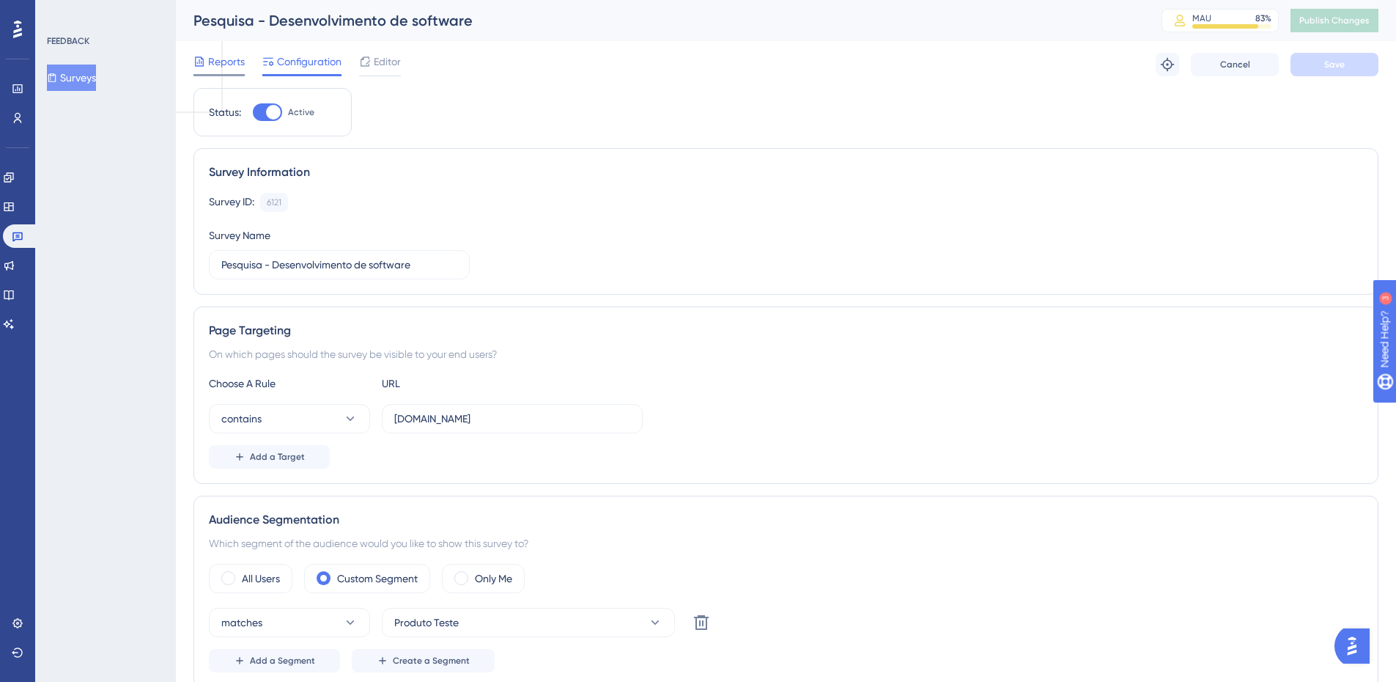
click at [226, 61] on span "Reports" at bounding box center [226, 62] width 37 height 18
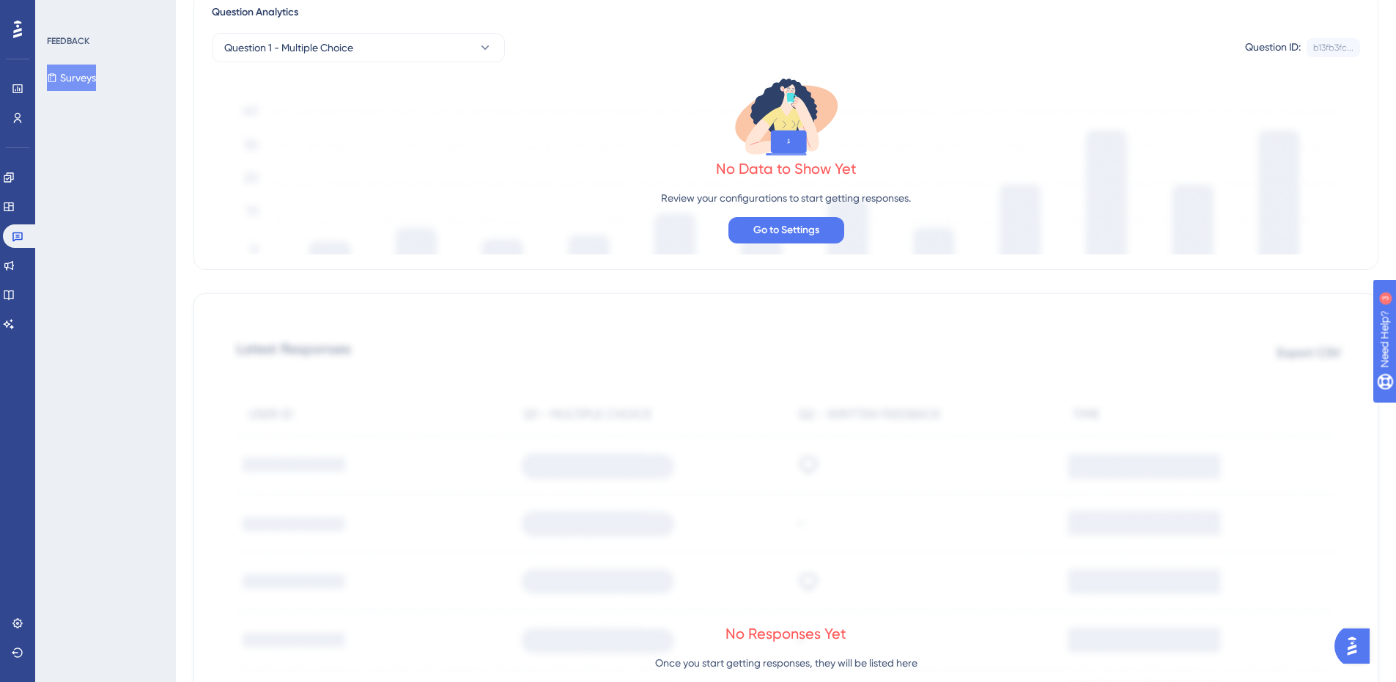
scroll to position [366, 0]
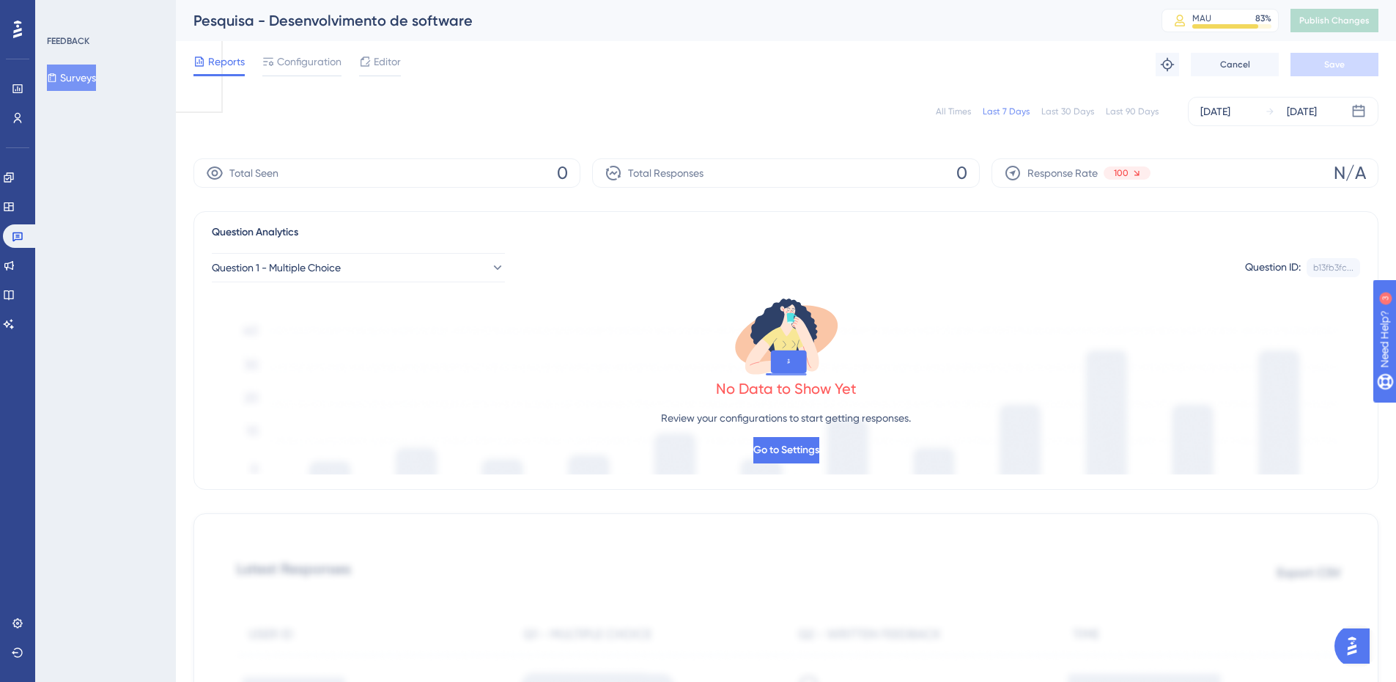
click at [953, 111] on div "All Times" at bounding box center [953, 112] width 35 height 12
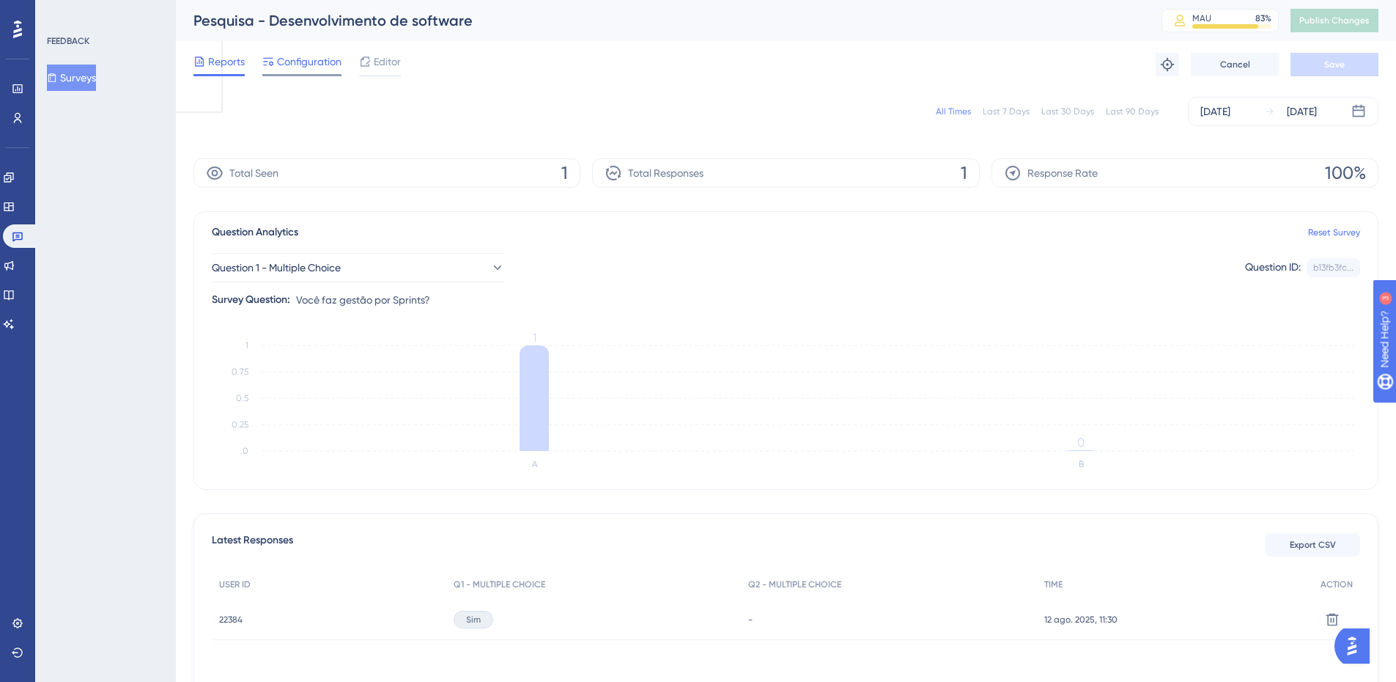
click at [293, 66] on span "Configuration" at bounding box center [309, 62] width 64 height 18
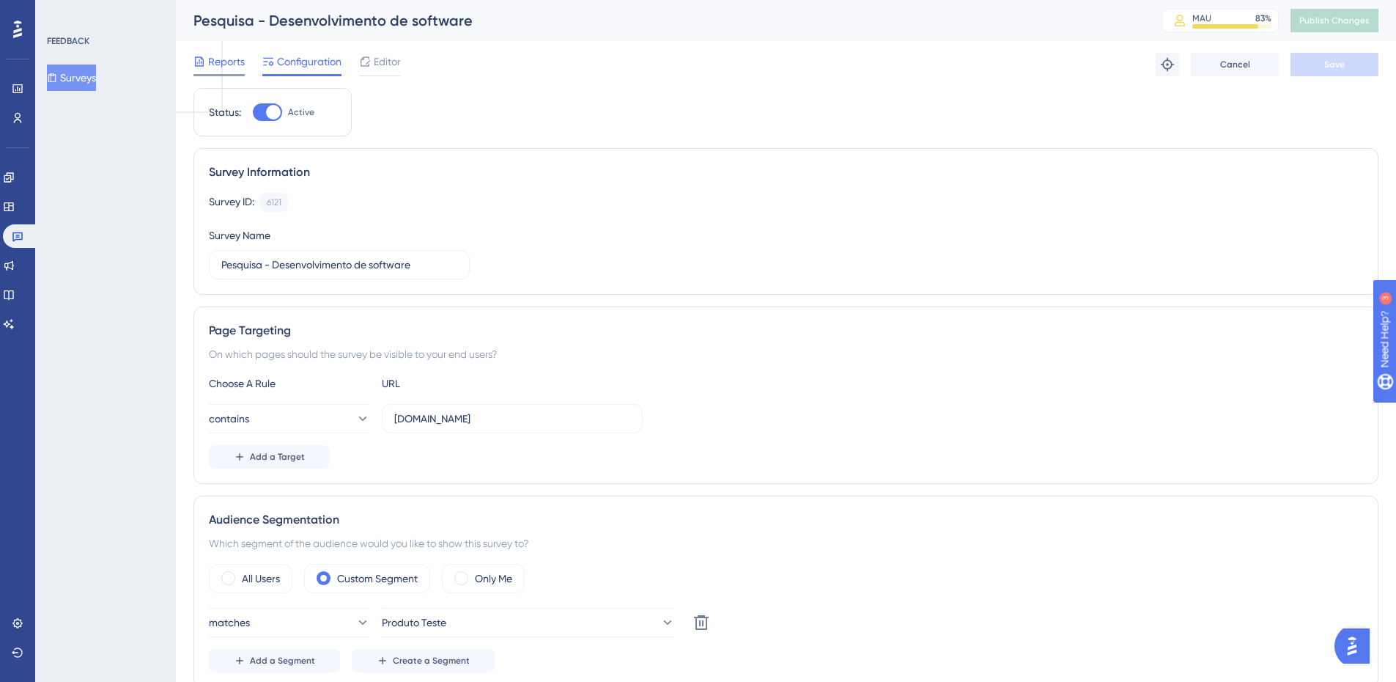
click at [206, 64] on div "Reports" at bounding box center [218, 62] width 51 height 18
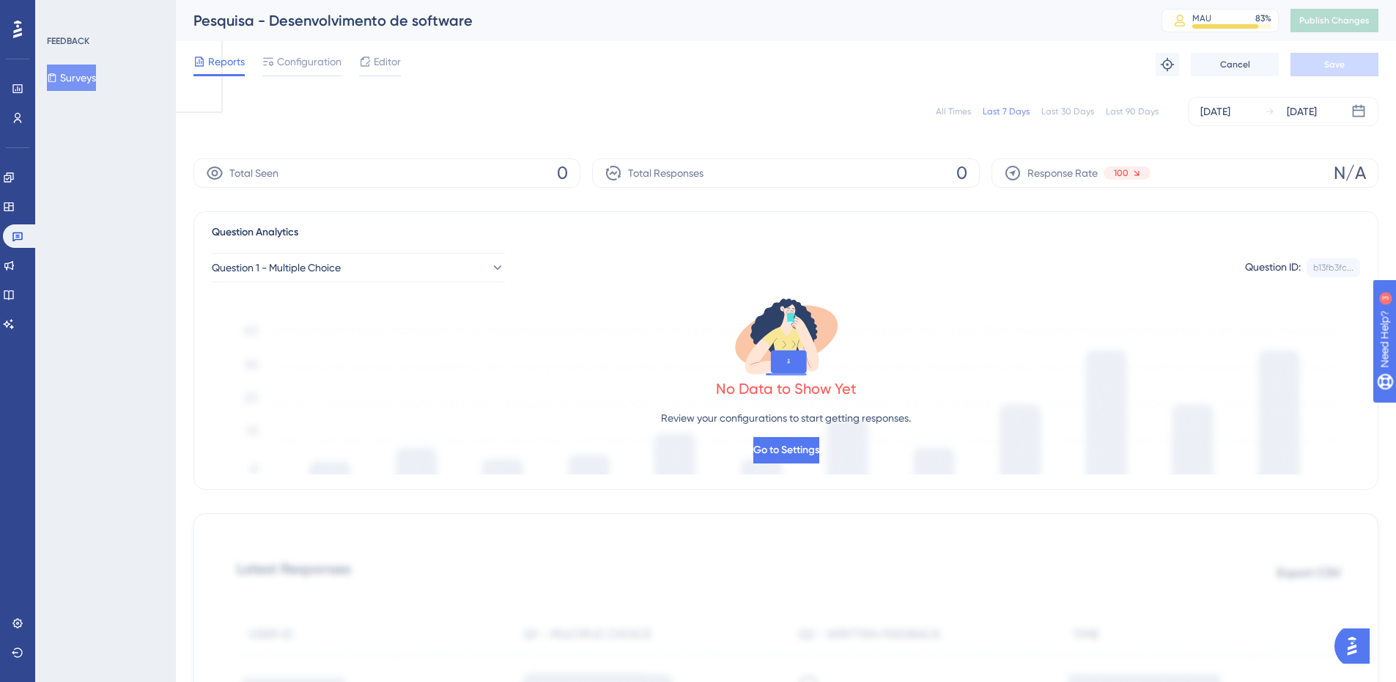
click at [950, 106] on div "All Times" at bounding box center [953, 112] width 35 height 12
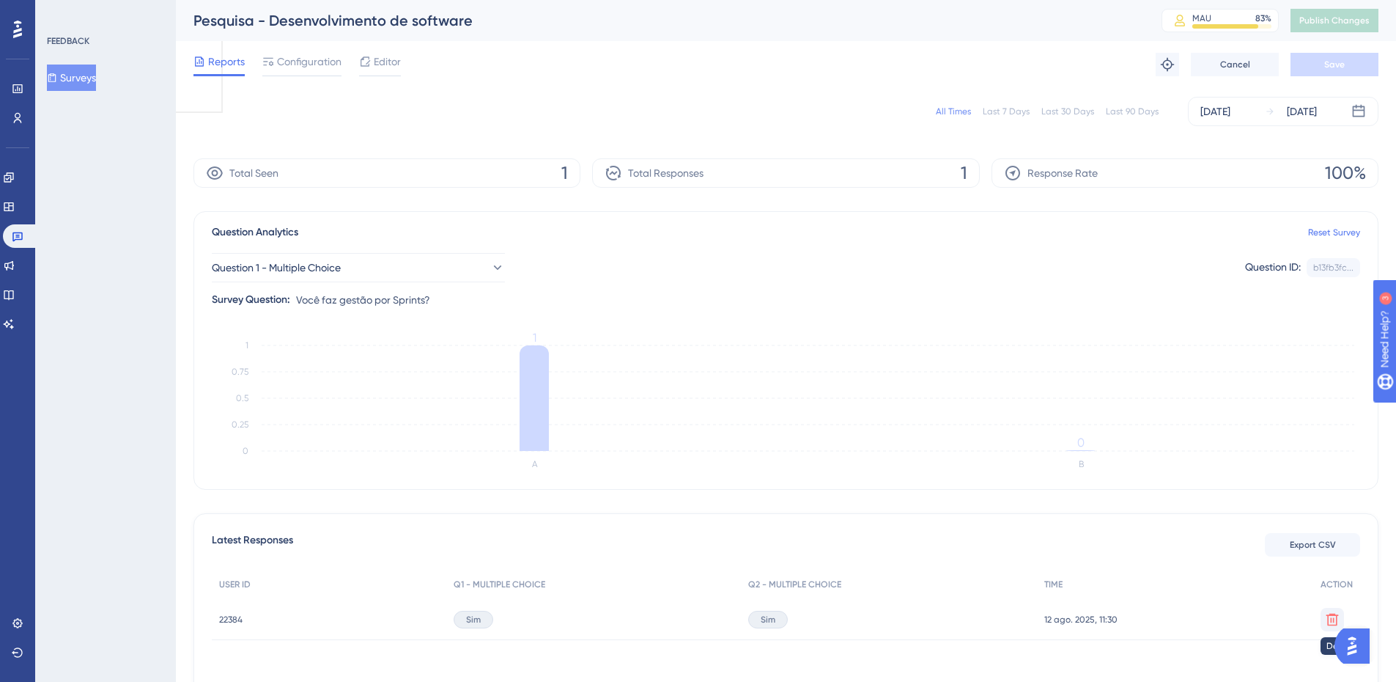
click at [1332, 621] on icon at bounding box center [1333, 619] width 12 height 12
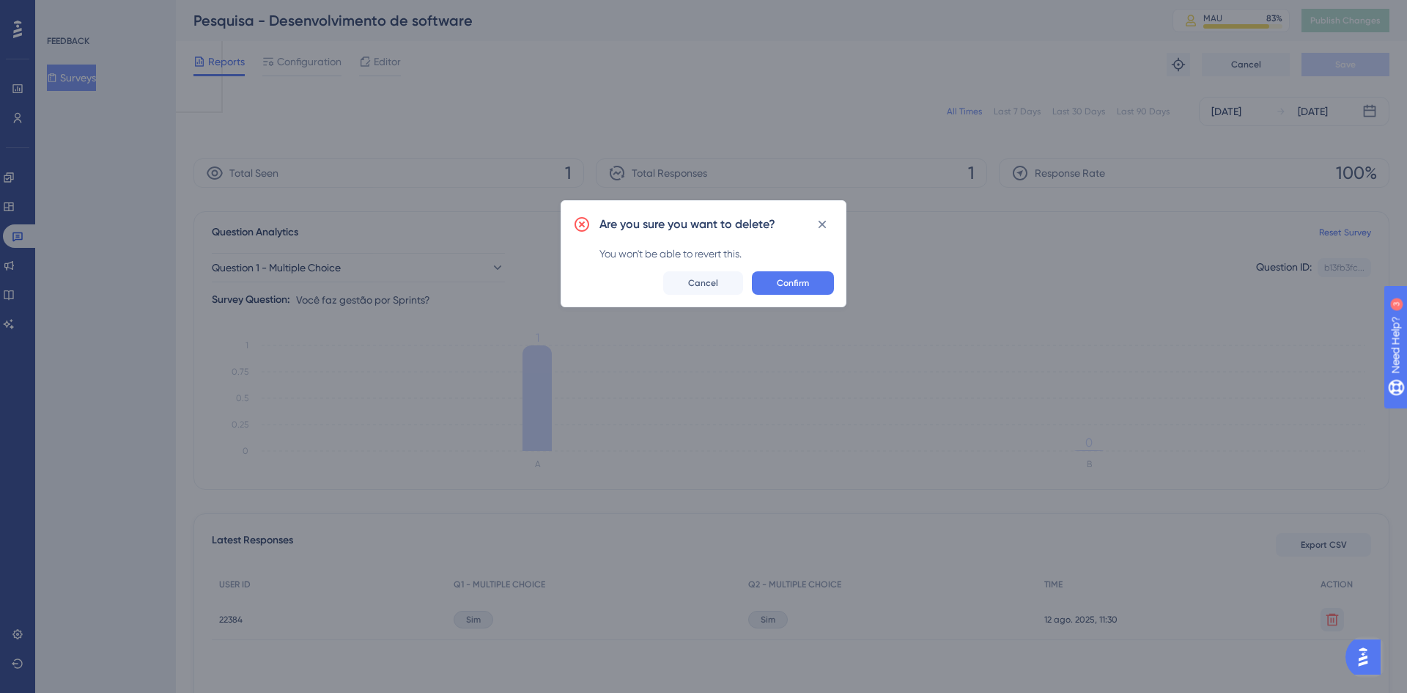
click at [778, 269] on div "Are you sure you want to delete? You won't be able to revert this. Confirm Canc…" at bounding box center [704, 253] width 286 height 107
click at [786, 286] on span "Confirm" at bounding box center [793, 283] width 32 height 12
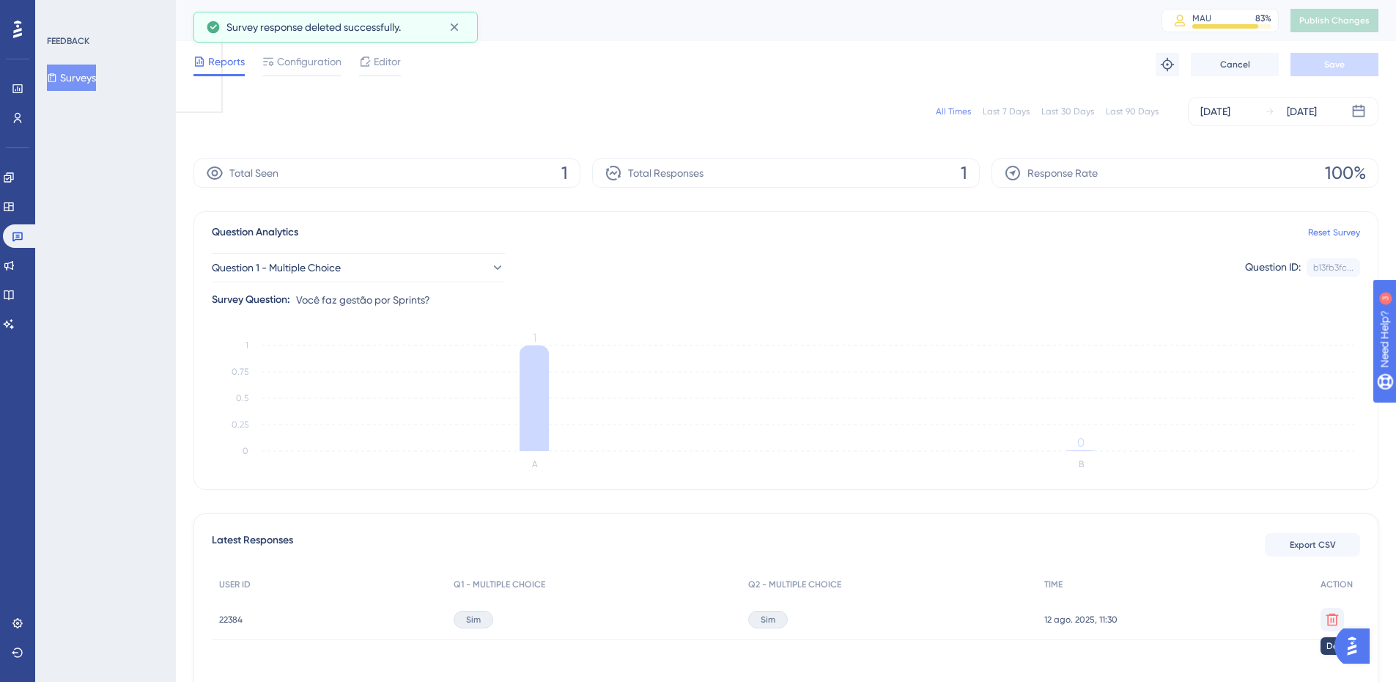
click at [1340, 622] on button at bounding box center [1332, 619] width 23 height 23
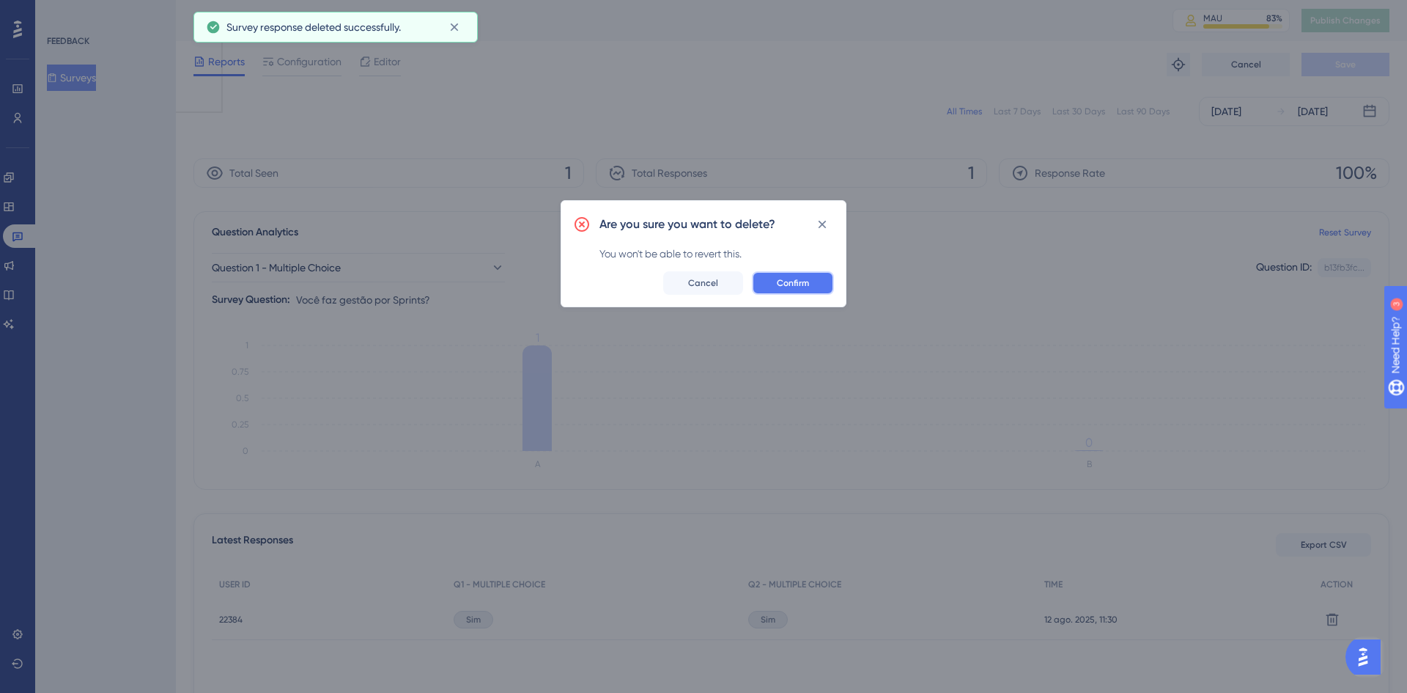
click at [826, 284] on button "Confirm" at bounding box center [793, 282] width 82 height 23
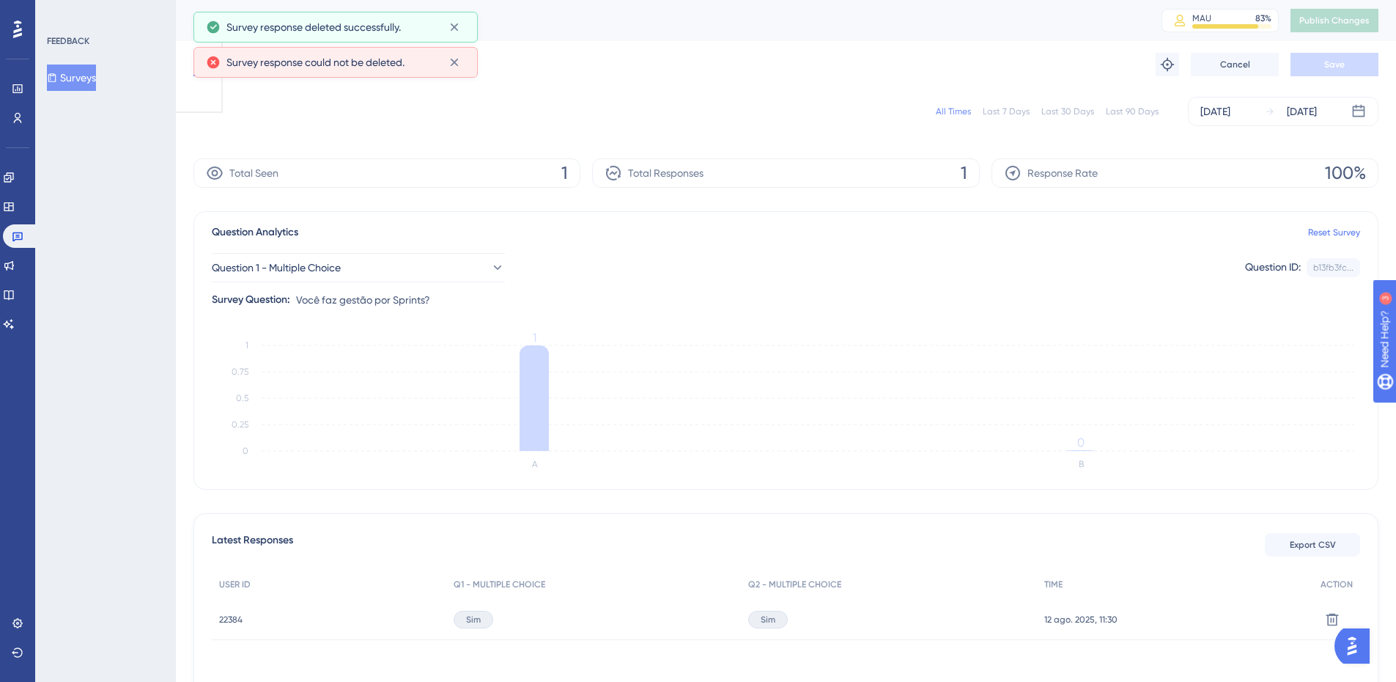
click at [802, 133] on div "All Times Last 7 Days Last 30 Days Last 90 Days [DATE] [DATE]" at bounding box center [785, 111] width 1185 height 47
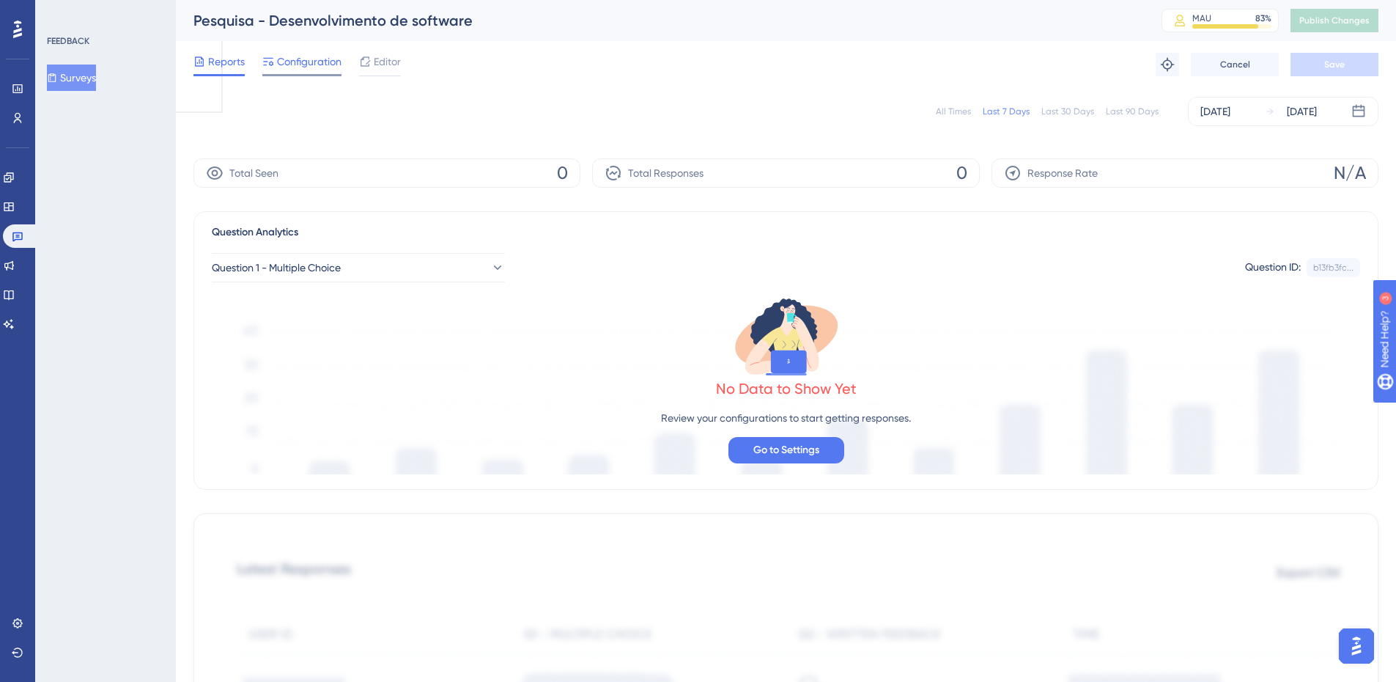
click at [278, 58] on span "Configuration" at bounding box center [309, 62] width 64 height 18
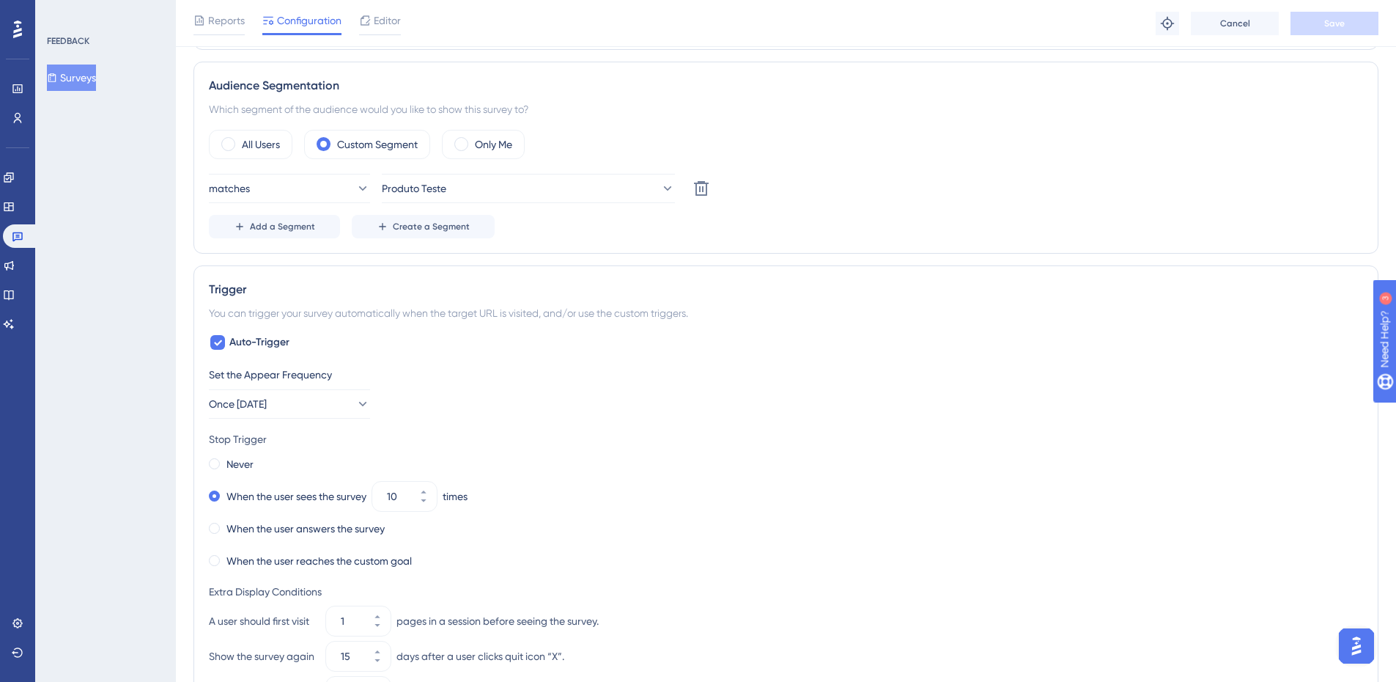
scroll to position [513, 0]
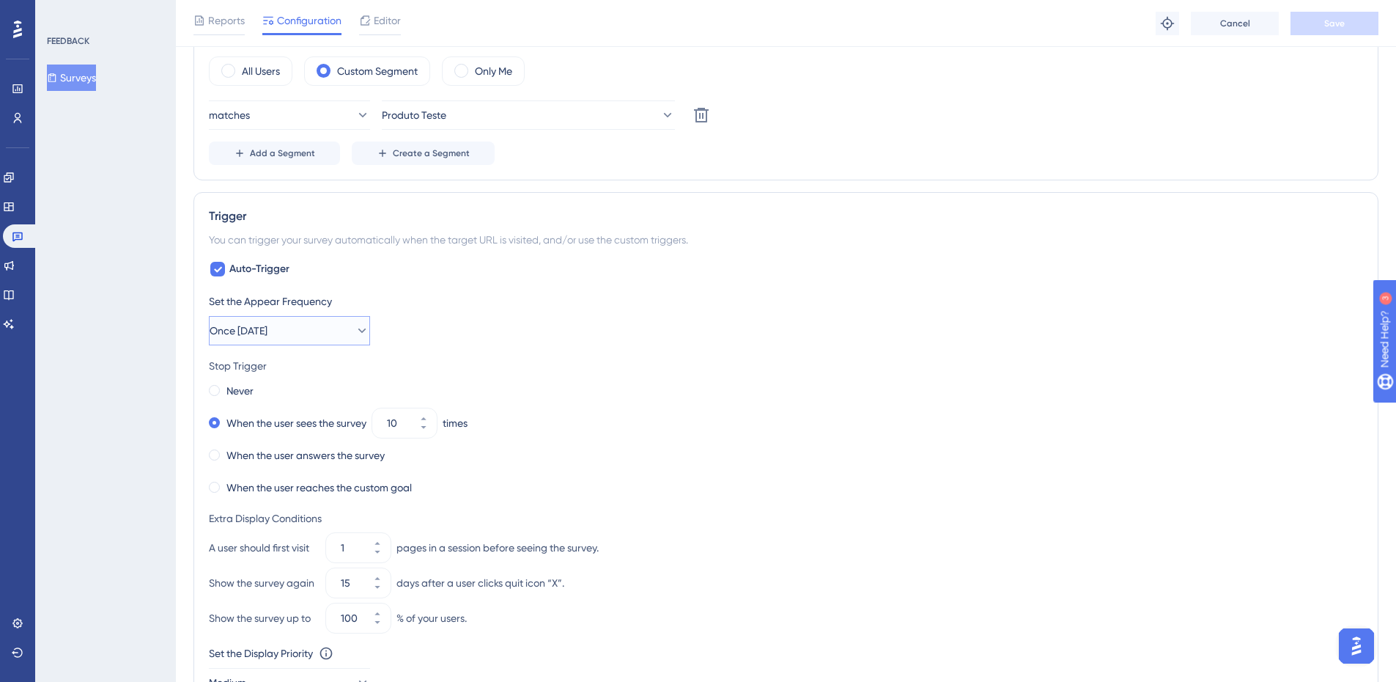
click at [270, 319] on button "Once [DATE]" at bounding box center [289, 330] width 161 height 29
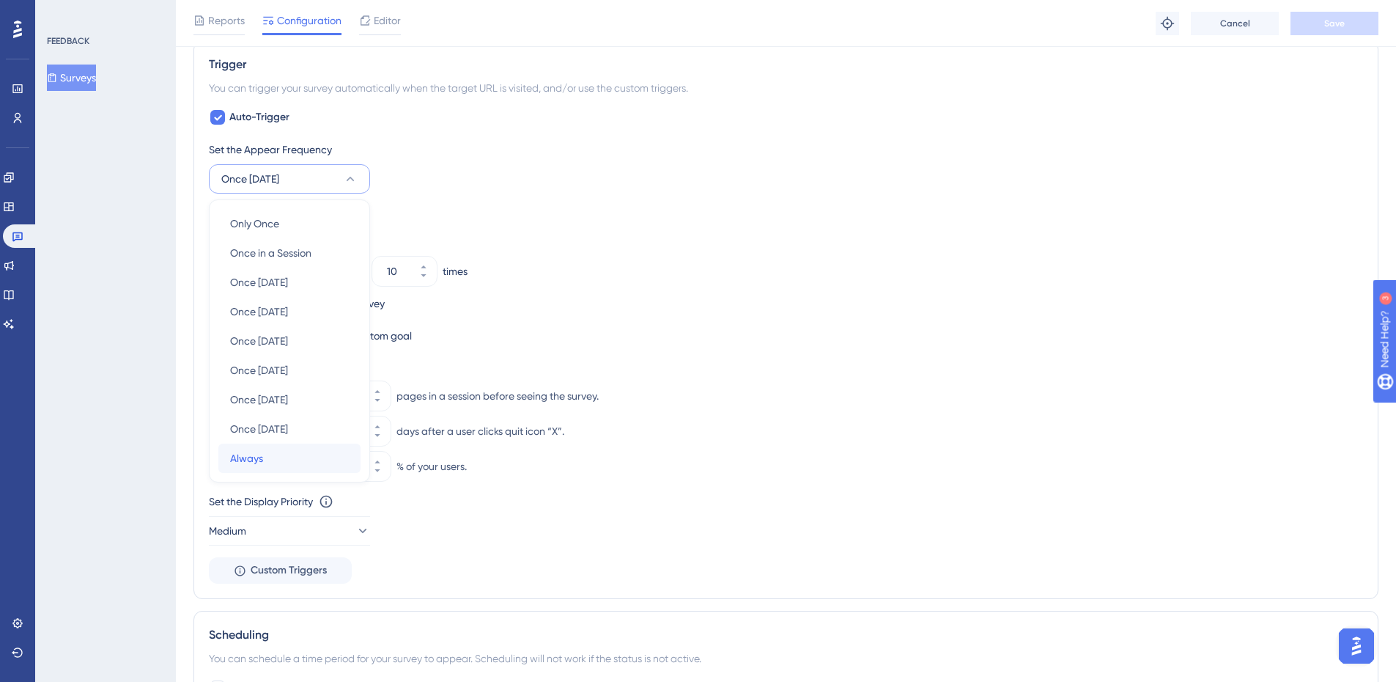
click at [257, 462] on span "Always" at bounding box center [246, 458] width 33 height 18
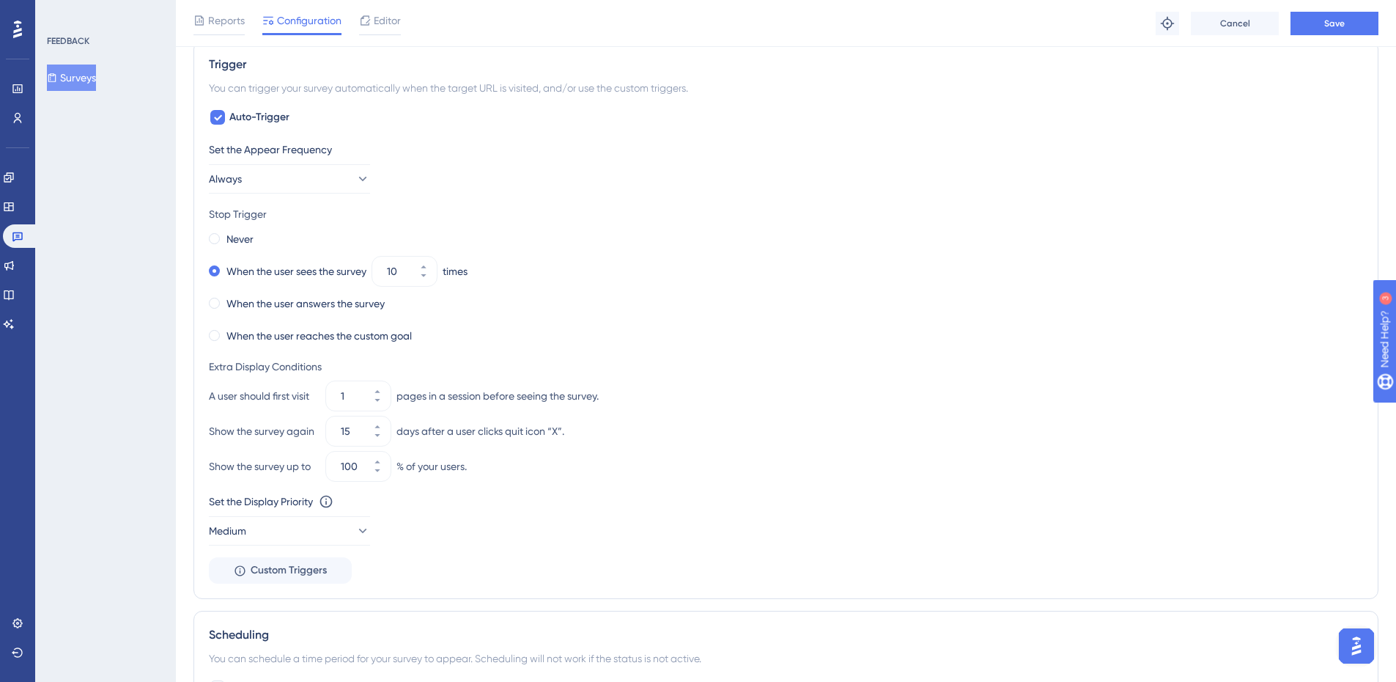
click at [549, 200] on div "Set the Appear Frequency Always Stop Trigger Never When the user sees the surve…" at bounding box center [786, 362] width 1154 height 443
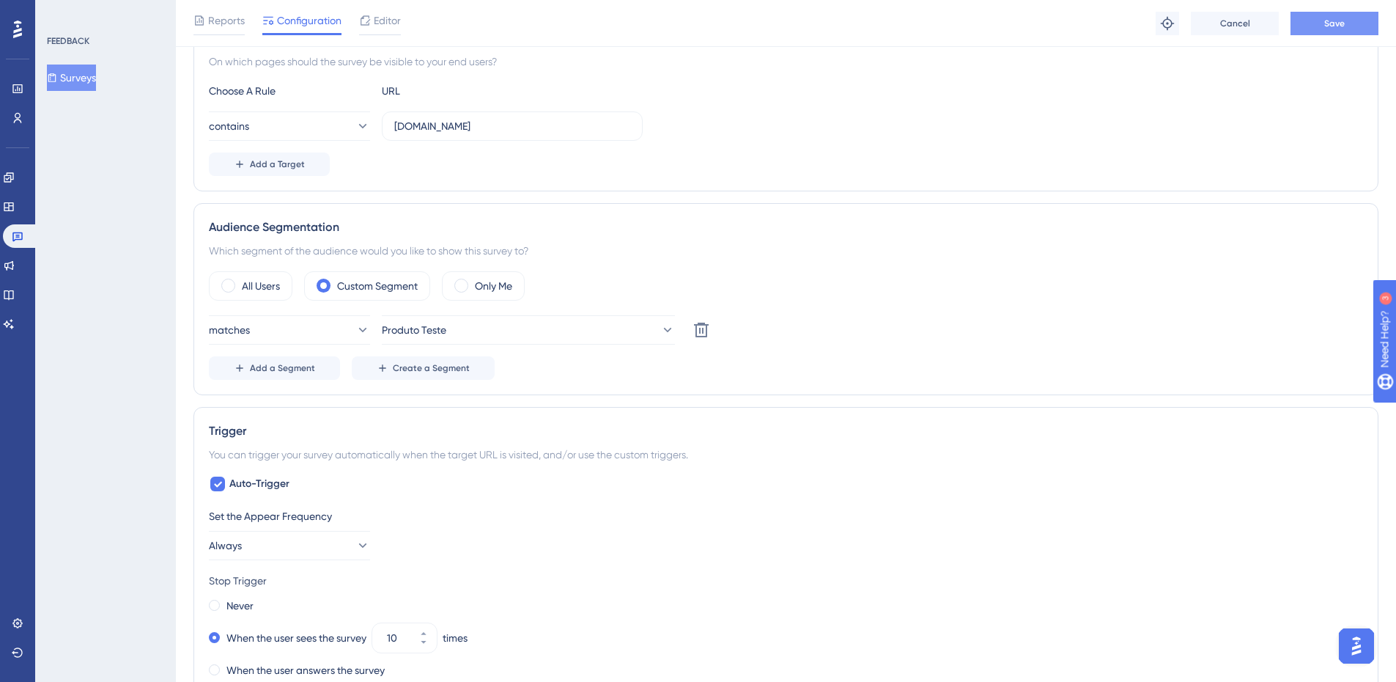
click at [1354, 12] on button "Save" at bounding box center [1335, 23] width 88 height 23
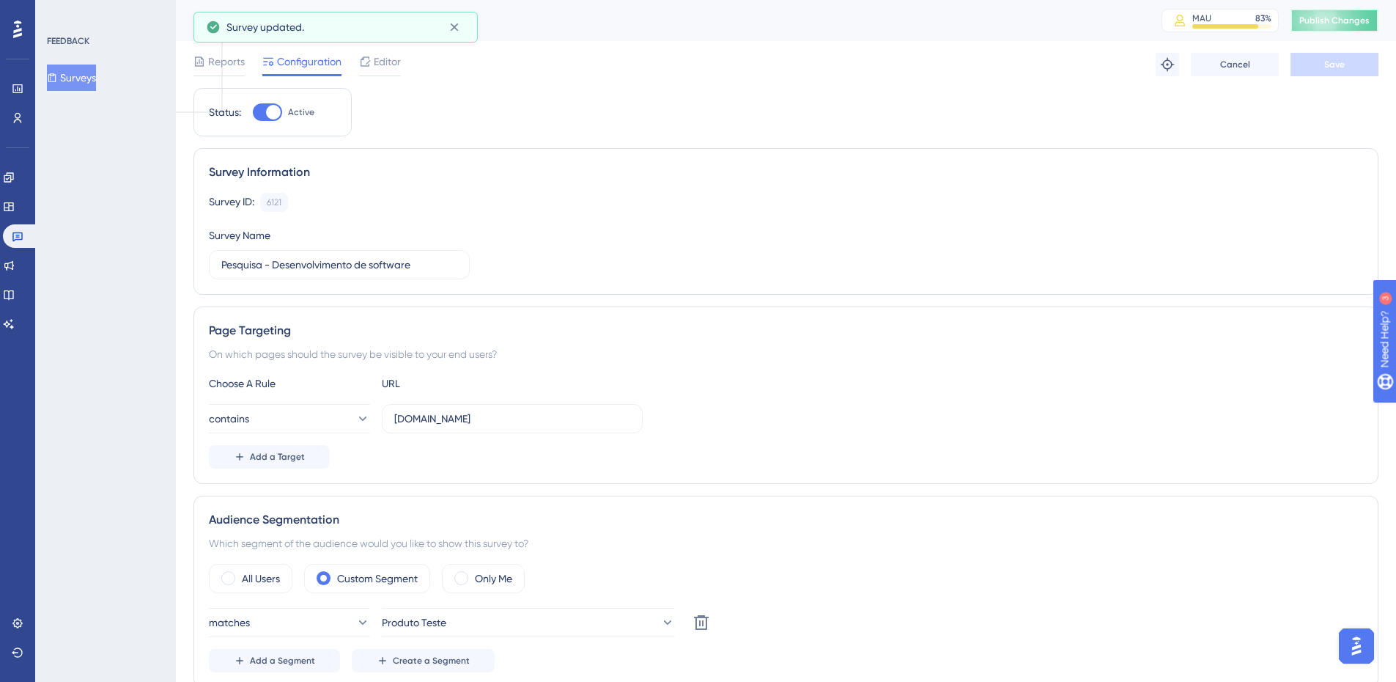
click at [1359, 15] on span "Publish Changes" at bounding box center [1334, 21] width 70 height 12
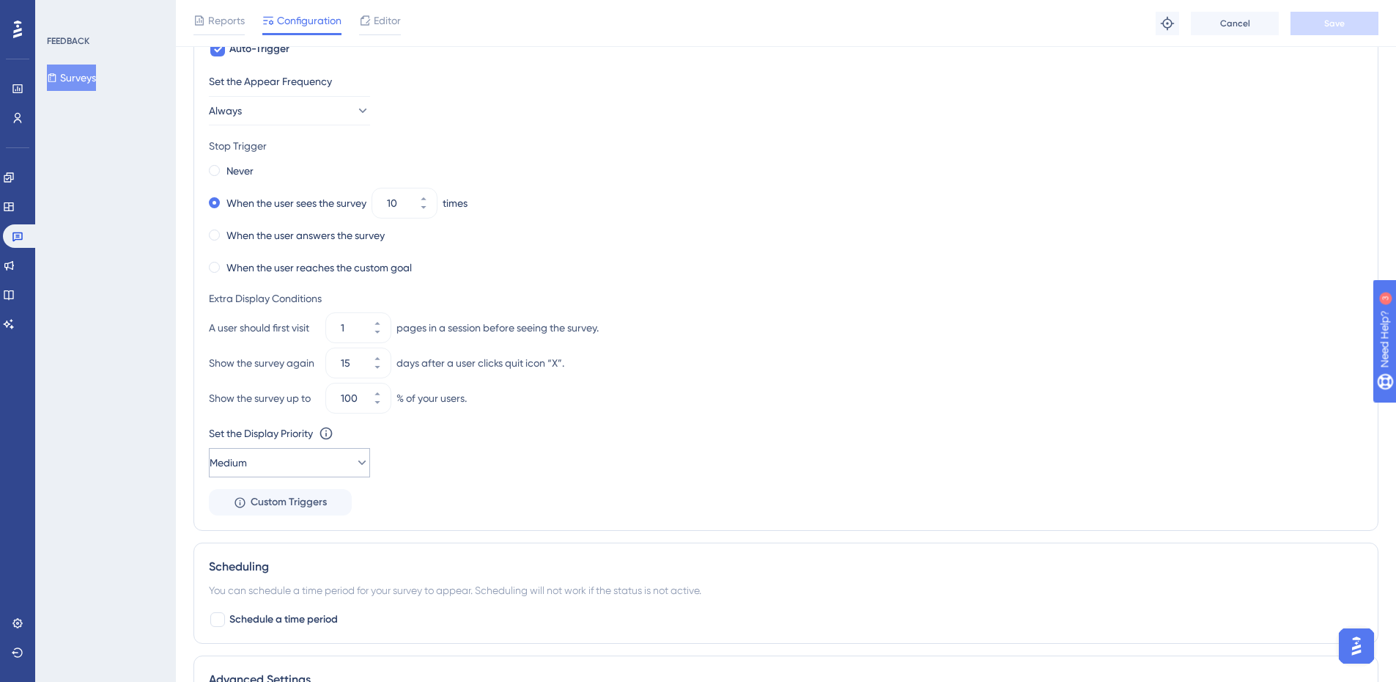
scroll to position [879, 0]
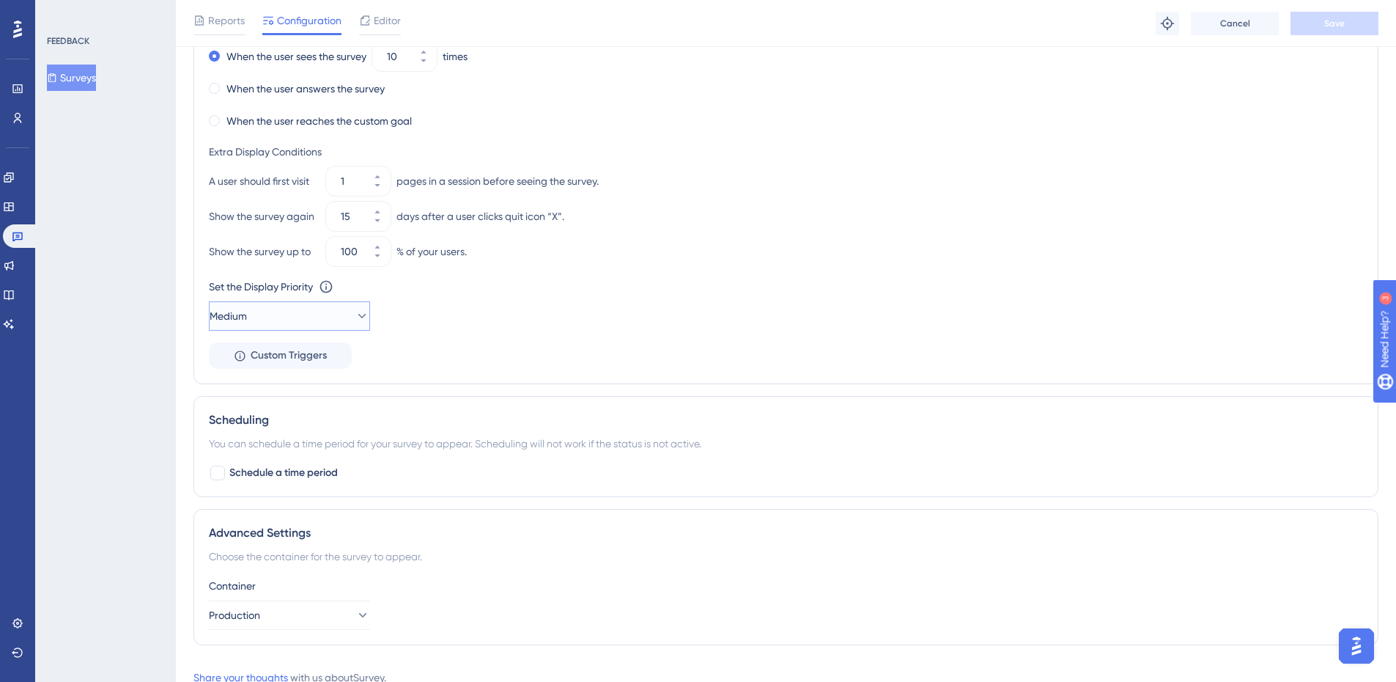
click at [328, 319] on button "Medium" at bounding box center [289, 315] width 161 height 29
click at [298, 446] on div "Highest Highest" at bounding box center [289, 448] width 119 height 29
click at [1316, 23] on button "Save" at bounding box center [1335, 23] width 88 height 23
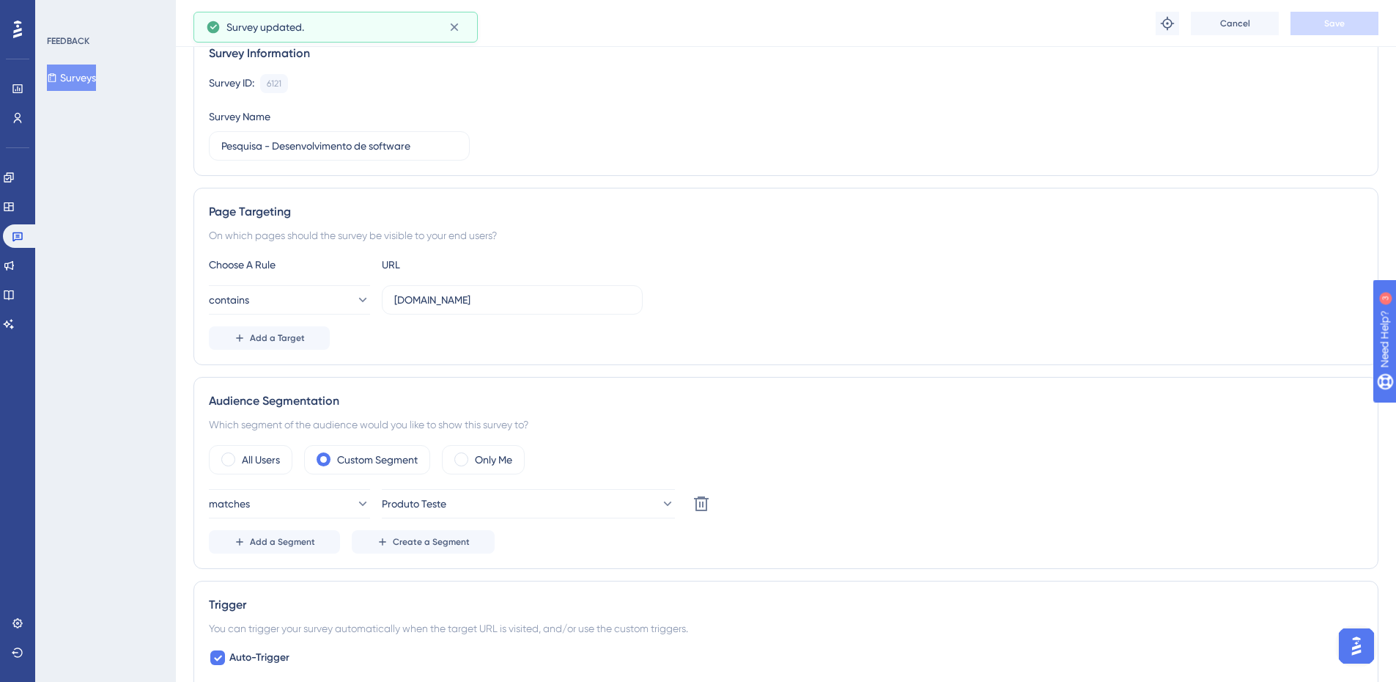
scroll to position [0, 0]
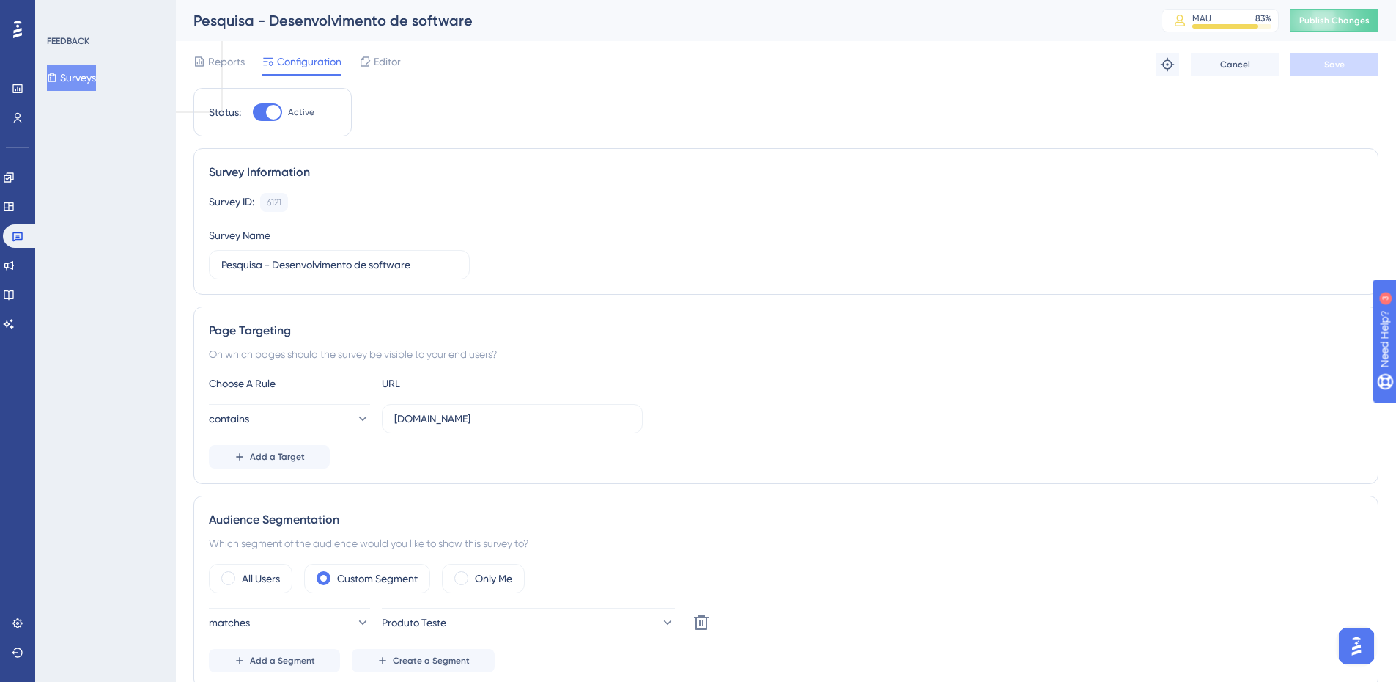
drag, startPoint x: 284, startPoint y: 110, endPoint x: 550, endPoint y: 83, distance: 267.4
click at [284, 109] on label "Active" at bounding box center [284, 112] width 62 height 18
click at [253, 112] on input "Active" at bounding box center [252, 112] width 1 height 1
click at [1337, 51] on div "Reports Configuration Editor Troubleshoot Cancel Save" at bounding box center [785, 64] width 1185 height 47
click at [1337, 58] on button "Save" at bounding box center [1335, 64] width 88 height 23
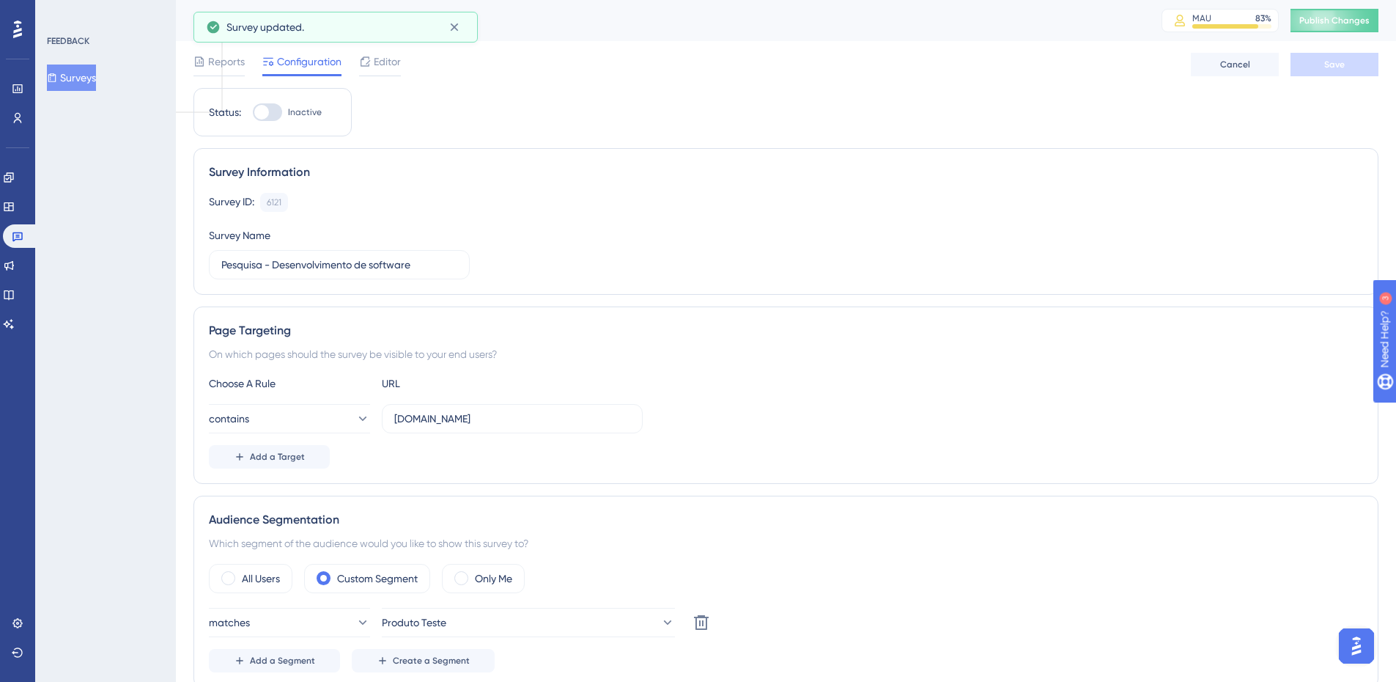
click at [270, 109] on div at bounding box center [267, 112] width 29 height 18
click at [253, 112] on input "Inactive" at bounding box center [252, 112] width 1 height 1
checkbox input "true"
click at [1355, 70] on button "Save" at bounding box center [1335, 64] width 88 height 23
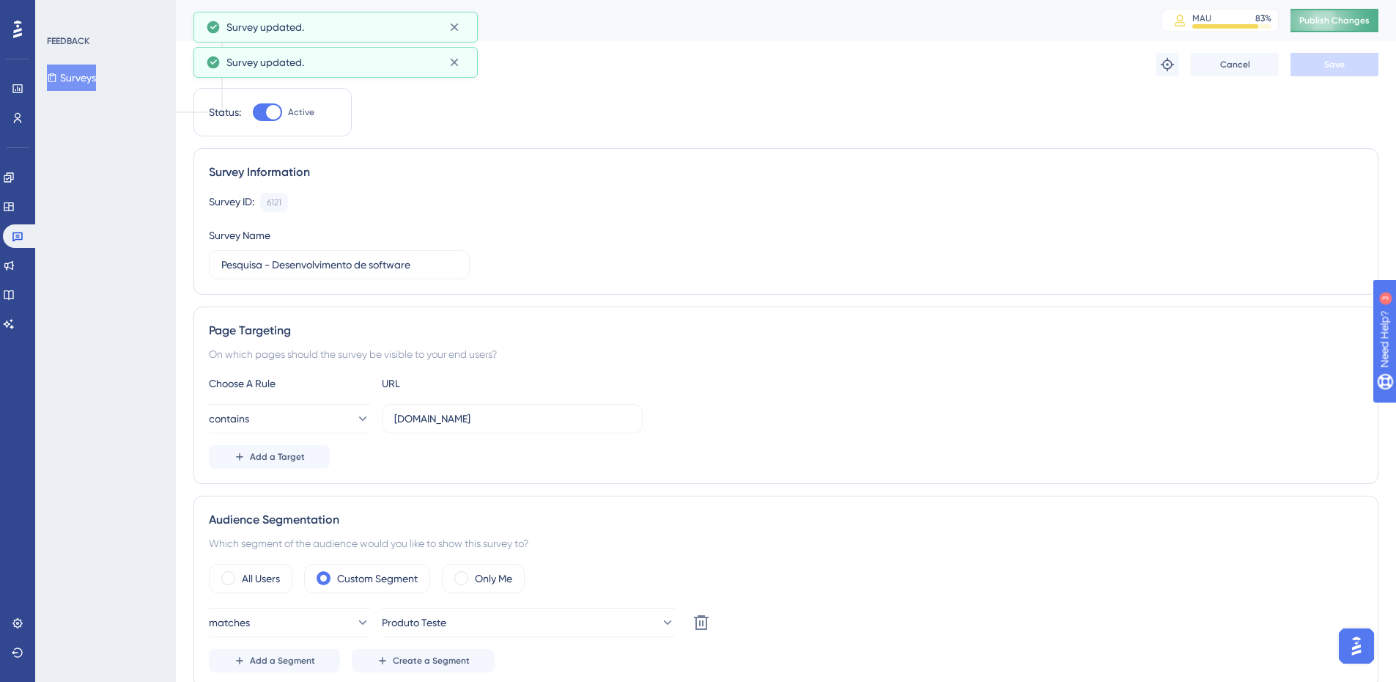
click at [1379, 29] on button "Publish Changes" at bounding box center [1335, 20] width 88 height 23
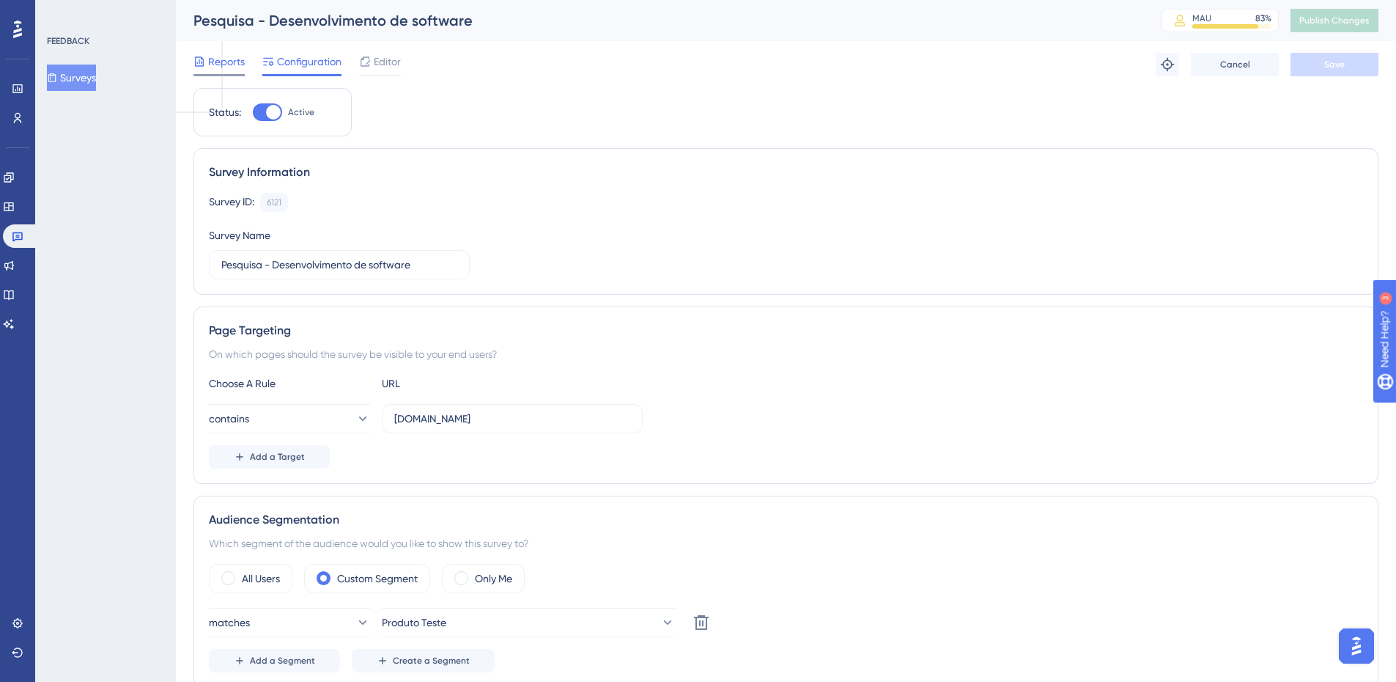
click at [204, 61] on icon at bounding box center [199, 62] width 12 height 12
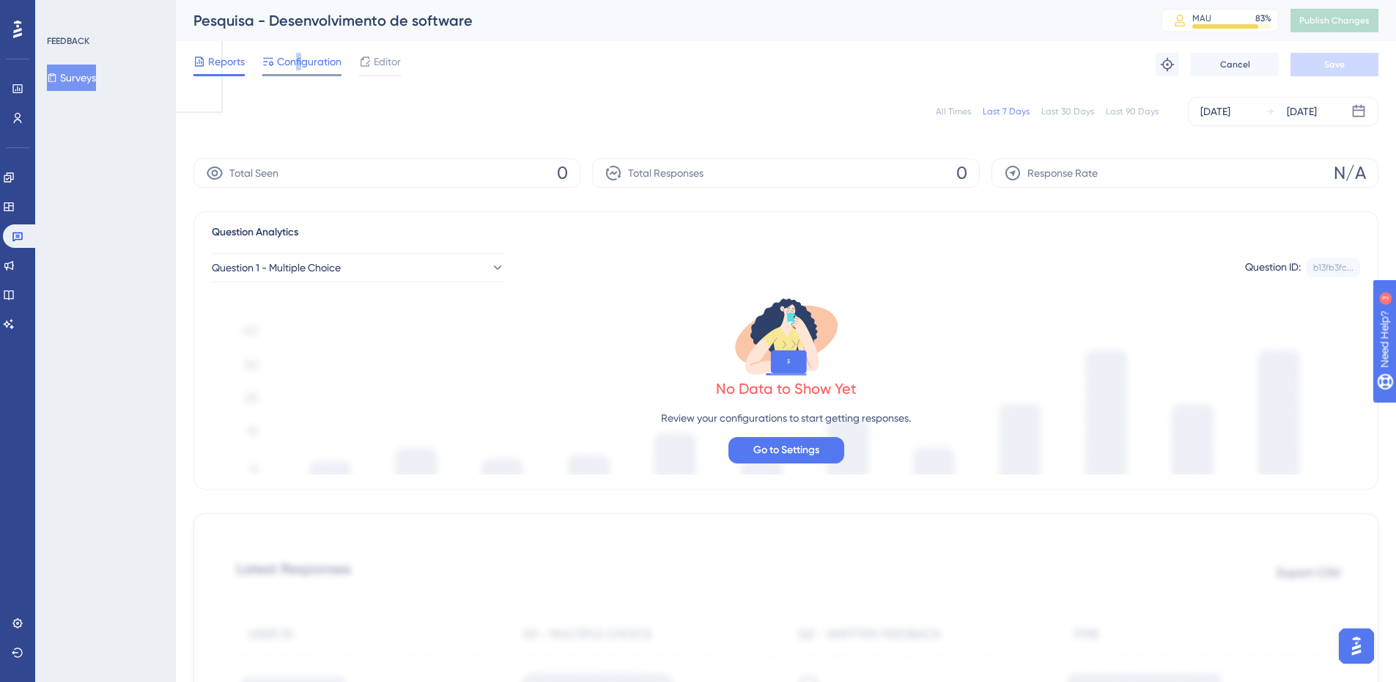
click at [298, 58] on span "Configuration" at bounding box center [309, 62] width 64 height 18
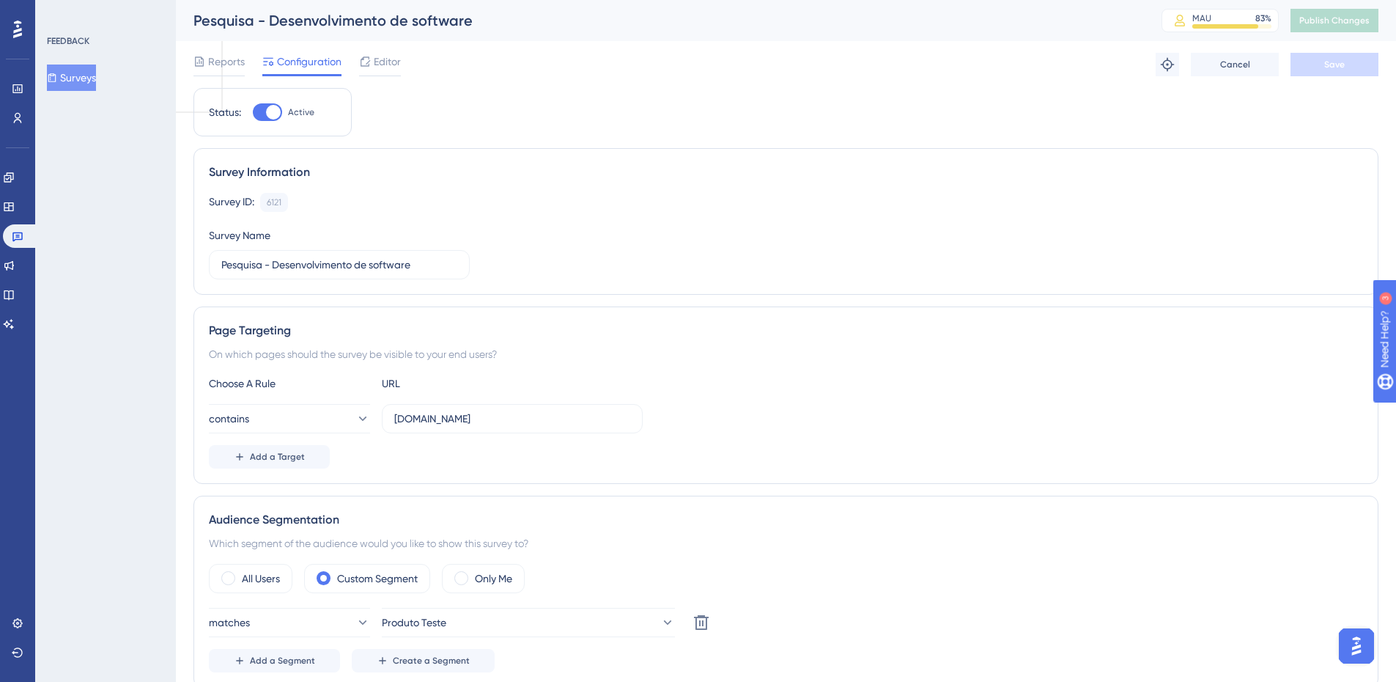
click at [266, 113] on div at bounding box center [267, 112] width 29 height 18
drag, startPoint x: 489, startPoint y: 137, endPoint x: 410, endPoint y: 146, distance: 79.6
click at [263, 122] on div "Status: Active" at bounding box center [272, 112] width 158 height 48
click at [258, 114] on div at bounding box center [267, 112] width 29 height 18
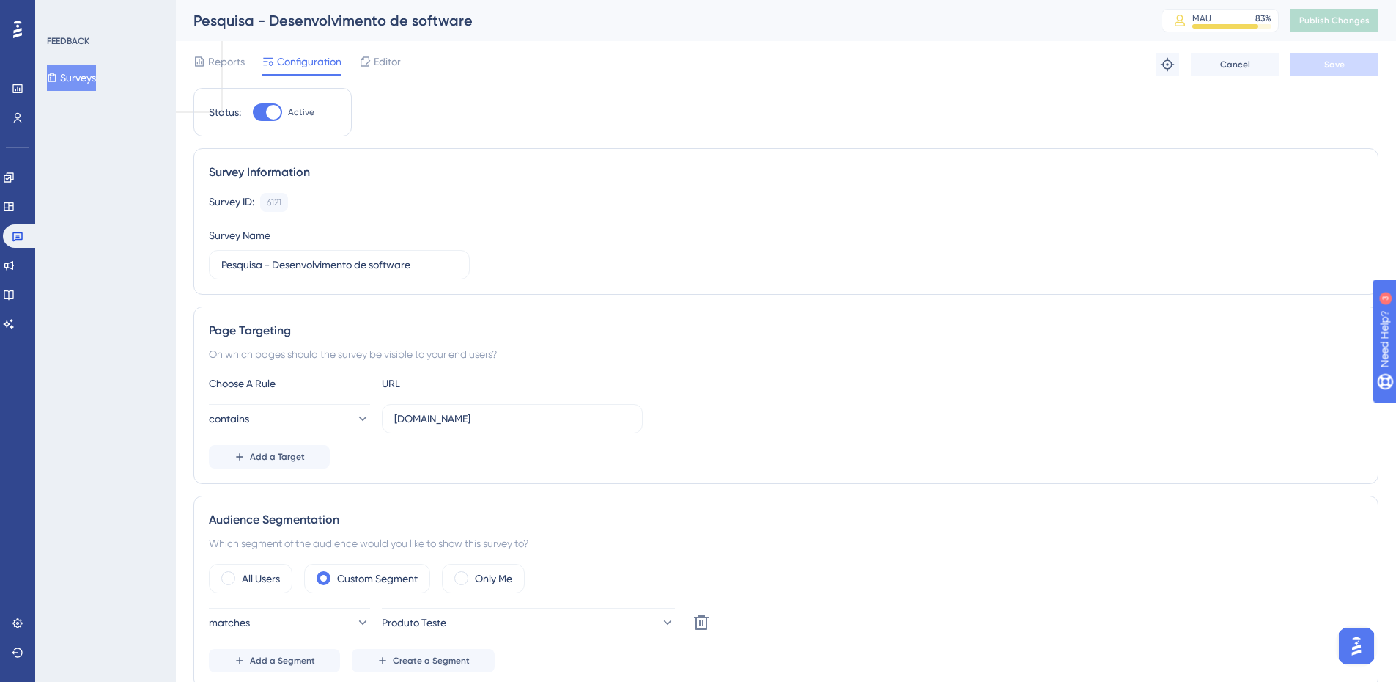
click at [253, 113] on input "Active" at bounding box center [252, 112] width 1 height 1
checkbox input "false"
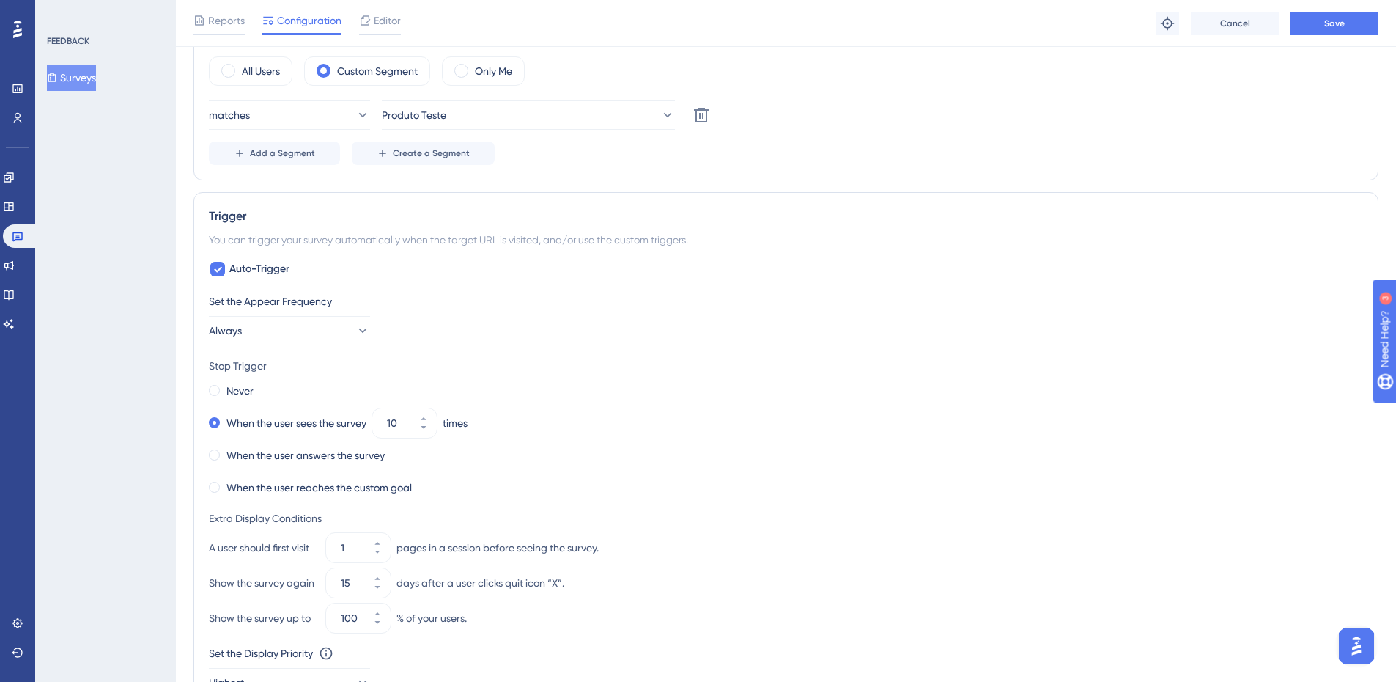
scroll to position [586, 0]
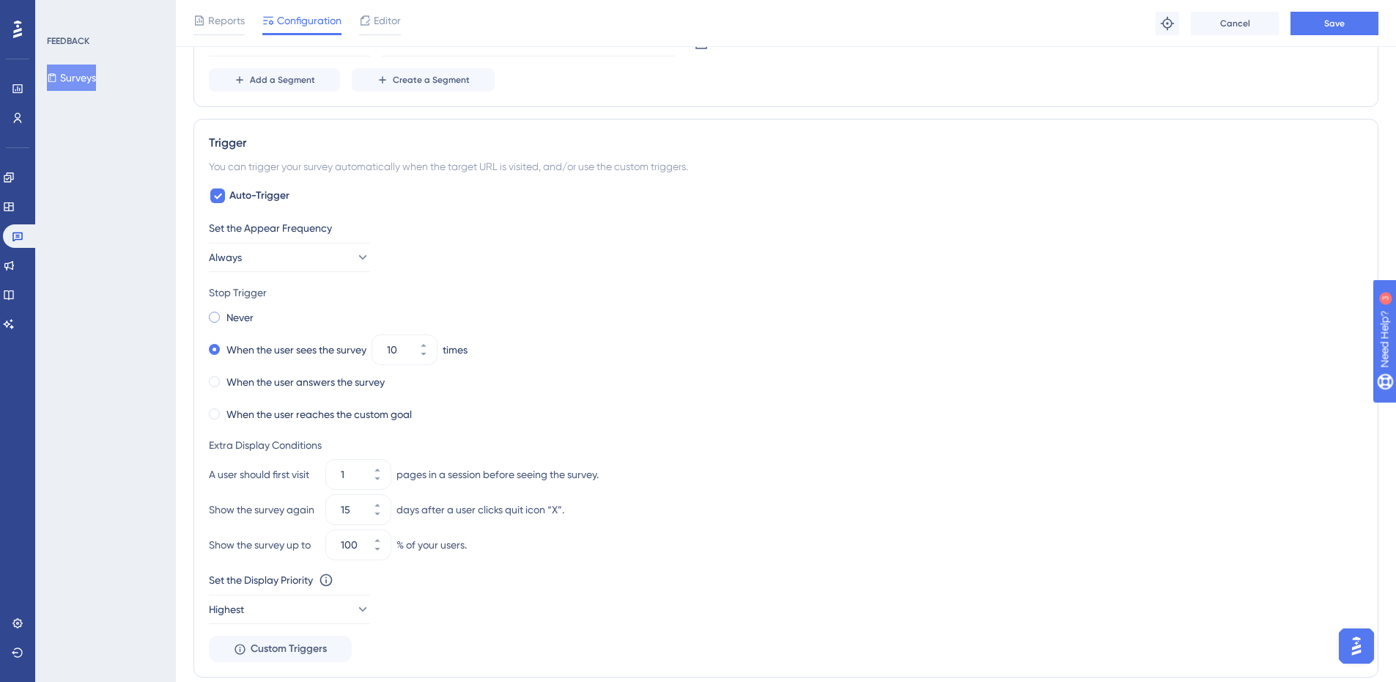
click at [240, 318] on label "Never" at bounding box center [239, 318] width 27 height 18
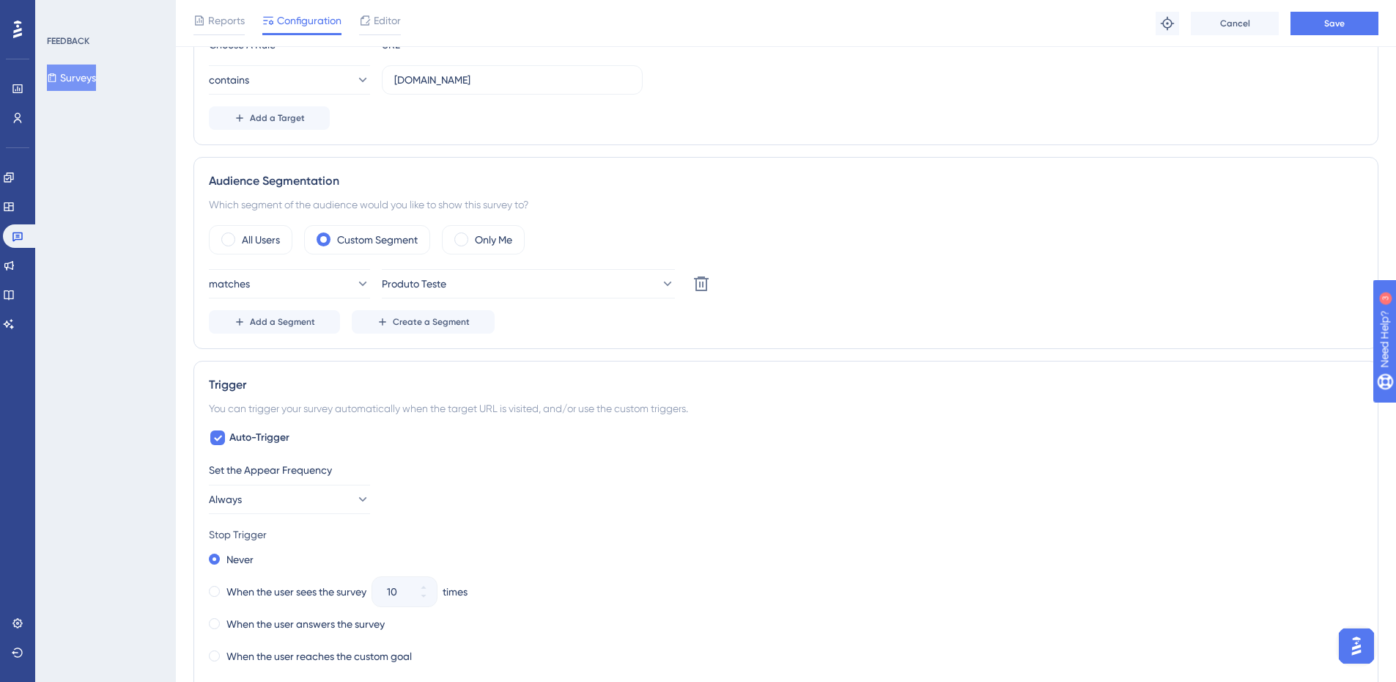
scroll to position [271, 0]
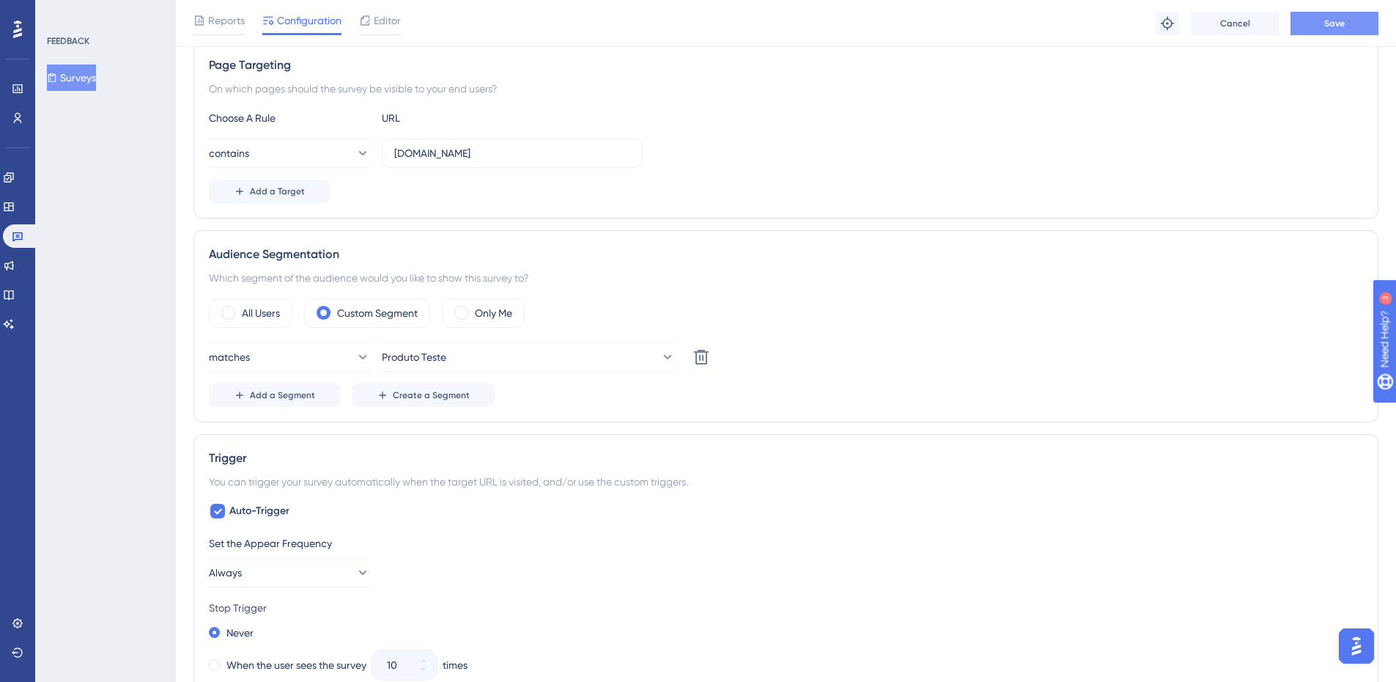
click at [1336, 24] on span "Save" at bounding box center [1334, 24] width 21 height 12
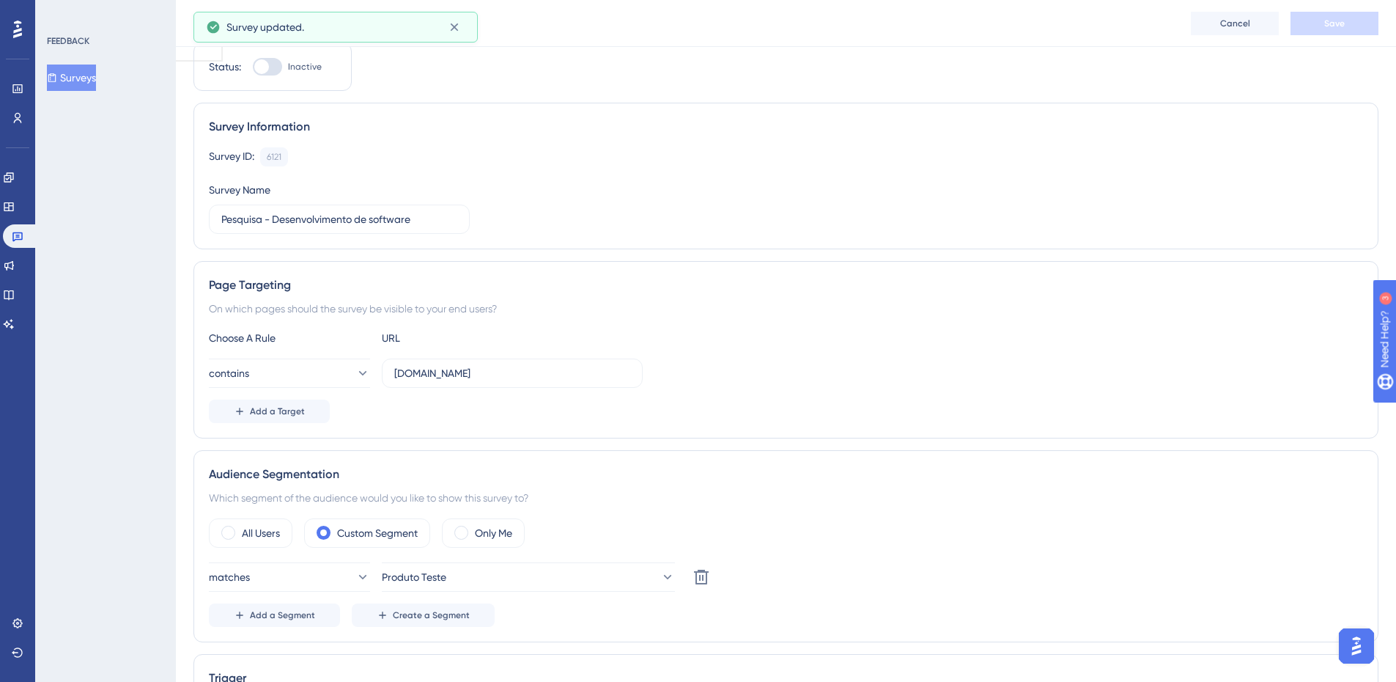
scroll to position [0, 0]
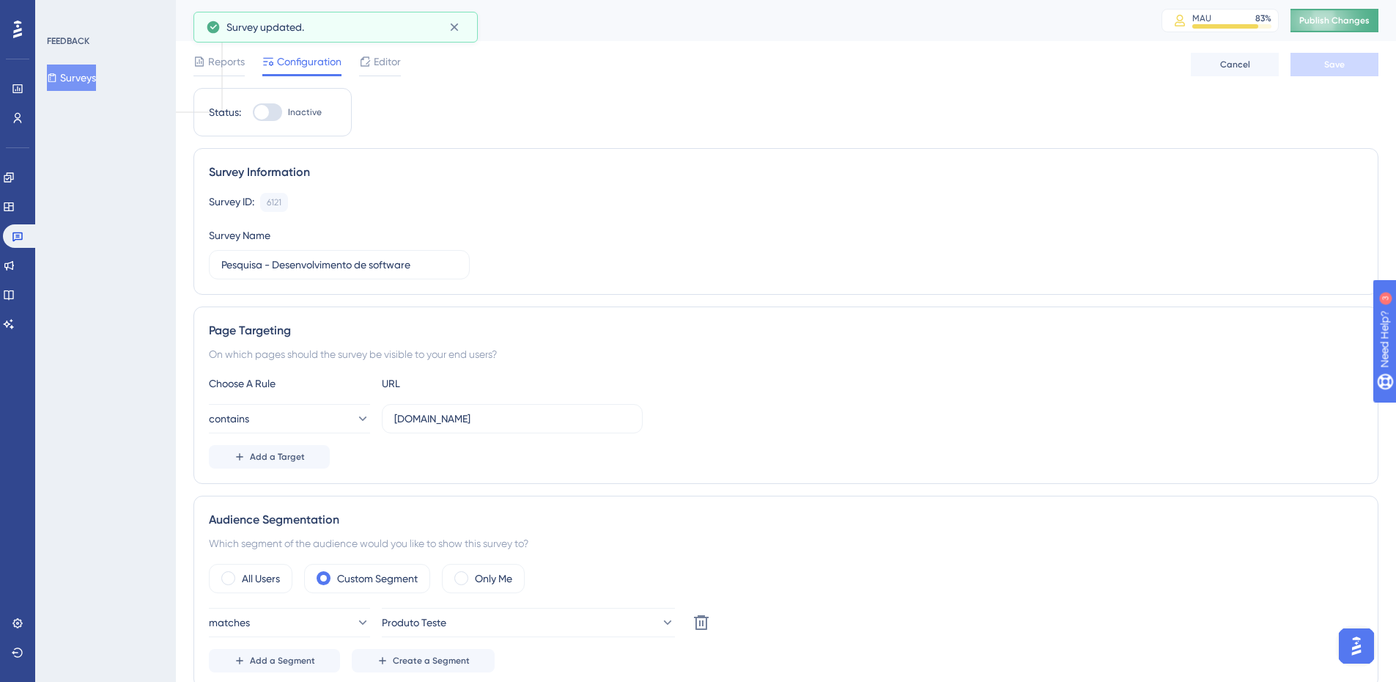
click at [1343, 18] on span "Publish Changes" at bounding box center [1334, 21] width 70 height 12
click at [239, 70] on div "Reports" at bounding box center [218, 64] width 51 height 23
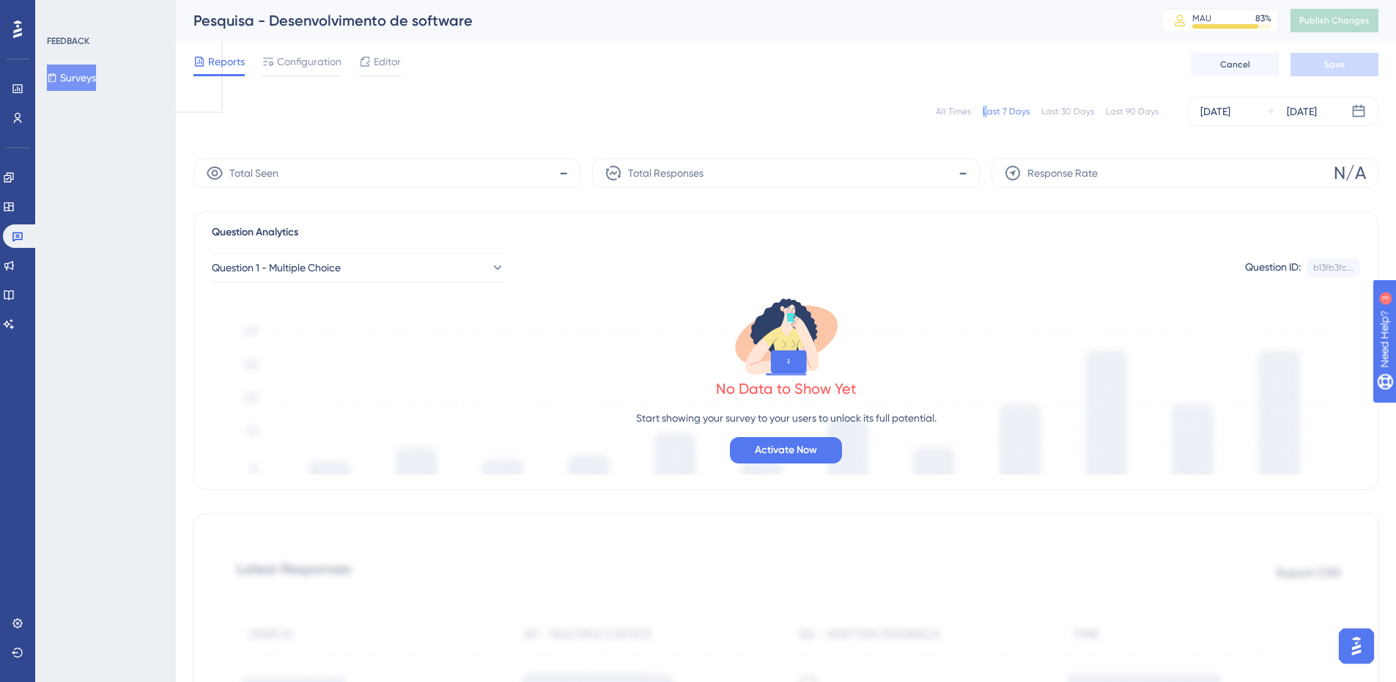
click at [986, 104] on div "All Times Last 7 Days Last 30 Days Last 90 Days [DATE] [DATE]" at bounding box center [785, 111] width 1185 height 29
click at [954, 112] on div "All Times" at bounding box center [953, 112] width 35 height 12
click at [92, 83] on button "Surveys" at bounding box center [71, 77] width 49 height 26
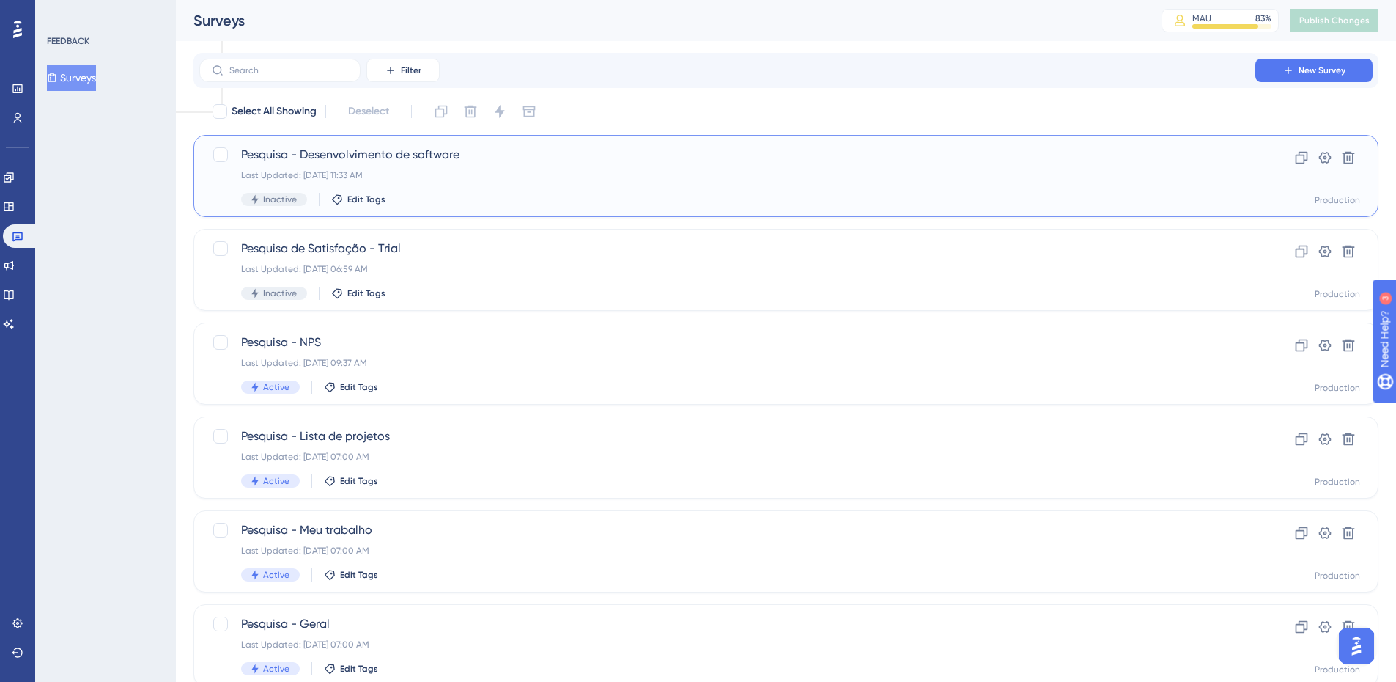
click at [322, 157] on span "Pesquisa - Desenvolvimento de software" at bounding box center [727, 155] width 973 height 18
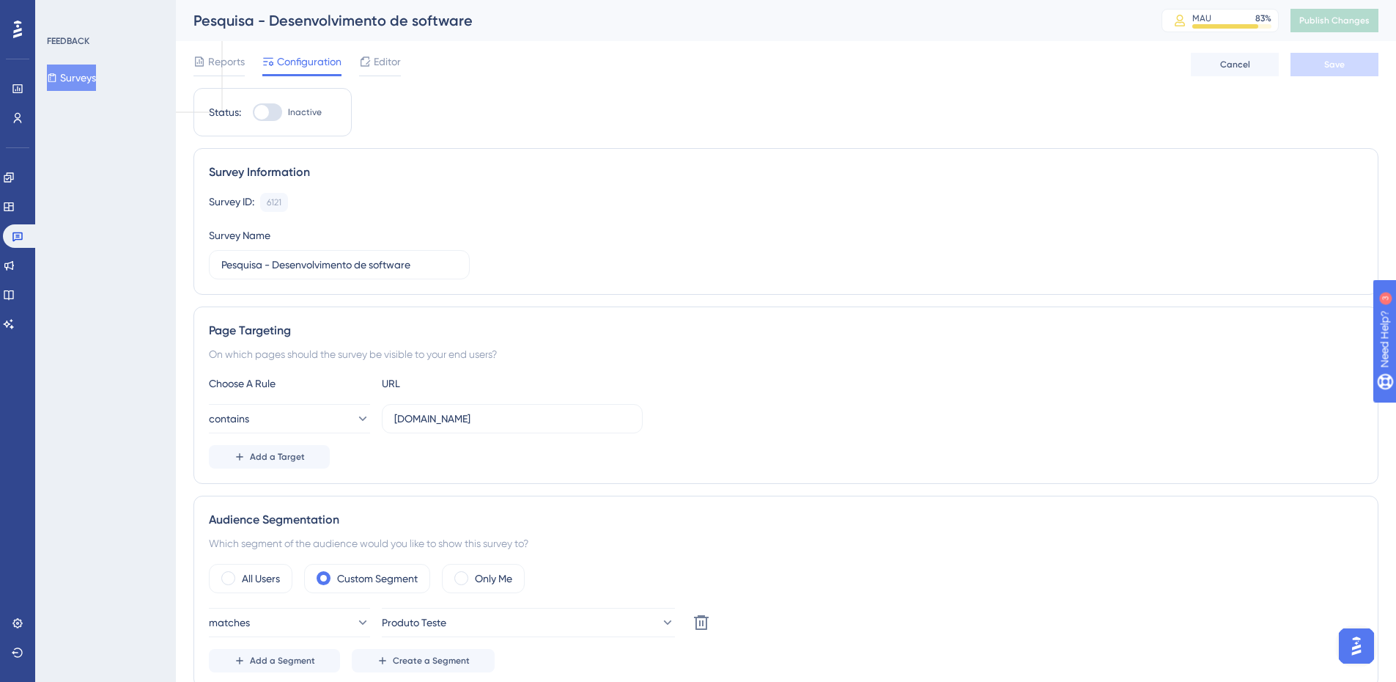
click at [262, 107] on div at bounding box center [261, 112] width 15 height 15
click at [253, 112] on input "Inactive" at bounding box center [252, 112] width 1 height 1
checkbox input "true"
click at [1366, 66] on button "Save" at bounding box center [1335, 64] width 88 height 23
click at [1370, 16] on span "Publish Changes" at bounding box center [1334, 21] width 70 height 12
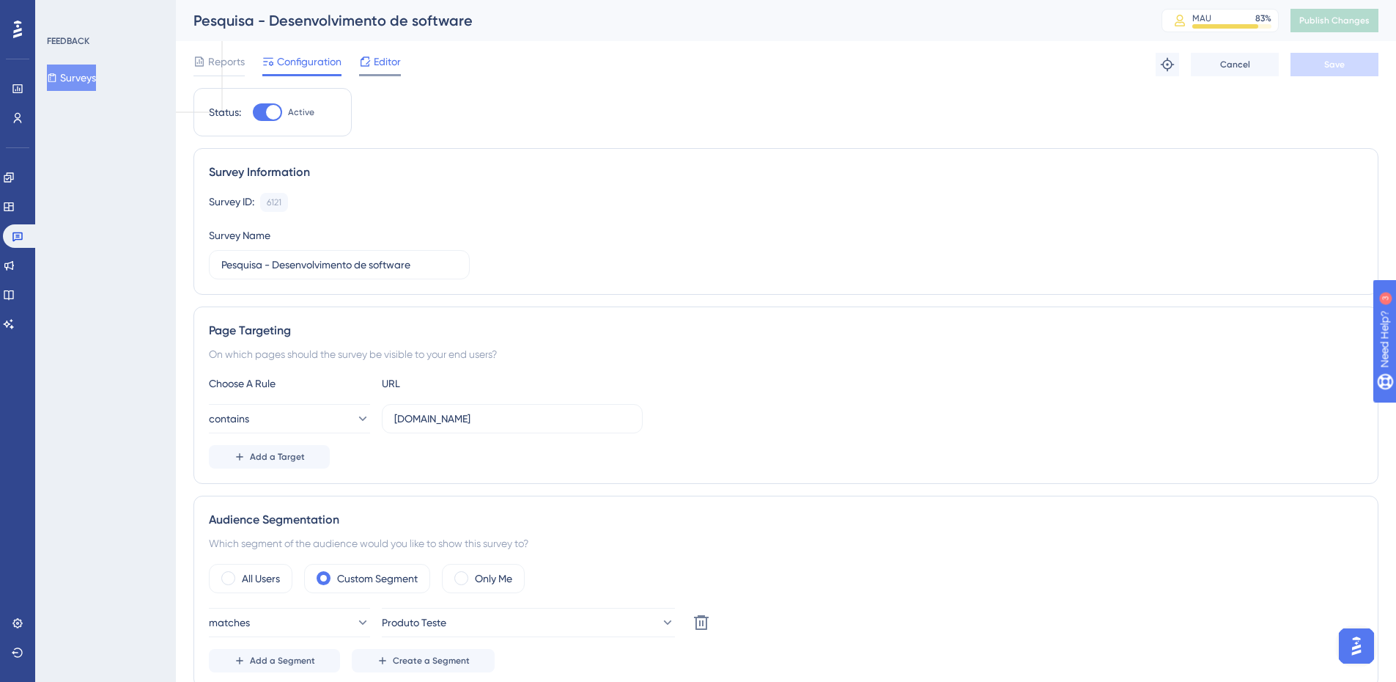
click at [380, 62] on span "Editor" at bounding box center [387, 62] width 27 height 18
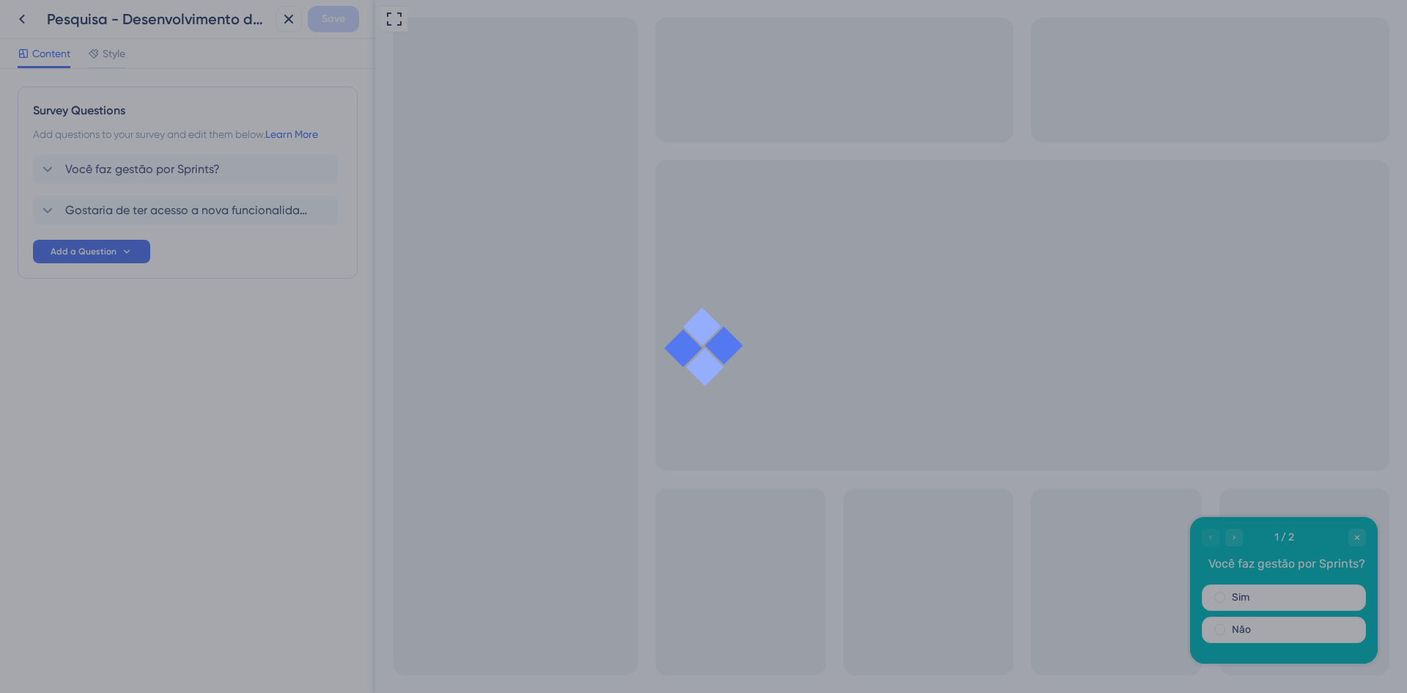
drag, startPoint x: 170, startPoint y: 48, endPoint x: 157, endPoint y: 48, distance: 13.2
click at [166, 48] on div at bounding box center [703, 346] width 1407 height 693
click at [31, 12] on div at bounding box center [703, 346] width 1407 height 693
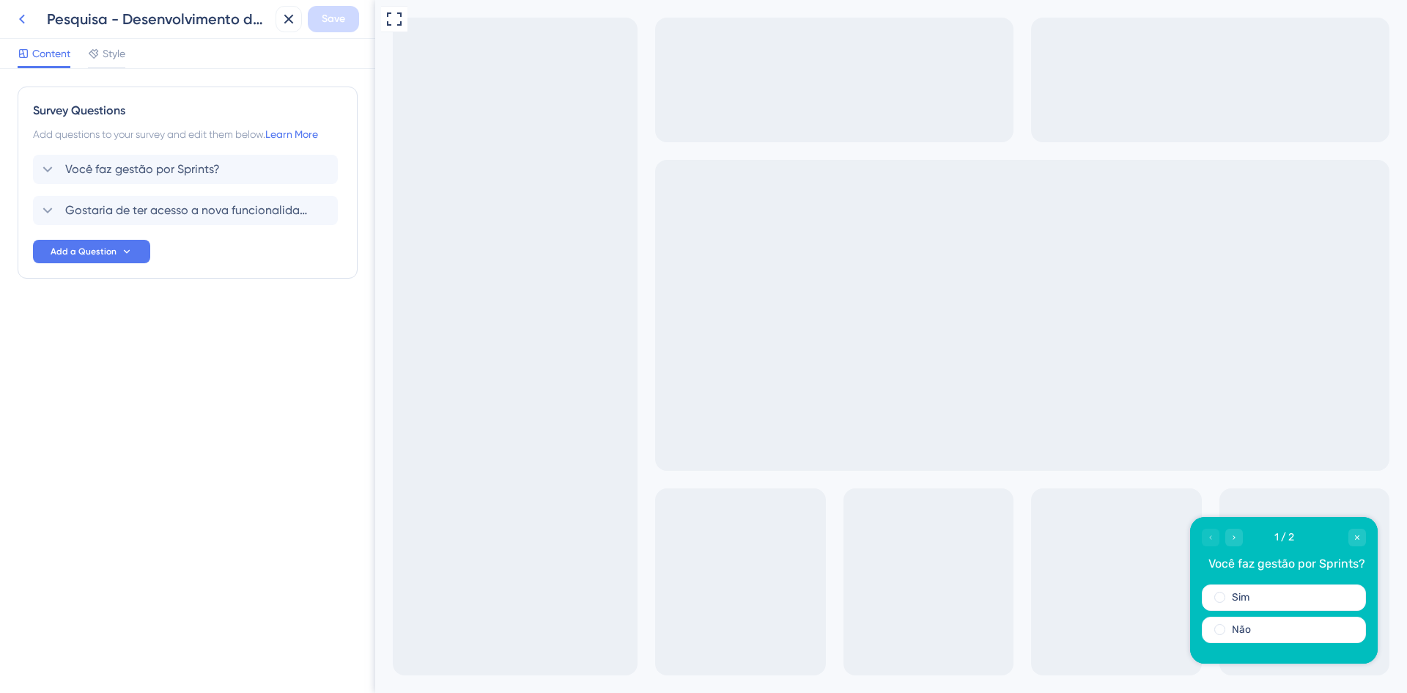
click at [29, 17] on icon at bounding box center [22, 19] width 18 height 18
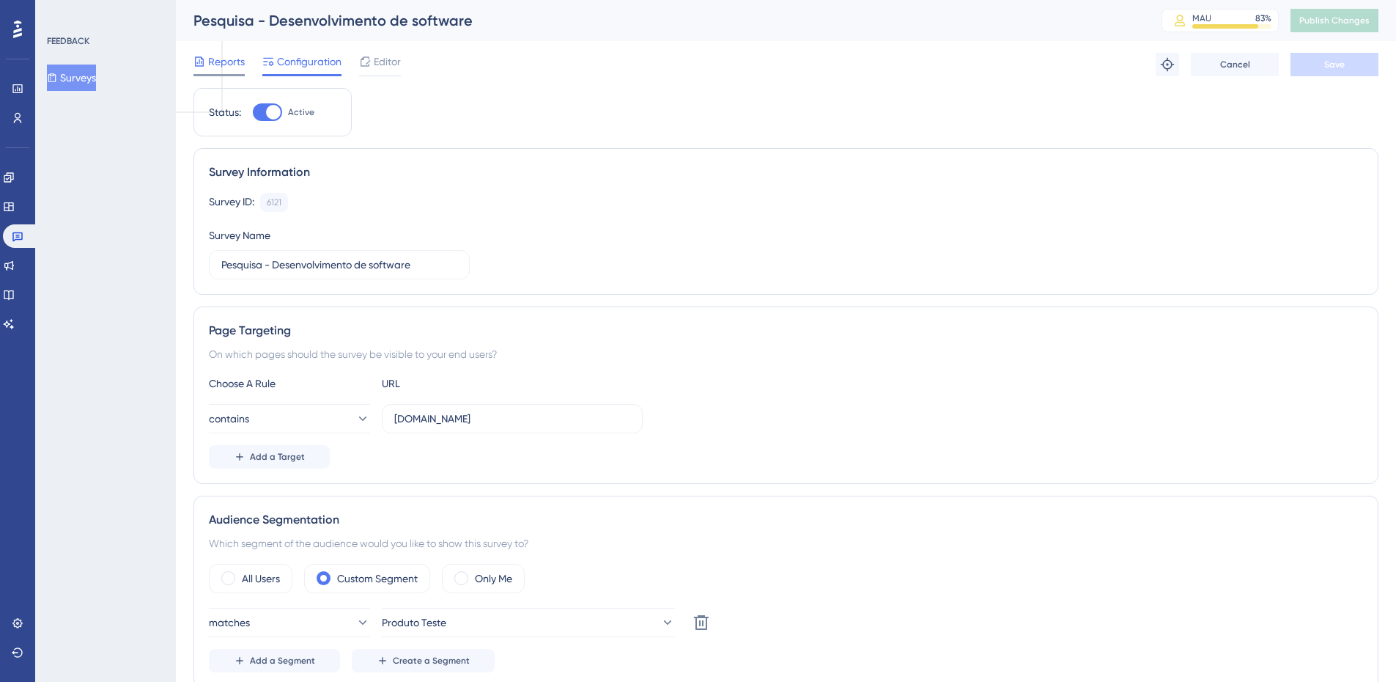
click at [214, 59] on span "Reports" at bounding box center [226, 62] width 37 height 18
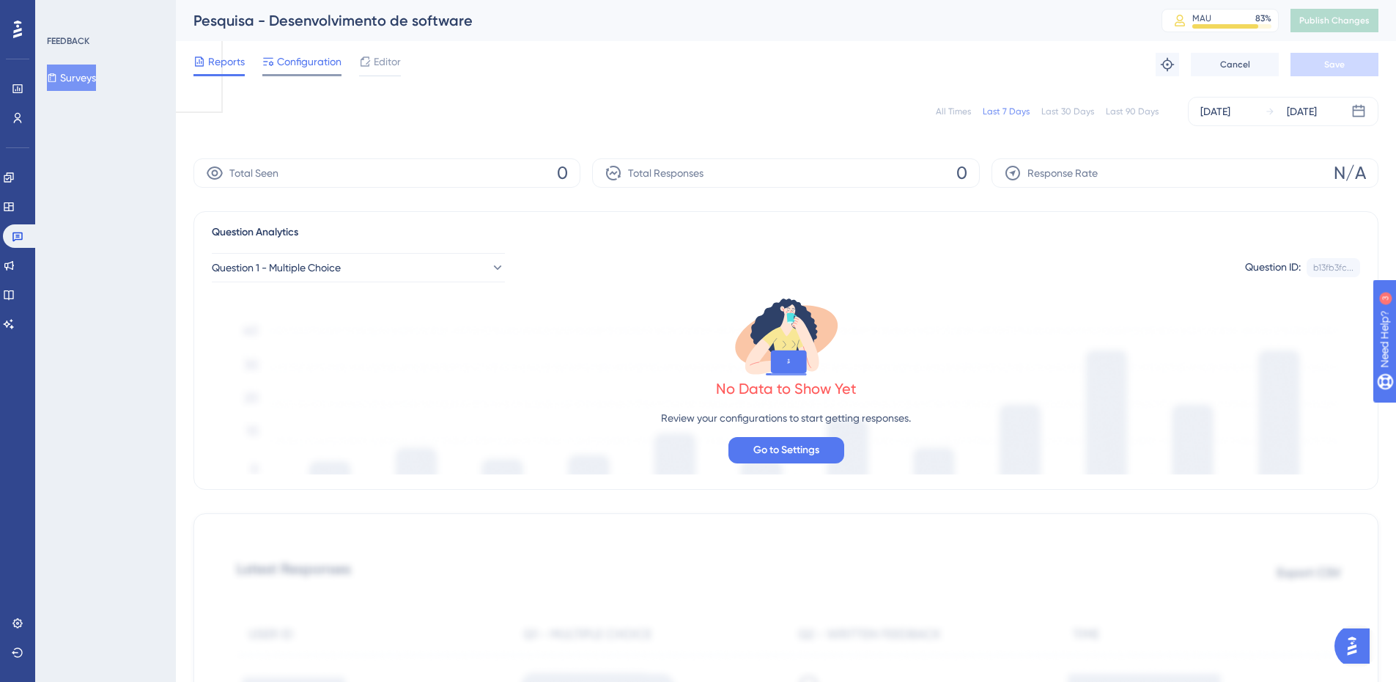
click at [287, 69] on span "Configuration" at bounding box center [309, 62] width 64 height 18
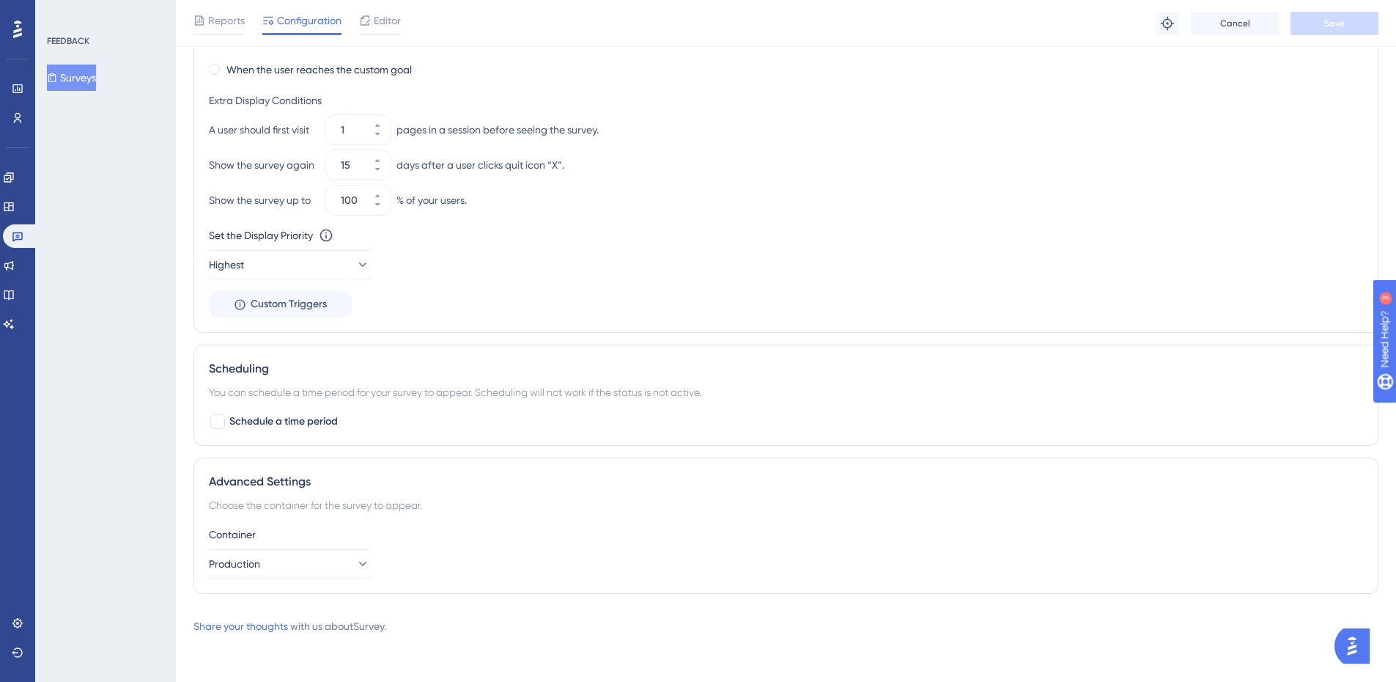
scroll to position [857, 0]
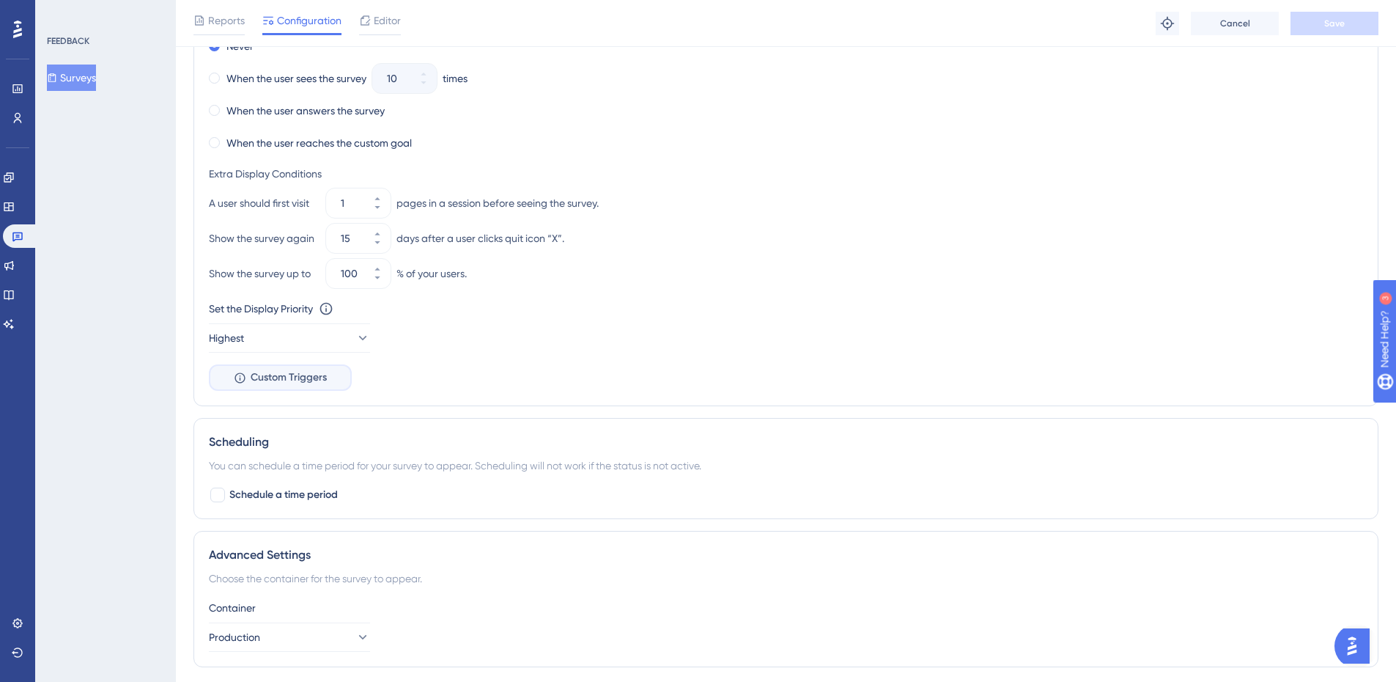
click at [304, 383] on span "Custom Triggers" at bounding box center [289, 378] width 76 height 18
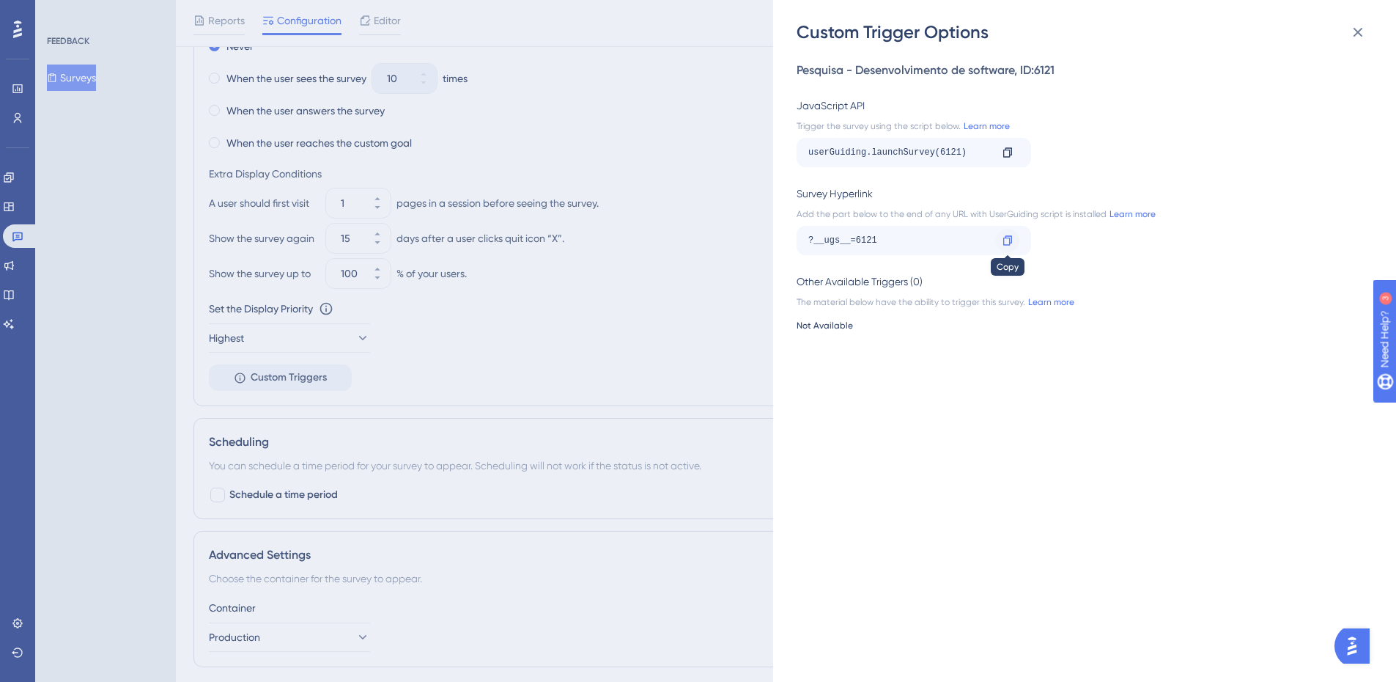
click at [1009, 235] on icon at bounding box center [1008, 241] width 12 height 12
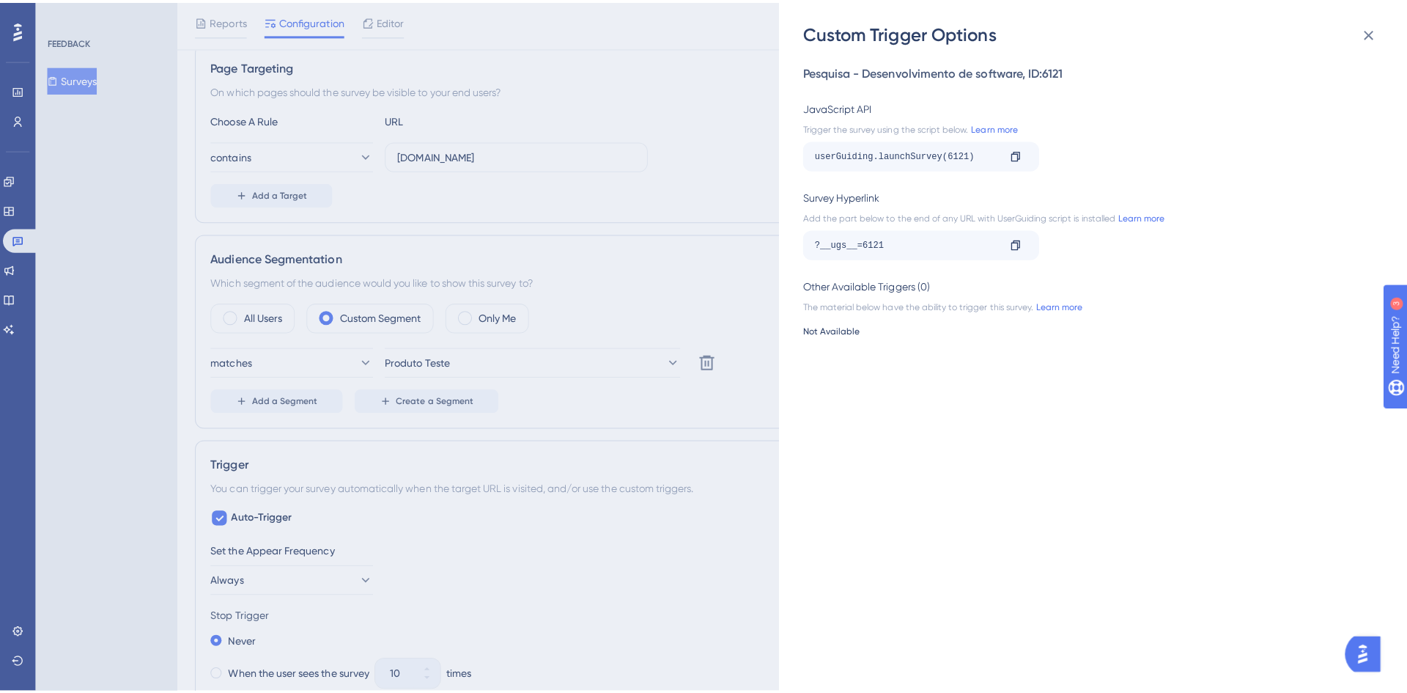
scroll to position [0, 0]
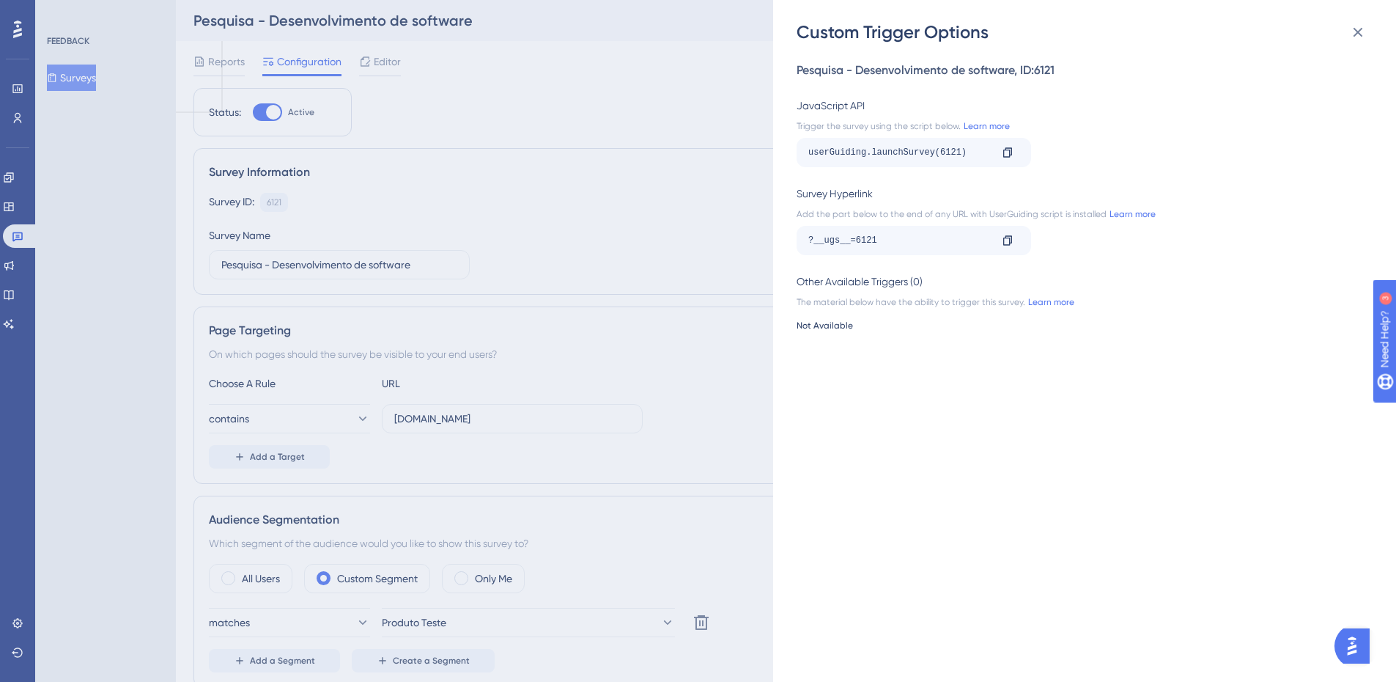
click at [519, 103] on div "Custom Trigger Options Pesquisa - Desenvolvimento de software , ID: 6121 JavaSc…" at bounding box center [698, 341] width 1396 height 682
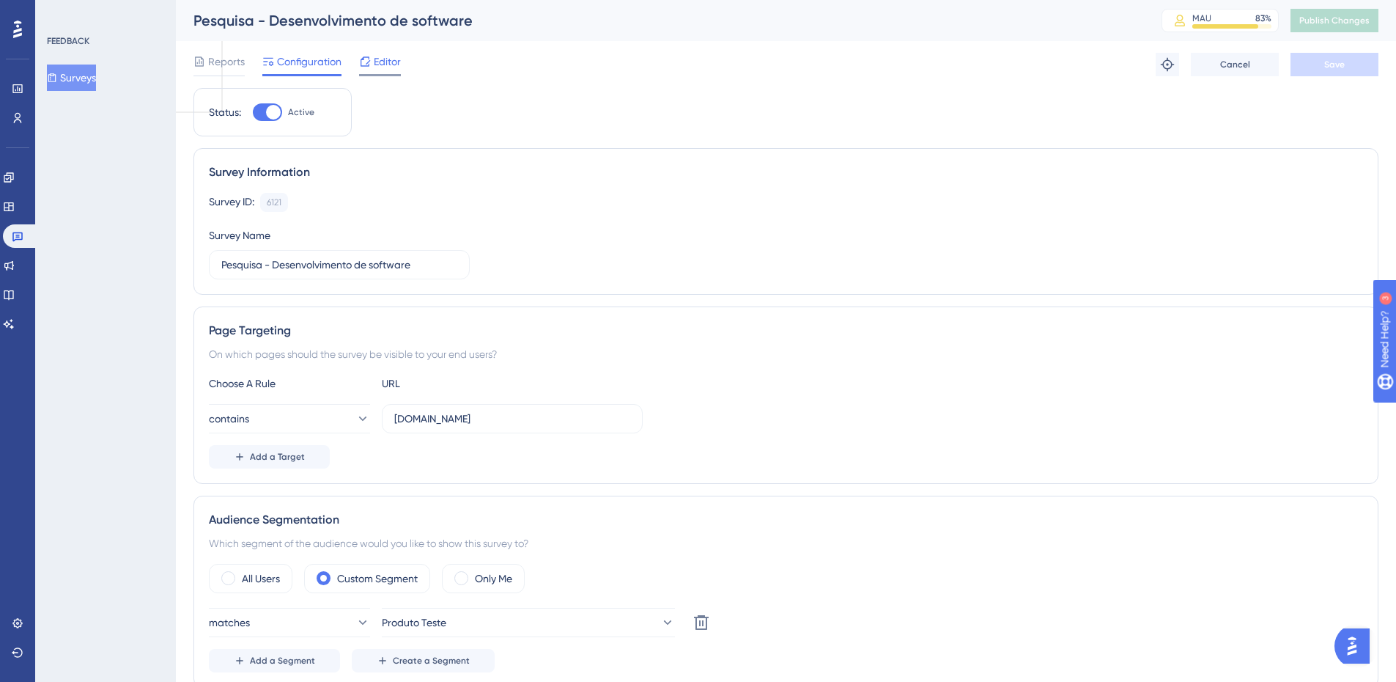
click at [397, 67] on span "Editor" at bounding box center [387, 62] width 27 height 18
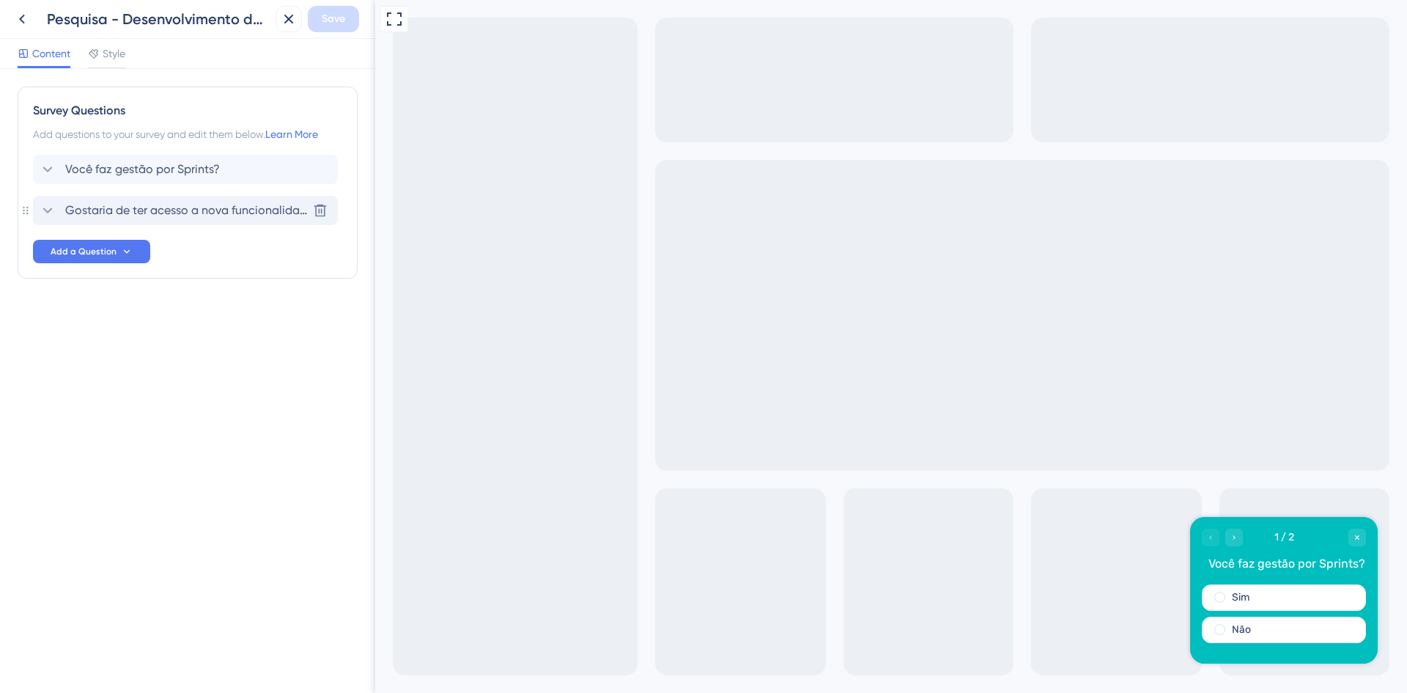
click at [228, 202] on span "Gostaria de ter acesso a nova funcionalidade de Sprints?" at bounding box center [186, 211] width 242 height 18
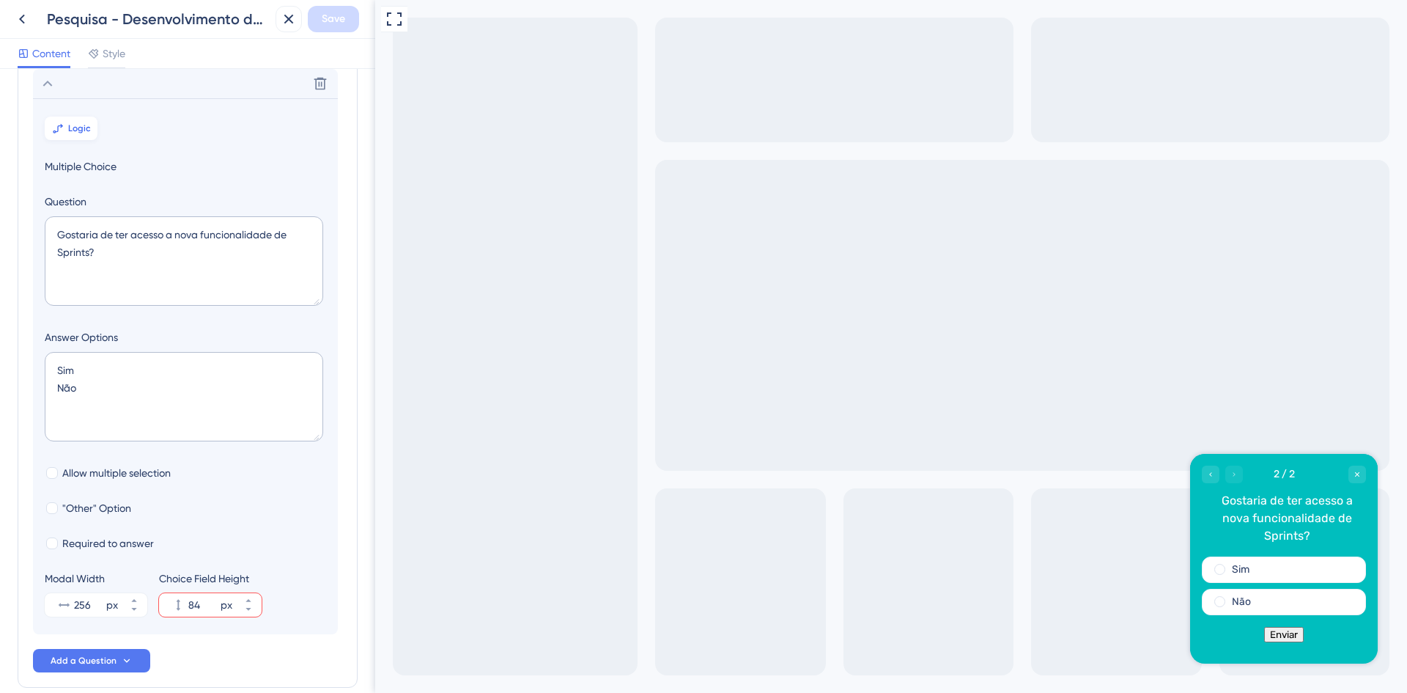
click at [81, 130] on span "Logic" at bounding box center [79, 128] width 23 height 12
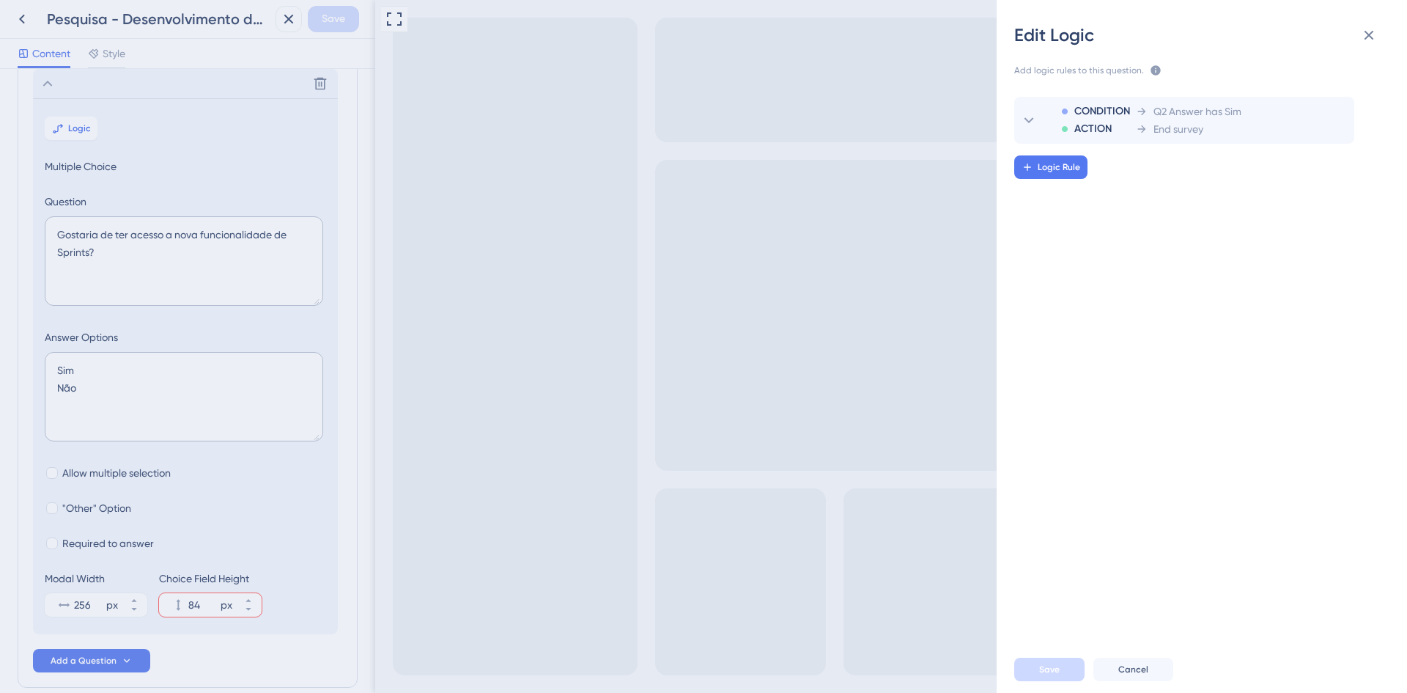
click at [241, 100] on div "Edit Logic Add logic rules to this question. The rules will apply after this qu…" at bounding box center [703, 346] width 1407 height 693
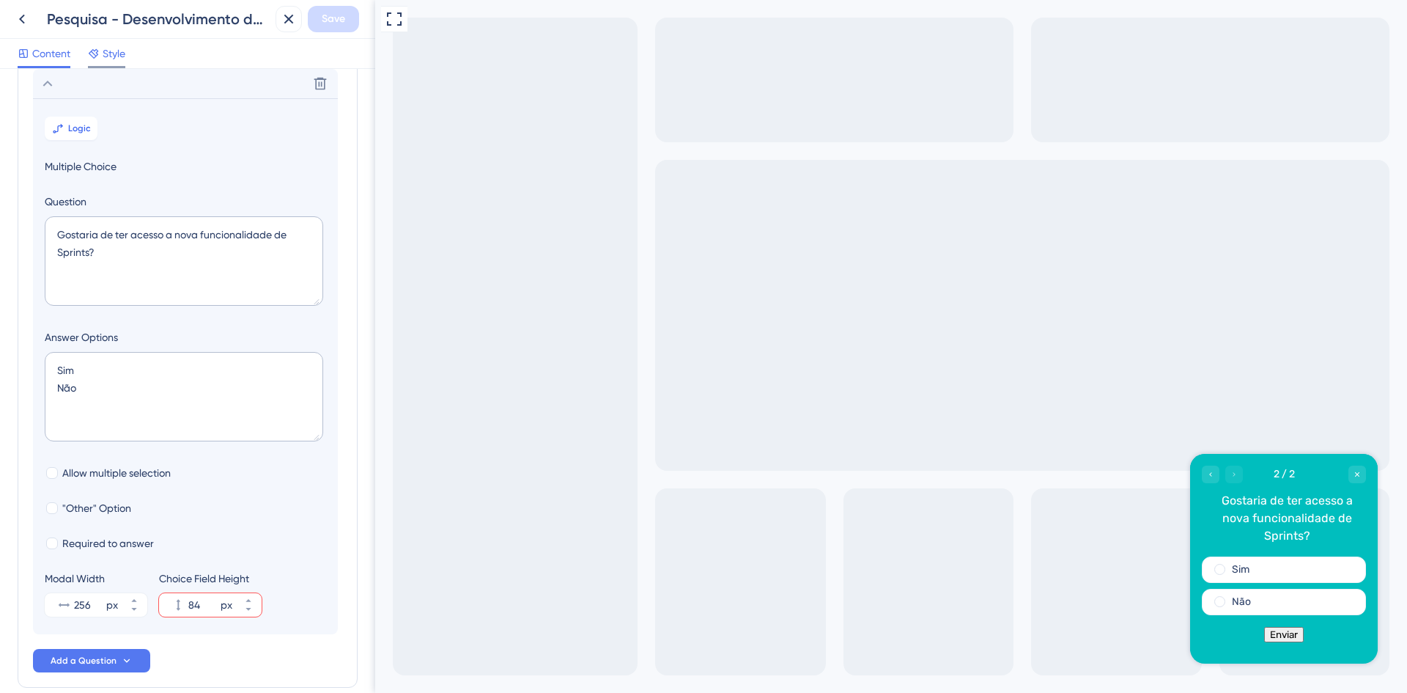
click at [99, 54] on icon at bounding box center [94, 54] width 12 height 12
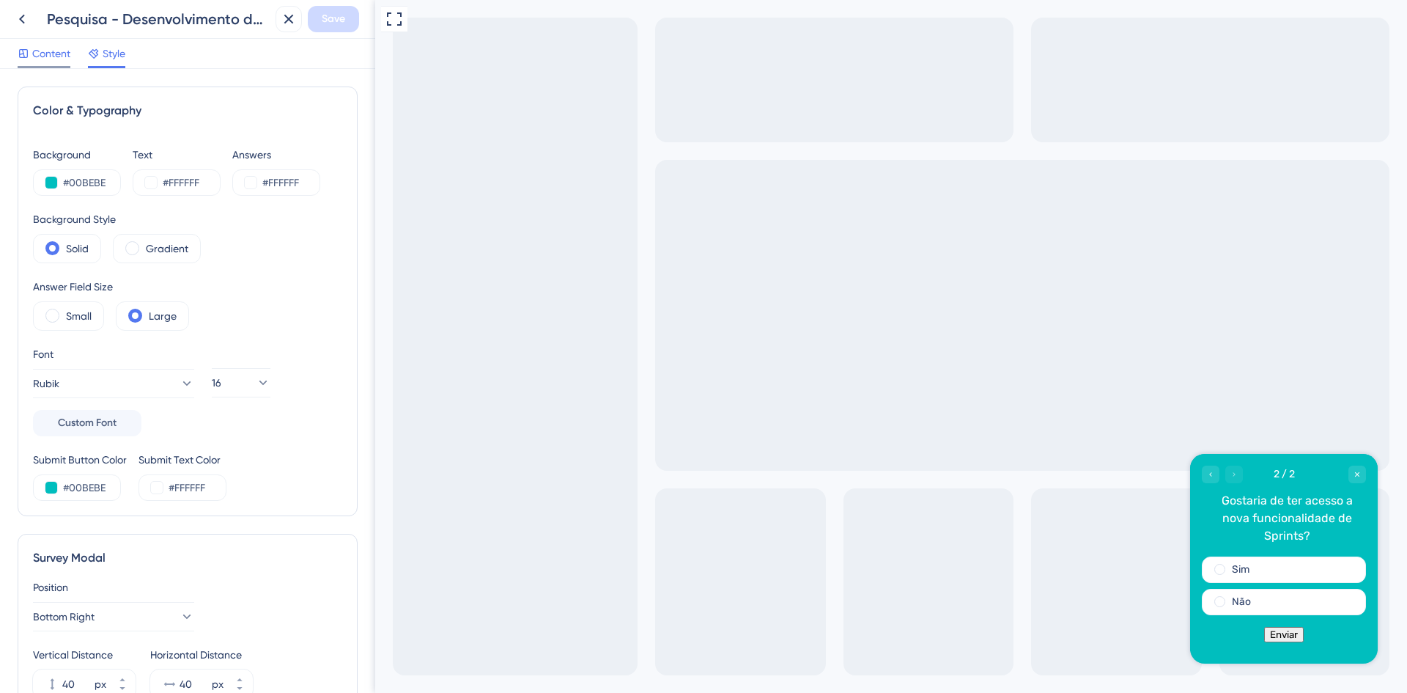
click at [45, 62] on span "Content" at bounding box center [51, 54] width 38 height 18
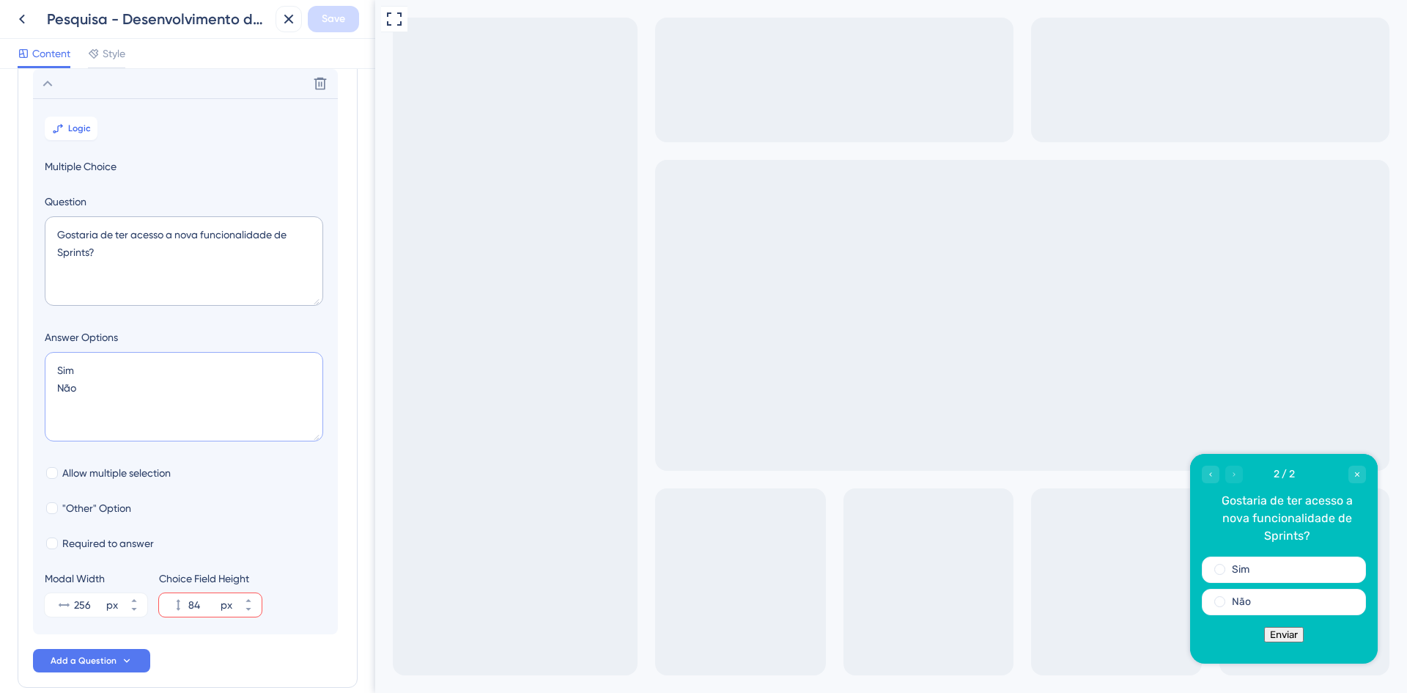
click at [104, 386] on textarea "Sim Não" at bounding box center [184, 396] width 278 height 89
drag, startPoint x: 97, startPoint y: 383, endPoint x: 50, endPoint y: 354, distance: 55.6
click at [50, 354] on textarea "Sim Não" at bounding box center [184, 396] width 278 height 89
click at [171, 405] on textarea "Sim Não" at bounding box center [184, 396] width 278 height 89
drag, startPoint x: 144, startPoint y: 402, endPoint x: 26, endPoint y: 342, distance: 132.7
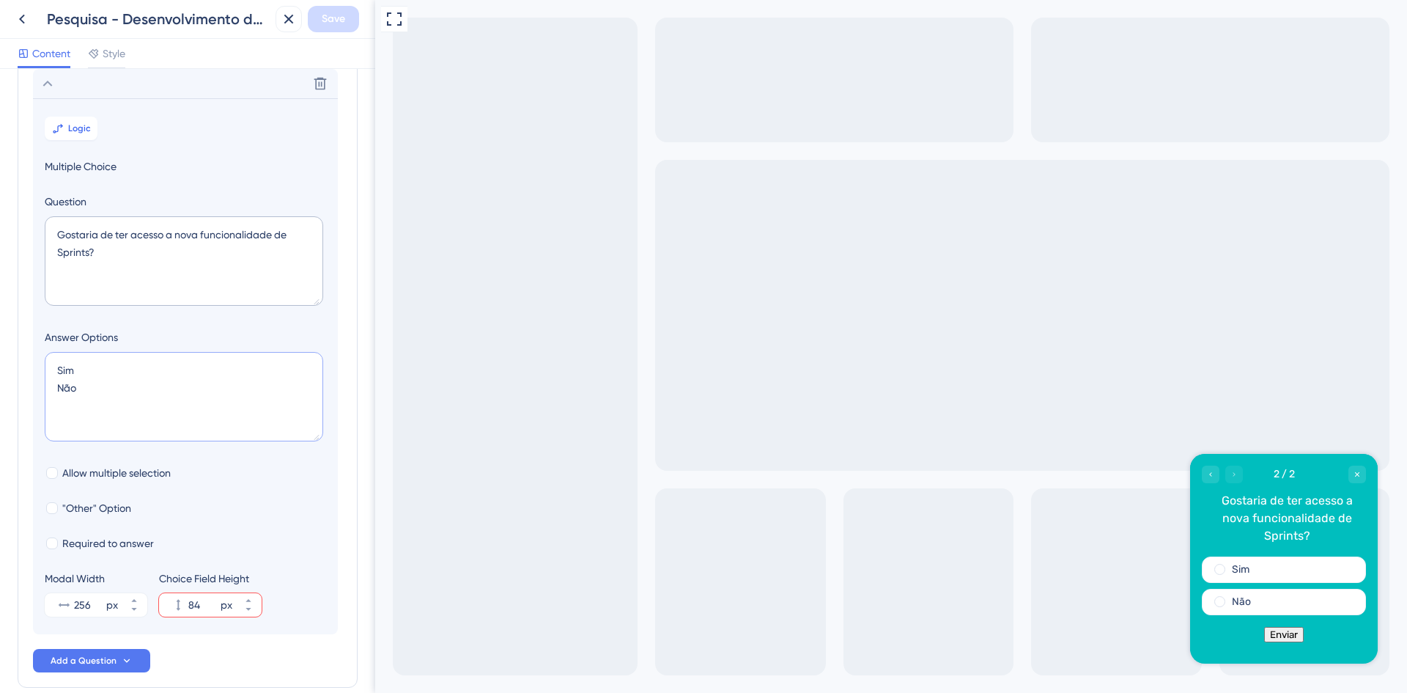
click at [26, 342] on div "Survey Questions Add questions to your survey and edit them below. Learn More V…" at bounding box center [188, 324] width 340 height 728
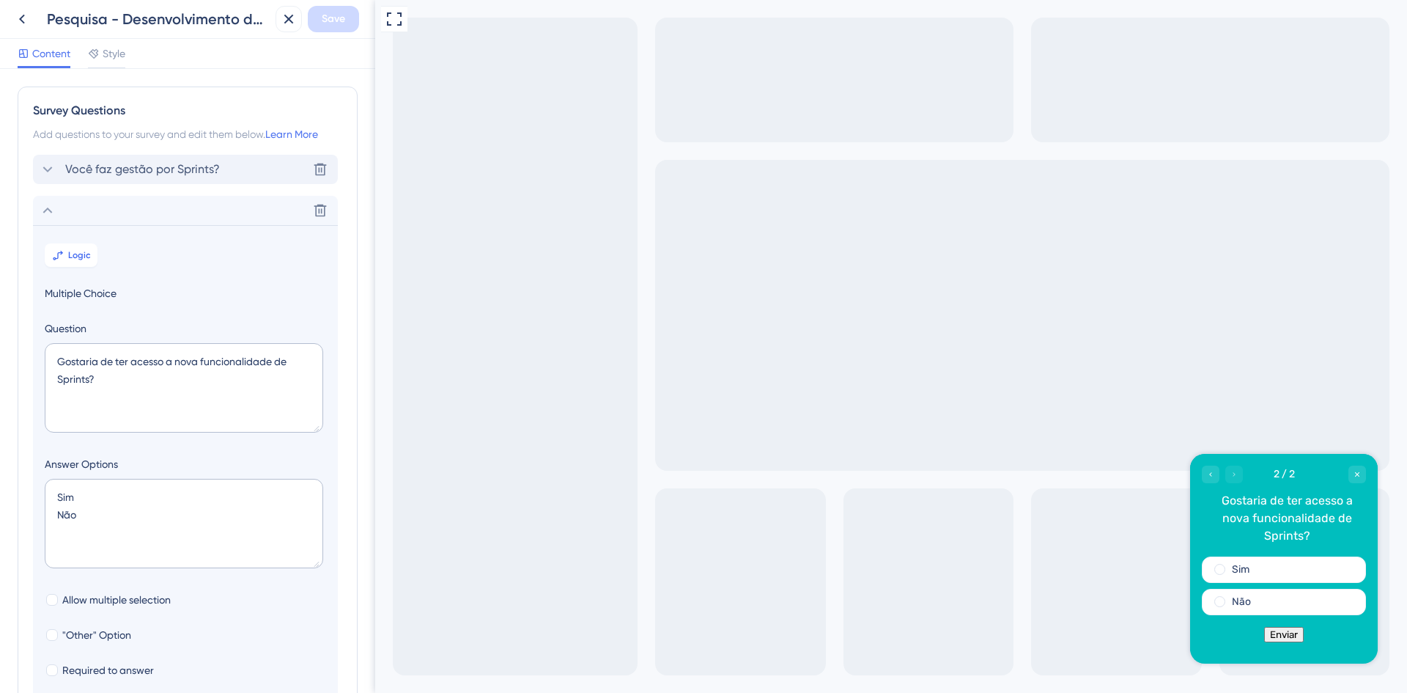
click at [142, 166] on span "Você faz gestão por Sprints?" at bounding box center [142, 170] width 155 height 18
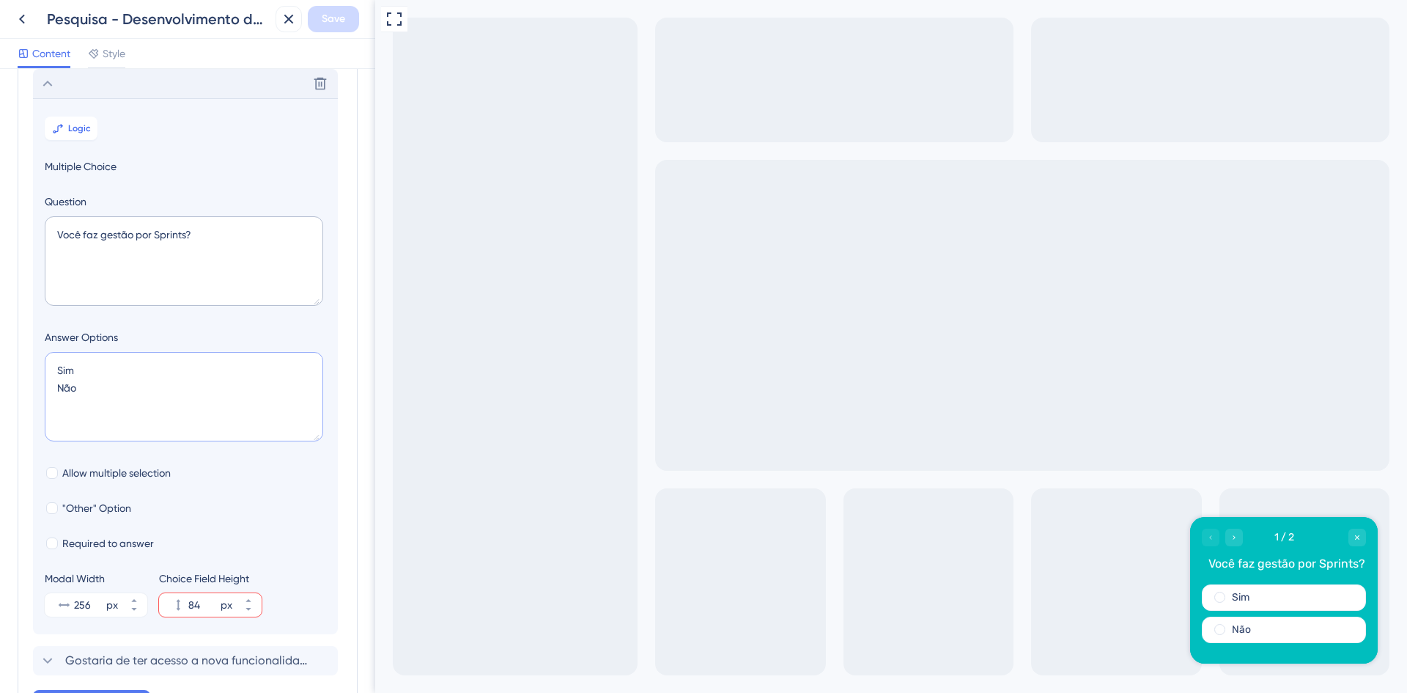
click at [86, 387] on textarea "Sim Não" at bounding box center [184, 396] width 278 height 89
click at [85, 125] on span "Logic" at bounding box center [79, 128] width 23 height 12
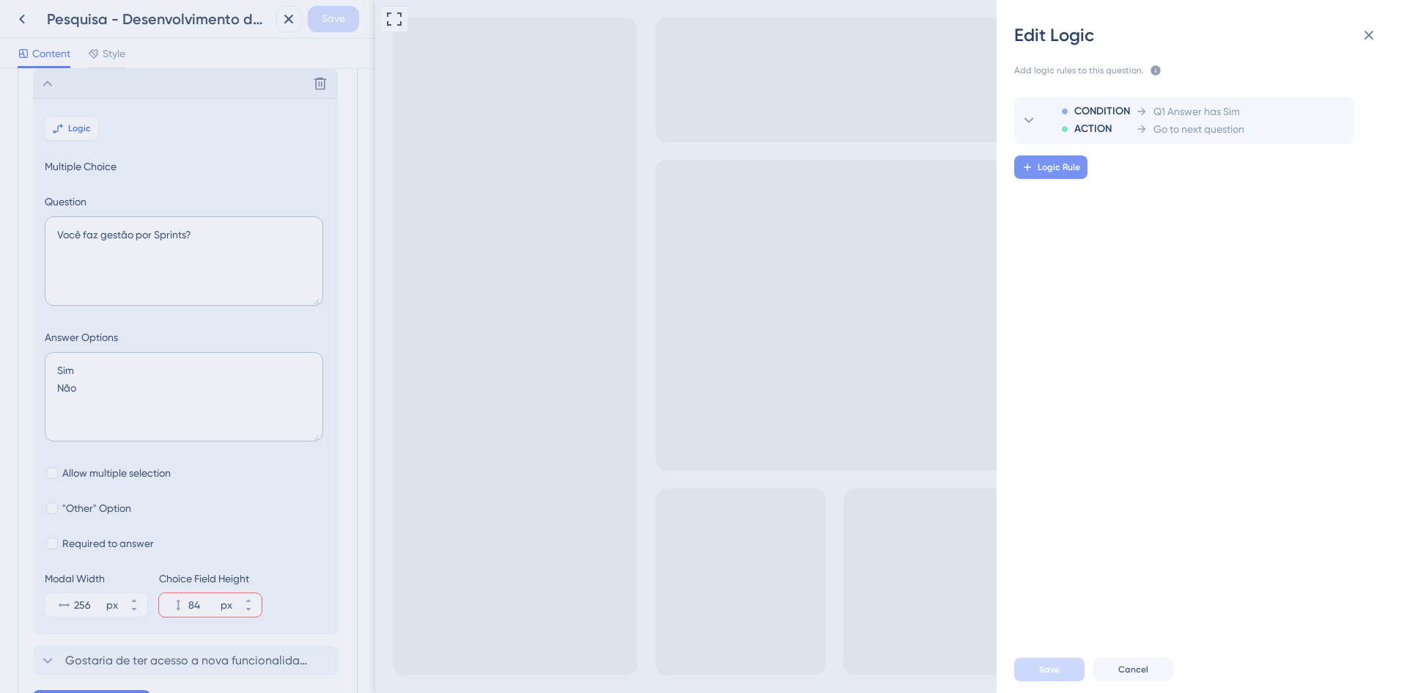
click at [1069, 161] on button "Logic Rule" at bounding box center [1050, 166] width 73 height 23
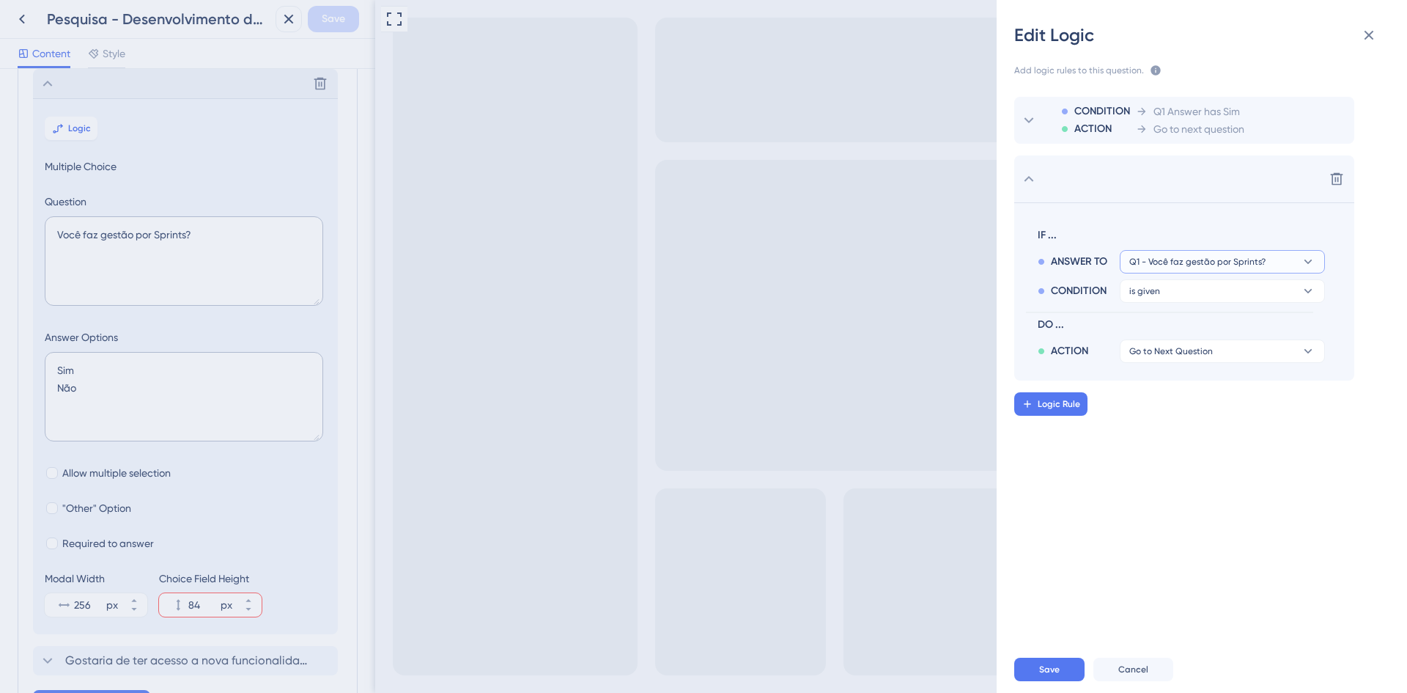
click at [1156, 258] on span "Q1 - Você faz gestão por Sprints?" at bounding box center [1197, 262] width 136 height 12
click at [1214, 298] on span "Q1 - Você faz gestão por Sprints?" at bounding box center [1212, 304] width 155 height 18
click at [1200, 273] on button "is given" at bounding box center [1222, 261] width 205 height 23
click at [1203, 388] on div "has has" at bounding box center [1222, 391] width 174 height 29
click at [1192, 273] on button "Sim" at bounding box center [1222, 261] width 205 height 23
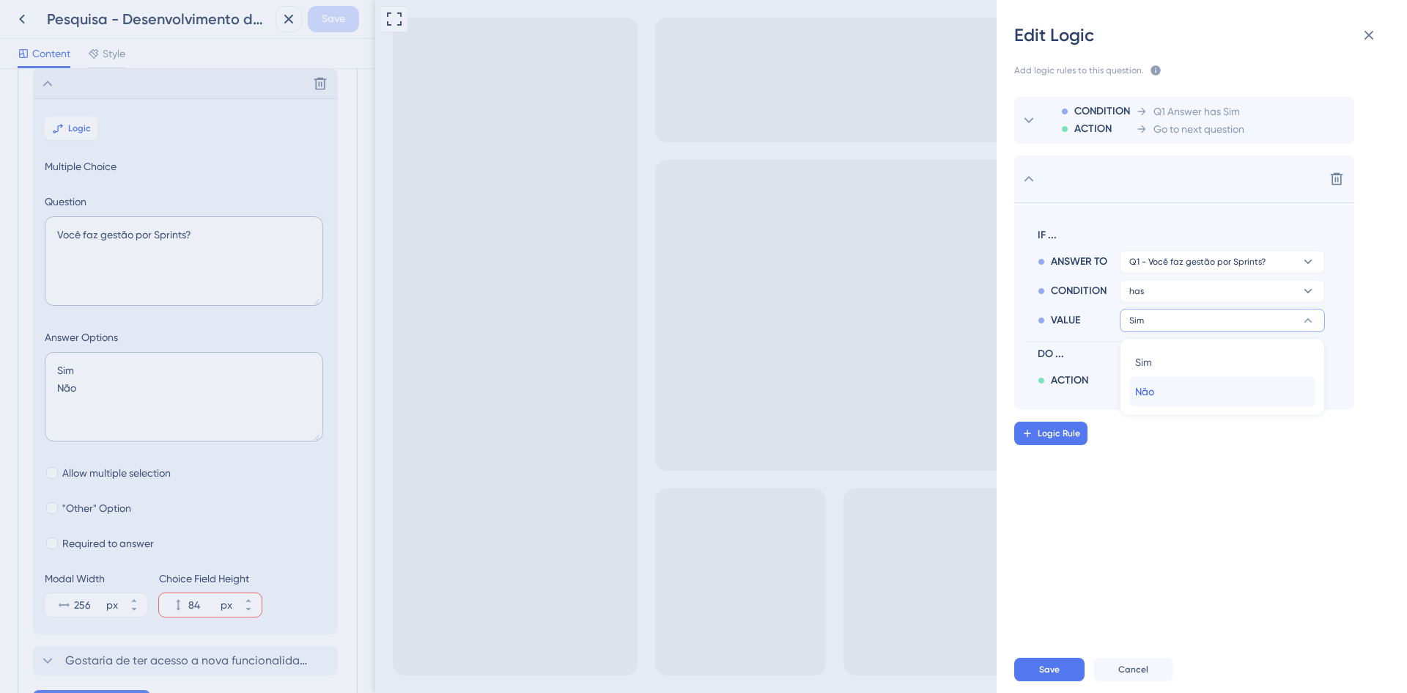
click at [1182, 383] on div "Não Não" at bounding box center [1222, 391] width 174 height 29
click at [1179, 385] on span "Go to Next Question" at bounding box center [1171, 381] width 84 height 12
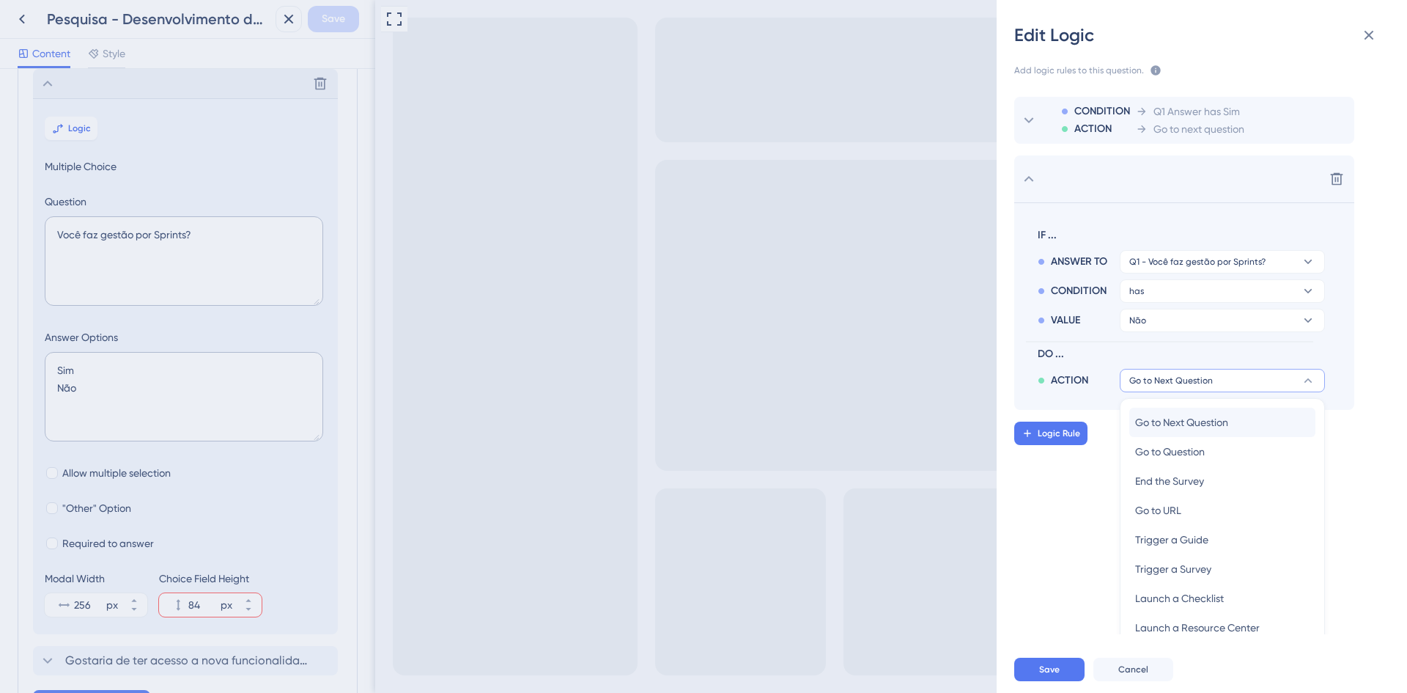
scroll to position [47, 0]
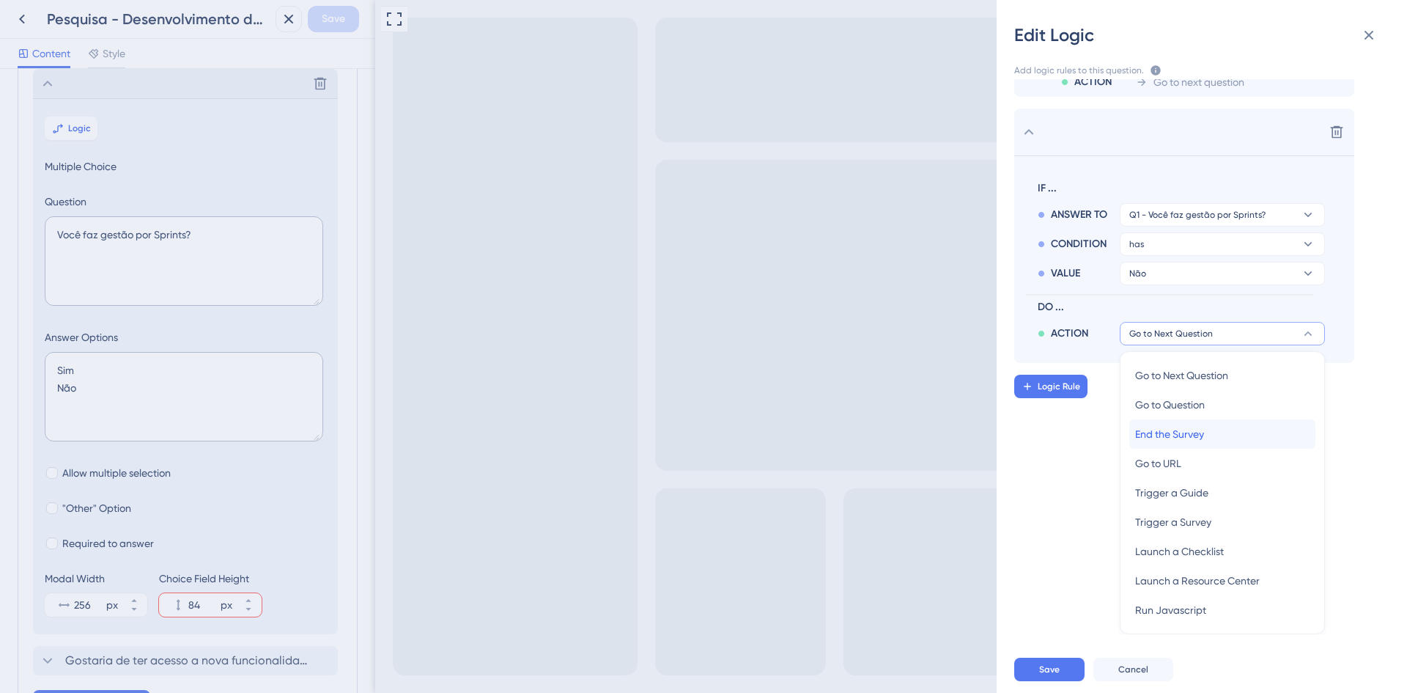
click at [1200, 427] on span "End the Survey" at bounding box center [1169, 434] width 69 height 18
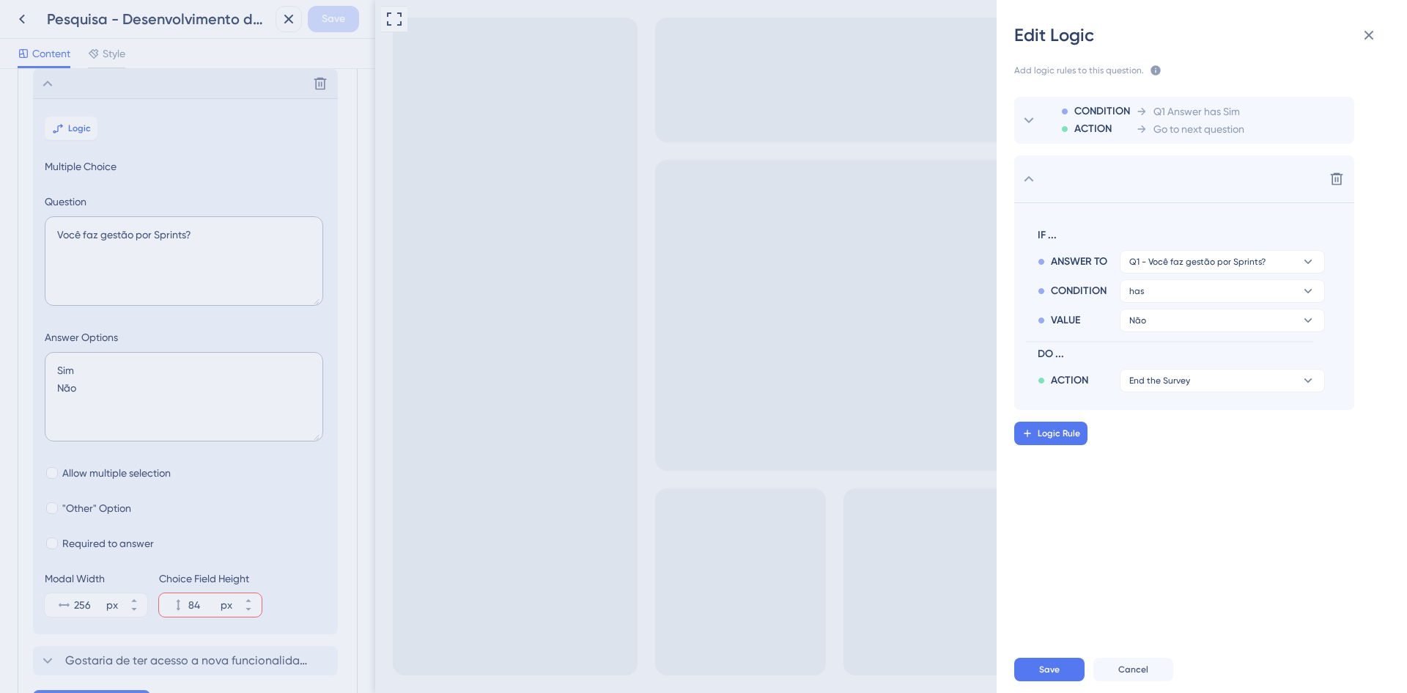
click at [1191, 364] on div "ACTION End the Survey" at bounding box center [1181, 377] width 287 height 29
click at [1200, 384] on button "End the Survey" at bounding box center [1222, 380] width 205 height 23
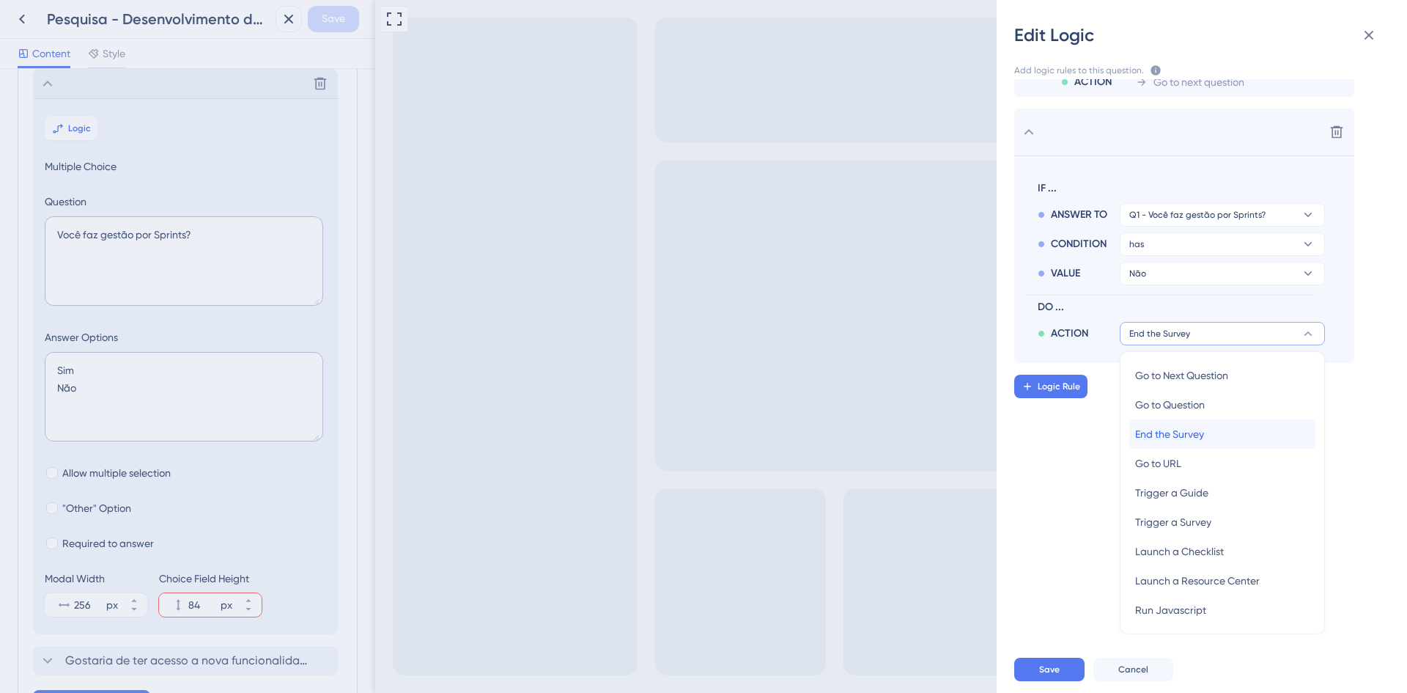
click at [1225, 438] on div "End the Survey End the Survey" at bounding box center [1222, 433] width 174 height 29
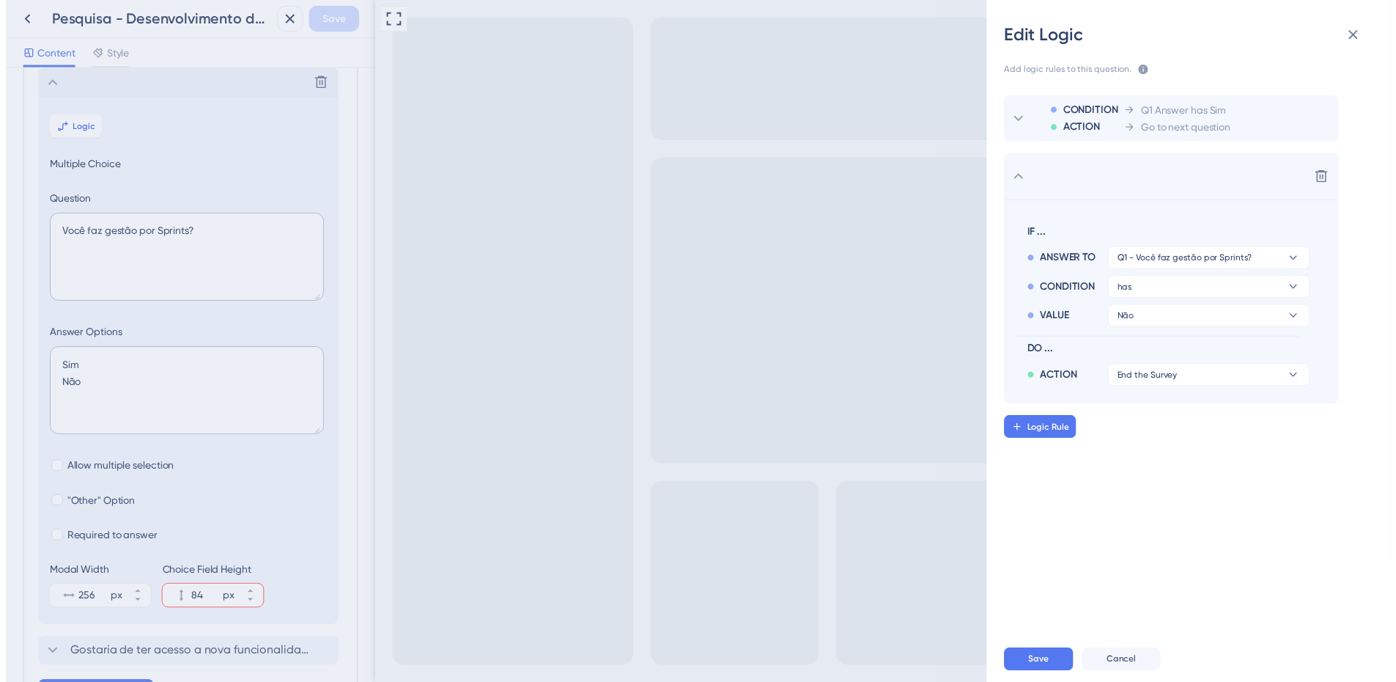
scroll to position [0, 0]
click at [1035, 674] on button "Save" at bounding box center [1049, 668] width 70 height 23
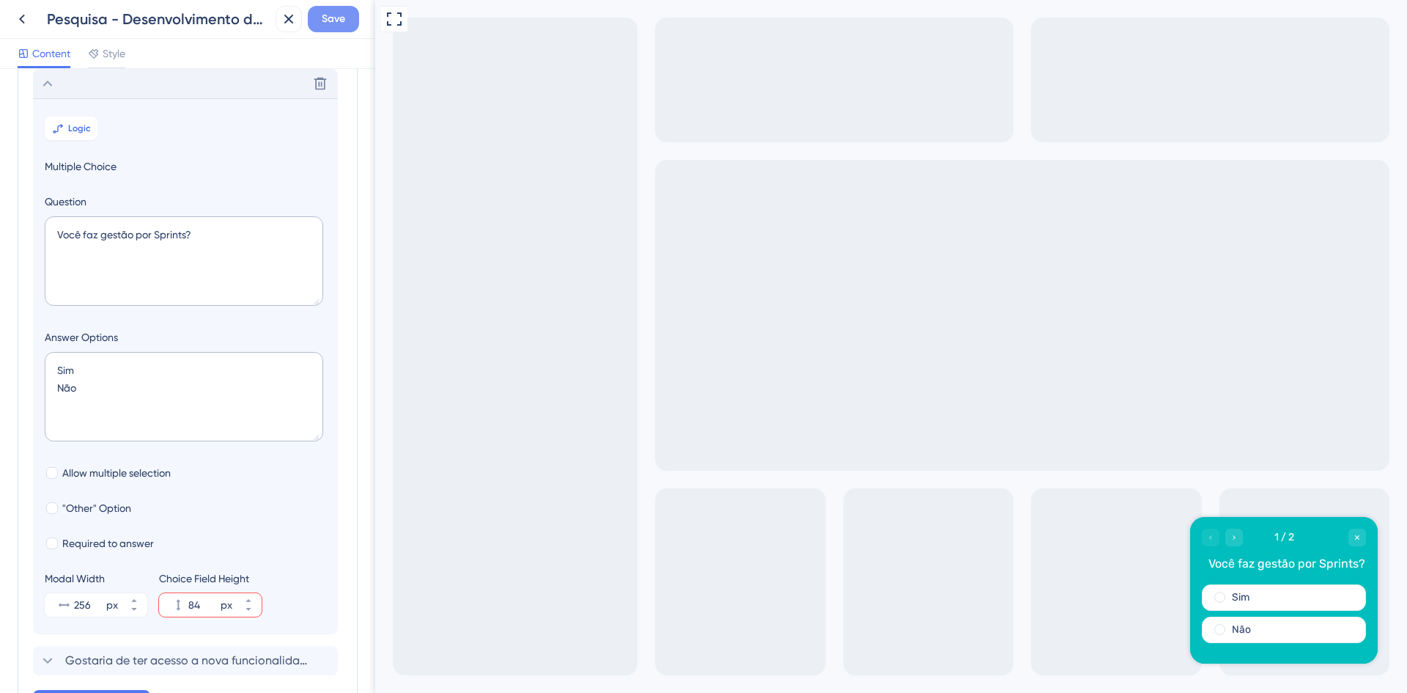
click at [333, 24] on span "Save" at bounding box center [333, 19] width 23 height 18
click at [21, 18] on div "Survey updated." at bounding box center [160, 27] width 284 height 31
click at [15, 23] on icon at bounding box center [22, 19] width 18 height 18
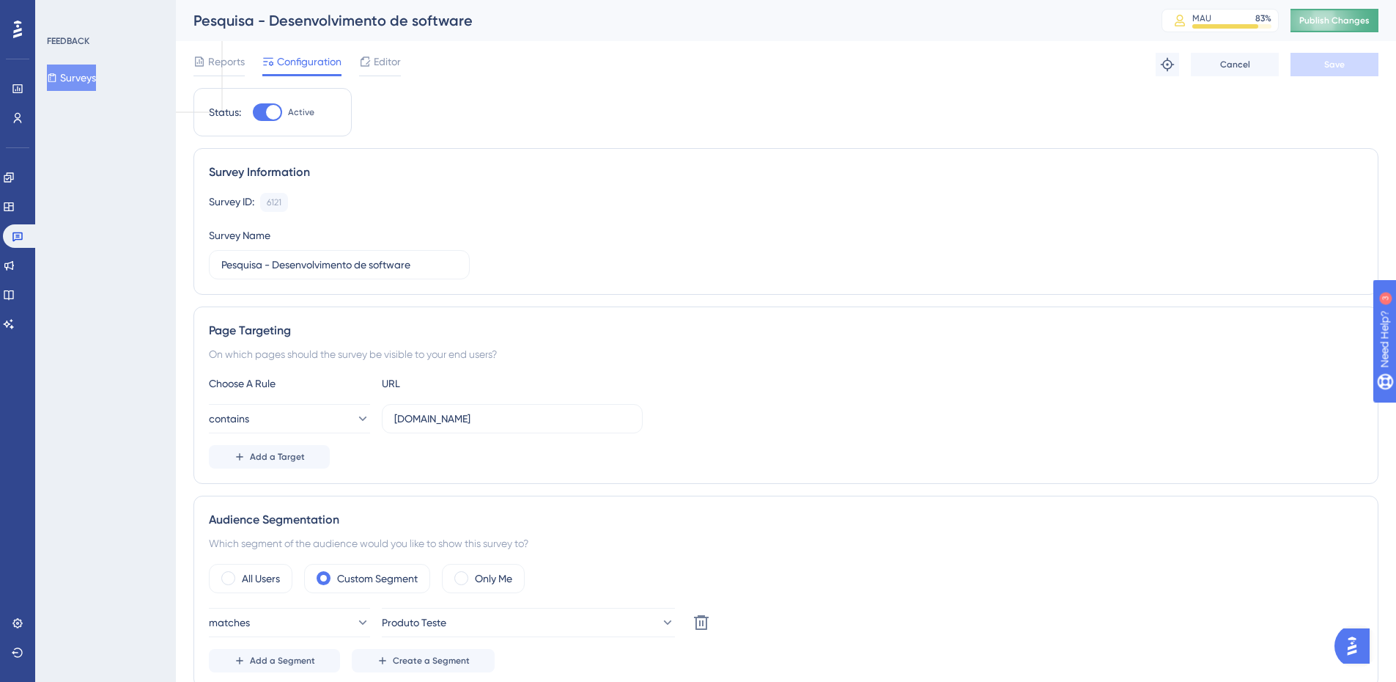
click at [1348, 26] on button "Publish Changes" at bounding box center [1335, 20] width 88 height 23
click at [370, 67] on div at bounding box center [365, 62] width 12 height 18
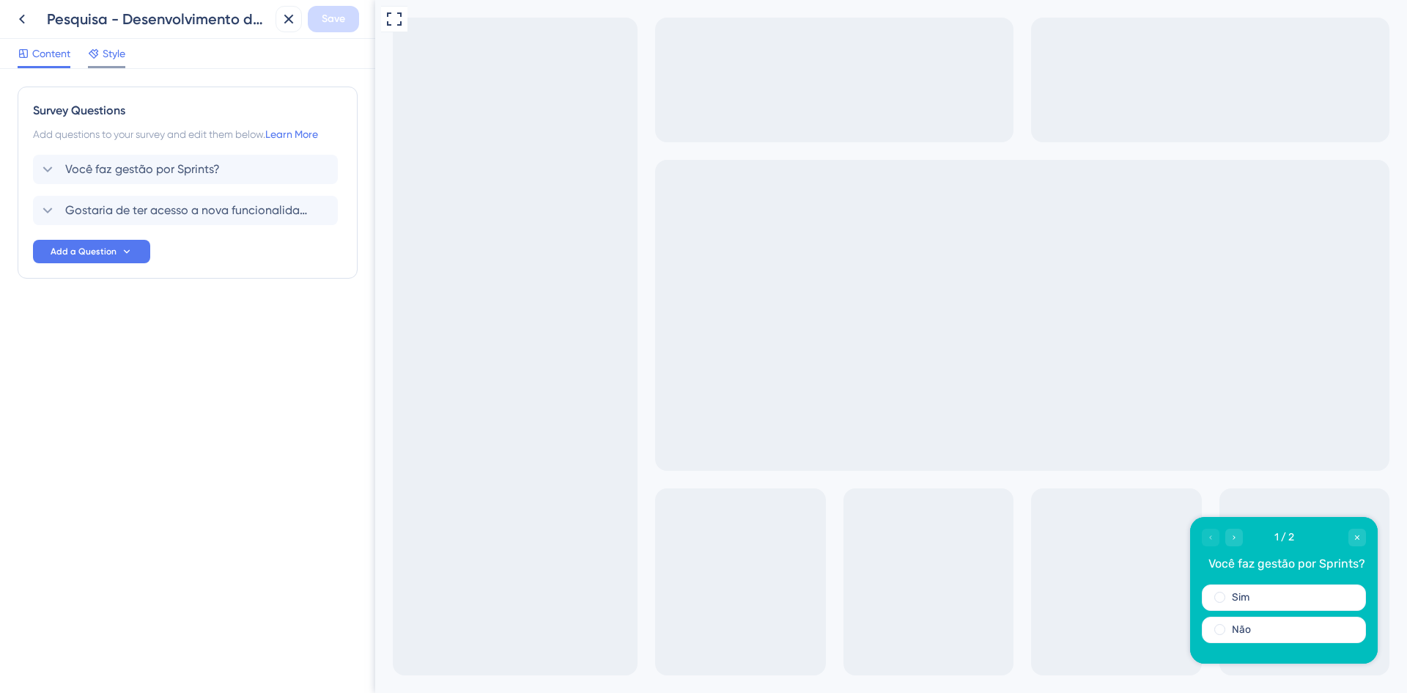
click at [100, 57] on icon at bounding box center [94, 54] width 12 height 12
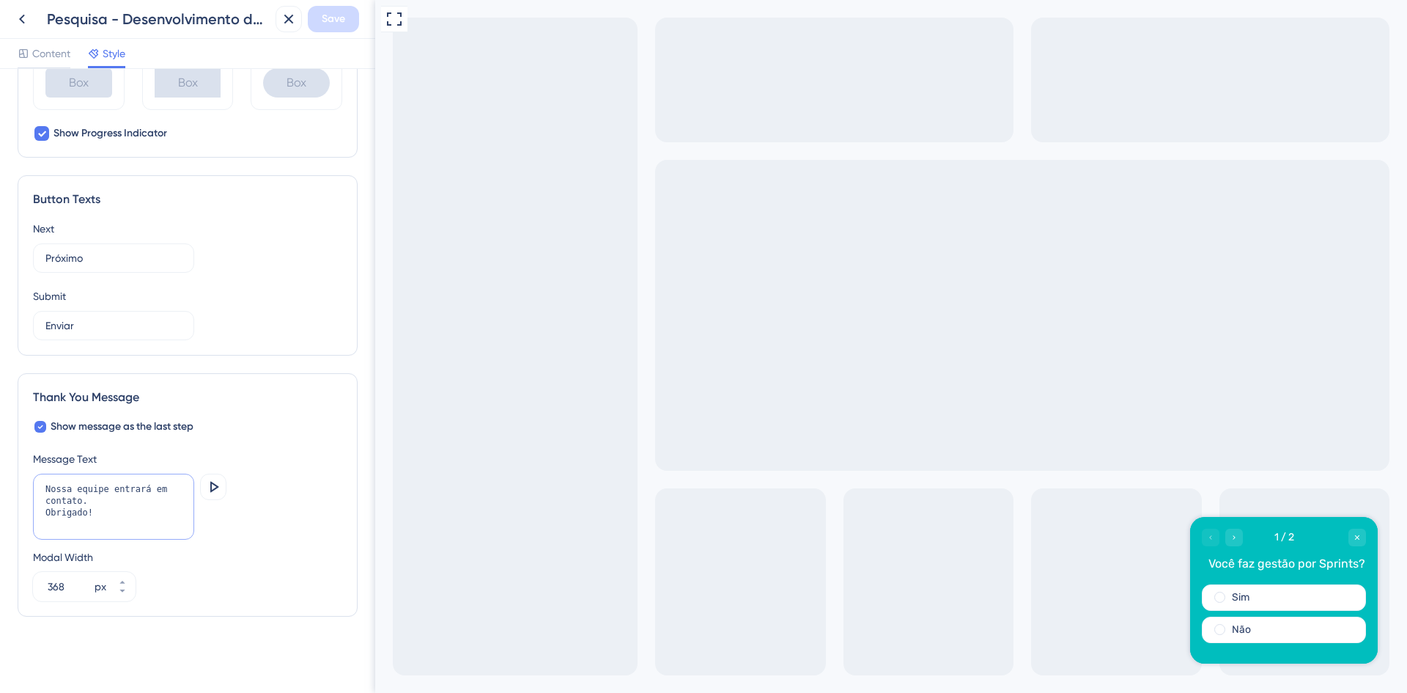
drag, startPoint x: 95, startPoint y: 498, endPoint x: -28, endPoint y: 462, distance: 128.1
click at [0, 116] on html "Pesquisa - Desenvolvimento de software Save Content Style Color & Typography Ba…" at bounding box center [703, 58] width 1407 height 116
type textarea "Obrigado!"
click at [106, 427] on span "Show message as the last step" at bounding box center [122, 427] width 143 height 18
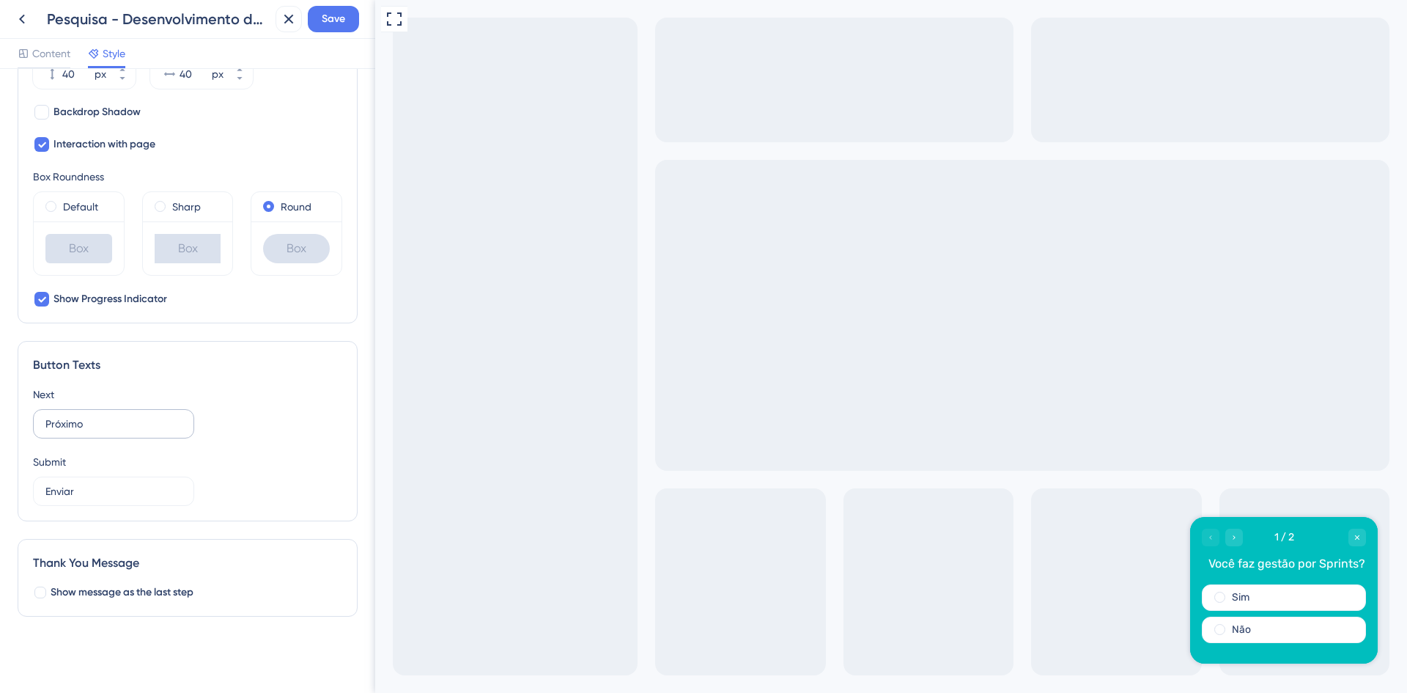
scroll to position [610, 0]
click at [114, 595] on span "Show message as the last step" at bounding box center [122, 592] width 143 height 18
checkbox input "true"
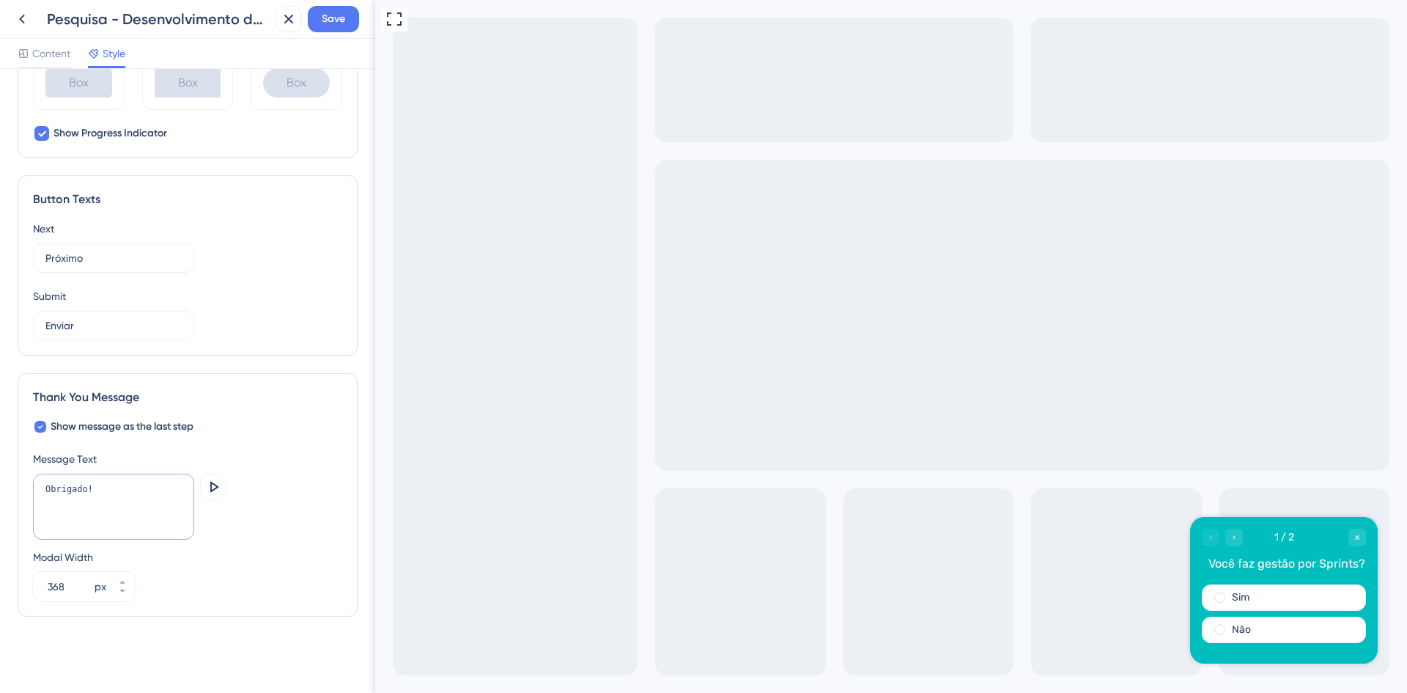
click at [38, 487] on textarea "Obrigado!" at bounding box center [113, 506] width 161 height 66
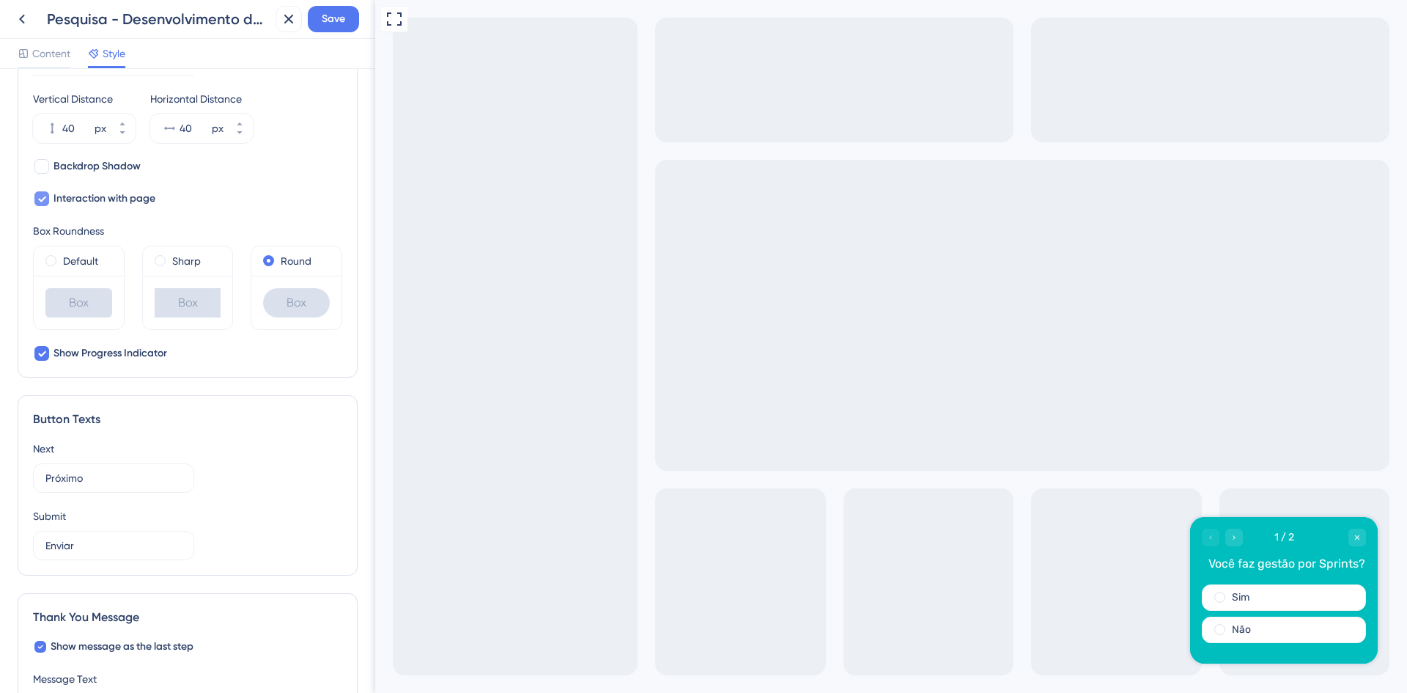
scroll to position [482, 0]
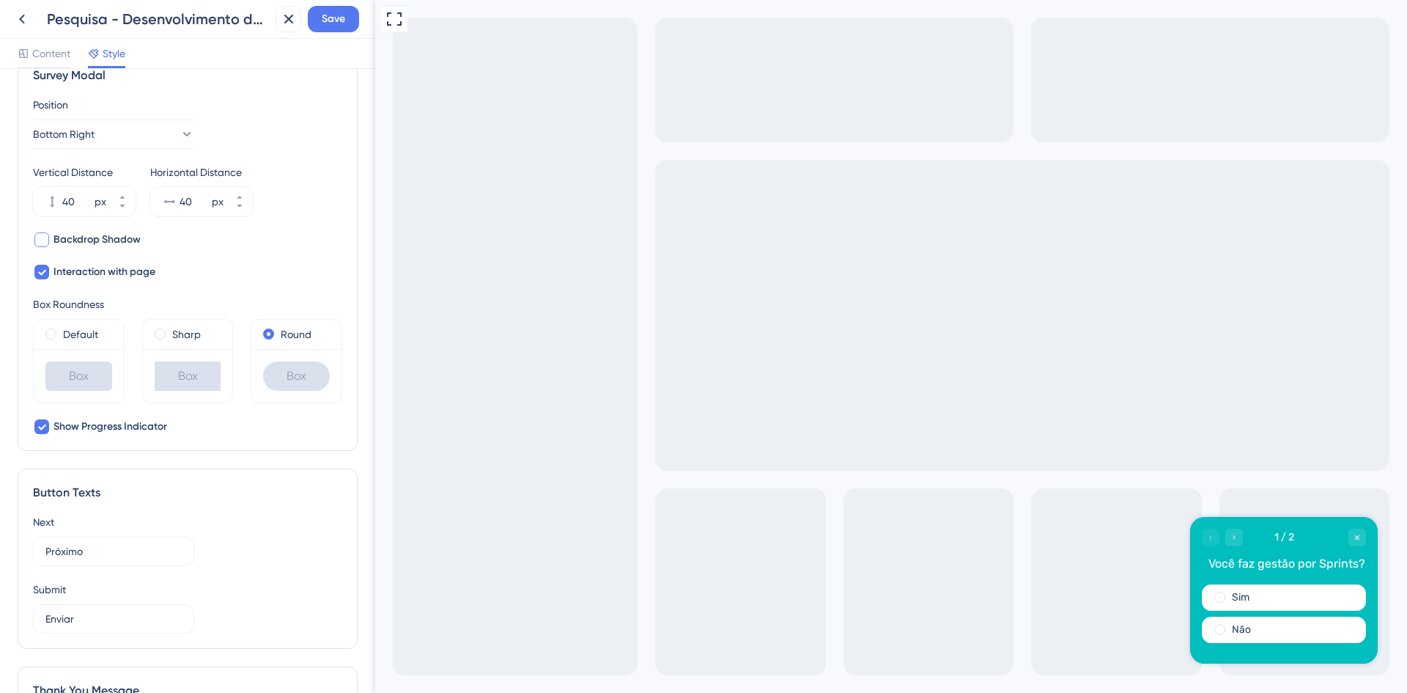
click at [94, 241] on span "Backdrop Shadow" at bounding box center [97, 240] width 87 height 18
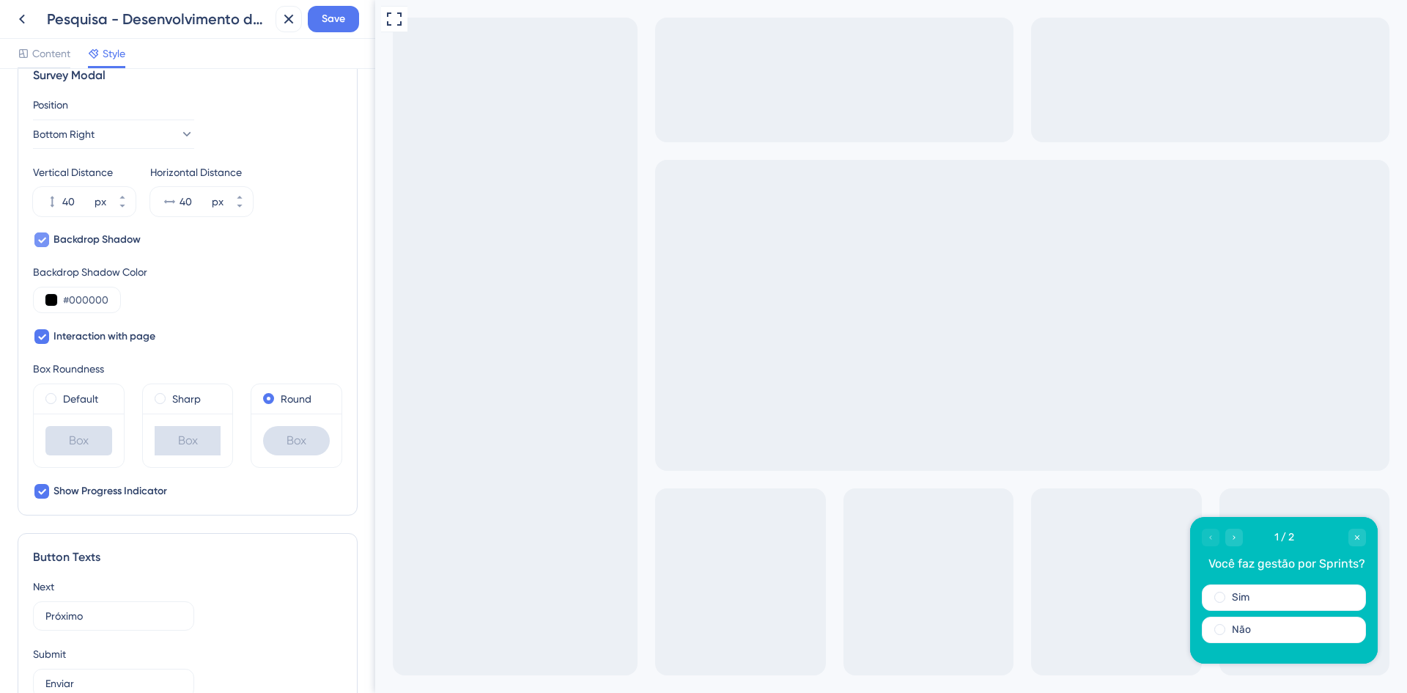
click at [94, 241] on span "Backdrop Shadow" at bounding box center [97, 240] width 87 height 18
checkbox input "false"
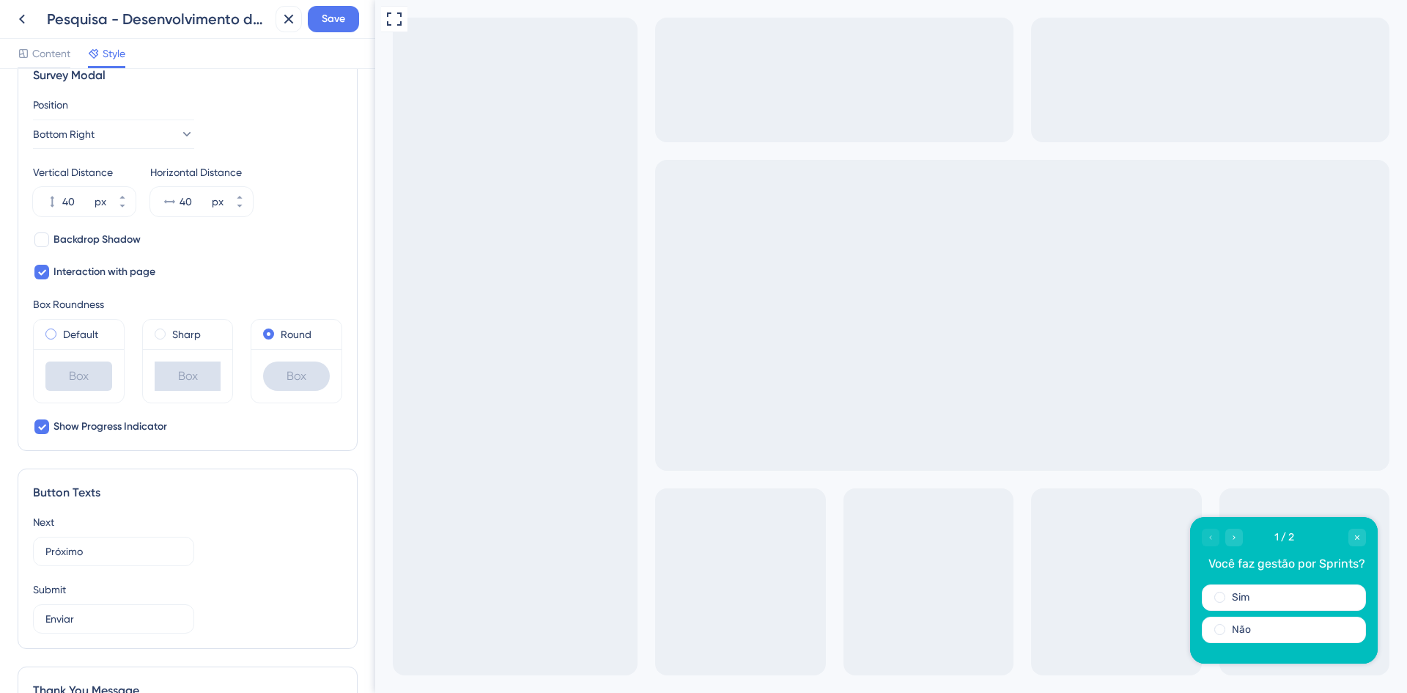
click at [56, 342] on div "Default" at bounding box center [79, 334] width 90 height 29
click at [54, 330] on span at bounding box center [50, 333] width 11 height 11
click at [61, 331] on input "radio" at bounding box center [61, 331] width 0 height 0
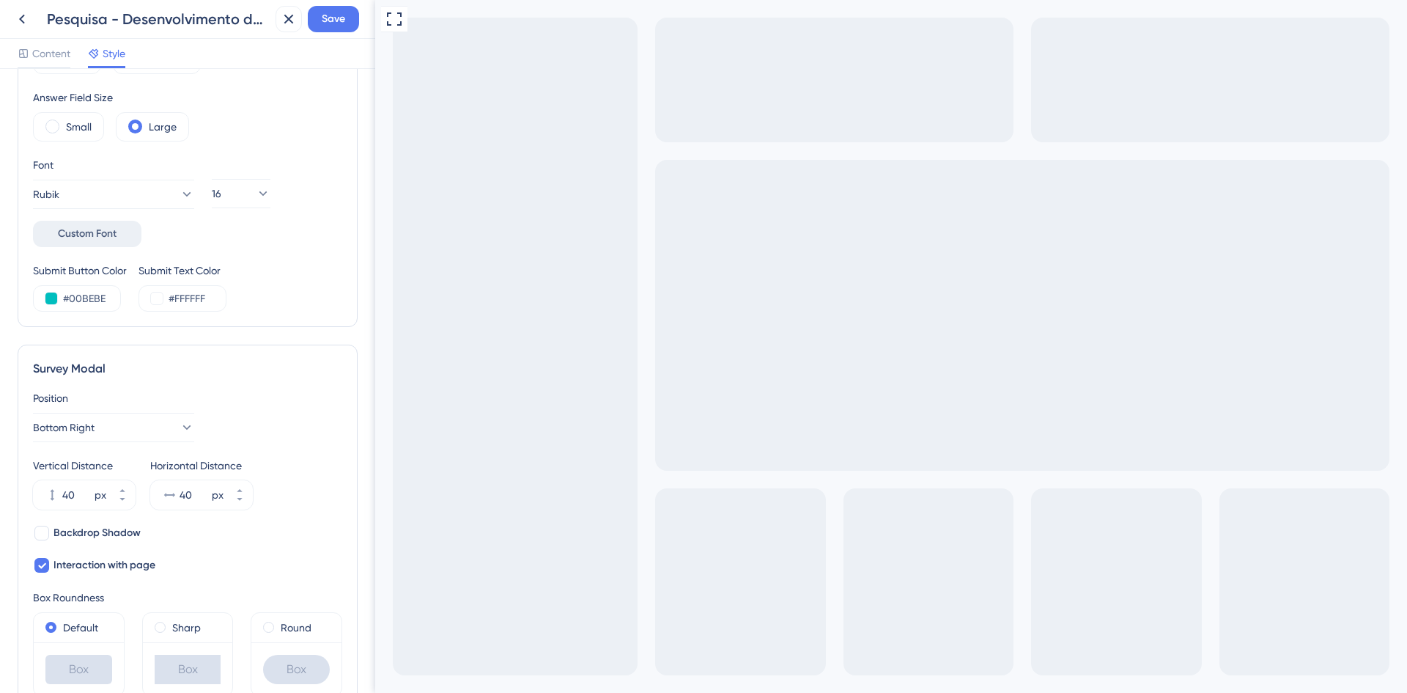
scroll to position [0, 0]
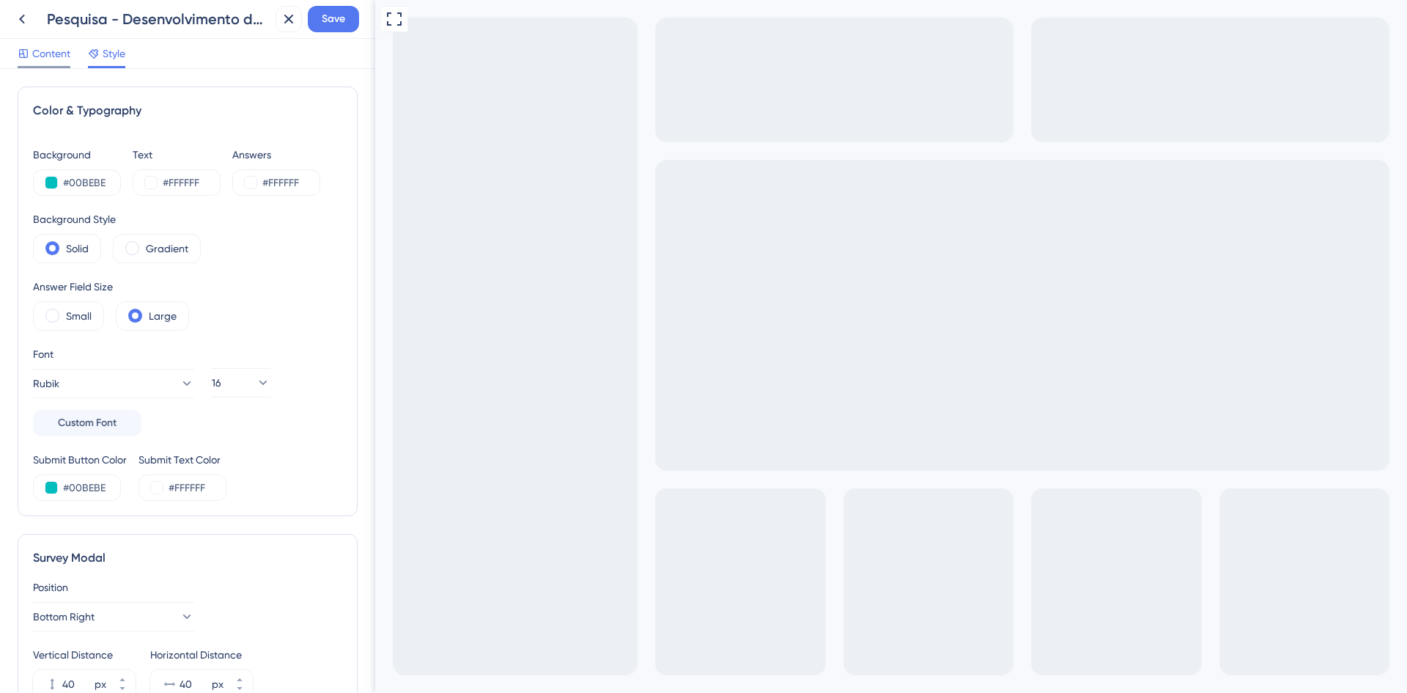
click at [59, 50] on span "Content" at bounding box center [51, 54] width 38 height 18
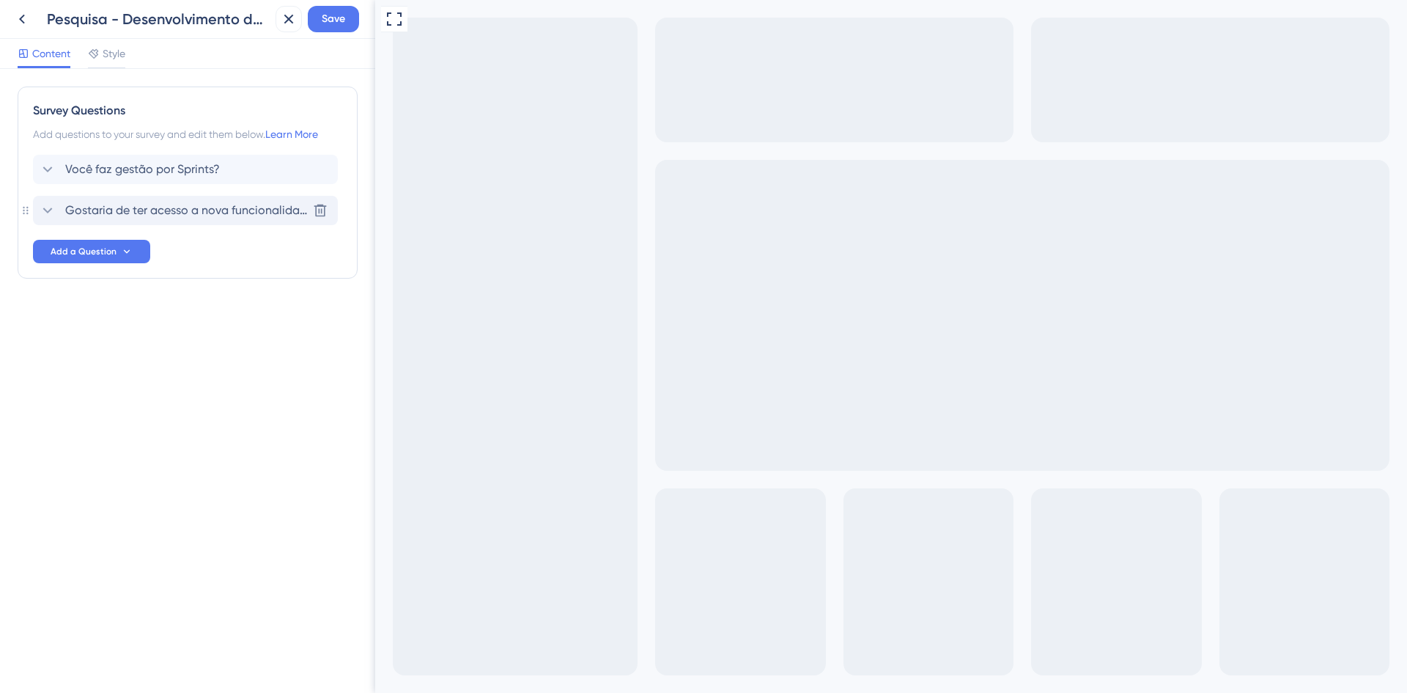
click at [128, 206] on span "Gostaria de ter acesso a nova funcionalidade de Sprints?" at bounding box center [186, 211] width 242 height 18
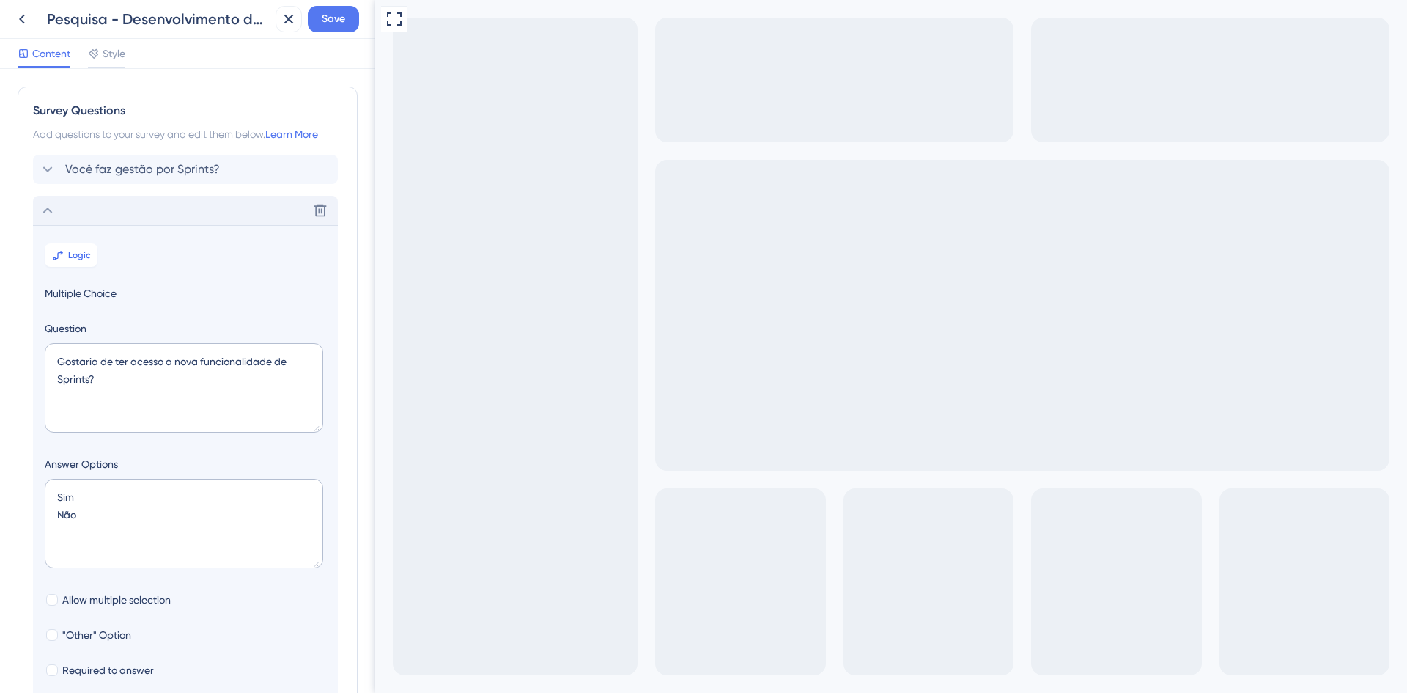
click at [72, 242] on section "Logic Multiple Choice Question Gostaria de ter acesso a nova funcionalidade de …" at bounding box center [185, 493] width 305 height 536
click at [64, 255] on icon at bounding box center [58, 255] width 12 height 12
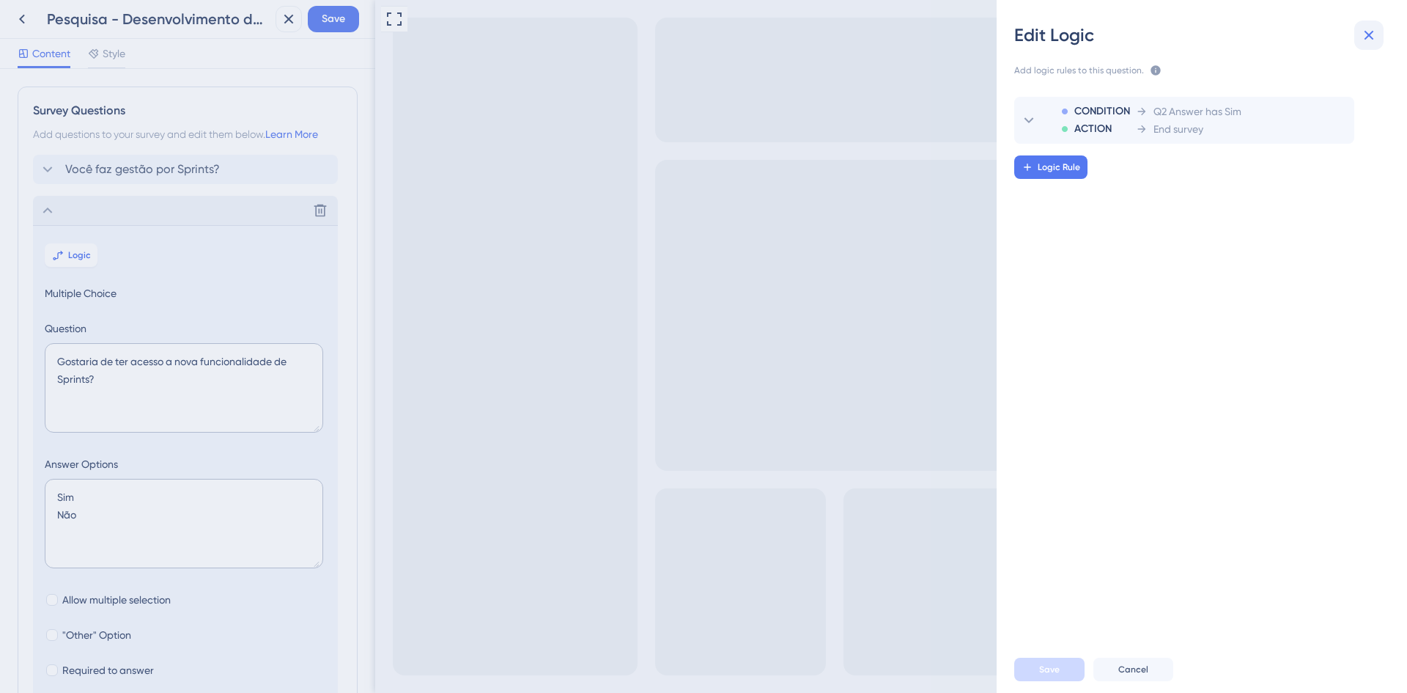
click at [1369, 43] on icon at bounding box center [1369, 35] width 18 height 18
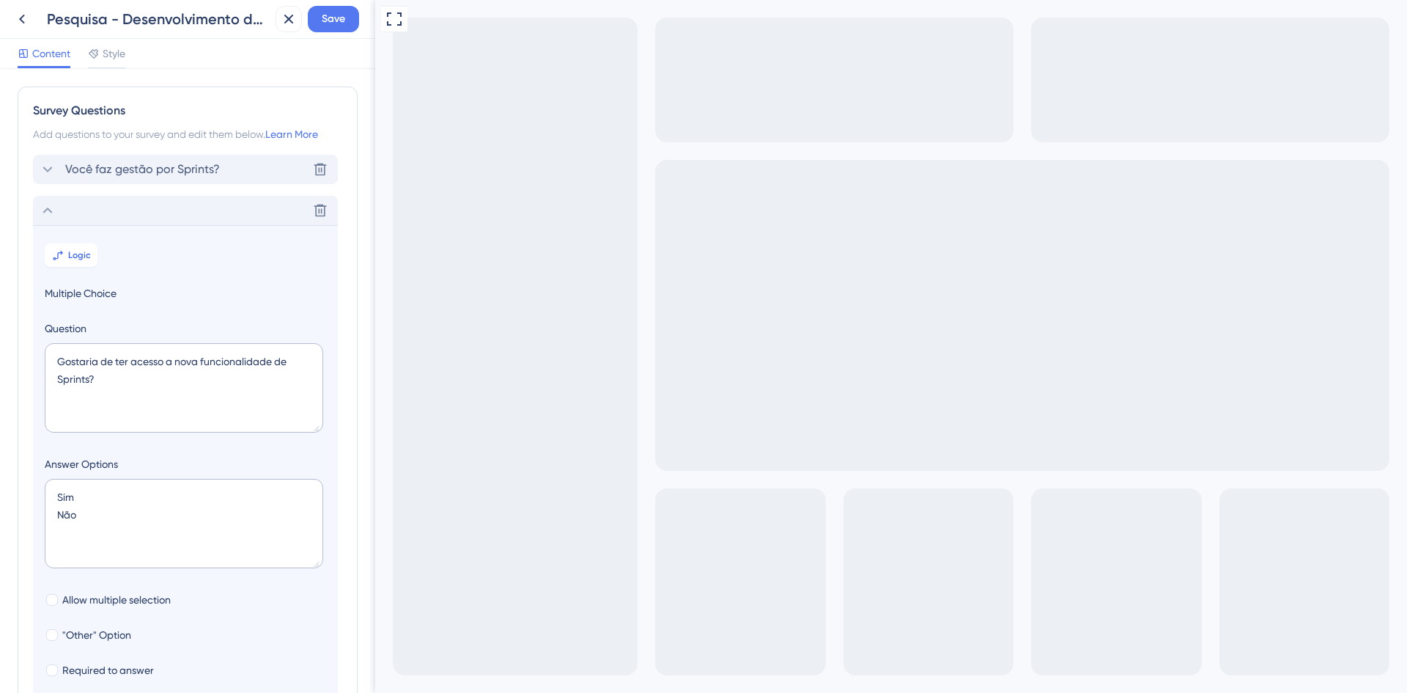
click at [205, 155] on div "Você faz gestão por Sprints? [GEOGRAPHIC_DATA]" at bounding box center [185, 169] width 305 height 29
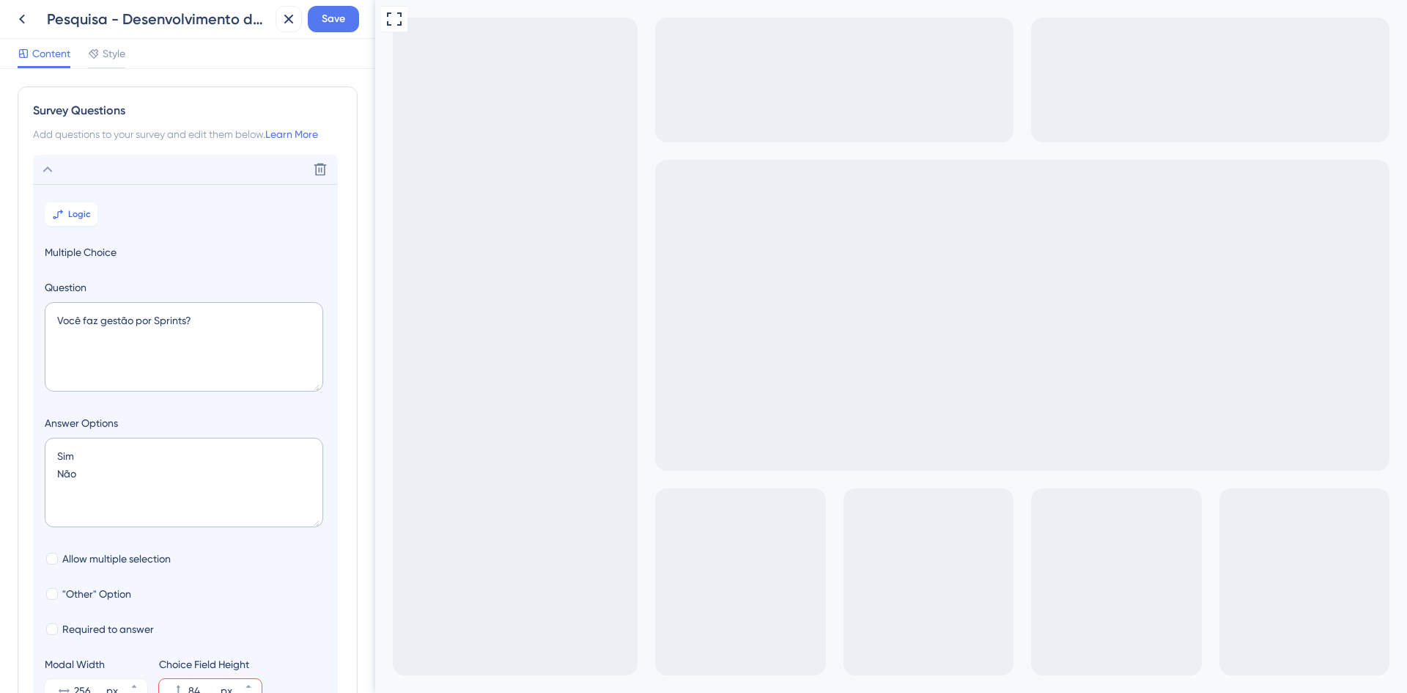
scroll to position [86, 0]
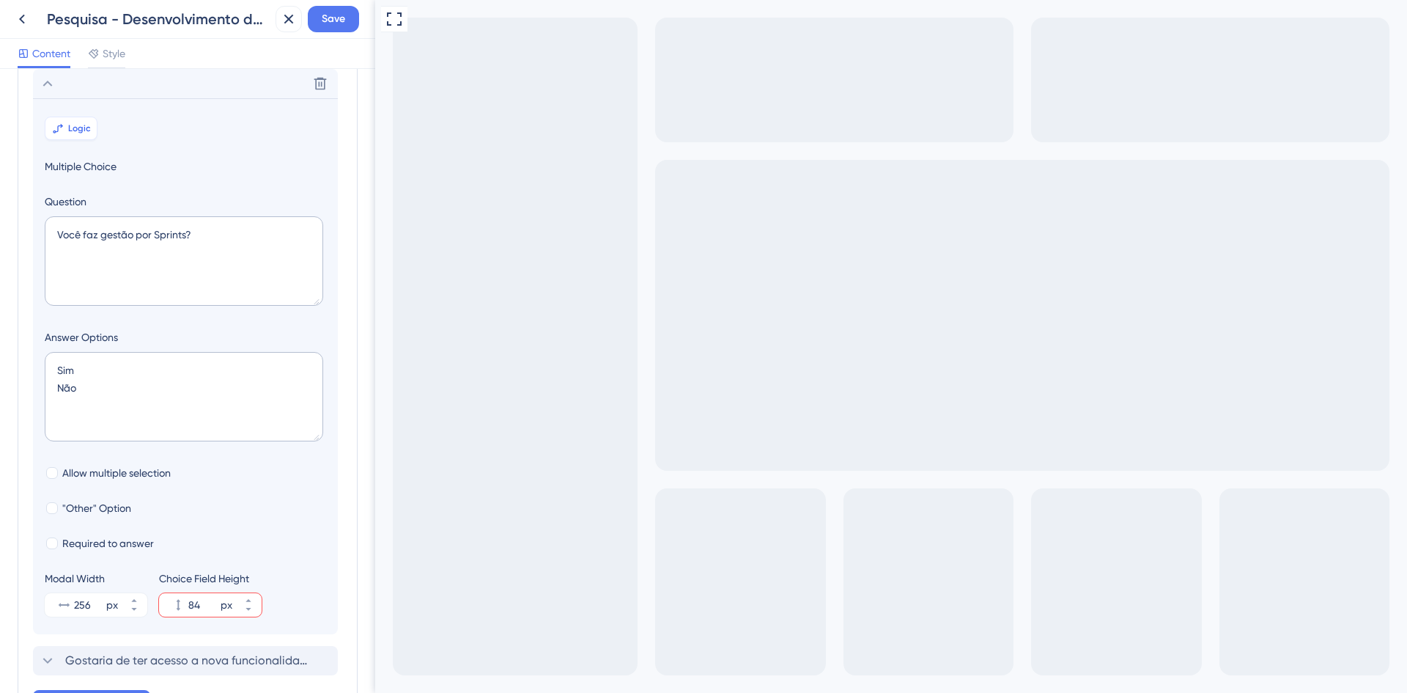
click at [53, 126] on icon at bounding box center [58, 128] width 12 height 12
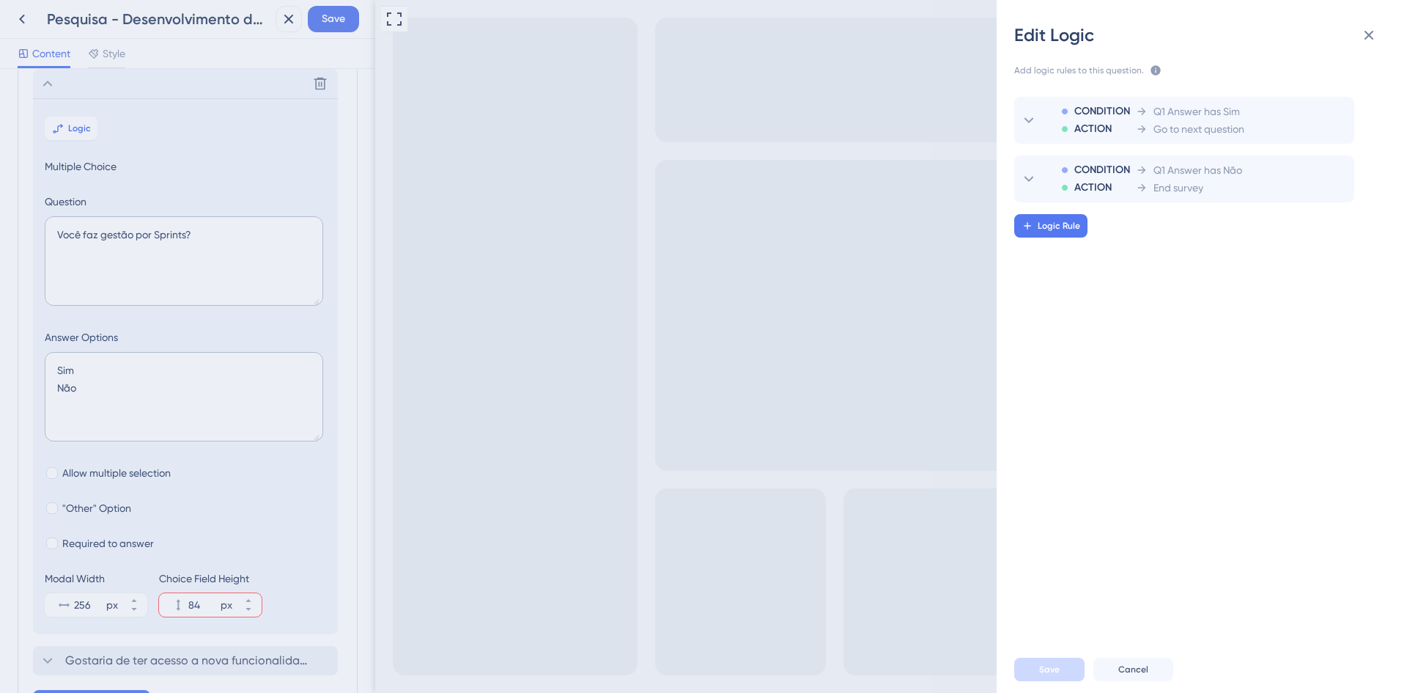
click at [110, 65] on div "Edit Logic Add logic rules to this question. The rules will apply after this qu…" at bounding box center [703, 346] width 1407 height 693
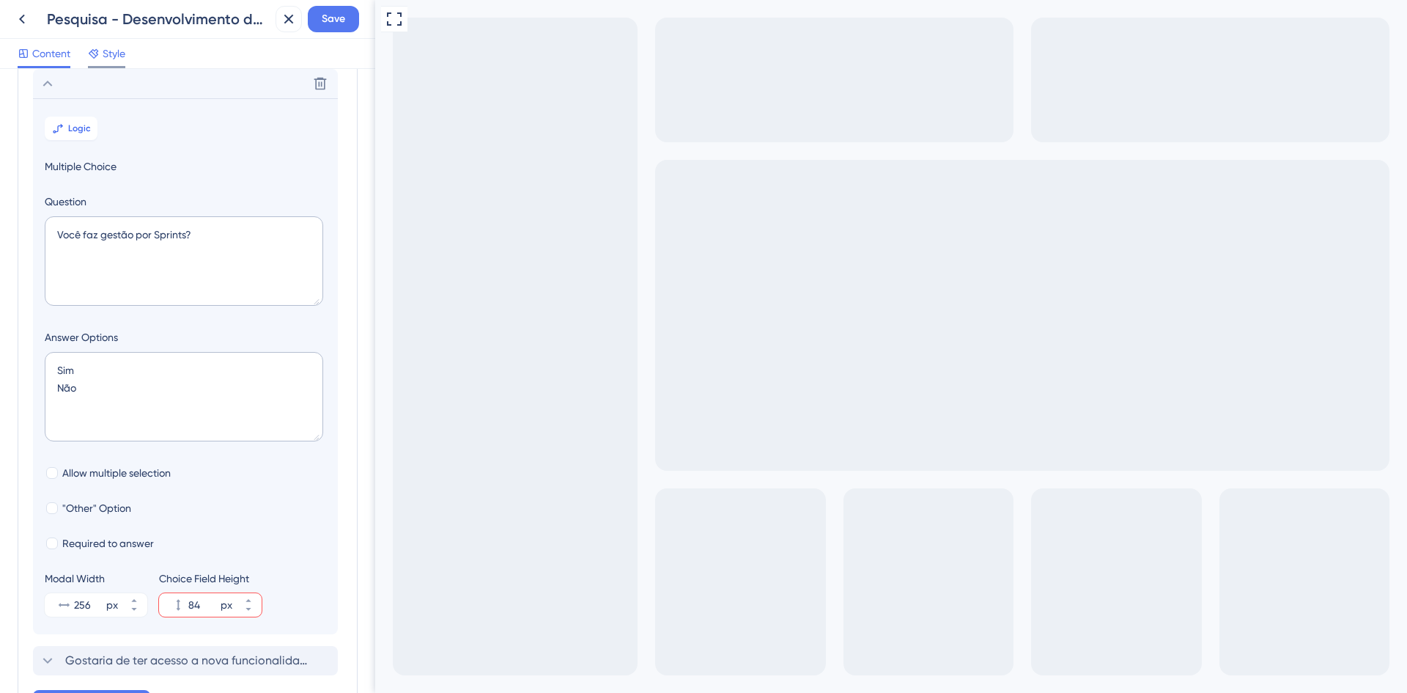
click at [100, 52] on div "Style" at bounding box center [106, 54] width 37 height 18
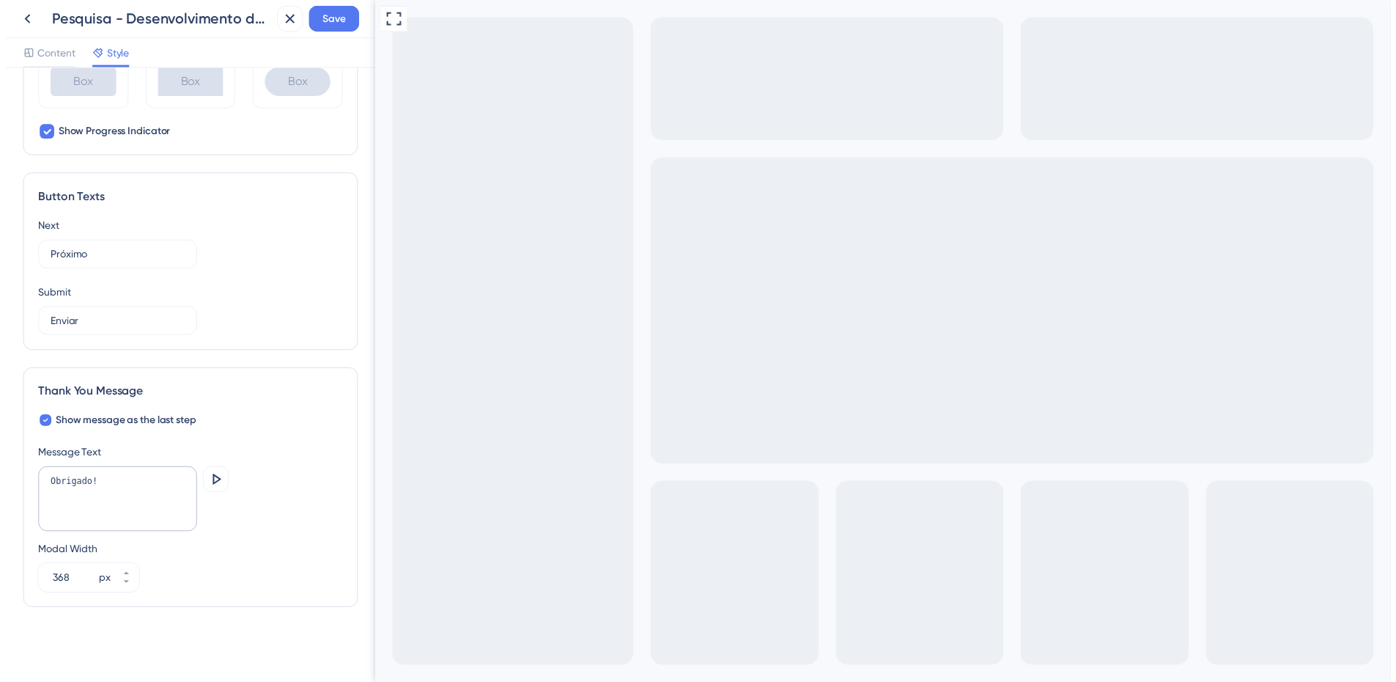
scroll to position [482, 0]
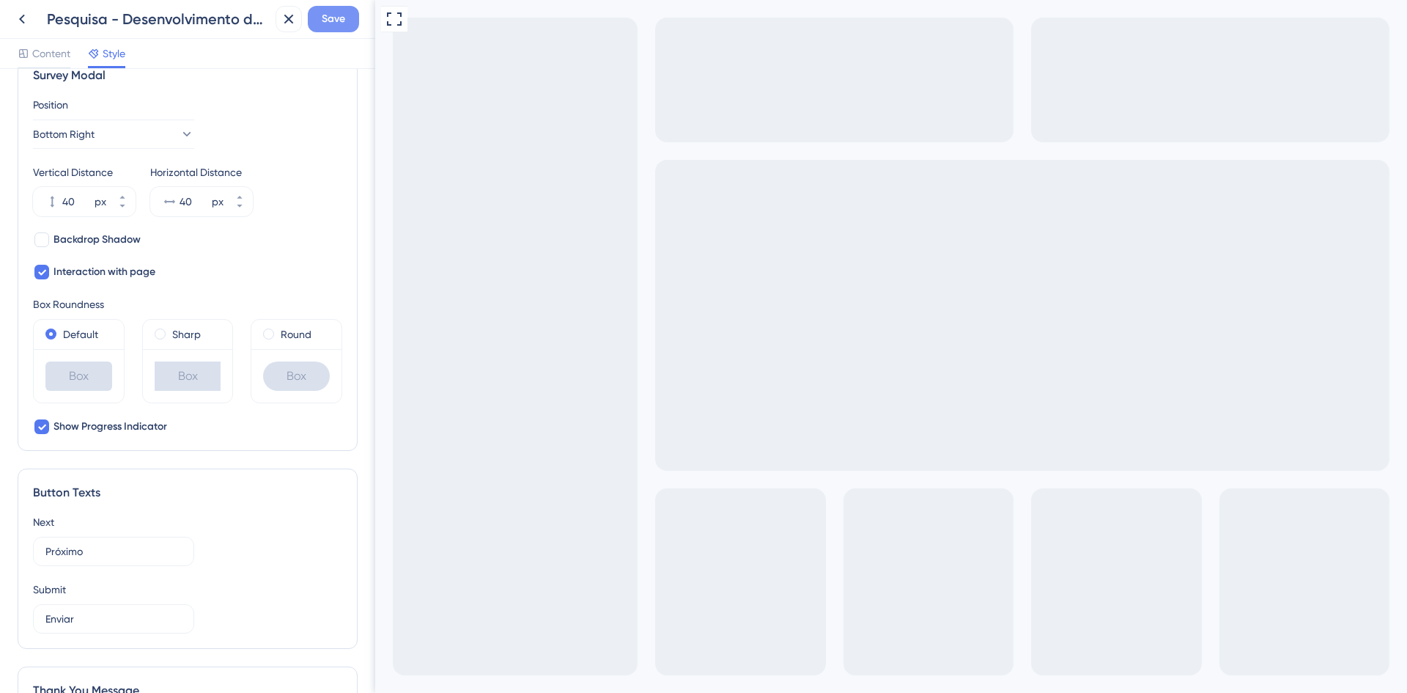
click at [334, 21] on span "Save" at bounding box center [333, 19] width 23 height 18
drag, startPoint x: 18, startPoint y: 15, endPoint x: 10, endPoint y: 17, distance: 8.4
click at [18, 15] on div "Survey updated." at bounding box center [160, 27] width 284 height 31
click at [21, 21] on div "Survey updated." at bounding box center [160, 27] width 284 height 31
click at [12, 21] on button at bounding box center [22, 19] width 26 height 26
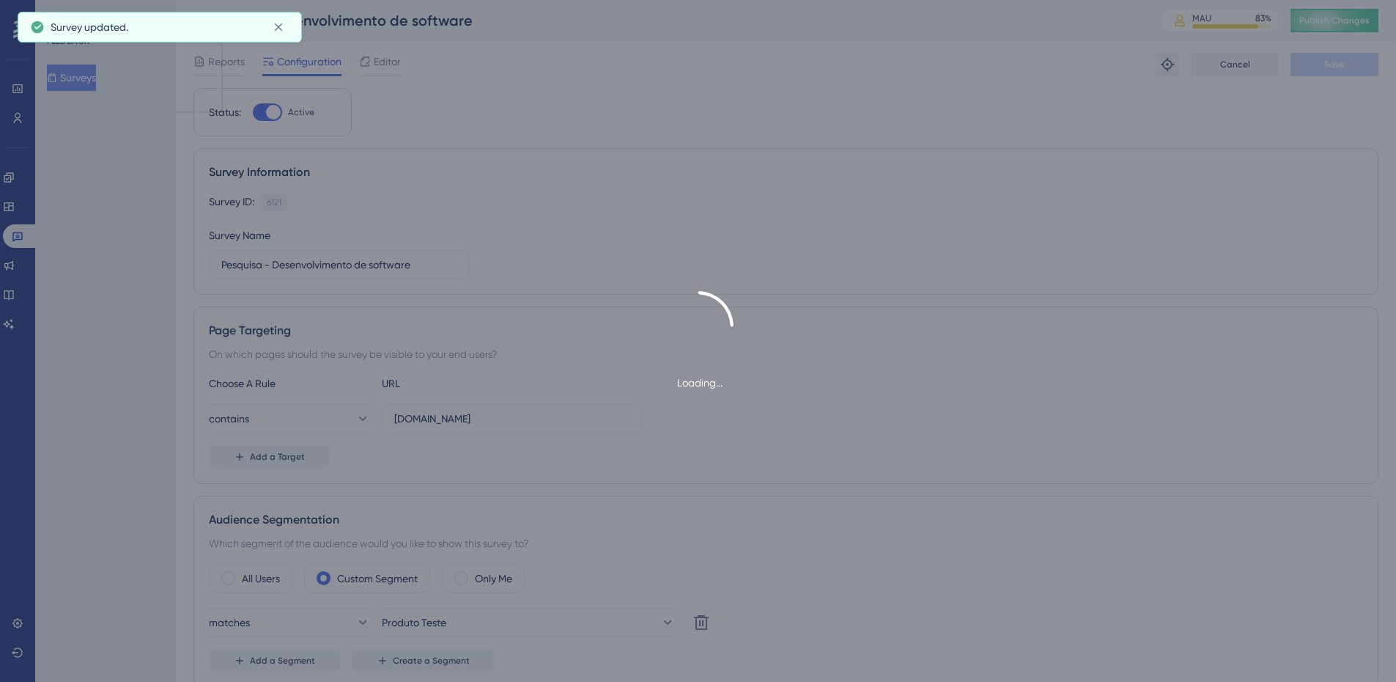
click at [1364, 23] on div "Loading..." at bounding box center [698, 341] width 1396 height 682
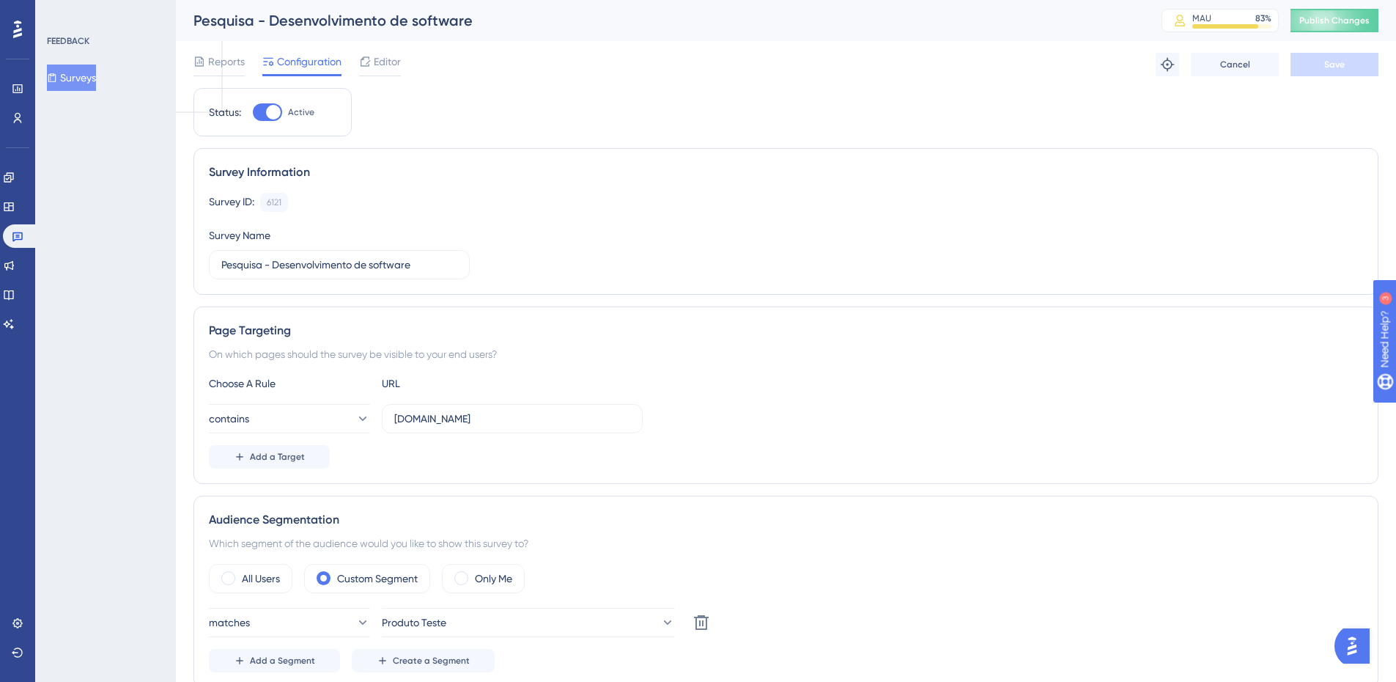
click at [1360, 22] on span "Publish Changes" at bounding box center [1334, 21] width 70 height 12
click at [15, 85] on icon at bounding box center [17, 88] width 10 height 9
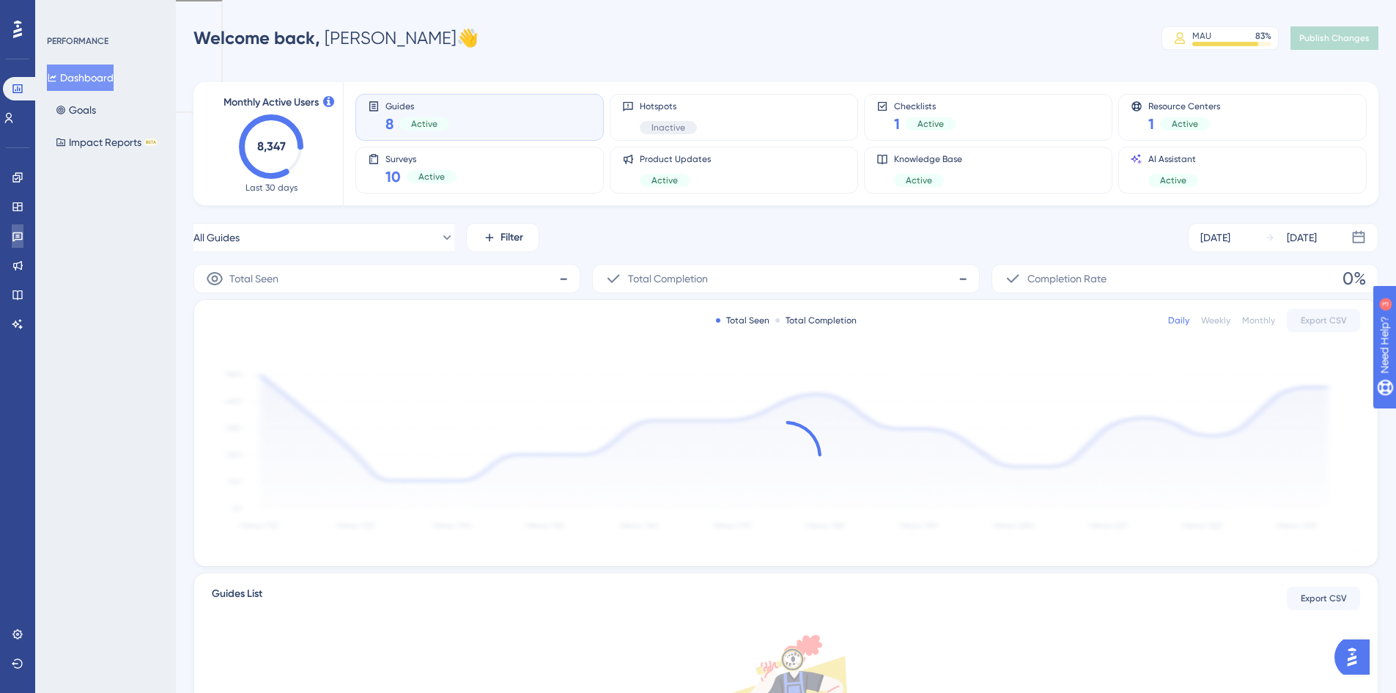
click at [15, 237] on icon at bounding box center [18, 236] width 12 height 12
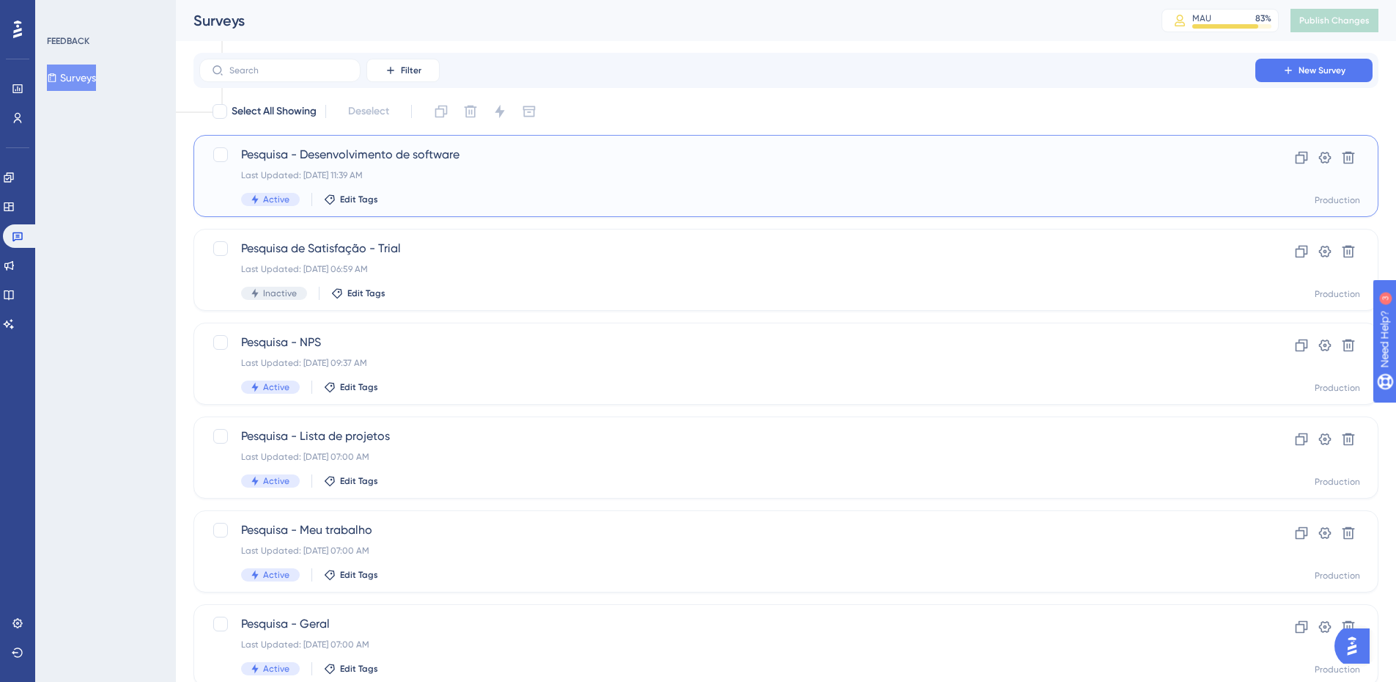
click at [342, 164] on div "Pesquisa - Desenvolvimento de software Last Updated: [DATE] 11:39 AM Active Edi…" at bounding box center [727, 176] width 973 height 60
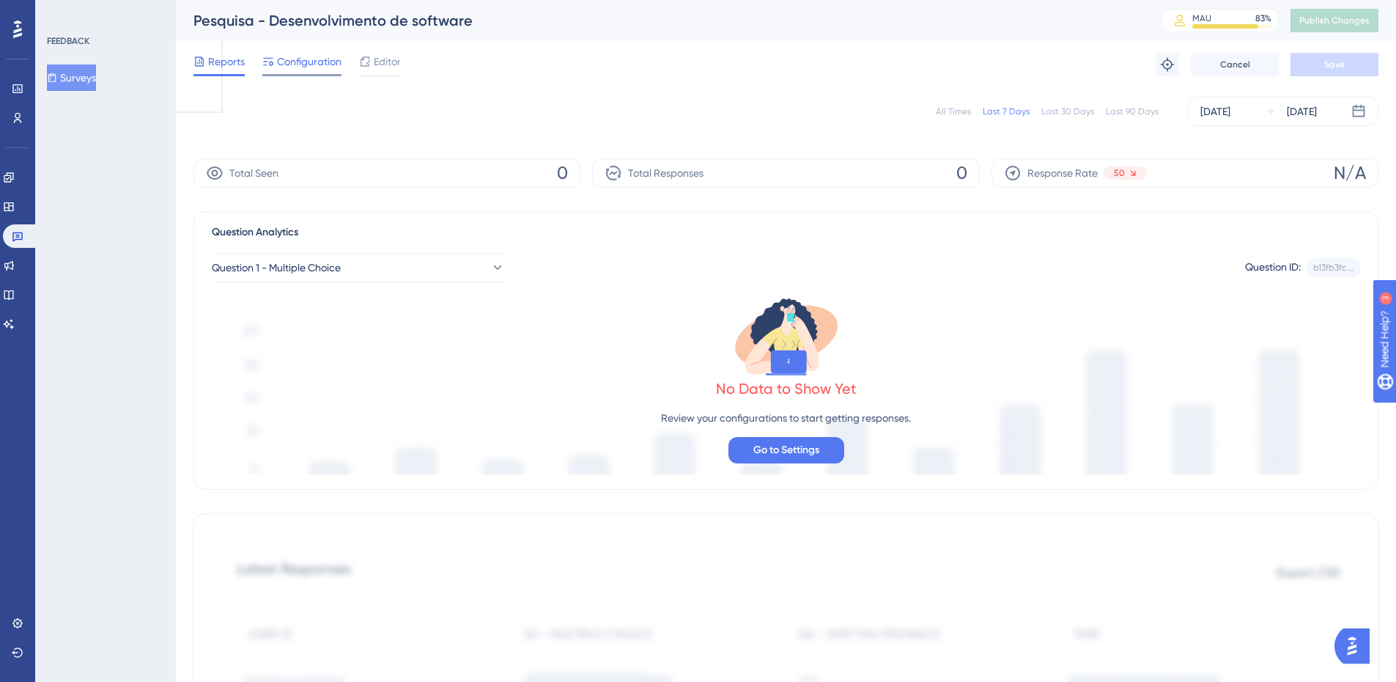
click at [290, 61] on span "Configuration" at bounding box center [309, 62] width 64 height 18
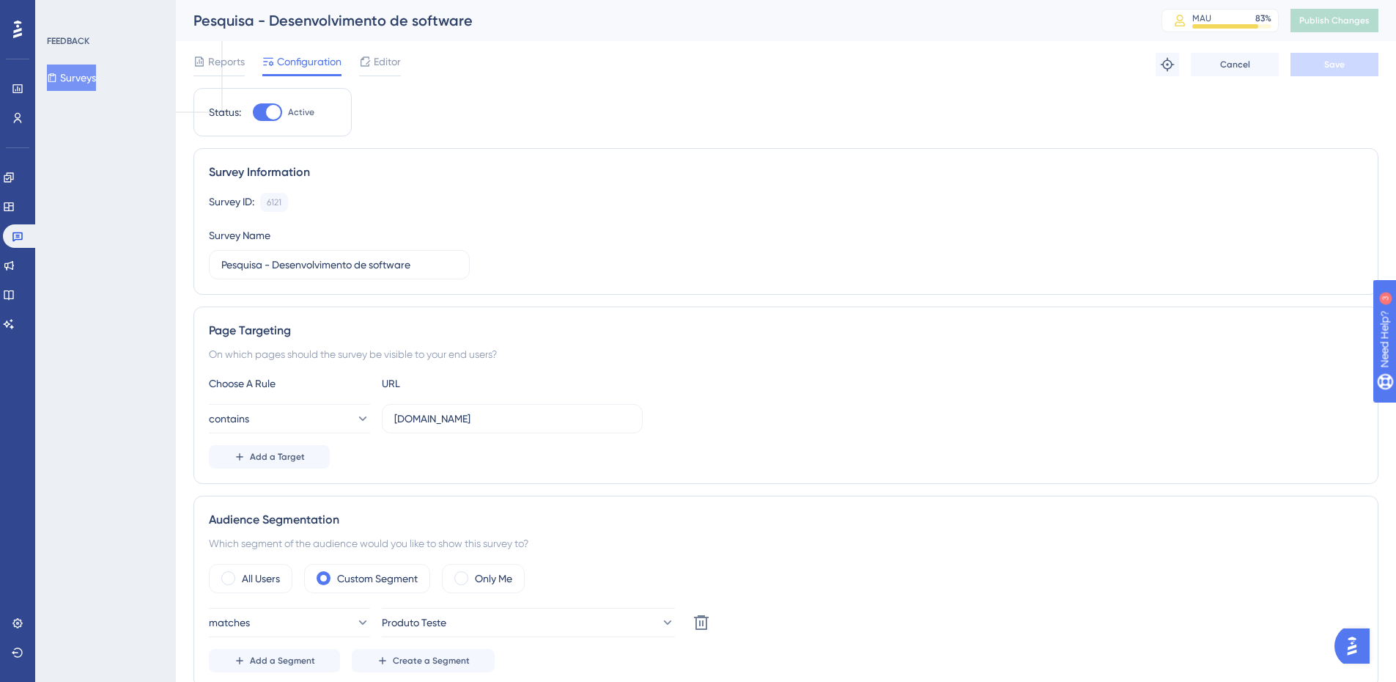
click at [274, 114] on div at bounding box center [273, 112] width 15 height 15
click at [253, 113] on input "Active" at bounding box center [252, 112] width 1 height 1
checkbox input "false"
click at [1347, 70] on button "Save" at bounding box center [1335, 64] width 88 height 23
drag, startPoint x: 270, startPoint y: 262, endPoint x: 586, endPoint y: 278, distance: 316.3
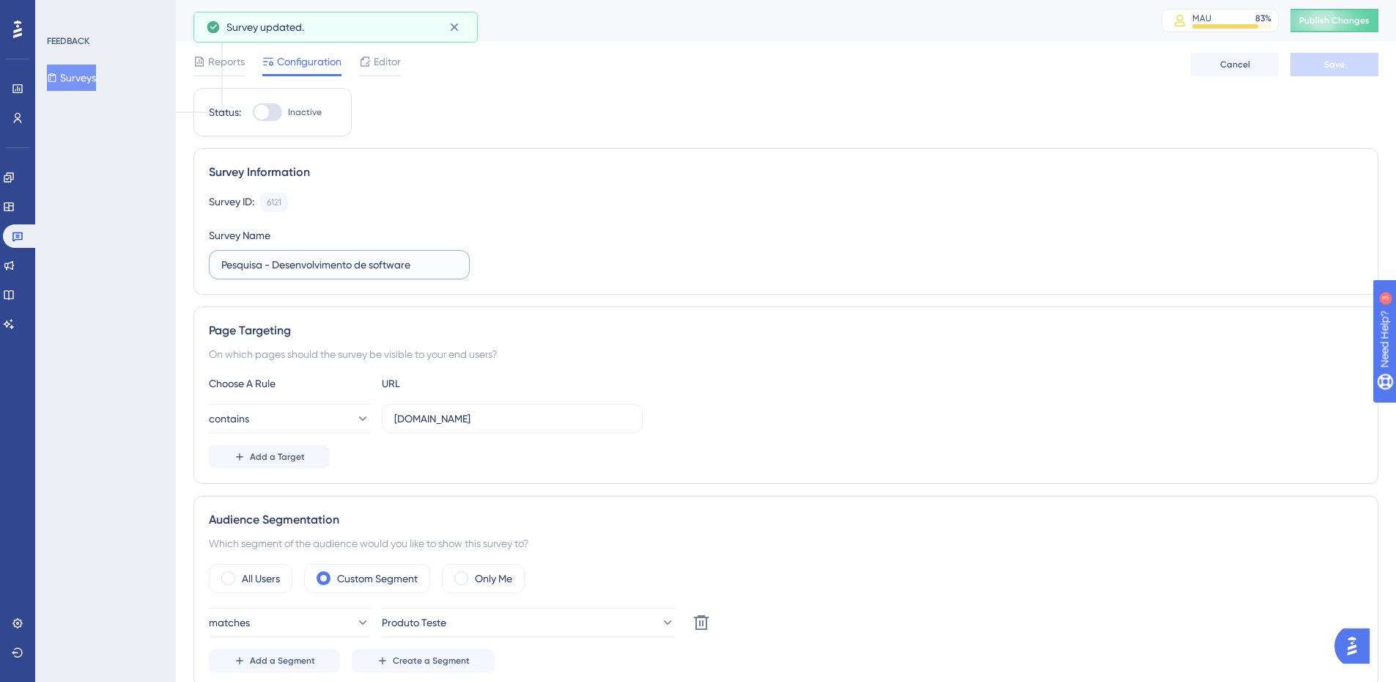
click at [586, 278] on div "Survey ID: 6121 Copy Survey Name Pesquisa - Desenvolvimento de software" at bounding box center [786, 236] width 1154 height 86
type input "Pesquisa - Modo de uso"
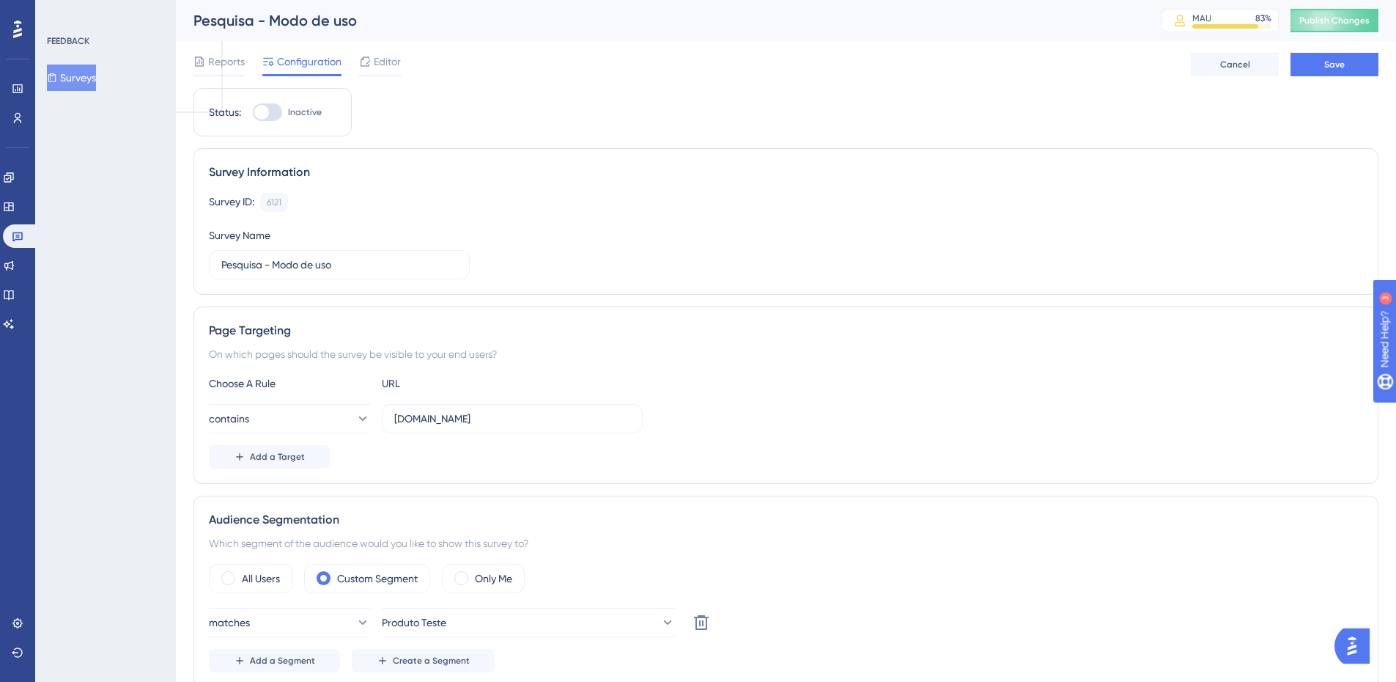
click at [580, 221] on div "Survey ID: 6121 Copy Survey Name Pesquisa - Modo de uso" at bounding box center [786, 236] width 1154 height 86
click at [396, 273] on label "Pesquisa - Modo de uso" at bounding box center [339, 264] width 261 height 29
click at [396, 273] on input "Pesquisa - Modo de uso" at bounding box center [339, 265] width 236 height 16
click at [528, 237] on div "Survey ID: 6121 Copy Survey Name Pesquisa - Modo de uso" at bounding box center [786, 236] width 1154 height 86
click at [1348, 65] on button "Save" at bounding box center [1335, 64] width 88 height 23
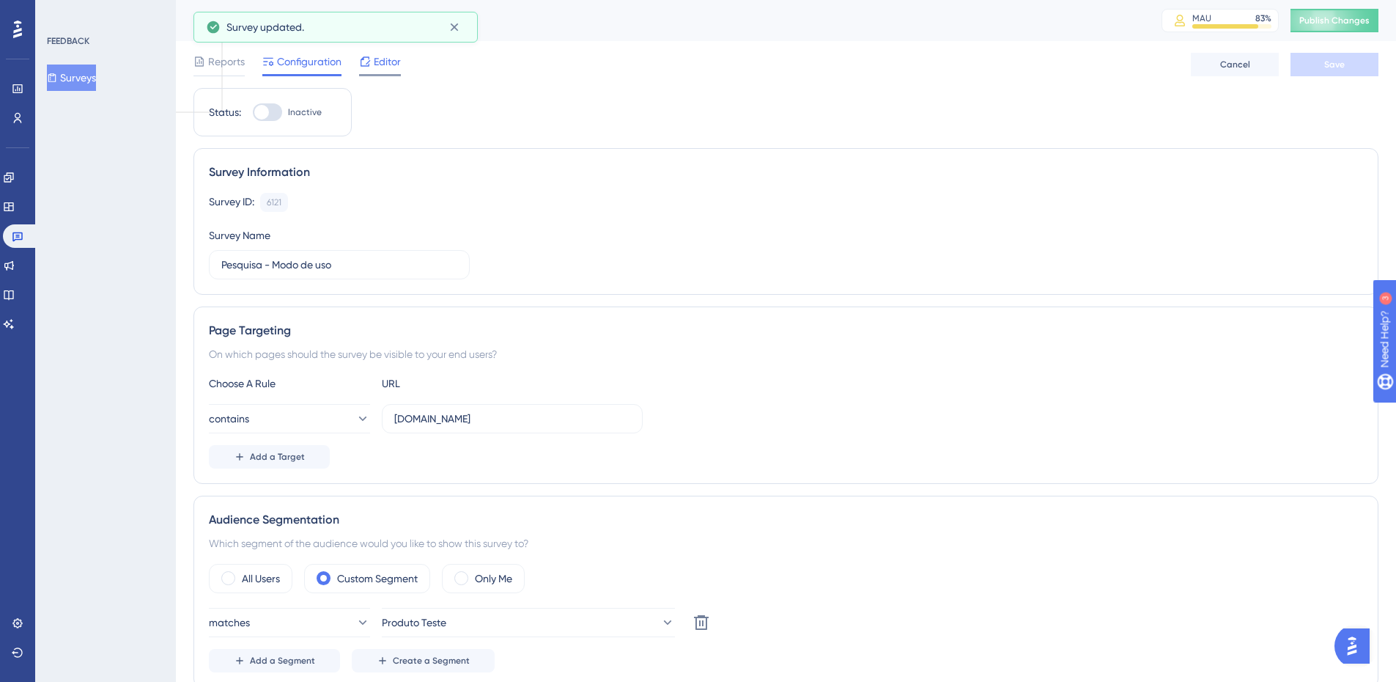
click at [393, 63] on span "Editor" at bounding box center [387, 62] width 27 height 18
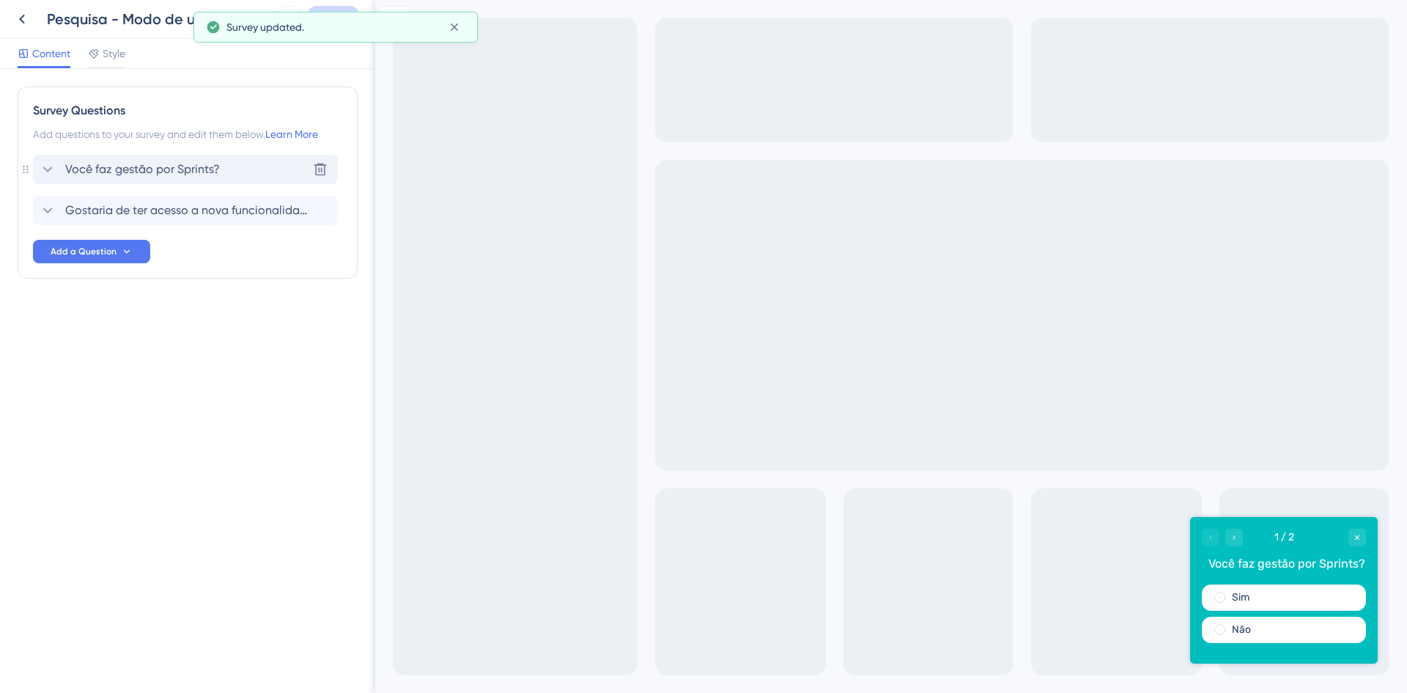
click at [136, 174] on span "Você faz gestão por Sprints?" at bounding box center [142, 170] width 155 height 18
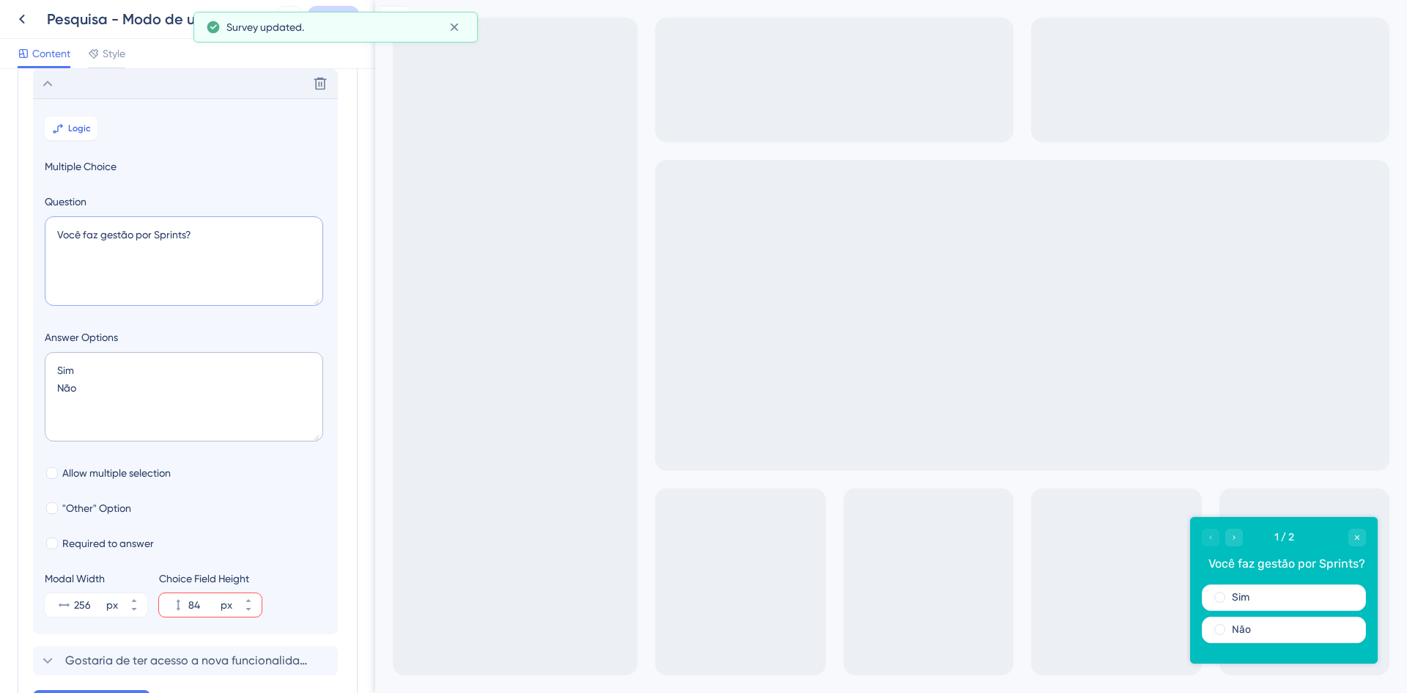
drag, startPoint x: 227, startPoint y: 240, endPoint x: -200, endPoint y: 222, distance: 427.7
click at [0, 116] on html "Pesquisa - Modo de uso Save Content Style Survey Questions Add questions to you…" at bounding box center [703, 58] width 1407 height 116
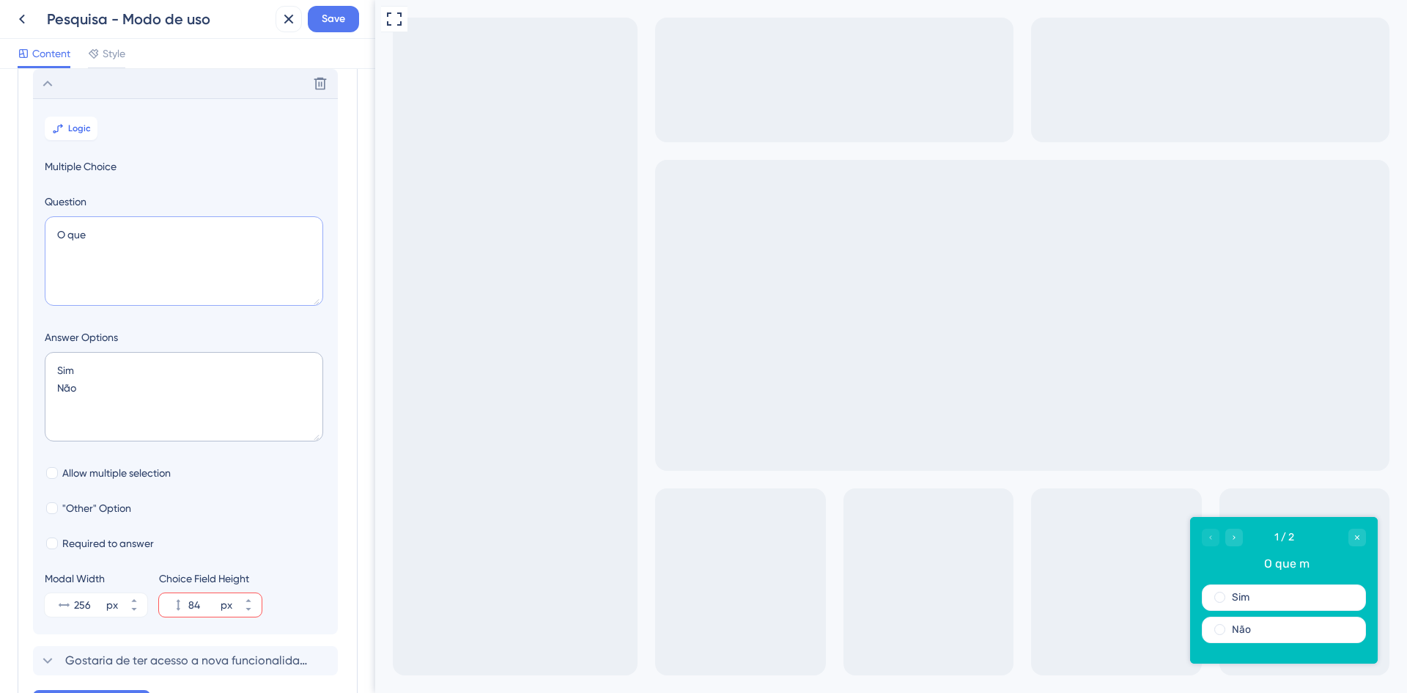
type textarea "O"
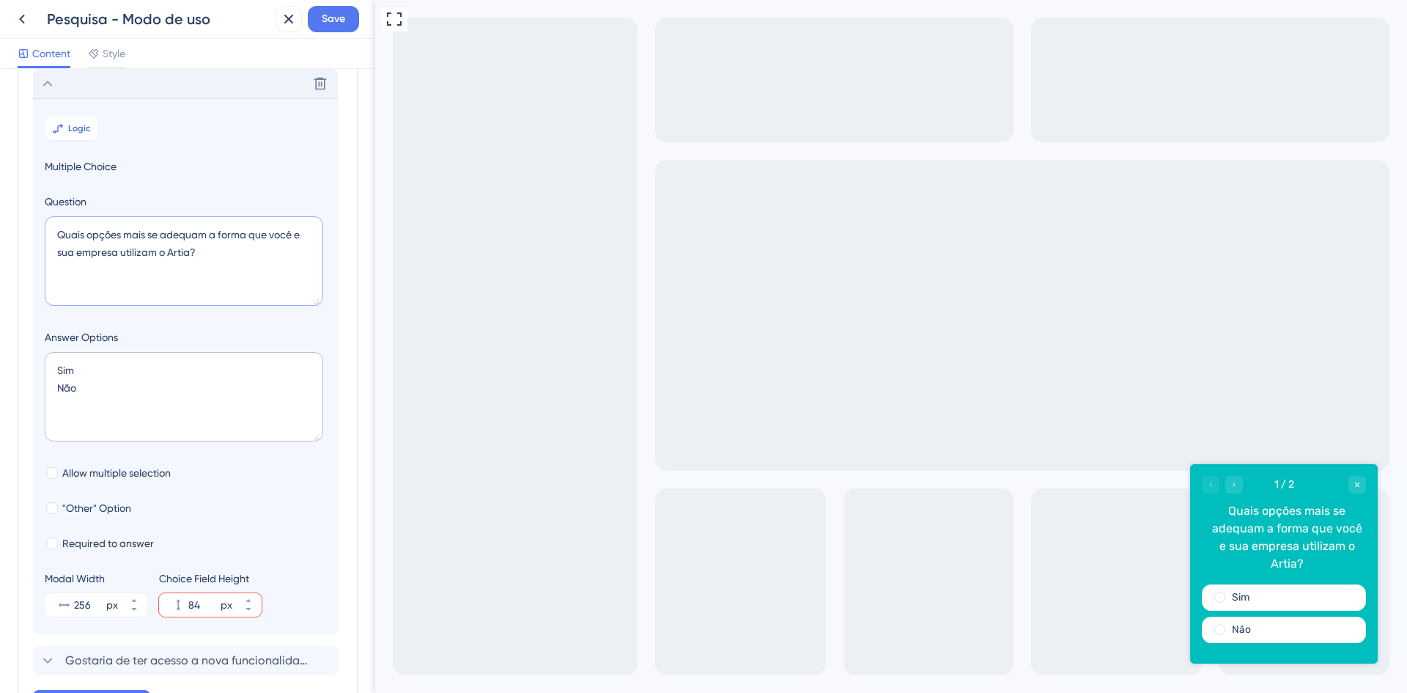
type textarea "Quais opções mais se adequam a forma que você e sua empresa utilizam o Artia?"
drag, startPoint x: 42, startPoint y: 365, endPoint x: -15, endPoint y: 358, distance: 56.8
click at [0, 116] on html "Pesquisa - Modo de uso Save Content Style Survey Questions Add questions to you…" at bounding box center [703, 58] width 1407 height 116
click at [64, 366] on textarea "Sim Não" at bounding box center [184, 396] width 278 height 89
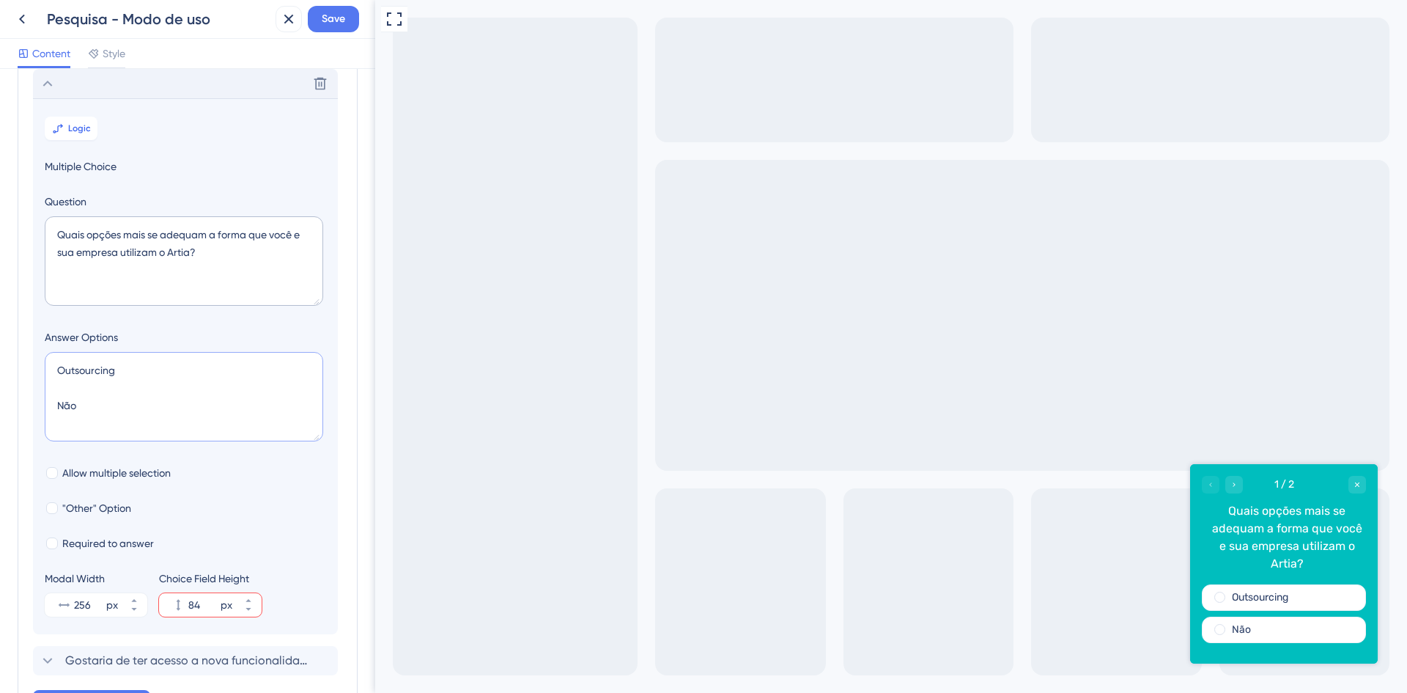
type textarea "Outsourcing P Não"
type input "128"
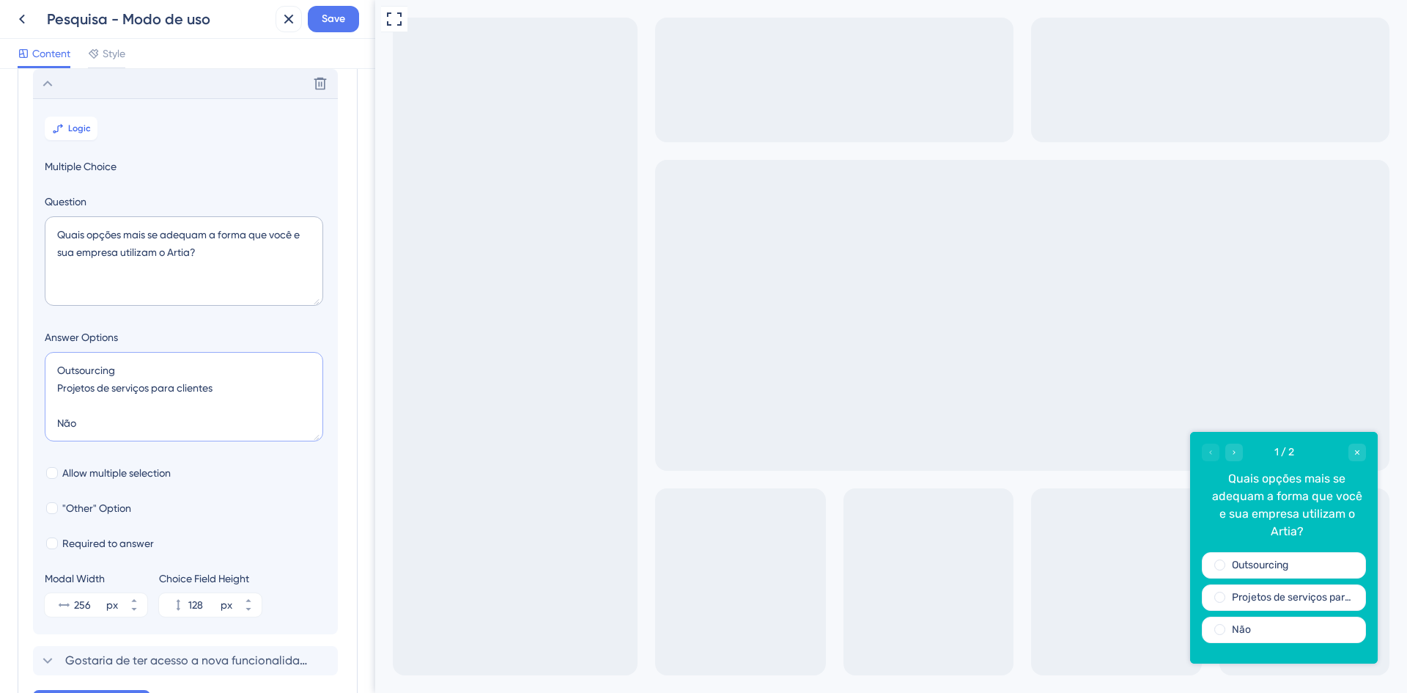
click at [82, 388] on textarea "Outsourcing Projetos de serviços para clientes Não" at bounding box center [184, 396] width 278 height 89
type textarea "Outsourcing Serviços para clientes D Não"
type input "172"
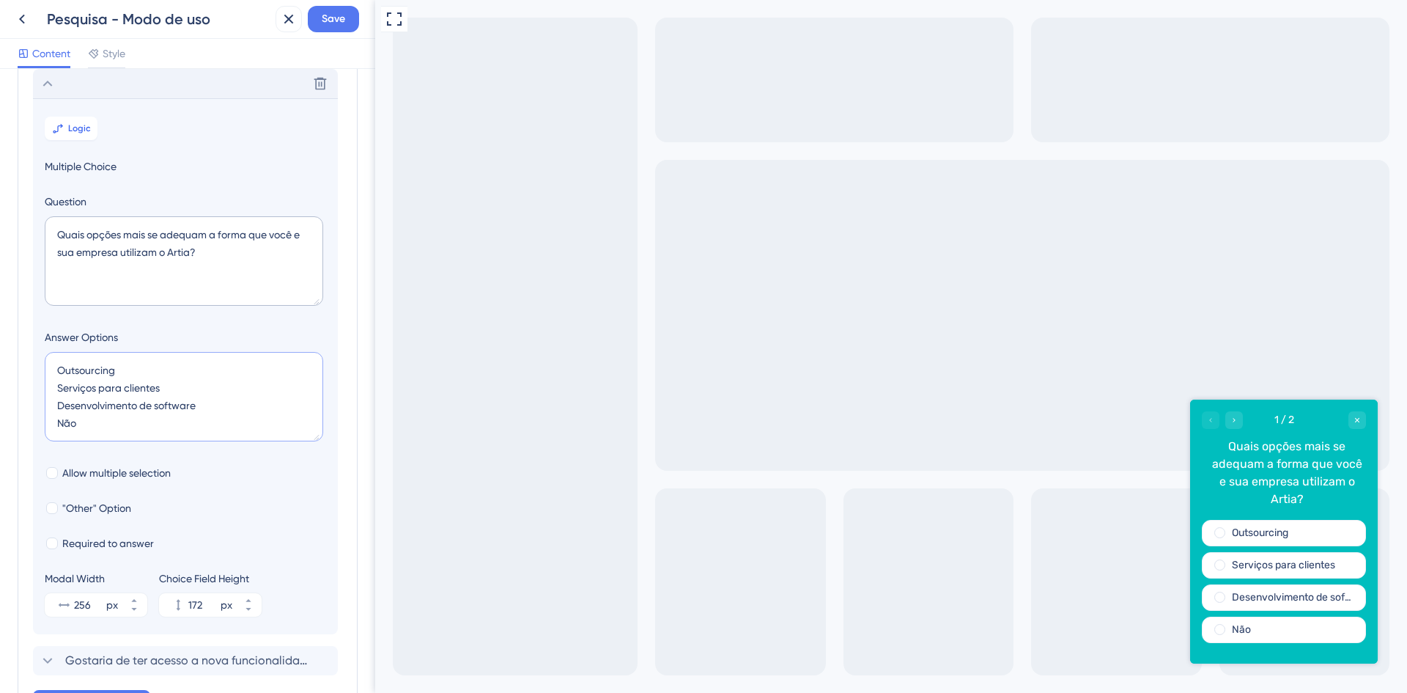
type textarea "Outsourcing Serviços para clientes Desenvolvimento de software"
type input "128"
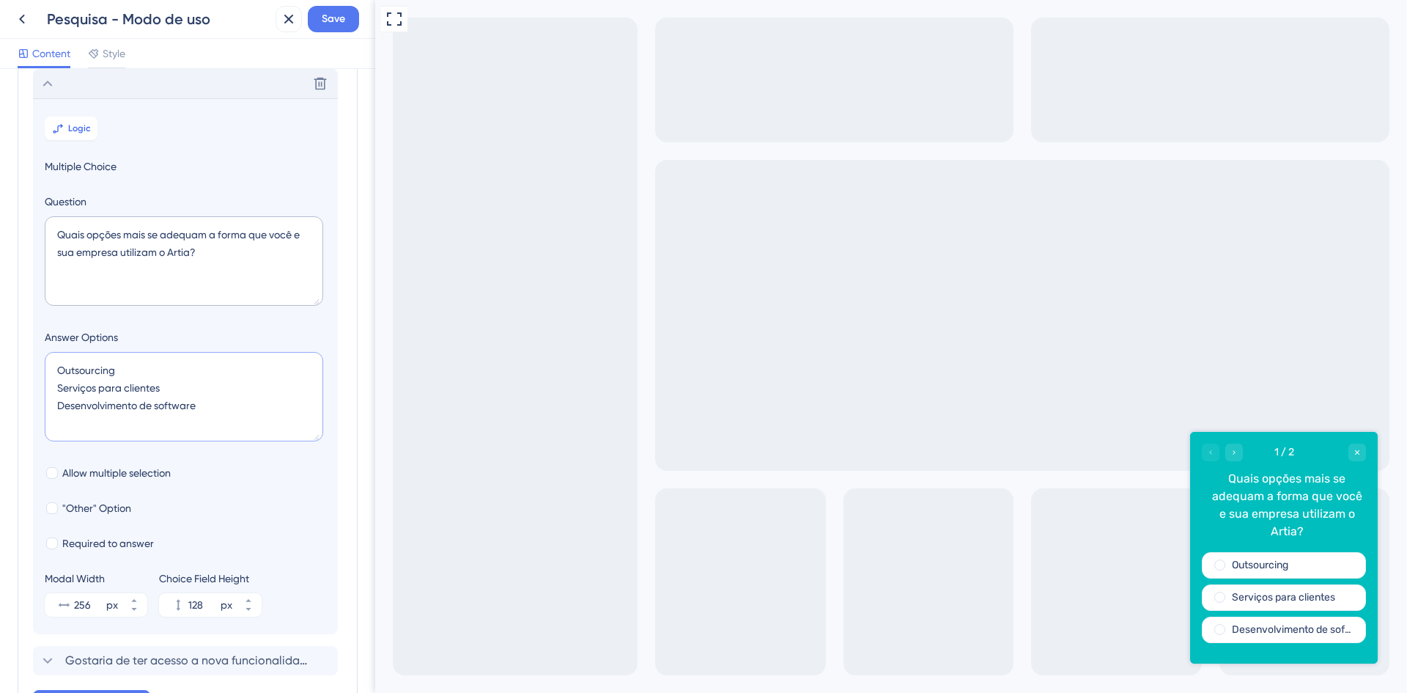
type textarea "Outsourcing Serviços para clientes Desenvolvimento de software S"
type input "172"
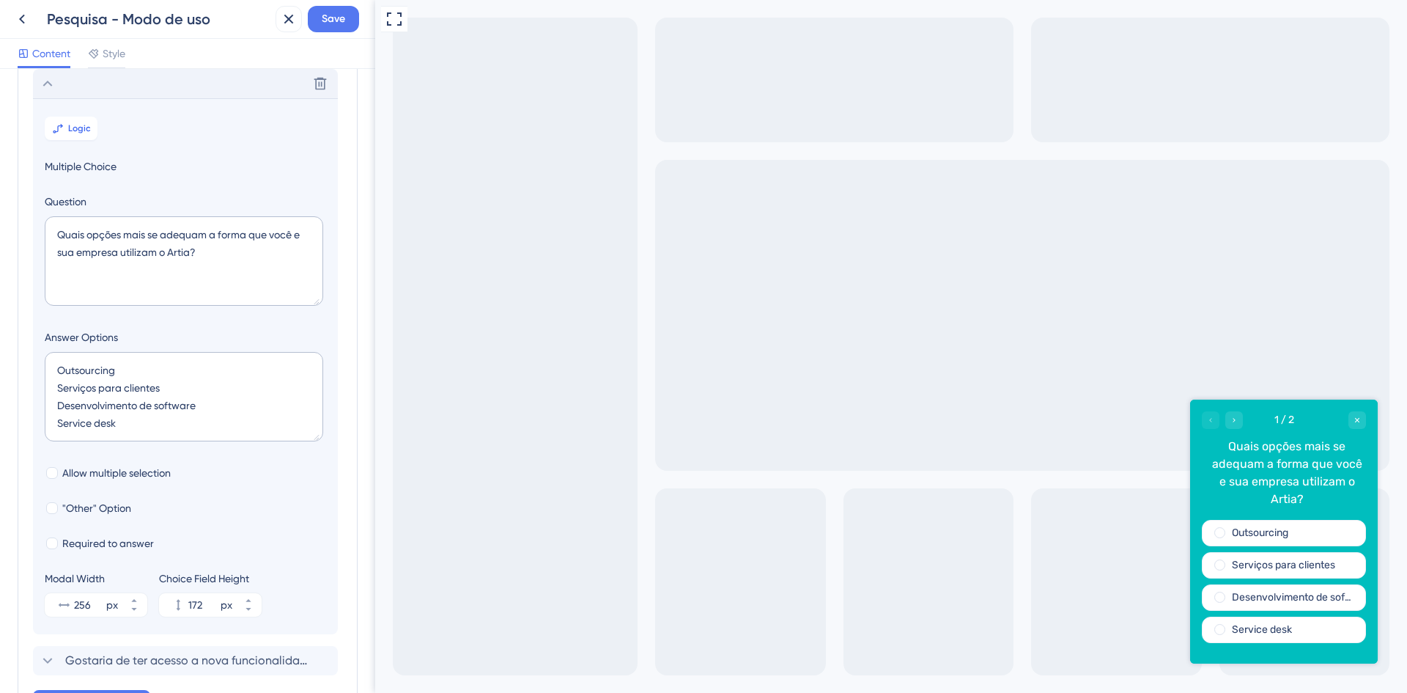
scroll to position [18, 0]
click at [89, 424] on textarea "Outsourcing Serviços para clientes Desenvolvimento de software Service desk" at bounding box center [184, 396] width 278 height 89
type textarea "Outsourcing Serviços para clientes Desenvolvimento de software Service desk G"
type input "216"
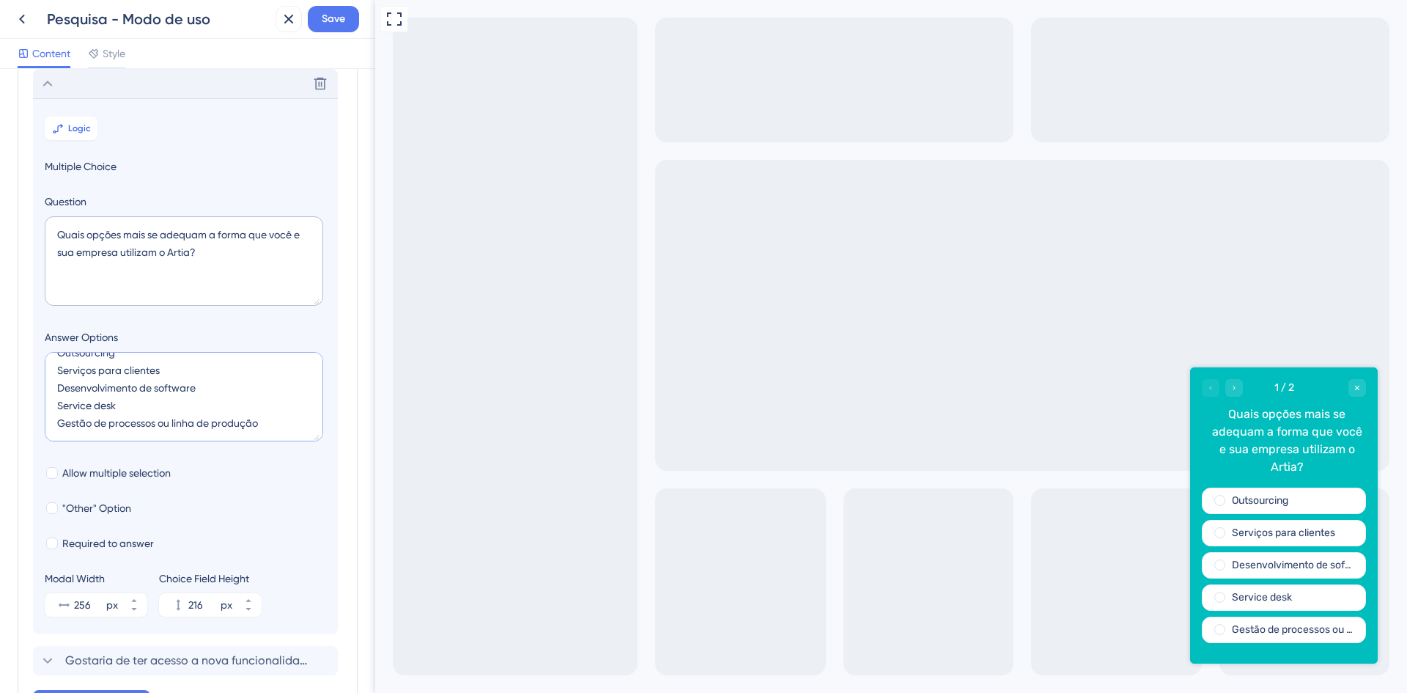
scroll to position [23, 0]
drag, startPoint x: 155, startPoint y: 420, endPoint x: 174, endPoint y: 415, distance: 19.7
click at [174, 415] on textarea "Outsourcing Serviços para clientes Desenvolvimento de software Service desk Ges…" at bounding box center [184, 396] width 278 height 89
type textarea "Outsourcing Serviços para clientes Desenvolvimento de software Service desk Ges…"
type input "260"
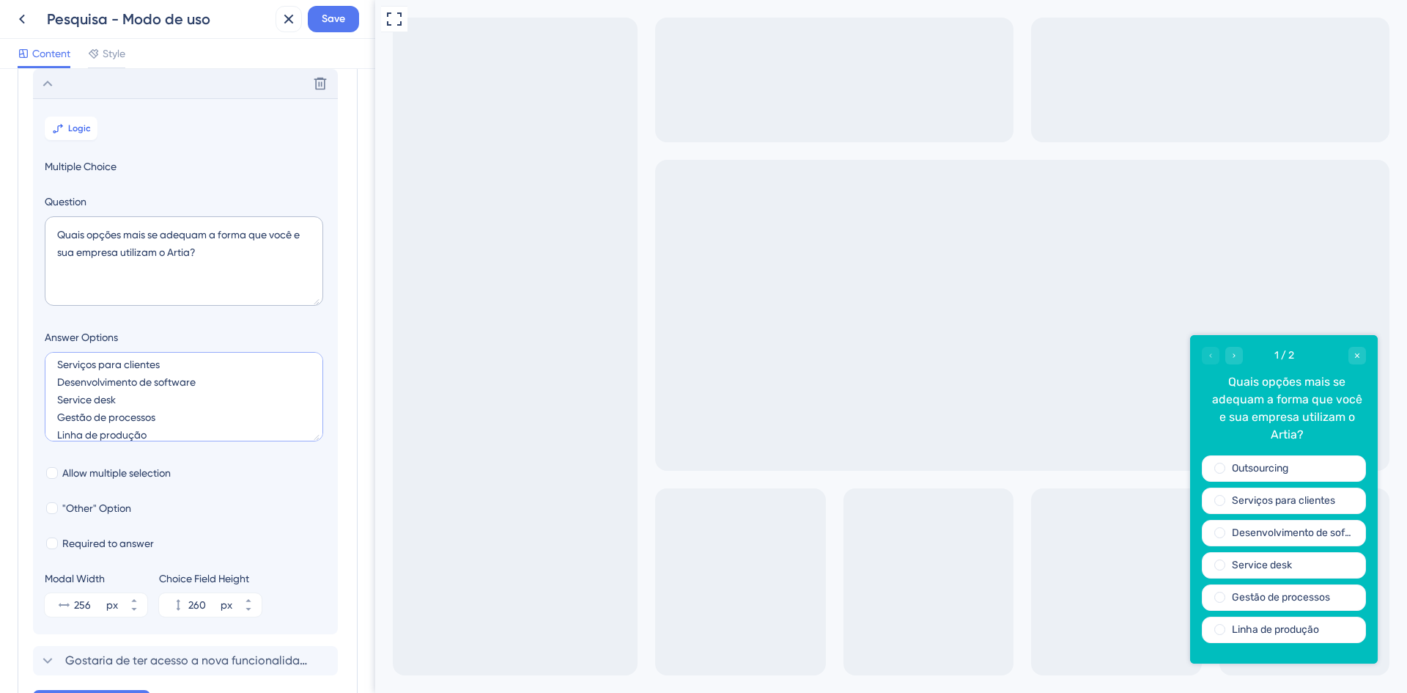
scroll to position [53, 0]
click at [158, 418] on textarea "Outsourcing Serviços para clientes Desenvolvimento de software Service desk Ges…" at bounding box center [184, 396] width 278 height 89
type textarea "Outsourcing Serviços para clientes Desenvolvimento de software Service desk Ges…"
type input "304"
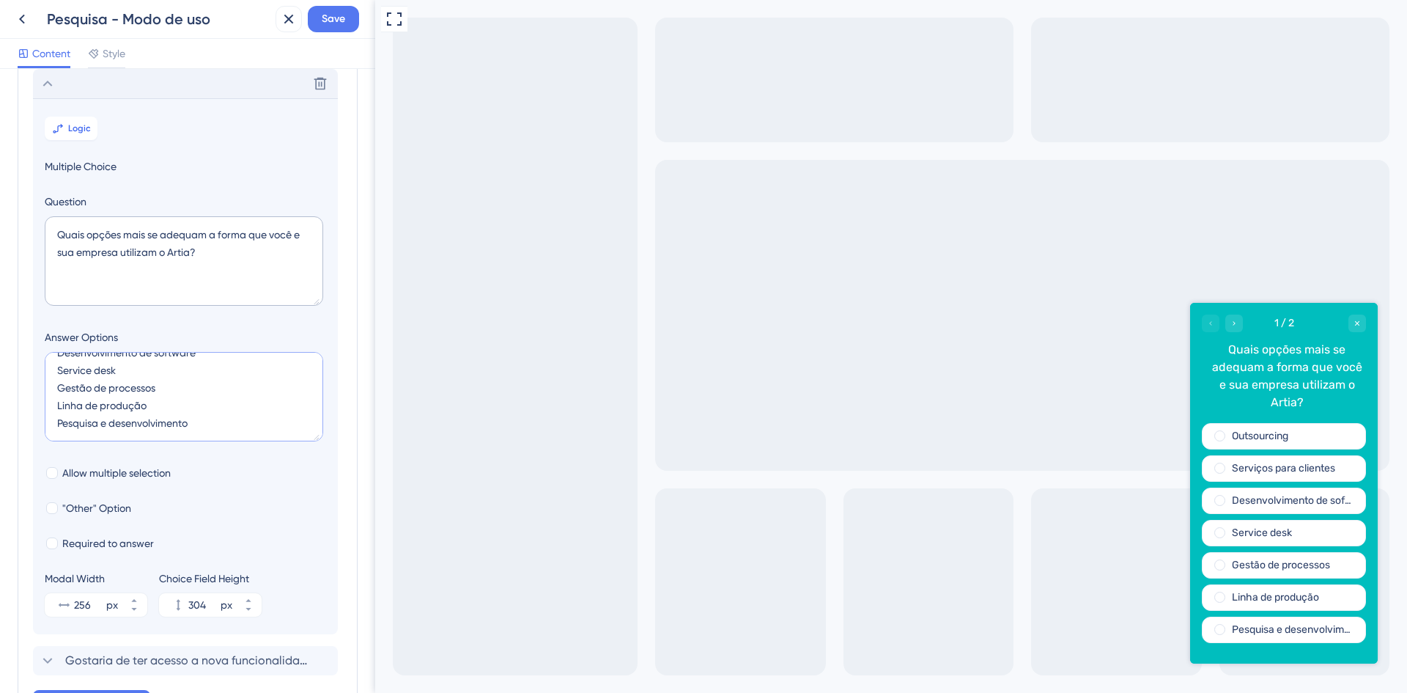
scroll to position [59, 0]
type textarea "Outsourcing Serviços para clientes Desenvolvimento de software Service desk Ges…"
type input "348"
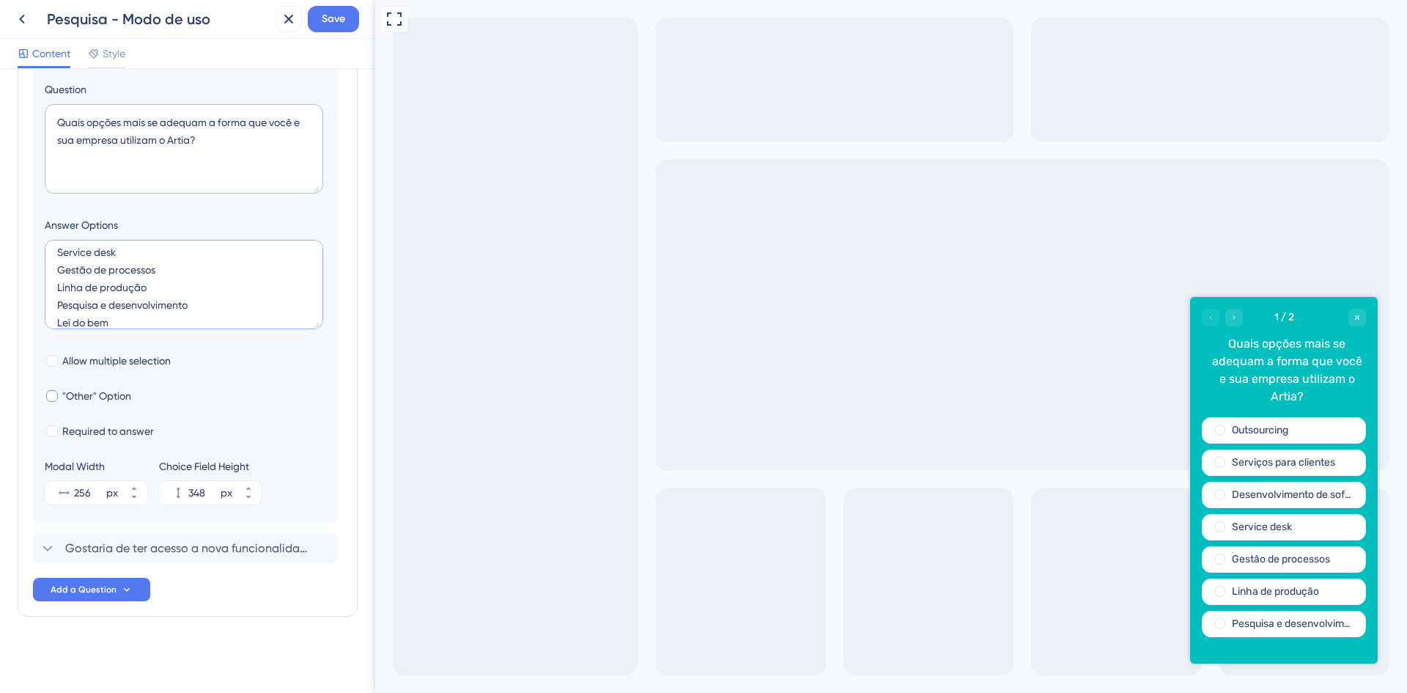
scroll to position [70, 0]
drag, startPoint x: 132, startPoint y: 306, endPoint x: 35, endPoint y: 302, distance: 96.8
click at [35, 302] on section "Logic Multiple Choice Question Quais opções mais se adequam a forma que você e …" at bounding box center [185, 254] width 305 height 536
click at [158, 321] on textarea "Outsourcing Serviços para clientes Desenvolvimento de software Service desk Ges…" at bounding box center [184, 284] width 278 height 89
drag, startPoint x: 139, startPoint y: 314, endPoint x: 34, endPoint y: 320, distance: 105.0
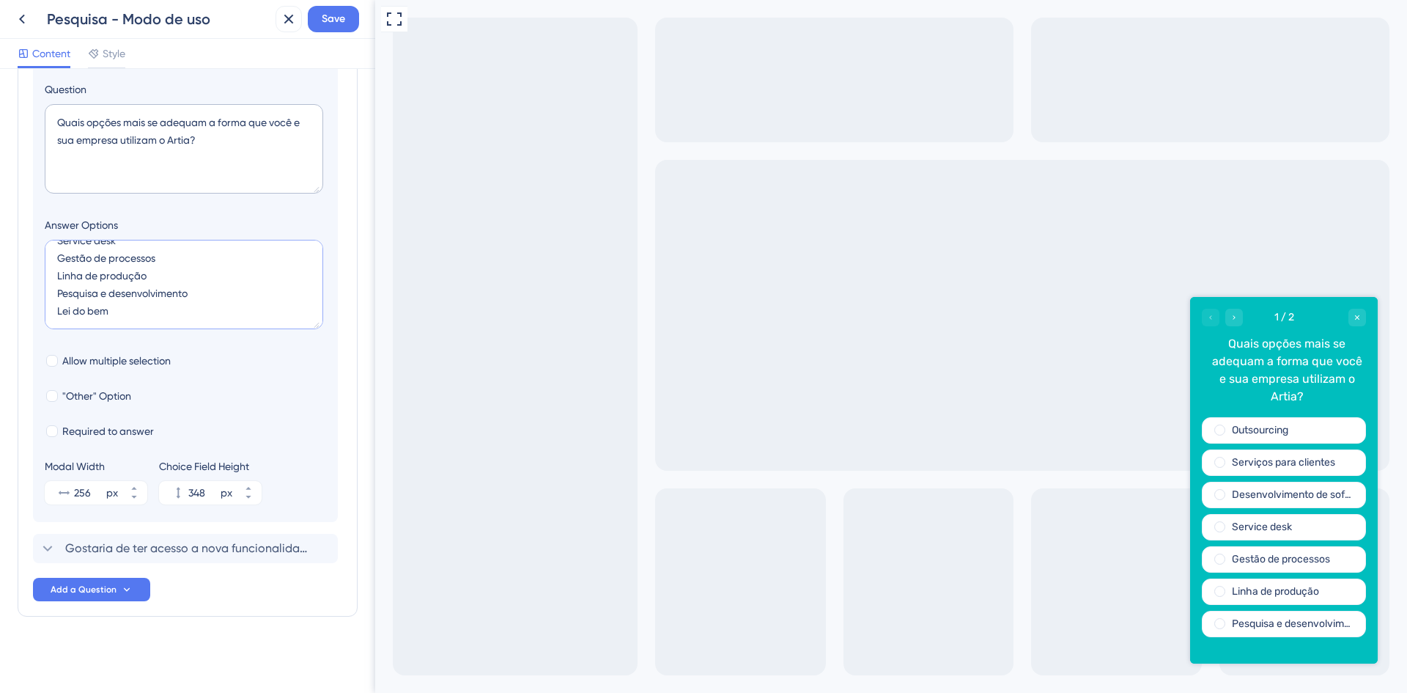
click at [34, 320] on section "Logic Multiple Choice Question Quais opções mais se adequam a forma que você e …" at bounding box center [185, 254] width 305 height 536
click at [113, 303] on textarea "Outsourcing Serviços para clientes Desenvolvimento de software Service desk Ges…" at bounding box center [184, 284] width 278 height 89
drag, startPoint x: 122, startPoint y: 312, endPoint x: 58, endPoint y: 309, distance: 63.8
click at [58, 309] on textarea "Outsourcing Serviços para clientes Desenvolvimento de software Service desk Ges…" at bounding box center [184, 284] width 278 height 89
type textarea "Outsourcing Serviços para clientes Desenvolvimento de software Service desk Ges…"
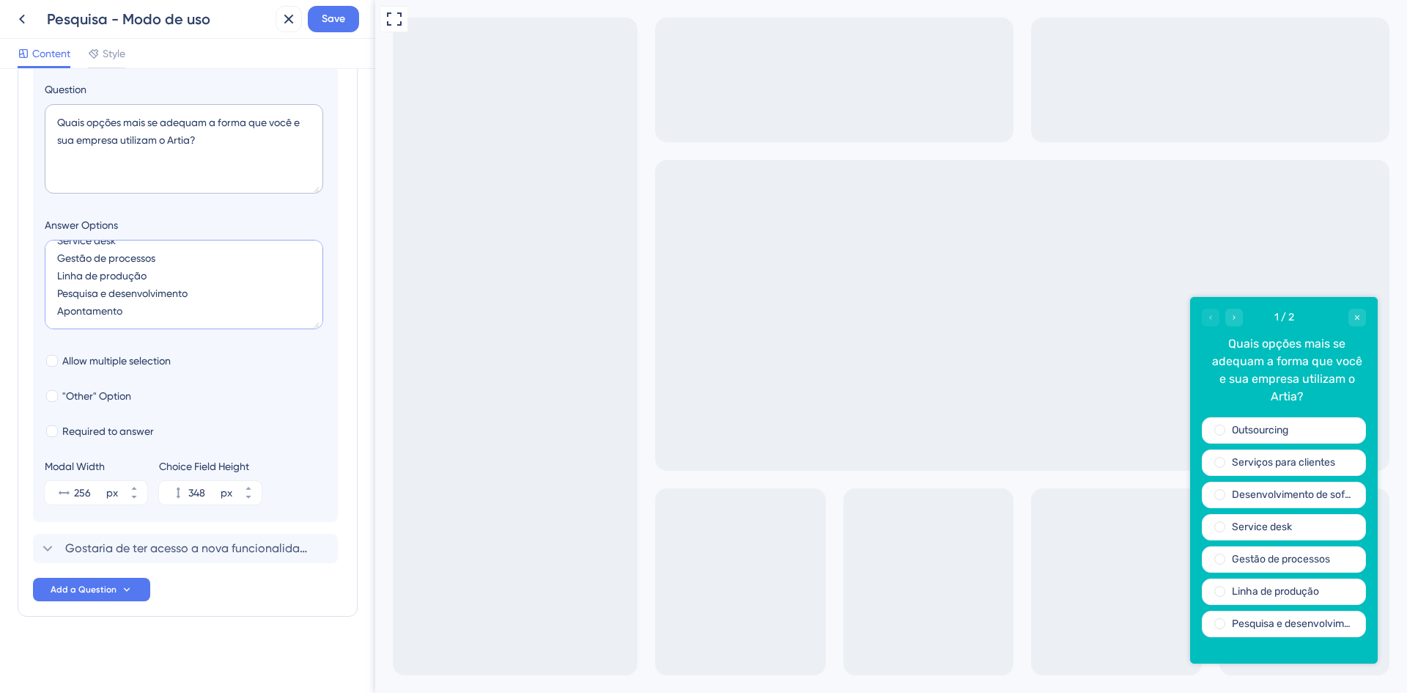
type input "304"
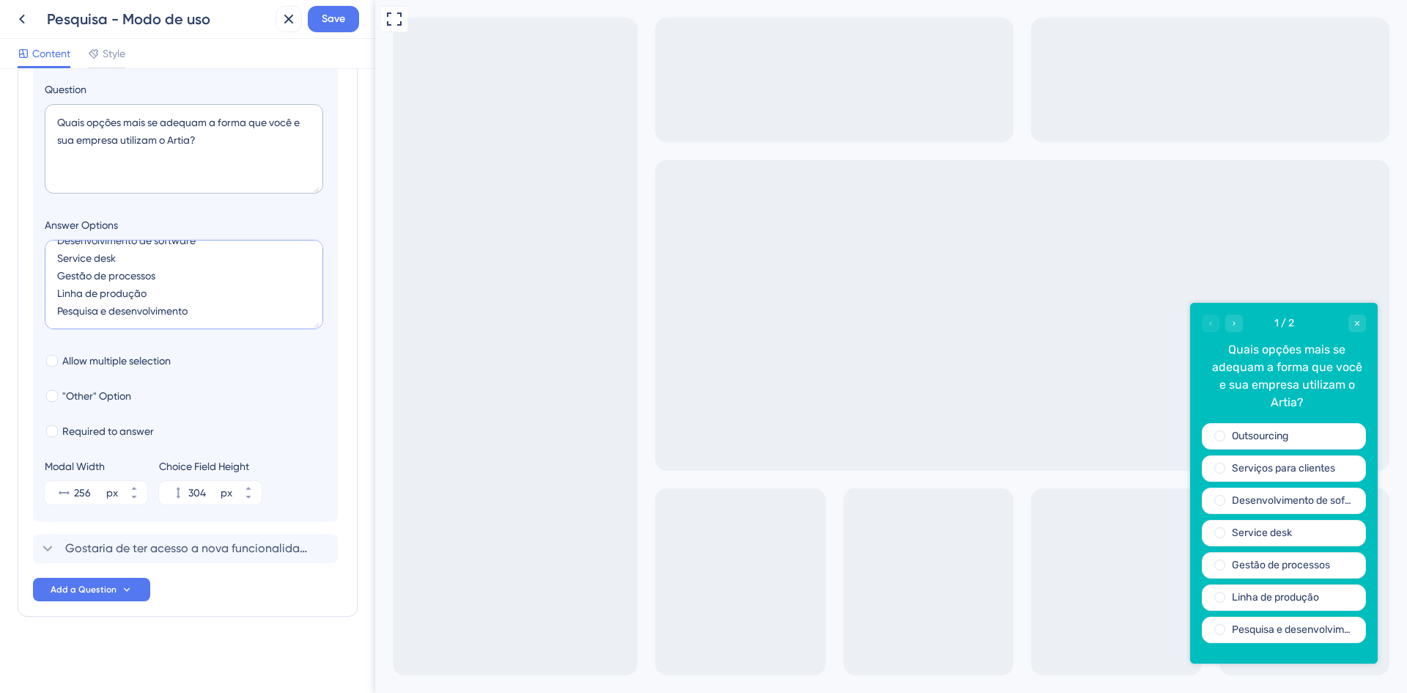
type textarea "Outsourcing Serviços para clientes Desenvolvimento de software Service desk Ges…"
type input "348"
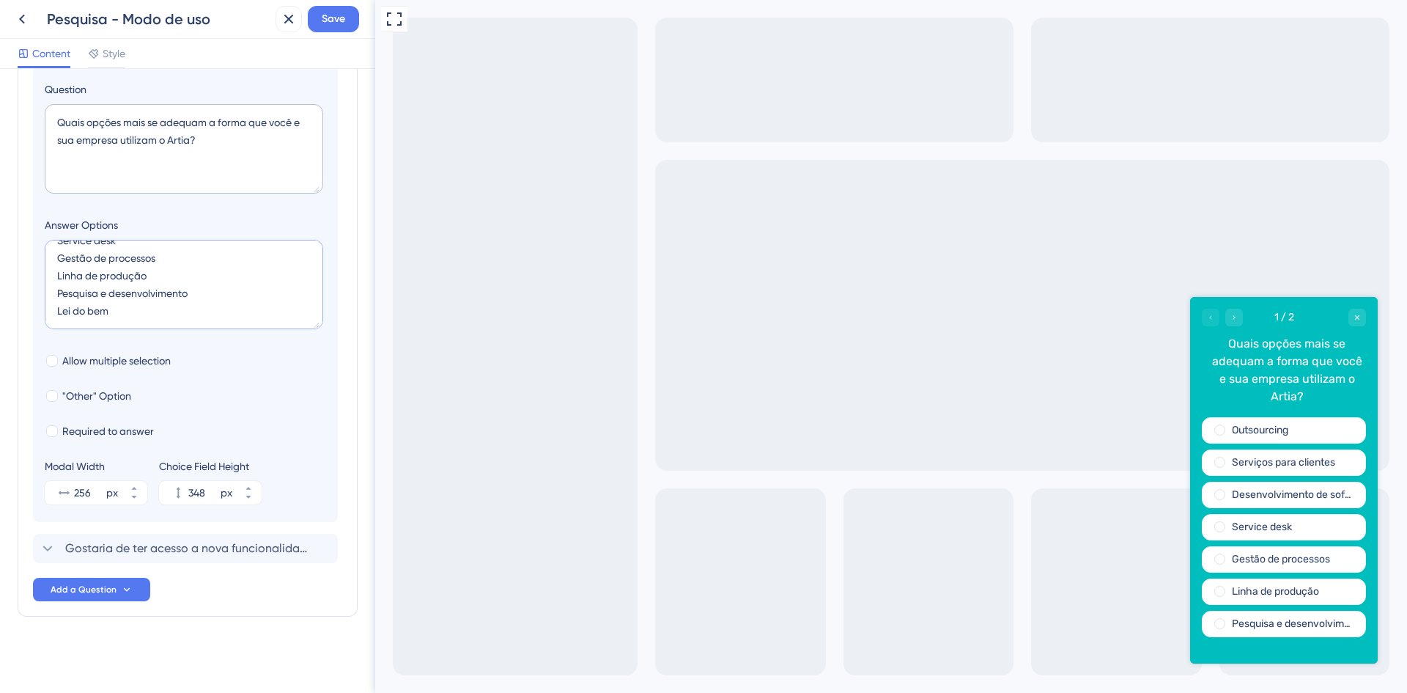
paste textarea "?__ugs__=6121"
type textarea "?__ugs__=6121"
type input "40"
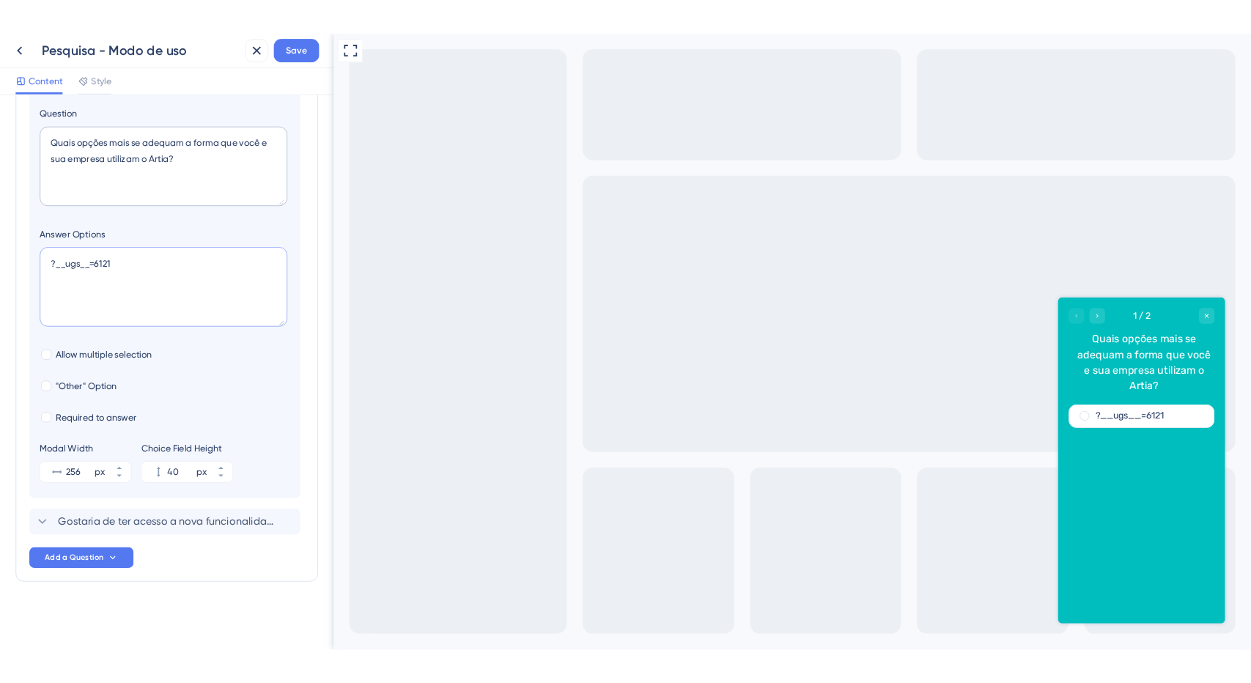
scroll to position [0, 0]
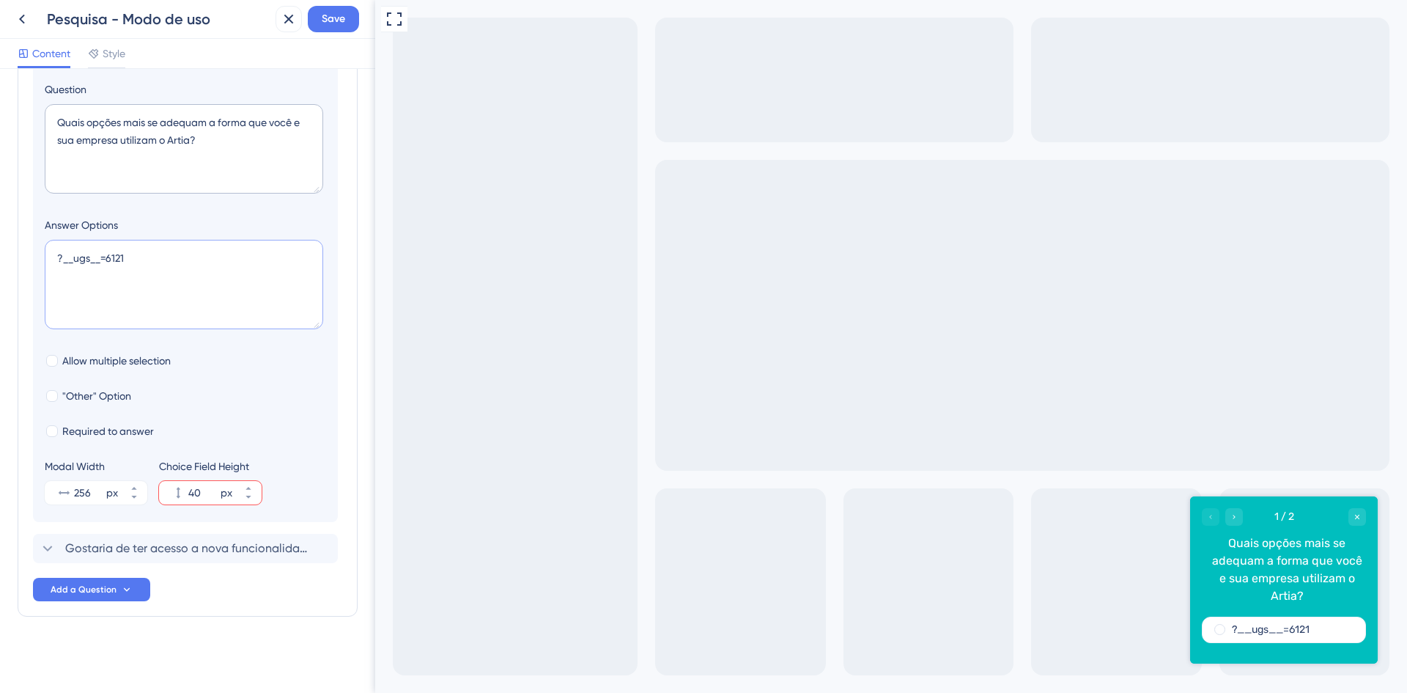
type textarea "Outsourcing Serviços para clientes Desenvolvimento de software Service desk Ges…"
type input "348"
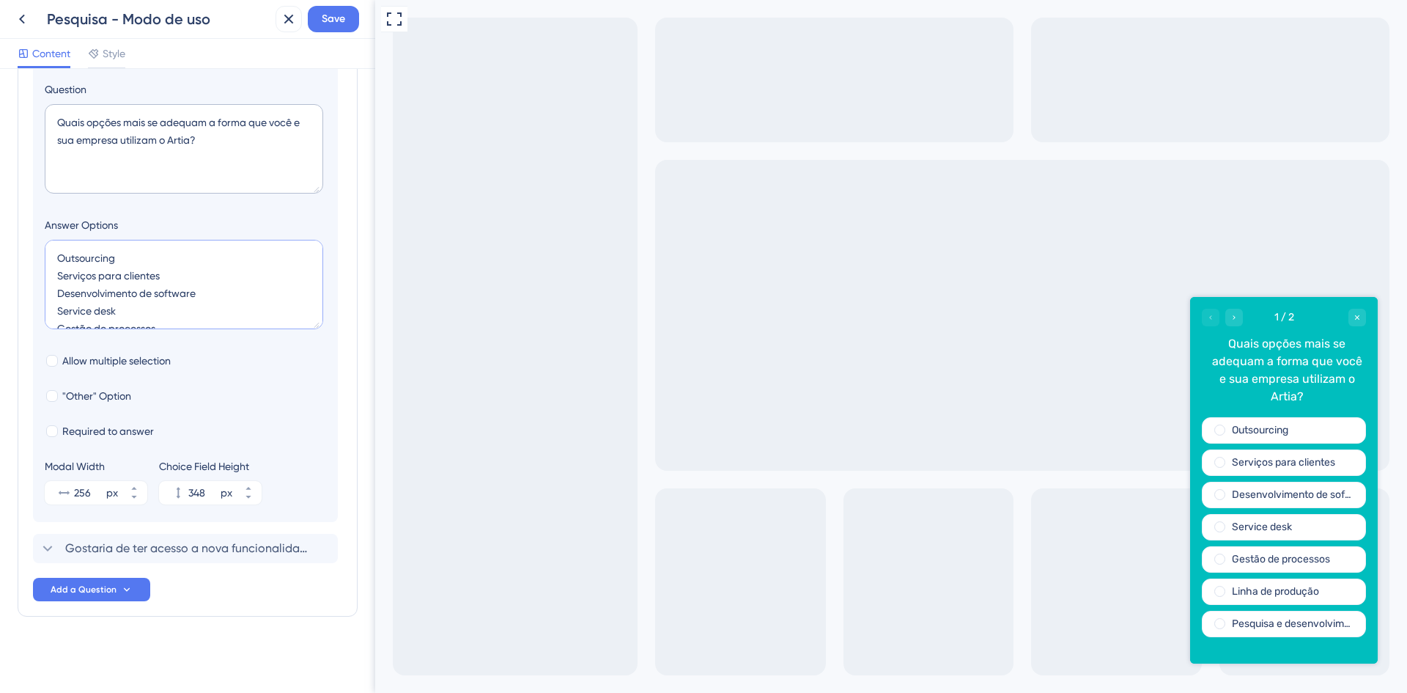
type textarea "Outsourcing Serviços para clientes Desenvolvimento de software Service desk Ges…"
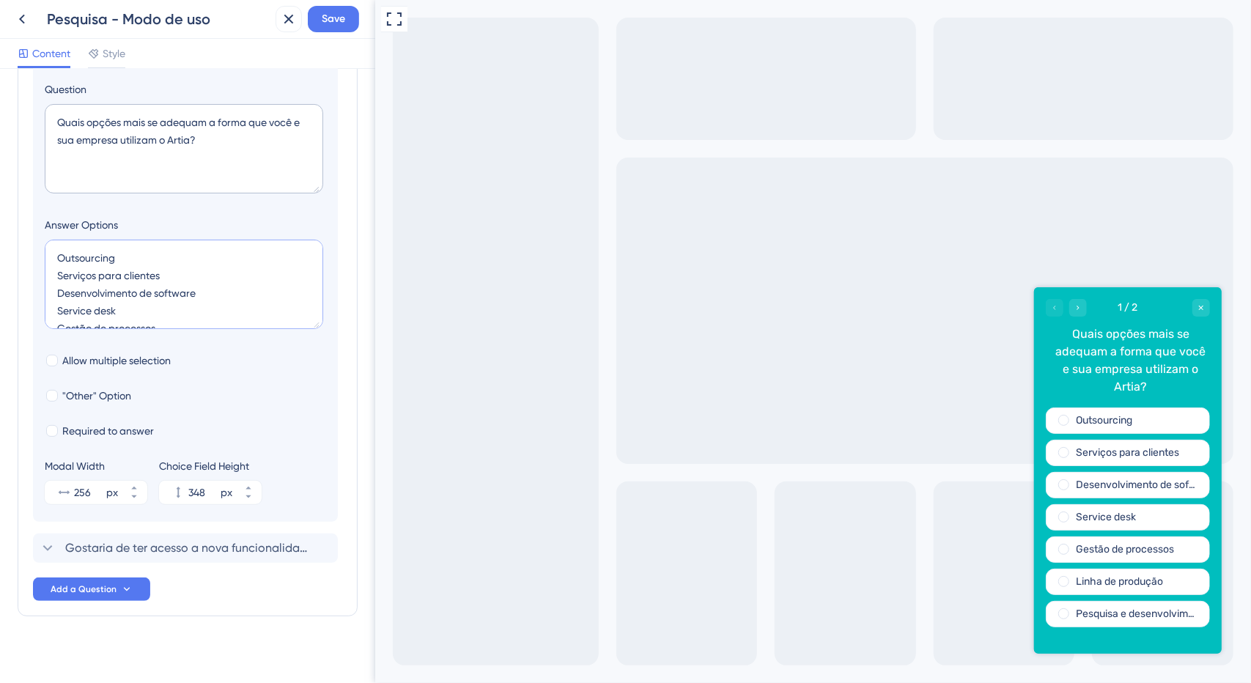
scroll to position [196, 0]
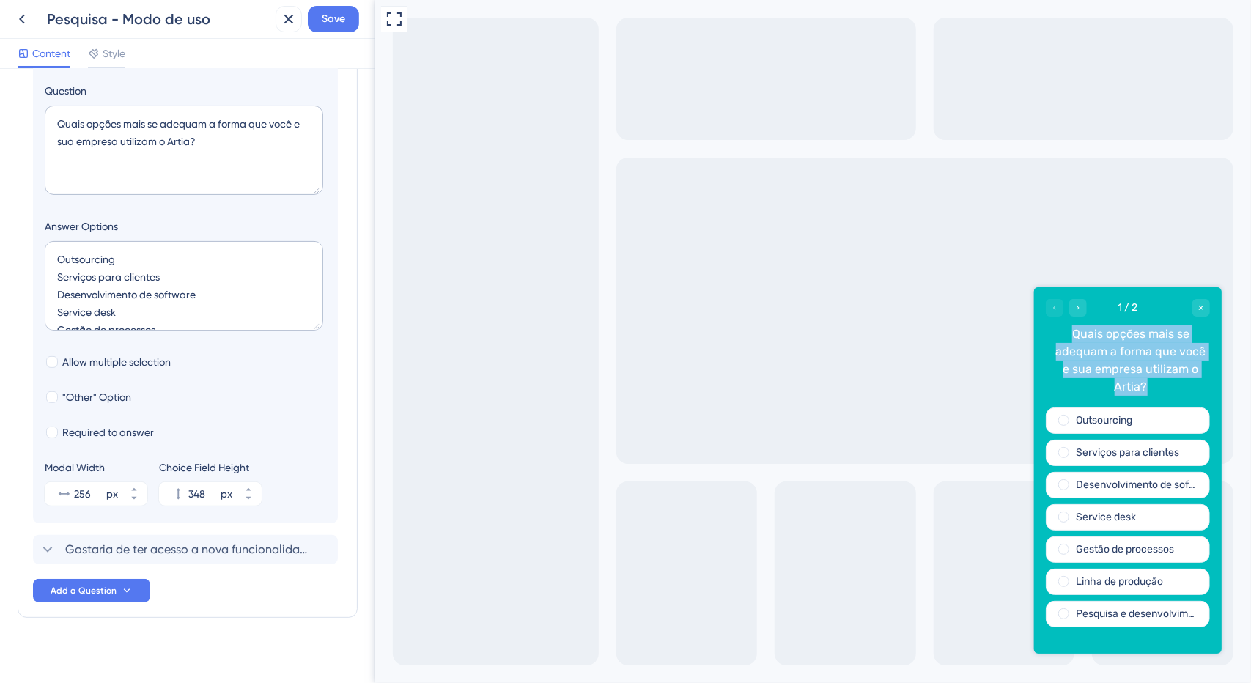
drag, startPoint x: 1074, startPoint y: 334, endPoint x: 1154, endPoint y: 387, distance: 95.1
click at [1154, 387] on div "Quais opções mais se adequam a forma que você e sua empresa utilizam o Artia?" at bounding box center [1130, 360] width 158 height 70
copy div "Quais opções mais se adequam a forma que você e sua empresa utilizam o Artia?"
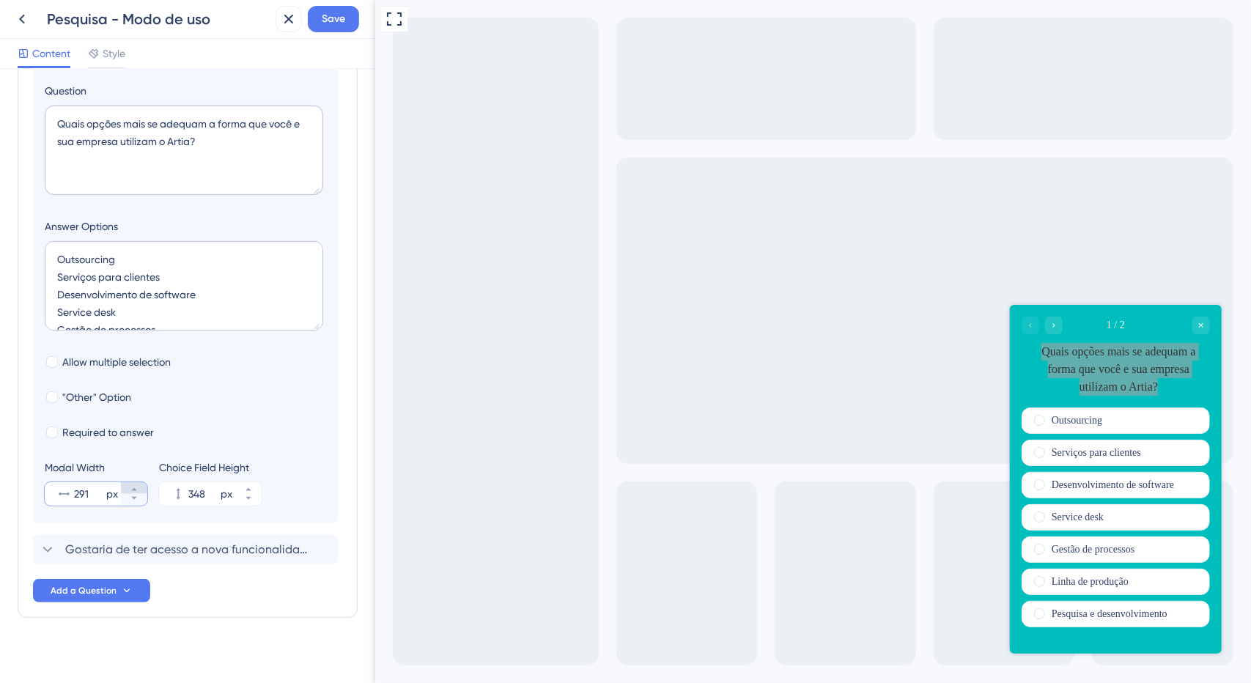
click at [134, 487] on icon at bounding box center [134, 489] width 9 height 9
drag, startPoint x: 93, startPoint y: 490, endPoint x: 73, endPoint y: 490, distance: 20.5
click at [73, 490] on div "292 px" at bounding box center [83, 493] width 76 height 23
click at [74, 490] on input "292" at bounding box center [88, 494] width 29 height 18
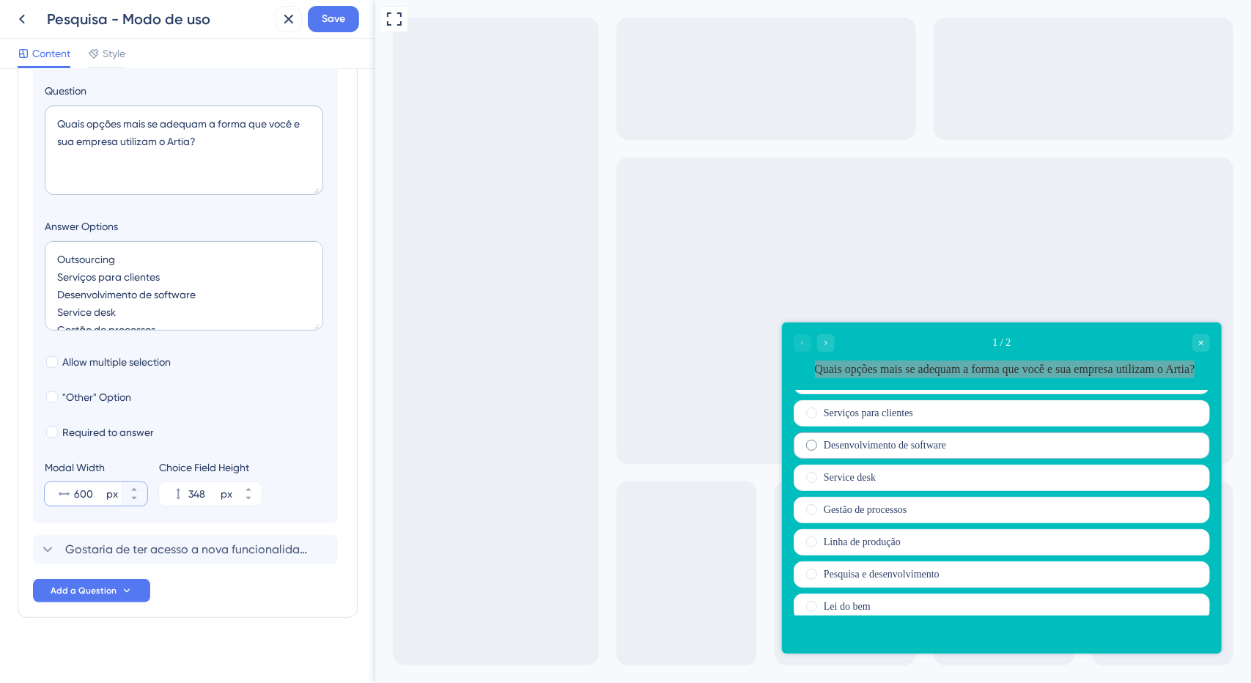
scroll to position [0, 0]
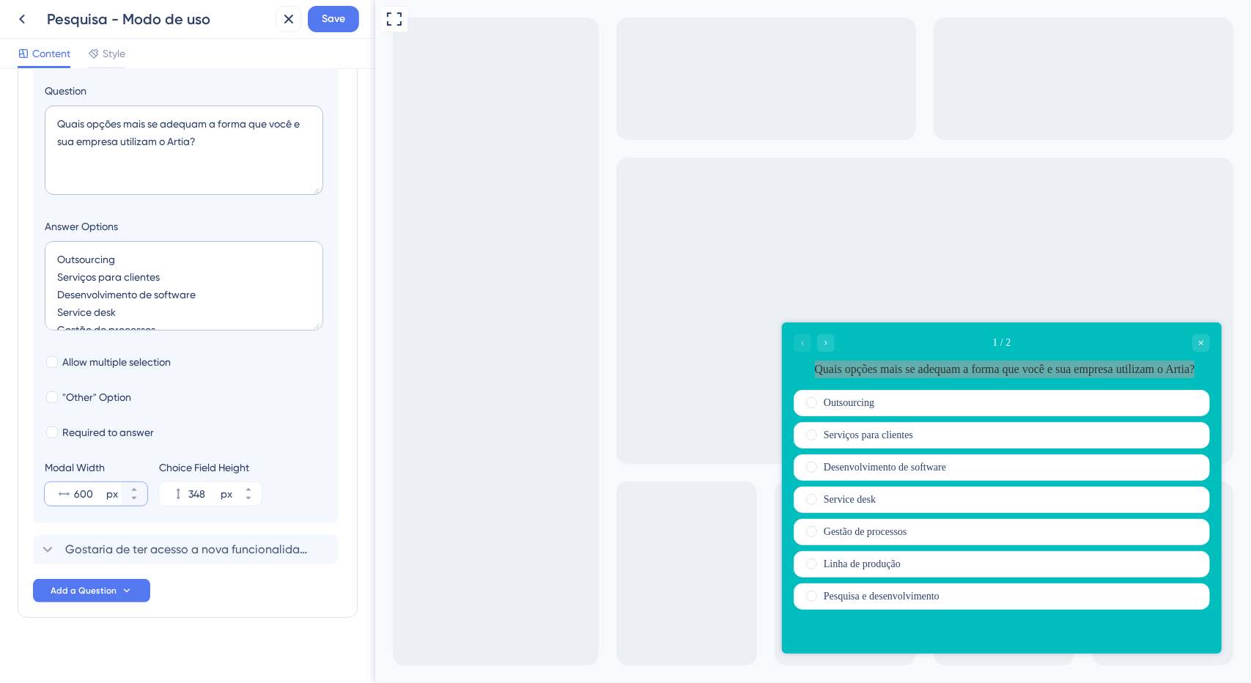
type input "600"
click at [1003, 369] on div "Quais opções mais se adequam a forma que você e sua empresa utilizam o Artia?" at bounding box center [1004, 369] width 410 height 18
drag, startPoint x: 1003, startPoint y: 369, endPoint x: 1107, endPoint y: 674, distance: 323.1
click at [1003, 369] on div "Quais opções mais se adequam a forma que você e sua empresa utilizam o Artia?" at bounding box center [1004, 369] width 410 height 18
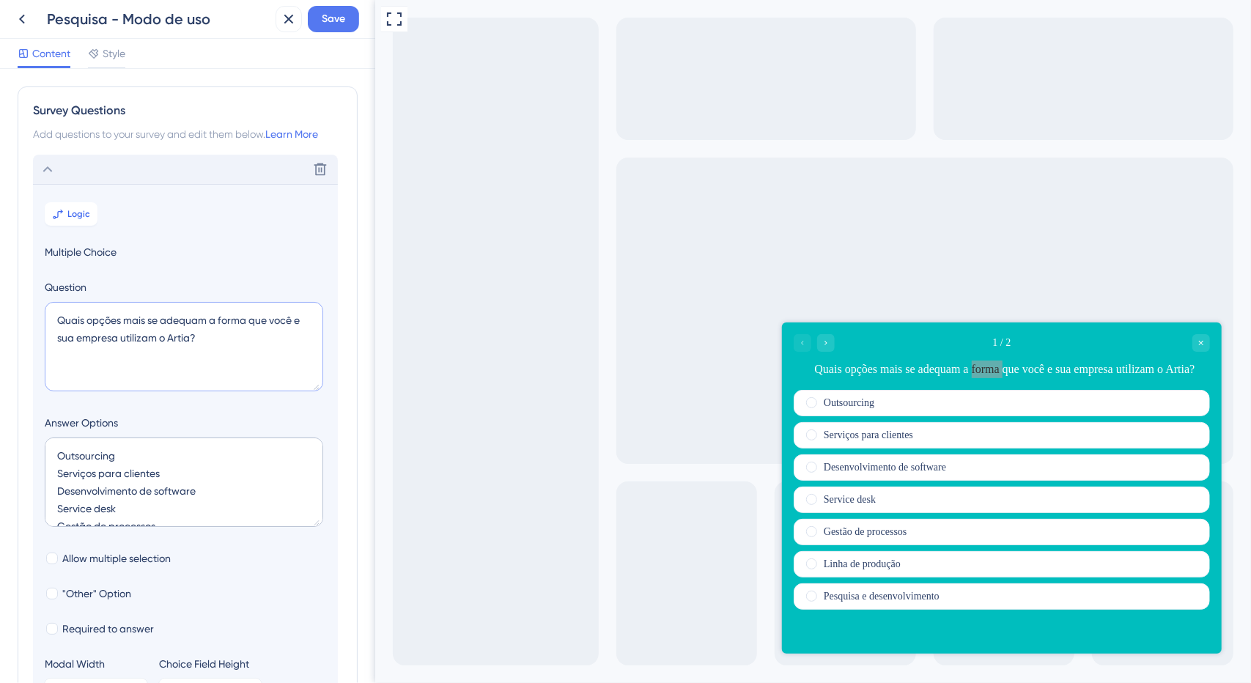
click at [0, 298] on div "Survey Questions Add questions to your survey and edit them below. Learn More D…" at bounding box center [187, 376] width 375 height 614
paste textarea "à forma que você e sua empresa utilizam o Artia? (Selecione todas que se aplica…"
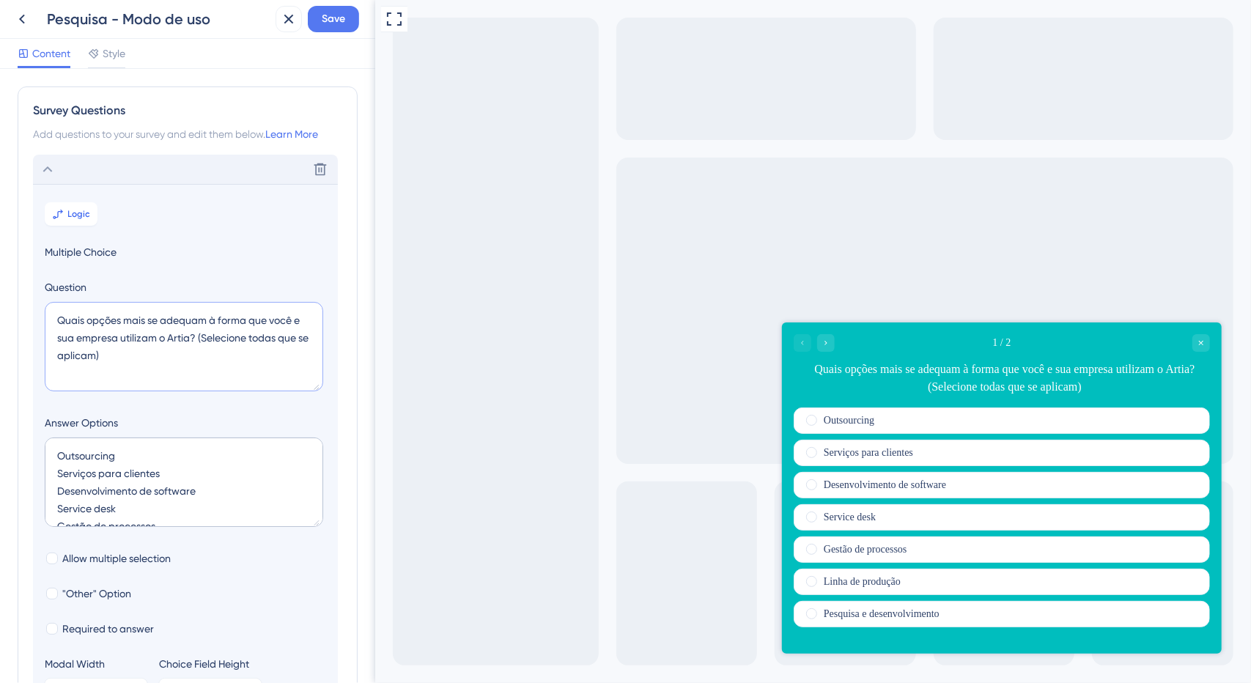
drag, startPoint x: 198, startPoint y: 358, endPoint x: 207, endPoint y: 355, distance: 9.3
click at [199, 358] on textarea "Quais opções mais se adequam à forma que você e sua empresa utilizam o Artia? (…" at bounding box center [184, 346] width 278 height 89
click at [199, 339] on textarea "Quais opções mais se adequam à forma que você e sua empresa utilizam o Artia? (…" at bounding box center [184, 346] width 278 height 89
drag, startPoint x: 196, startPoint y: 339, endPoint x: 261, endPoint y: 358, distance: 67.0
click at [197, 339] on textarea "Quais opções mais se adequam à forma que você e sua empresa utilizam o Artia? (…" at bounding box center [184, 346] width 278 height 89
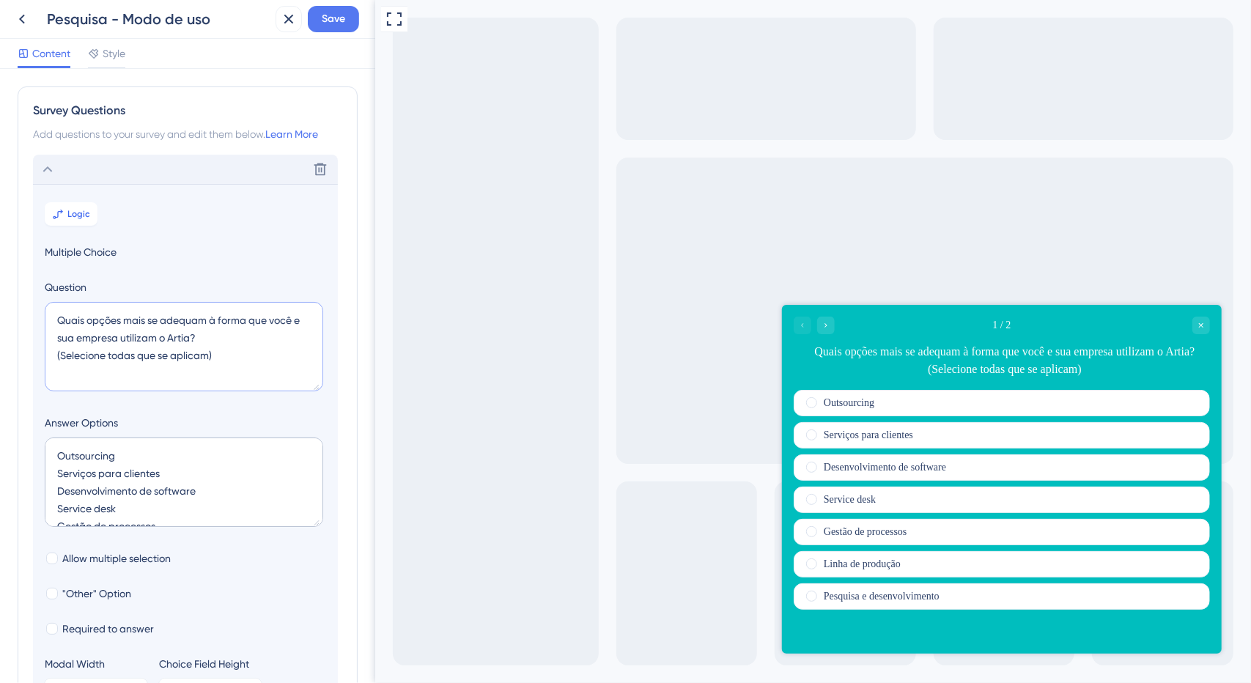
click at [270, 320] on textarea "Quais opções mais se adequam à forma que você e sua empresa utilizam o Artia? (…" at bounding box center [184, 346] width 278 height 89
click at [224, 341] on textarea "Quais opções mais se adequam à forma que você e sua empresa utilizam o Artia? (…" at bounding box center [184, 346] width 278 height 89
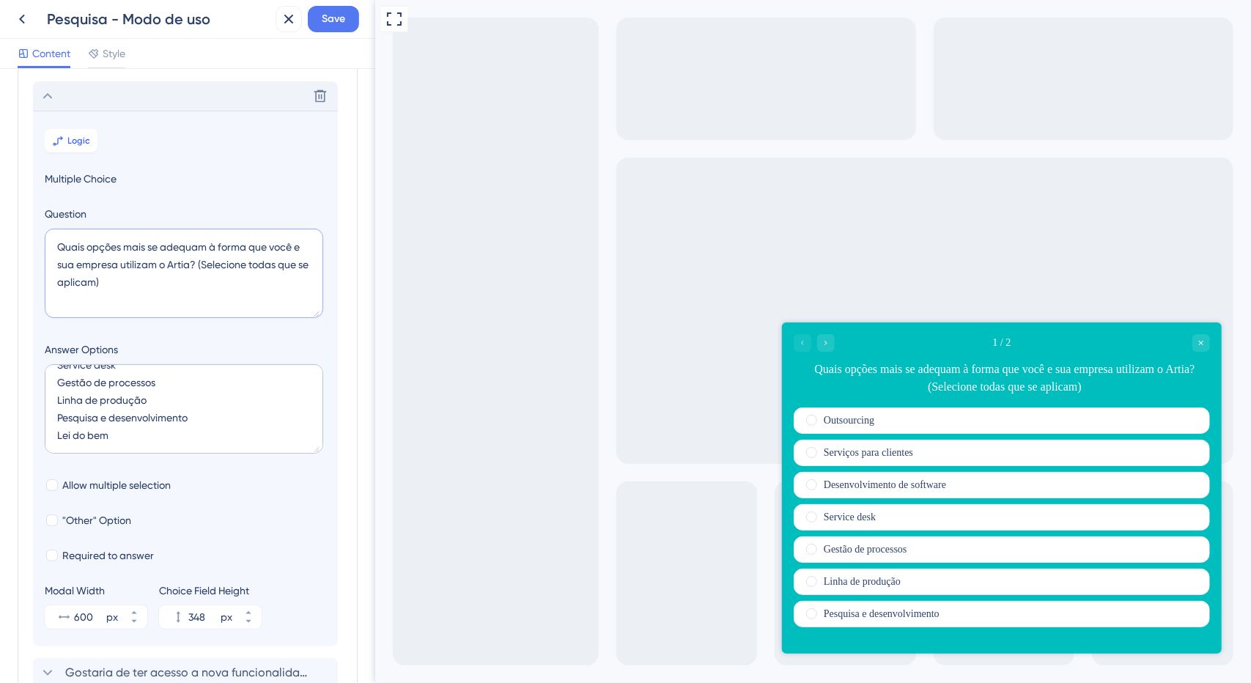
scroll to position [147, 0]
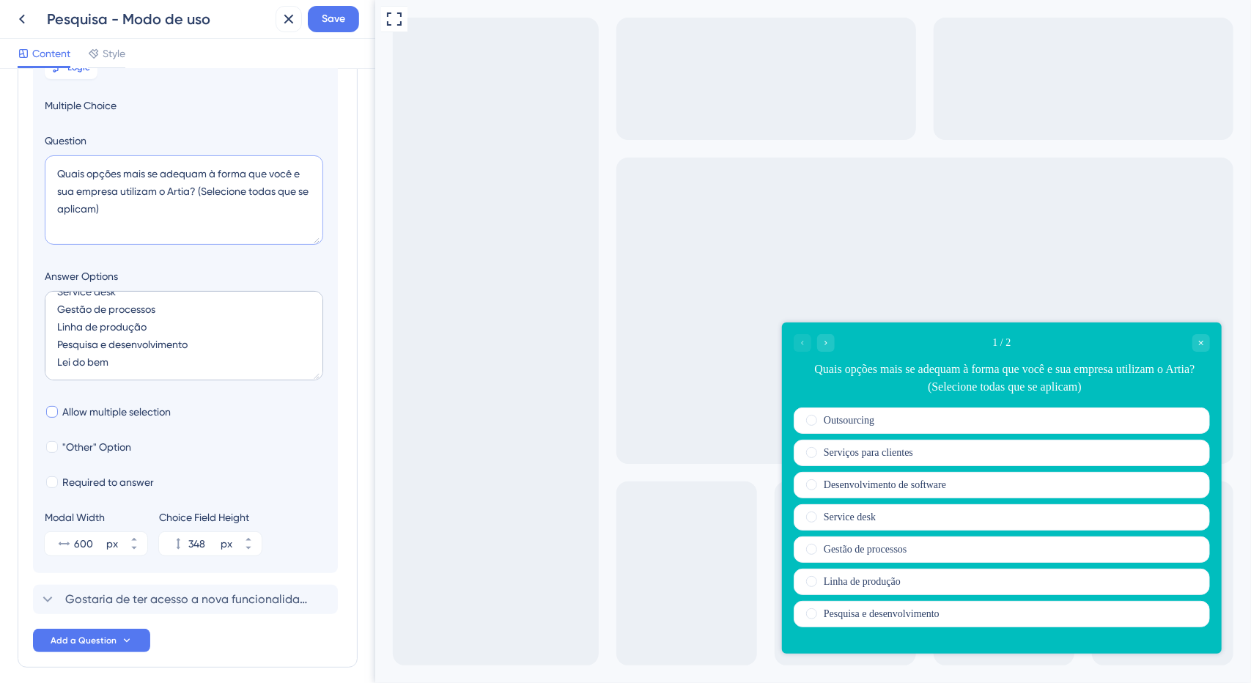
type textarea "Quais opções mais se adequam à forma que você e sua empresa utilizam o Artia? (…"
click at [117, 414] on span "Allow multiple selection" at bounding box center [116, 412] width 108 height 18
checkbox input "true"
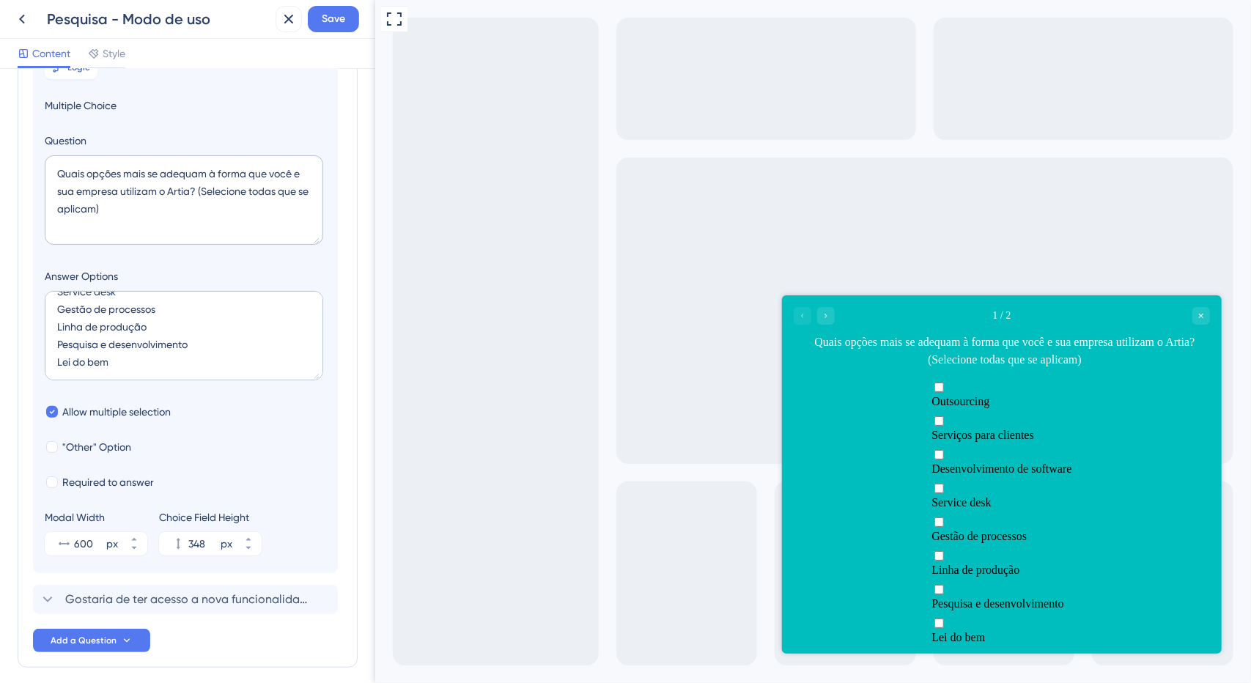
click at [931, 394] on div "Multiple choices rating" at bounding box center [1001, 394] width 140 height 0
checkbox input "true"
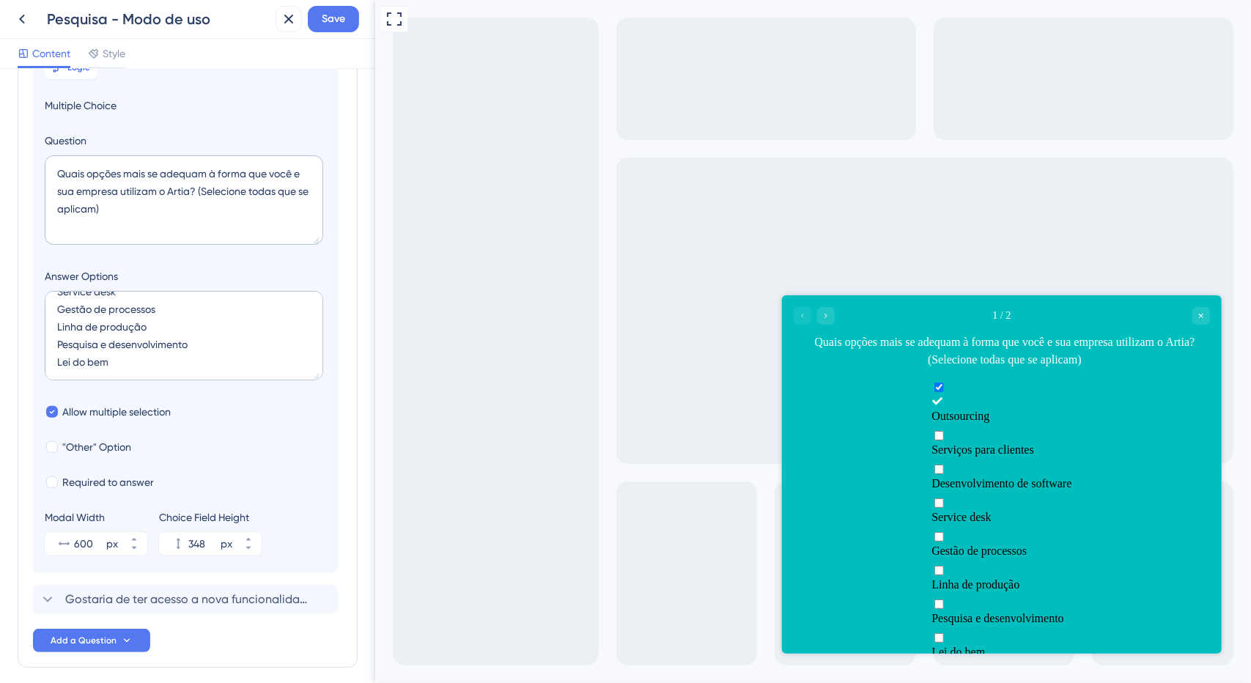
click at [931, 435] on label "Serviços para clientes" at bounding box center [1001, 442] width 140 height 28
checkbox input "true"
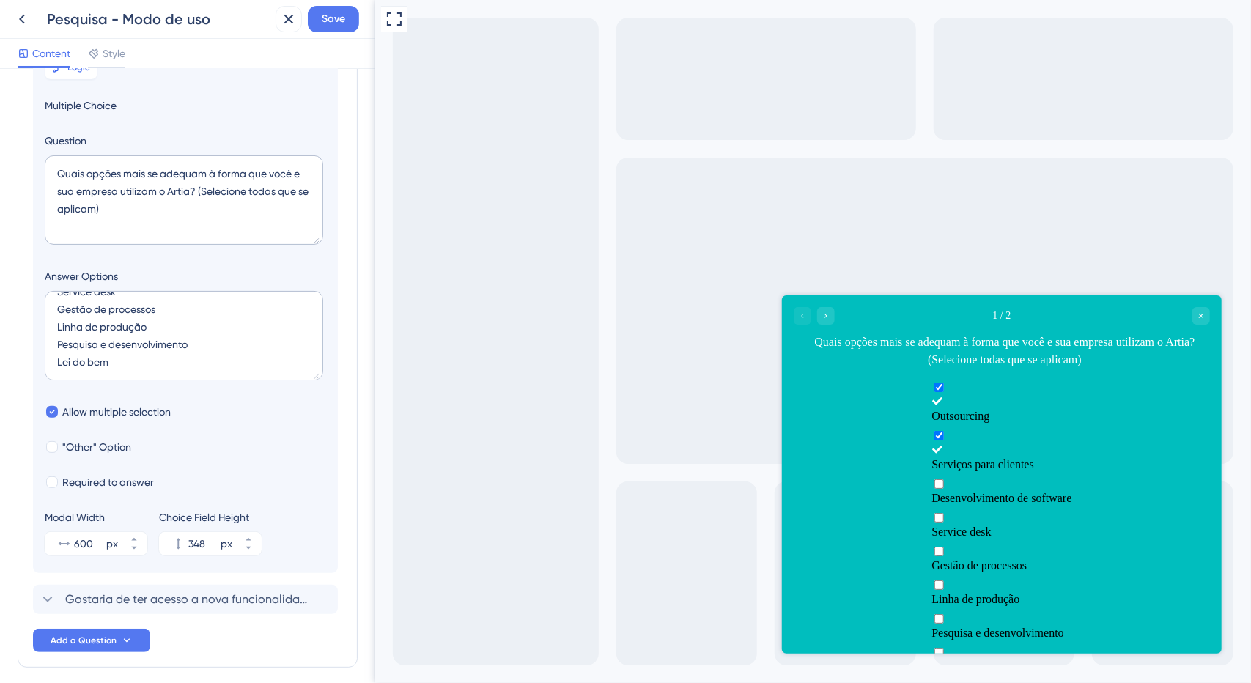
click at [931, 510] on label "Service desk" at bounding box center [1001, 524] width 140 height 28
checkbox input "true"
drag, startPoint x: 822, startPoint y: 462, endPoint x: 822, endPoint y: 470, distance: 8.1
click at [931, 491] on span "Desenvolvimento de software" at bounding box center [1001, 497] width 140 height 12
checkbox input "true"
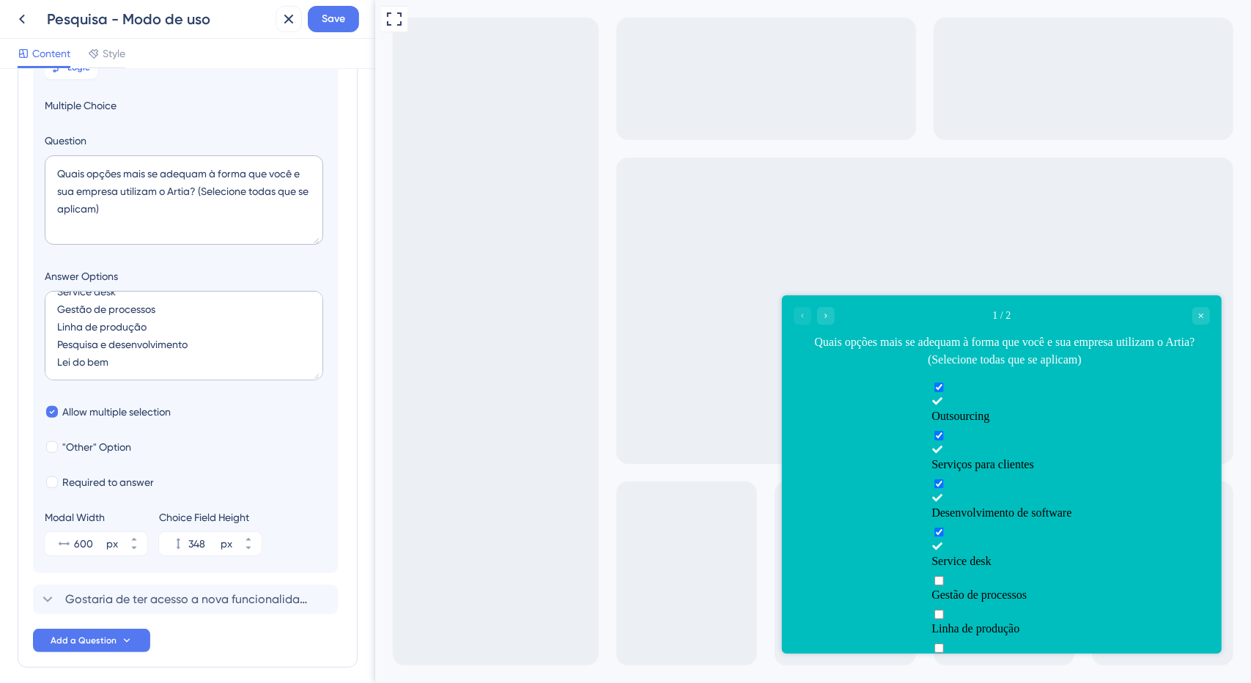
drag, startPoint x: 822, startPoint y: 491, endPoint x: 824, endPoint y: 449, distance: 42.6
click at [931, 554] on span "Service desk" at bounding box center [960, 560] width 59 height 12
checkbox input "false"
drag, startPoint x: 833, startPoint y: 427, endPoint x: 830, endPoint y: 393, distance: 33.8
click at [931, 457] on span "Serviços para clientes" at bounding box center [982, 463] width 103 height 12
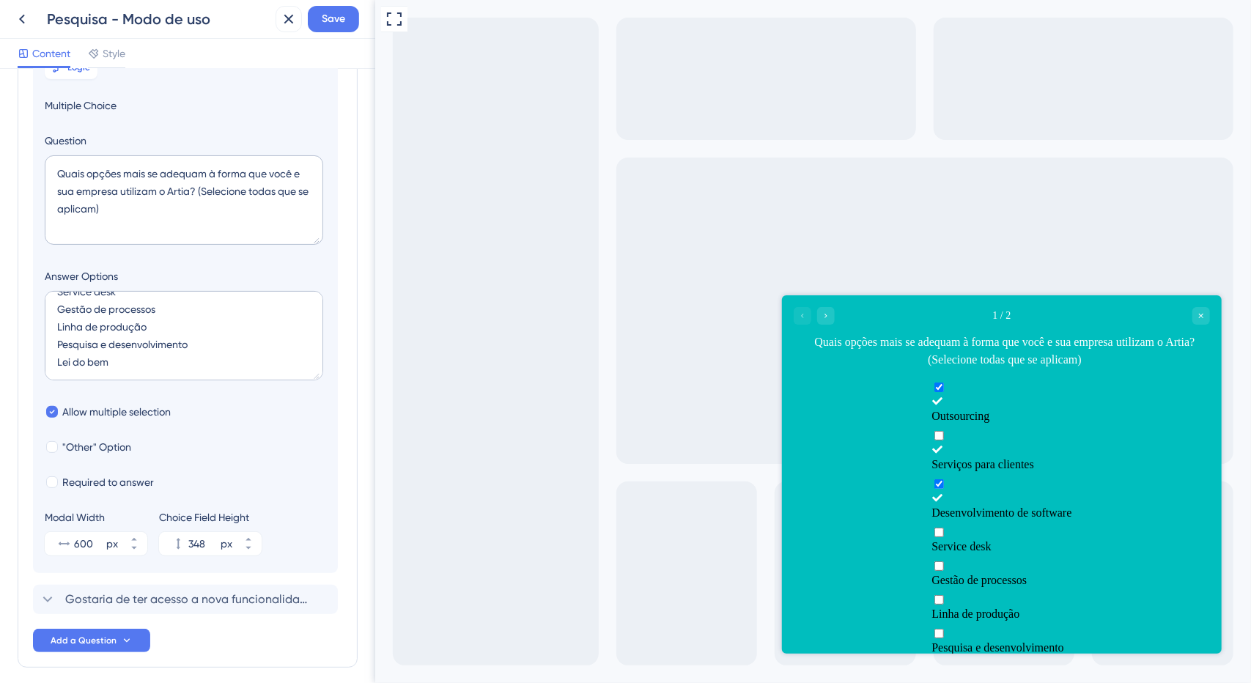
checkbox input "false"
click at [931, 409] on span "Outsourcing" at bounding box center [960, 415] width 58 height 12
checkbox input "false"
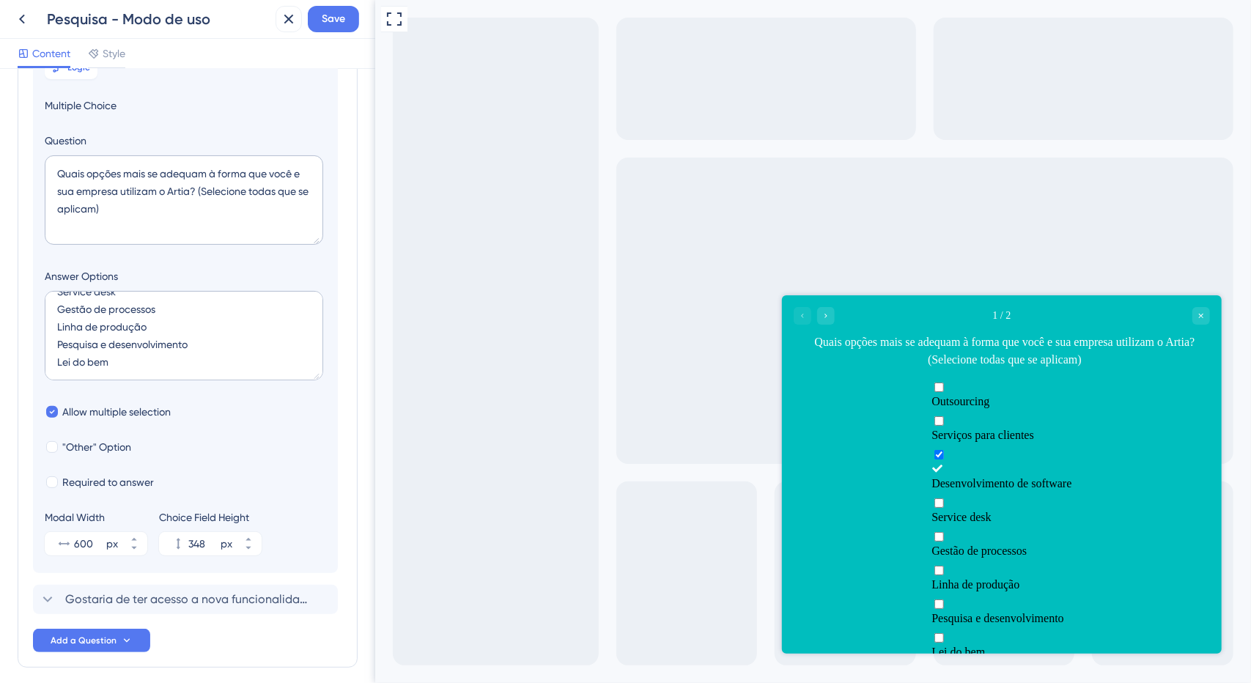
click at [931, 476] on span "Desenvolvimento de software" at bounding box center [1001, 482] width 140 height 12
checkbox input "false"
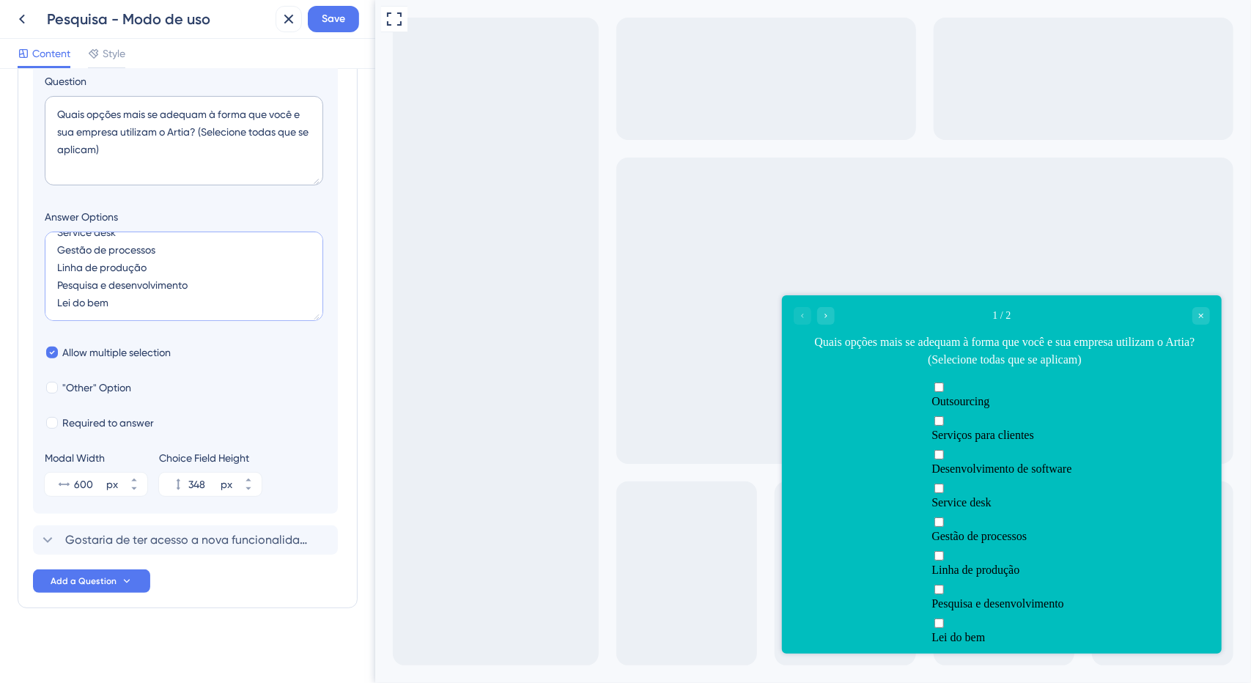
scroll to position [0, 0]
drag, startPoint x: 170, startPoint y: 306, endPoint x: 4, endPoint y: 184, distance: 205.9
click at [0, 183] on div "Survey Questions Add questions to your survey and edit them below. Learn More D…" at bounding box center [187, 376] width 375 height 614
paste textarea "Prestação de serviços com apontamento de horas Gestão completa de projetos para…"
type textarea "Prestação de serviços com apontamento de horas Gestão completa de projetos para…"
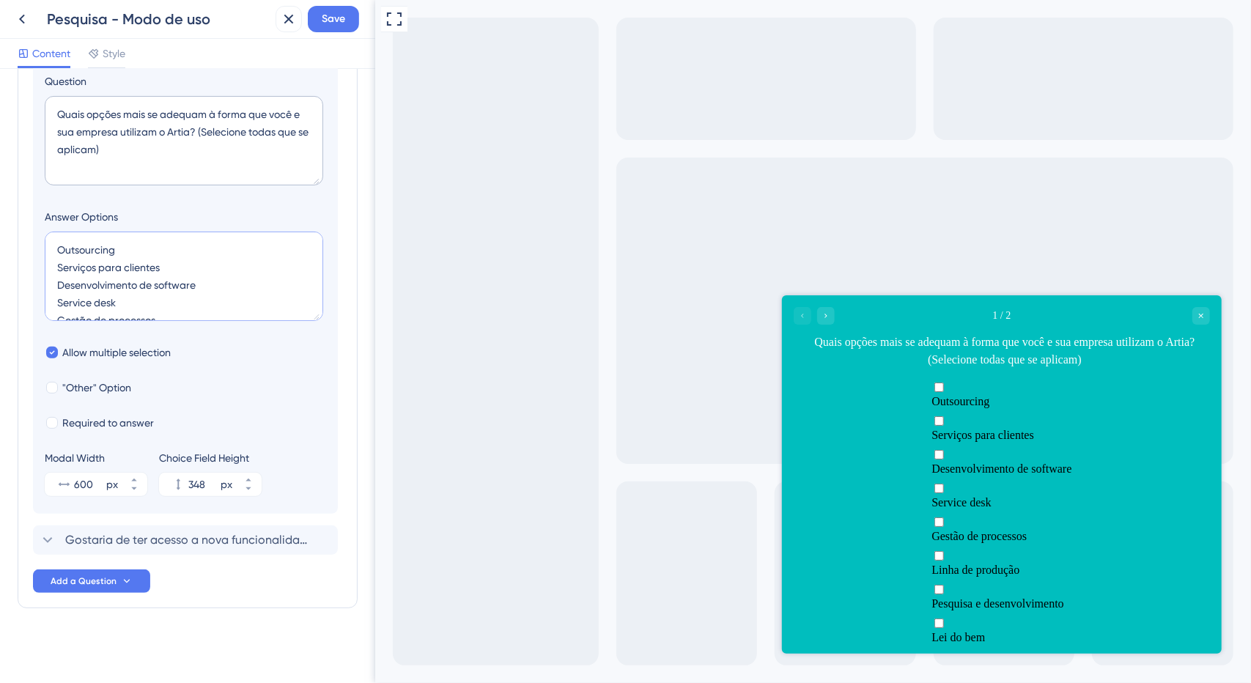
type input "260"
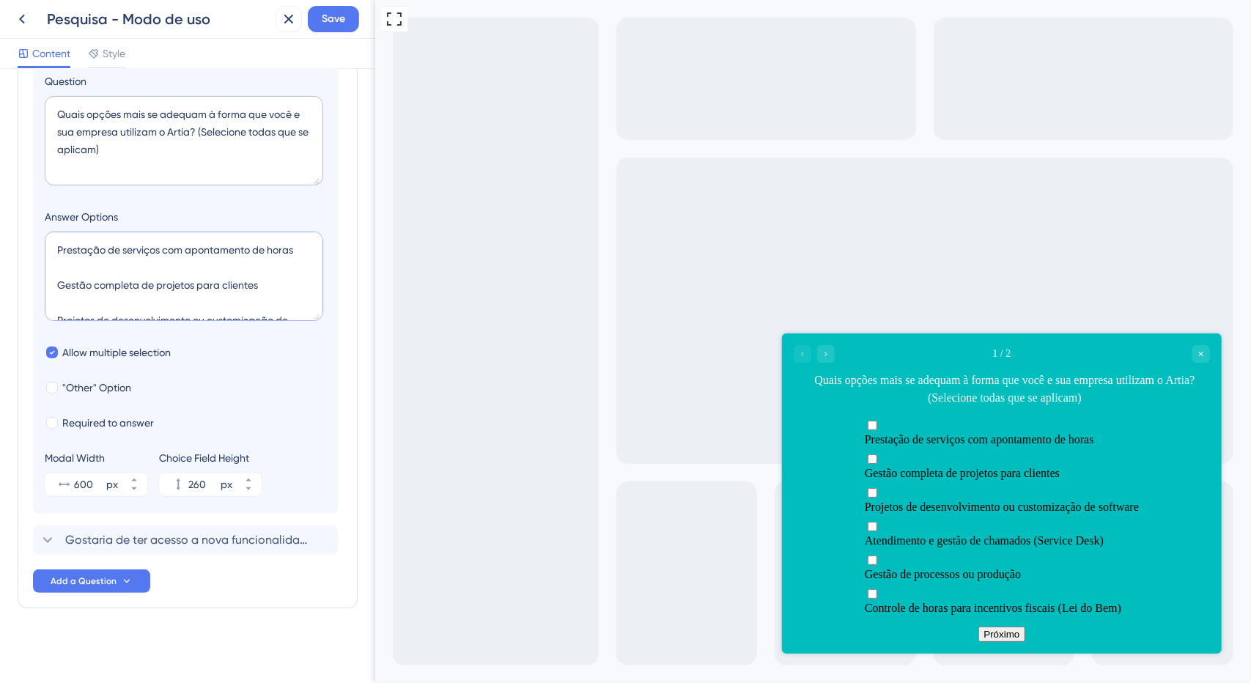
scroll to position [59, 0]
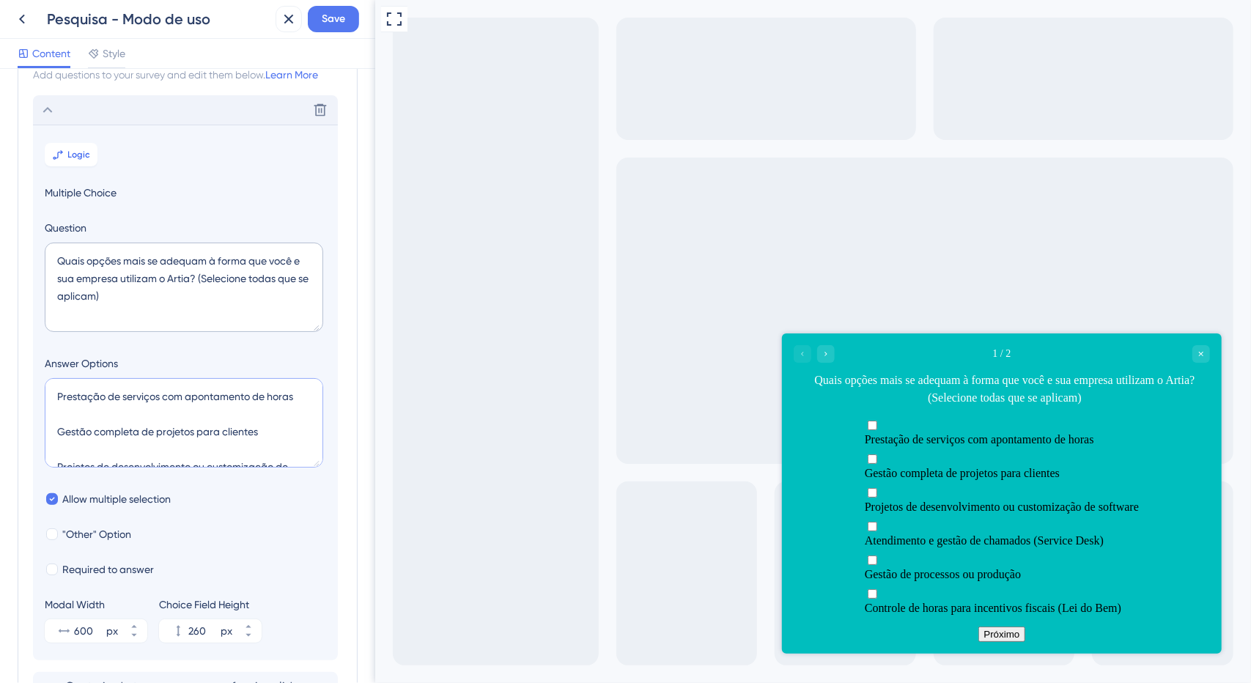
click at [110, 410] on textarea "Prestação de serviços com apontamento de horas Gestão completa de projetos para…" at bounding box center [184, 422] width 278 height 89
click at [108, 432] on textarea "Prestação de serviços com apontamento de horas Gestão completa de projetos para…" at bounding box center [184, 422] width 278 height 89
click at [106, 439] on textarea "Prestação de serviços com apontamento de horas Gestão completa de projetos para…" at bounding box center [184, 422] width 278 height 89
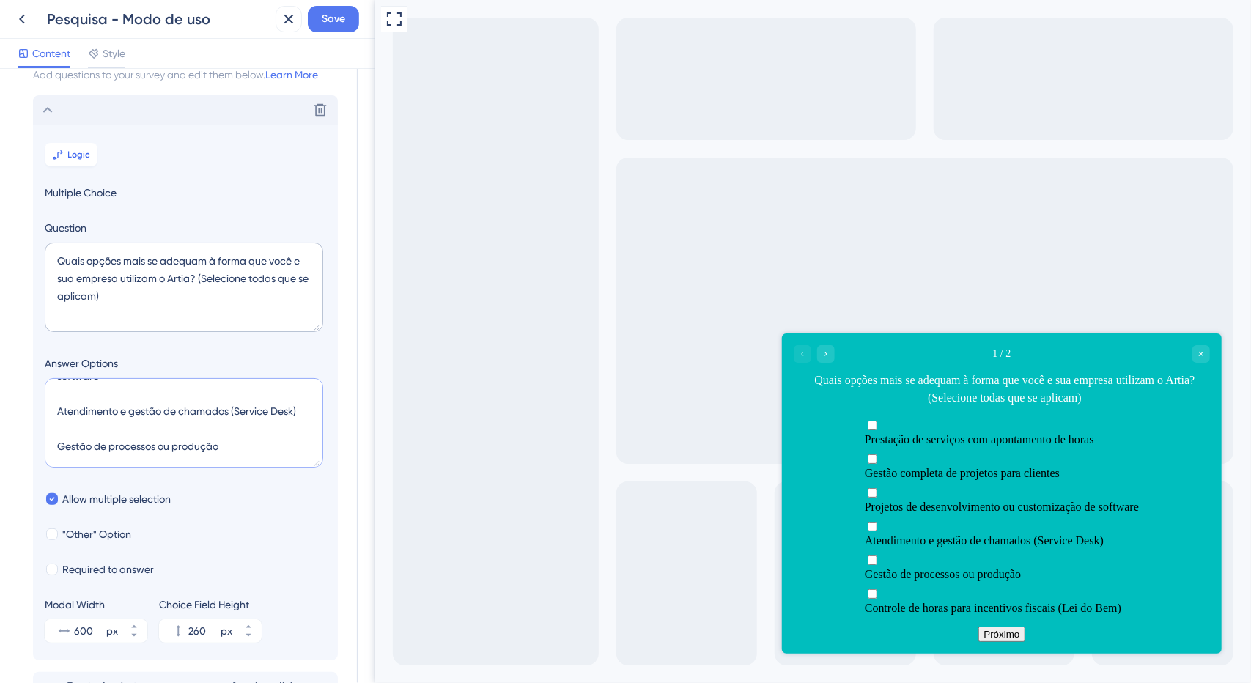
click at [119, 395] on textarea "Prestação de serviços com apontamento de horas Gestão completa de projetos para…" at bounding box center [184, 422] width 278 height 89
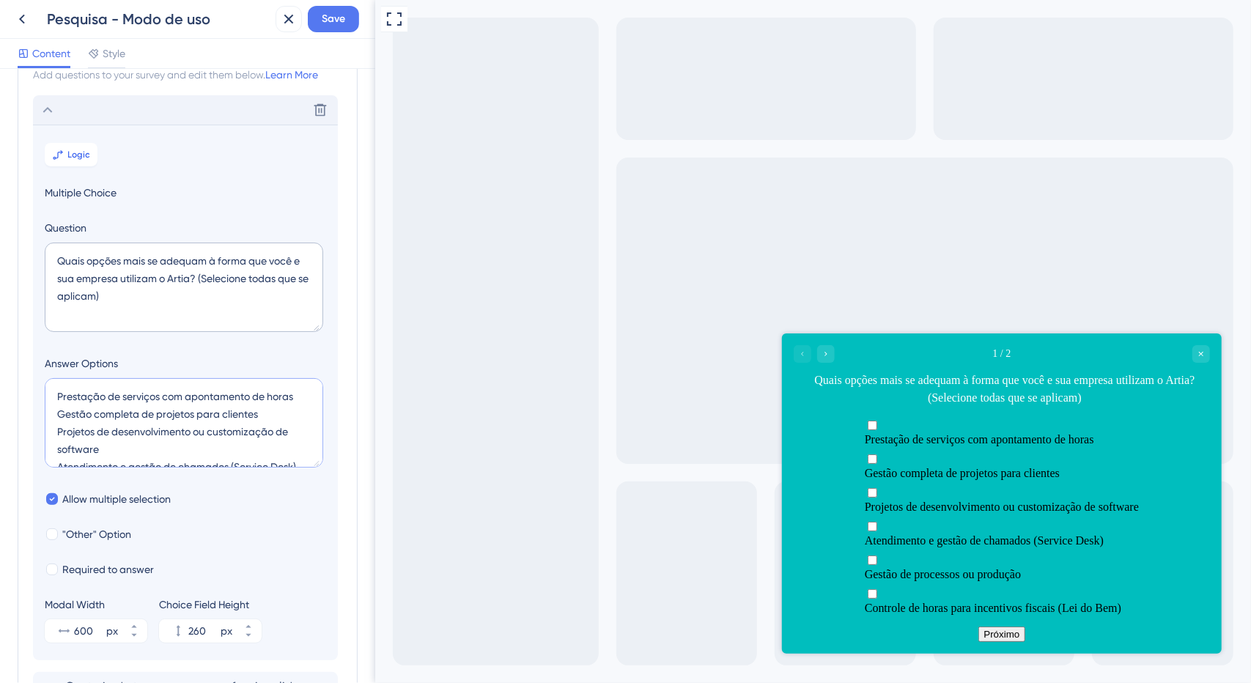
drag, startPoint x: 117, startPoint y: 432, endPoint x: 56, endPoint y: 430, distance: 61.6
click at [50, 431] on textarea "Prestação de serviços com apontamento de horas Gestão completa de projetos para…" at bounding box center [184, 422] width 278 height 89
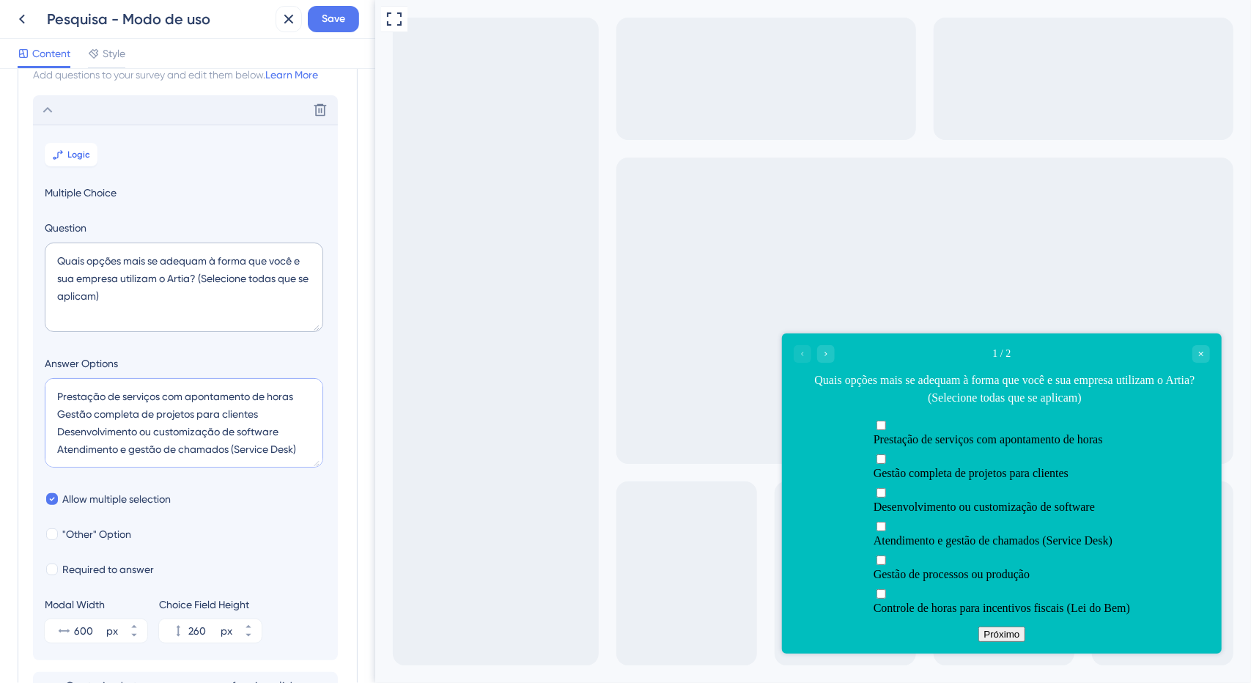
drag, startPoint x: 299, startPoint y: 449, endPoint x: 232, endPoint y: 441, distance: 67.8
click at [232, 441] on textarea "Prestação de serviços com apontamento de horas Gestão completa de projetos para…" at bounding box center [184, 422] width 278 height 89
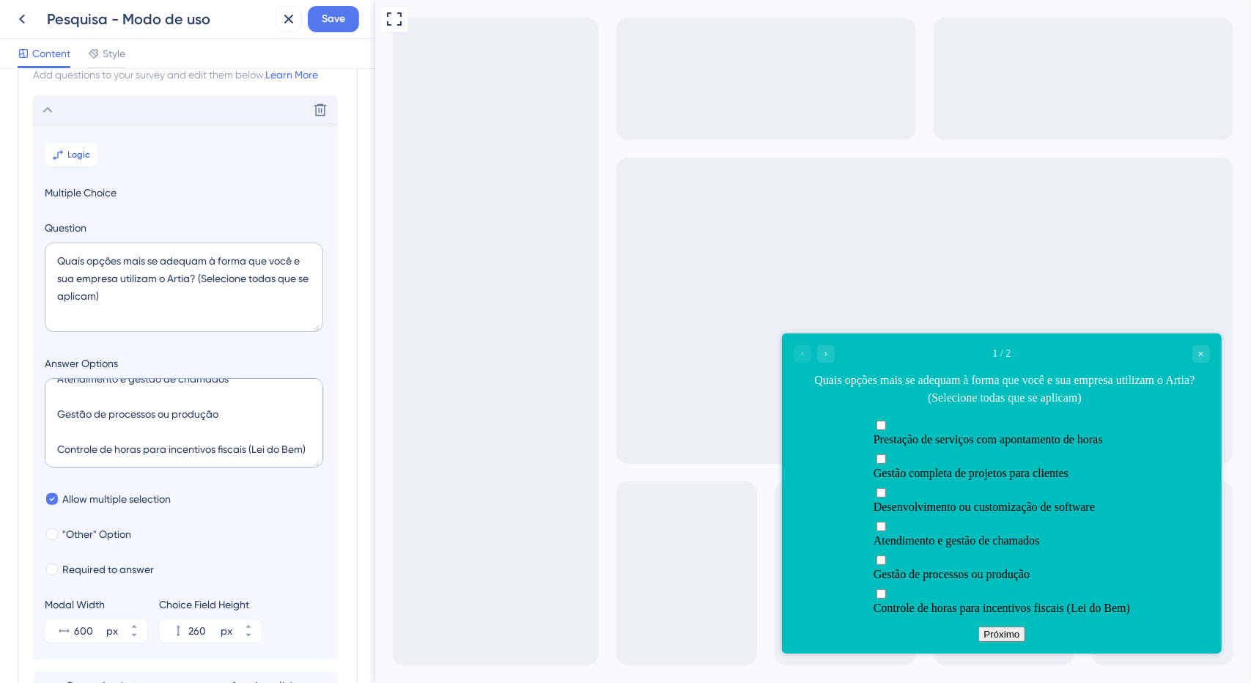
click at [161, 398] on textarea "Prestação de serviços com apontamento de horas Gestão completa de projetos para…" at bounding box center [184, 422] width 278 height 89
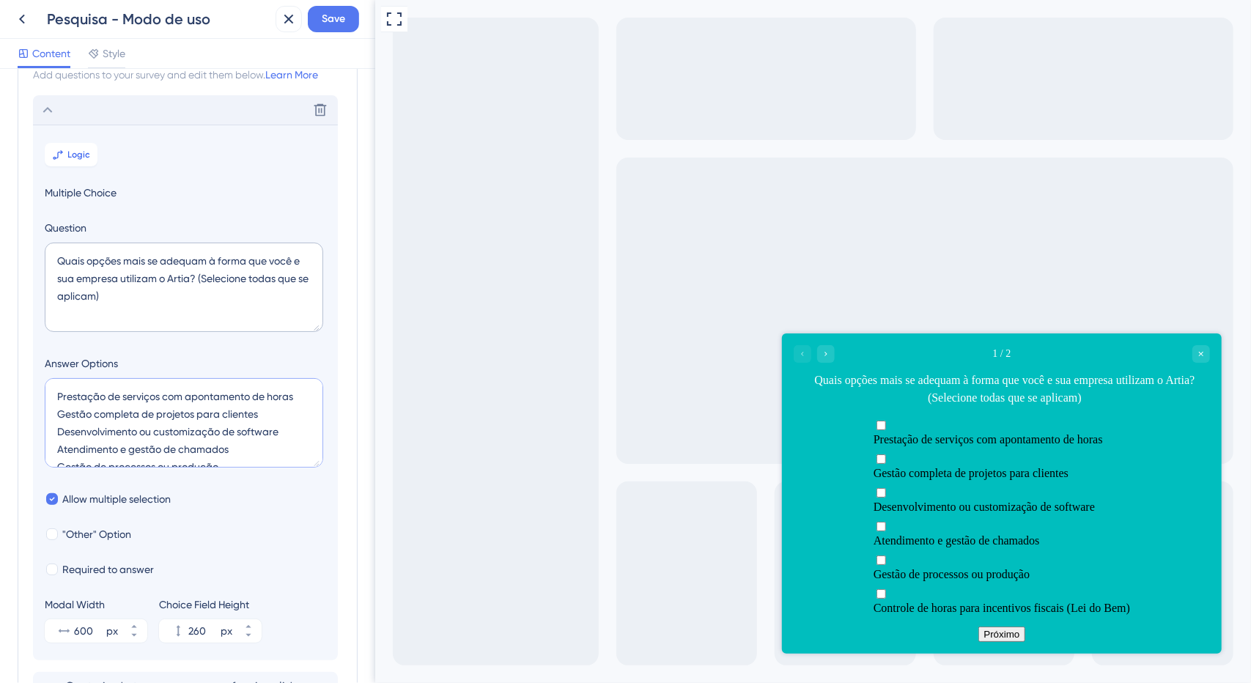
scroll to position [70, 0]
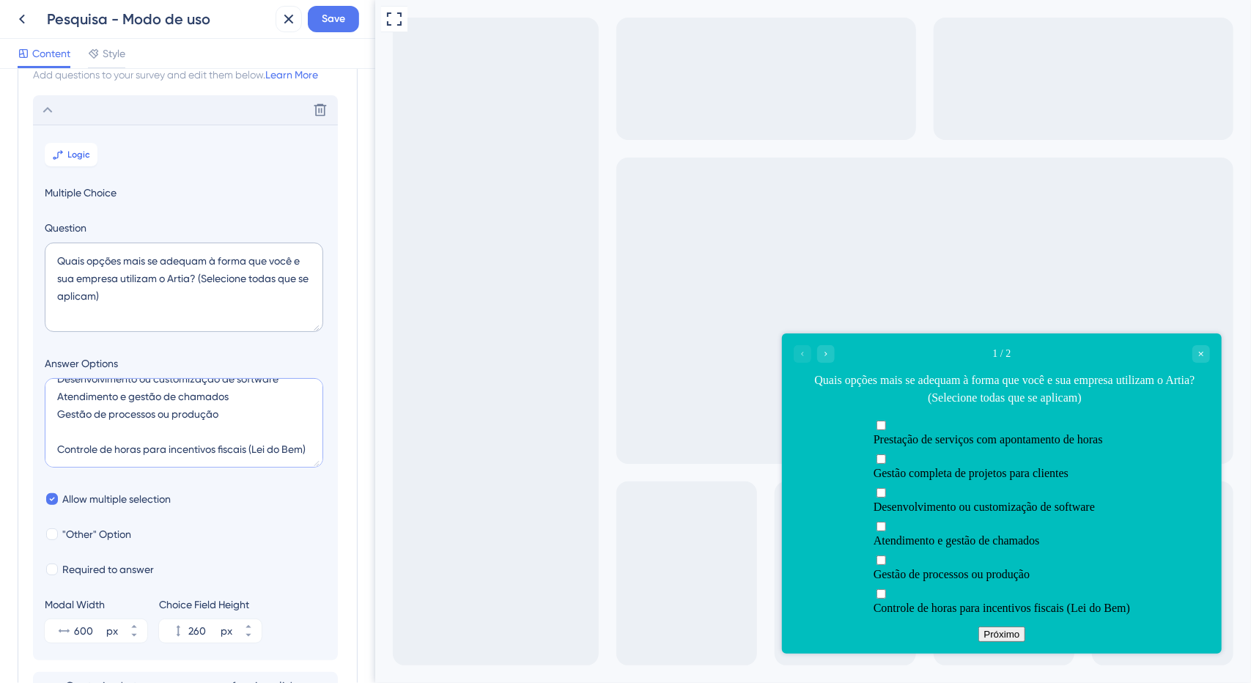
click at [182, 416] on textarea "Prestação de serviços com apontamento de horas Gestão completa de projetos para…" at bounding box center [184, 422] width 278 height 89
drag, startPoint x: 249, startPoint y: 446, endPoint x: 252, endPoint y: 432, distance: 14.9
click at [252, 432] on textarea "Prestação de serviços com apontamento de horas Gestão completa de projetos para…" at bounding box center [184, 422] width 278 height 89
click at [236, 461] on textarea "Prestação de serviços com apontamento de horas Gestão completa de projetos para…" at bounding box center [184, 422] width 278 height 89
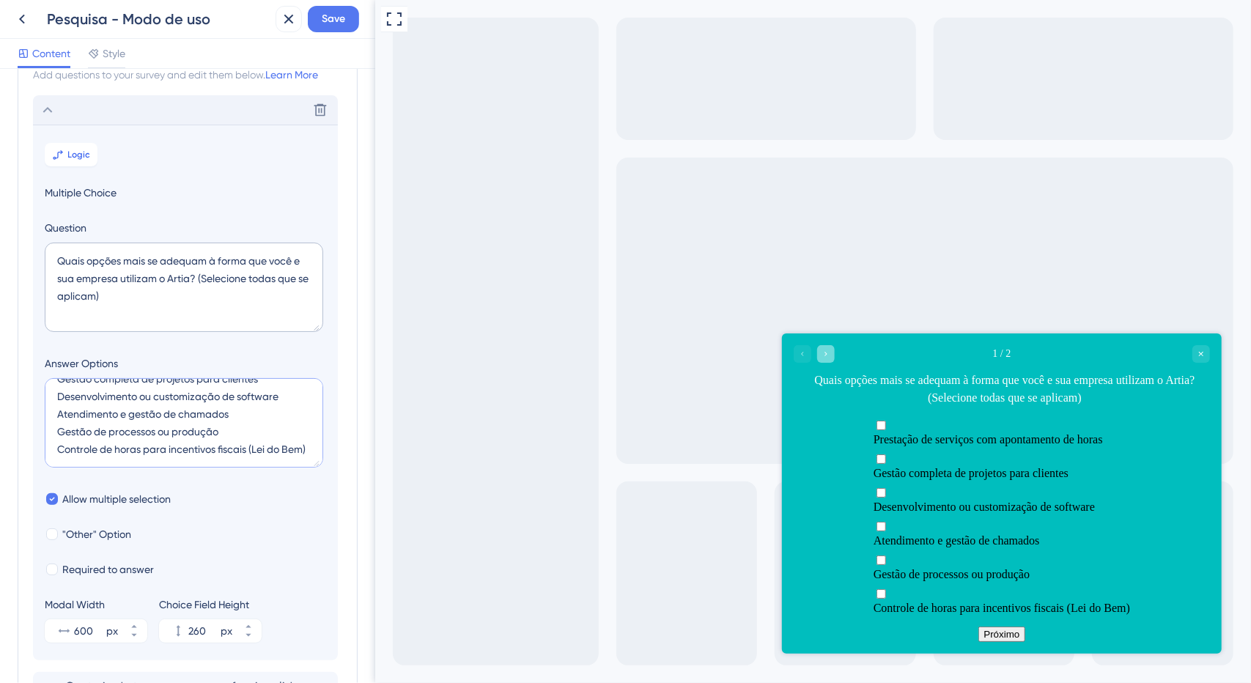
type textarea "Prestação de serviços com apontamento de horas Gestão completa de projetos para…"
drag, startPoint x: 831, startPoint y: 355, endPoint x: 1236, endPoint y: 689, distance: 524.8
click at [831, 355] on div "Go to Question 2" at bounding box center [825, 353] width 18 height 18
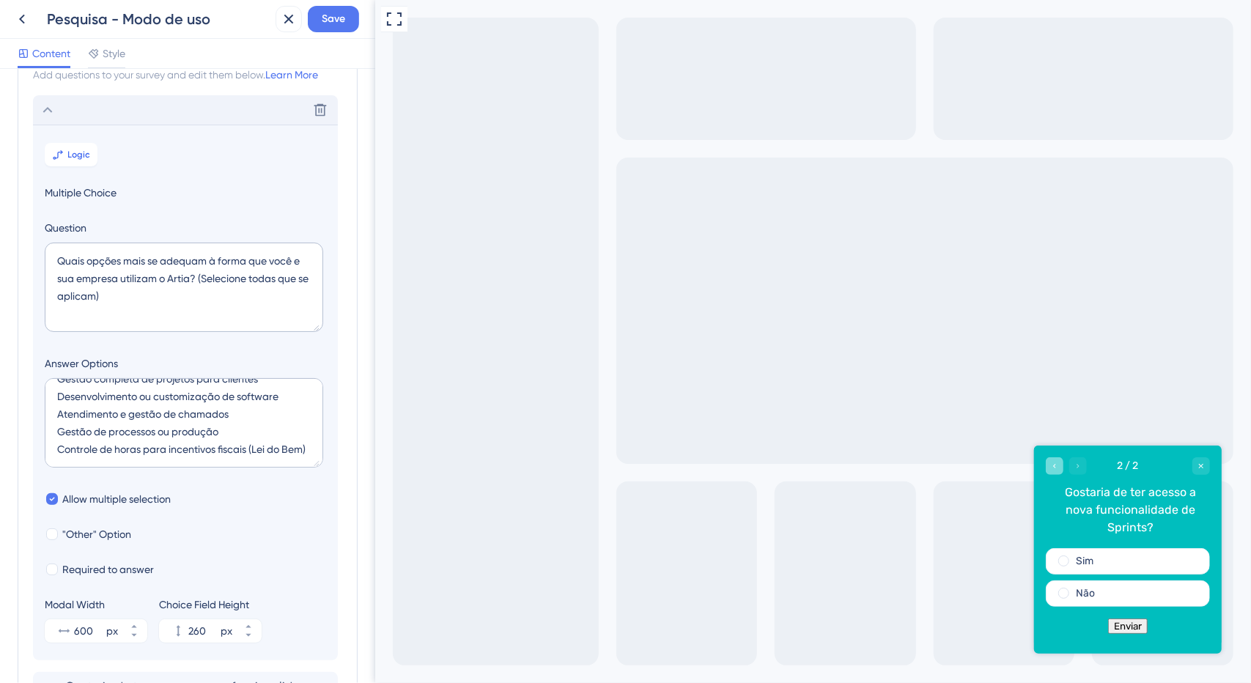
click at [1050, 469] on icon "Go to Question 1" at bounding box center [1053, 465] width 9 height 9
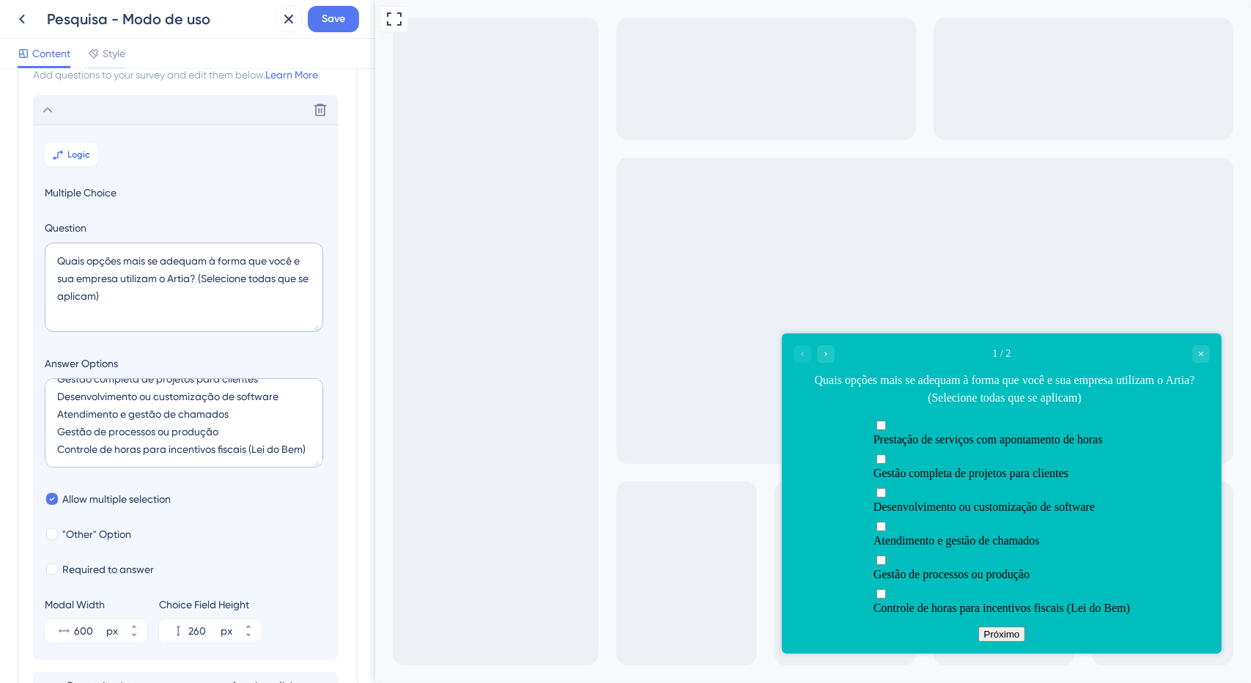
click at [805, 358] on div at bounding box center [813, 353] width 41 height 18
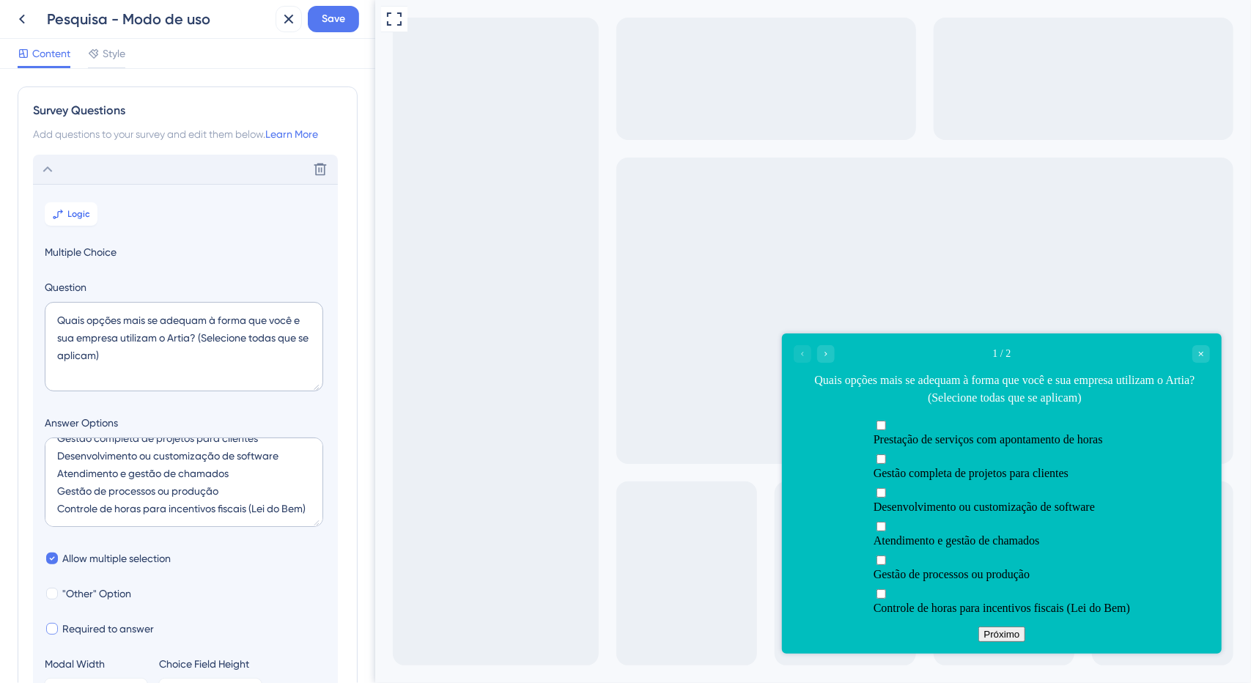
click at [117, 625] on span "Required to answer" at bounding box center [108, 629] width 92 height 18
checkbox input "true"
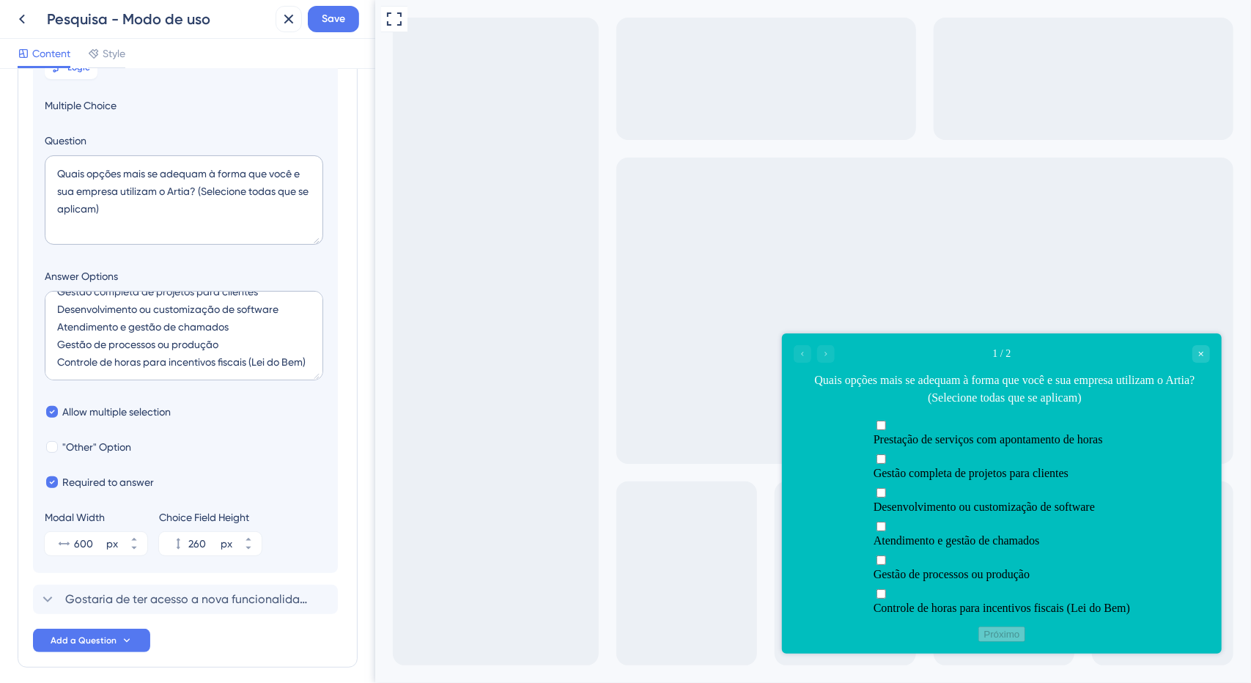
scroll to position [206, 0]
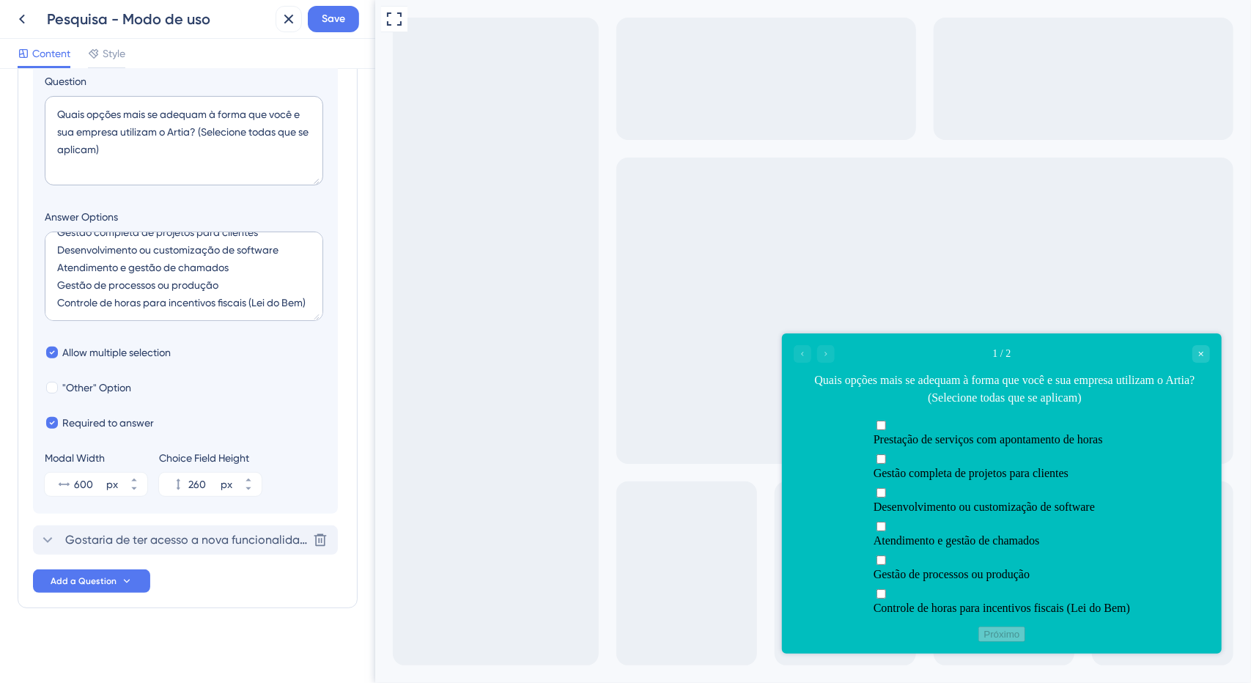
click at [182, 537] on span "Gostaria de ter acesso a nova funcionalidade de Sprints?" at bounding box center [186, 540] width 242 height 18
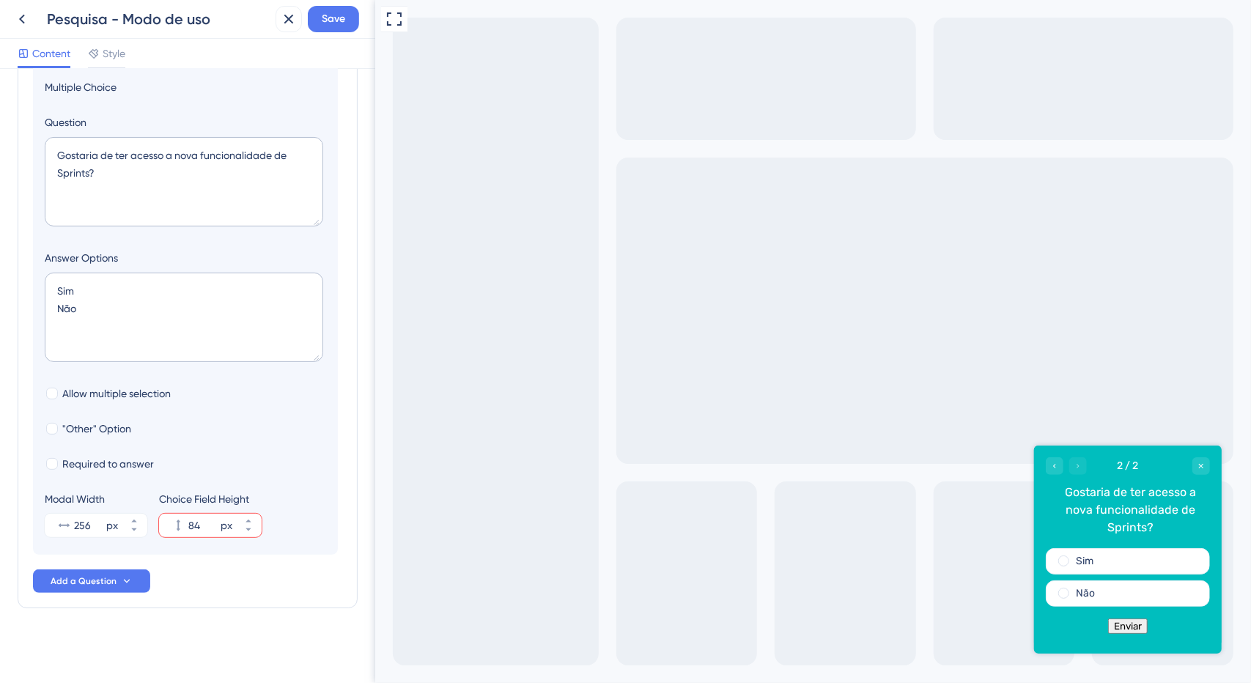
scroll to position [126, 0]
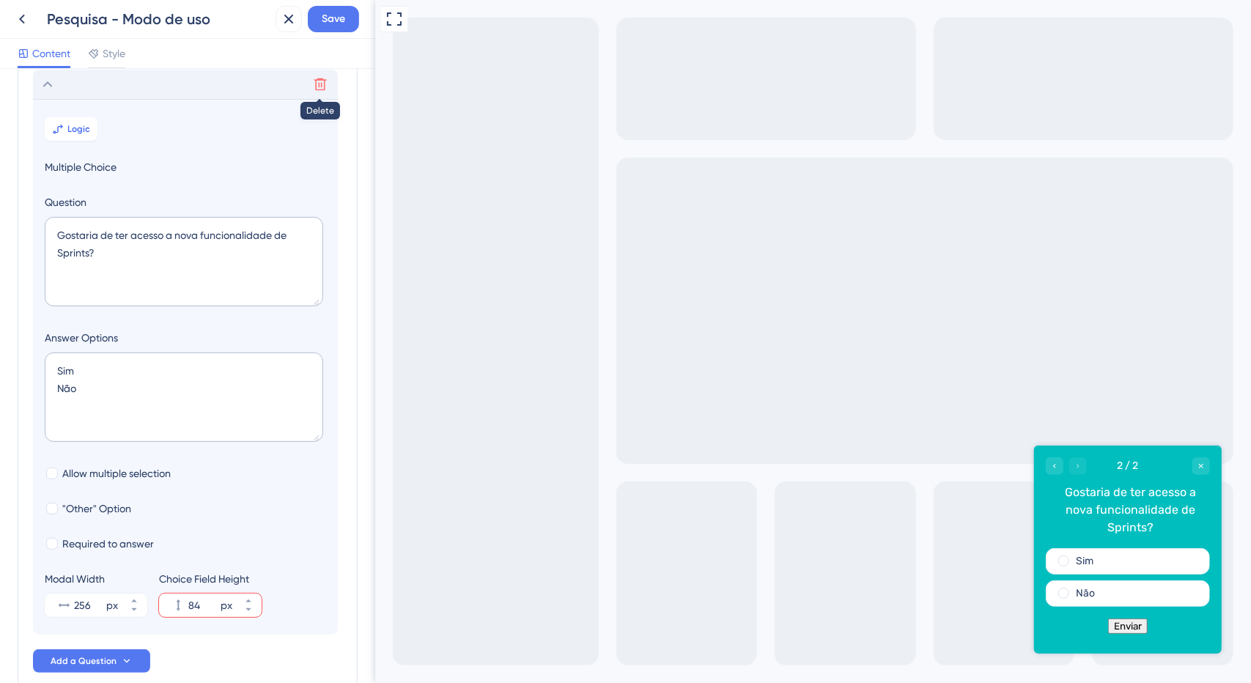
click at [320, 89] on icon at bounding box center [320, 84] width 12 height 12
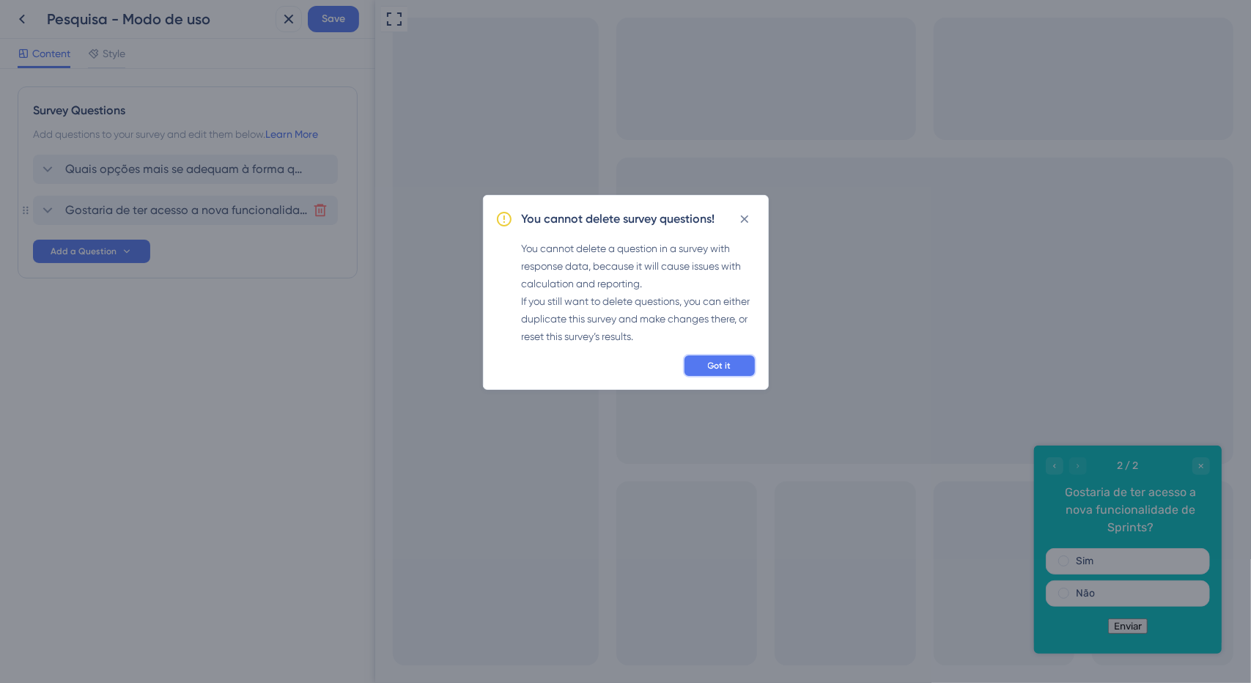
click at [701, 358] on button "Got it" at bounding box center [719, 365] width 73 height 23
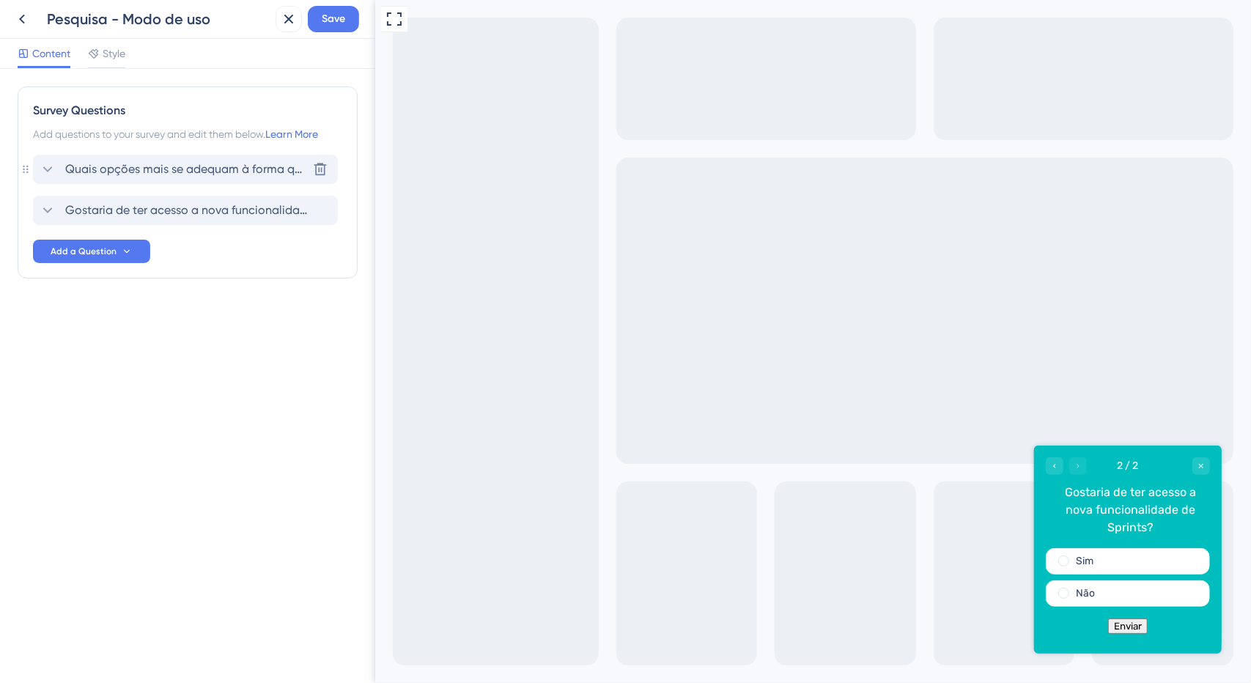
click at [235, 174] on span "Quais opções mais se adequam à forma que você e sua empresa utilizam o Artia? (…" at bounding box center [186, 170] width 242 height 18
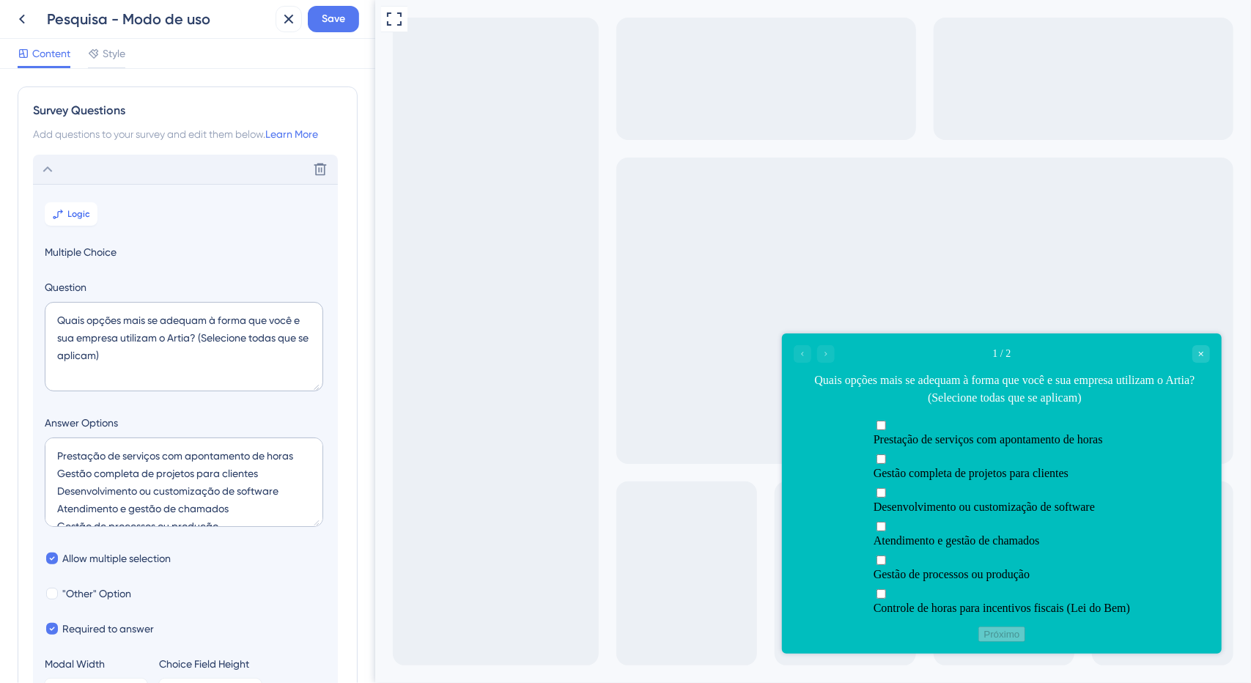
scroll to position [85, 0]
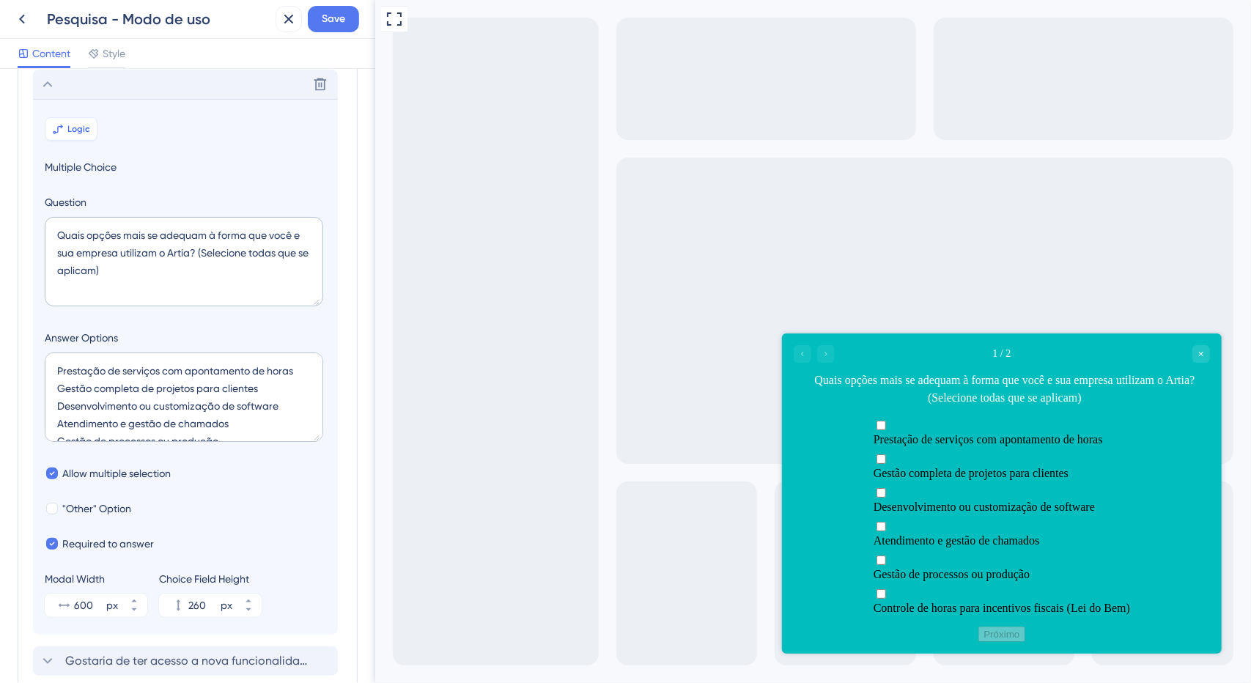
click at [84, 118] on button "Logic" at bounding box center [71, 128] width 53 height 23
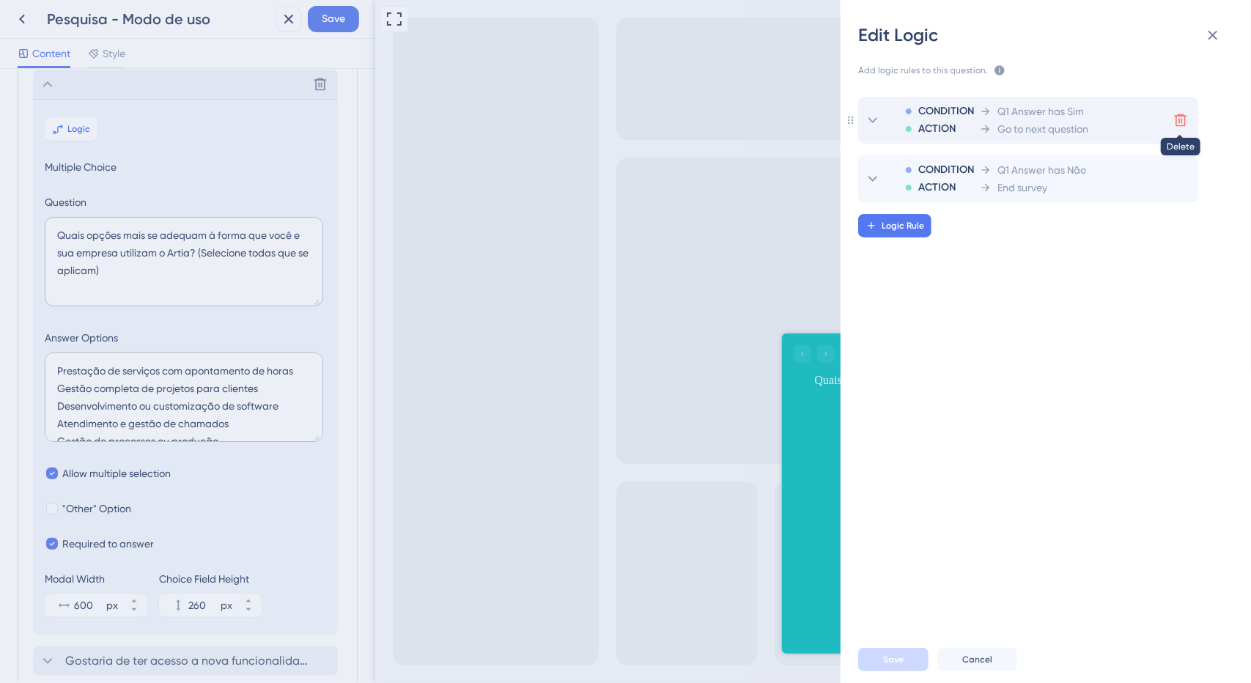
click at [1178, 120] on icon at bounding box center [1180, 120] width 15 height 15
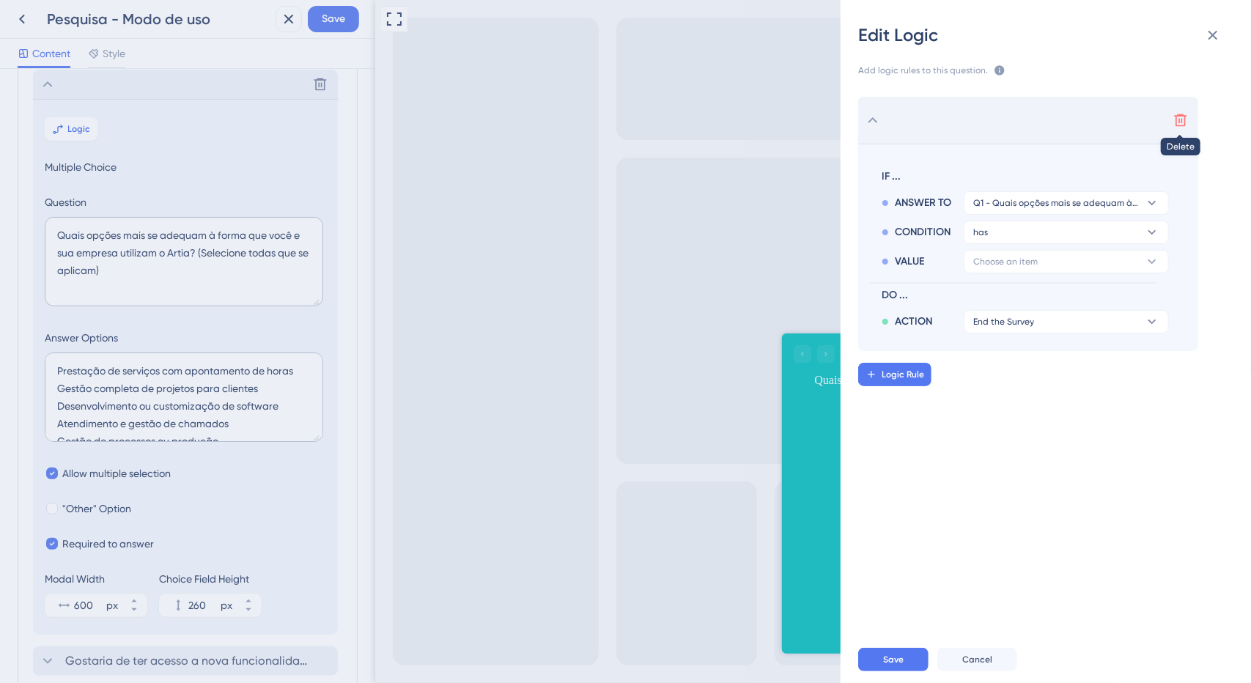
click at [1183, 124] on icon at bounding box center [1180, 120] width 15 height 15
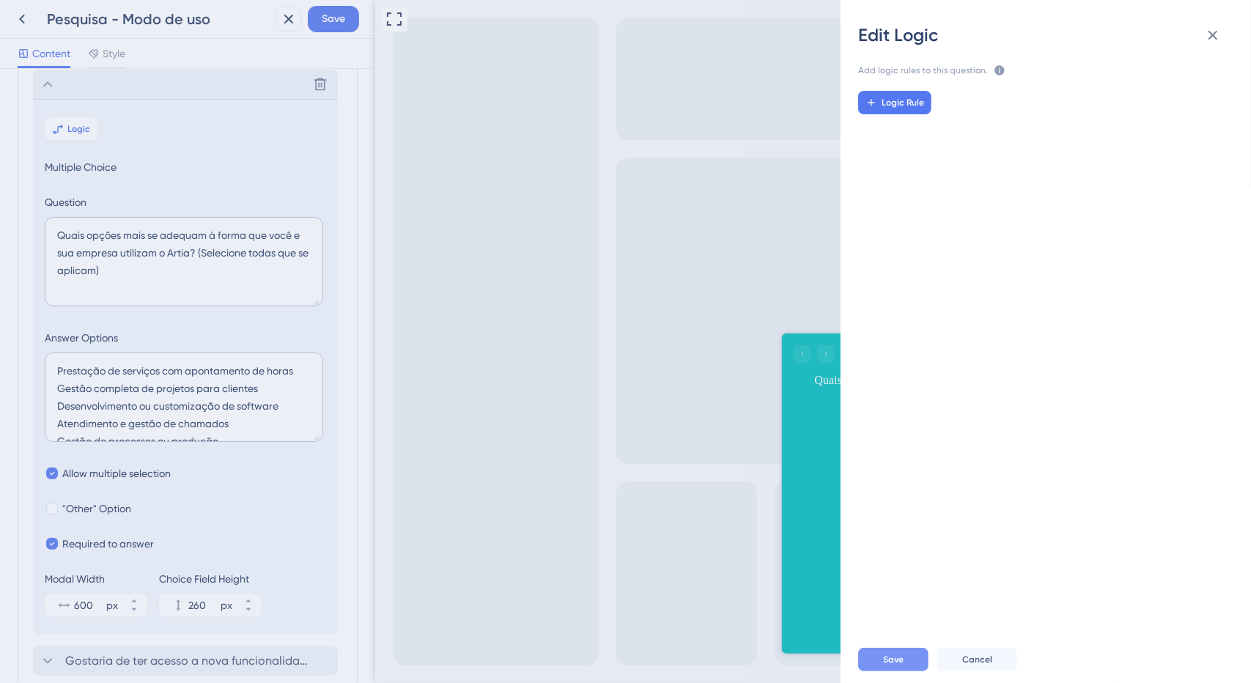
click at [900, 657] on span "Save" at bounding box center [893, 660] width 21 height 12
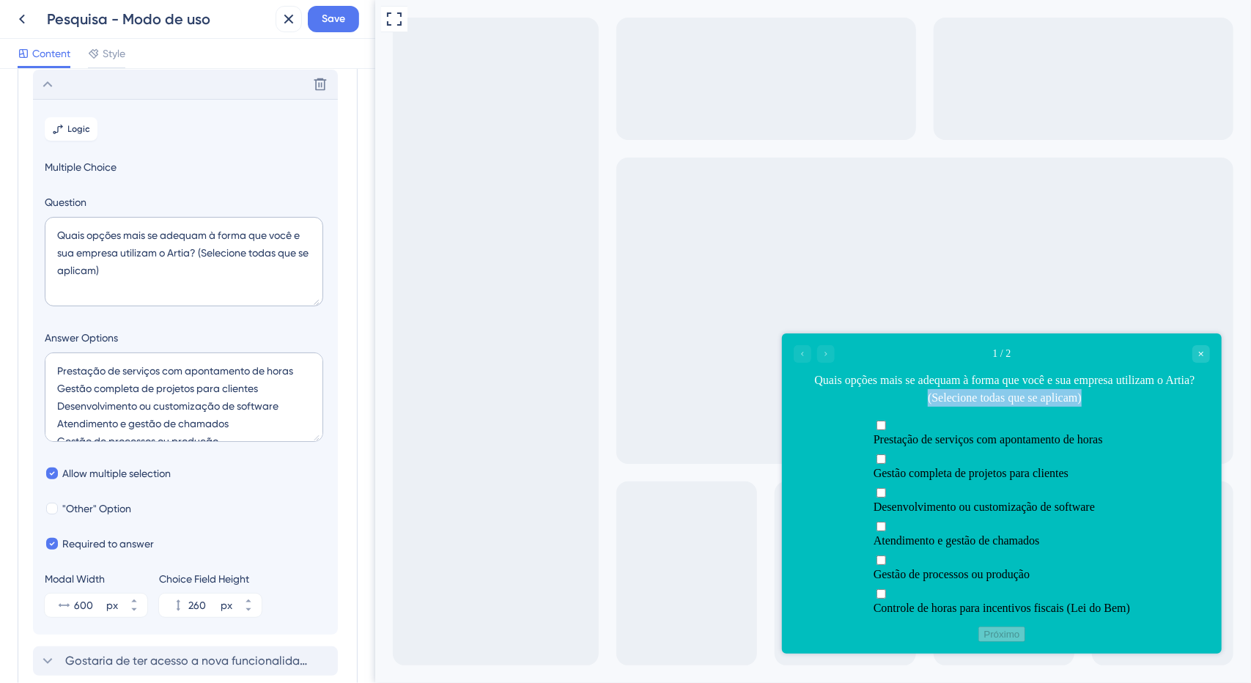
drag, startPoint x: 928, startPoint y: 394, endPoint x: 1140, endPoint y: 394, distance: 211.8
click at [1140, 394] on div "Quais opções mais se adequam à forma que você e sua empresa utilizam o Artia? (…" at bounding box center [1004, 388] width 410 height 35
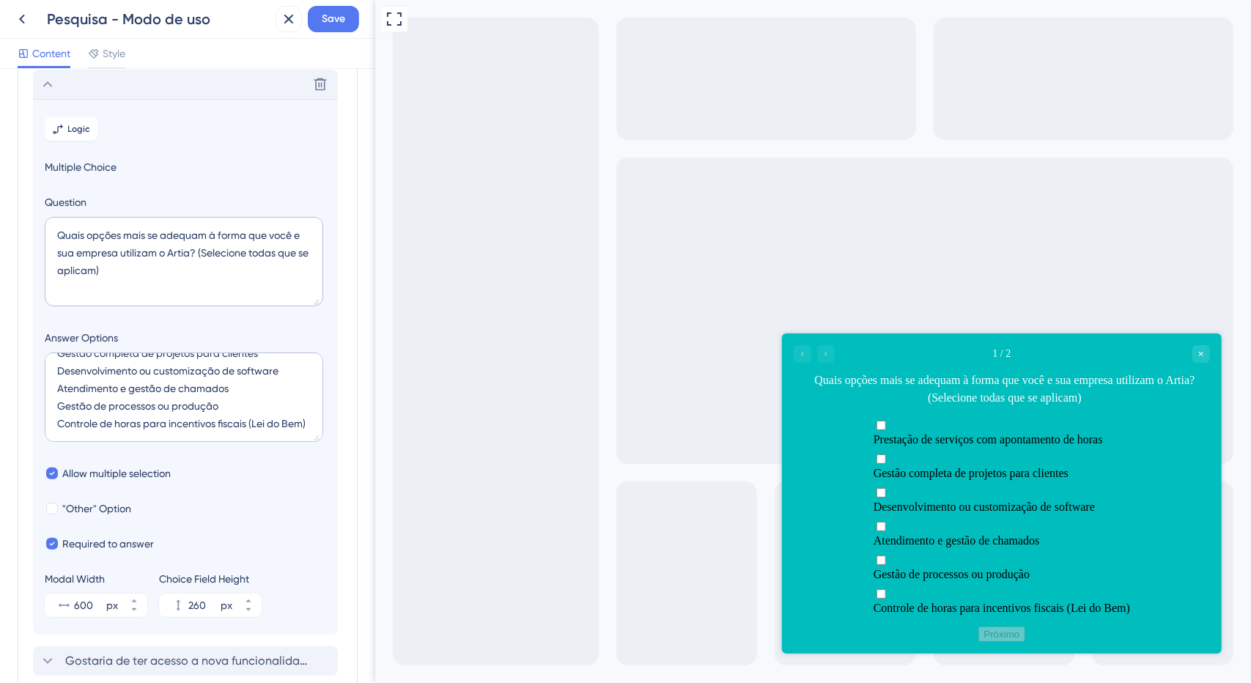
scroll to position [206, 0]
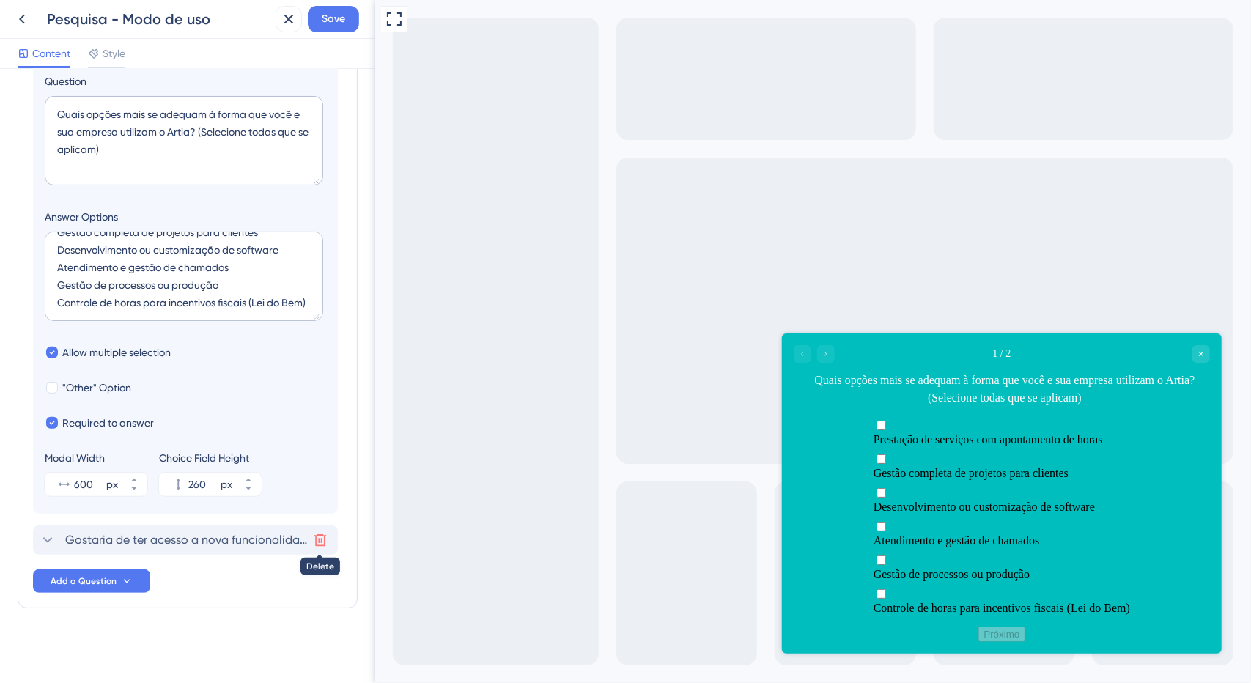
click at [317, 539] on icon at bounding box center [320, 540] width 15 height 15
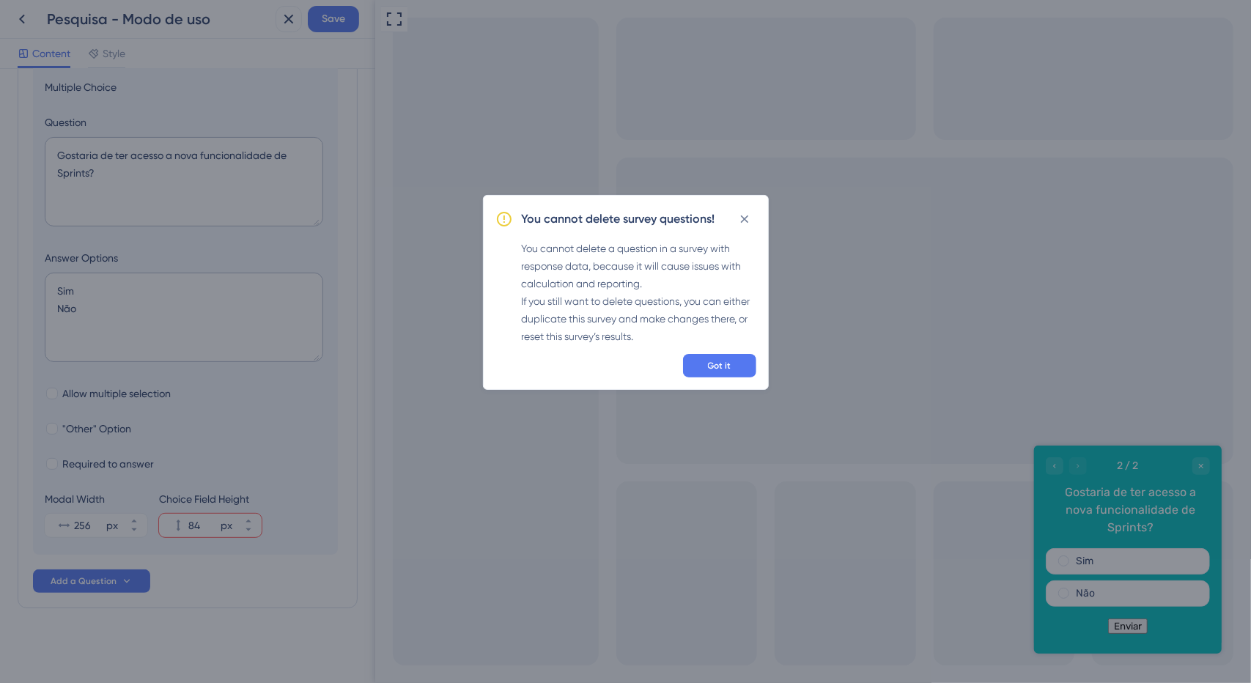
scroll to position [126, 0]
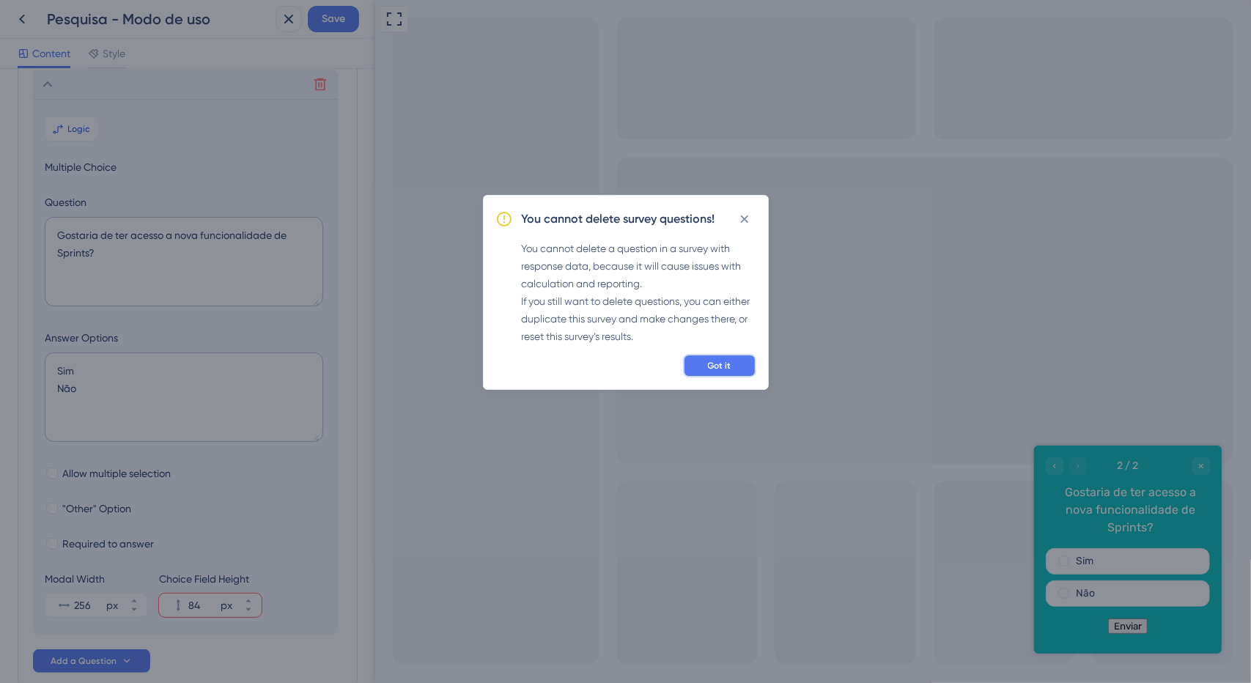
drag, startPoint x: 736, startPoint y: 361, endPoint x: 684, endPoint y: 244, distance: 127.6
click at [684, 244] on div "You cannot delete survey questions! You cannot delete a question in a survey wi…" at bounding box center [626, 292] width 286 height 195
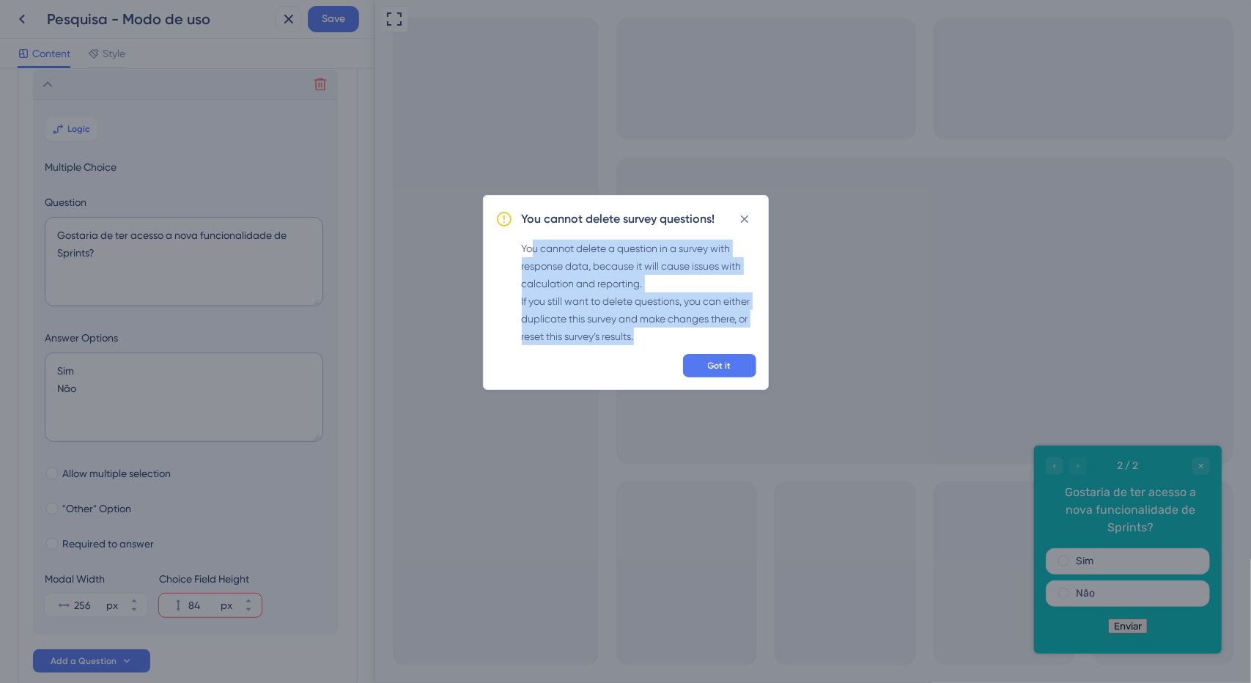
drag, startPoint x: 535, startPoint y: 242, endPoint x: 663, endPoint y: 329, distance: 154.5
click at [663, 329] on div "You cannot delete a question in a survey with response data, because it will ca…" at bounding box center [639, 293] width 235 height 106
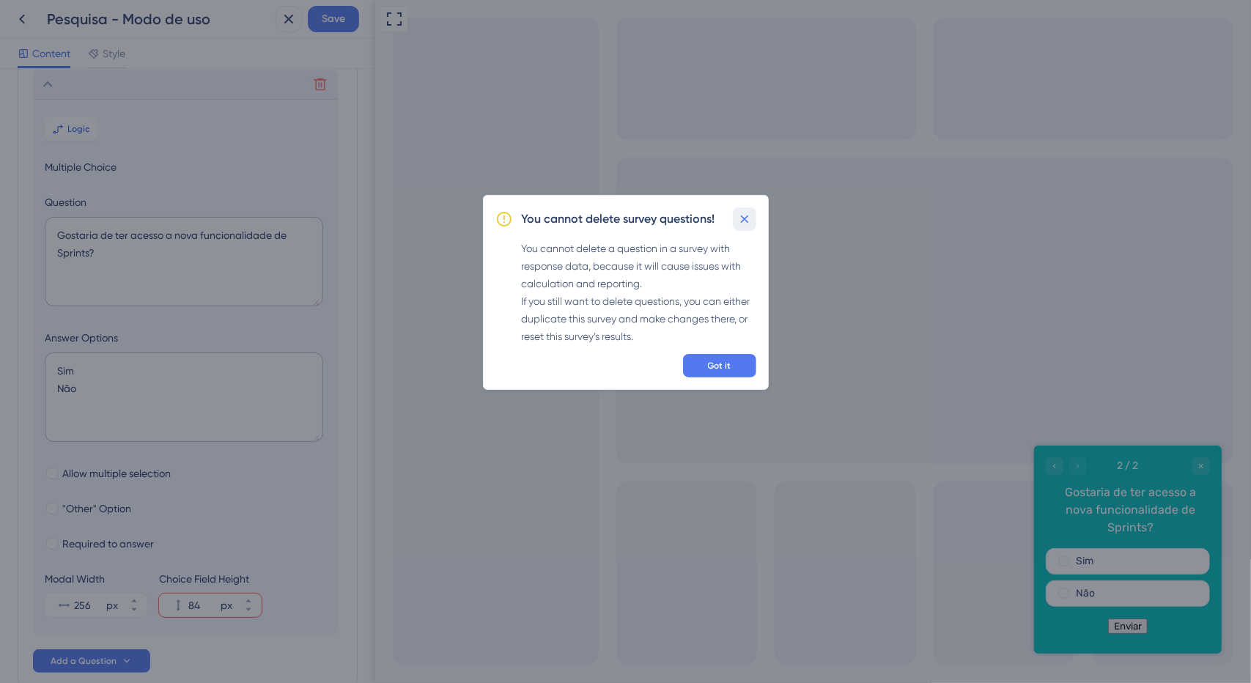
click at [746, 220] on icon at bounding box center [744, 219] width 8 height 8
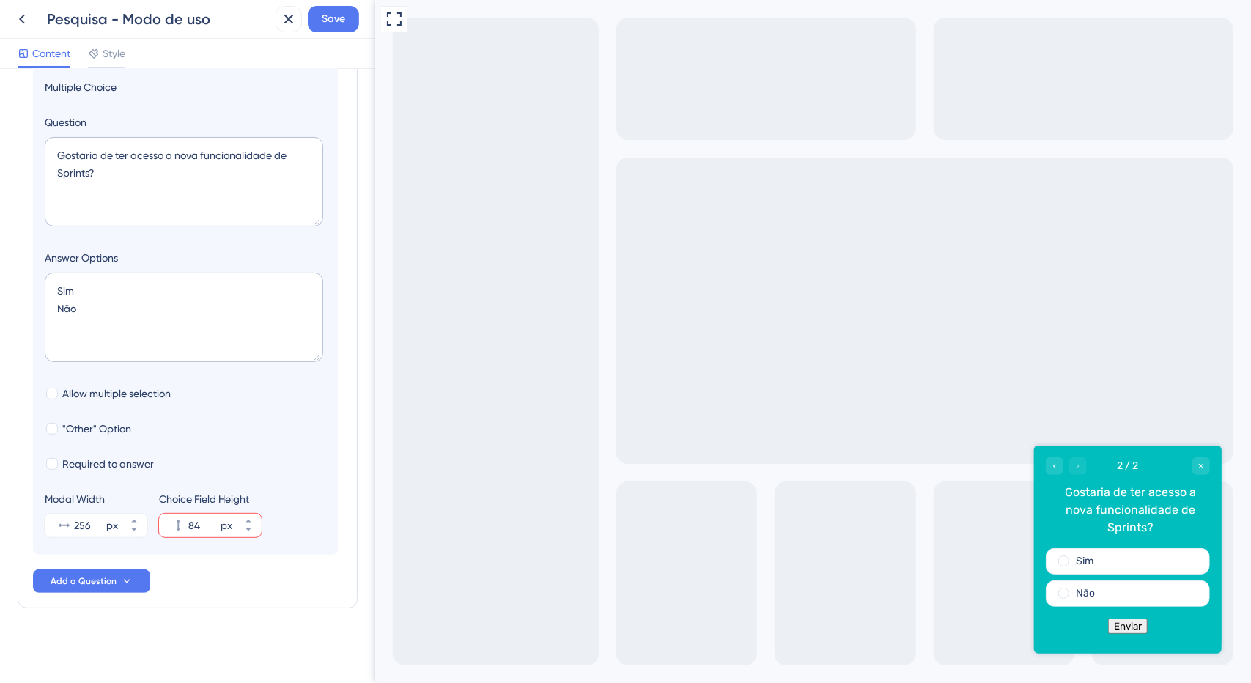
scroll to position [0, 0]
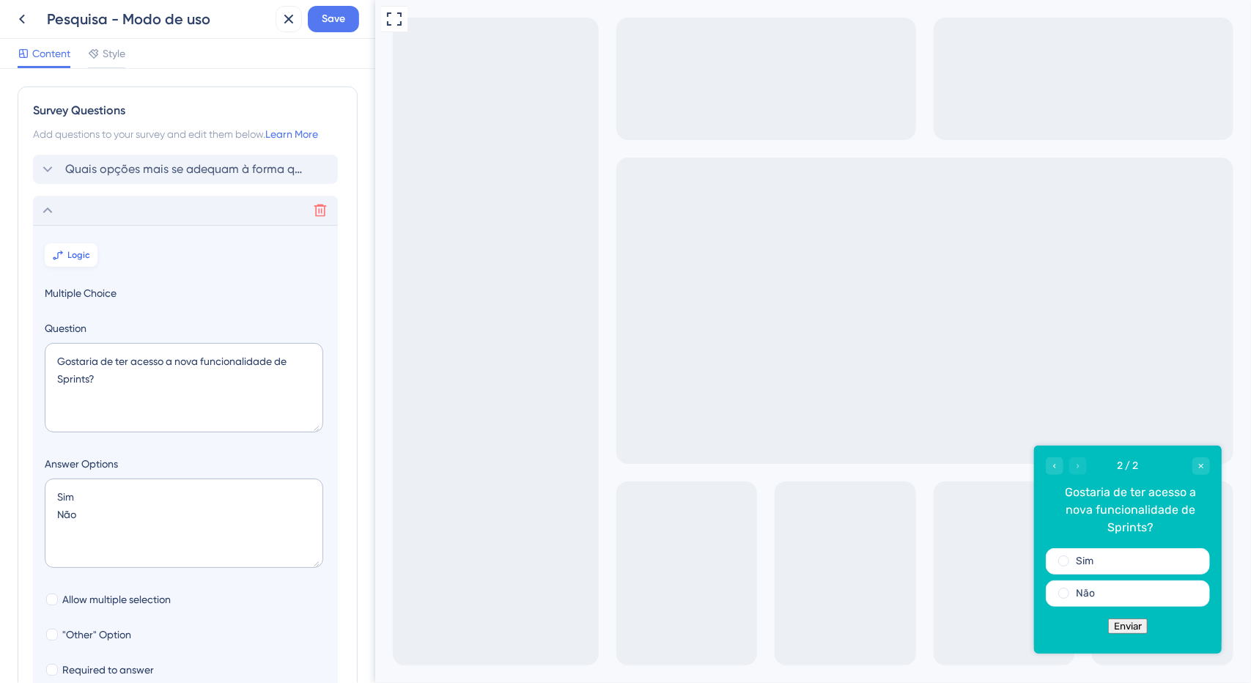
click at [91, 252] on button "Logic" at bounding box center [71, 254] width 53 height 23
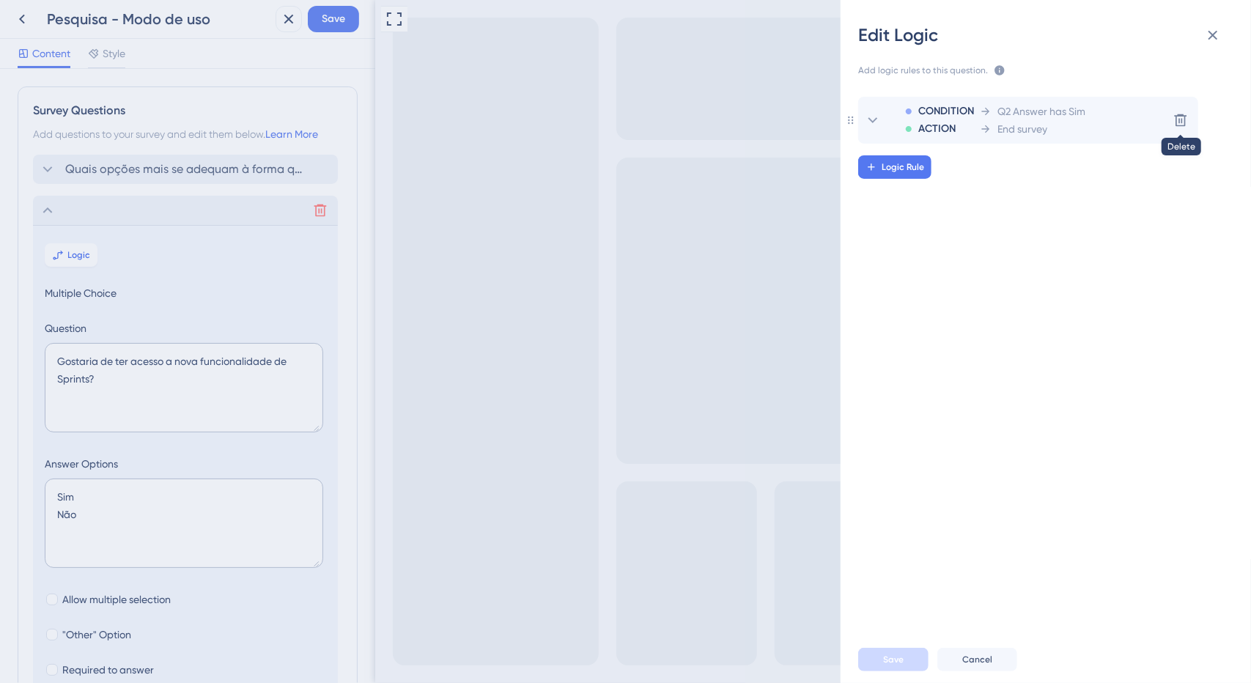
click at [1176, 114] on icon at bounding box center [1180, 120] width 15 height 15
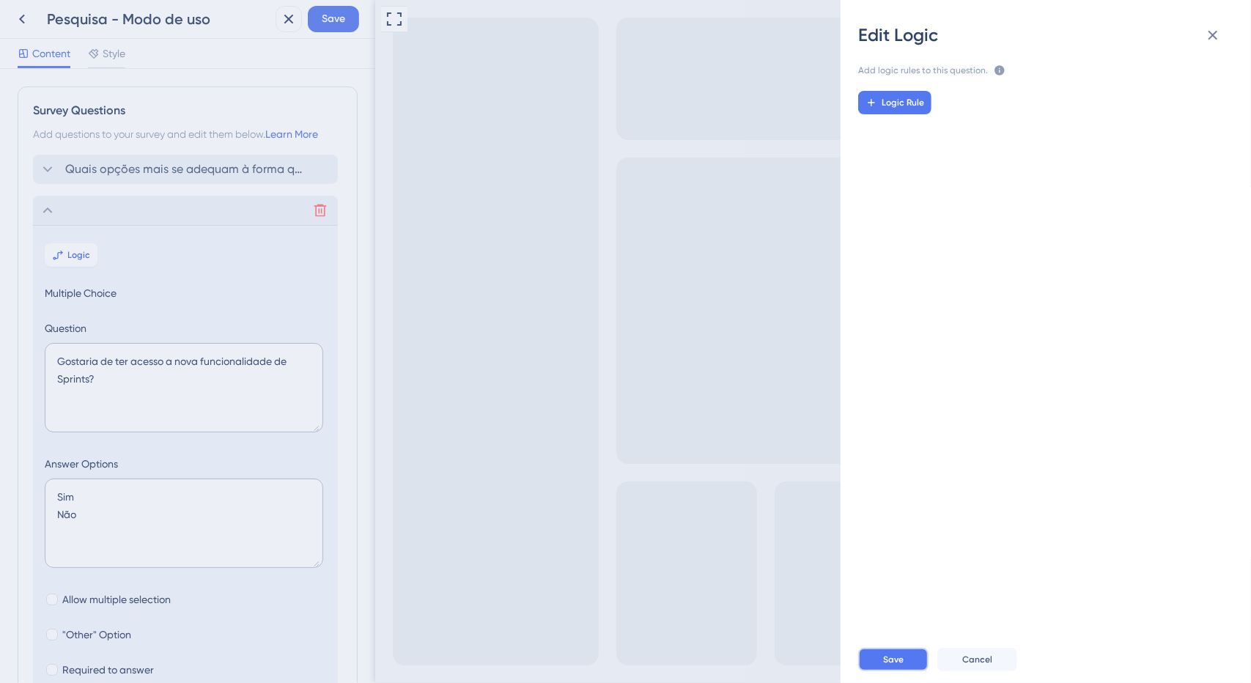
click at [910, 652] on button "Save" at bounding box center [893, 659] width 70 height 23
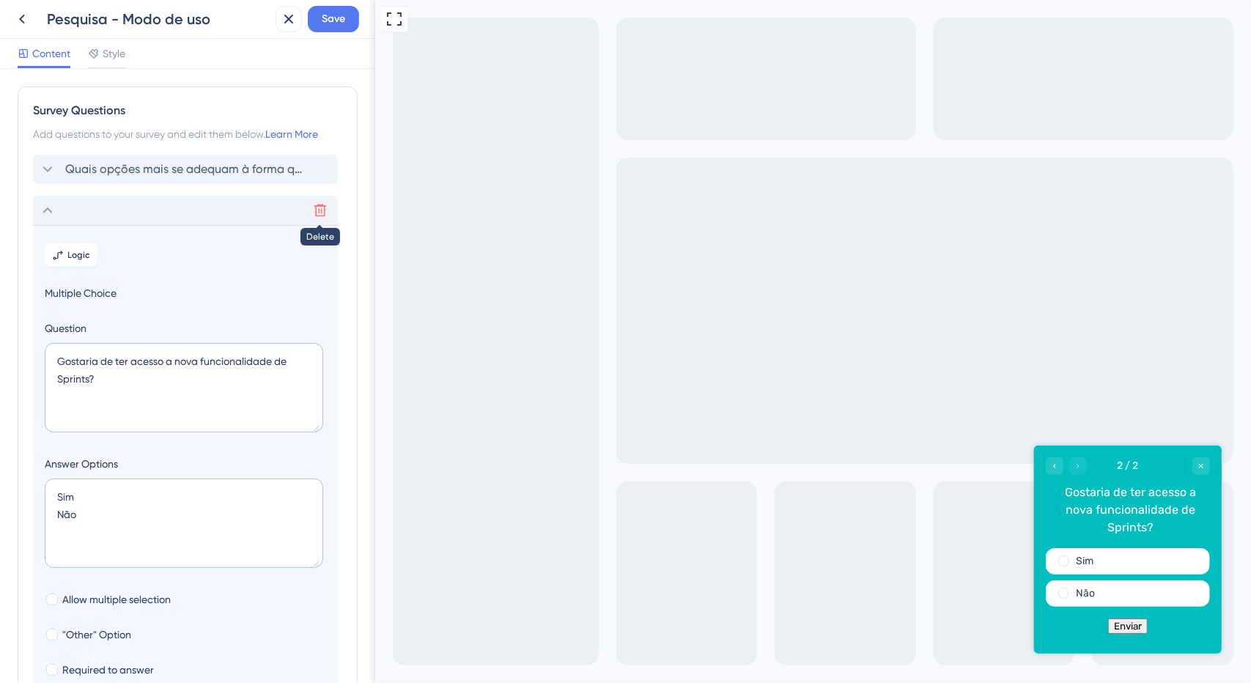
click at [325, 204] on icon at bounding box center [320, 210] width 15 height 15
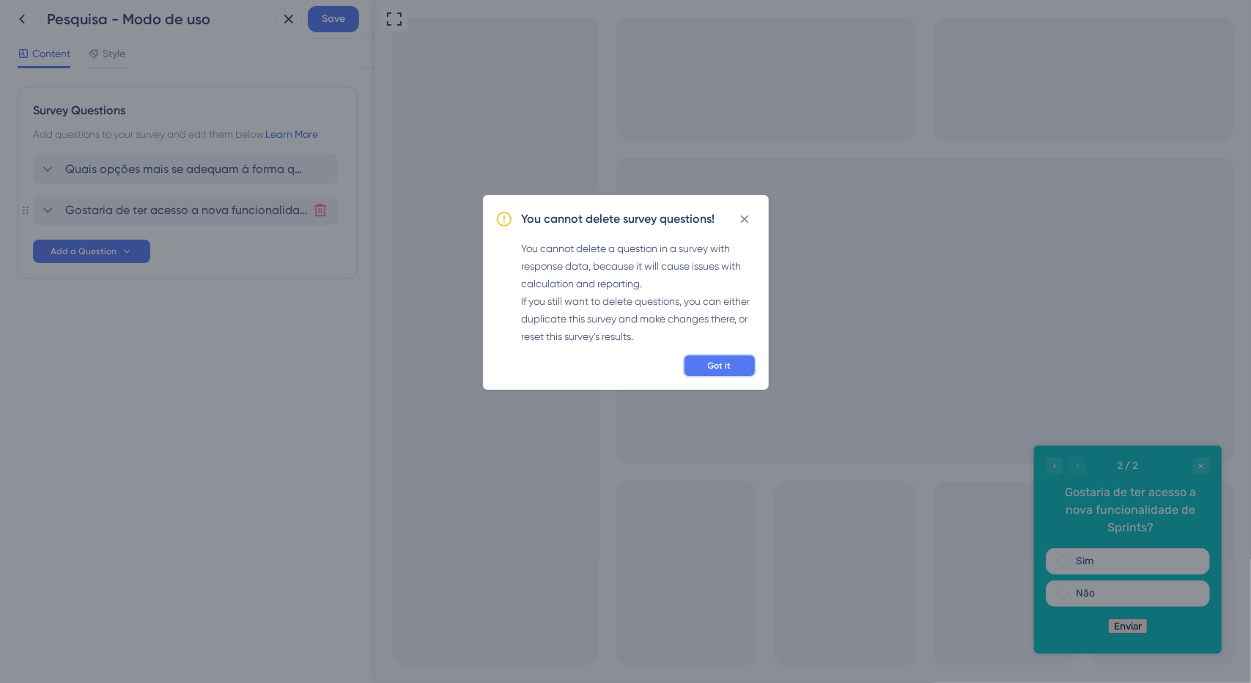
click at [736, 366] on button "Got it" at bounding box center [719, 365] width 73 height 23
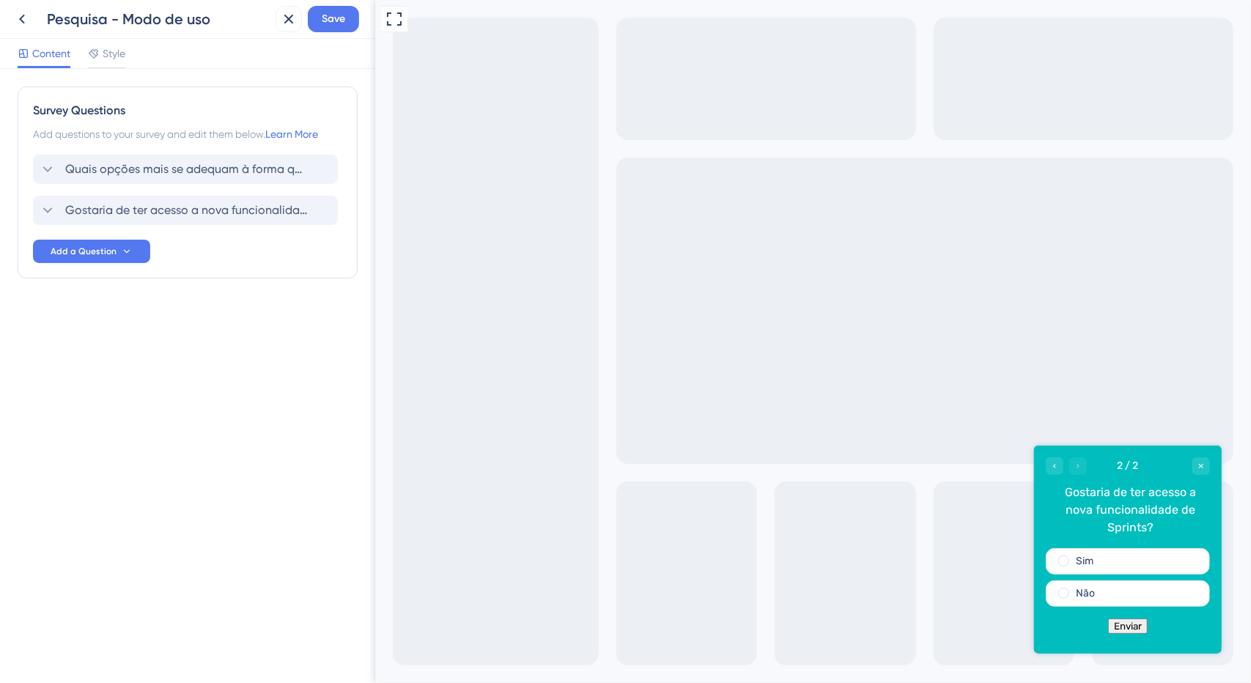
click at [29, 207] on div "Survey Questions Add questions to your survey and edit them below. Learn More Q…" at bounding box center [188, 182] width 340 height 192
click at [45, 206] on icon at bounding box center [48, 211] width 18 height 18
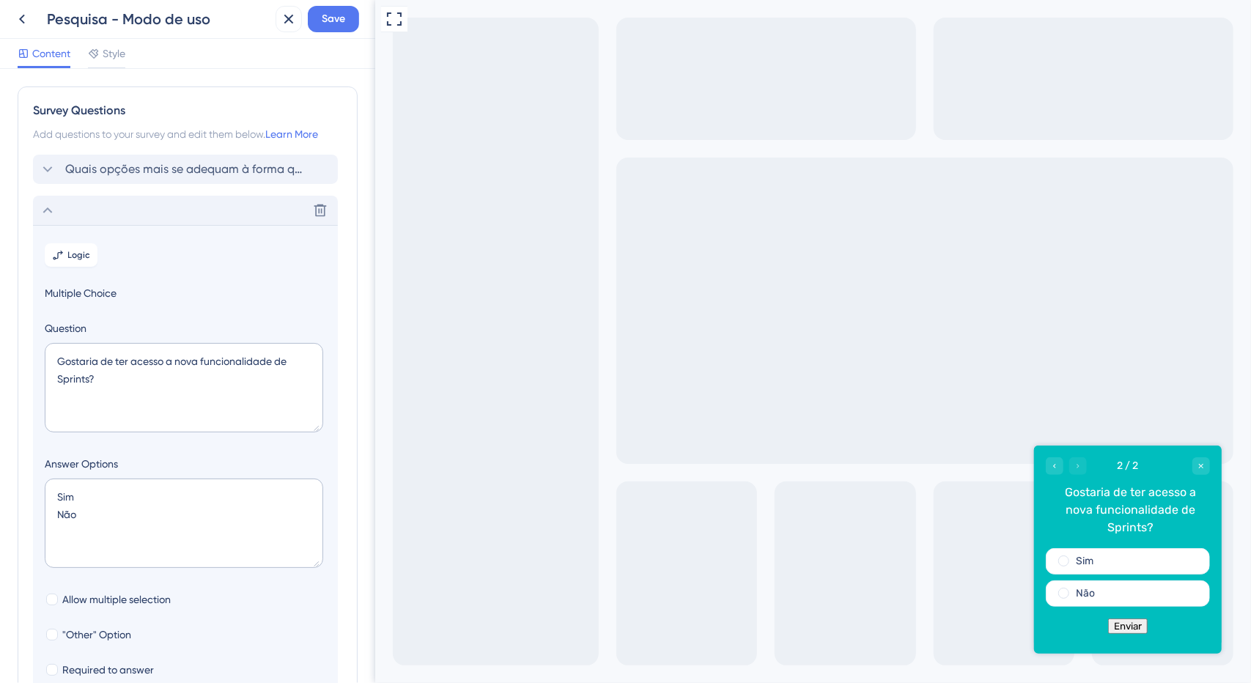
scroll to position [126, 0]
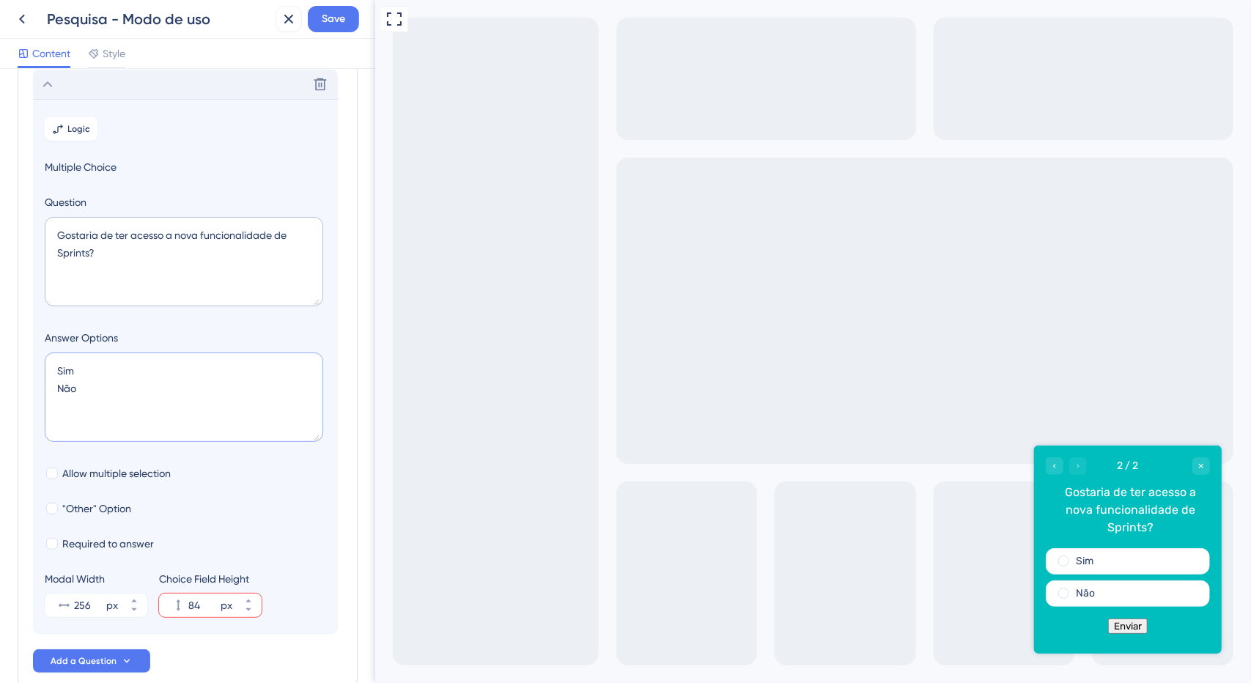
drag, startPoint x: 119, startPoint y: 377, endPoint x: 0, endPoint y: 305, distance: 138.8
click at [49, 339] on div "Answer Options Sim Não" at bounding box center [185, 388] width 281 height 118
drag, startPoint x: 189, startPoint y: 411, endPoint x: 76, endPoint y: 306, distance: 154.0
click at [10, 321] on div "Survey Questions Add questions to your survey and edit them below. Learn More Q…" at bounding box center [187, 376] width 375 height 614
type input "-4"
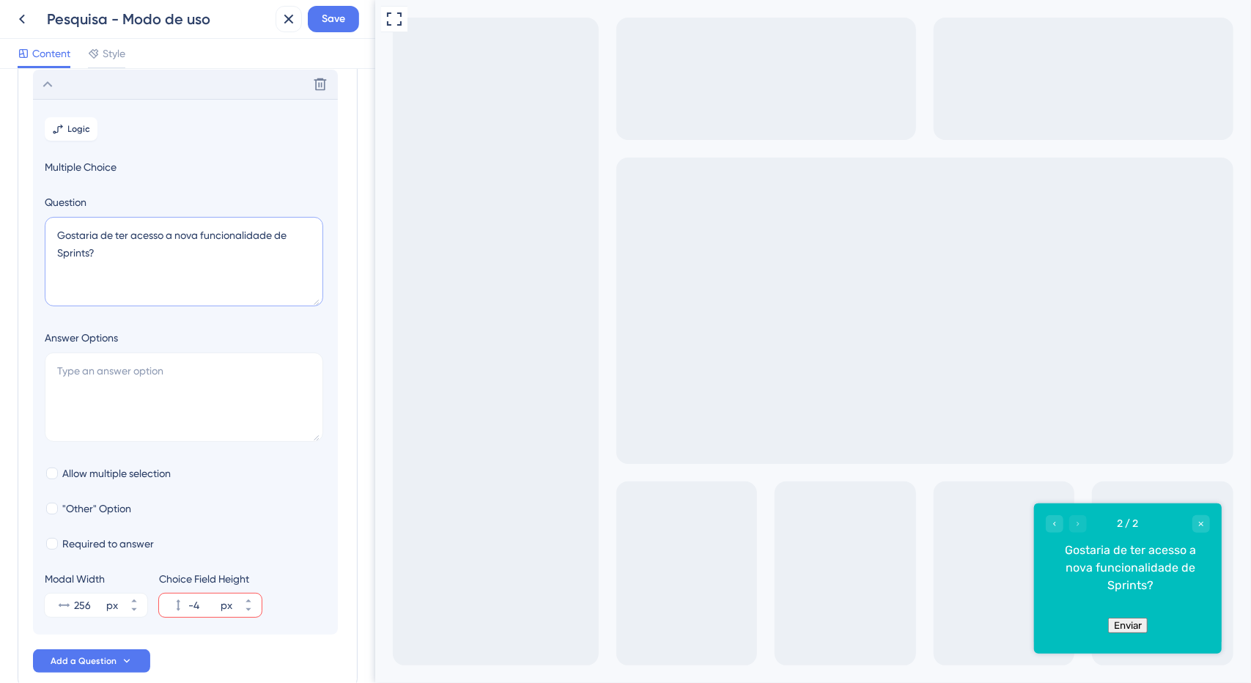
drag, startPoint x: 92, startPoint y: 259, endPoint x: 0, endPoint y: 183, distance: 119.7
click at [0, 188] on div "Survey Questions Add questions to your survey and edit them below. Learn More Q…" at bounding box center [187, 376] width 375 height 614
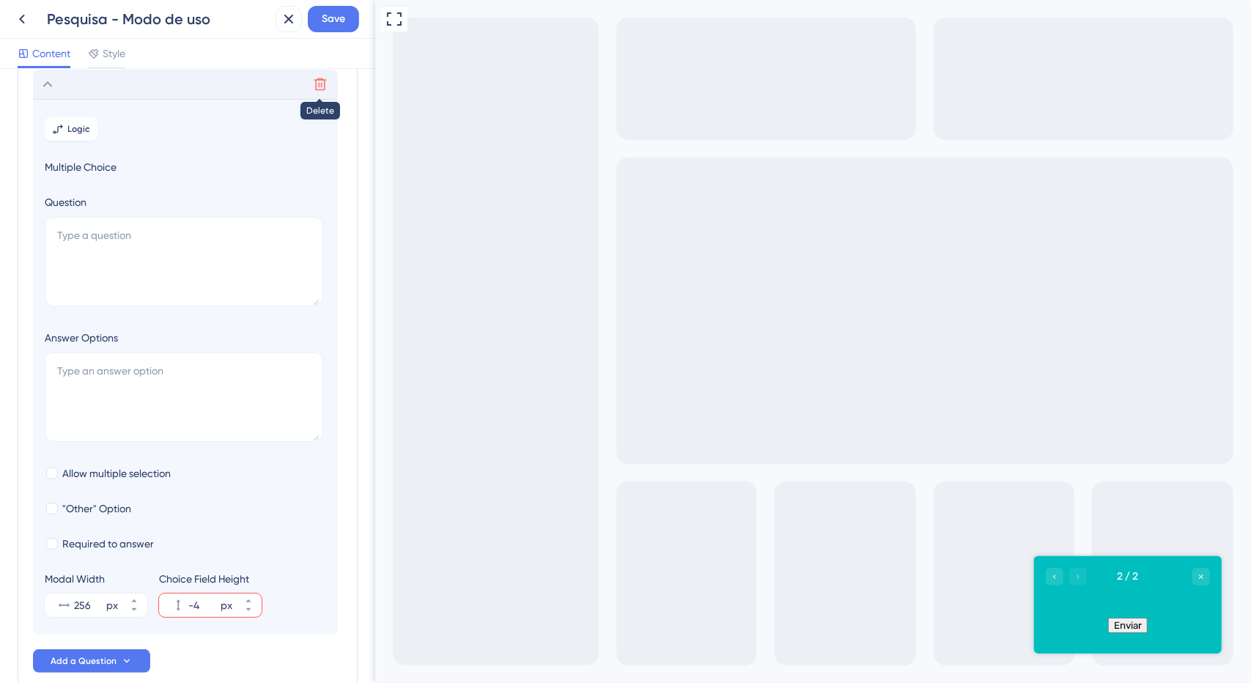
click at [318, 90] on icon at bounding box center [320, 84] width 15 height 15
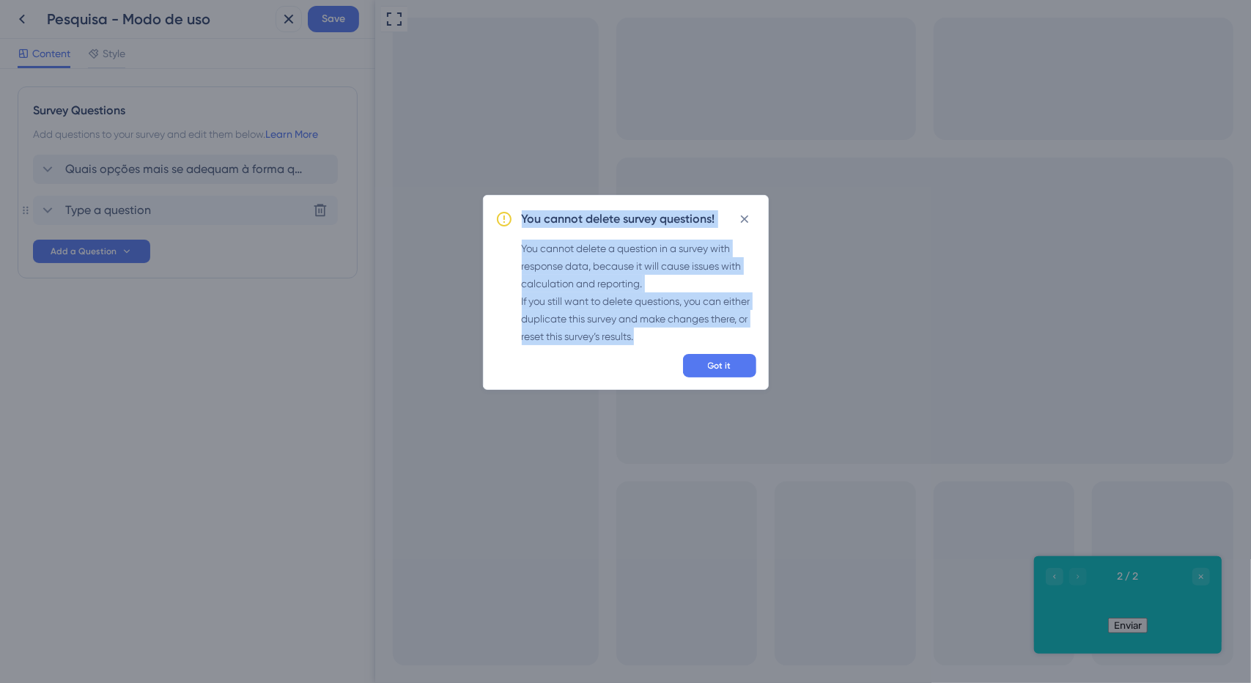
drag, startPoint x: 642, startPoint y: 334, endPoint x: 519, endPoint y: 237, distance: 157.0
click at [517, 236] on div "You cannot delete survey questions! You cannot delete a question in a survey wi…" at bounding box center [626, 292] width 286 height 195
click at [532, 241] on div "You cannot delete a question in a survey with response data, because it will ca…" at bounding box center [639, 293] width 235 height 106
drag, startPoint x: 520, startPoint y: 246, endPoint x: 647, endPoint y: 343, distance: 159.9
click at [647, 343] on div "You cannot delete survey questions! You cannot delete a question in a survey wi…" at bounding box center [626, 292] width 286 height 195
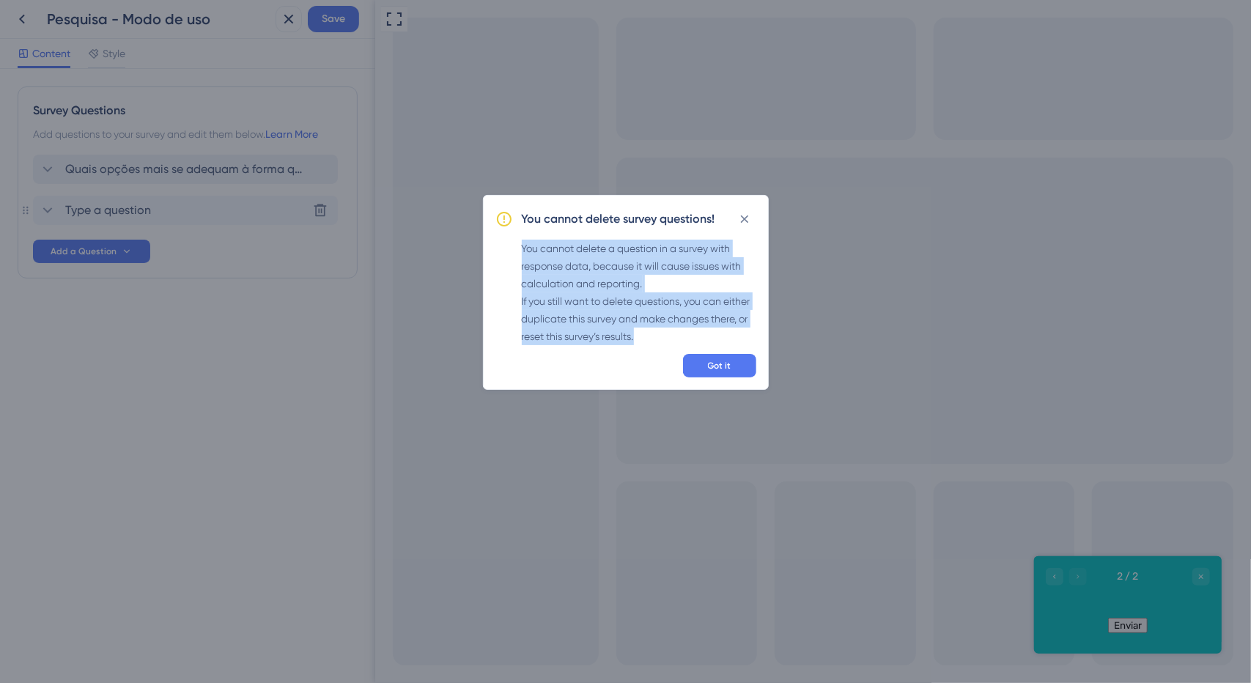
copy div "You cannot delete a question in a survey with response data, because it will ca…"
click at [740, 213] on icon at bounding box center [744, 219] width 15 height 15
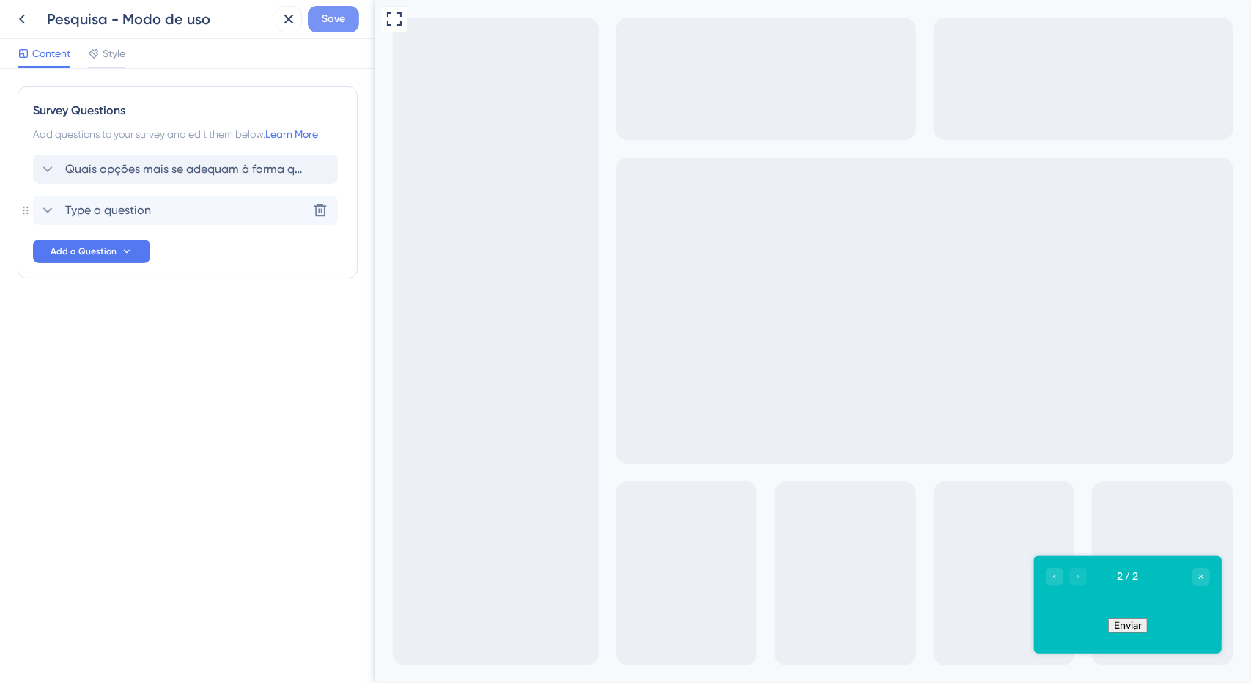
click at [339, 20] on span "Save" at bounding box center [333, 19] width 23 height 18
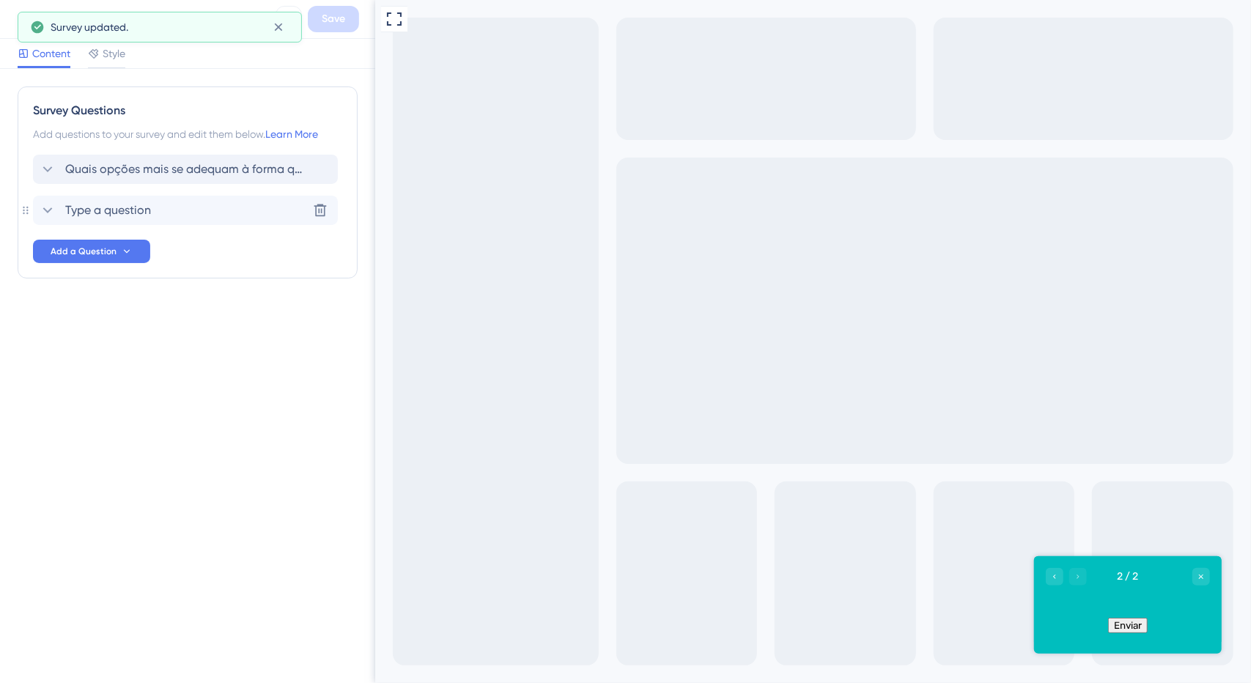
click at [23, 22] on div "Survey updated." at bounding box center [160, 27] width 284 height 31
click at [15, 22] on icon at bounding box center [22, 19] width 18 height 18
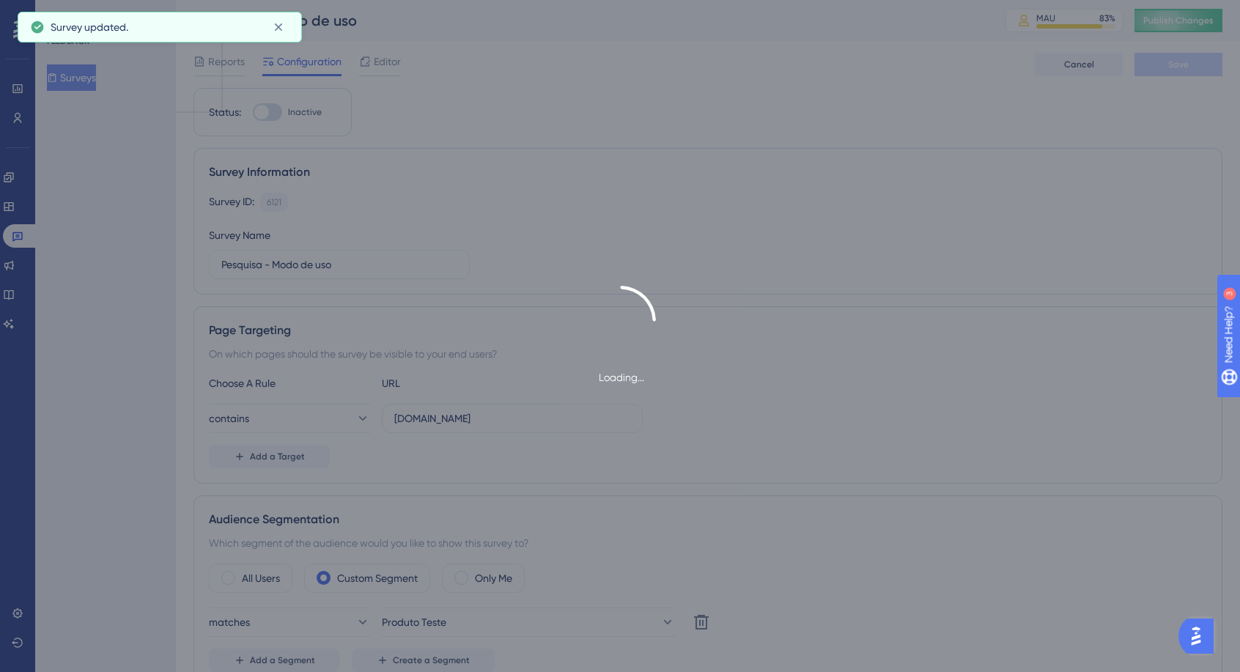
click at [226, 65] on div "Loading..." at bounding box center [620, 336] width 1240 height 672
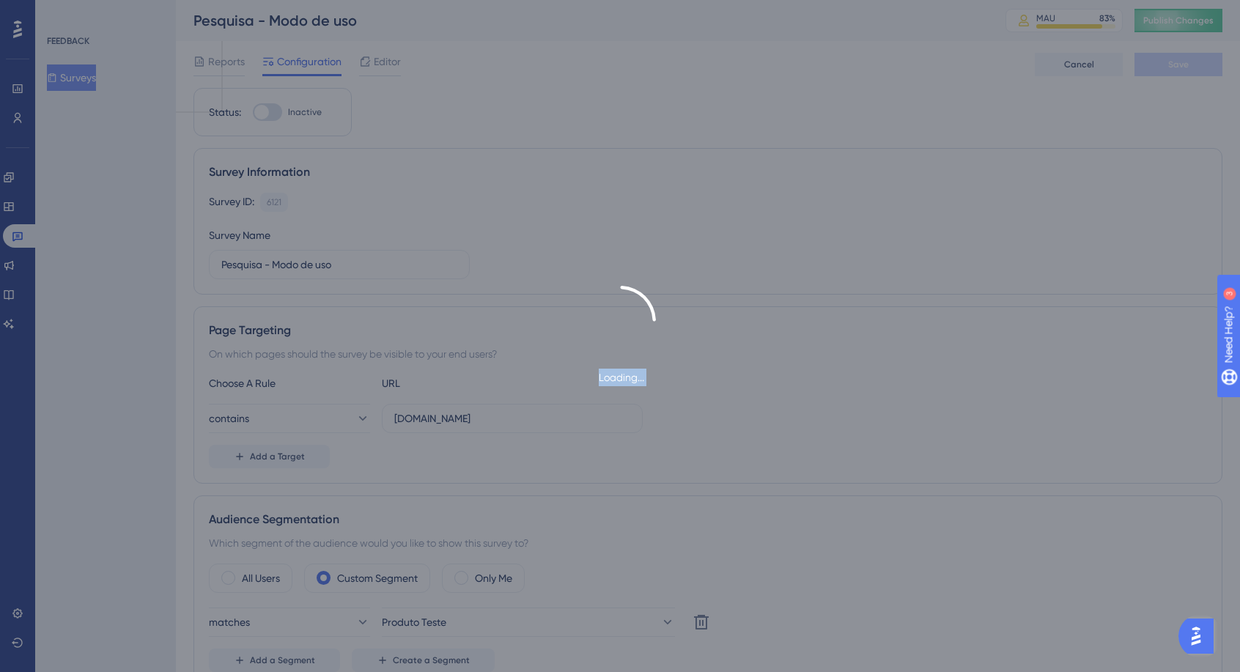
click at [226, 65] on div "Loading..." at bounding box center [620, 336] width 1240 height 672
click at [232, 64] on div "Loading..." at bounding box center [620, 336] width 1240 height 672
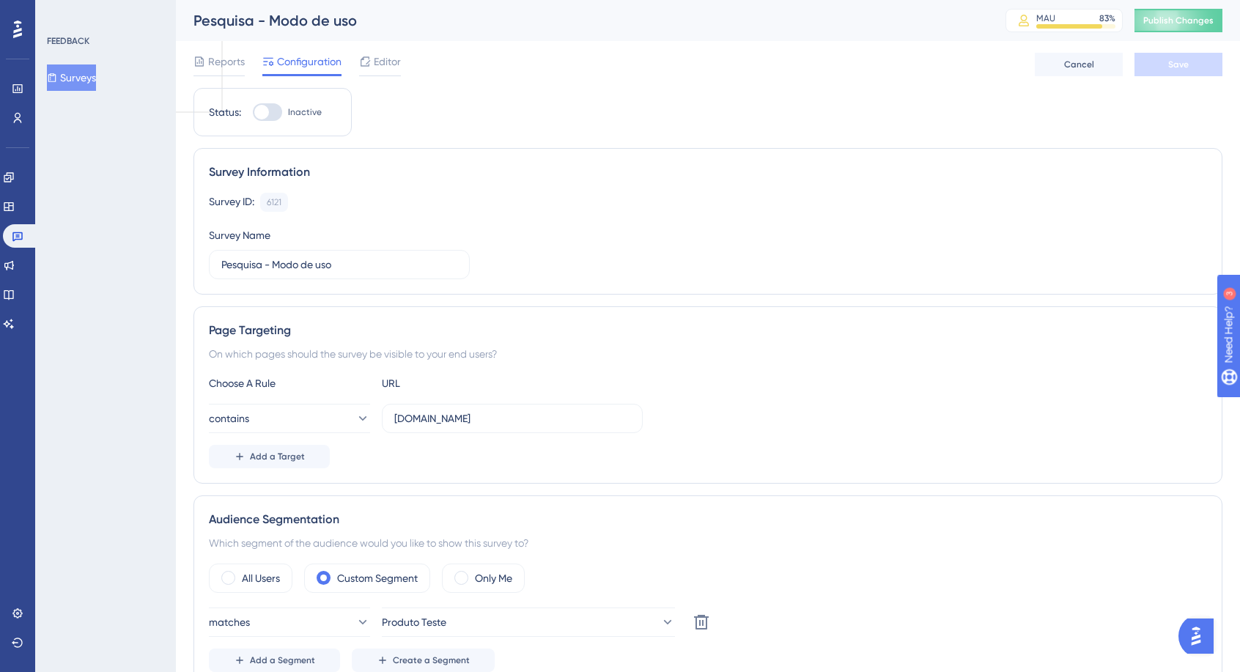
click at [212, 49] on div "Reports Configuration Editor Cancel Save" at bounding box center [707, 64] width 1029 height 47
click at [214, 54] on span "Reports" at bounding box center [226, 62] width 37 height 18
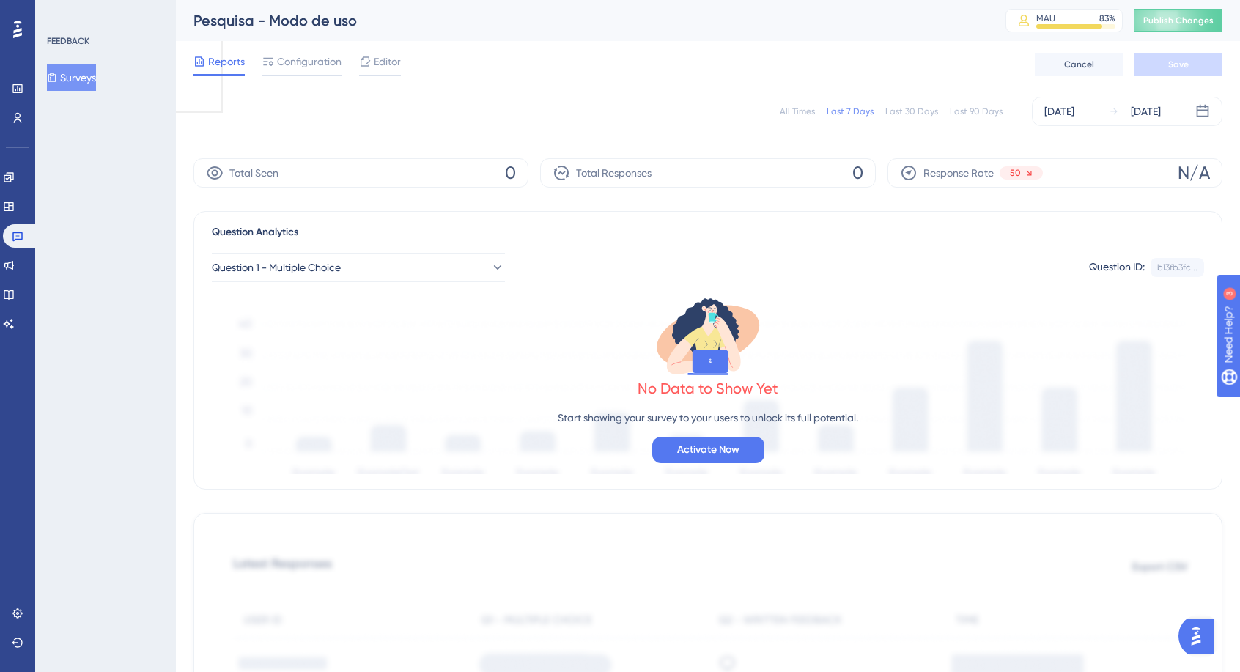
click at [790, 114] on div "All Times" at bounding box center [797, 112] width 35 height 12
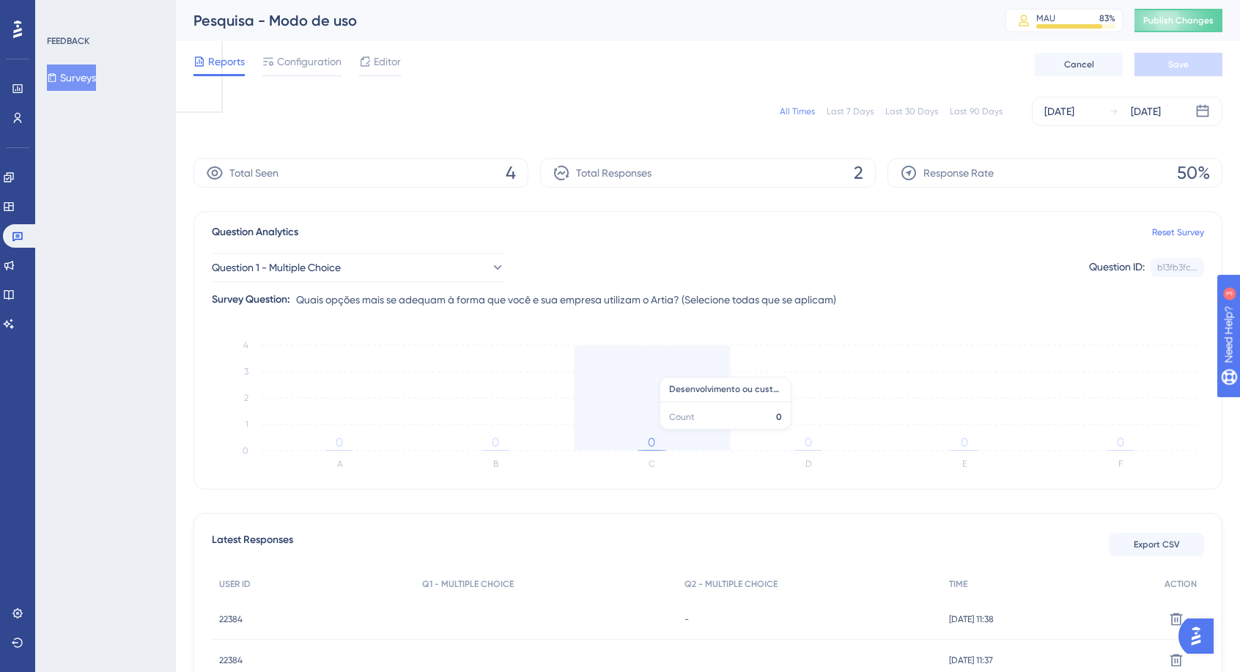
scroll to position [132, 0]
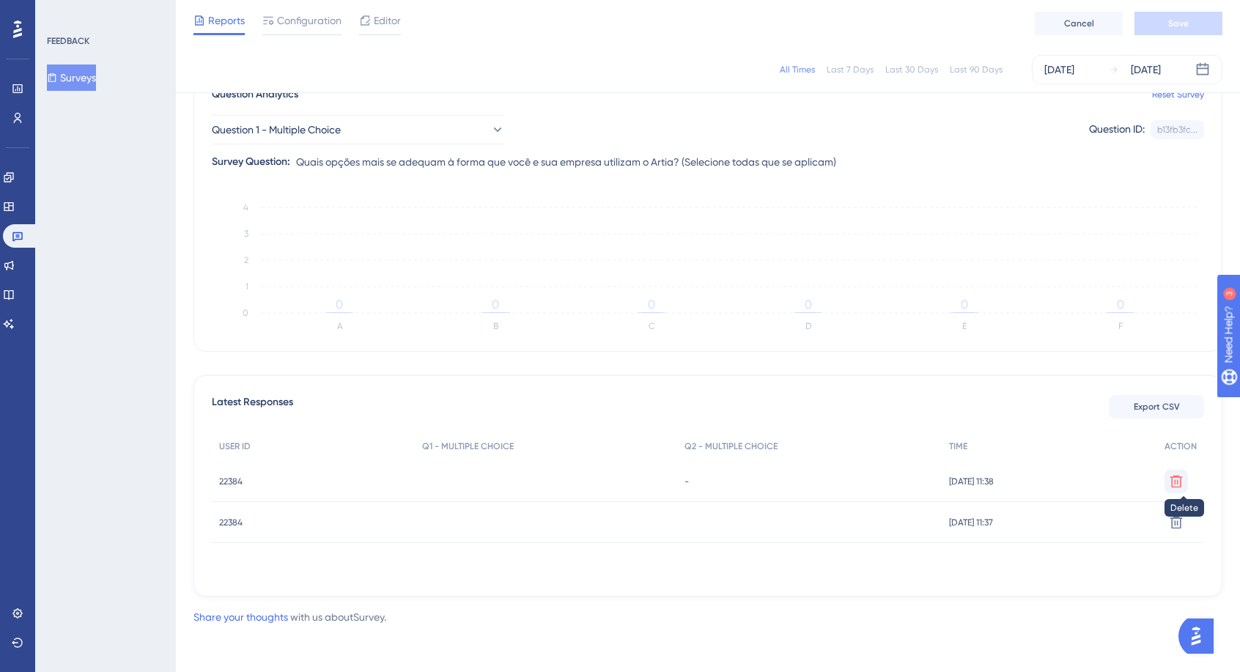
click at [1180, 482] on icon at bounding box center [1176, 481] width 15 height 15
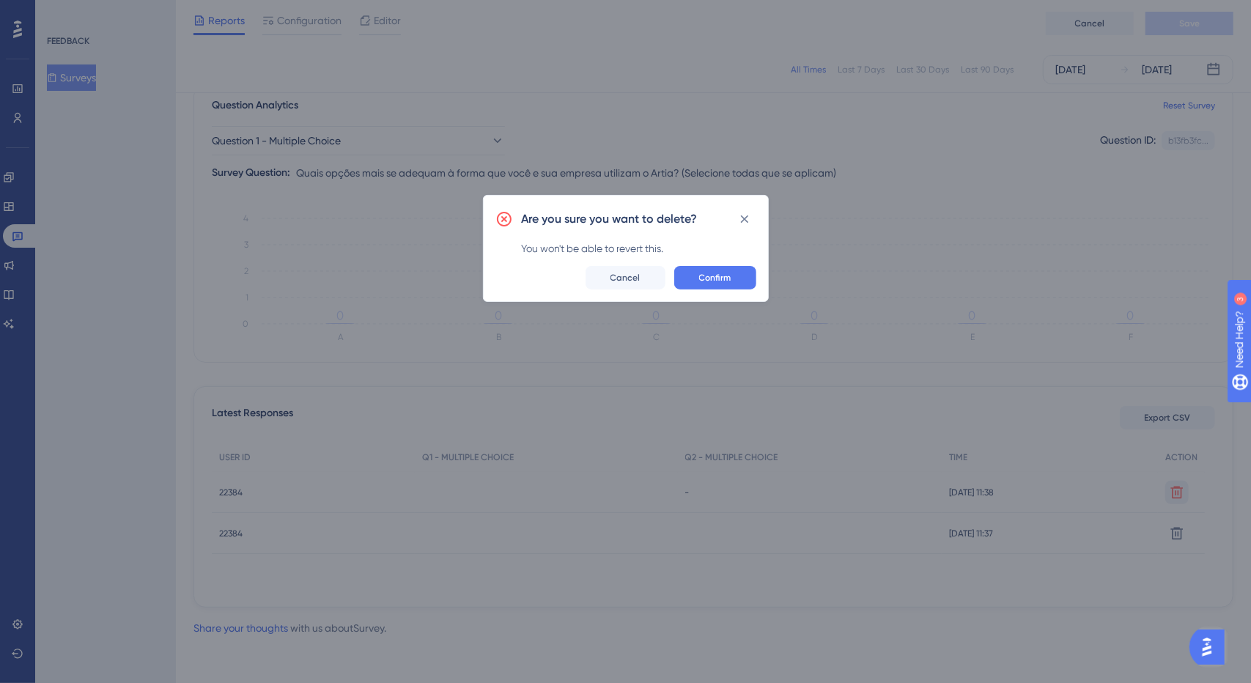
click at [745, 291] on div "Are you sure you want to delete? You won't be able to revert this. Confirm Canc…" at bounding box center [626, 248] width 286 height 107
click at [742, 269] on button "Confirm" at bounding box center [715, 277] width 82 height 23
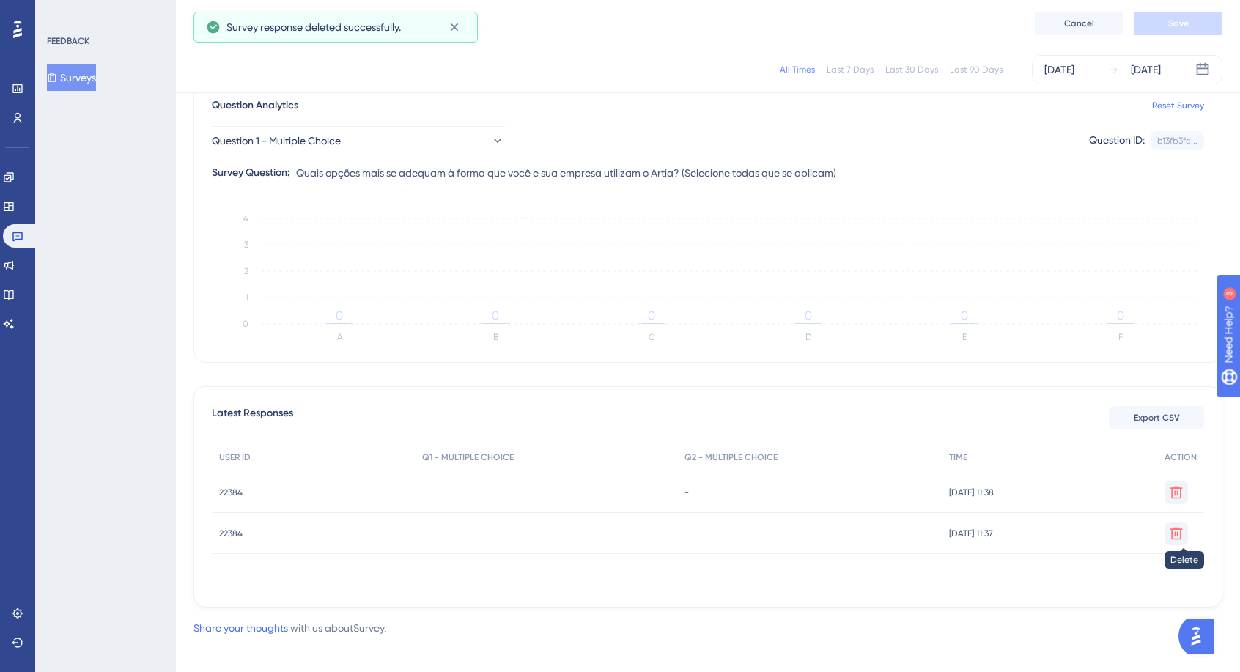
click at [1180, 498] on icon at bounding box center [1176, 492] width 12 height 12
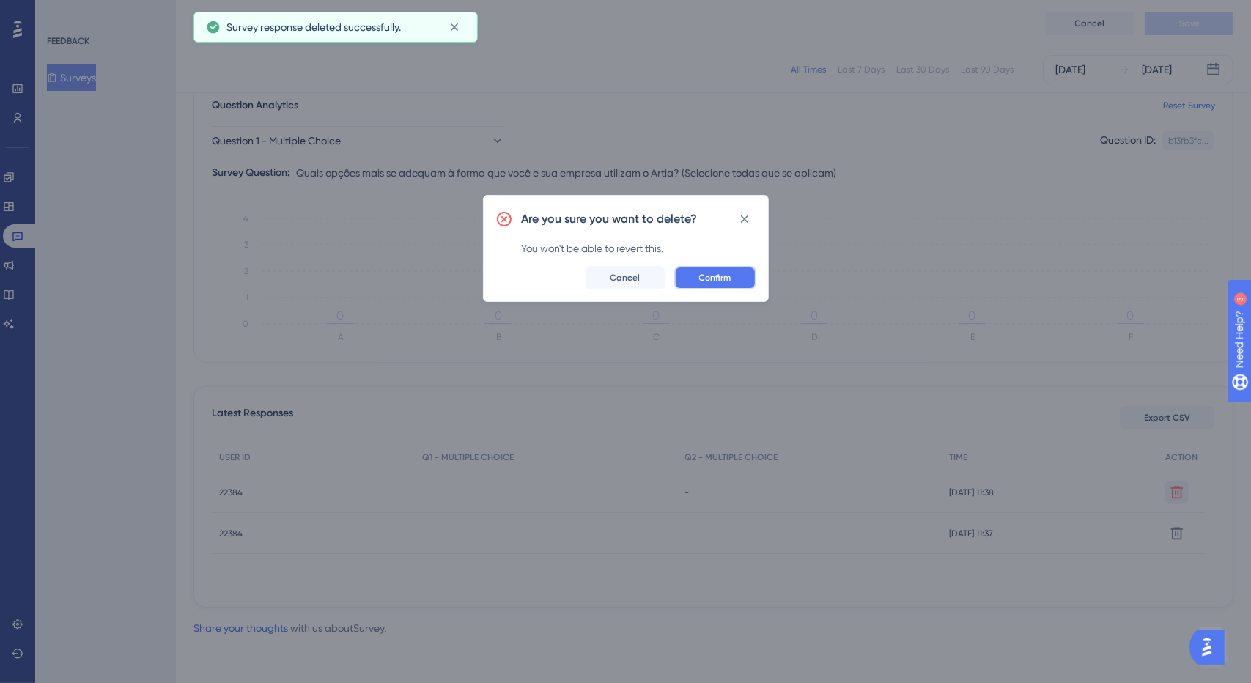
click at [741, 281] on button "Confirm" at bounding box center [715, 277] width 82 height 23
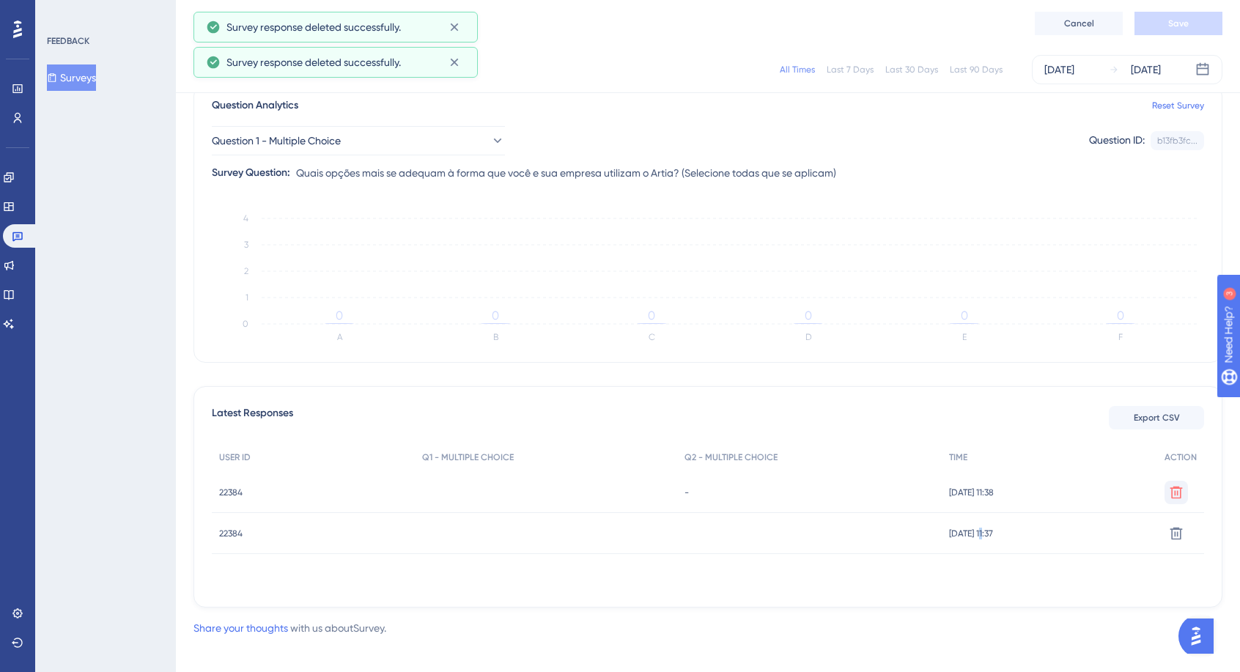
click at [962, 564] on div "USER ID Q1 - MULTIPLE CHOICE Q2 - MULTIPLE CHOICE TIME ACTION 22384 22384 - [DA…" at bounding box center [708, 516] width 992 height 147
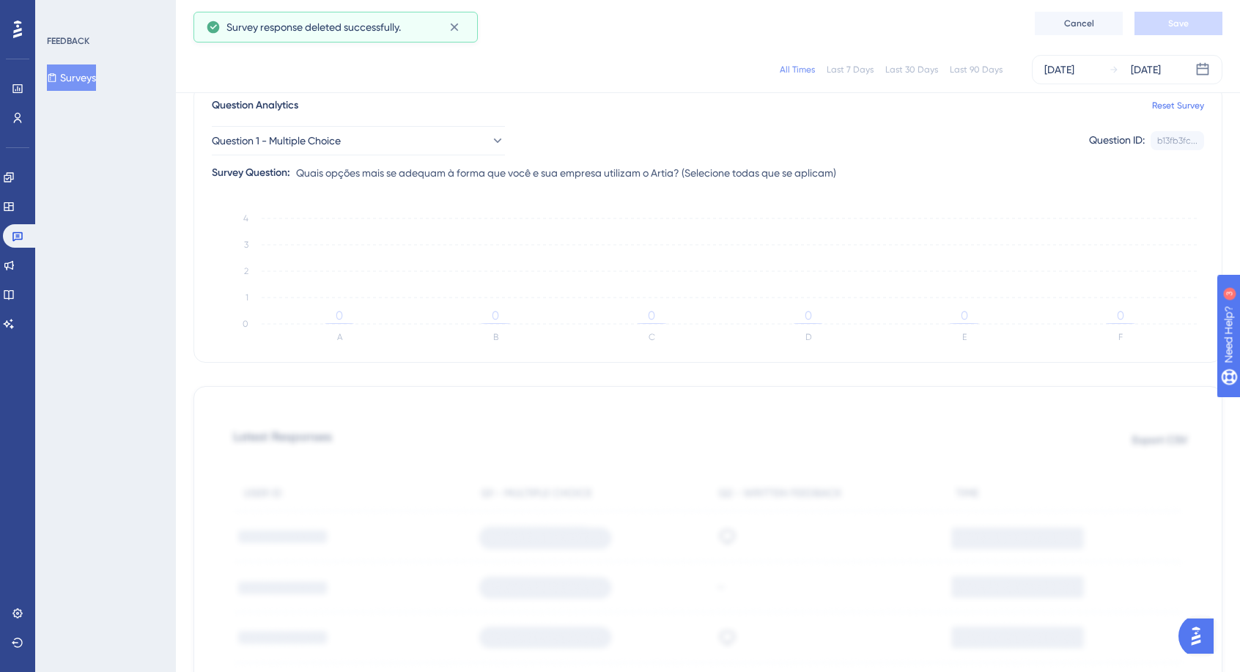
drag, startPoint x: 925, startPoint y: 127, endPoint x: 715, endPoint y: 115, distance: 209.9
click at [764, 117] on div "Question 1 - Multiple Choice Question ID: b13fb3fc... Copy Survey Question: Qua…" at bounding box center [708, 147] width 992 height 67
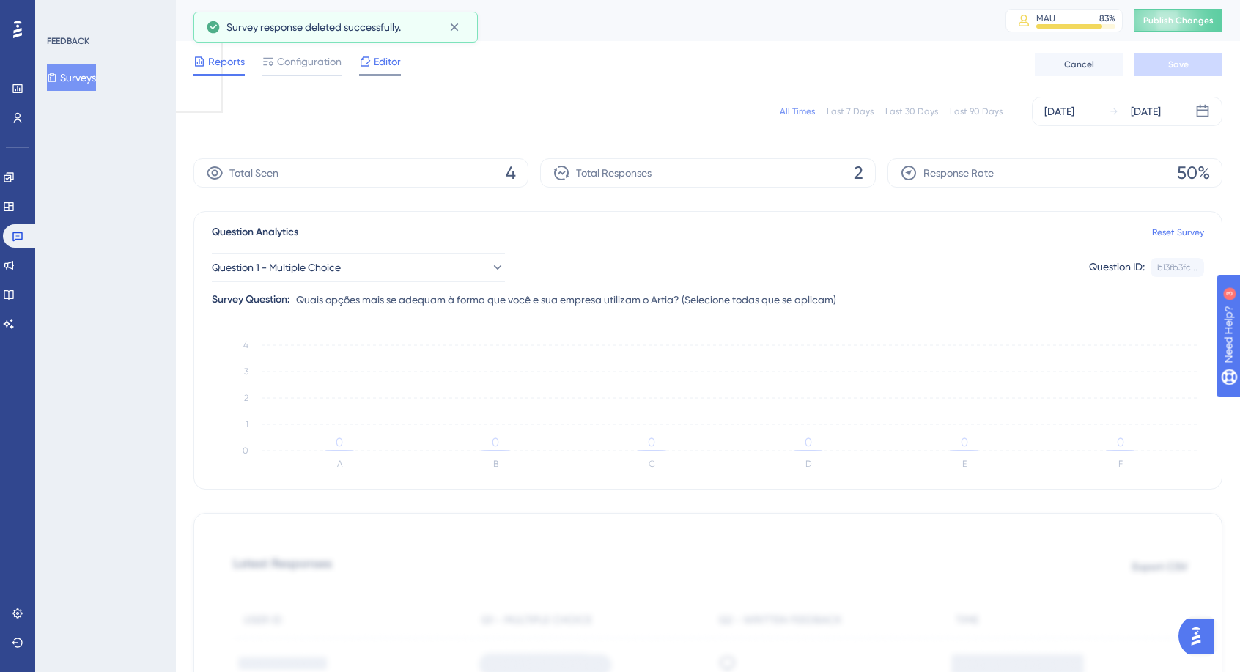
click at [385, 73] on div "Editor" at bounding box center [380, 64] width 42 height 23
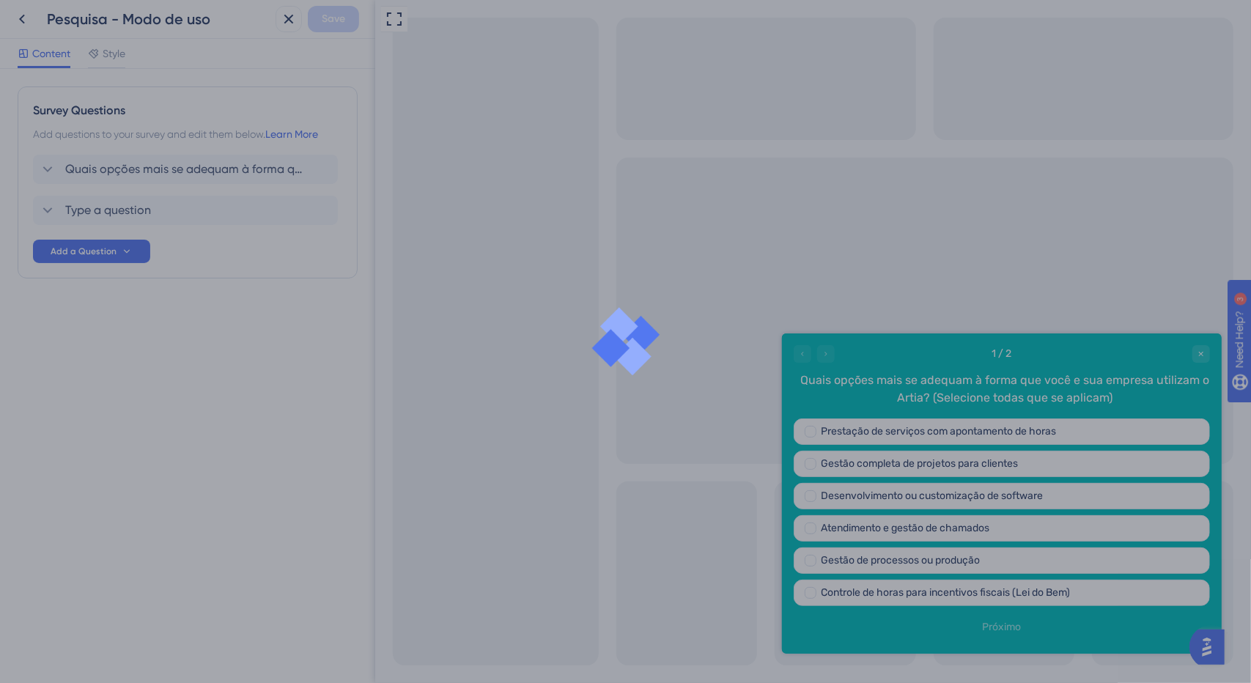
click at [315, 217] on div at bounding box center [625, 341] width 1251 height 683
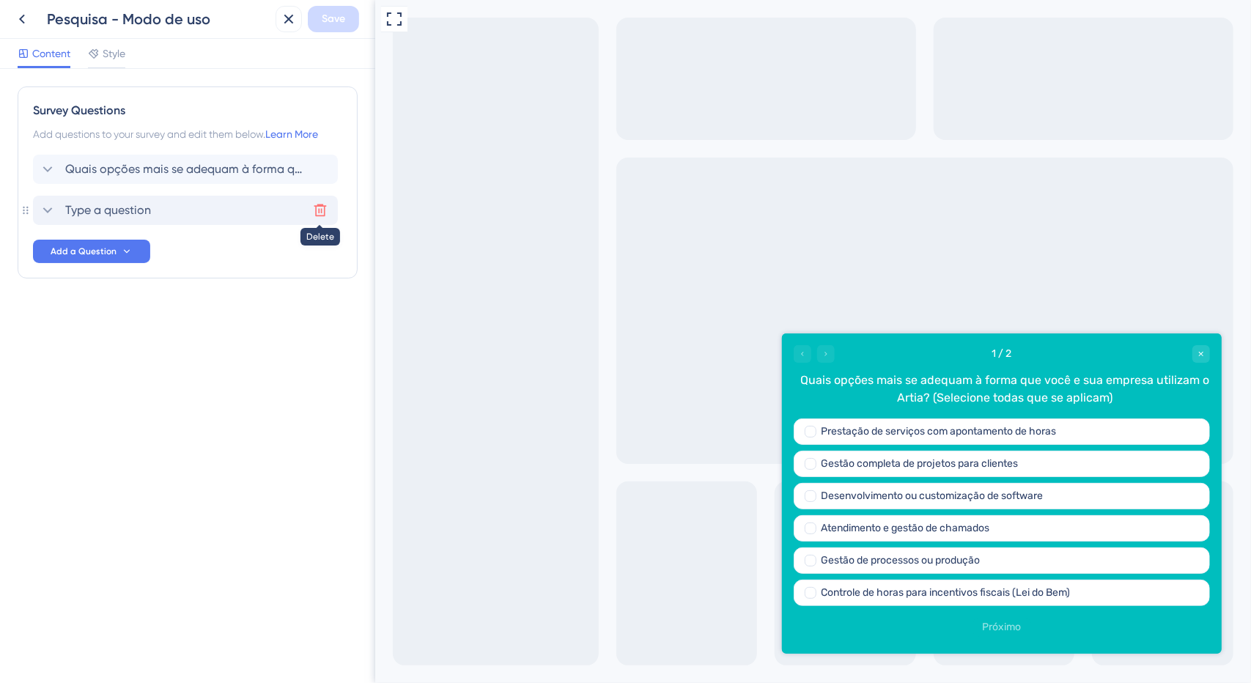
click at [320, 210] on icon at bounding box center [320, 210] width 15 height 15
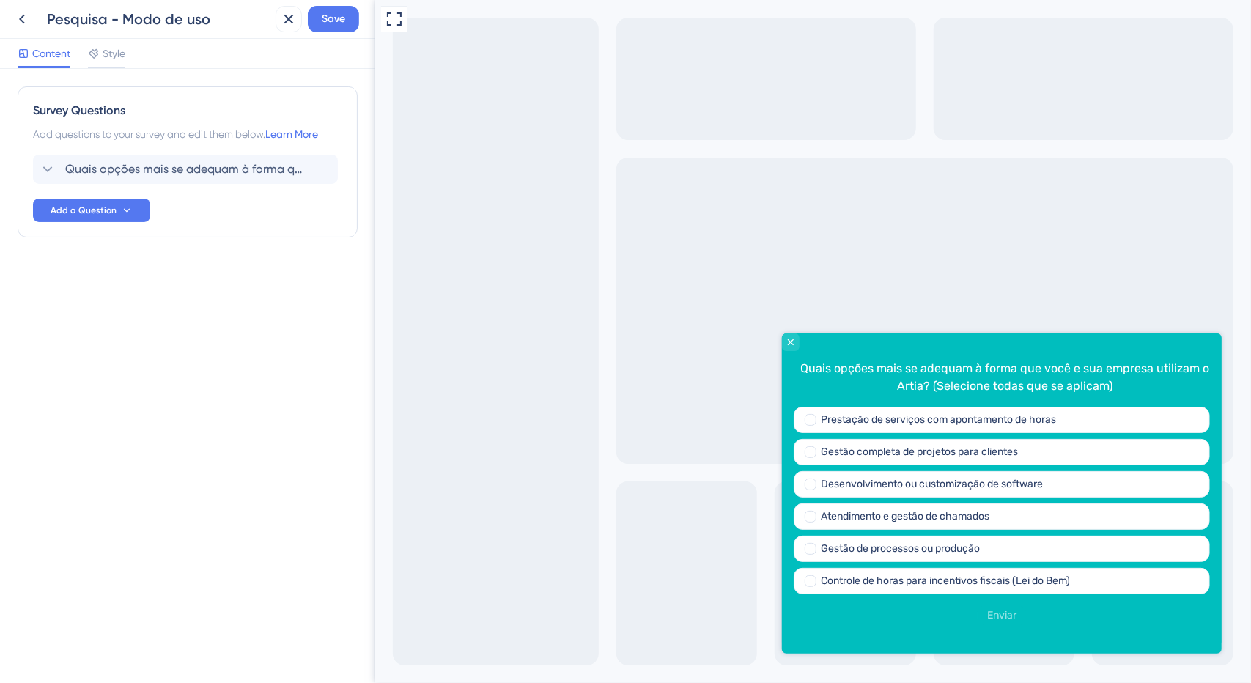
click at [248, 258] on div "Survey Questions Add questions to your survey and edit them below. Learn More Q…" at bounding box center [188, 191] width 340 height 210
click at [312, 13] on button "Save" at bounding box center [333, 19] width 51 height 26
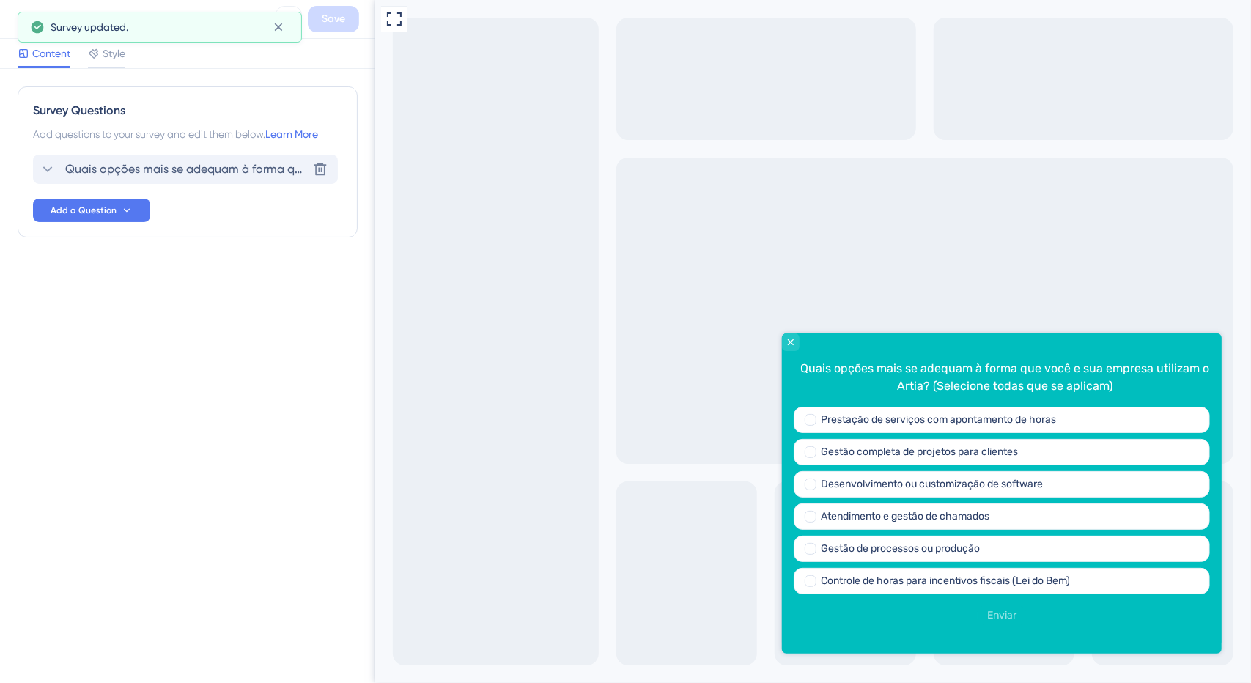
click at [166, 174] on span "Quais opções mais se adequam à forma que você e sua empresa utilizam o Artia? (…" at bounding box center [186, 170] width 242 height 18
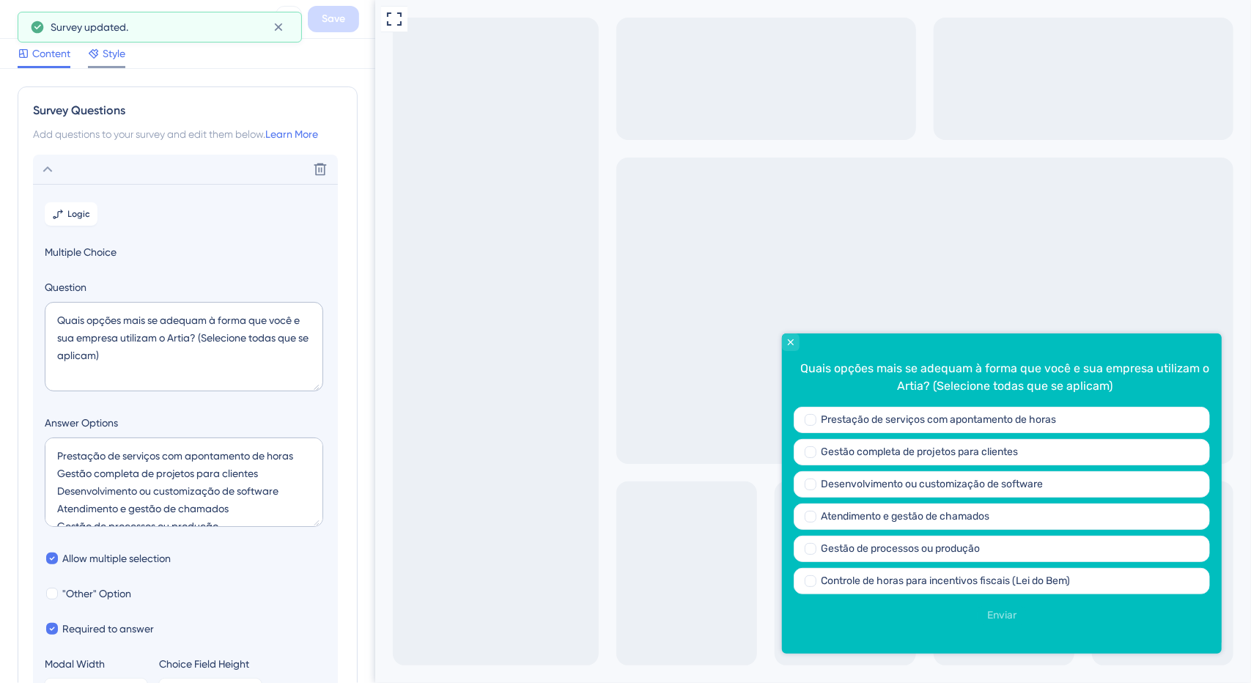
click at [121, 59] on span "Style" at bounding box center [114, 54] width 23 height 18
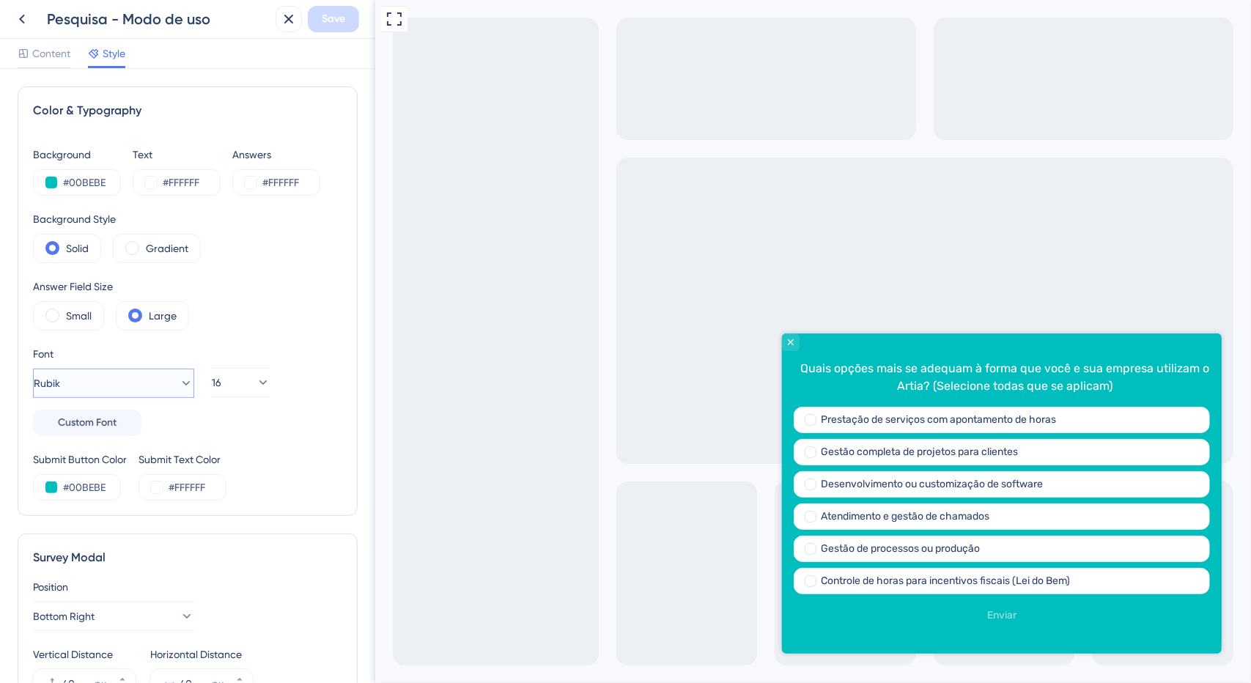
click at [101, 383] on button "Rubik" at bounding box center [113, 383] width 161 height 29
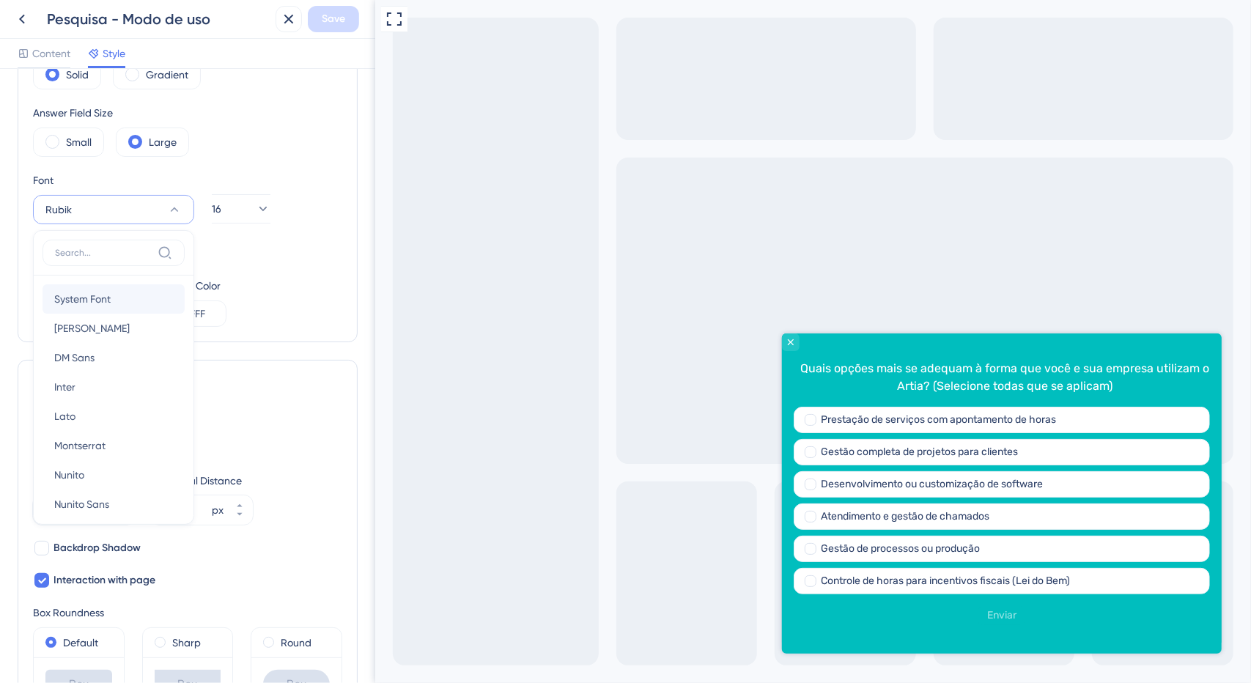
scroll to position [27, 0]
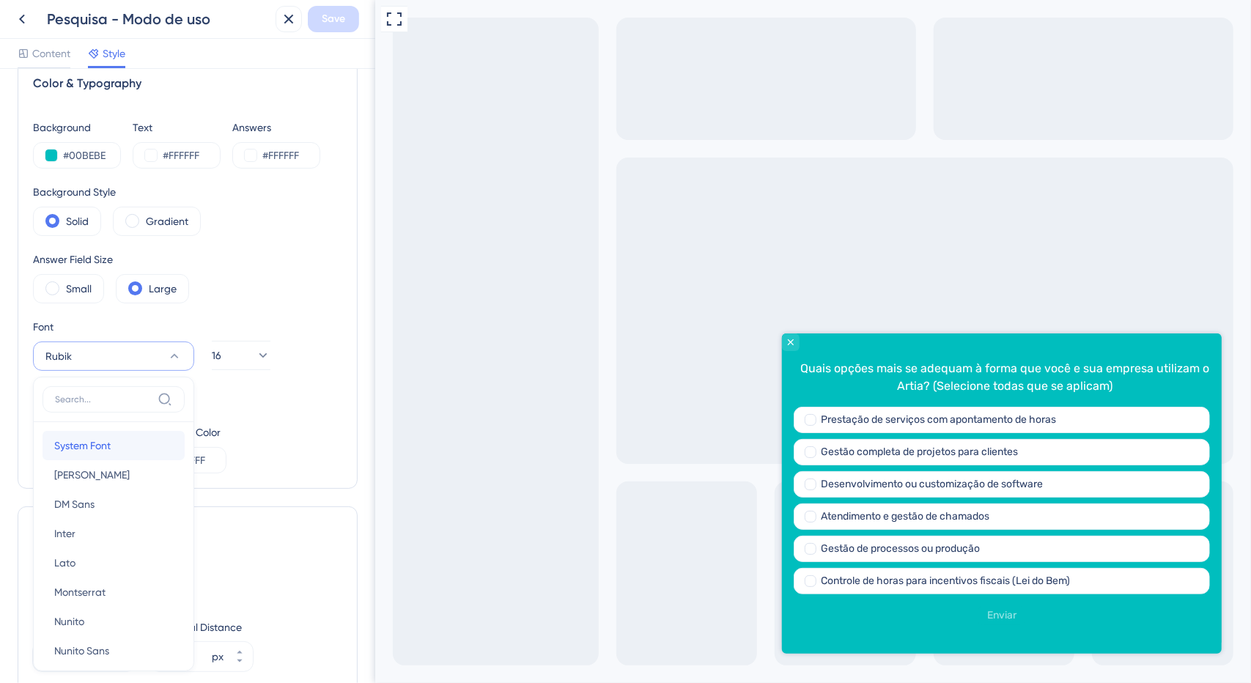
click at [115, 445] on button "System Font System Font" at bounding box center [114, 445] width 142 height 29
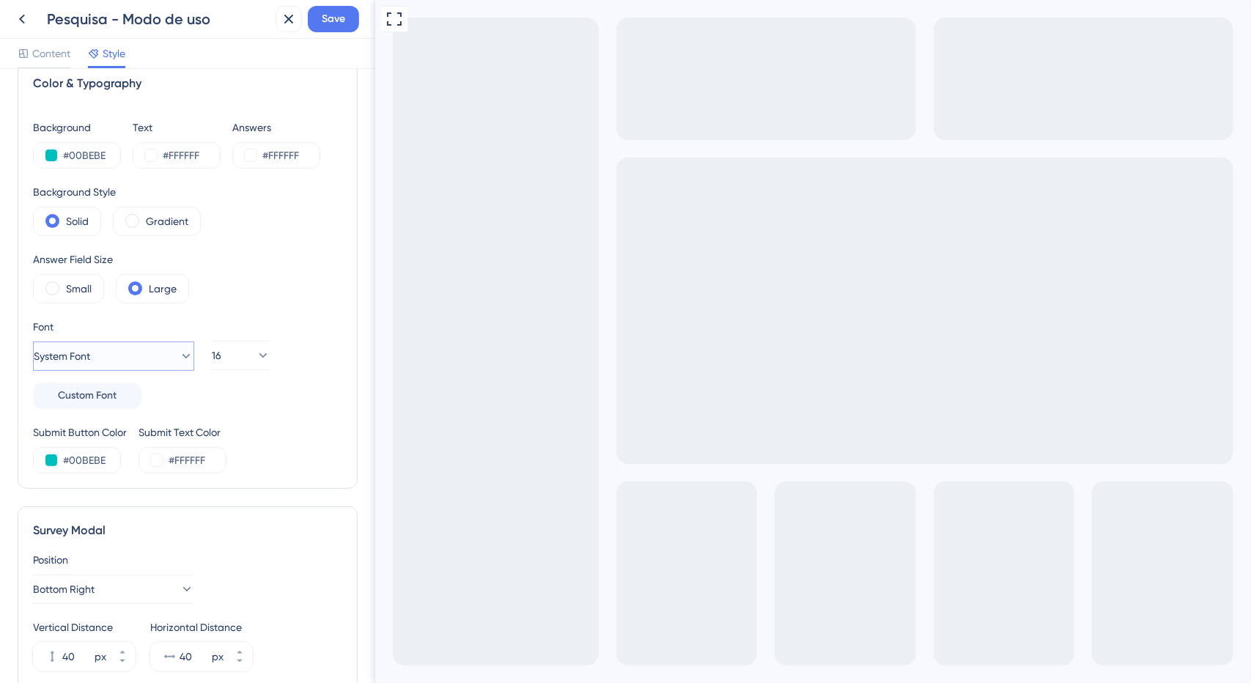
click at [117, 342] on button "System Font" at bounding box center [113, 356] width 161 height 29
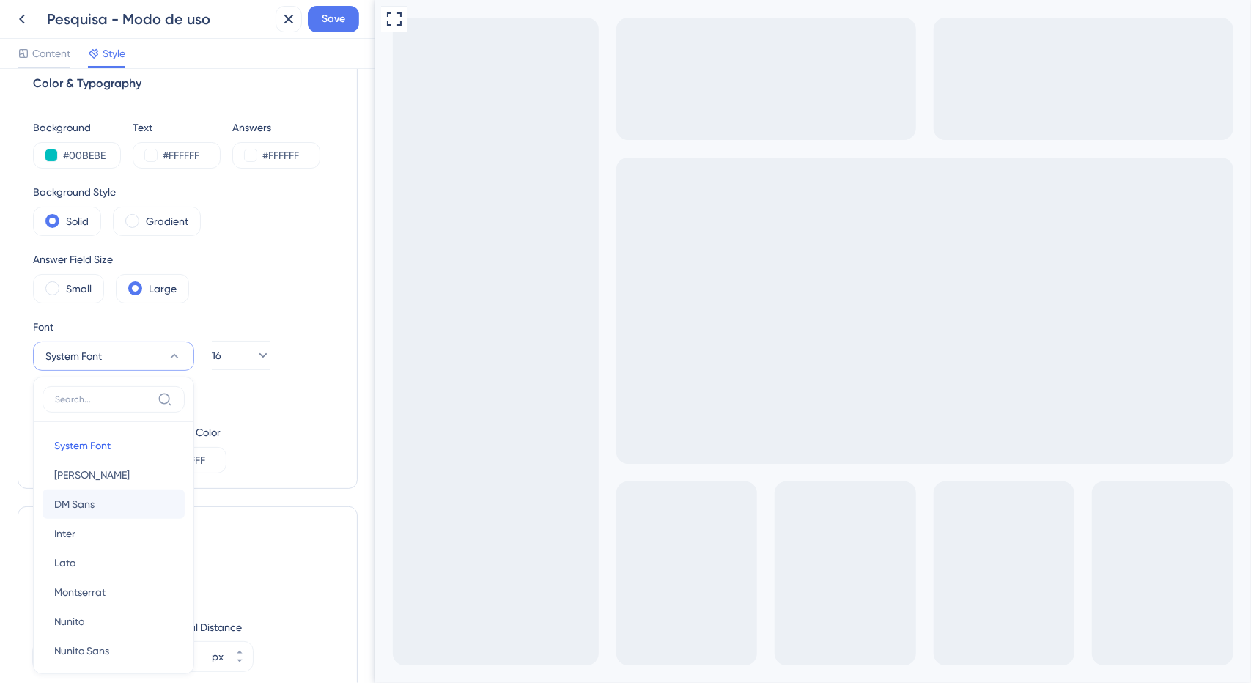
scroll to position [175, 0]
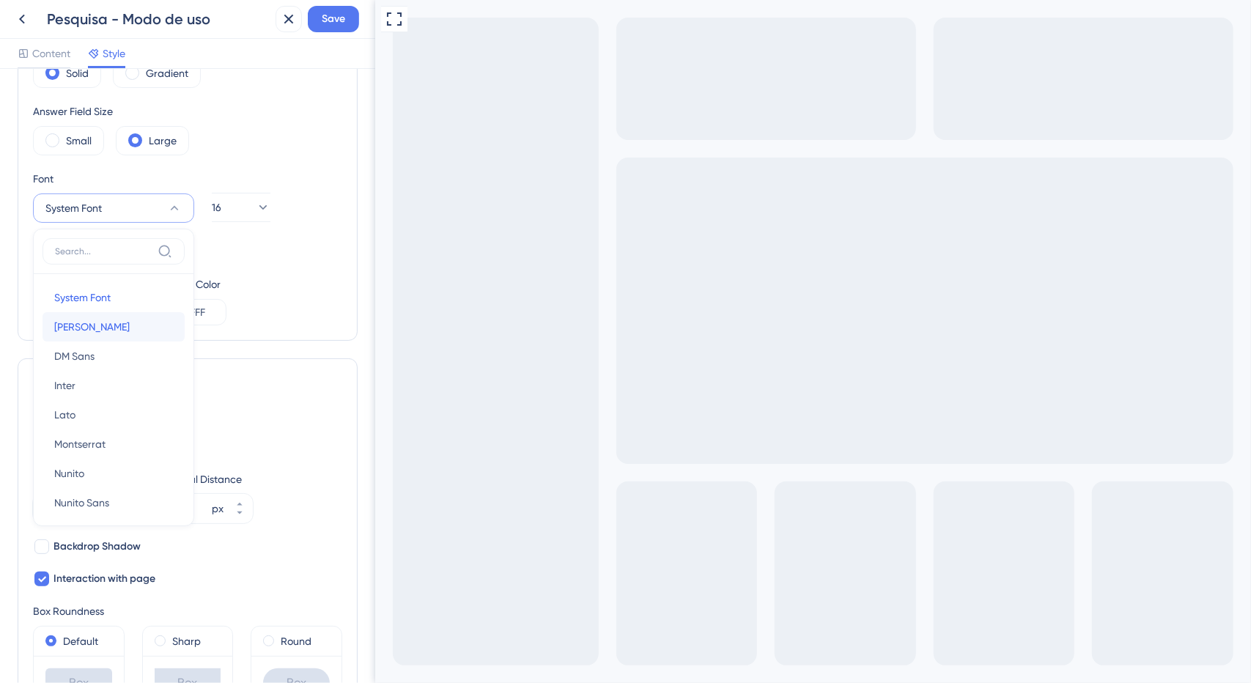
click at [106, 333] on button "[PERSON_NAME]" at bounding box center [114, 326] width 142 height 29
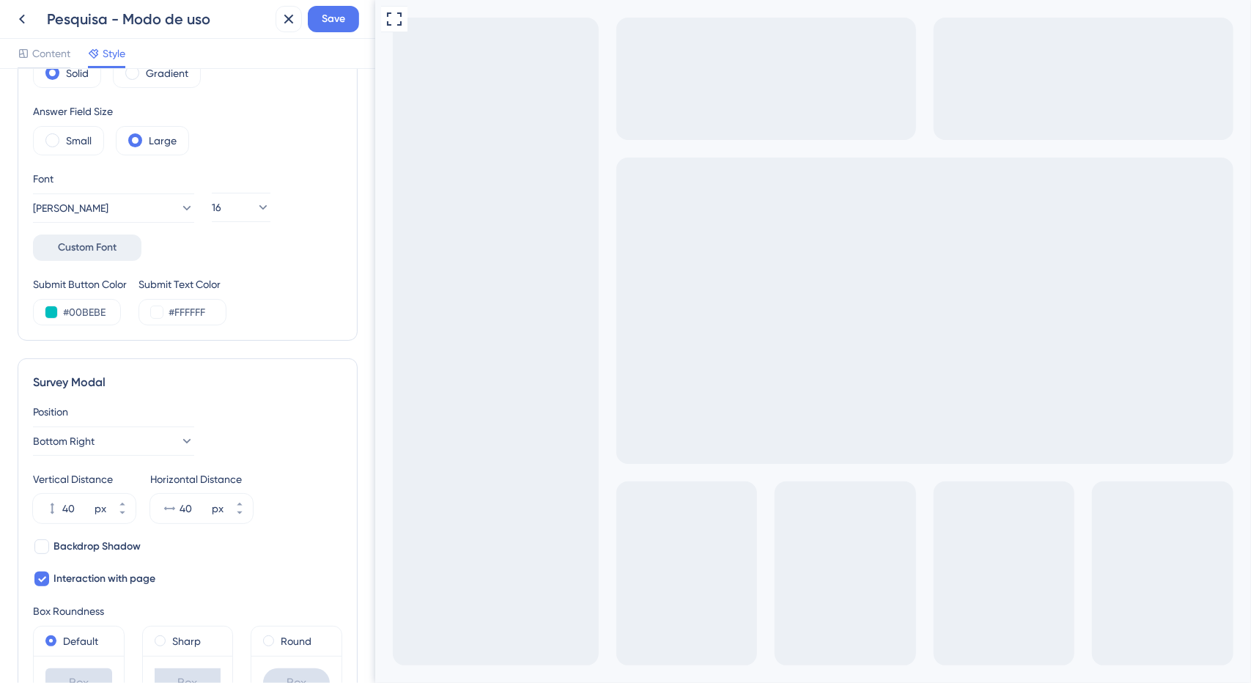
click at [97, 248] on span "Custom Font" at bounding box center [87, 248] width 59 height 18
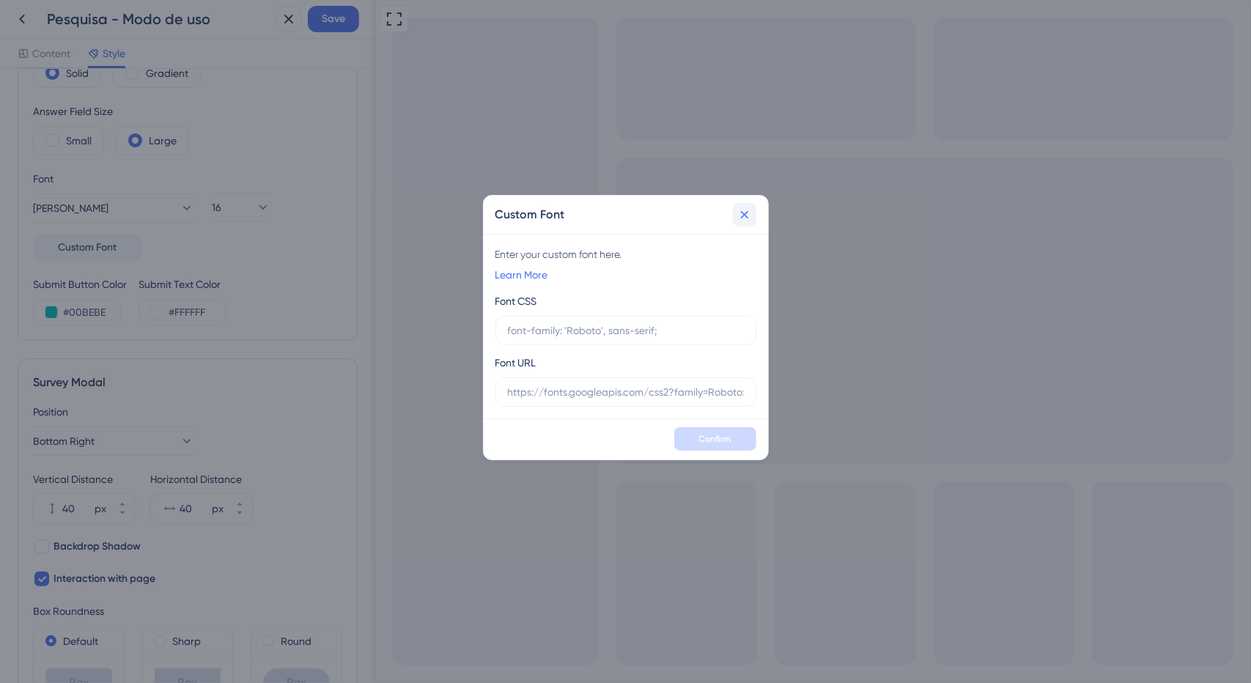
click at [745, 218] on icon at bounding box center [744, 214] width 15 height 15
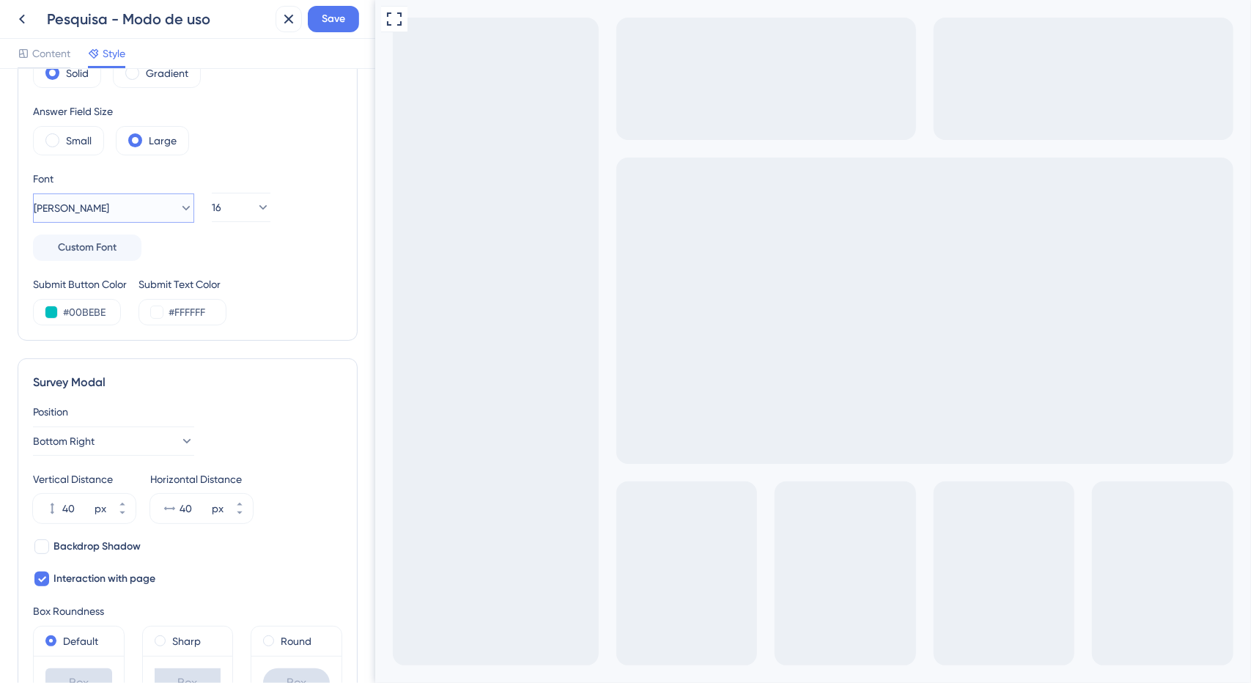
click at [122, 204] on button "[PERSON_NAME]" at bounding box center [113, 207] width 161 height 29
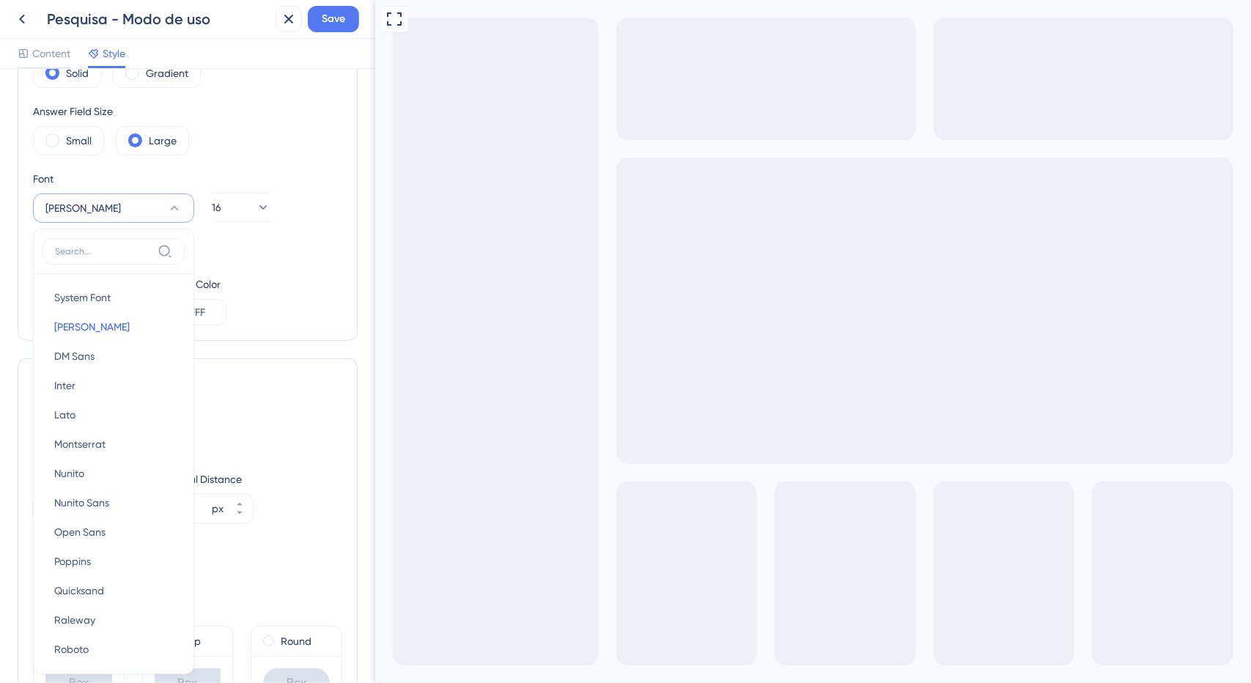
scroll to position [249, 0]
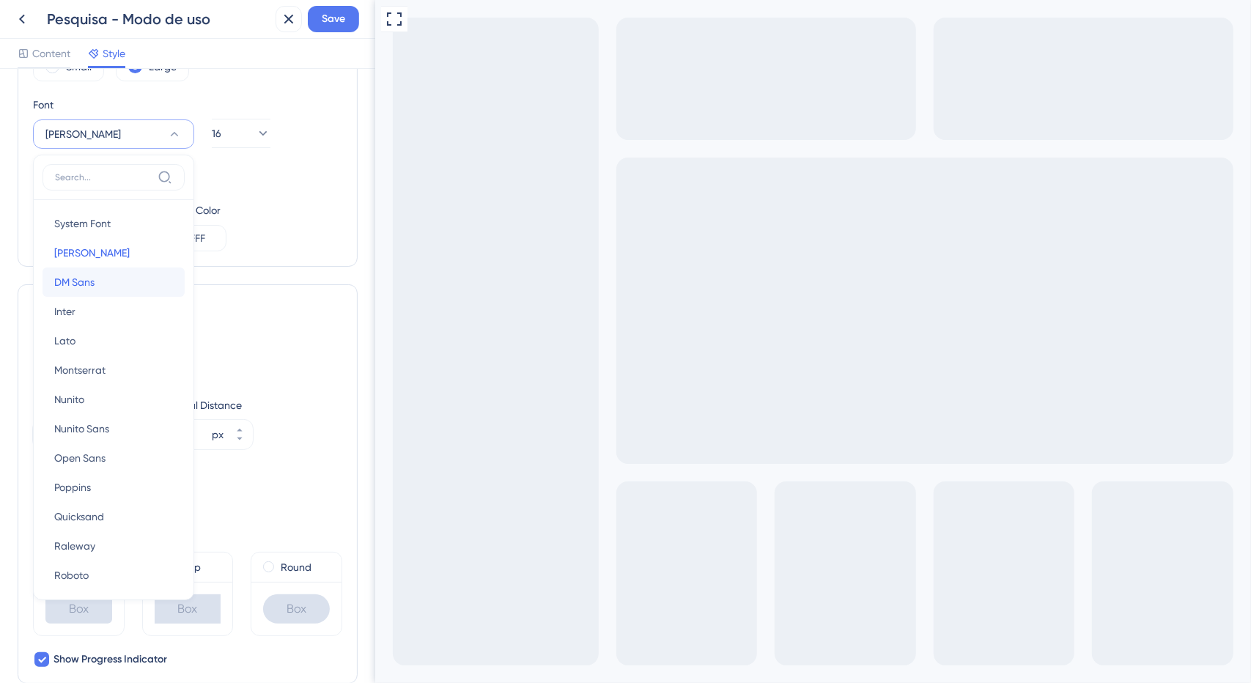
click at [123, 277] on button "DM Sans DM Sans" at bounding box center [114, 282] width 142 height 29
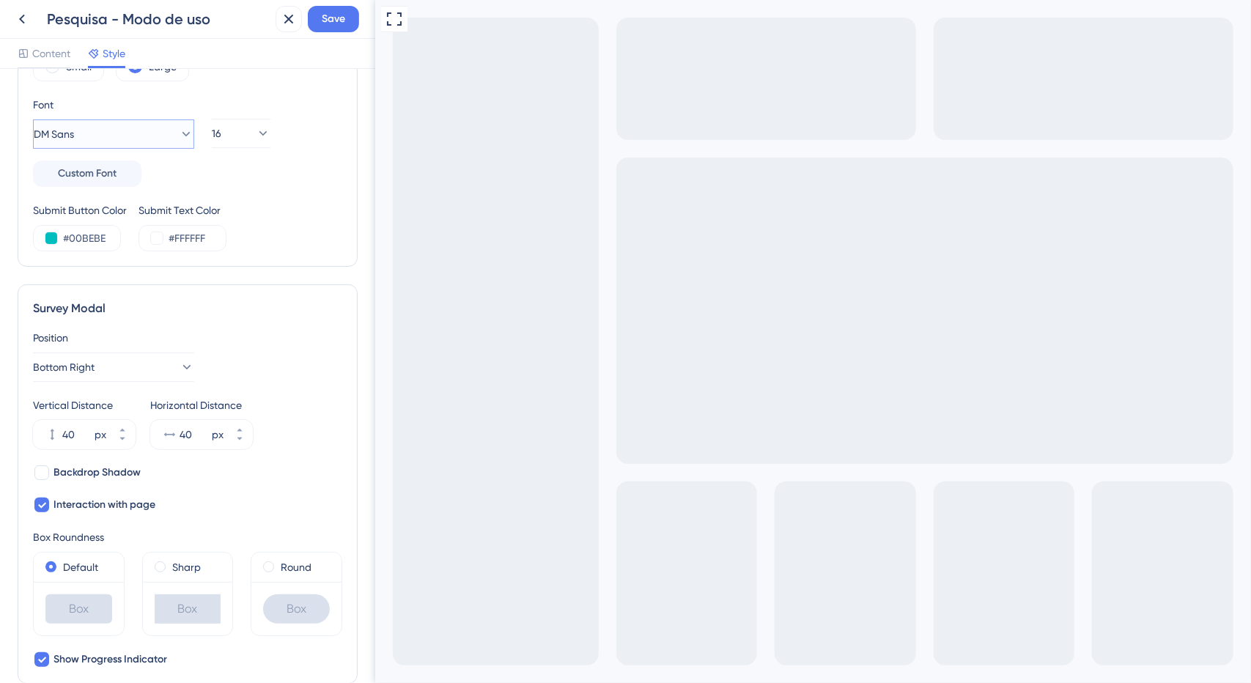
click at [123, 143] on button "DM Sans" at bounding box center [113, 133] width 161 height 29
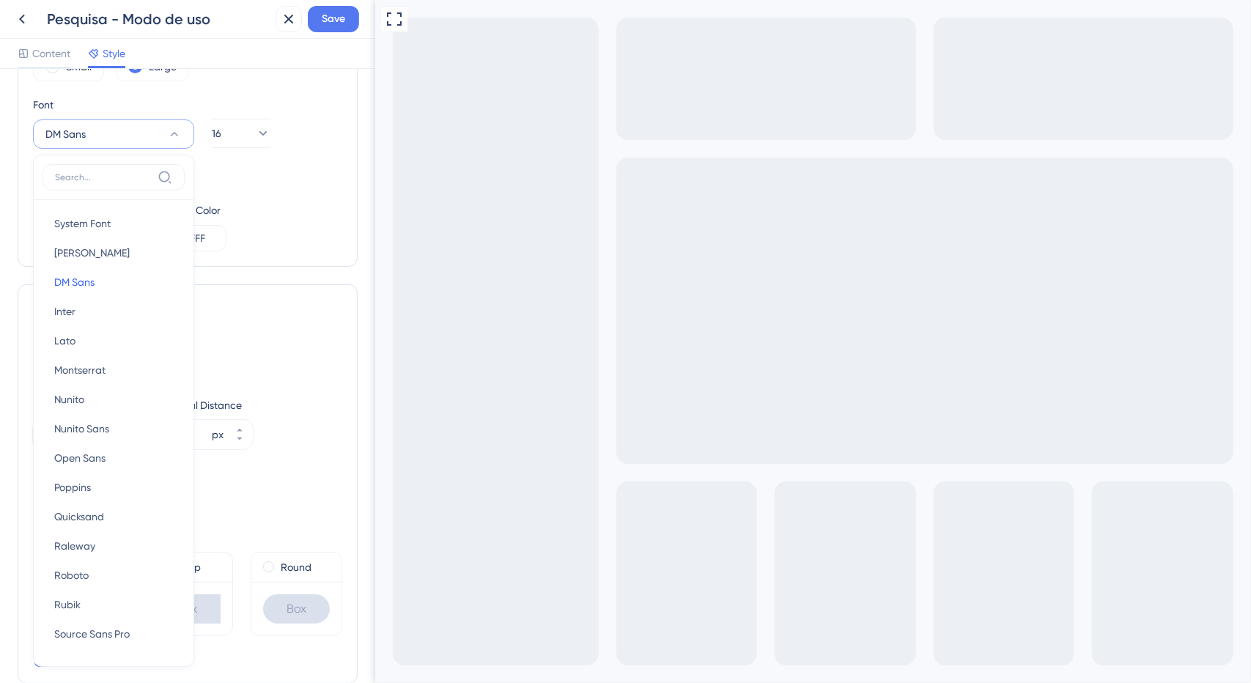
scroll to position [282, 0]
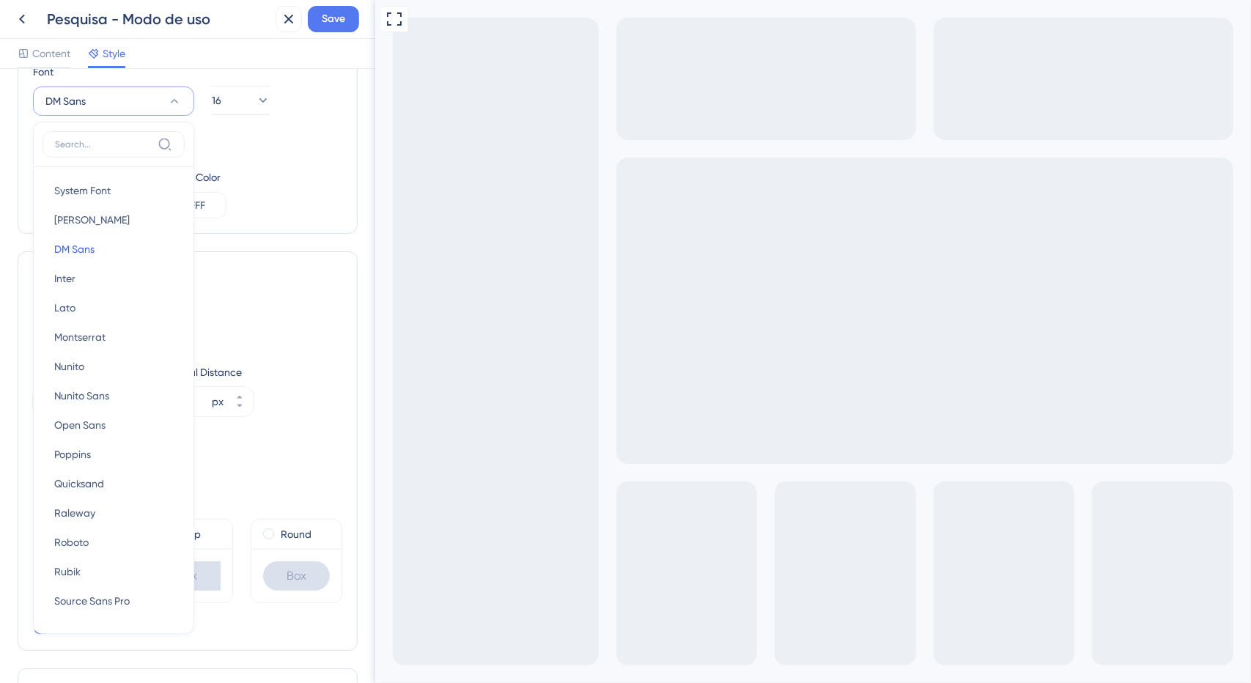
click at [123, 143] on input at bounding box center [103, 145] width 97 height 12
click at [135, 100] on button "DM Sans" at bounding box center [113, 100] width 161 height 29
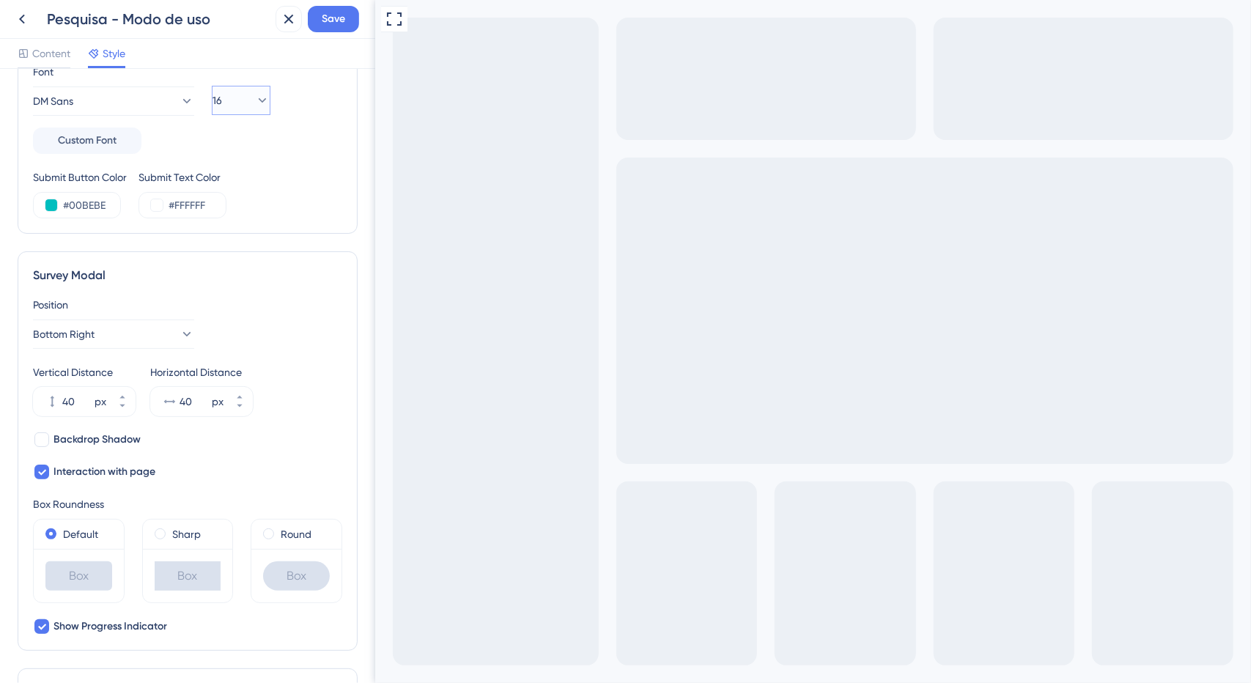
click at [268, 106] on button "16" at bounding box center [241, 100] width 59 height 29
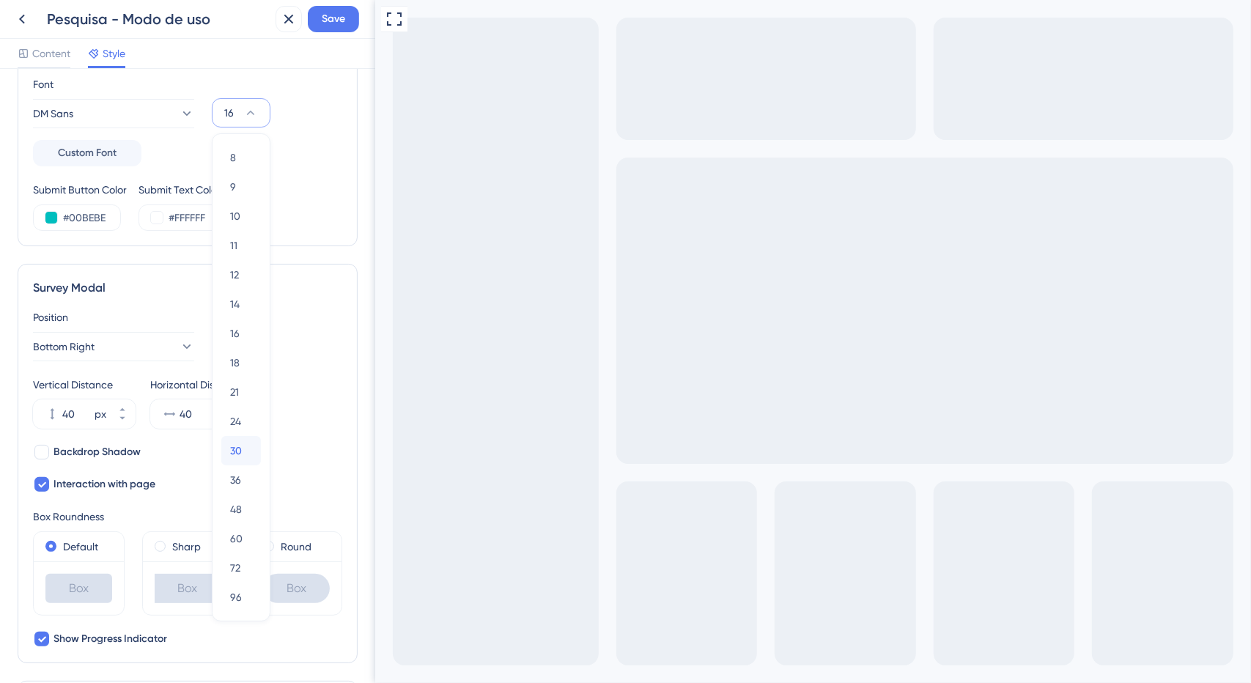
click at [248, 443] on div "30 30" at bounding box center [241, 450] width 22 height 29
click at [249, 96] on div "30" at bounding box center [241, 120] width 94 height 91
click at [257, 107] on icon at bounding box center [262, 113] width 15 height 15
click at [252, 329] on button "16 16" at bounding box center [241, 333] width 40 height 29
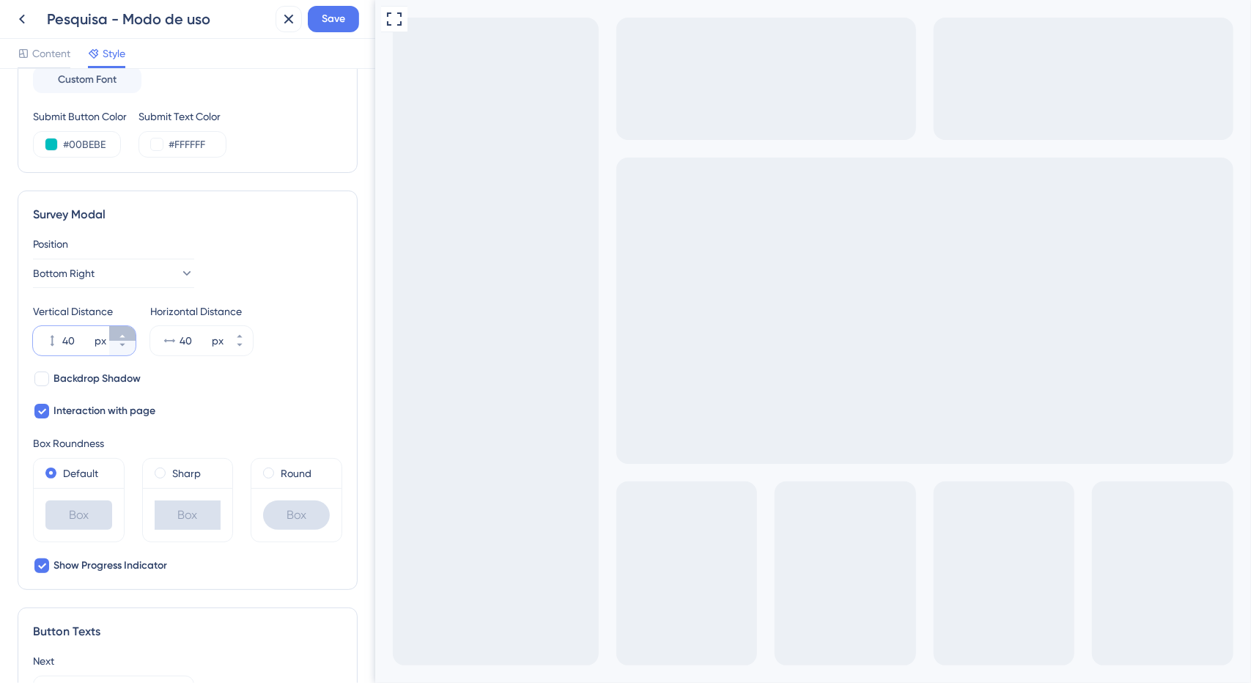
click at [128, 331] on button "40 px" at bounding box center [122, 333] width 26 height 15
click at [128, 331] on button "41 px" at bounding box center [122, 333] width 26 height 15
click at [128, 331] on button "42 px" at bounding box center [122, 333] width 26 height 15
click at [128, 331] on button "43 px" at bounding box center [122, 333] width 26 height 15
click at [129, 331] on button "44 px" at bounding box center [122, 333] width 26 height 15
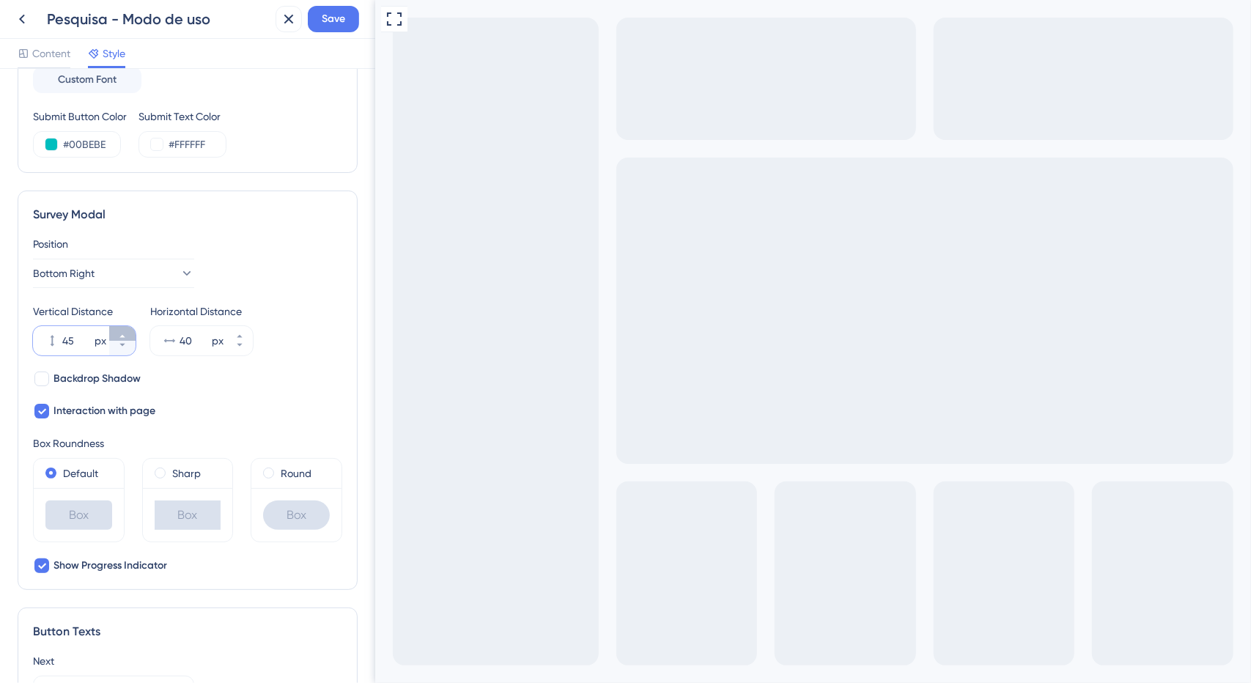
click at [129, 331] on button "45 px" at bounding box center [122, 333] width 26 height 15
click at [129, 332] on button "46 px" at bounding box center [122, 333] width 26 height 15
click at [129, 332] on button "47 px" at bounding box center [122, 333] width 26 height 15
click at [129, 332] on button "48 px" at bounding box center [122, 333] width 26 height 15
click at [130, 332] on button "49 px" at bounding box center [122, 333] width 26 height 15
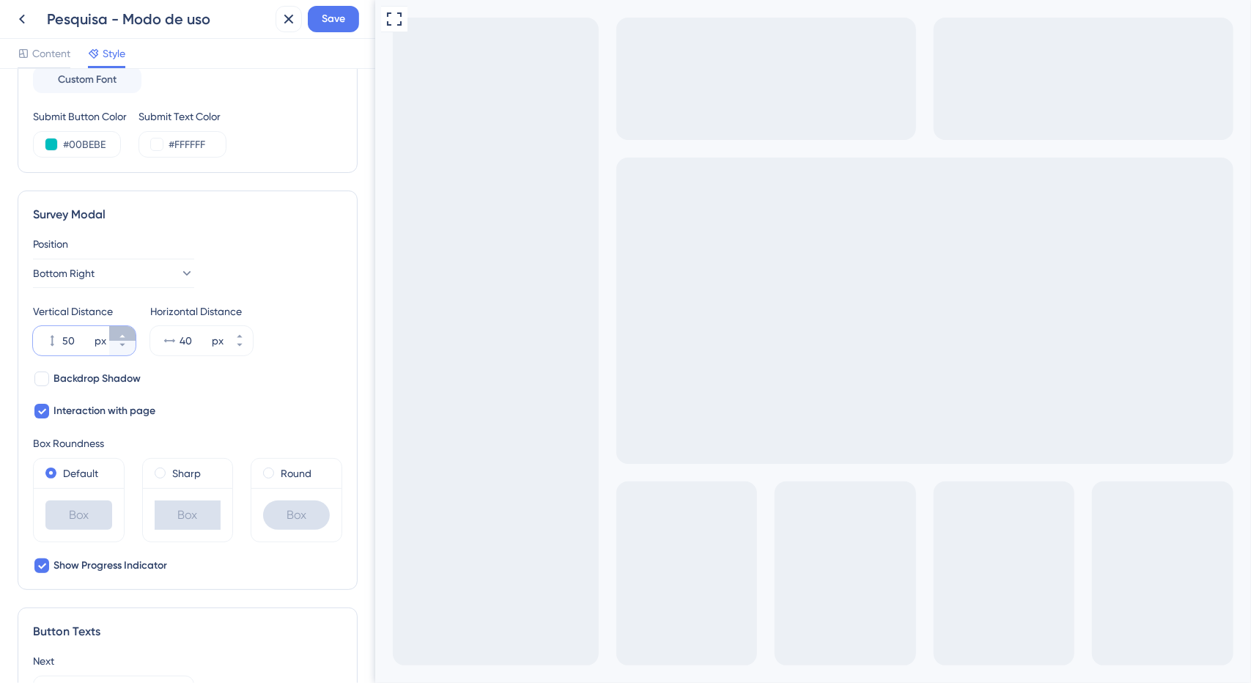
click at [130, 332] on button "50 px" at bounding box center [122, 333] width 26 height 15
click at [79, 339] on input "51" at bounding box center [76, 341] width 29 height 18
type input "40"
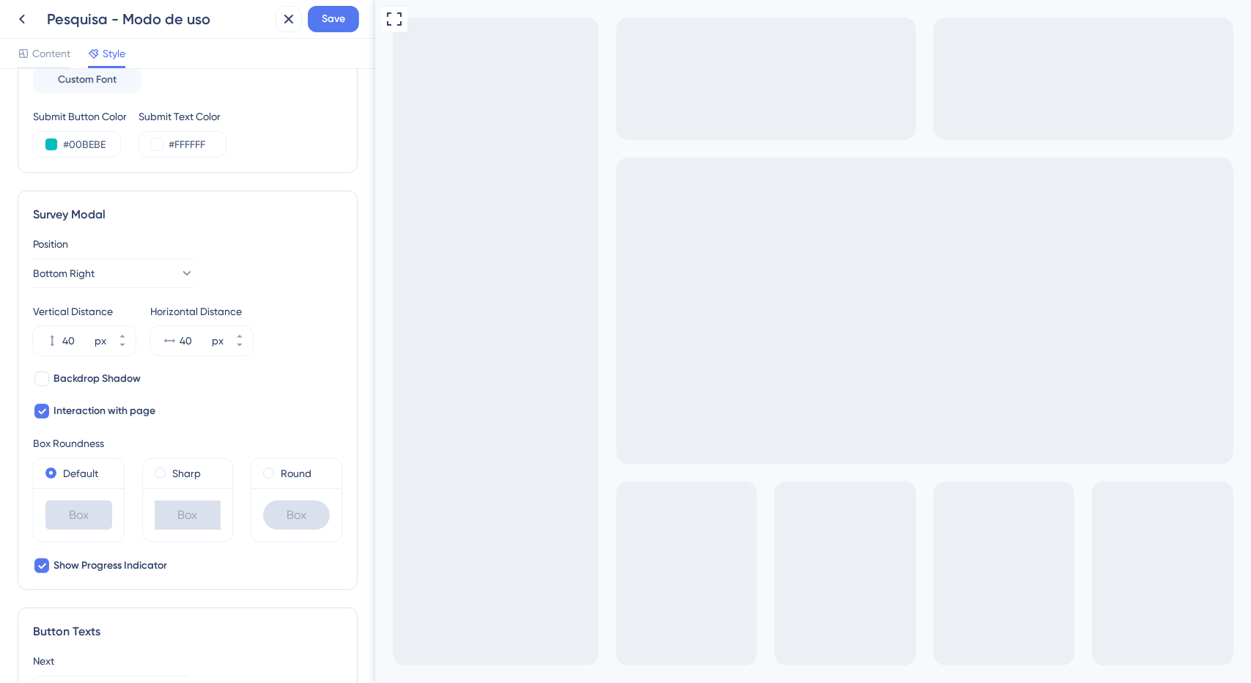
click at [295, 330] on div "Vertical Distance 40 px Horizontal Distance 40 px" at bounding box center [187, 329] width 309 height 53
click at [132, 376] on span "Backdrop Shadow" at bounding box center [97, 379] width 87 height 18
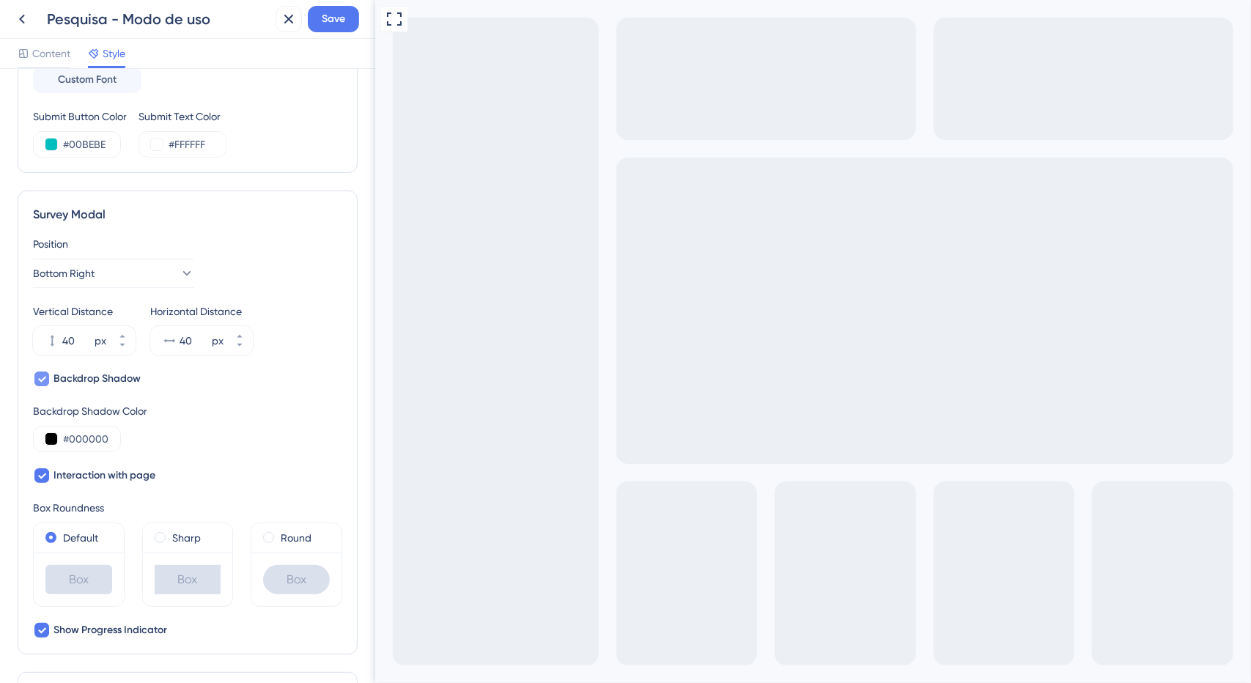
click at [132, 376] on span "Backdrop Shadow" at bounding box center [97, 379] width 87 height 18
checkbox input "false"
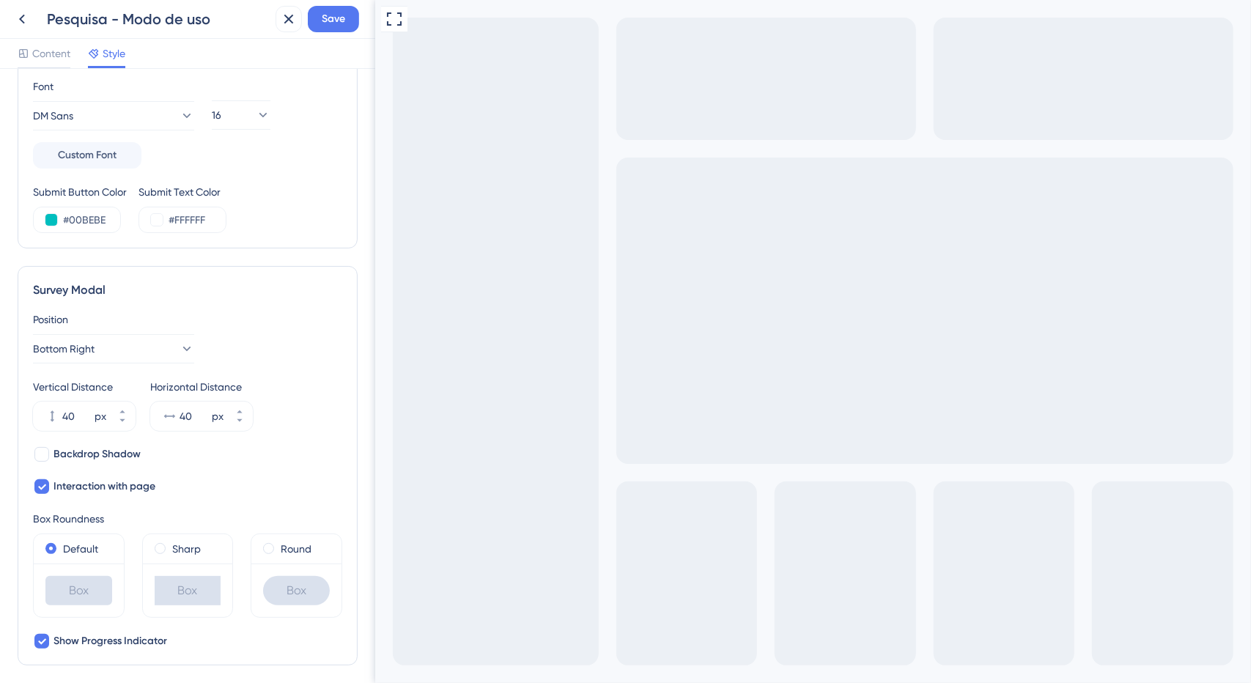
scroll to position [0, 0]
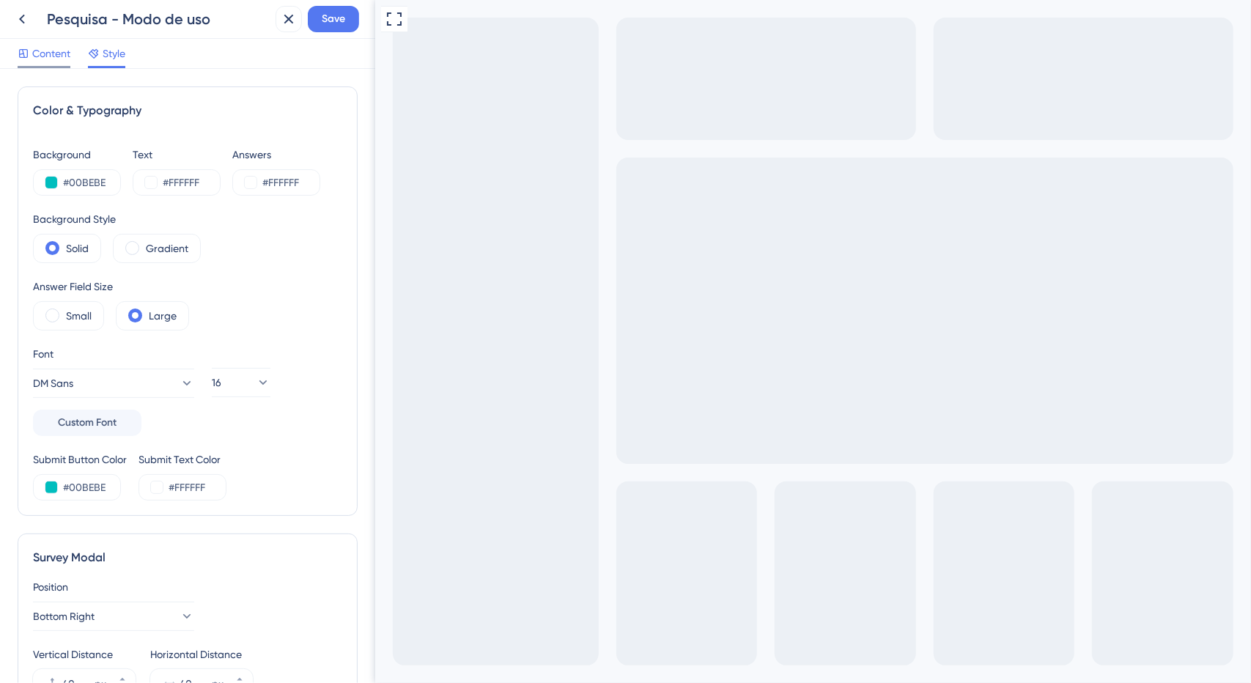
click at [49, 54] on span "Content" at bounding box center [51, 54] width 38 height 18
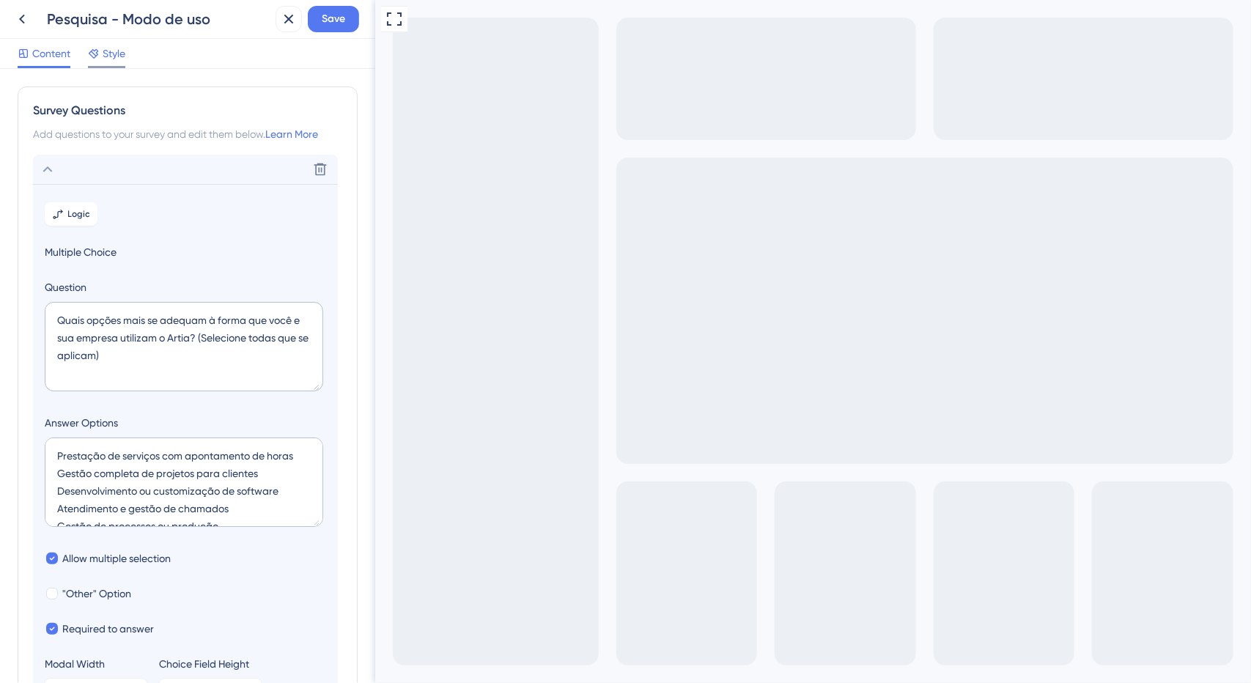
click at [107, 57] on span "Style" at bounding box center [114, 54] width 23 height 18
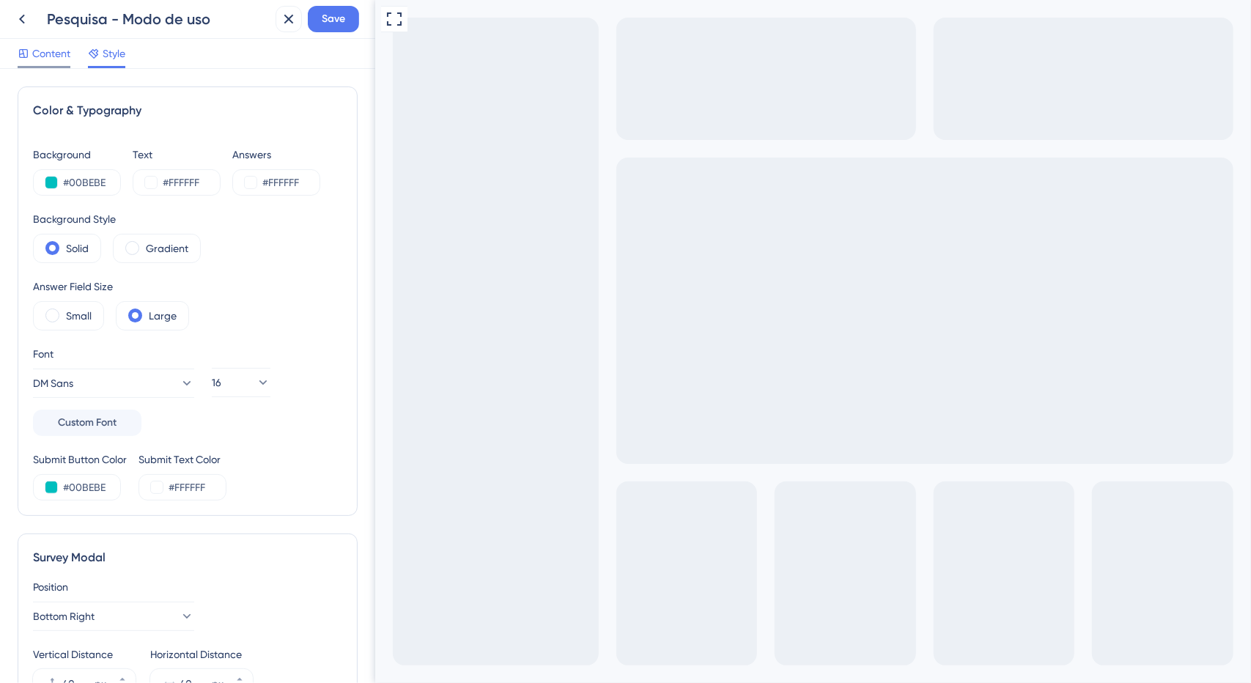
click at [53, 59] on span "Content" at bounding box center [51, 54] width 38 height 18
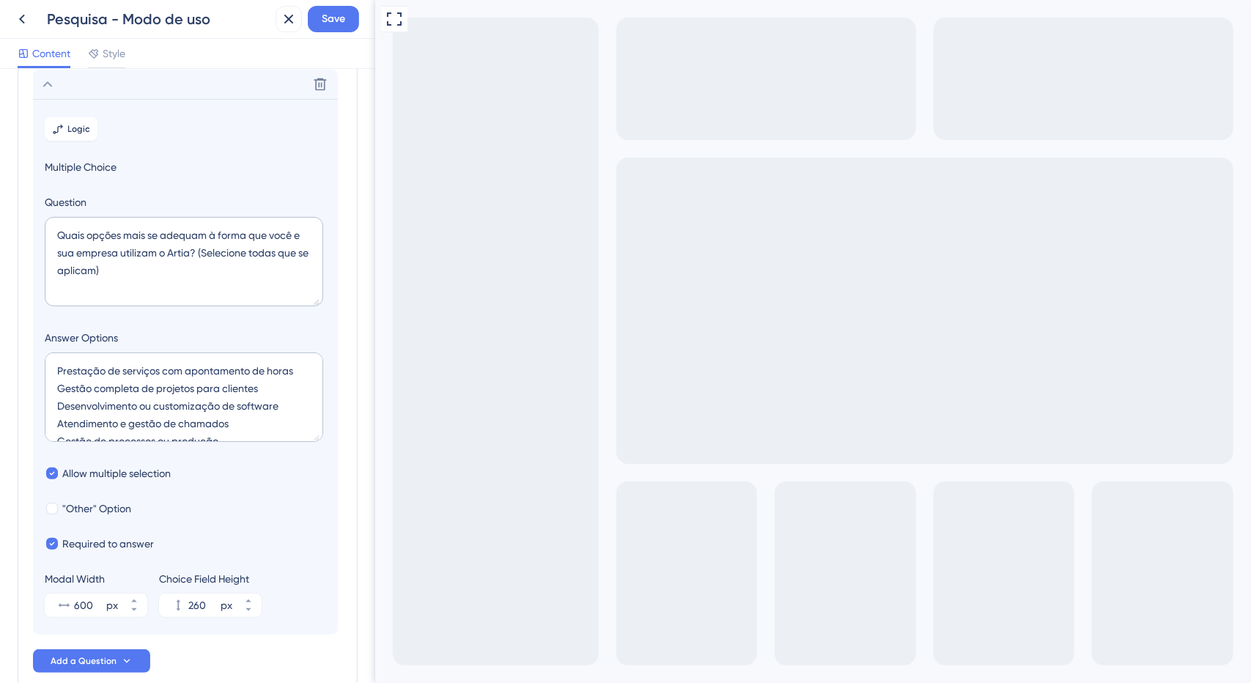
scroll to position [53, 0]
click at [267, 418] on textarea "Prestação de serviços com apontamento de horas Gestão completa de projetos para…" at bounding box center [184, 397] width 278 height 89
type textarea "Prestação de serviços com apontamento de horas Gestão completa de projetos para…"
type input "304"
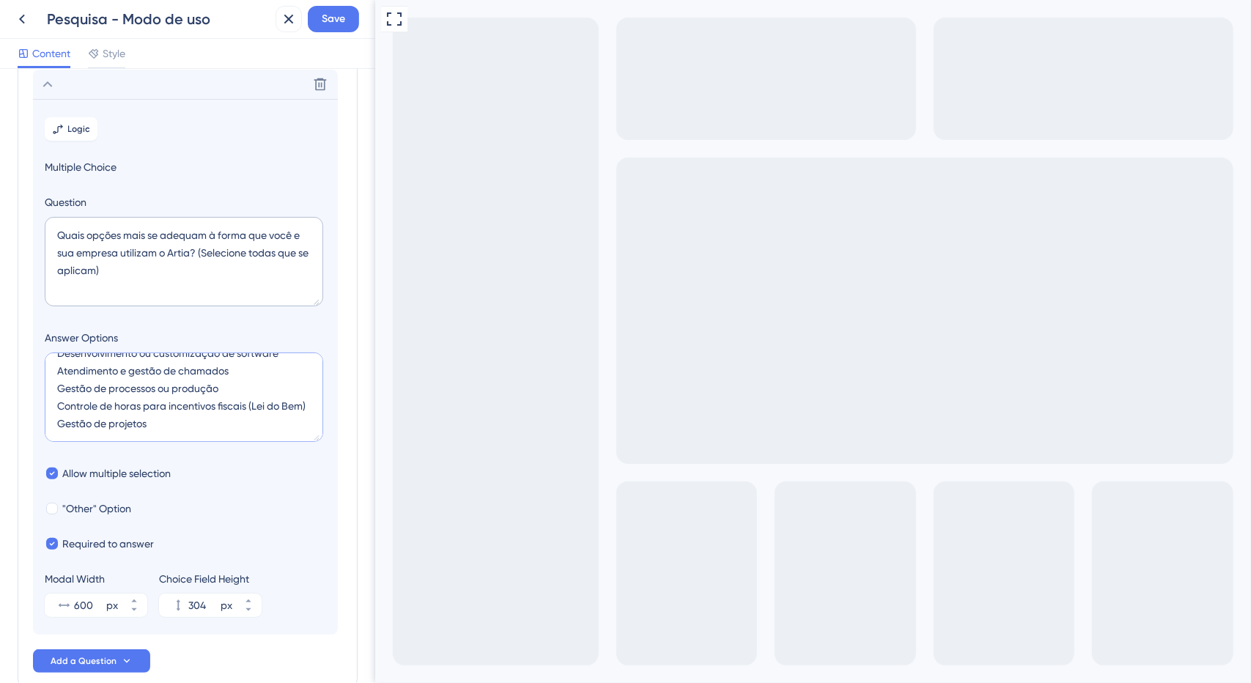
scroll to position [76, 0]
type textarea "Prestação de serviços com apontamento de horas Gestão completa de projetos para…"
type input "348"
click at [125, 432] on textarea "Prestação de serviços com apontamento de horas Gestão completa de projetos para…" at bounding box center [184, 397] width 278 height 89
click at [121, 432] on textarea "Prestação de serviços com apontamento de horas Gestão completa de projetos para…" at bounding box center [184, 397] width 278 height 89
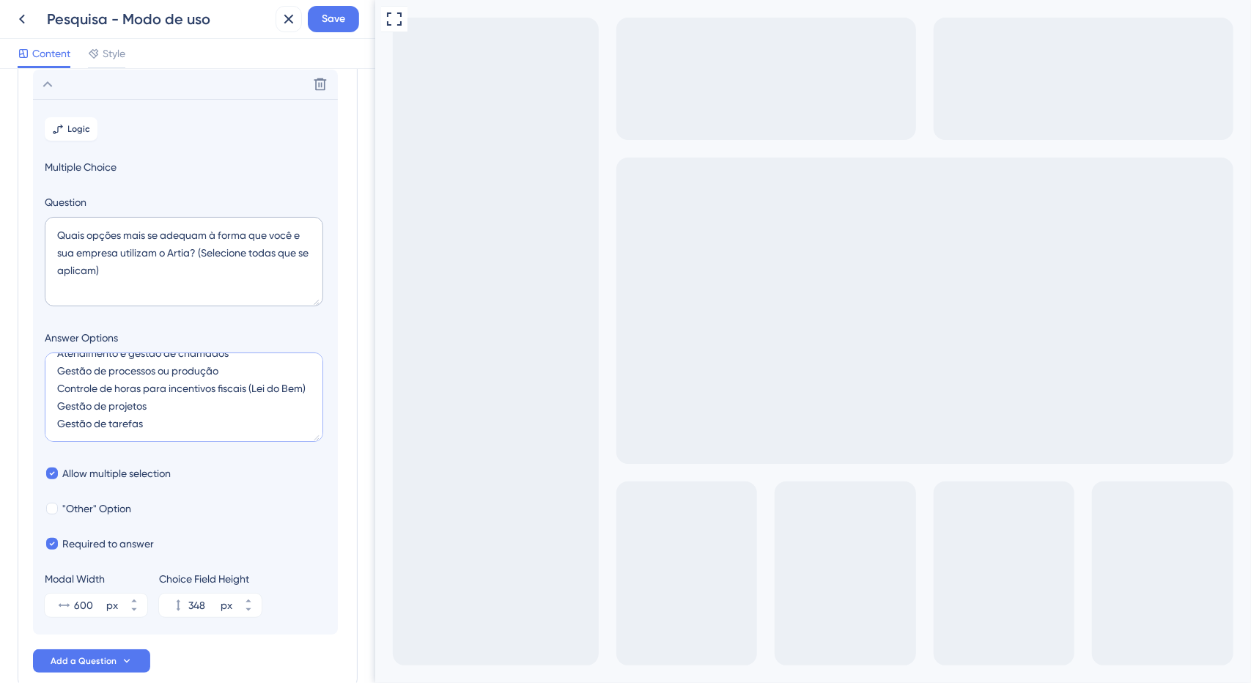
click at [119, 432] on textarea "Prestação de serviços com apontamento de horas Gestão completa de projetos para…" at bounding box center [184, 397] width 278 height 89
click at [166, 417] on textarea "Prestação de serviços com apontamento de horas Gestão completa de projetos para…" at bounding box center [184, 397] width 278 height 89
type textarea "Prestação de serviços com apontamento de horas Gestão completa de projetos para…"
click at [249, 600] on icon at bounding box center [248, 600] width 5 height 3
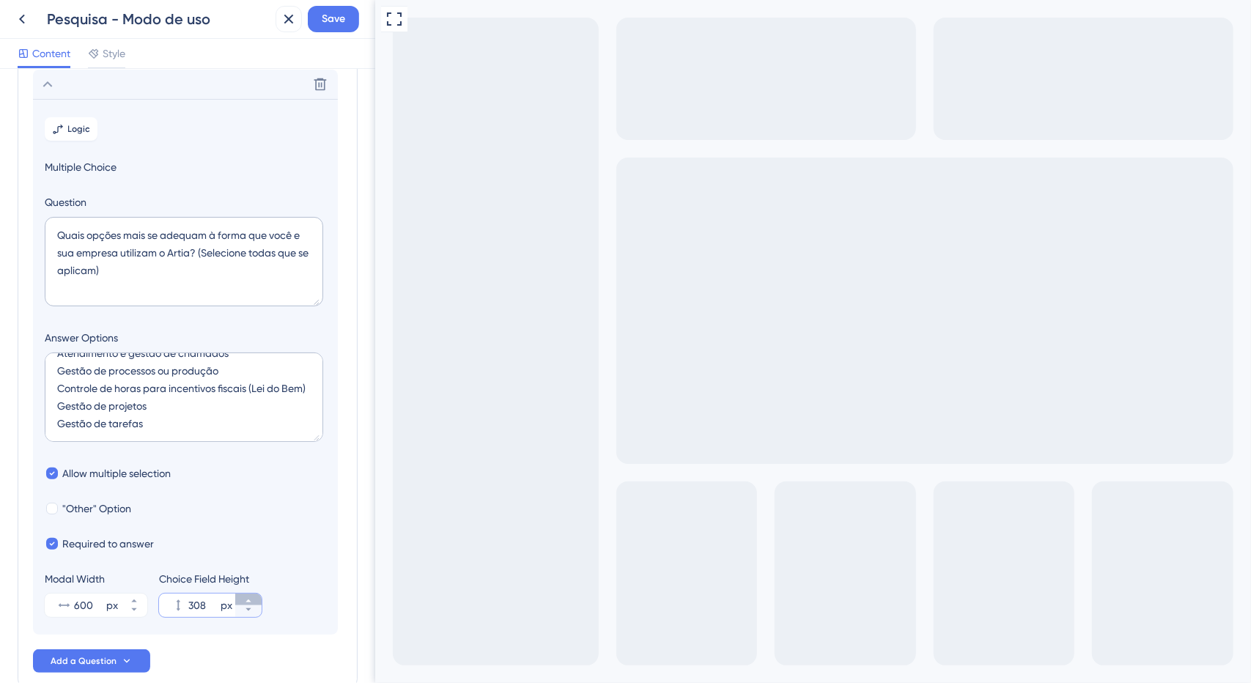
click at [249, 600] on icon at bounding box center [248, 600] width 5 height 3
click at [251, 599] on icon at bounding box center [248, 601] width 9 height 9
click at [201, 600] on input "308" at bounding box center [202, 606] width 29 height 18
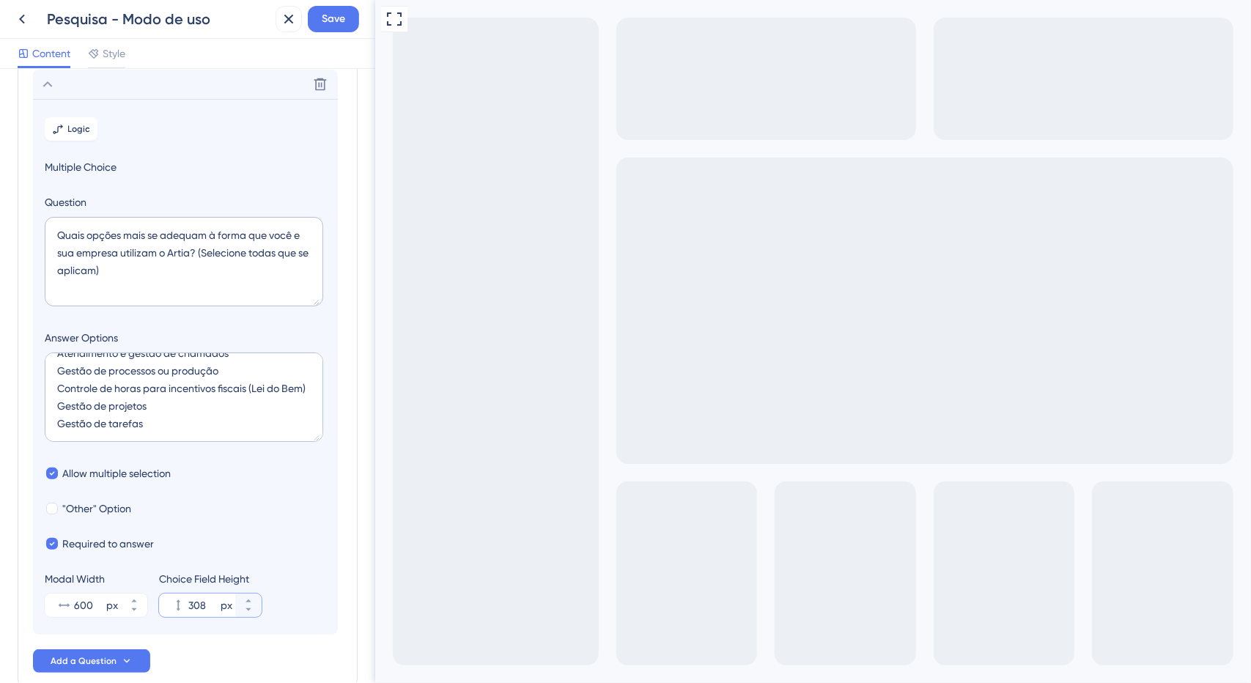
type input "308"
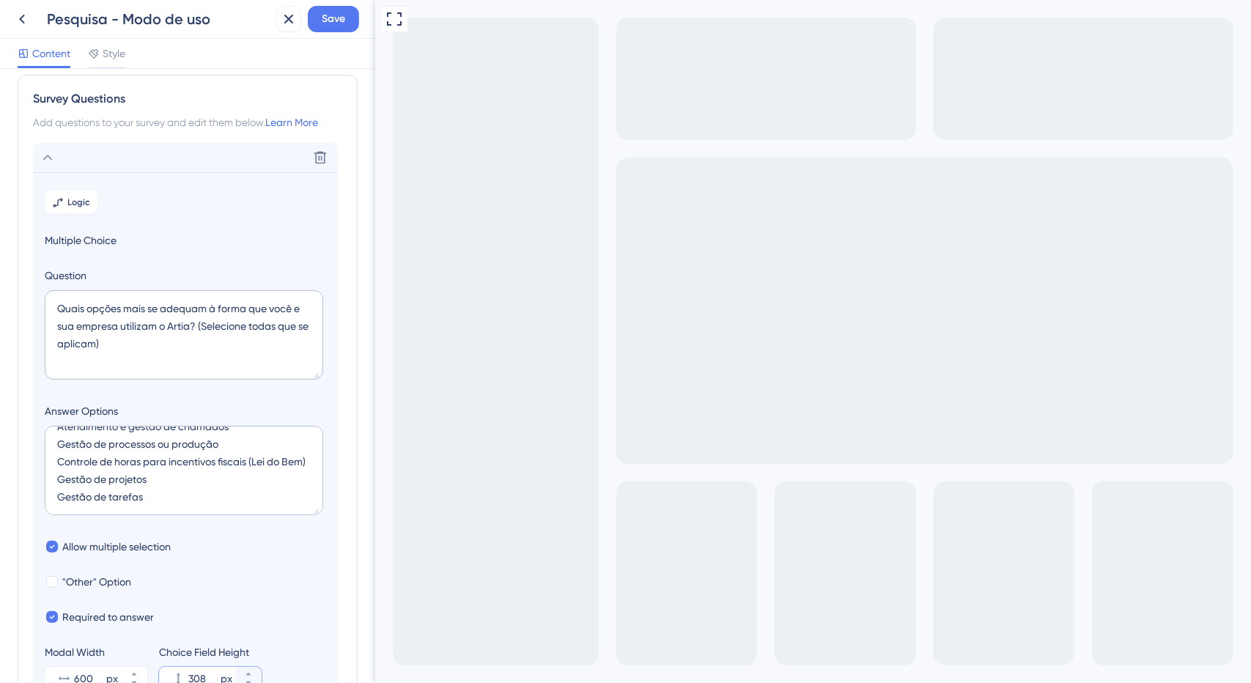
scroll to position [0, 0]
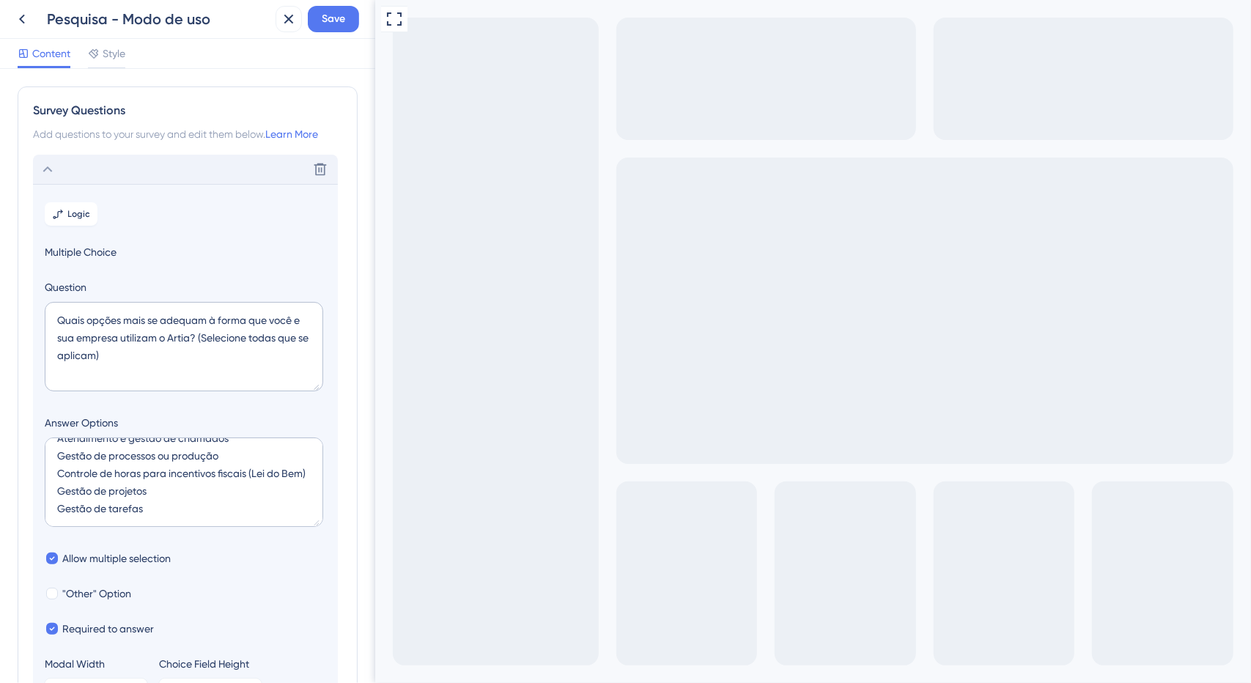
click at [150, 178] on div "Delete" at bounding box center [185, 169] width 305 height 29
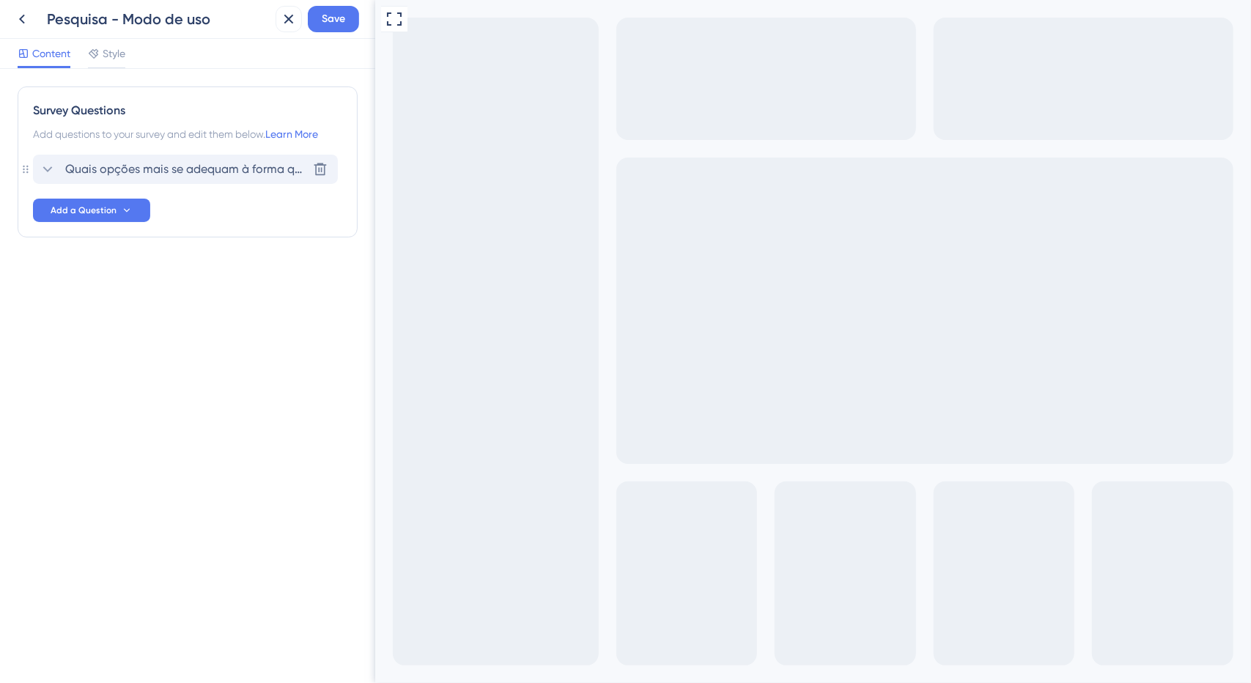
click at [142, 169] on span "Quais opções mais se adequam à forma que você e sua empresa utilizam o Artia? (…" at bounding box center [186, 170] width 242 height 18
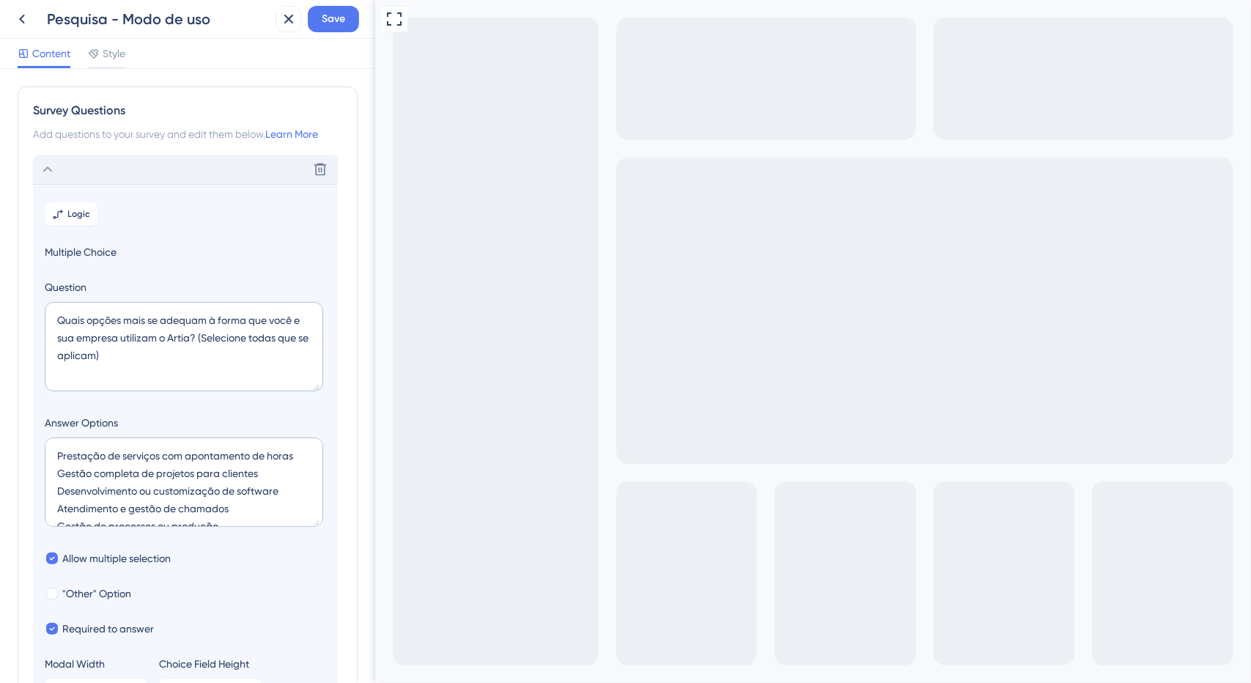
click at [51, 174] on icon at bounding box center [48, 170] width 18 height 18
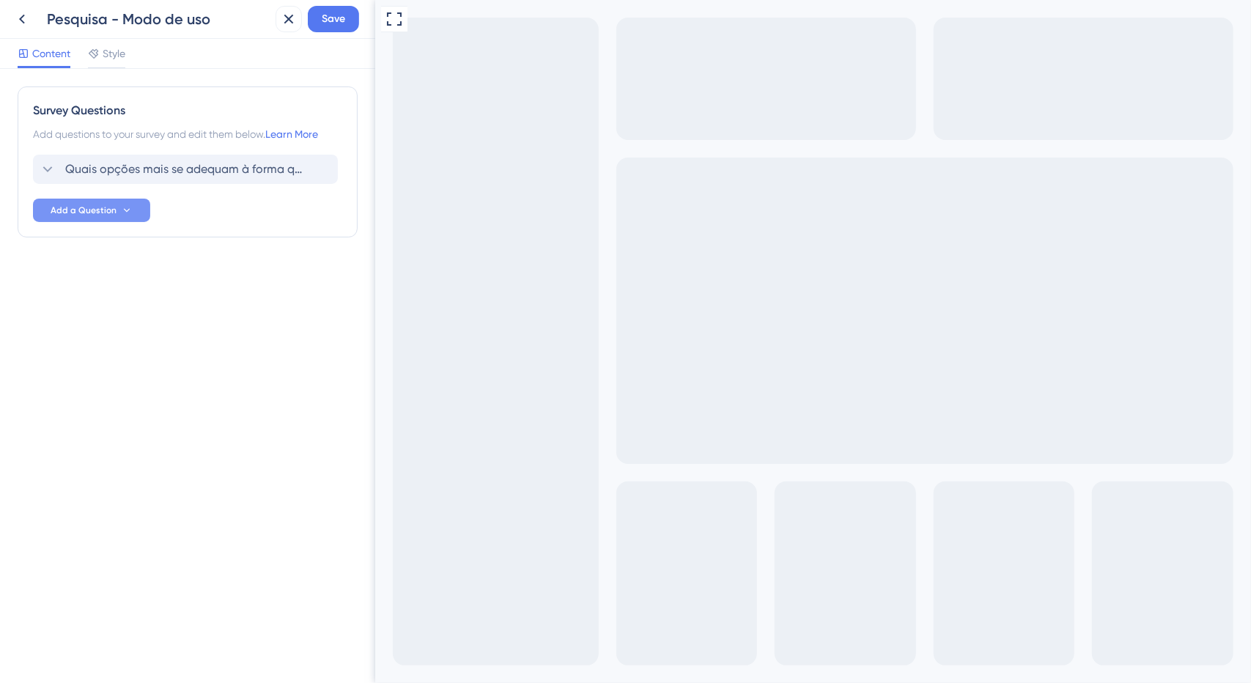
click at [134, 213] on button "Add a Question" at bounding box center [91, 210] width 117 height 23
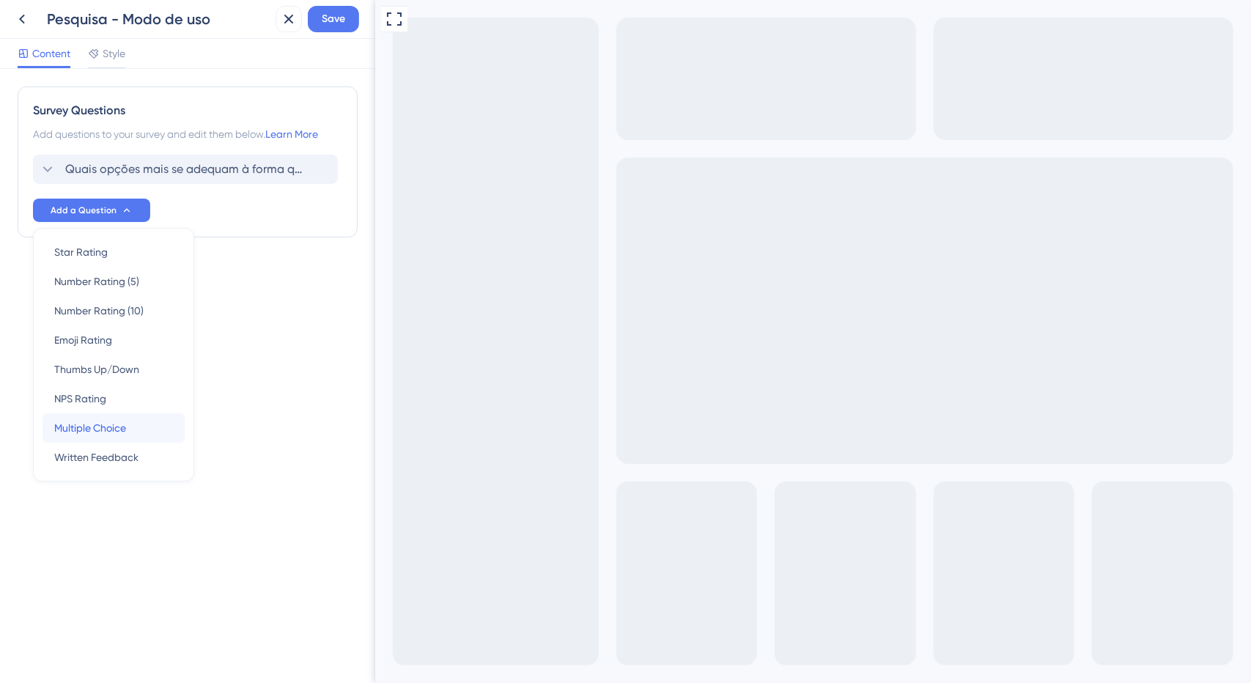
click at [114, 416] on div "Multiple Choice Multiple Choice" at bounding box center [113, 427] width 119 height 29
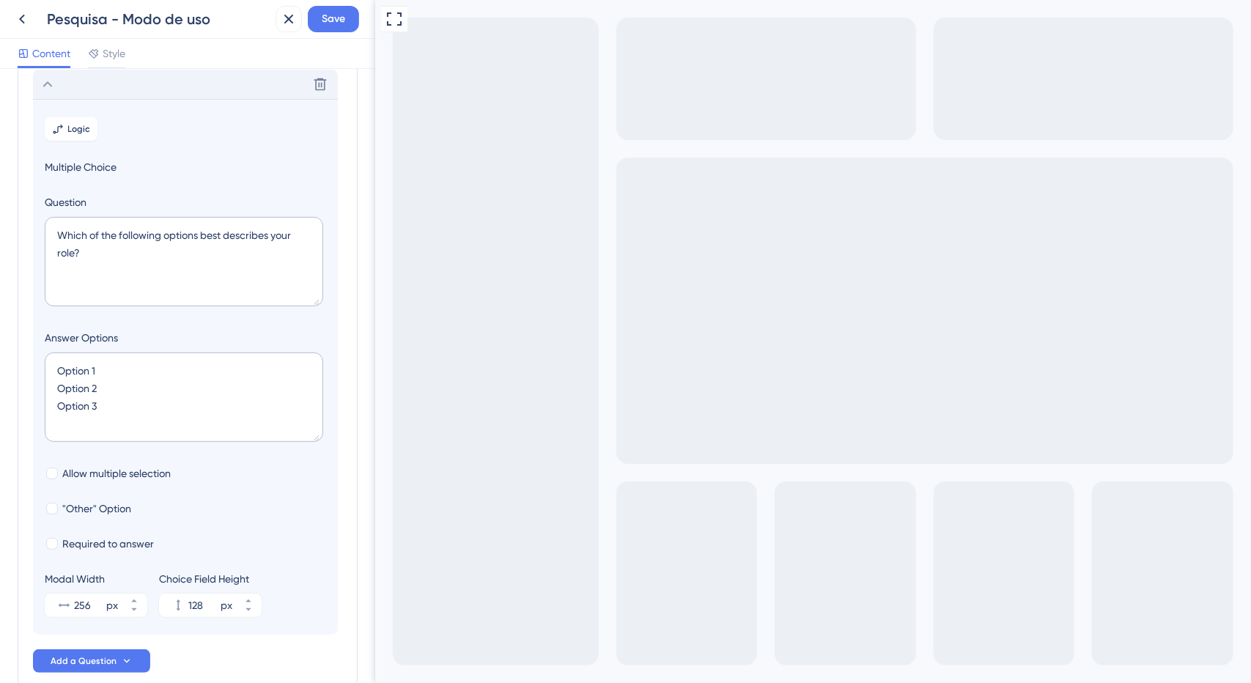
scroll to position [53, 0]
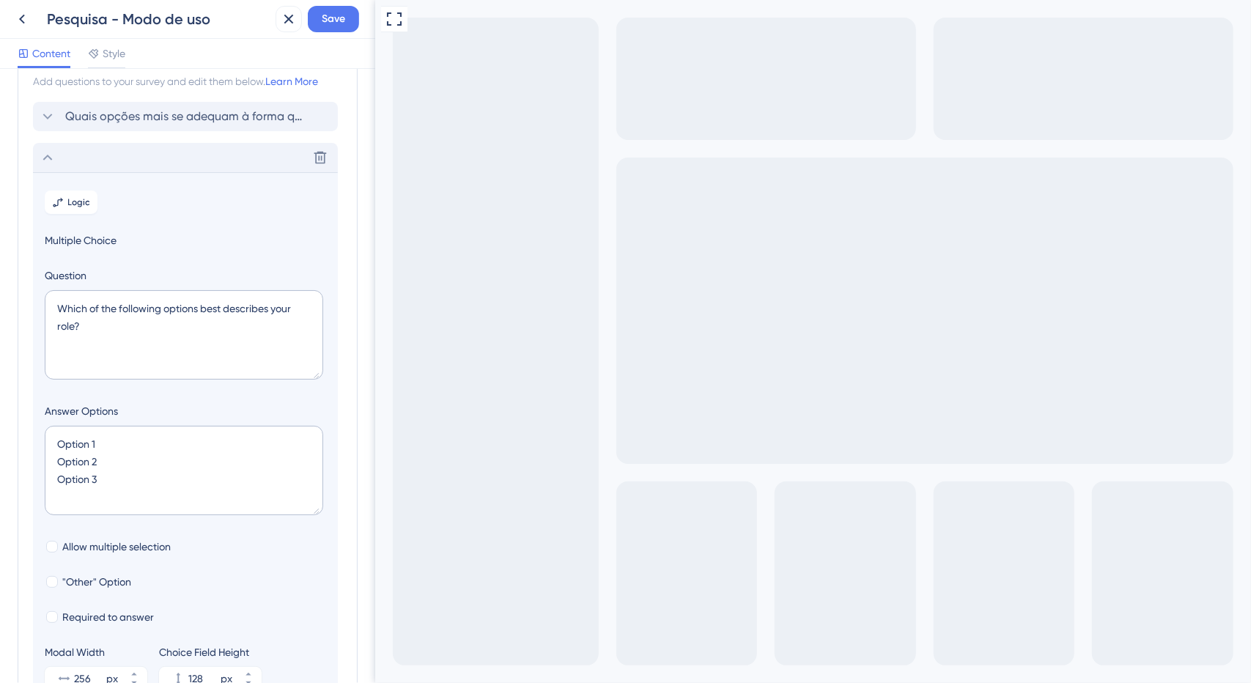
click at [51, 150] on icon at bounding box center [48, 158] width 18 height 18
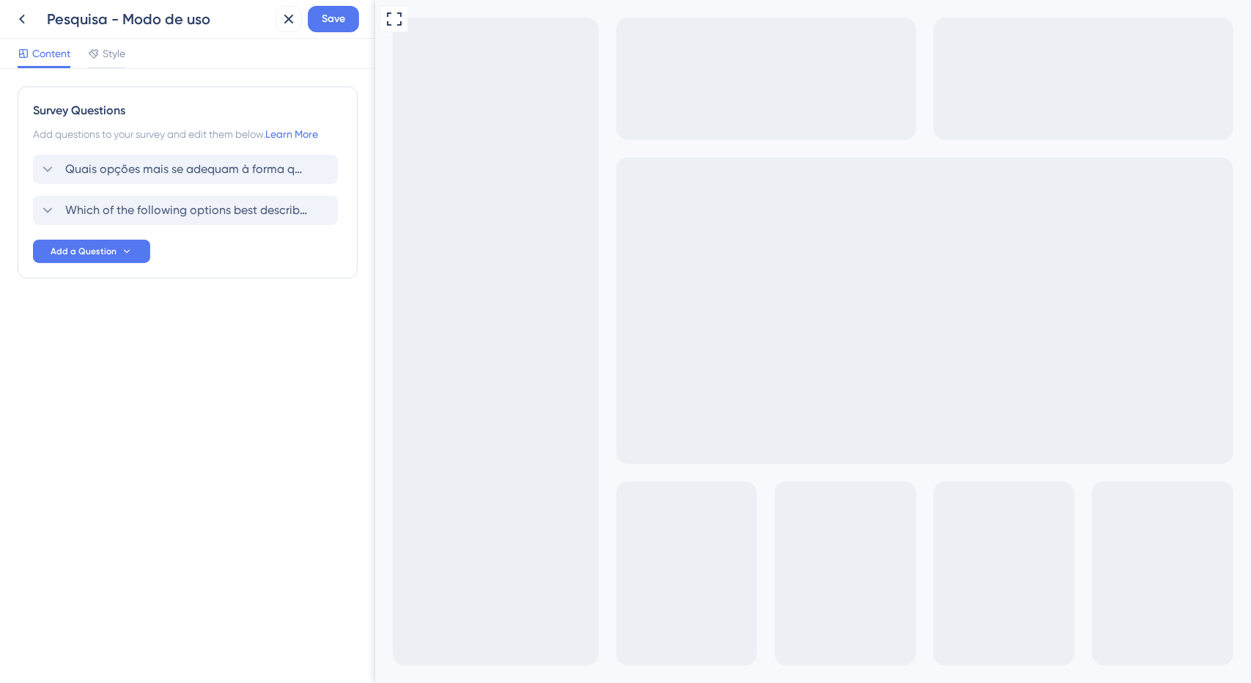
drag, startPoint x: 24, startPoint y: 213, endPoint x: 27, endPoint y: 203, distance: 10.7
click at [33, 196] on div "Survey Questions Add questions to your survey and edit them below. Learn More Q…" at bounding box center [188, 182] width 340 height 192
drag, startPoint x: 26, startPoint y: 207, endPoint x: 26, endPoint y: 191, distance: 16.1
click at [26, 191] on div "Survey Questions Add questions to your survey and edit them below. Learn More Q…" at bounding box center [188, 182] width 340 height 192
click at [103, 165] on span "Which of the following options best describes your role?" at bounding box center [186, 170] width 242 height 18
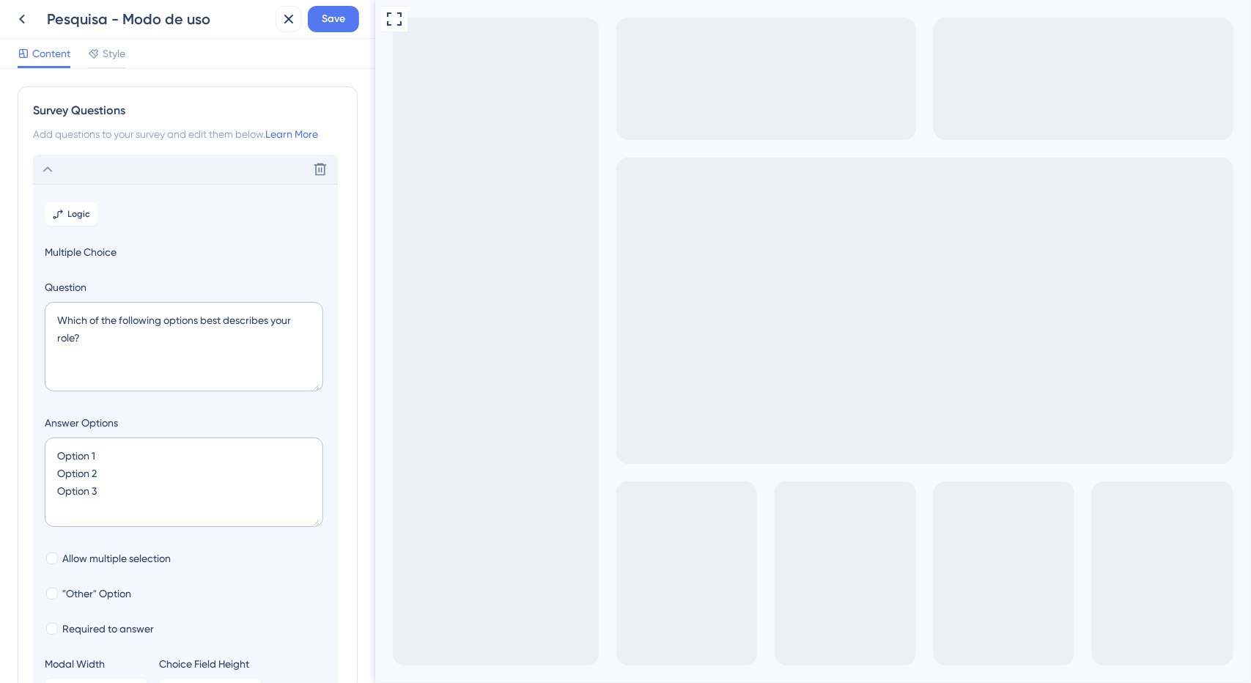
scroll to position [85, 0]
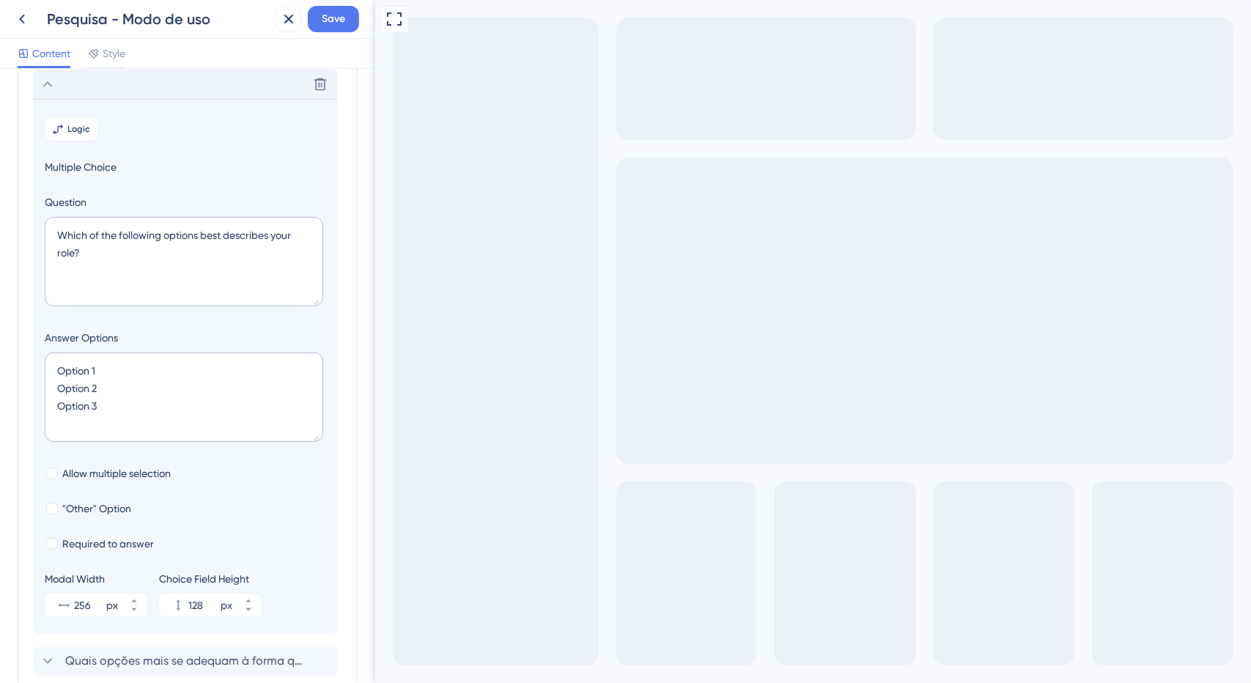
click at [56, 87] on div "Delete" at bounding box center [185, 84] width 305 height 29
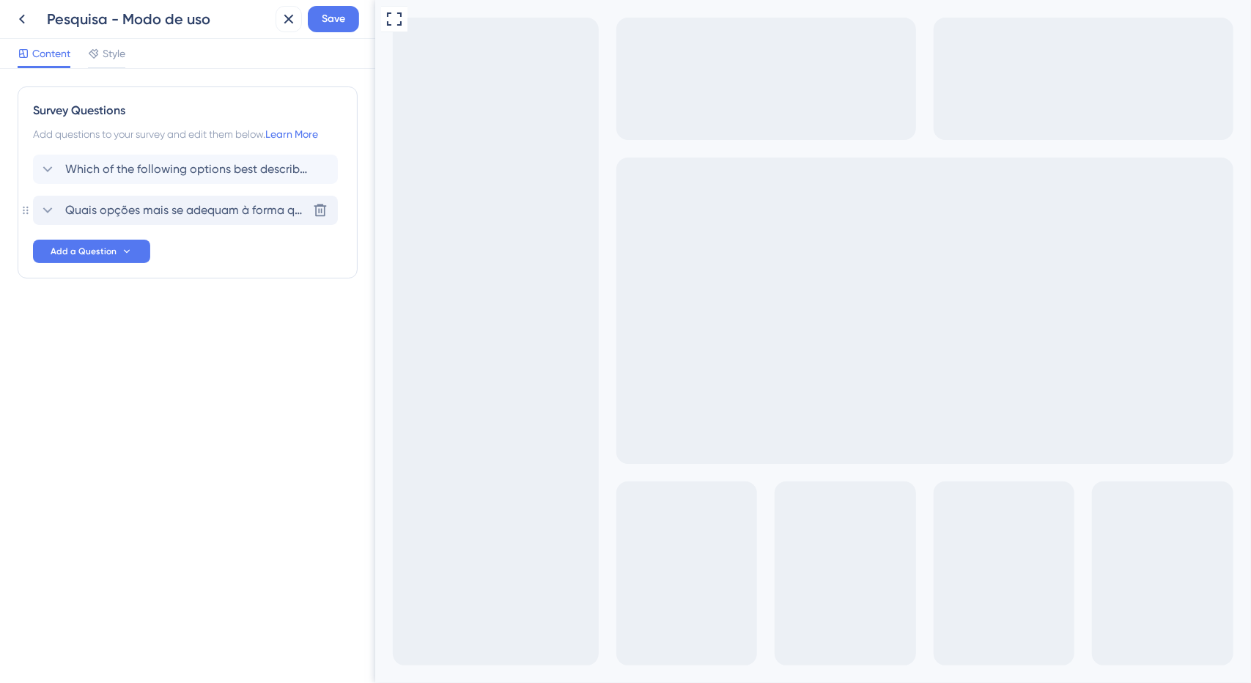
click at [92, 202] on span "Quais opções mais se adequam à forma que você e sua empresa utilizam o Artia? (…" at bounding box center [186, 211] width 242 height 18
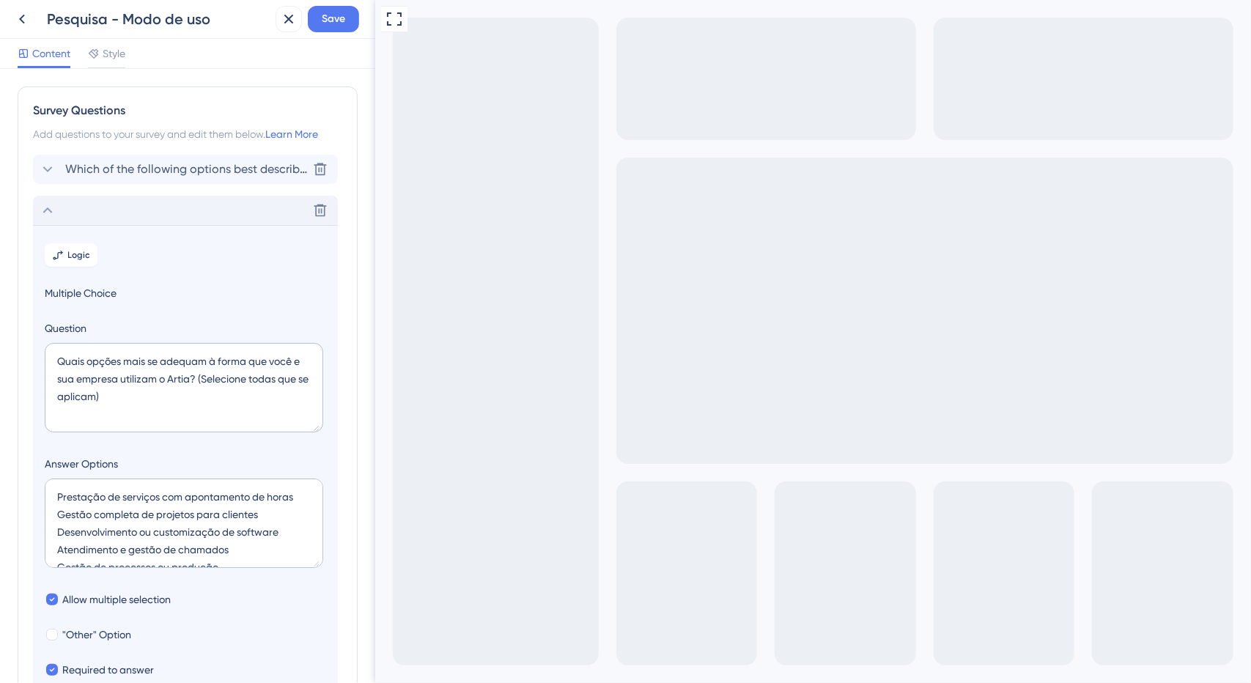
click at [86, 162] on span "Which of the following options best describes your role?" at bounding box center [186, 170] width 242 height 18
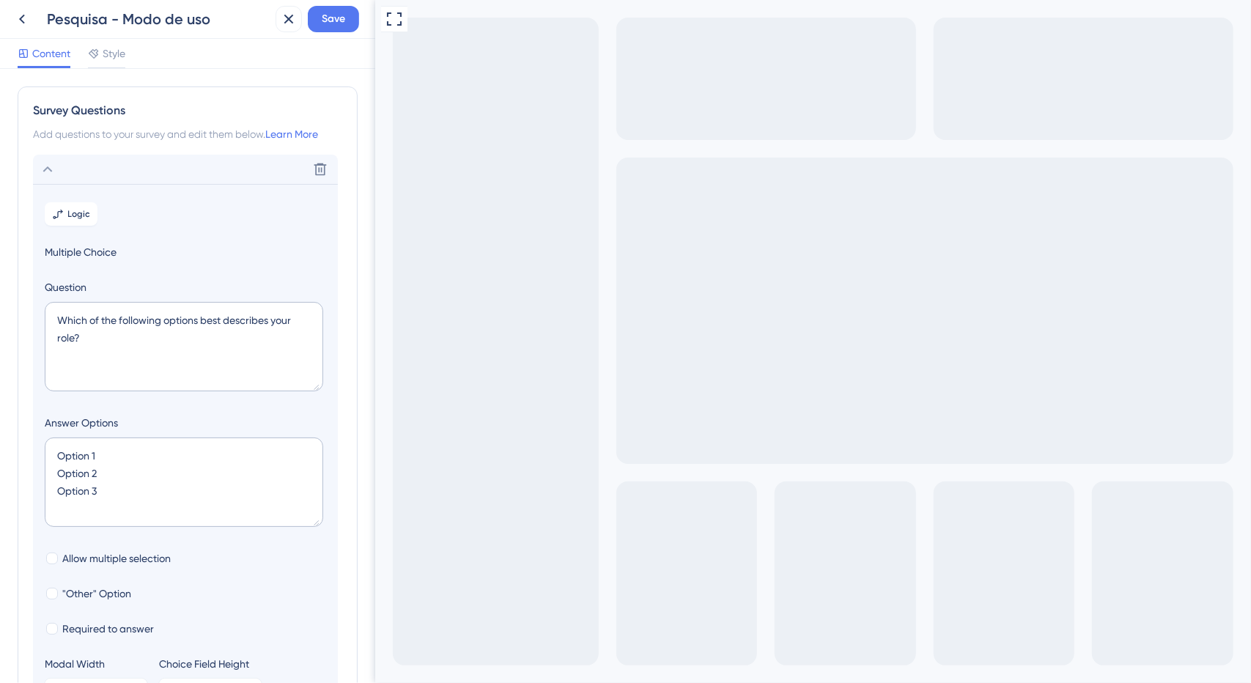
scroll to position [85, 0]
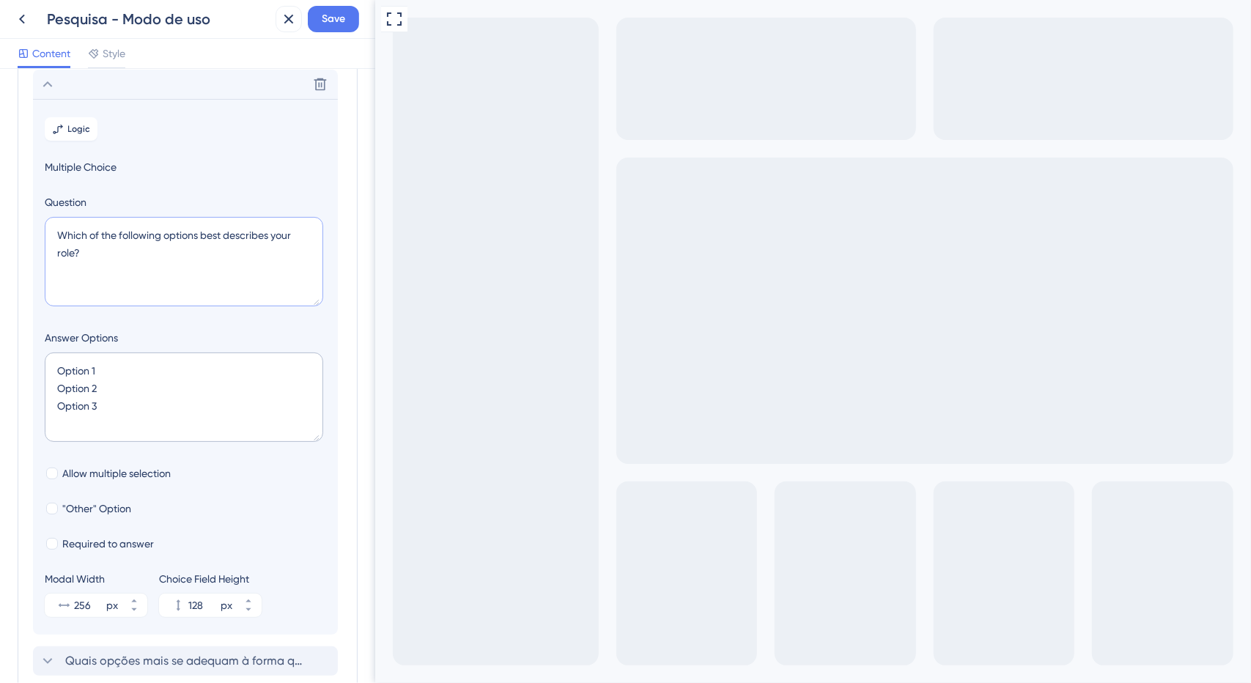
drag, startPoint x: 135, startPoint y: 259, endPoint x: 2, endPoint y: 193, distance: 148.1
click at [3, 193] on div "Survey Questions Add questions to your survey and edit them below. Learn More D…" at bounding box center [187, 376] width 375 height 614
click at [358, 30] on div "Save" at bounding box center [318, 19] width 84 height 26
click at [333, 18] on span "Save" at bounding box center [333, 19] width 23 height 18
